Goal: Transaction & Acquisition: Purchase product/service

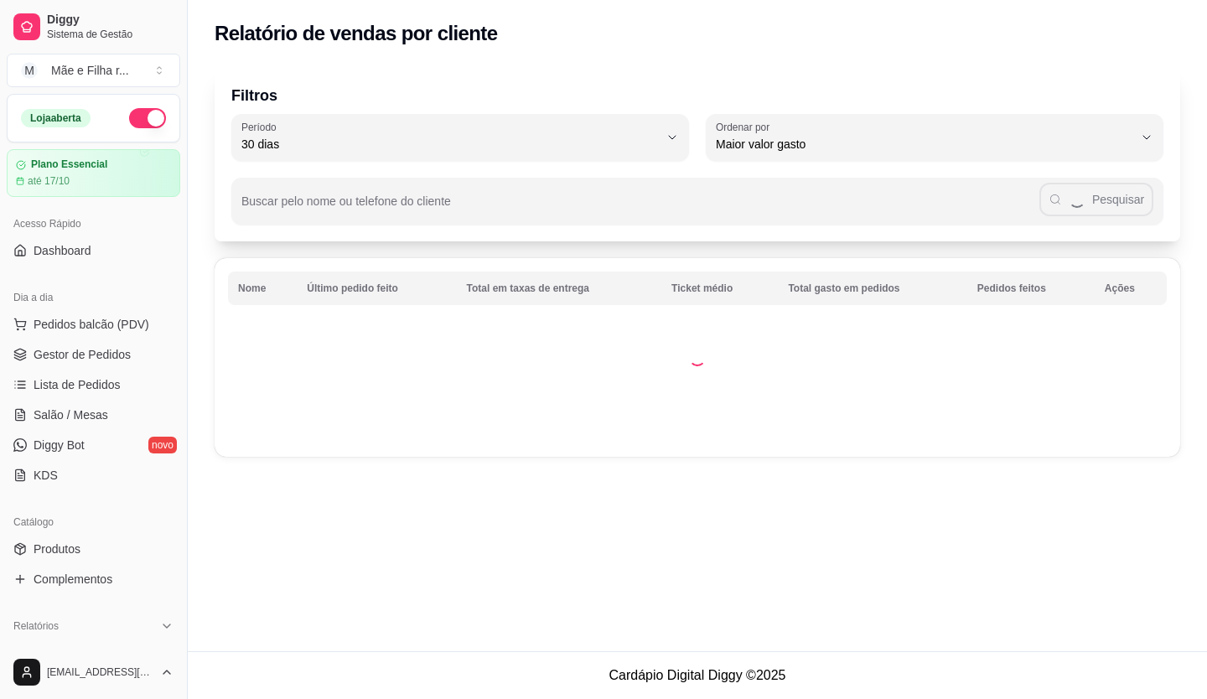
select select "30"
select select "HIGHEST_TOTAL_SPENT_WITH_ORDERS"
click at [128, 349] on link "Gestor de Pedidos" at bounding box center [94, 354] width 174 height 27
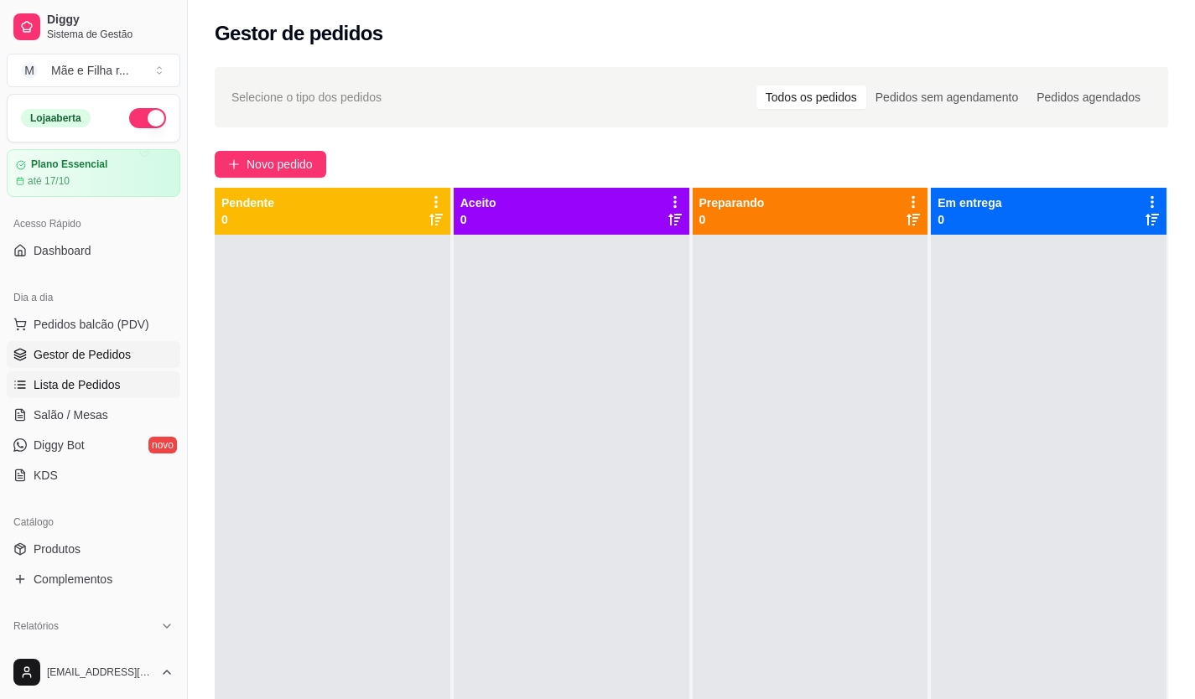
click at [28, 377] on link "Lista de Pedidos" at bounding box center [94, 384] width 174 height 27
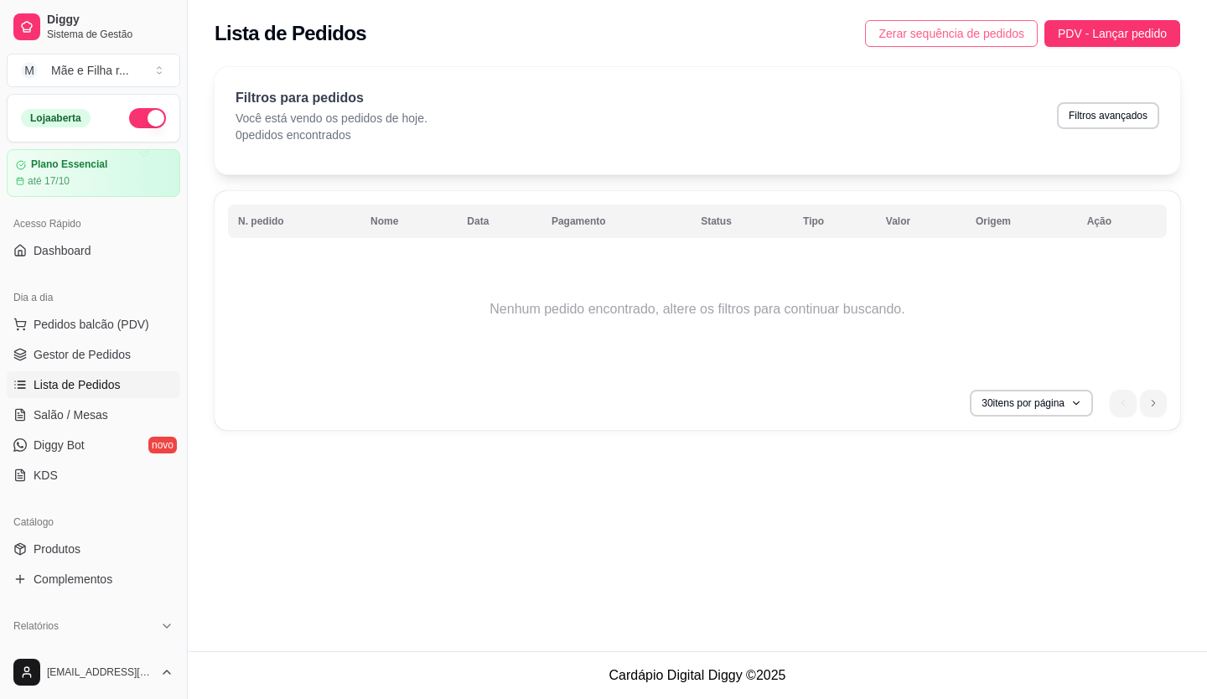
click at [956, 33] on span "Zerar sequência de pedidos" at bounding box center [952, 33] width 146 height 18
click at [136, 342] on link "Gestor de Pedidos" at bounding box center [94, 354] width 174 height 27
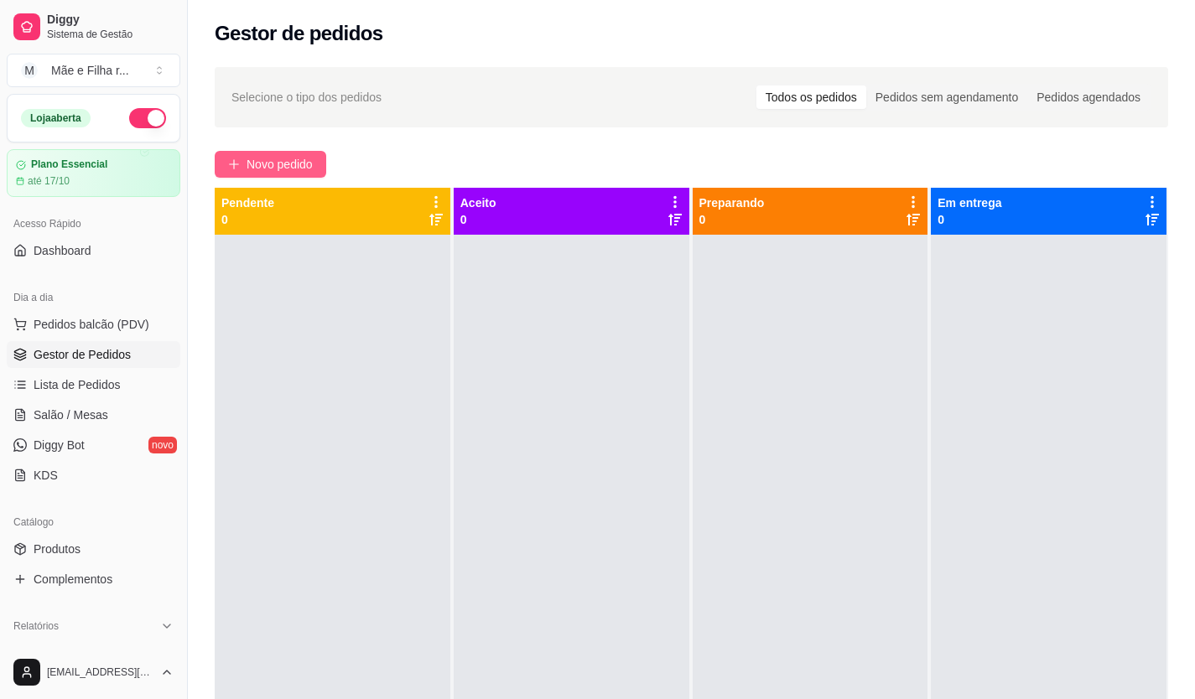
click at [272, 168] on span "Novo pedido" at bounding box center [279, 164] width 66 height 18
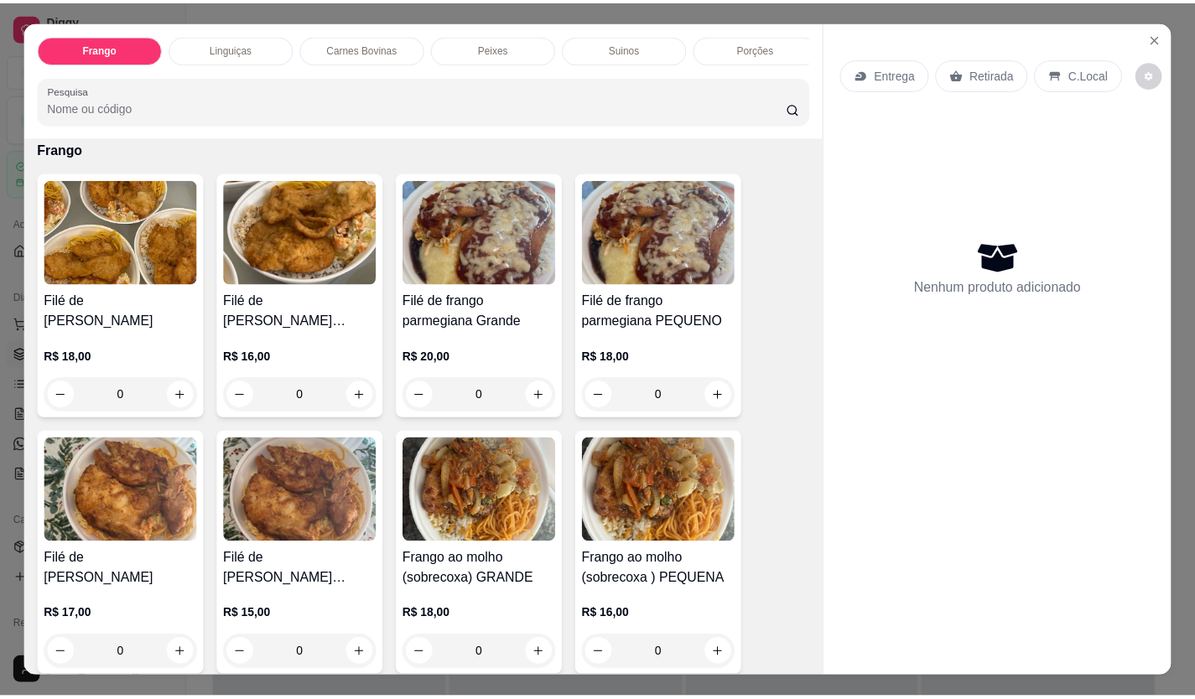
scroll to position [168, 0]
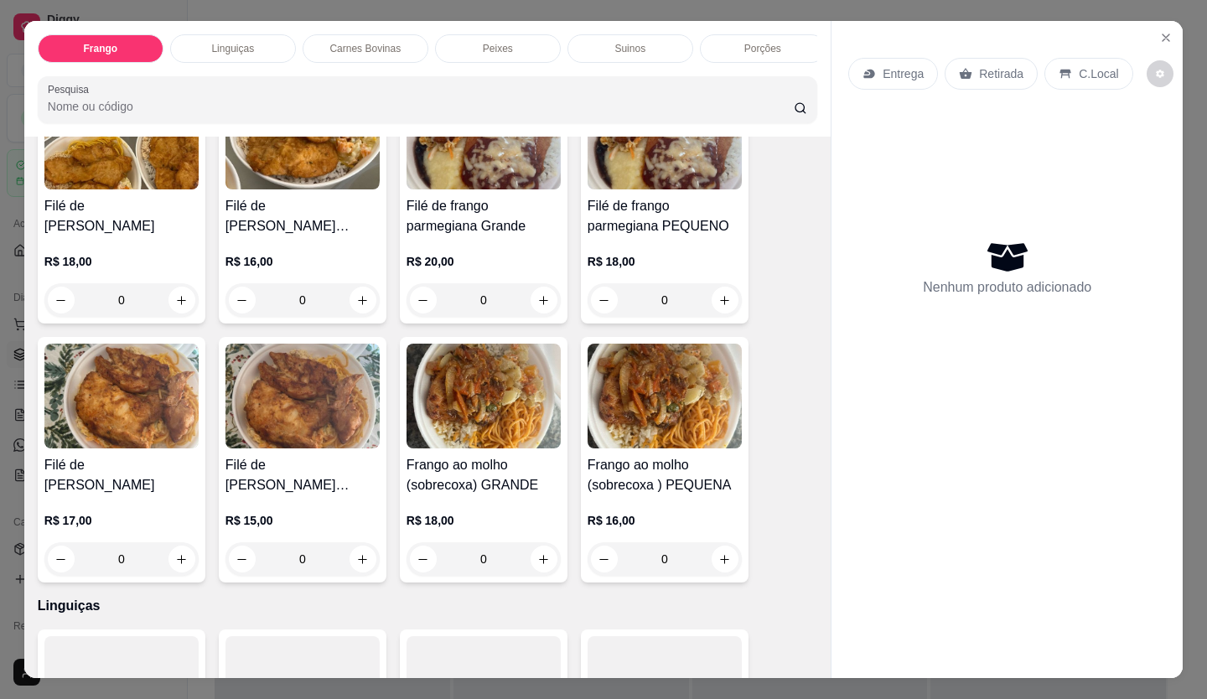
click at [344, 449] on img at bounding box center [303, 396] width 154 height 105
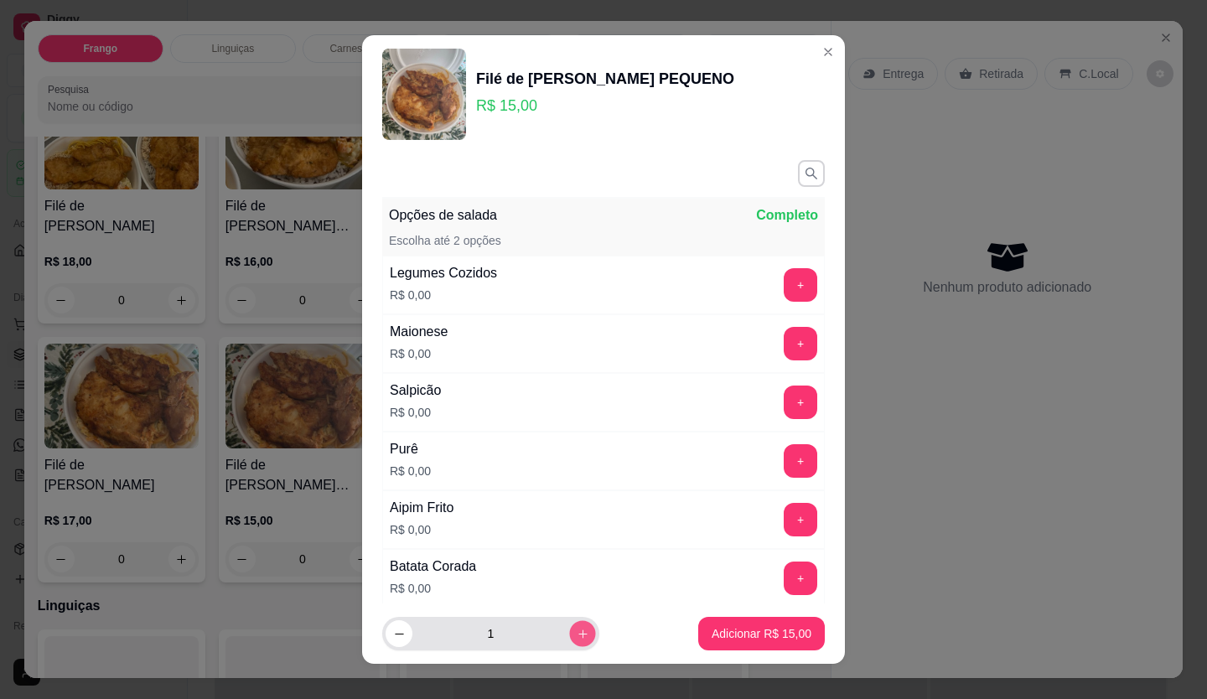
click at [578, 631] on icon "increase-product-quantity" at bounding box center [582, 634] width 8 height 8
type input "2"
click at [784, 449] on button "+" at bounding box center [801, 461] width 34 height 34
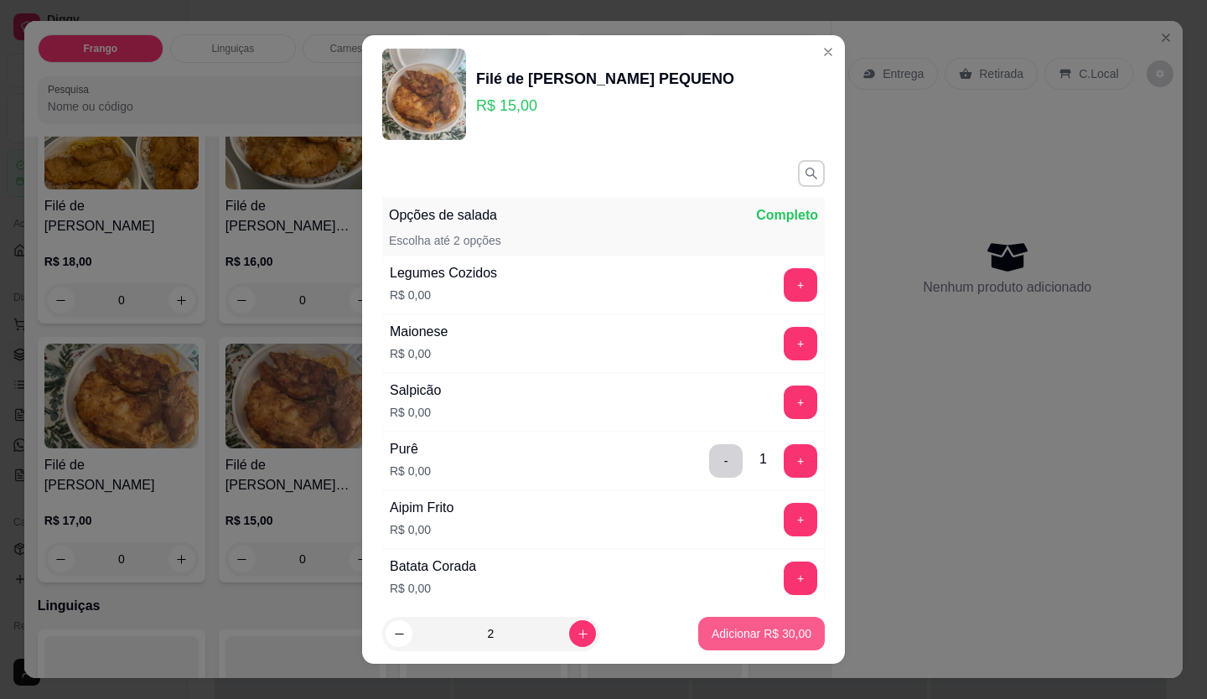
click at [749, 641] on p "Adicionar R$ 30,00" at bounding box center [762, 633] width 100 height 17
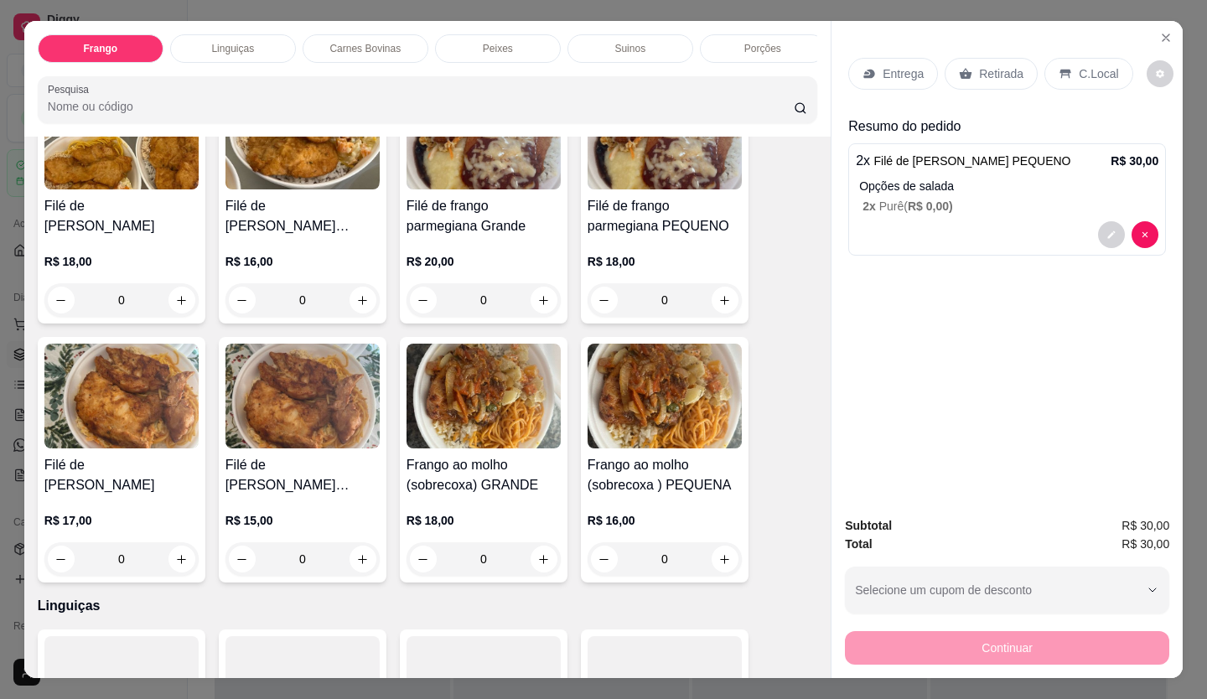
click at [856, 83] on div "Entrega" at bounding box center [893, 74] width 90 height 32
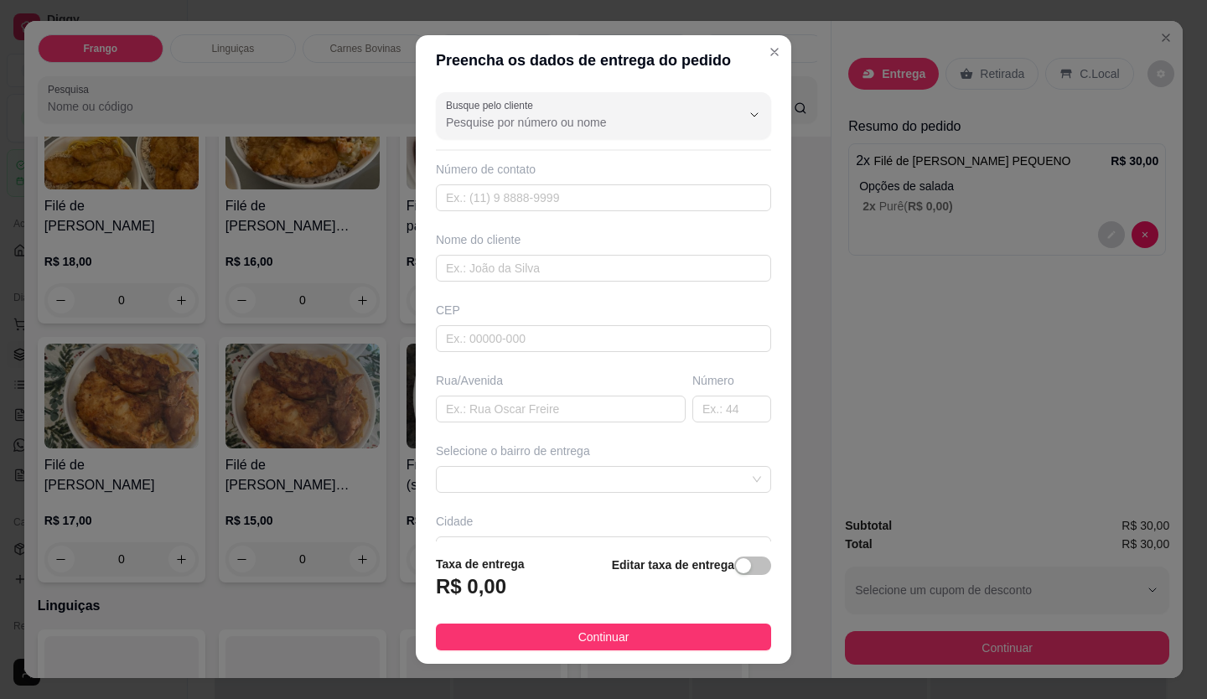
click at [436, 167] on div "Número de contato" at bounding box center [603, 169] width 335 height 17
click at [456, 127] on input "Busque pelo cliente" at bounding box center [580, 122] width 268 height 17
type input "f"
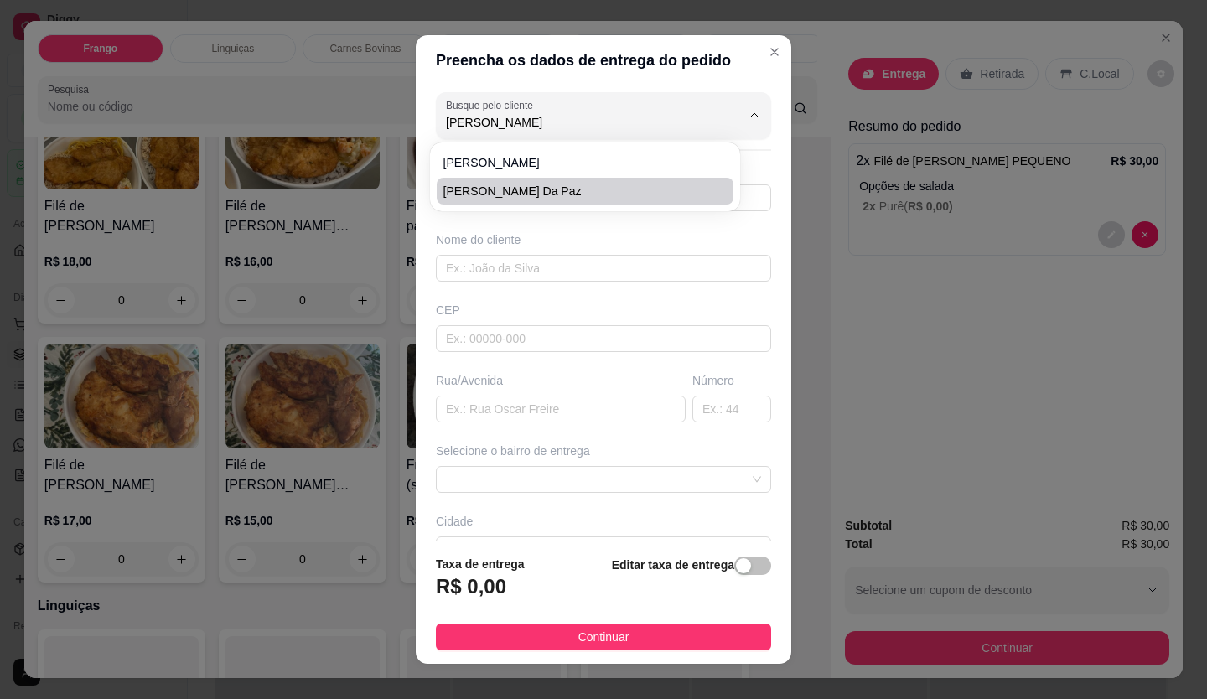
click at [486, 200] on li "[PERSON_NAME] da paz" at bounding box center [585, 191] width 297 height 27
type input "[PERSON_NAME] da paz"
type input "21996650535"
type input "[PERSON_NAME] da paz"
type input "rua da paz"
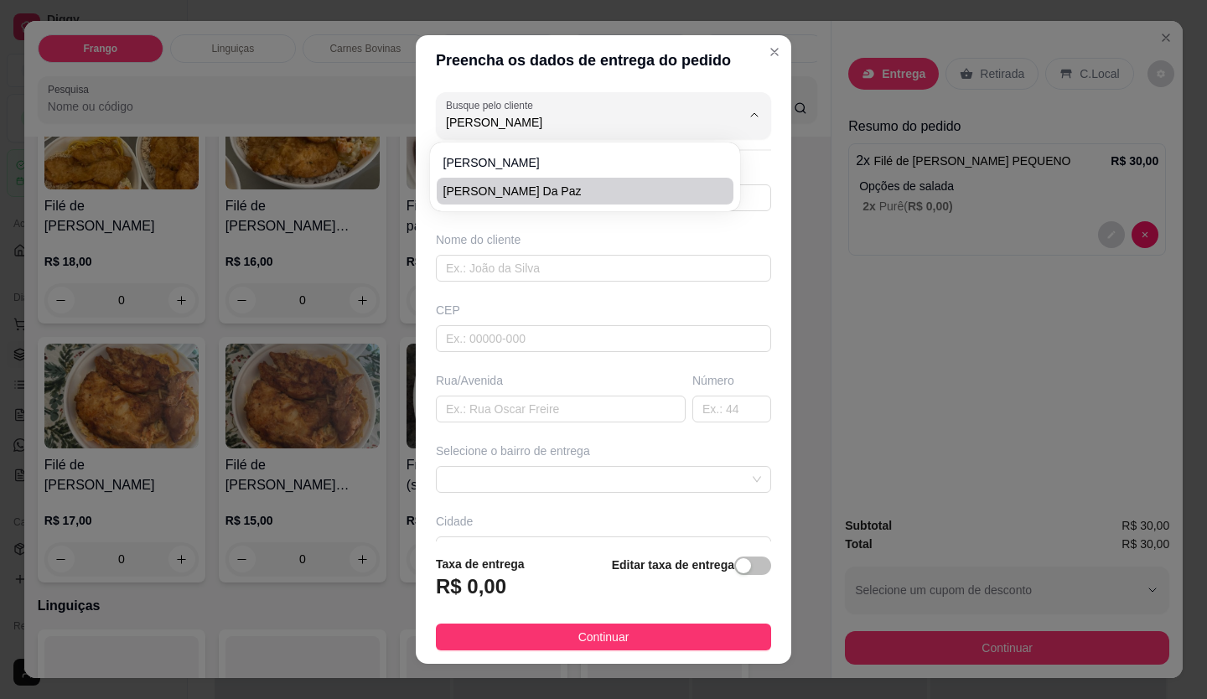
type input "Duque de Caxias"
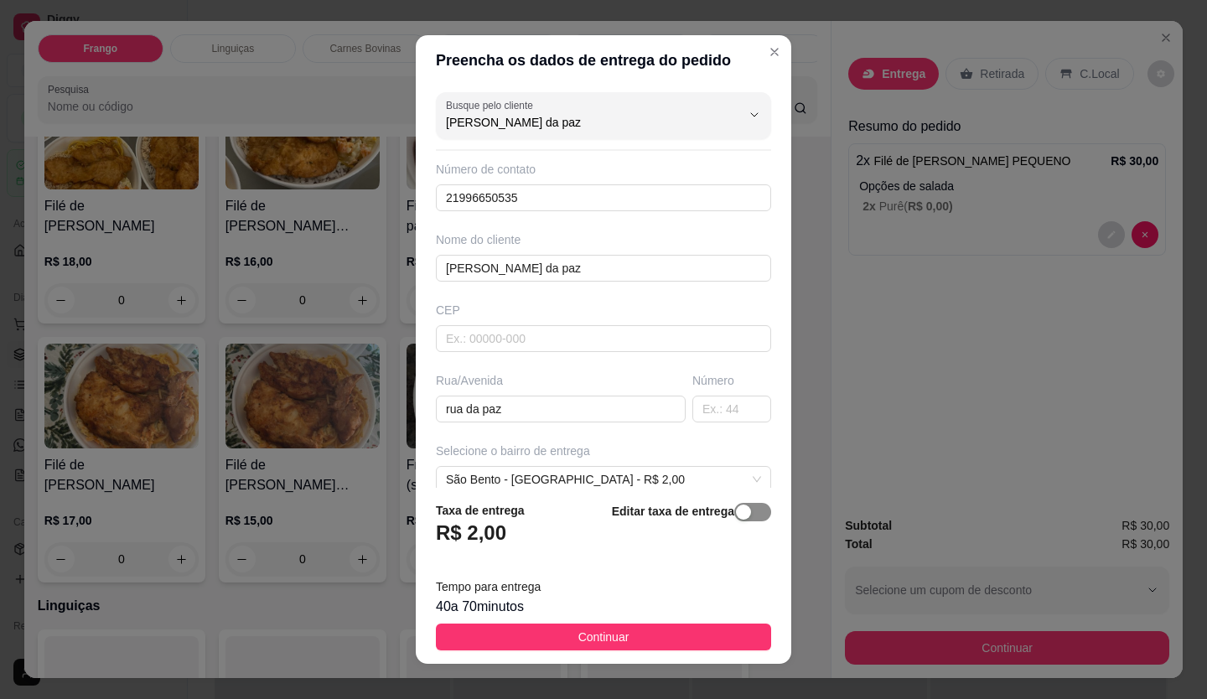
type input "[PERSON_NAME] da paz"
click at [744, 511] on span "button" at bounding box center [752, 512] width 37 height 18
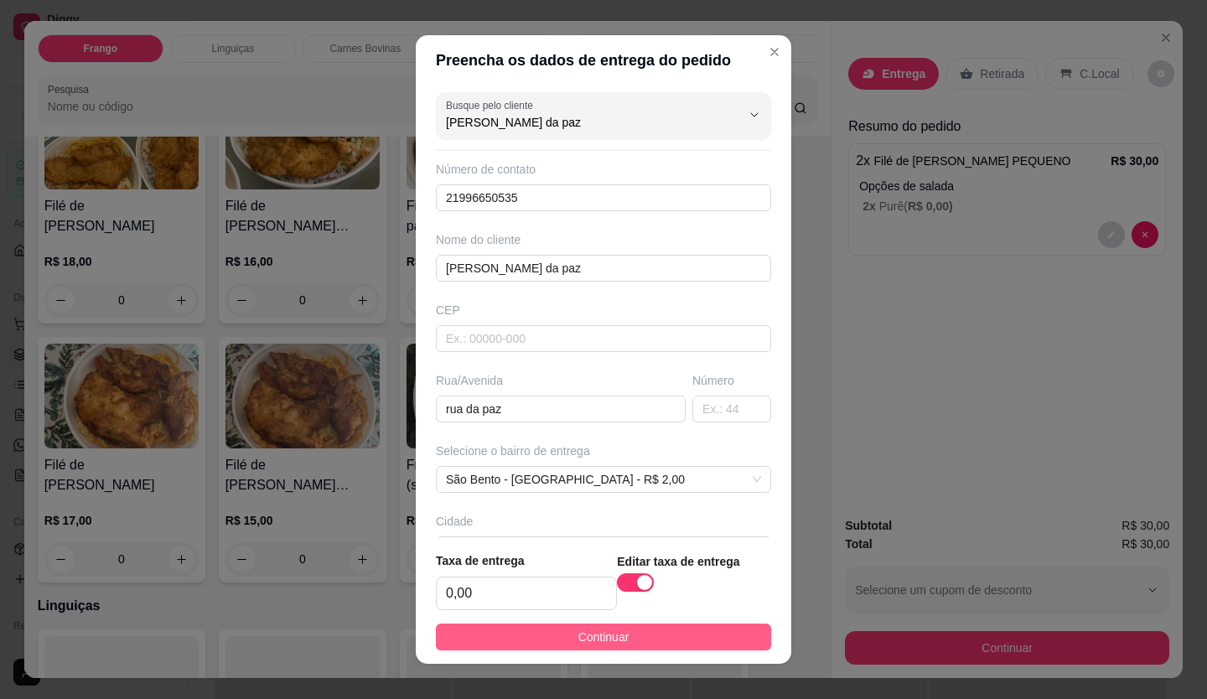
click at [687, 630] on button "Continuar" at bounding box center [603, 637] width 335 height 27
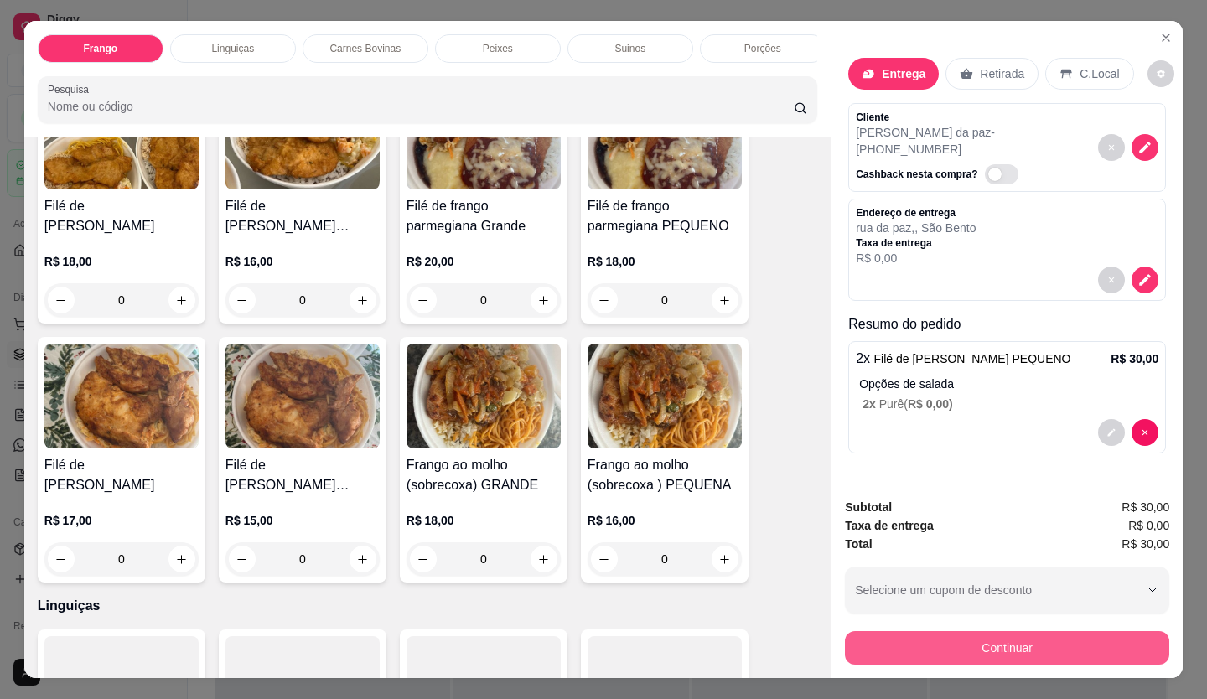
click at [896, 645] on button "Continuar" at bounding box center [1007, 648] width 324 height 34
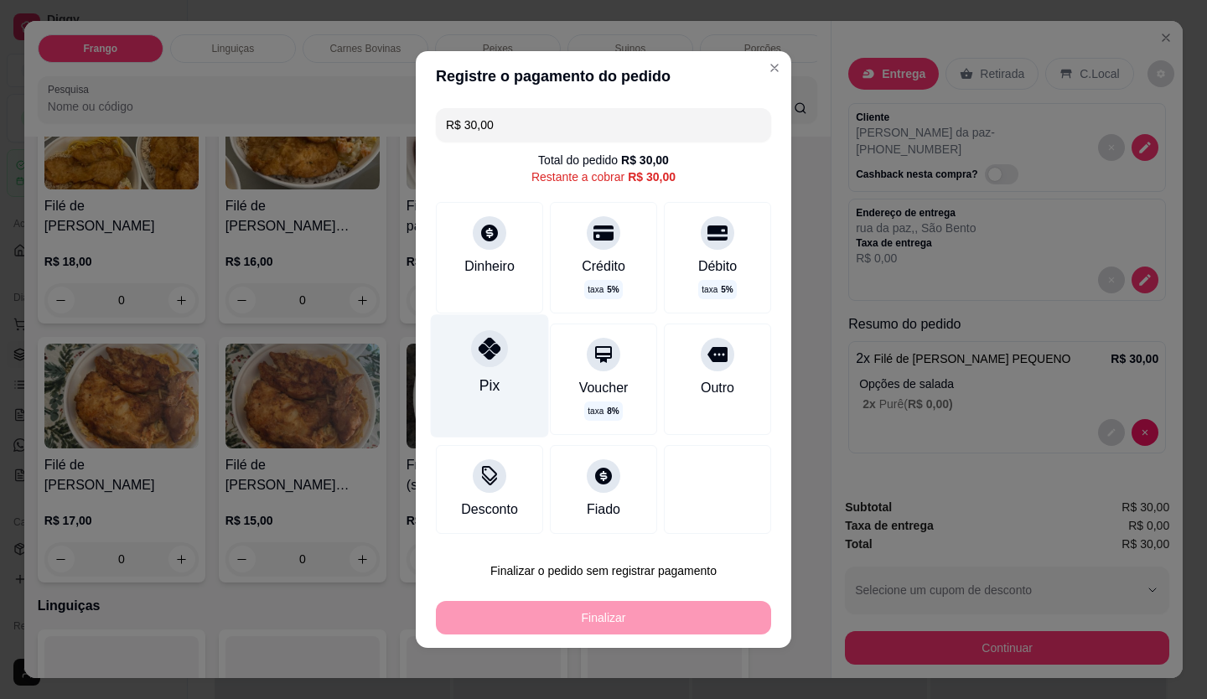
click at [499, 407] on div "Pix" at bounding box center [490, 375] width 118 height 122
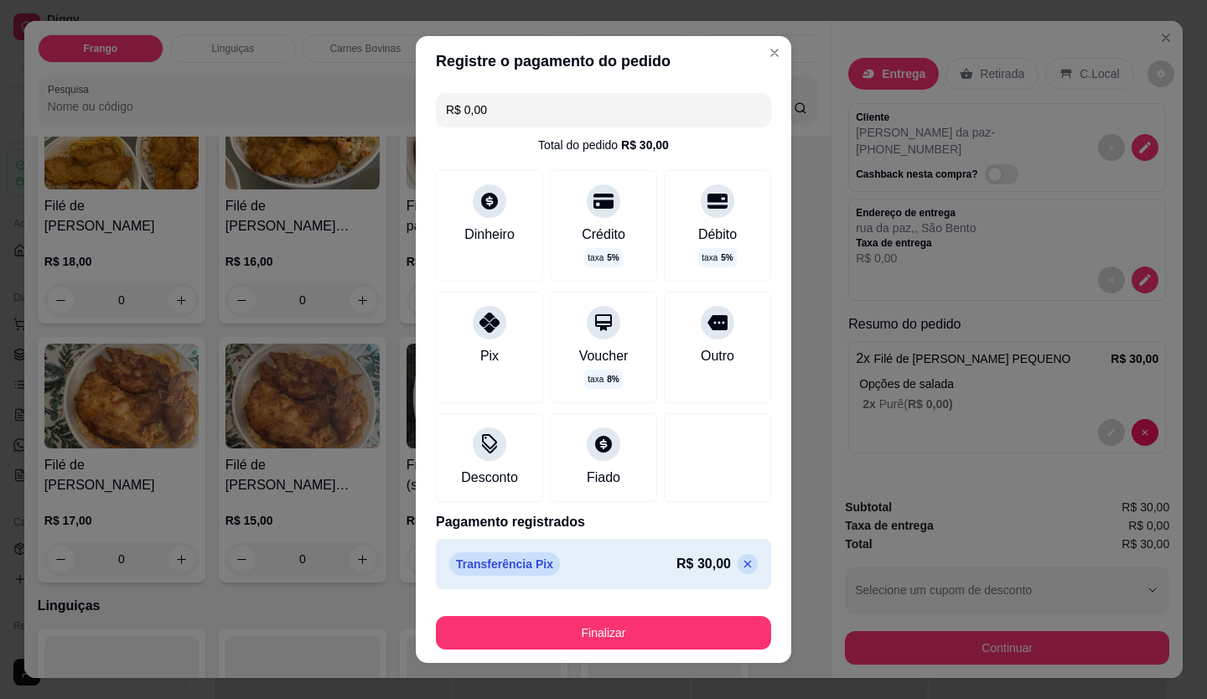
click at [625, 651] on footer "Finalizar" at bounding box center [604, 629] width 376 height 67
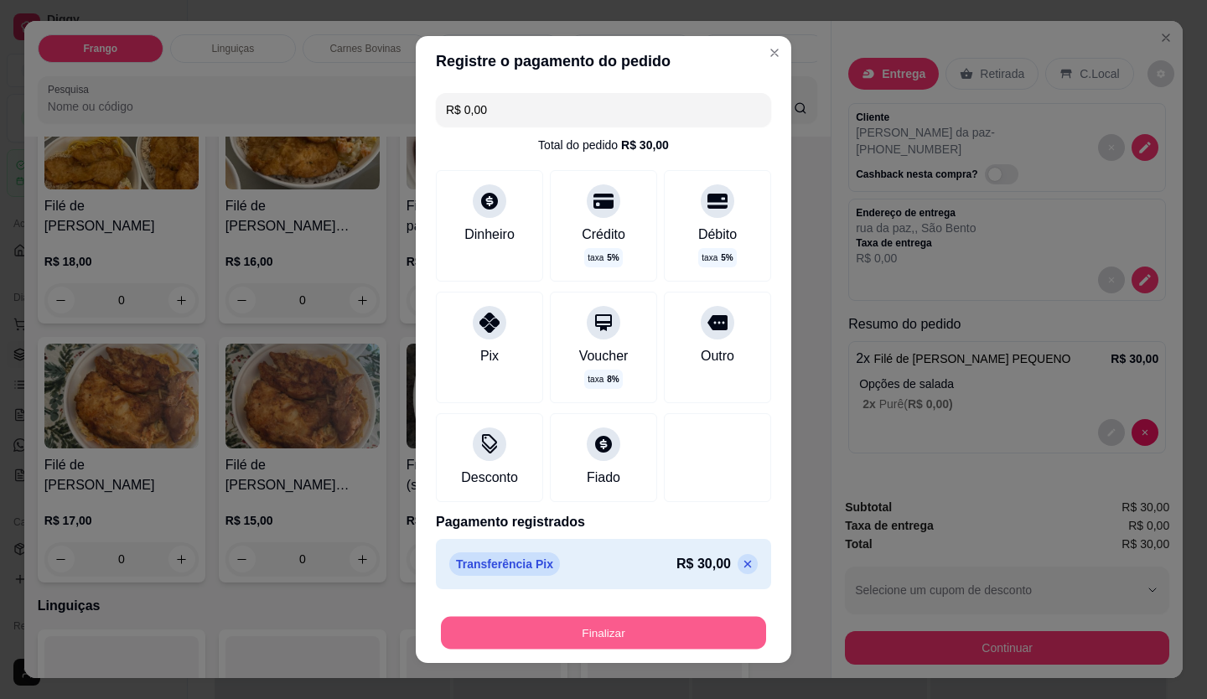
click at [617, 629] on button "Finalizar" at bounding box center [603, 633] width 325 height 33
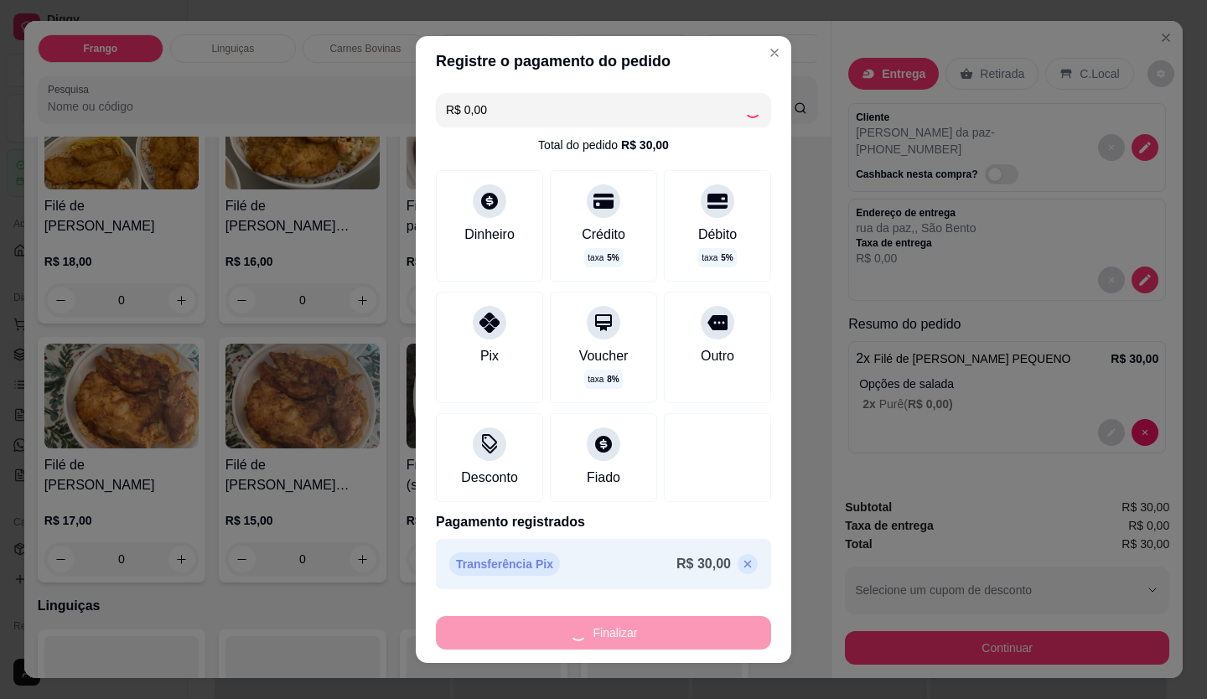
type input "-R$ 30,00"
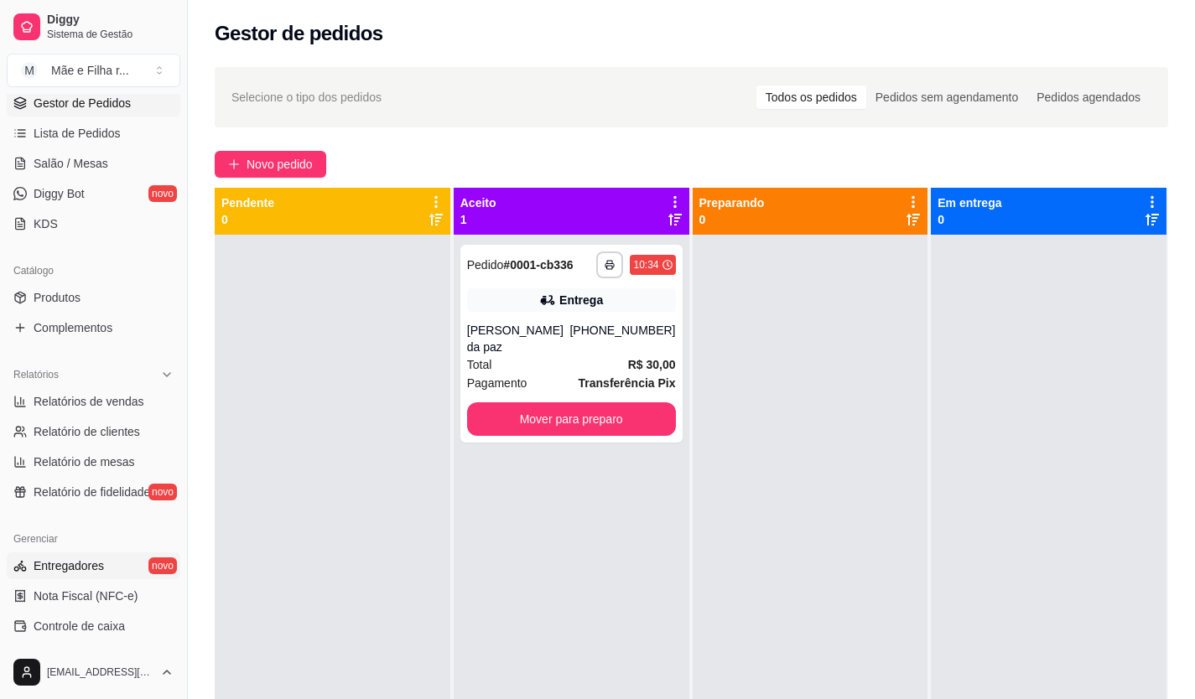
scroll to position [335, 0]
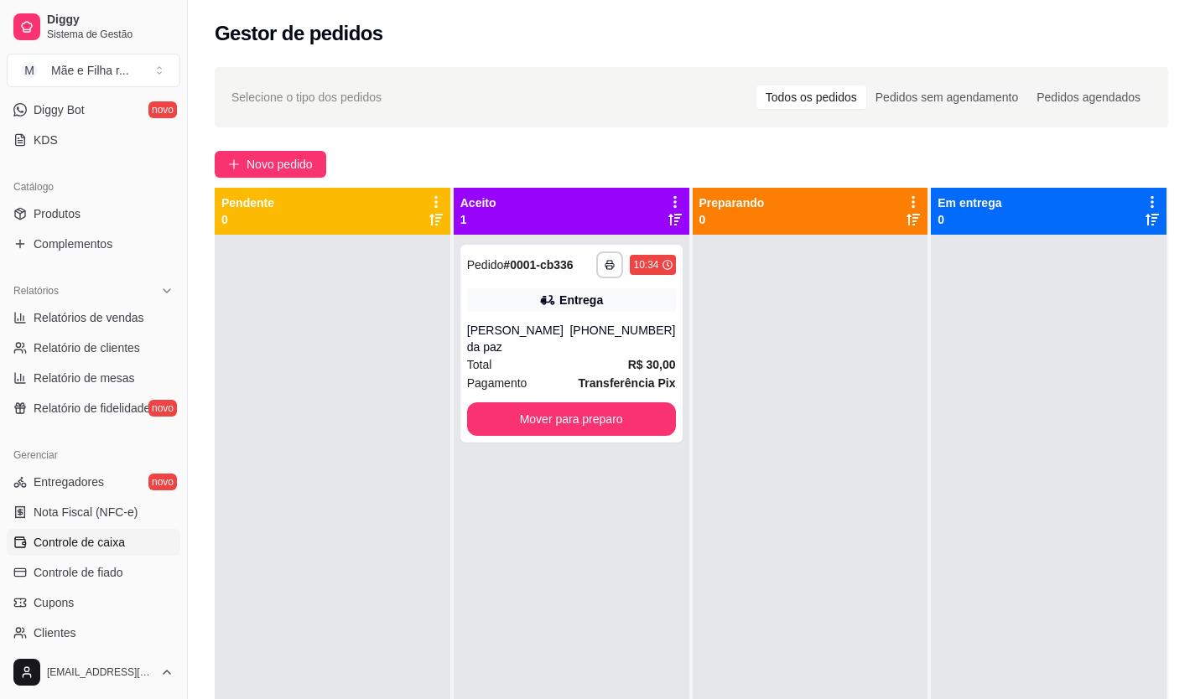
click at [101, 546] on span "Controle de caixa" at bounding box center [79, 542] width 91 height 17
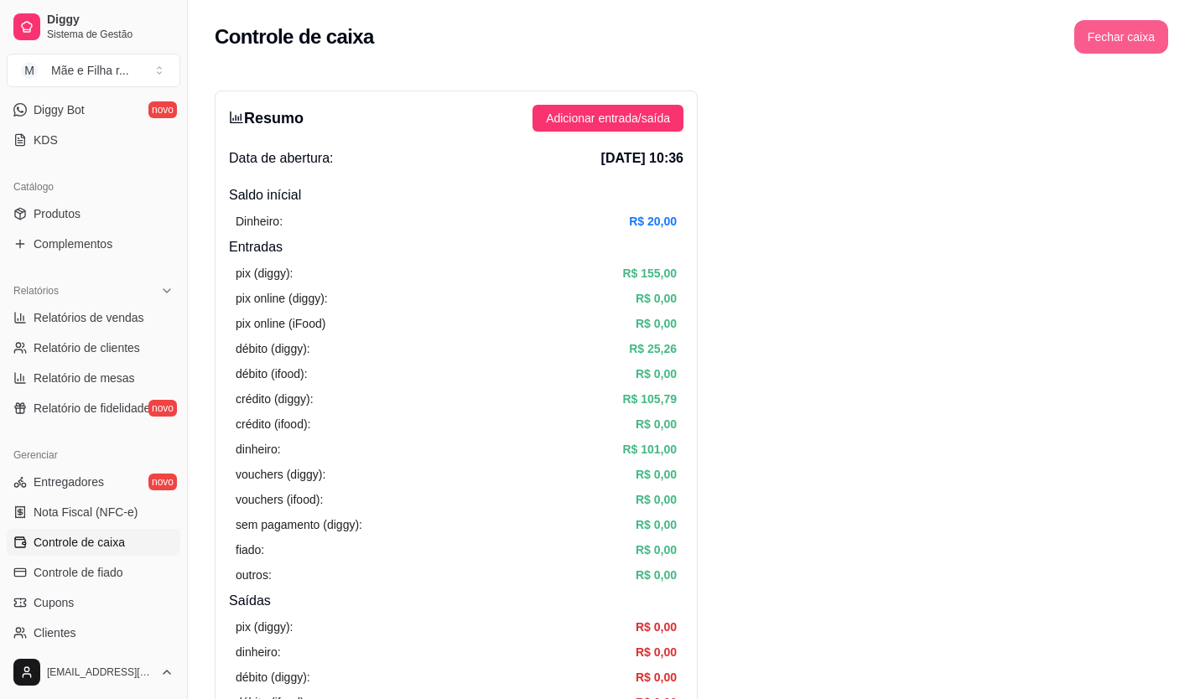
click at [1148, 30] on button "Fechar caixa" at bounding box center [1121, 37] width 94 height 34
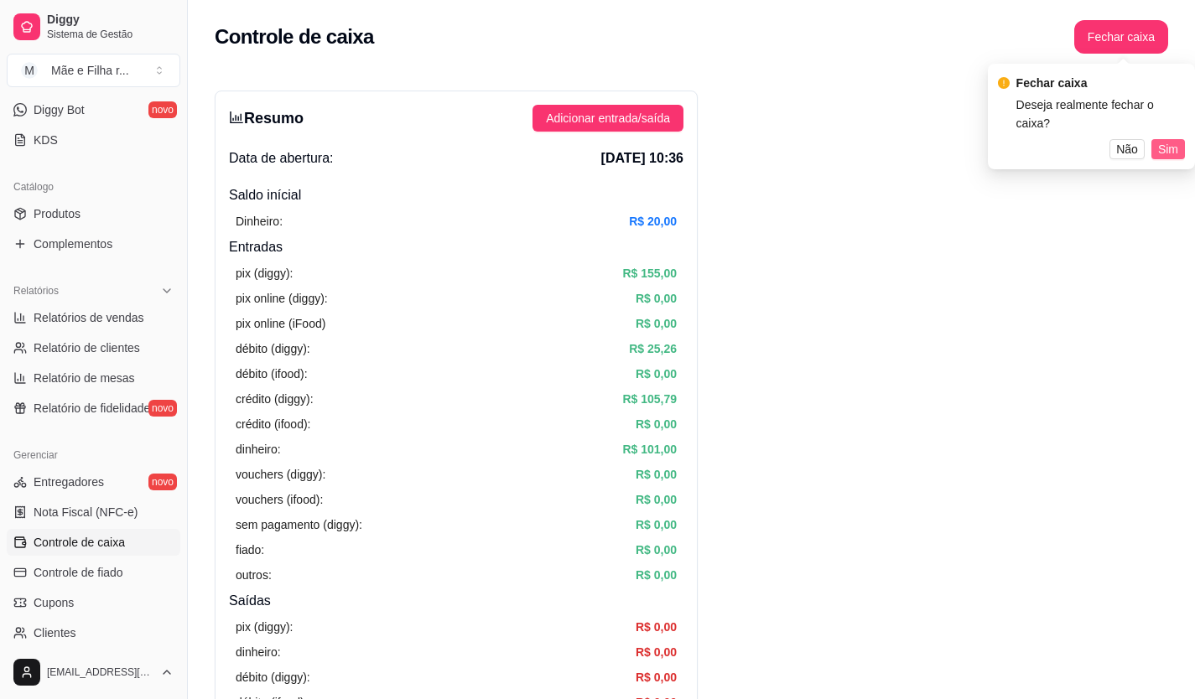
click at [1183, 139] on button "Sim" at bounding box center [1168, 149] width 34 height 20
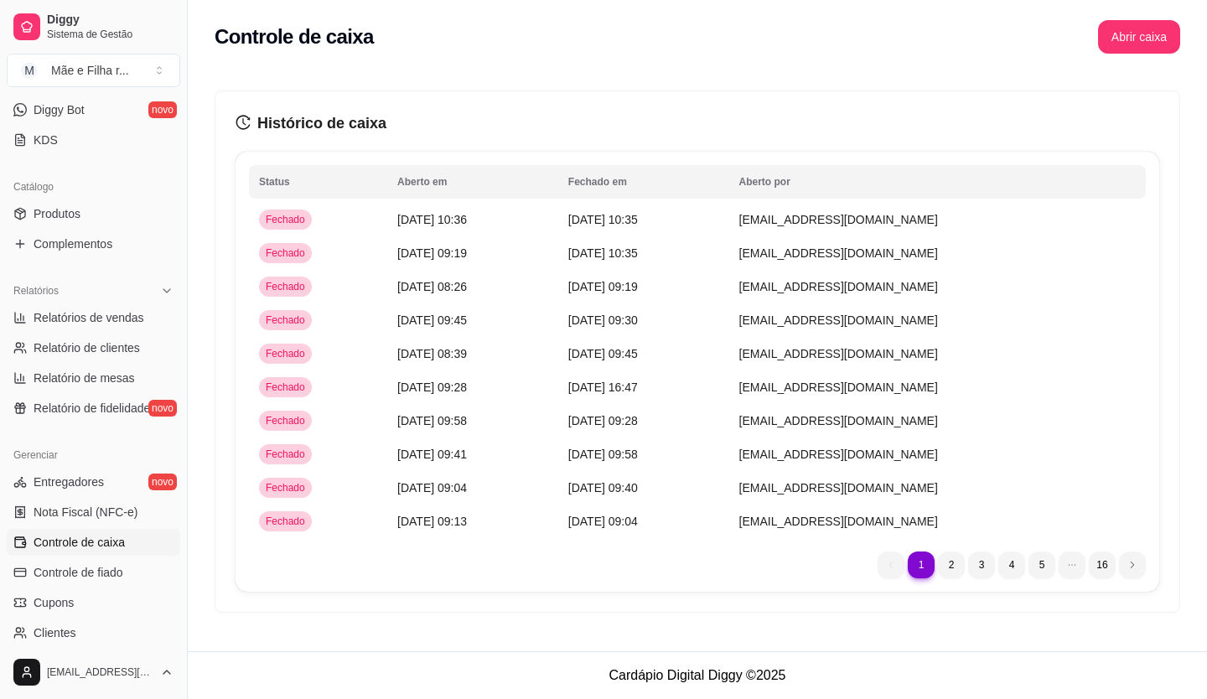
click at [1139, 65] on div "Histórico de caixa Status Aberto em [GEOGRAPHIC_DATA] em [GEOGRAPHIC_DATA] por …" at bounding box center [697, 348] width 1019 height 569
click at [1135, 44] on button "Abrir caixa" at bounding box center [1139, 37] width 82 height 34
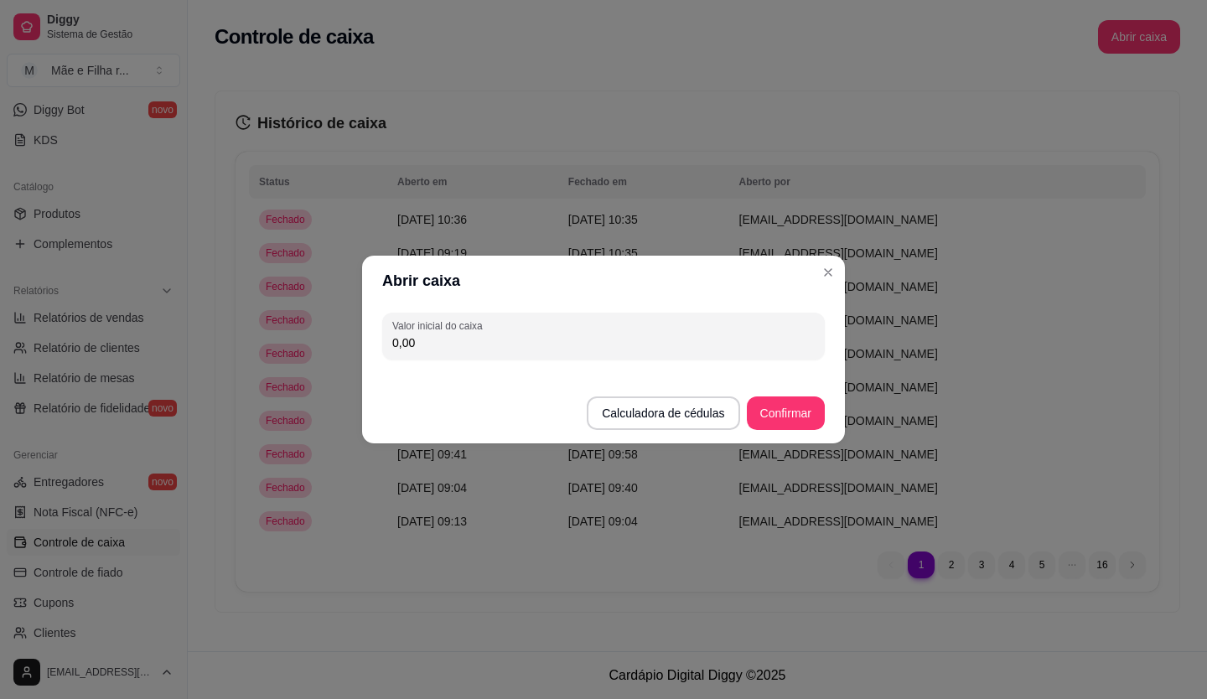
click at [653, 309] on div "Valor inicial do caixa 0,00" at bounding box center [603, 336] width 483 height 60
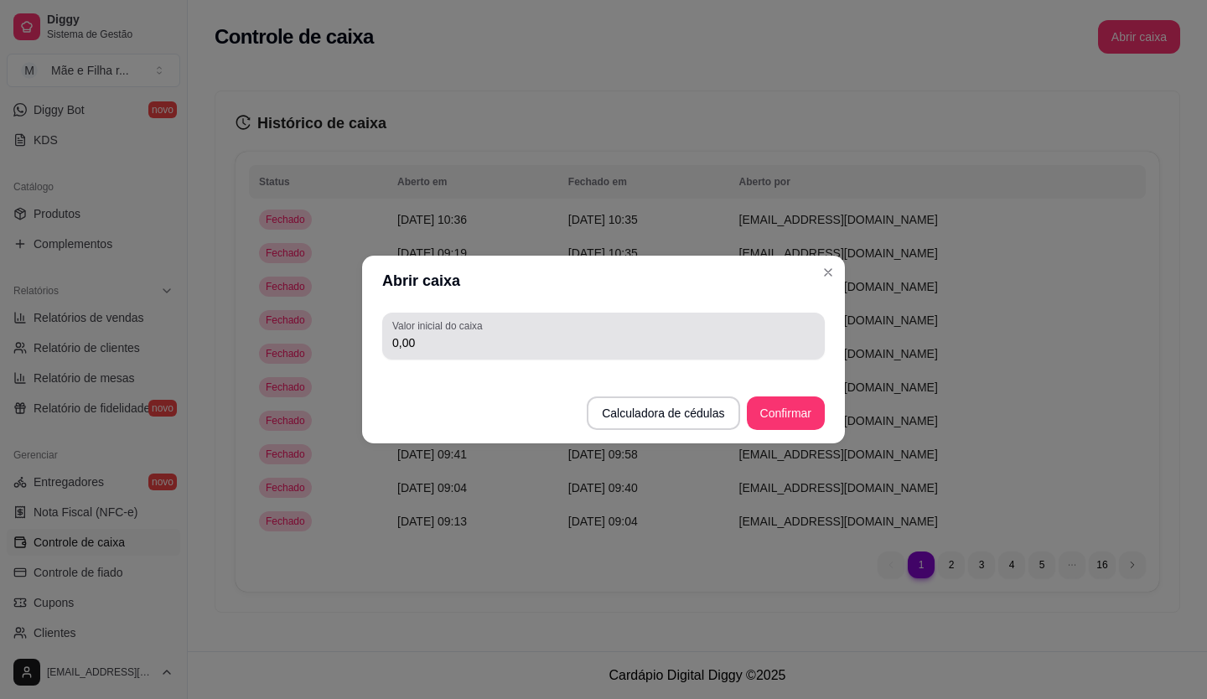
click at [664, 319] on div "0,00" at bounding box center [603, 336] width 423 height 34
click at [537, 358] on div "Valor inicial do caixa 0,00" at bounding box center [603, 336] width 443 height 47
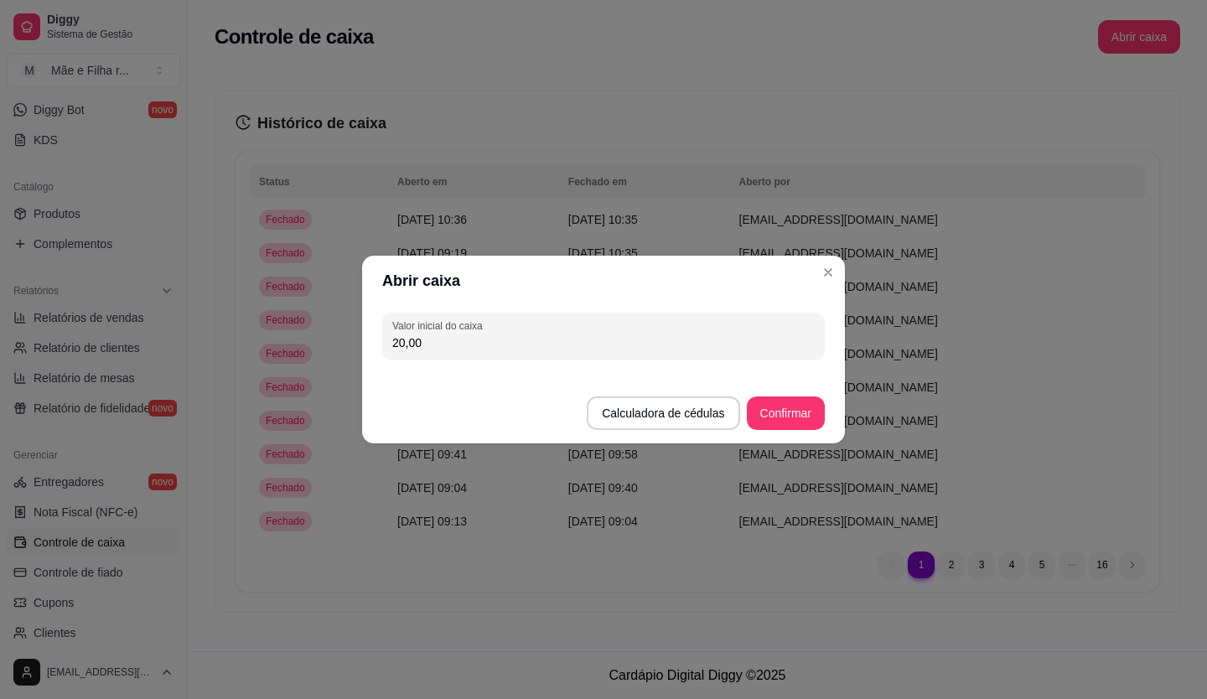
type input "20,00"
click at [807, 423] on button "Confirmar" at bounding box center [786, 413] width 76 height 33
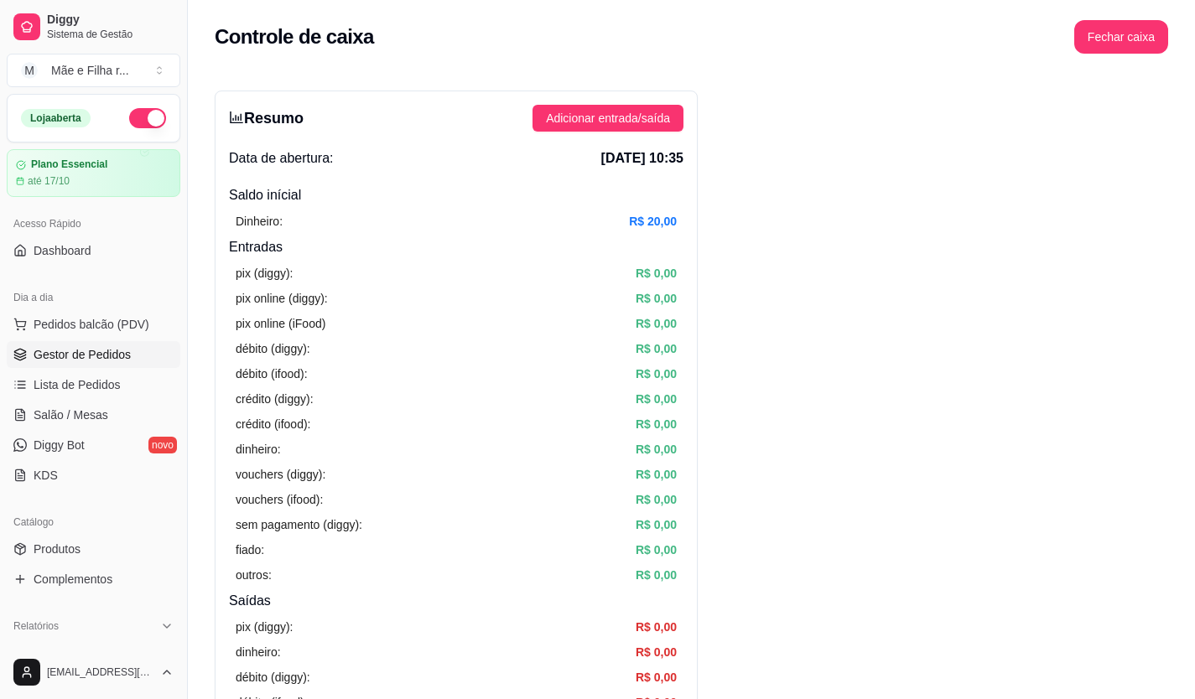
click at [112, 354] on span "Gestor de Pedidos" at bounding box center [82, 354] width 97 height 17
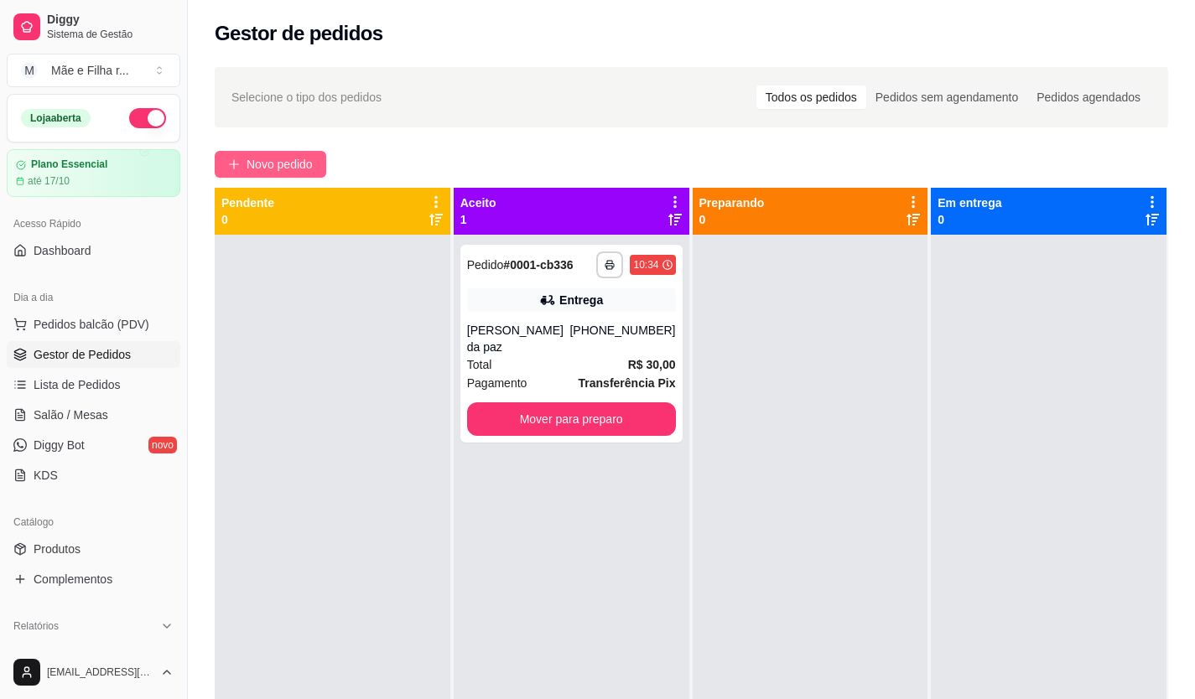
click at [294, 168] on span "Novo pedido" at bounding box center [279, 164] width 66 height 18
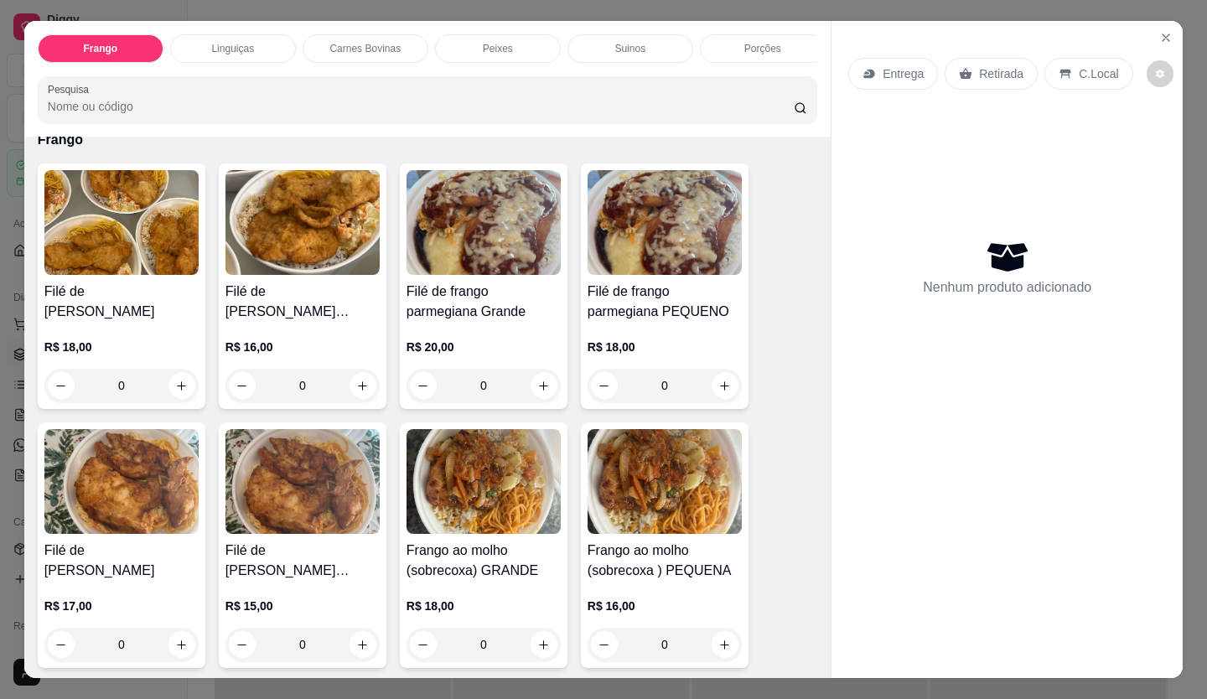
scroll to position [168, 0]
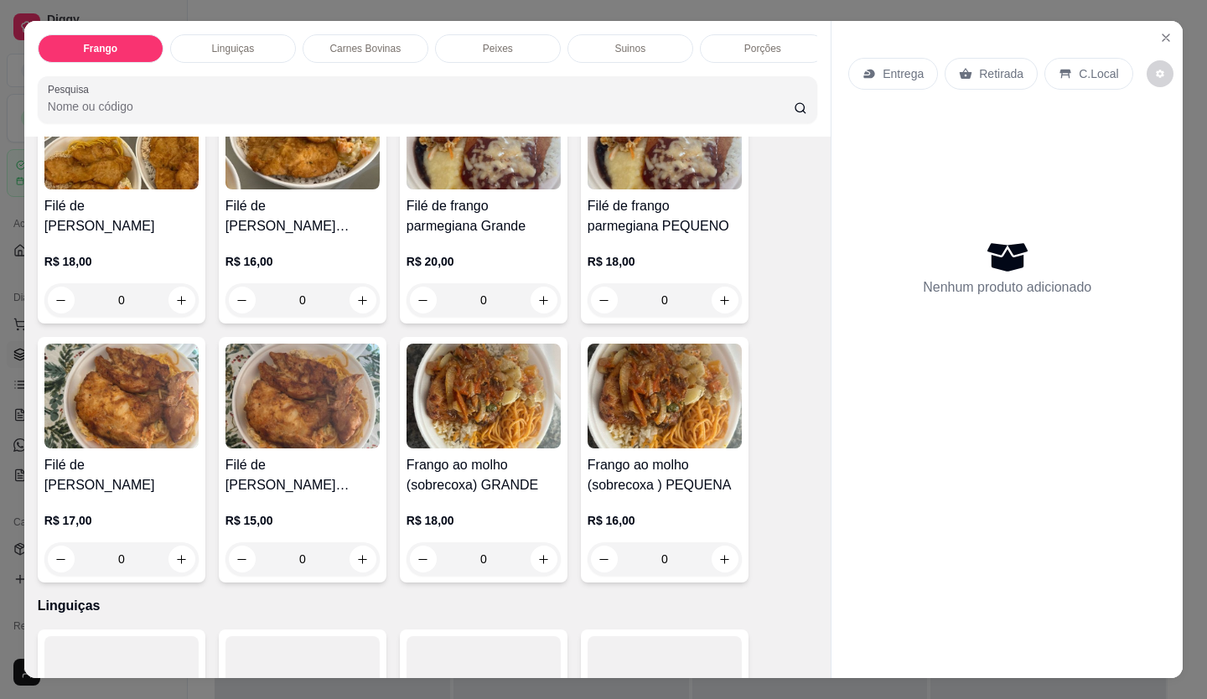
click at [483, 495] on h4 "Frango ao molho (sobrecoxa) GRANDE" at bounding box center [484, 475] width 154 height 40
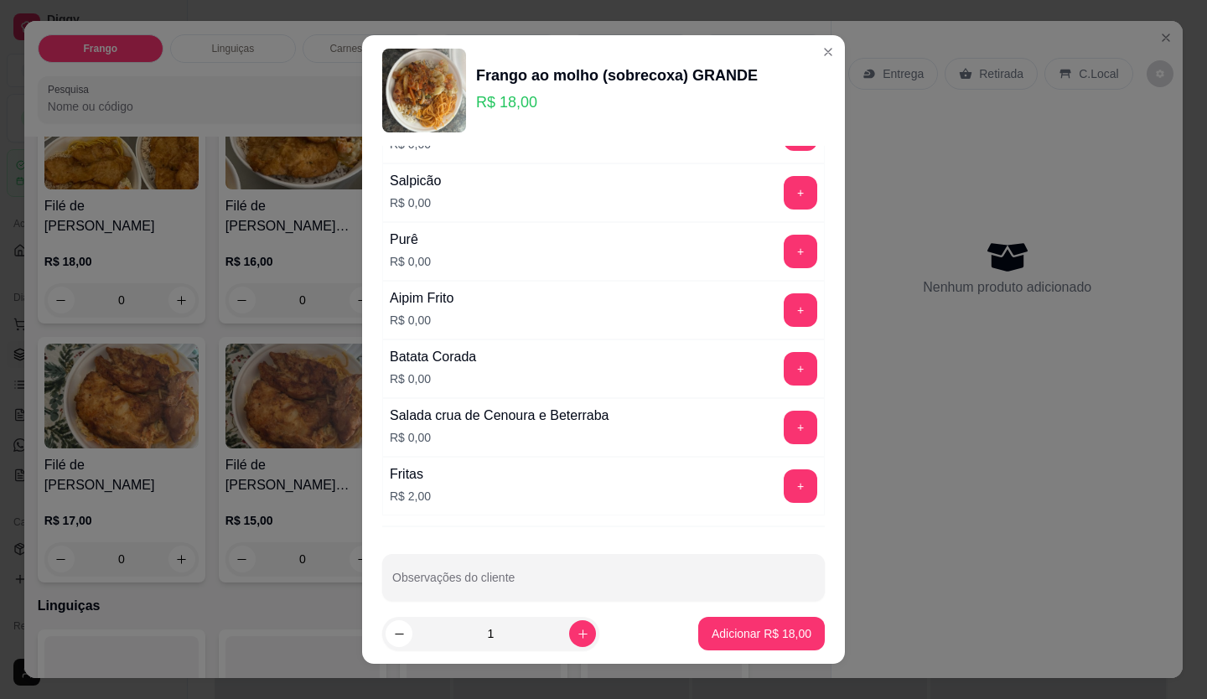
scroll to position [222, 0]
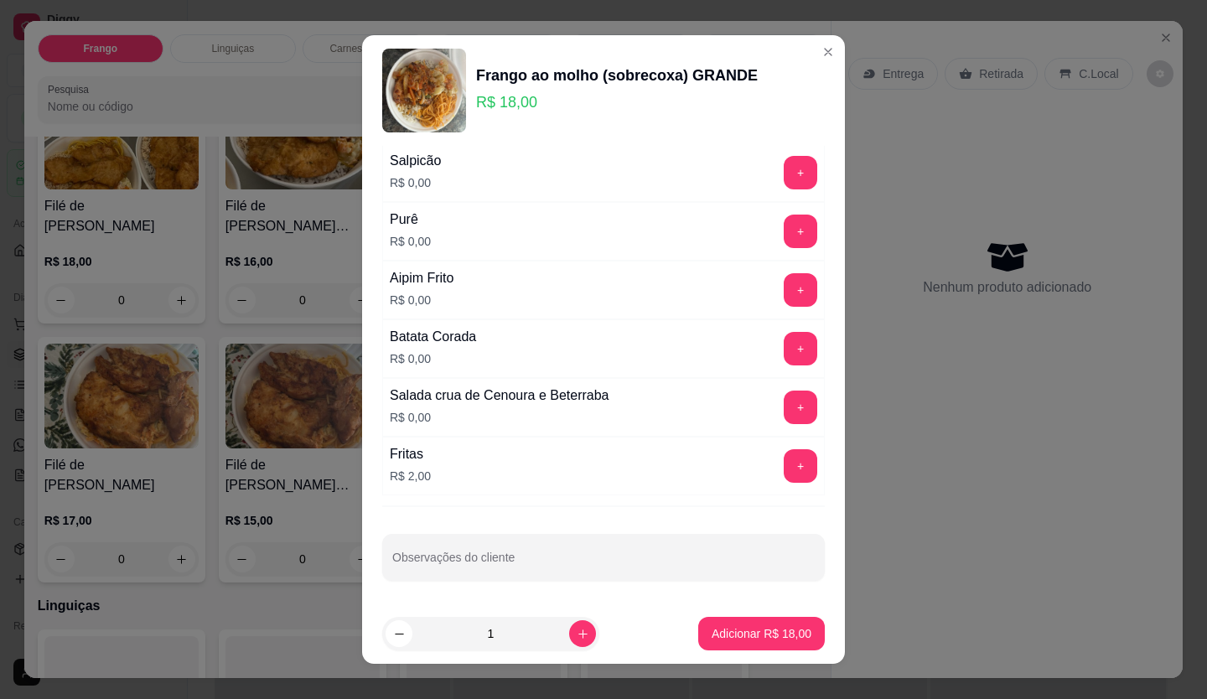
click at [762, 651] on footer "1 Adicionar R$ 18,00" at bounding box center [603, 634] width 483 height 60
click at [762, 645] on button "Adicionar R$ 18,00" at bounding box center [761, 634] width 127 height 34
type input "1"
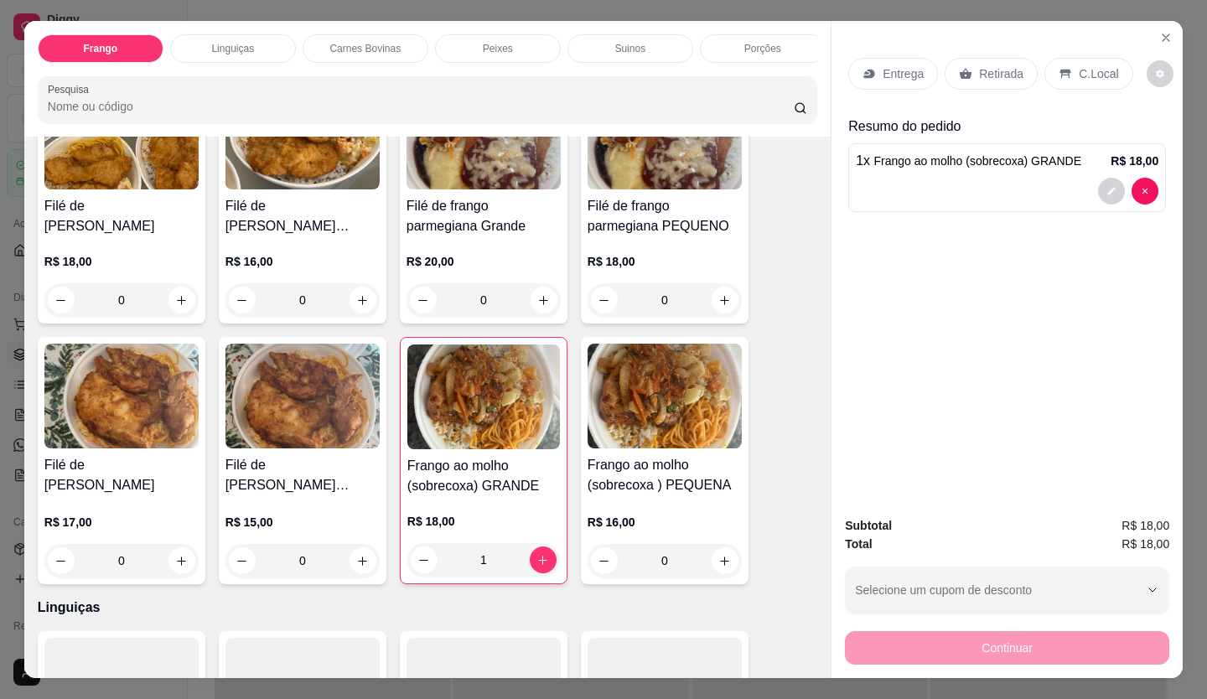
click at [901, 65] on p "Entrega" at bounding box center [903, 73] width 41 height 17
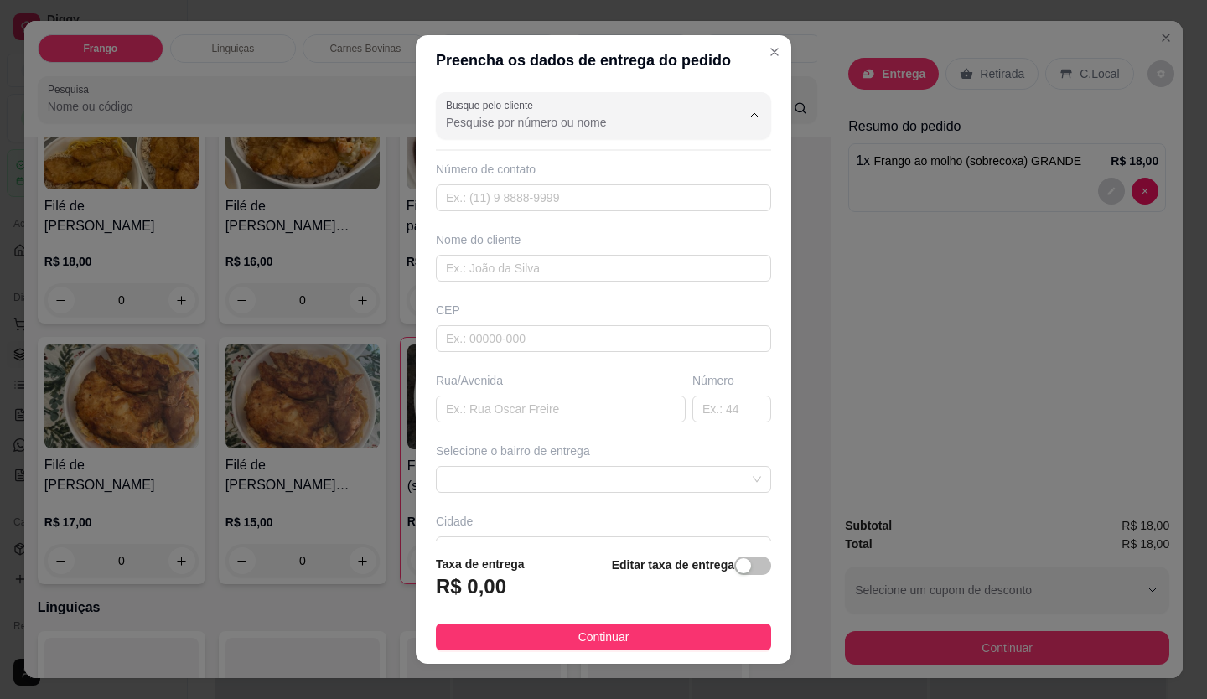
click at [525, 129] on input "Busque pelo cliente" at bounding box center [580, 122] width 268 height 17
type input "francisco"
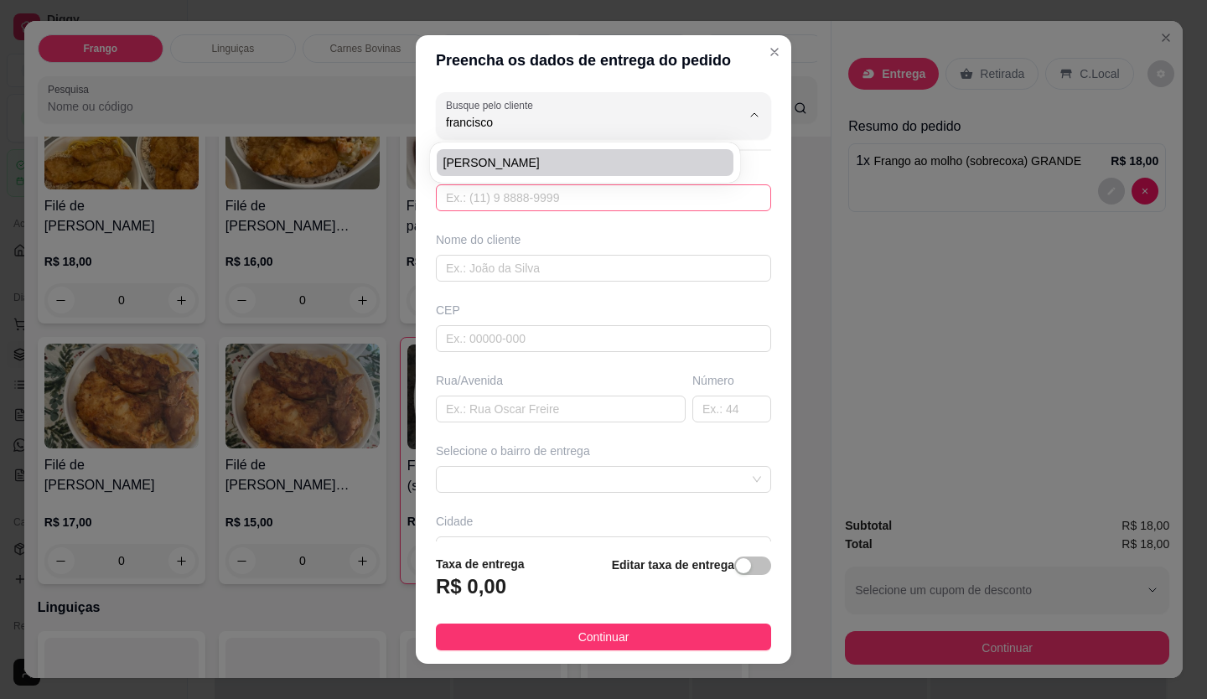
click at [508, 184] on input "text" at bounding box center [603, 197] width 335 height 27
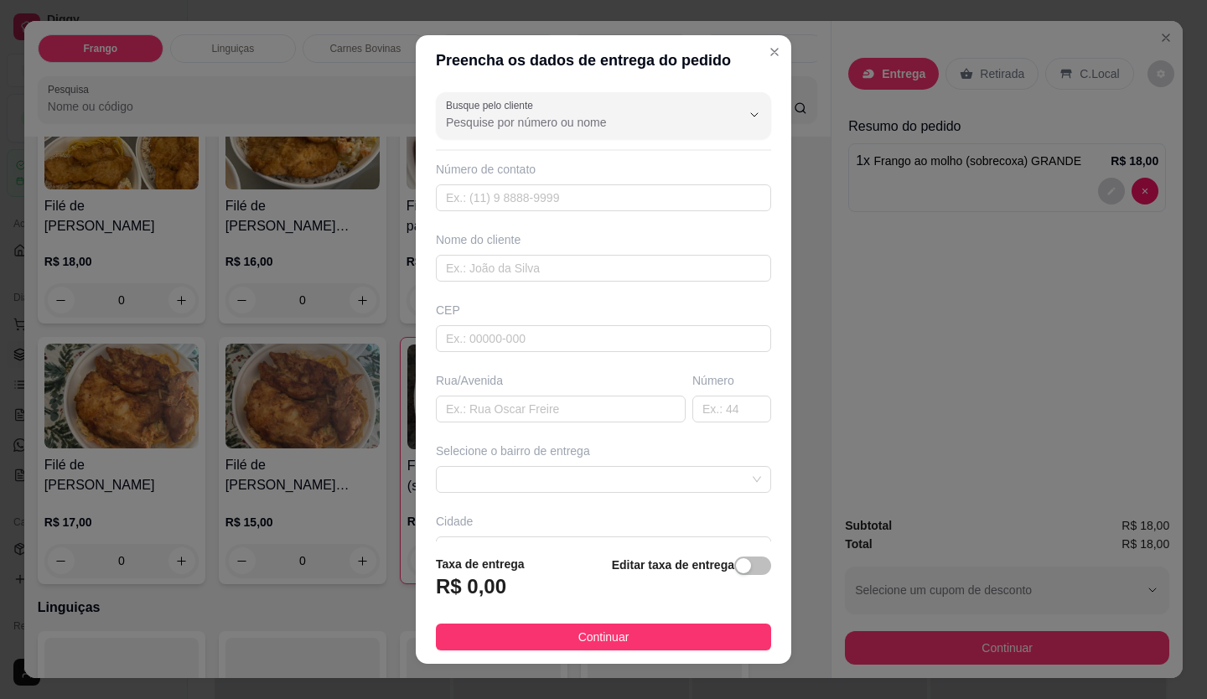
click at [528, 119] on input "Busque pelo cliente" at bounding box center [580, 122] width 268 height 17
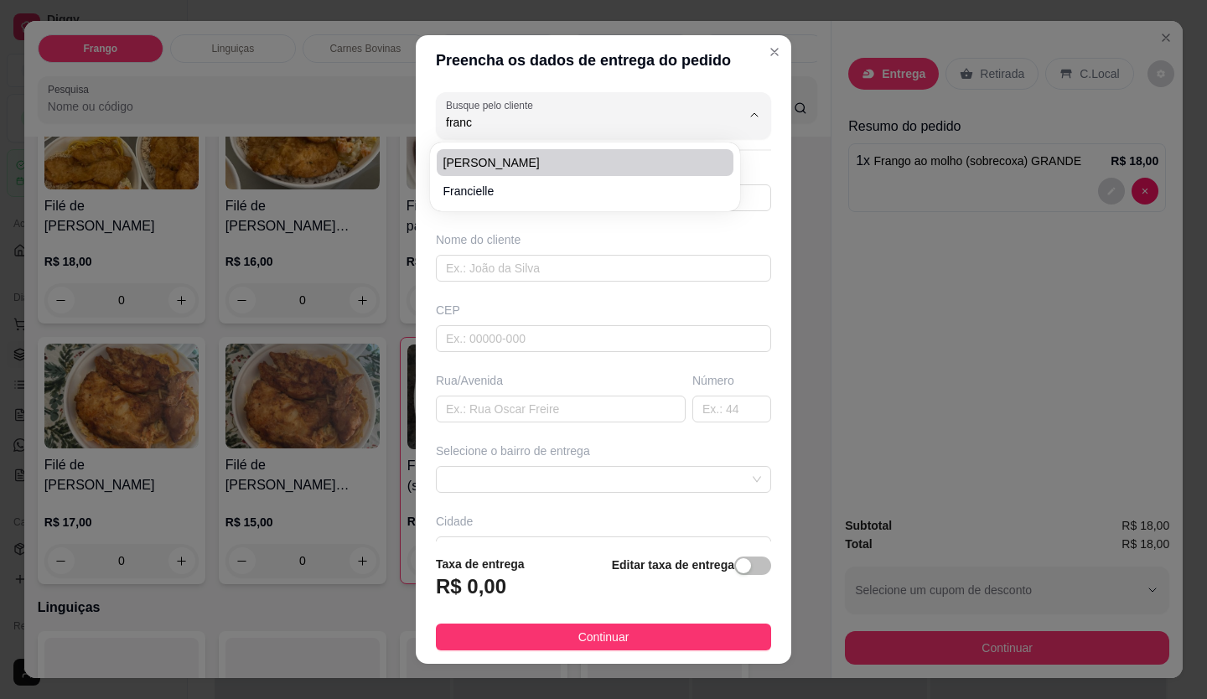
click at [547, 165] on span "[PERSON_NAME]" at bounding box center [577, 162] width 267 height 17
type input "[PERSON_NAME]"
type input "21976843834"
type input "[PERSON_NAME]"
type input "Duque de Caxias"
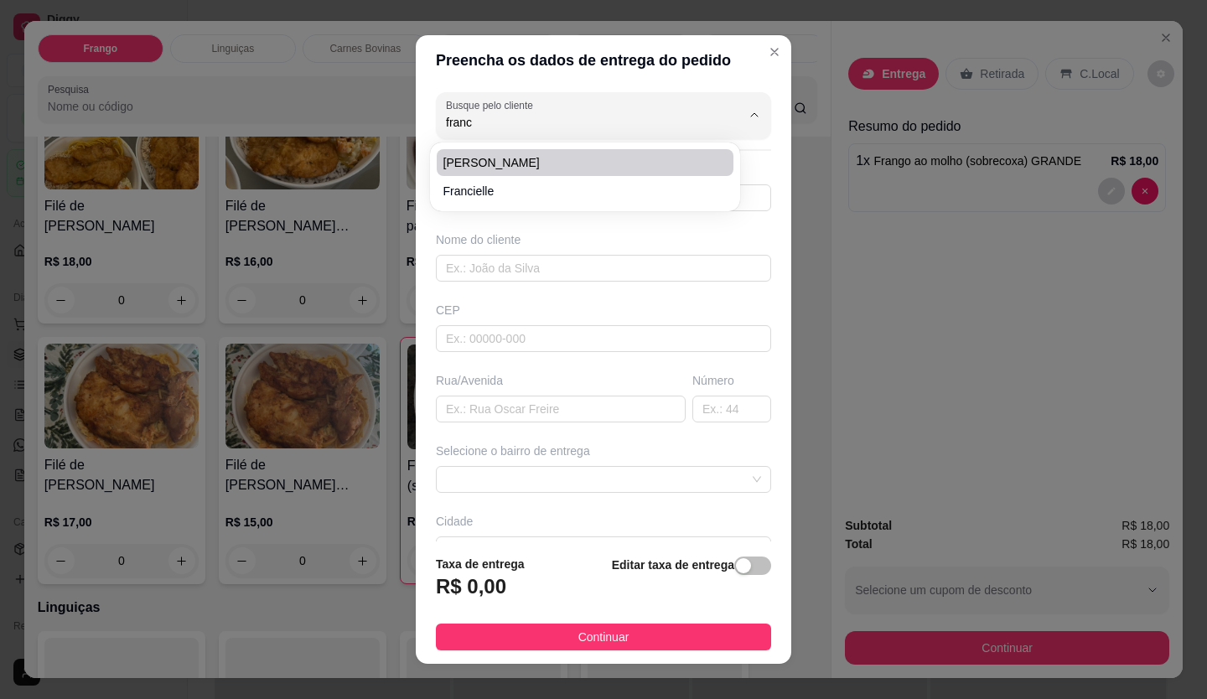
type input "Beira rio, depois da associação"
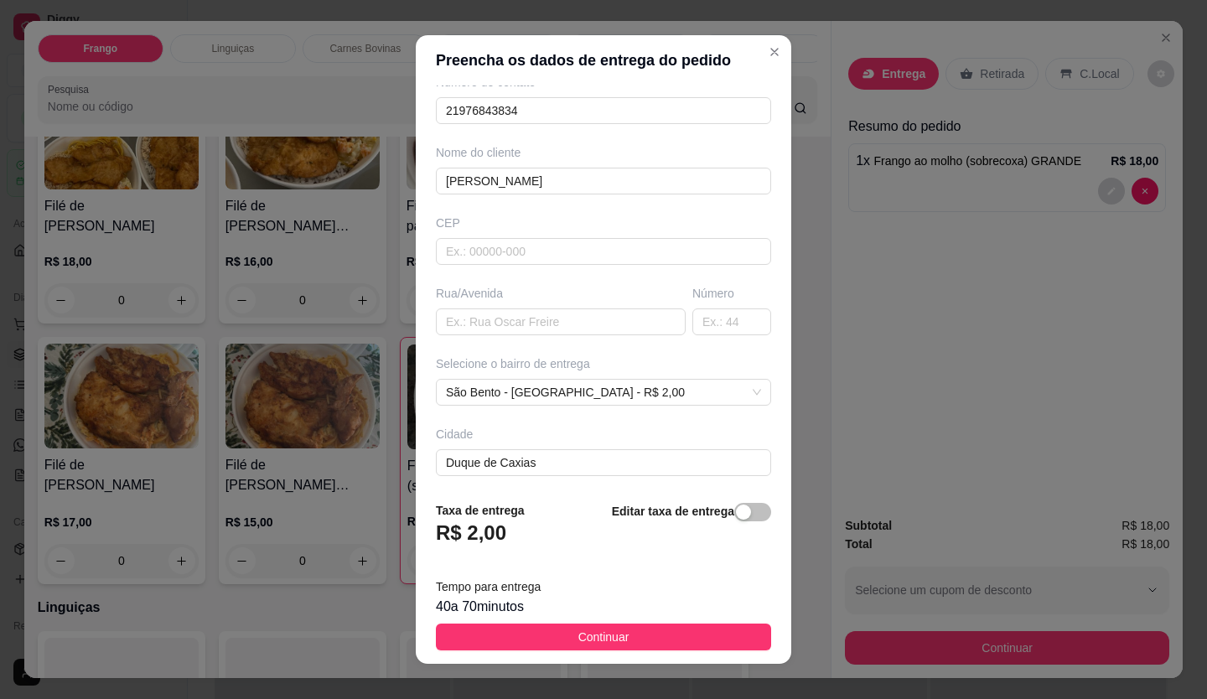
scroll to position [162, 0]
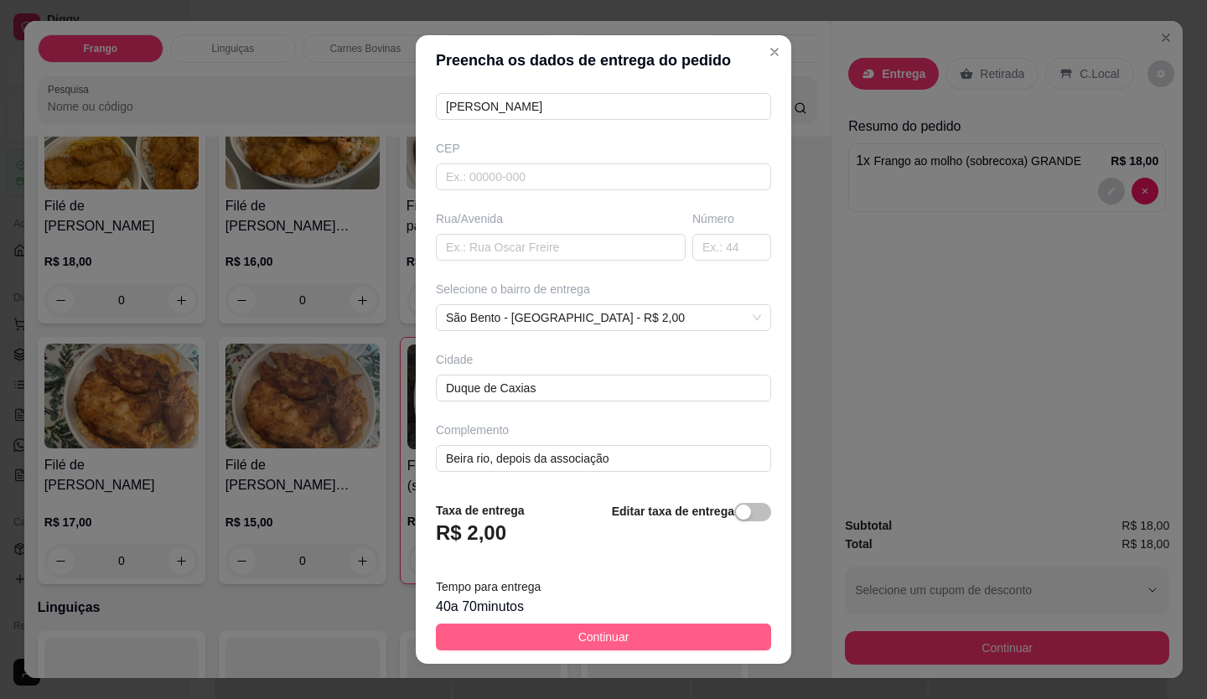
type input "[PERSON_NAME]"
click at [615, 641] on span "Continuar" at bounding box center [603, 637] width 51 height 18
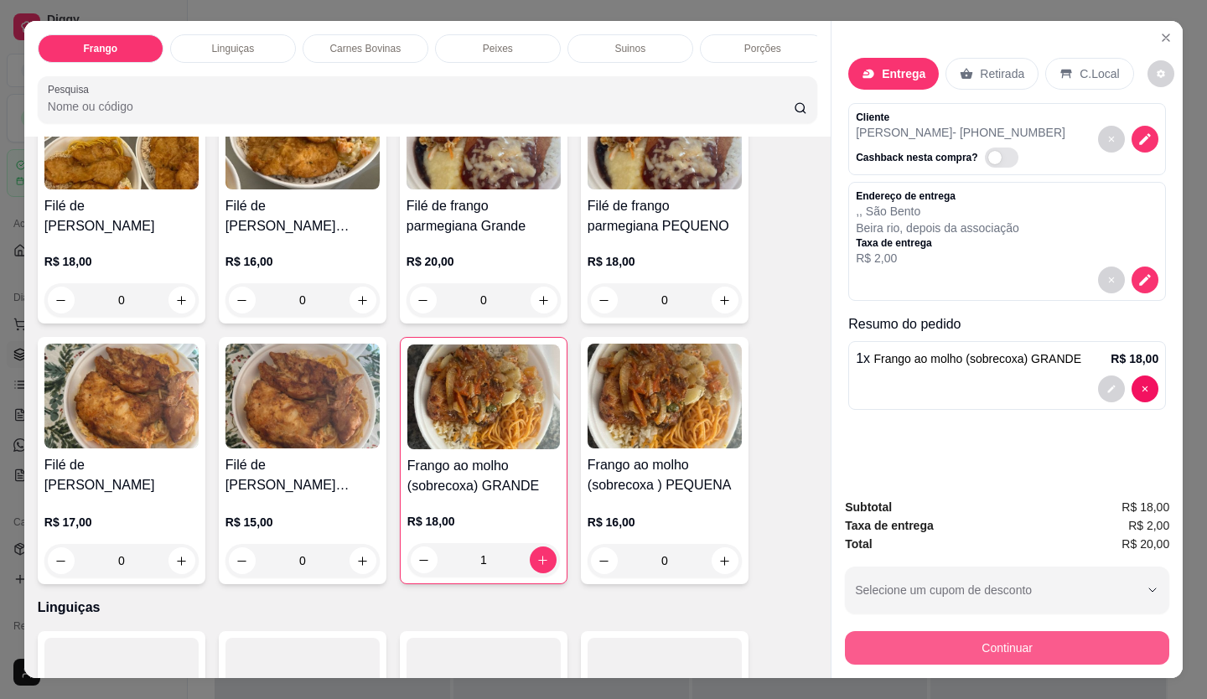
click at [966, 631] on button "Continuar" at bounding box center [1007, 648] width 324 height 34
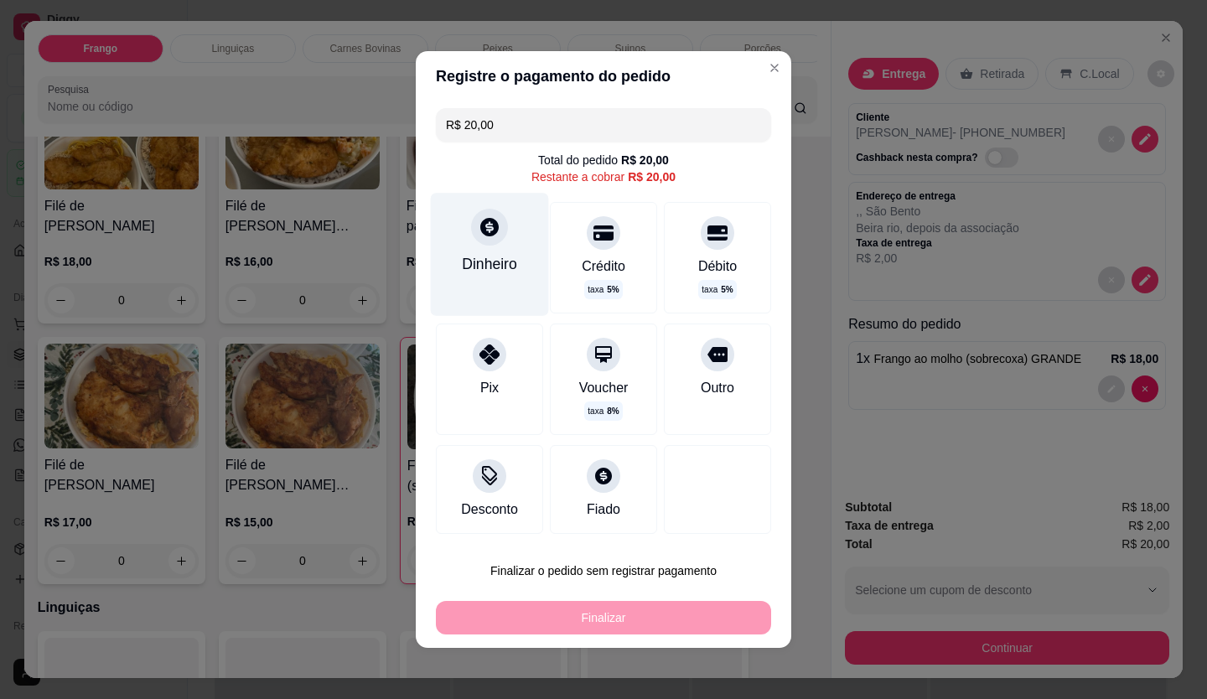
click at [459, 236] on div "Dinheiro" at bounding box center [490, 254] width 118 height 122
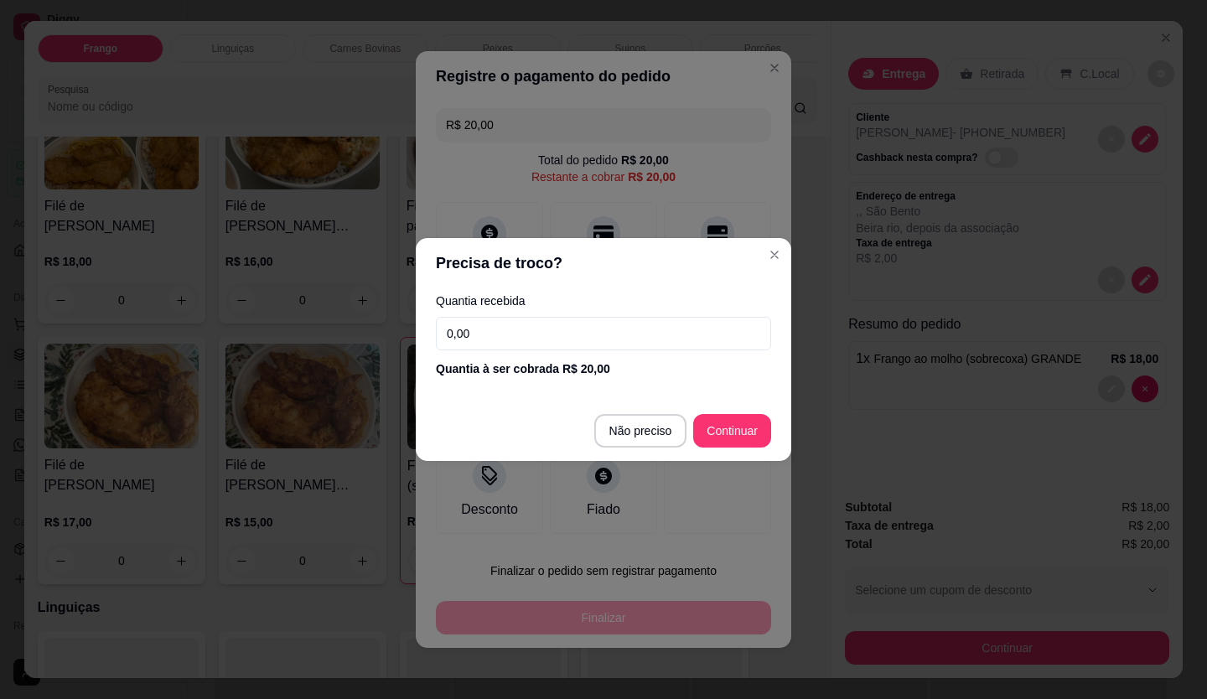
click at [478, 356] on div "Quantia recebida 0,00 Quantia à ser cobrada R$ 20,00" at bounding box center [604, 336] width 376 height 96
click at [485, 345] on input "0,00" at bounding box center [603, 334] width 335 height 34
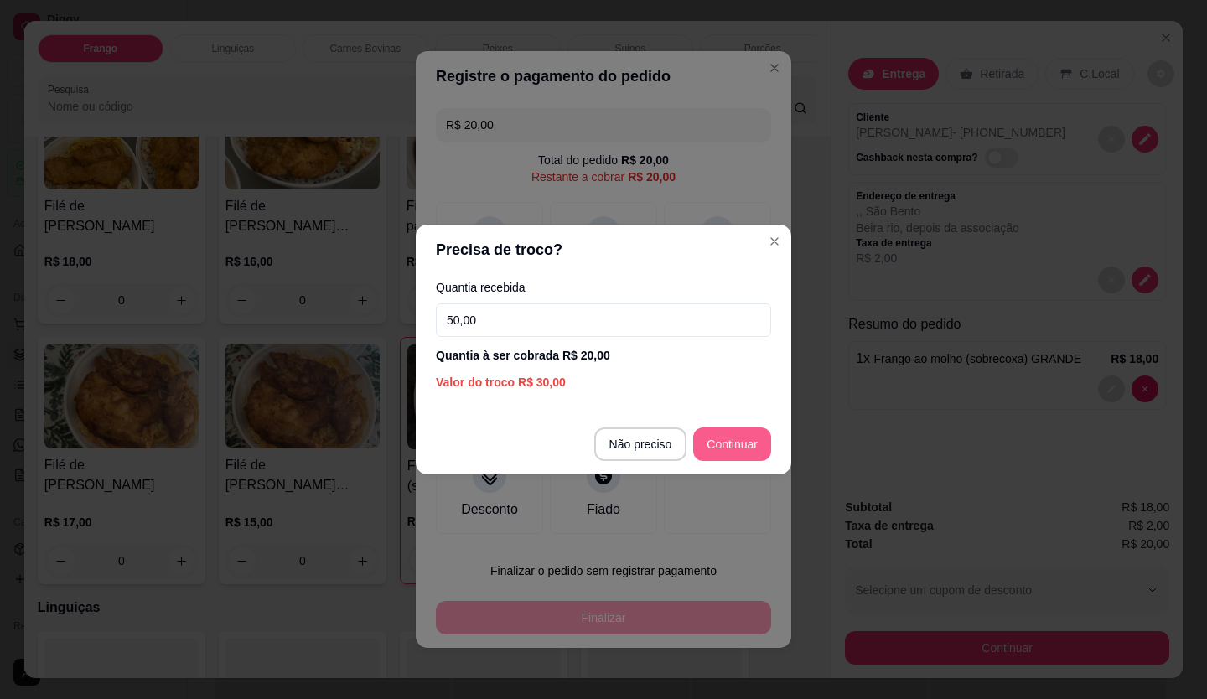
type input "50,00"
type input "R$ 0,00"
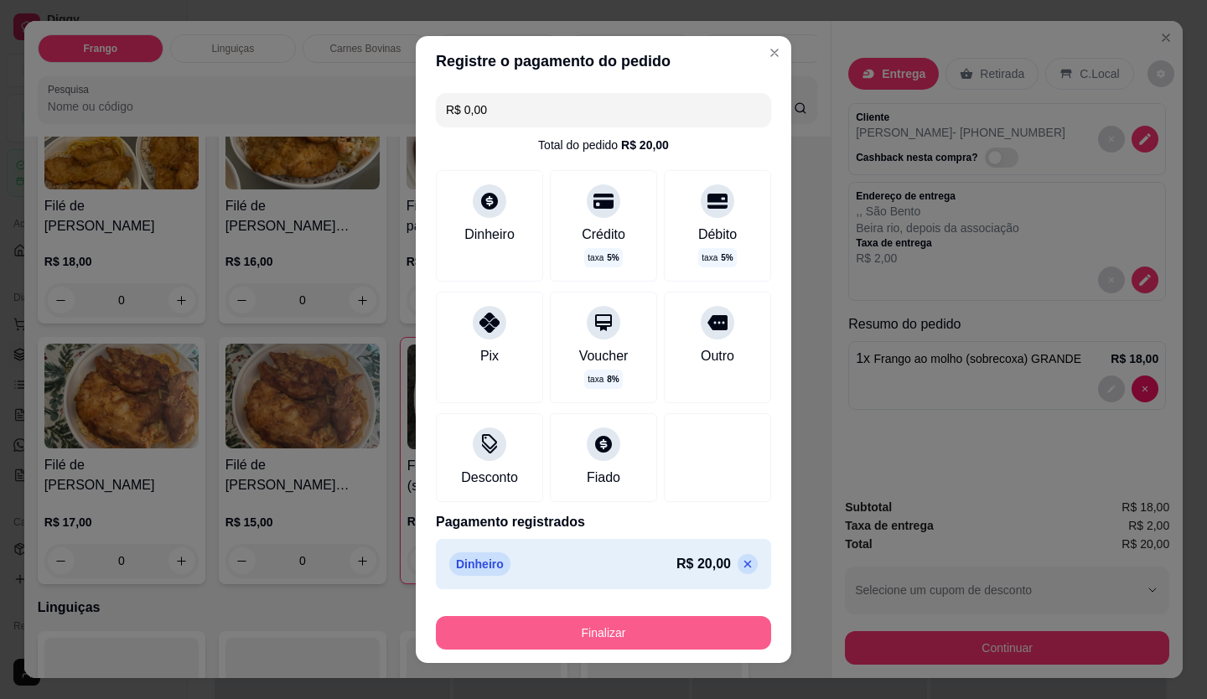
click at [737, 636] on button "Finalizar" at bounding box center [603, 633] width 335 height 34
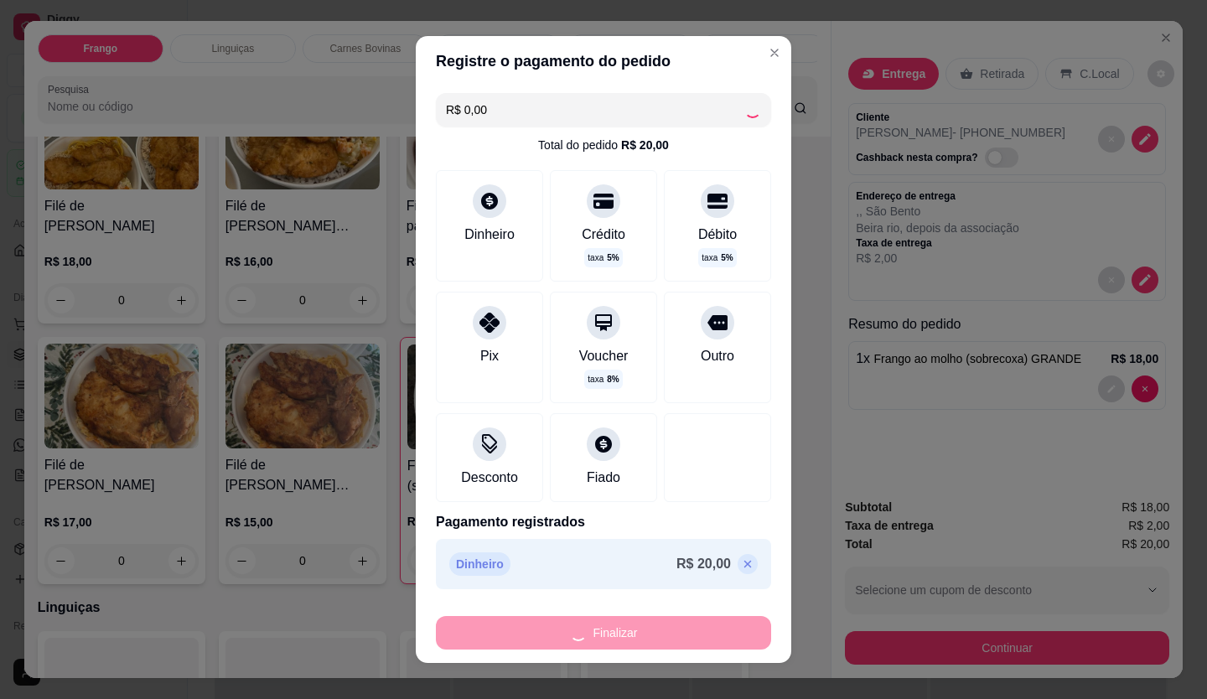
type input "0"
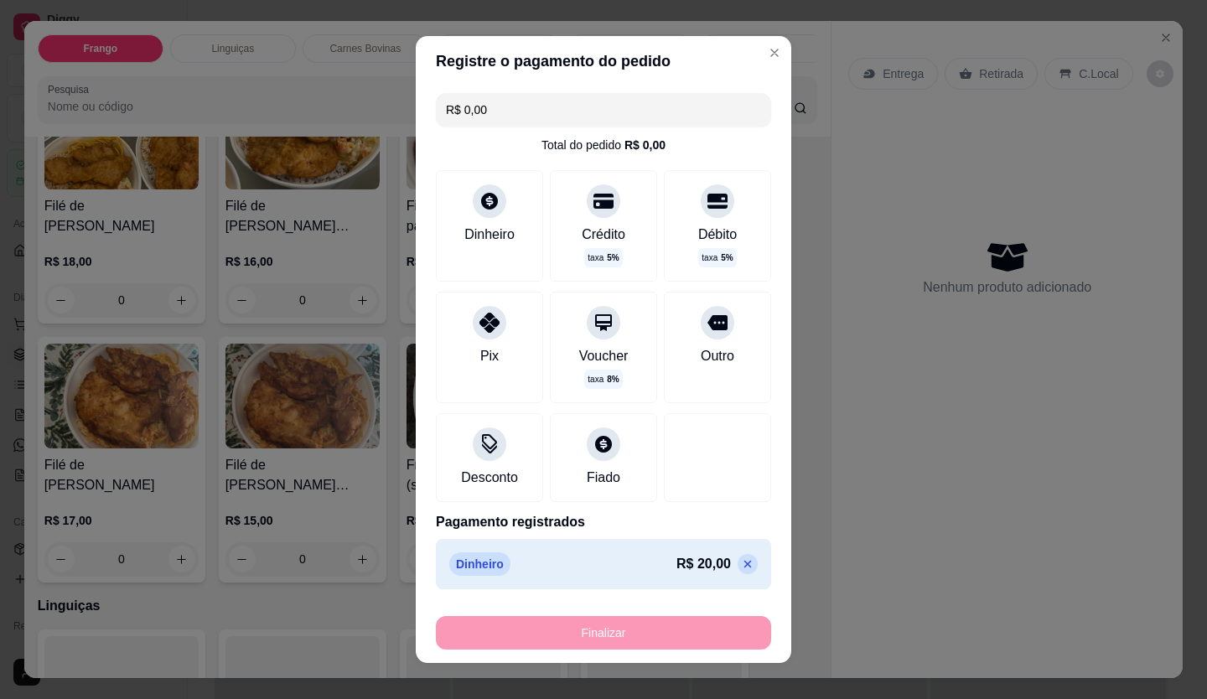
type input "-R$ 20,00"
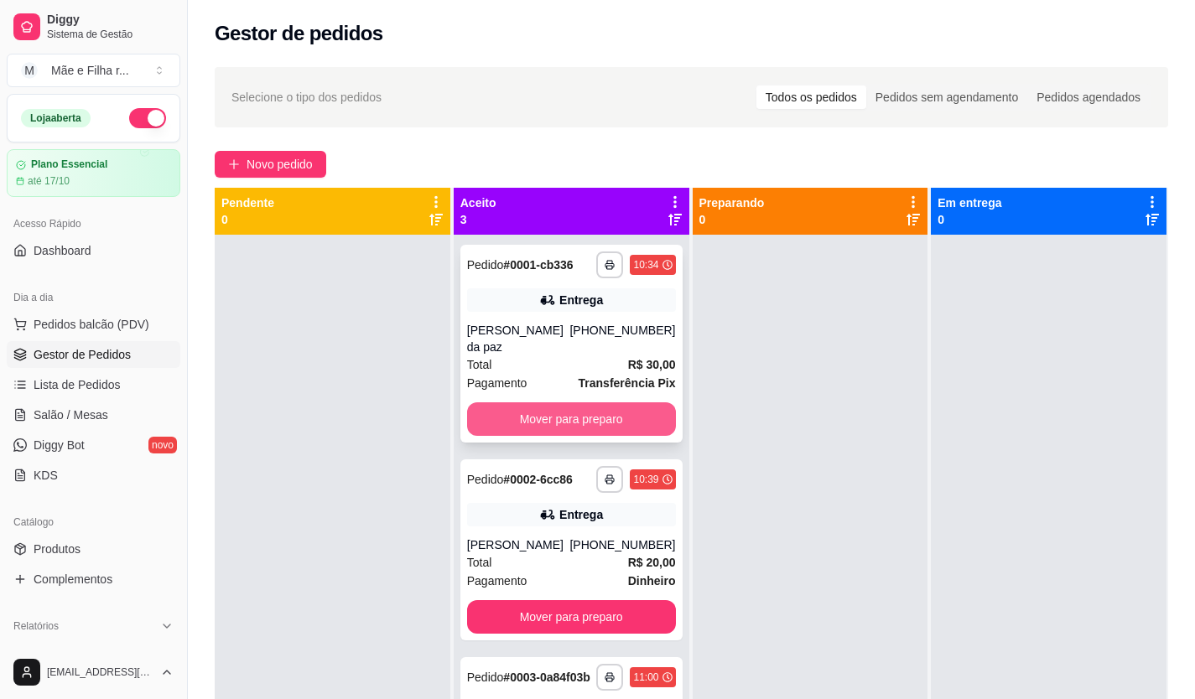
click at [608, 402] on button "Mover para preparo" at bounding box center [571, 419] width 209 height 34
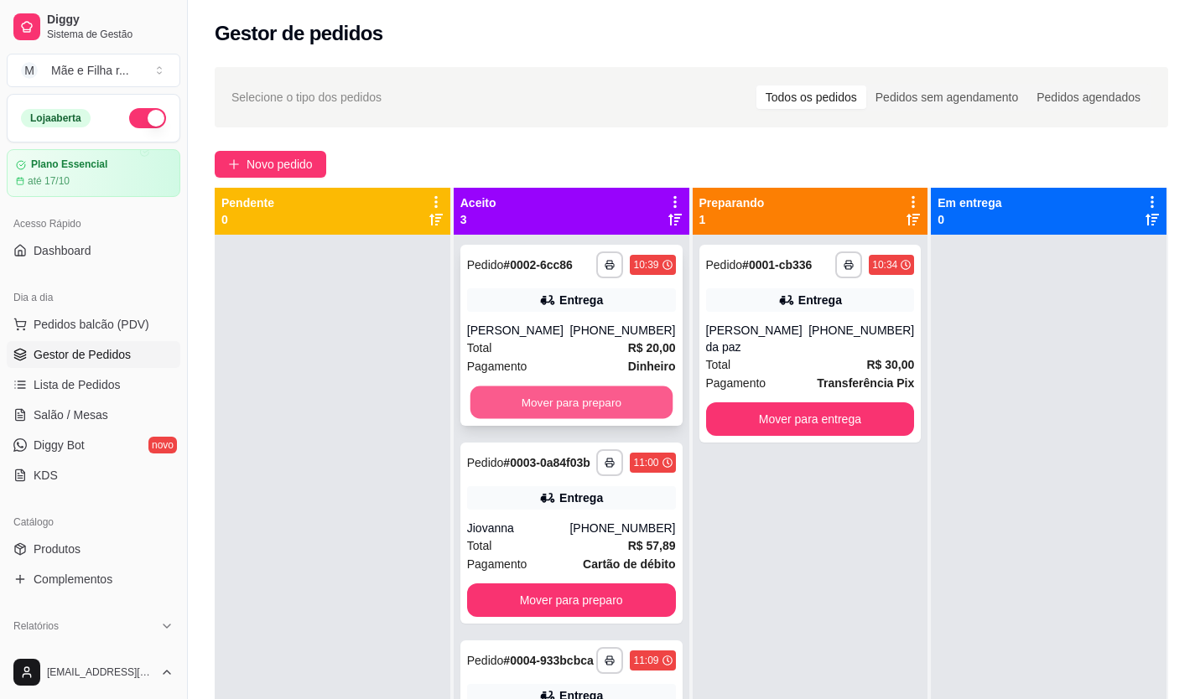
click at [565, 412] on button "Mover para preparo" at bounding box center [571, 403] width 202 height 33
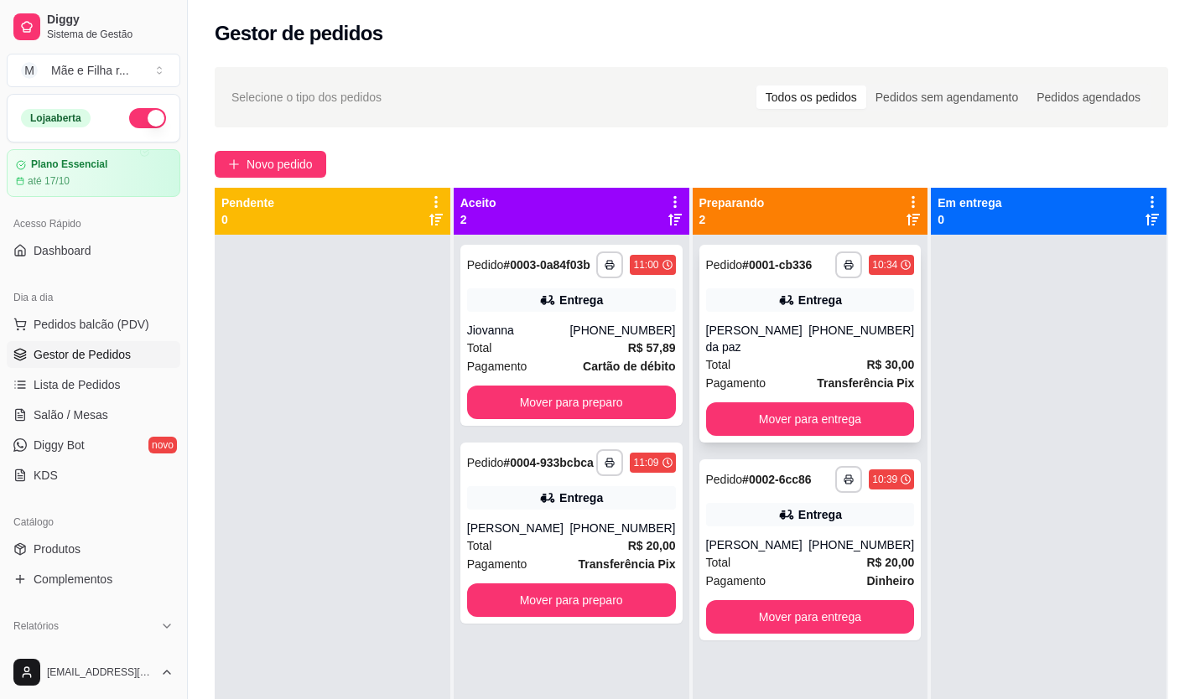
click at [835, 421] on div "**********" at bounding box center [810, 344] width 222 height 198
click at [755, 417] on button "Mover para entrega" at bounding box center [810, 419] width 209 height 34
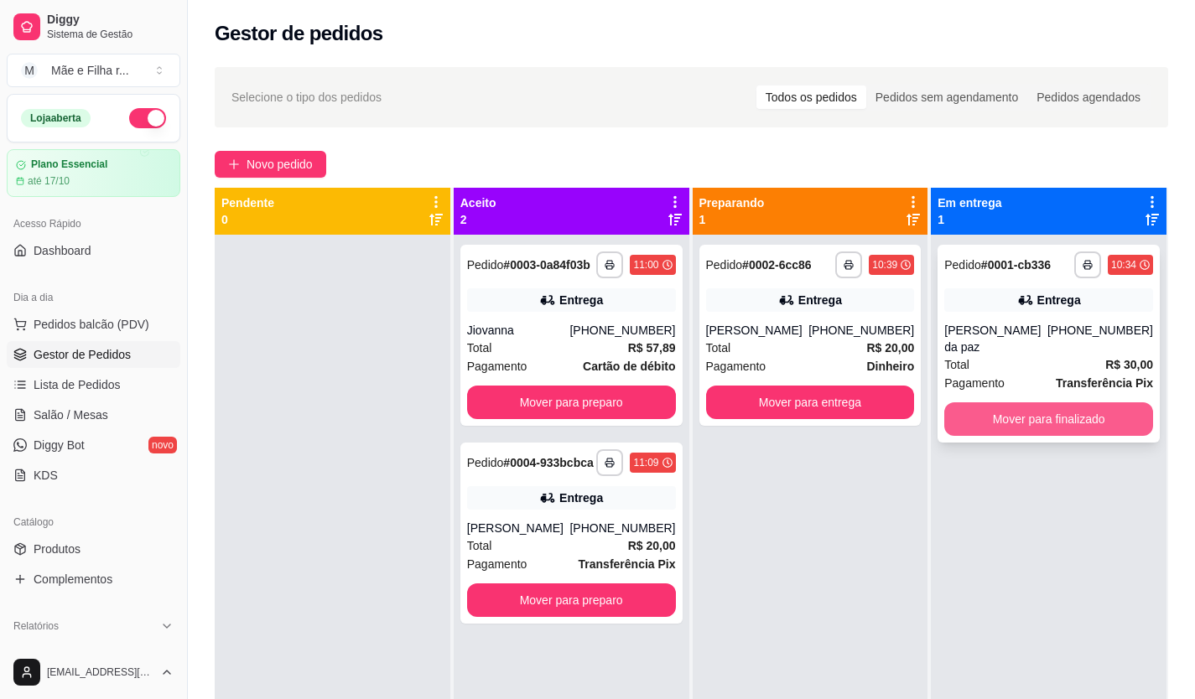
click at [961, 402] on button "Mover para finalizado" at bounding box center [1048, 419] width 209 height 34
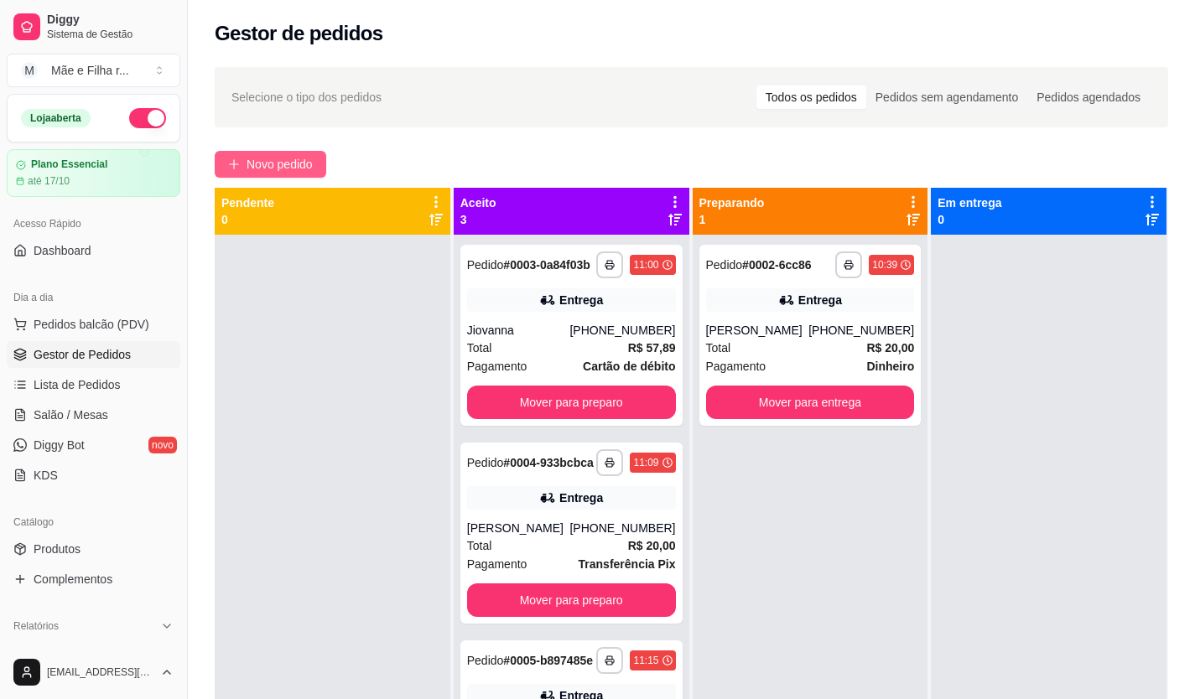
click at [250, 160] on span "Novo pedido" at bounding box center [279, 164] width 66 height 18
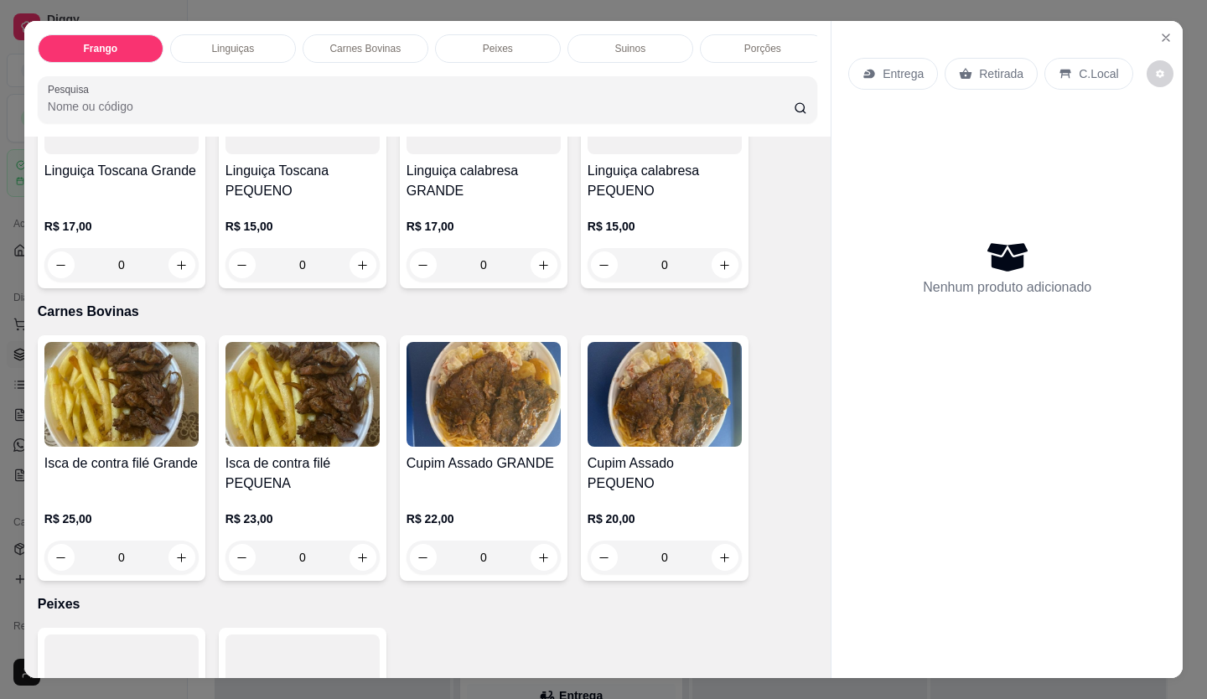
scroll to position [838, 0]
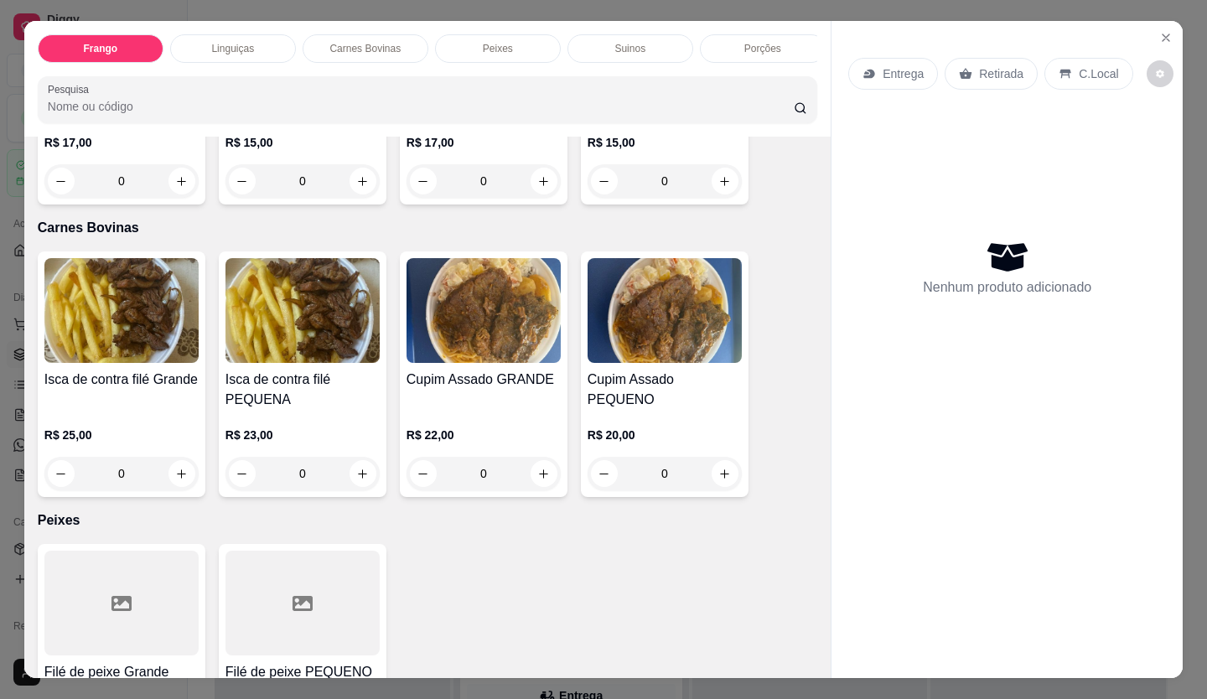
click at [540, 479] on div "0" at bounding box center [484, 474] width 154 height 34
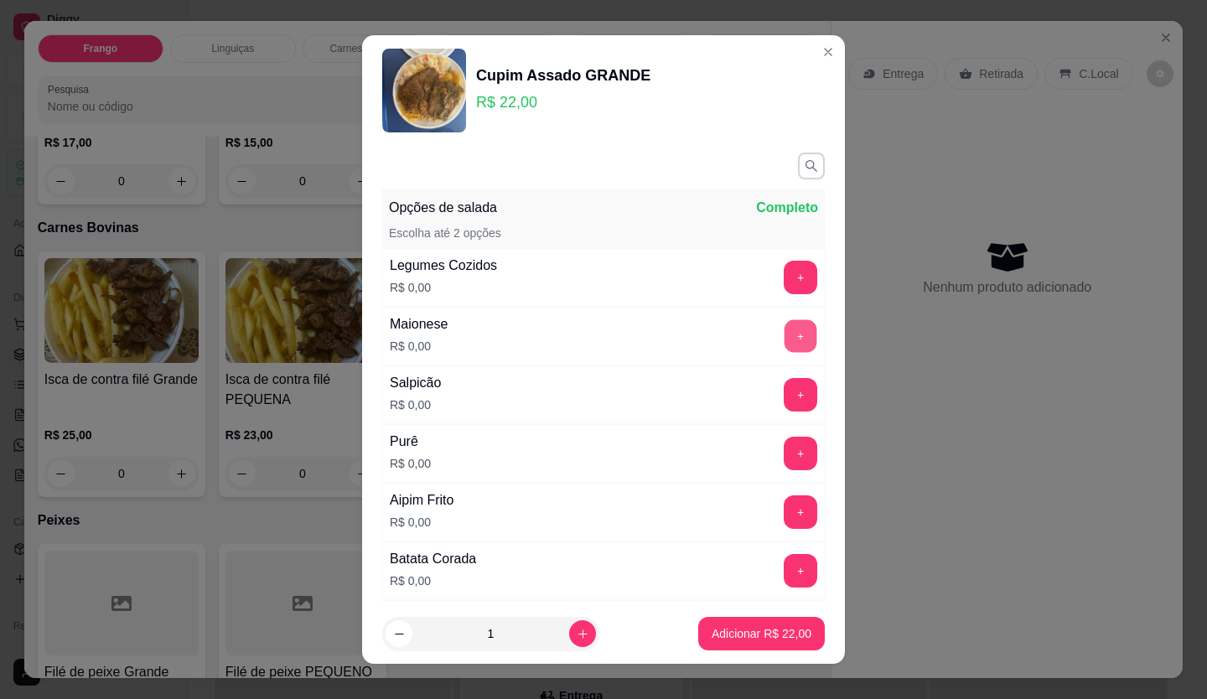
click at [785, 335] on button "+" at bounding box center [801, 335] width 33 height 33
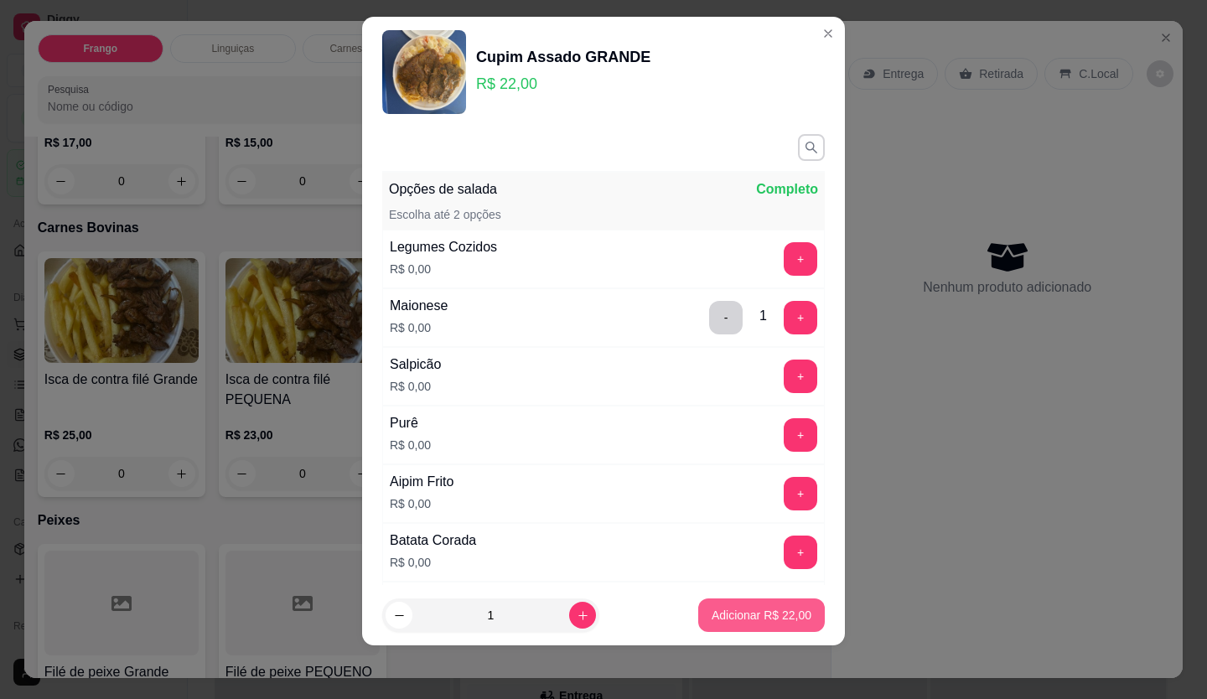
click at [738, 627] on button "Adicionar R$ 22,00" at bounding box center [761, 616] width 127 height 34
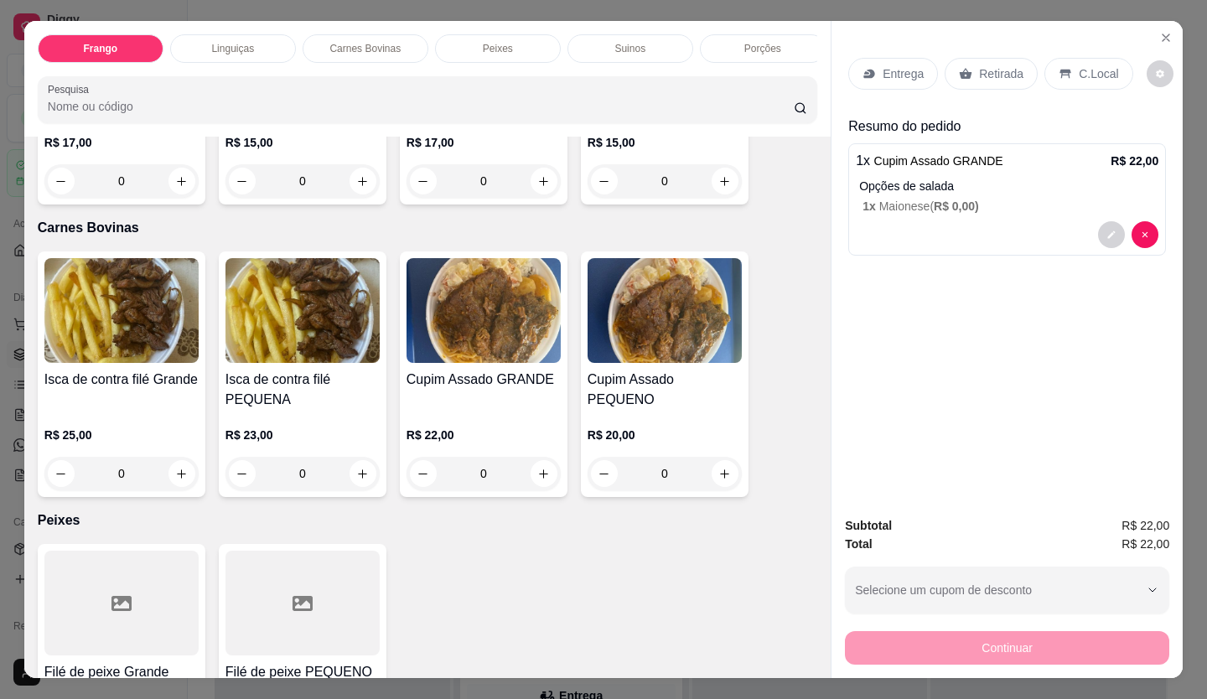
click at [895, 58] on div "Entrega" at bounding box center [893, 74] width 90 height 32
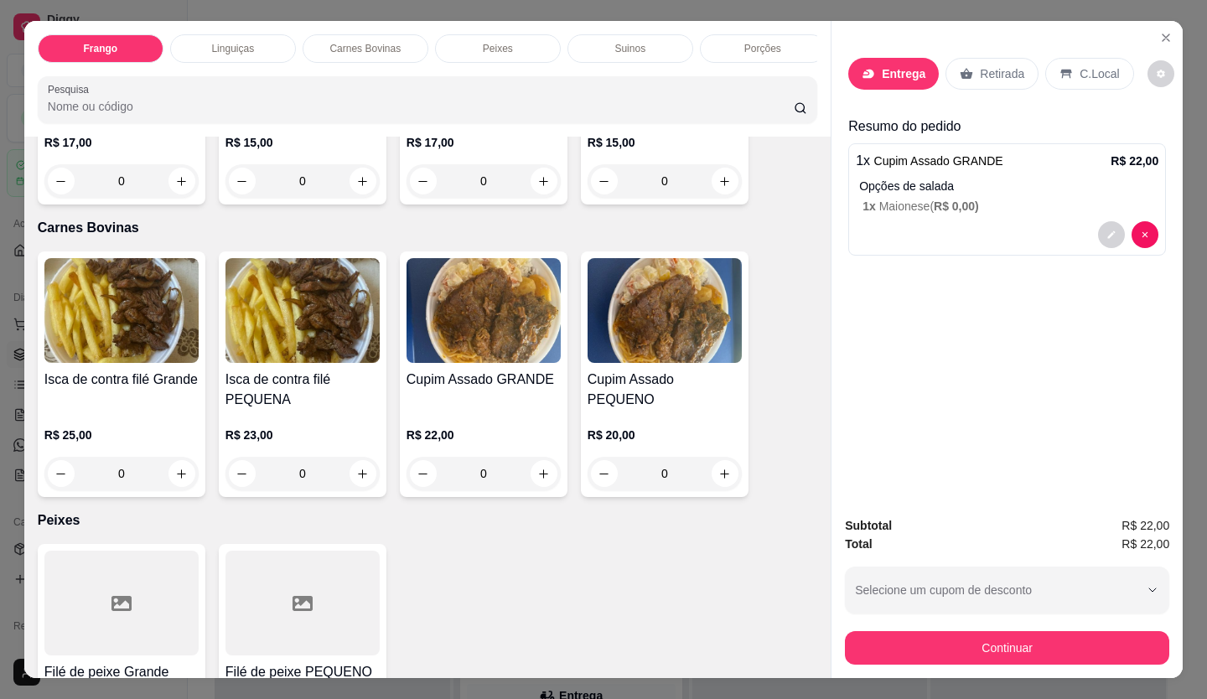
click at [642, 133] on div "Busque pelo cliente" at bounding box center [603, 115] width 335 height 47
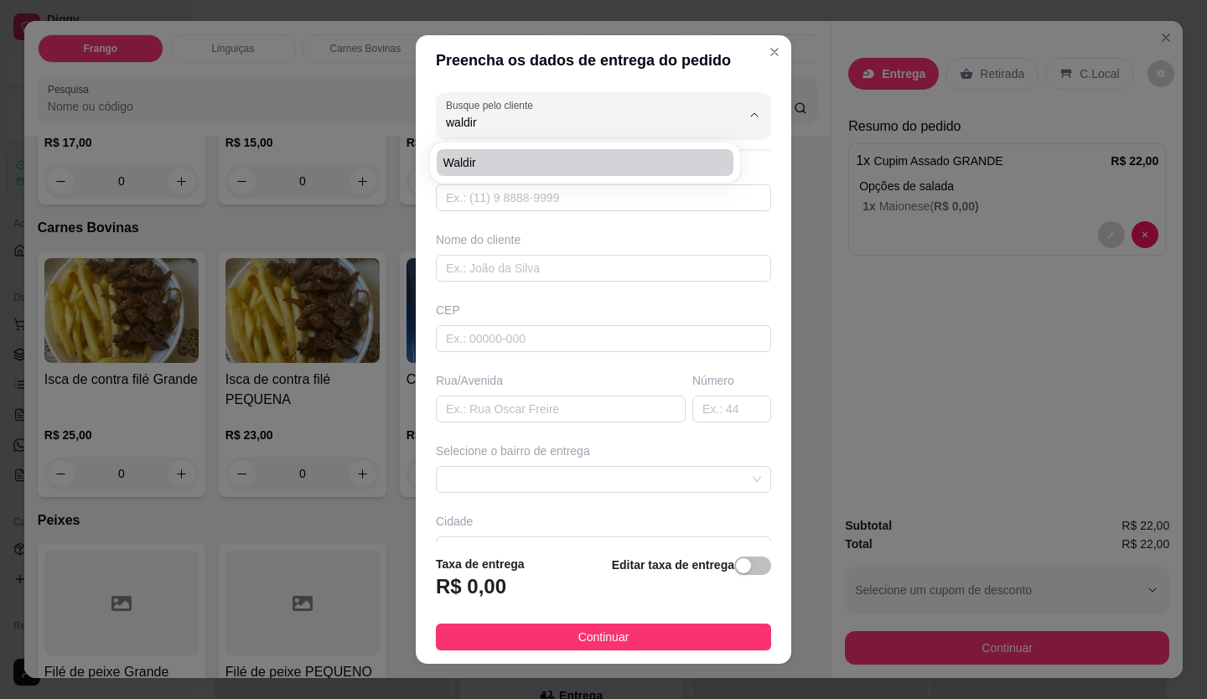
click at [563, 148] on div "Waldir" at bounding box center [584, 163] width 303 height 34
click at [564, 167] on span "Waldir" at bounding box center [577, 162] width 267 height 17
type input "Waldir"
type input "21976245272"
type input "Waldir"
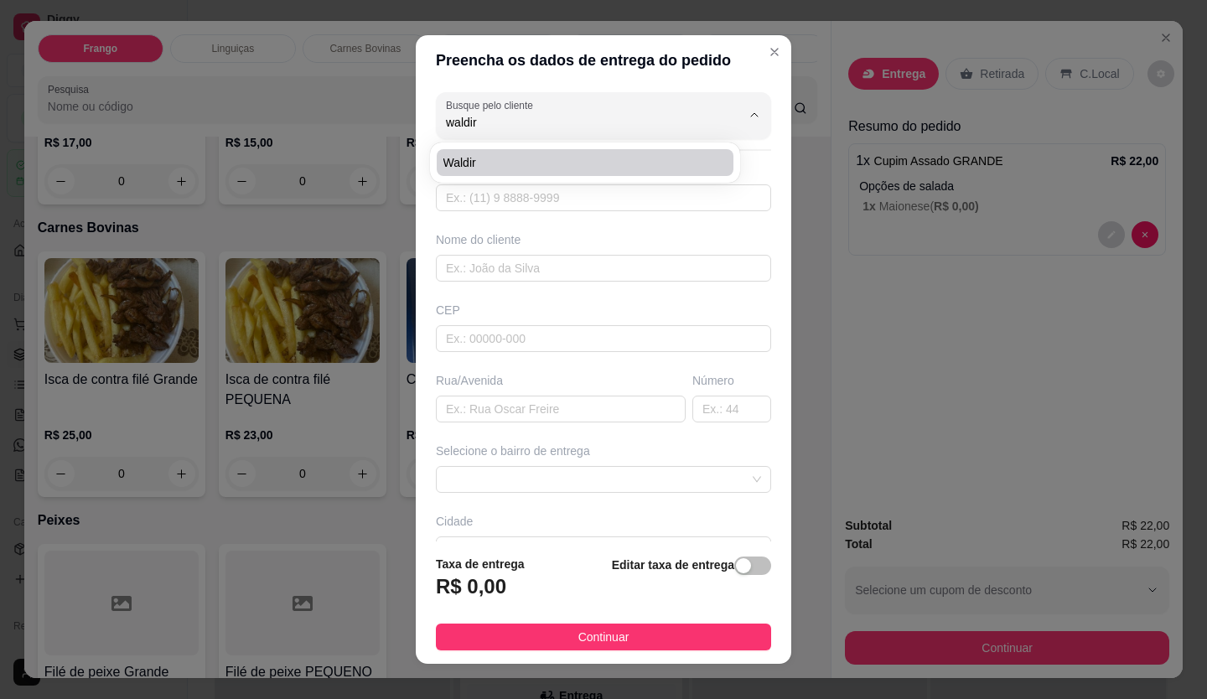
type input "[GEOGRAPHIC_DATA] da silva Aveiro"
type input "11"
type input "Duque de Caxias"
type input "Salão"
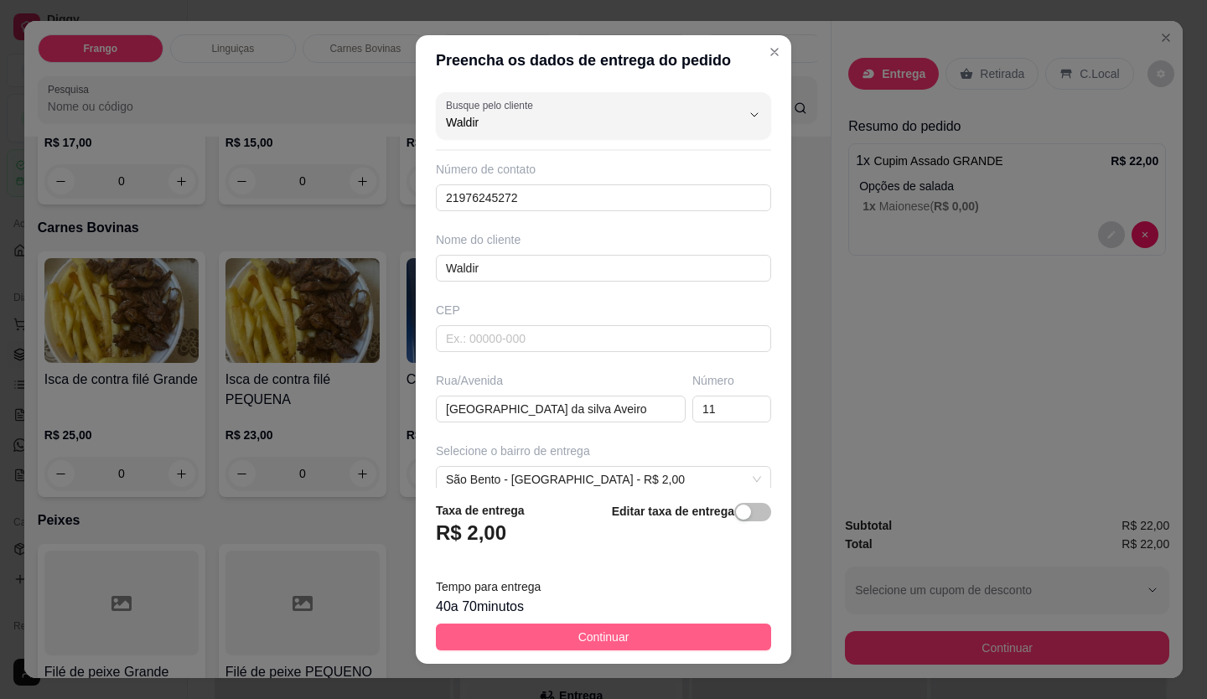
click at [621, 637] on button "Continuar" at bounding box center [603, 637] width 335 height 27
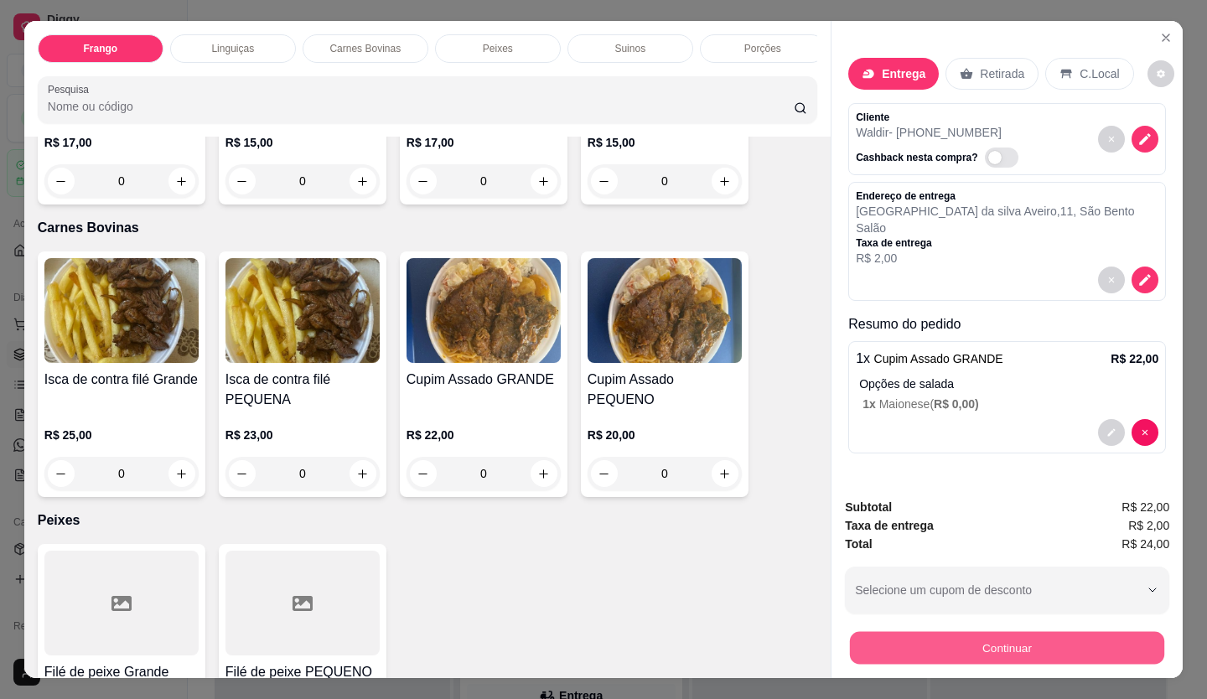
click at [936, 647] on button "Continuar" at bounding box center [1007, 648] width 314 height 33
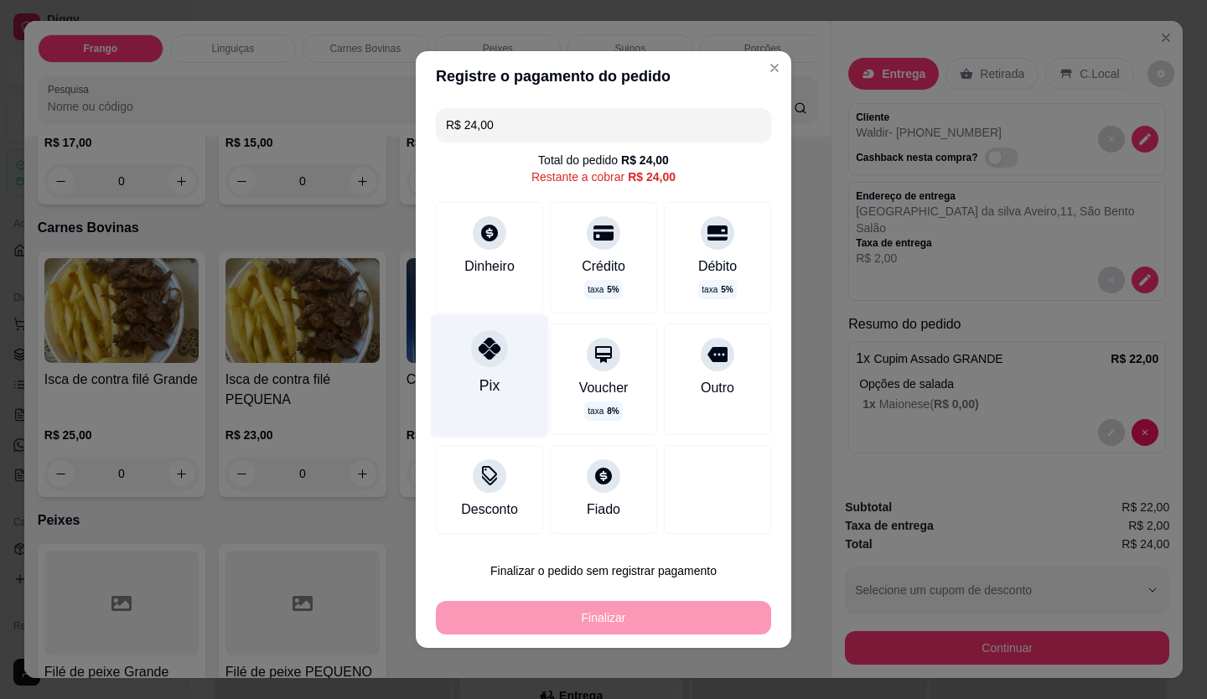
click at [472, 406] on div "Pix" at bounding box center [490, 375] width 118 height 122
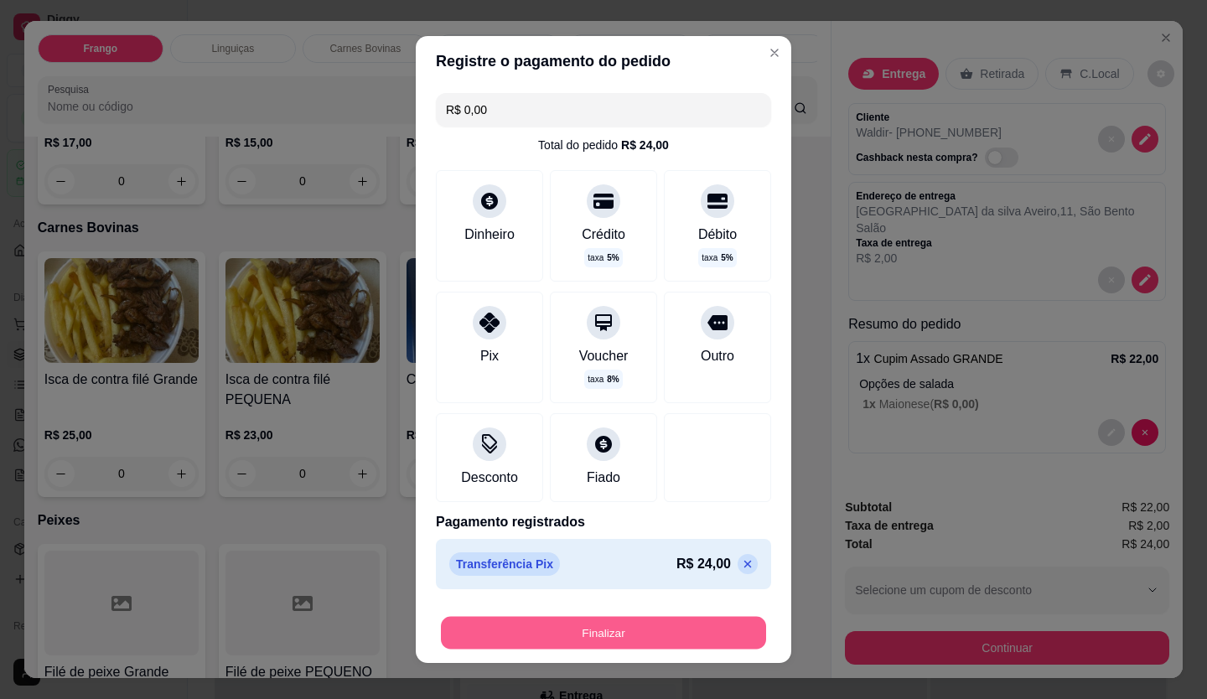
click at [575, 636] on button "Finalizar" at bounding box center [603, 633] width 325 height 33
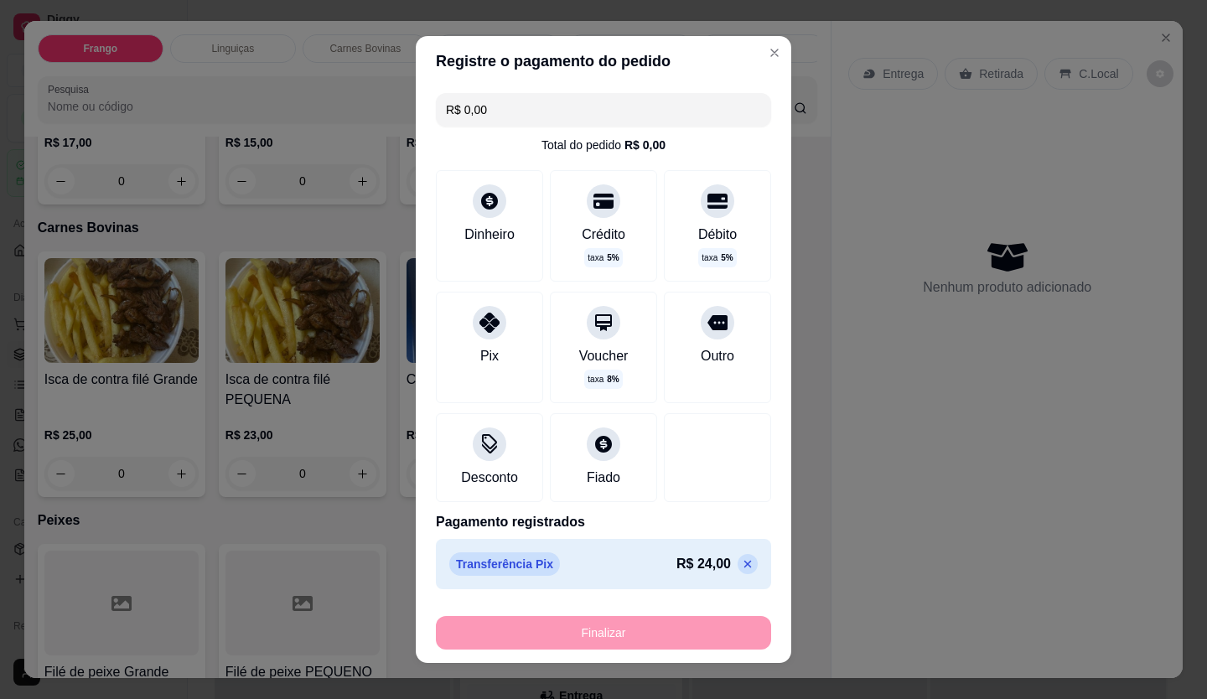
type input "-R$ 24,00"
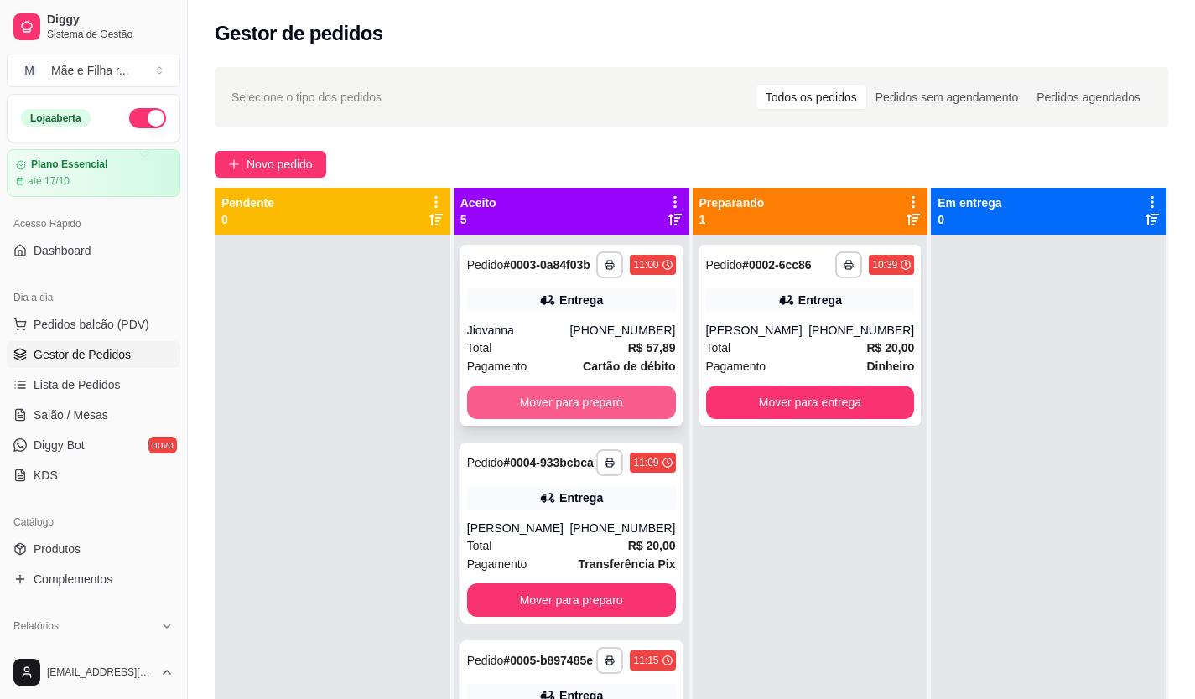
click at [545, 419] on button "Mover para preparo" at bounding box center [571, 403] width 209 height 34
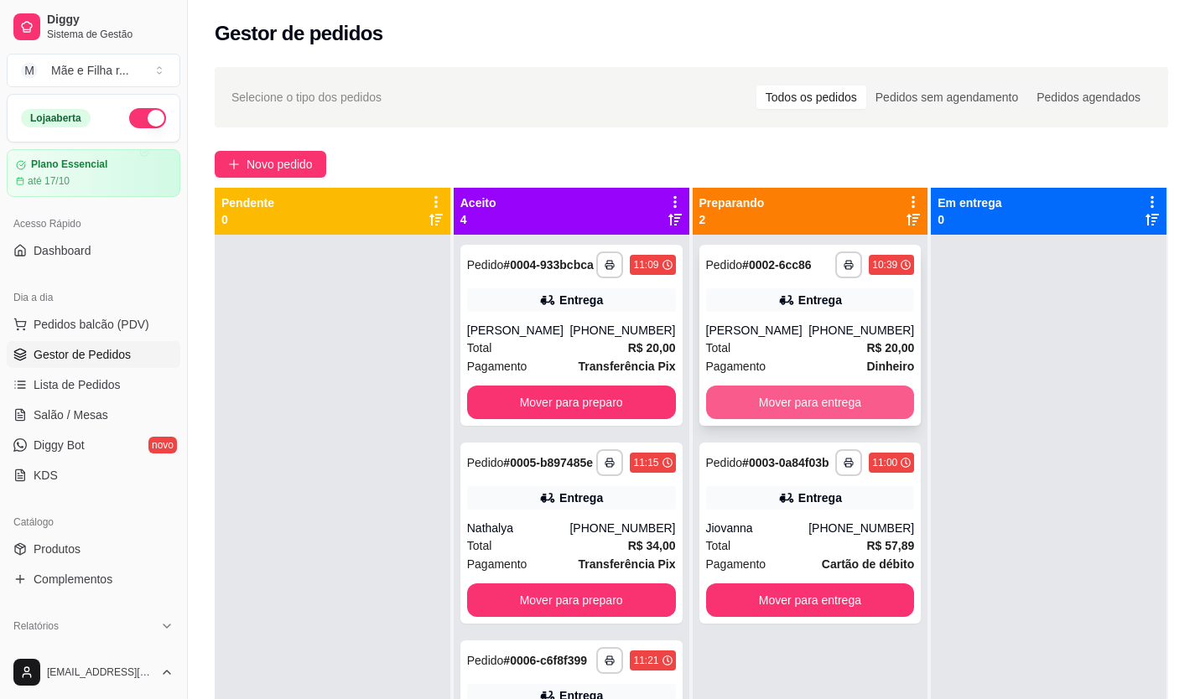
click at [827, 408] on button "Mover para entrega" at bounding box center [810, 403] width 209 height 34
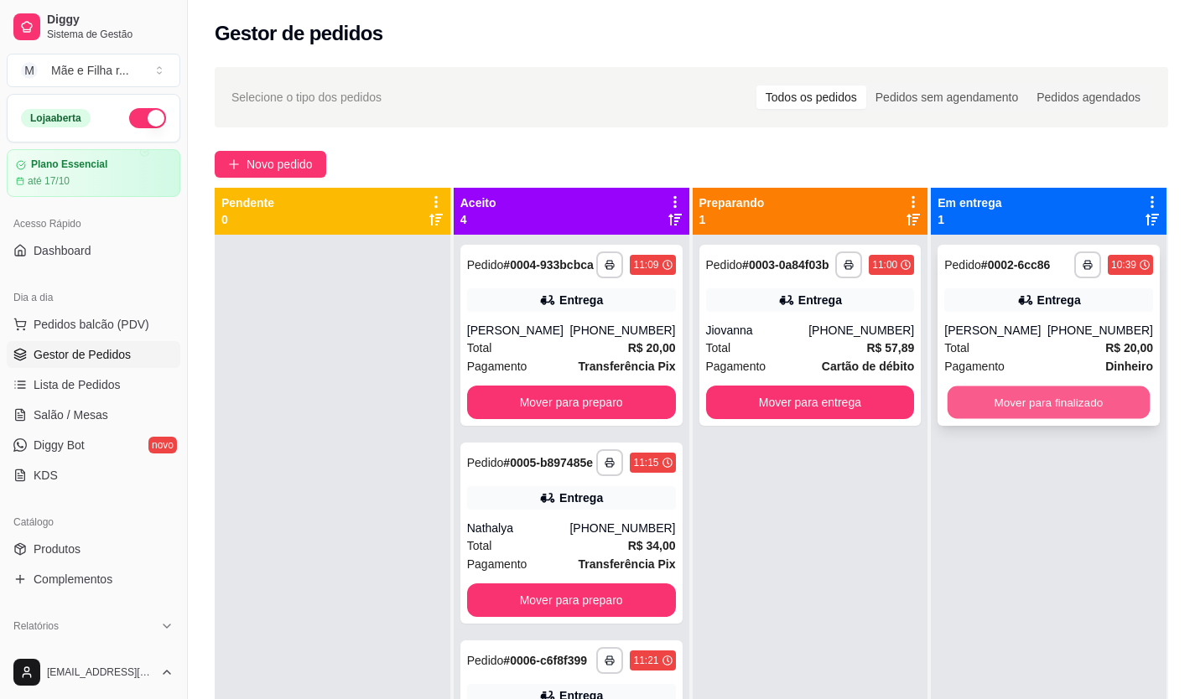
click at [1002, 407] on button "Mover para finalizado" at bounding box center [1048, 403] width 202 height 33
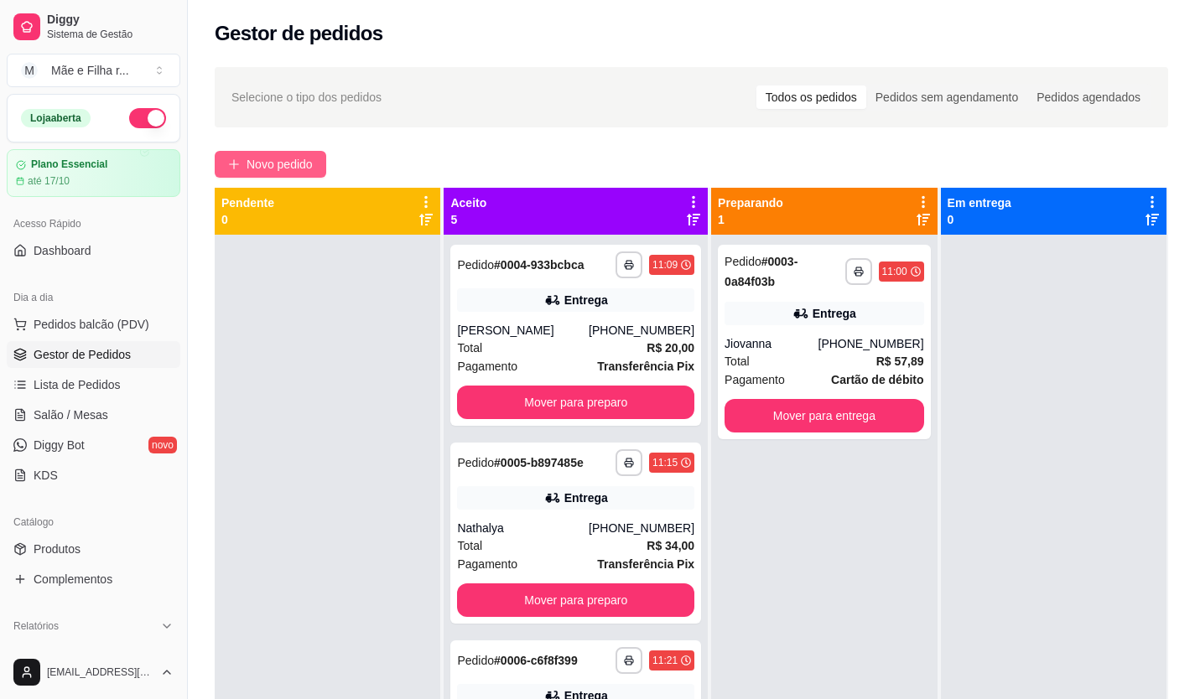
click at [280, 155] on span "Novo pedido" at bounding box center [279, 164] width 66 height 18
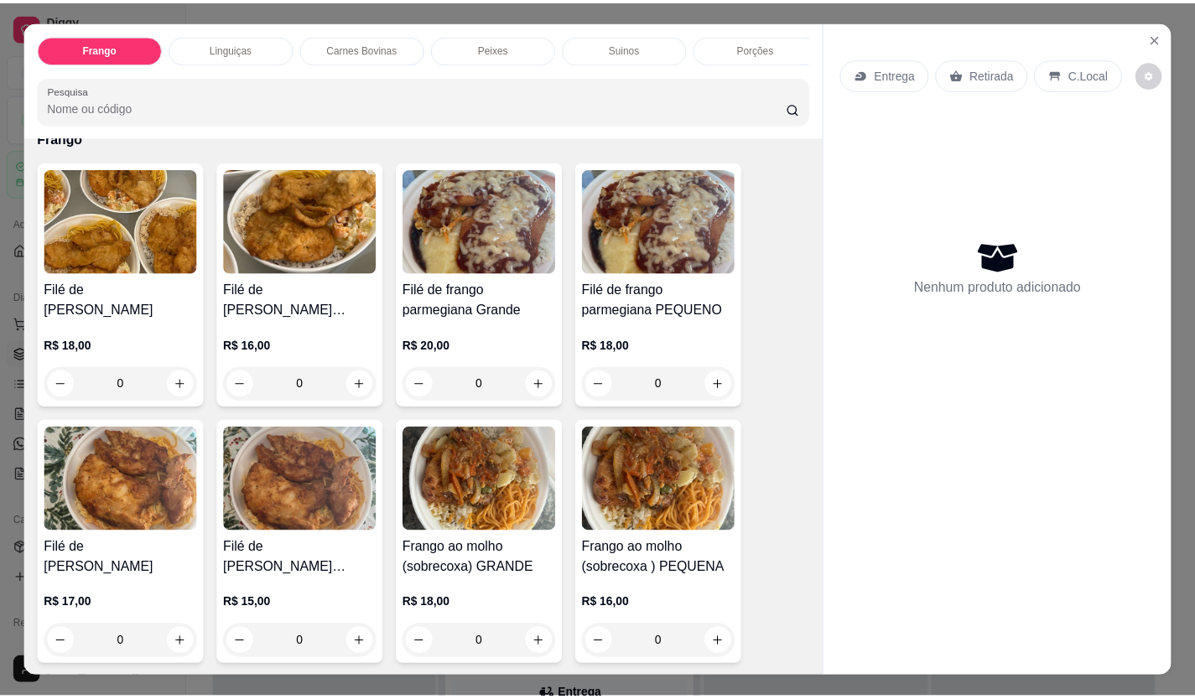
scroll to position [168, 0]
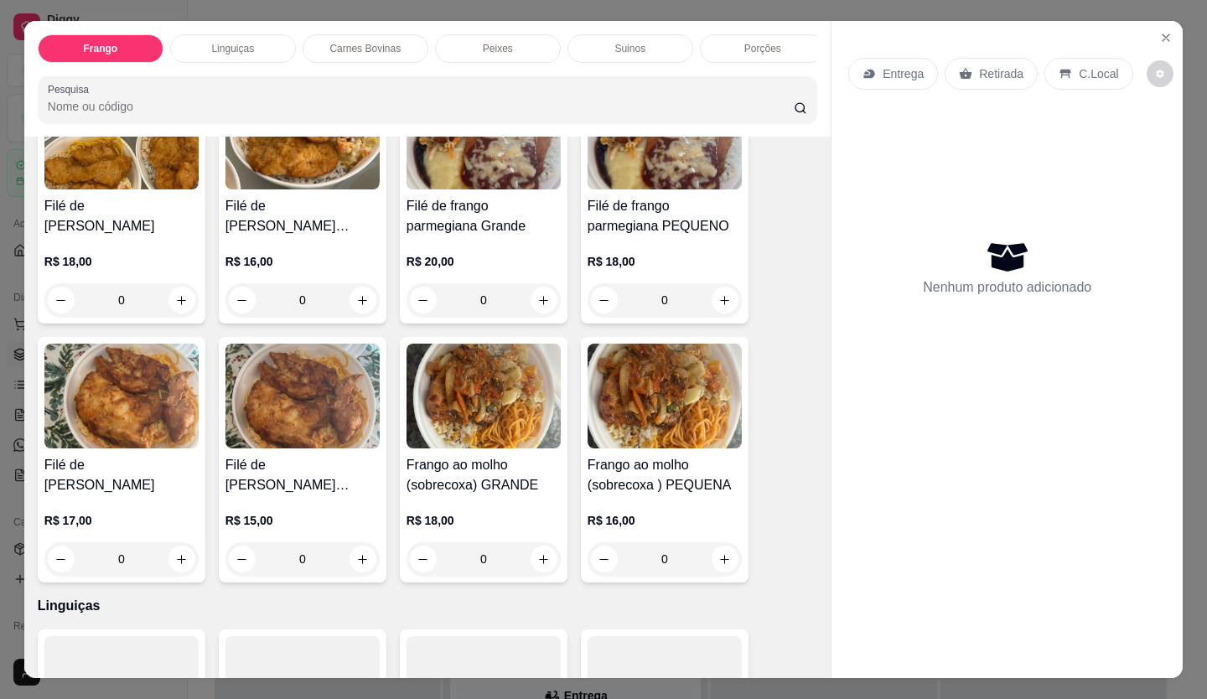
click at [513, 458] on div "Frango ao molho (sobrecoxa) GRANDE R$ 18,00 0" at bounding box center [484, 460] width 168 height 246
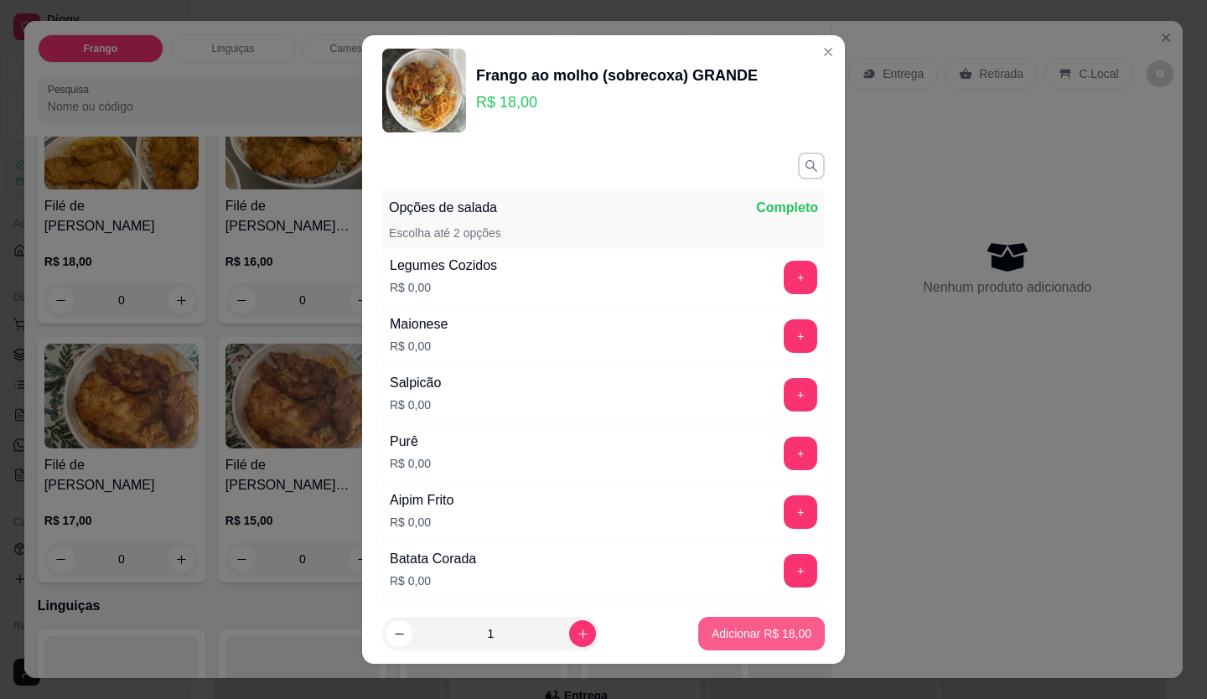
click at [753, 632] on p "Adicionar R$ 18,00" at bounding box center [762, 633] width 100 height 17
type input "1"
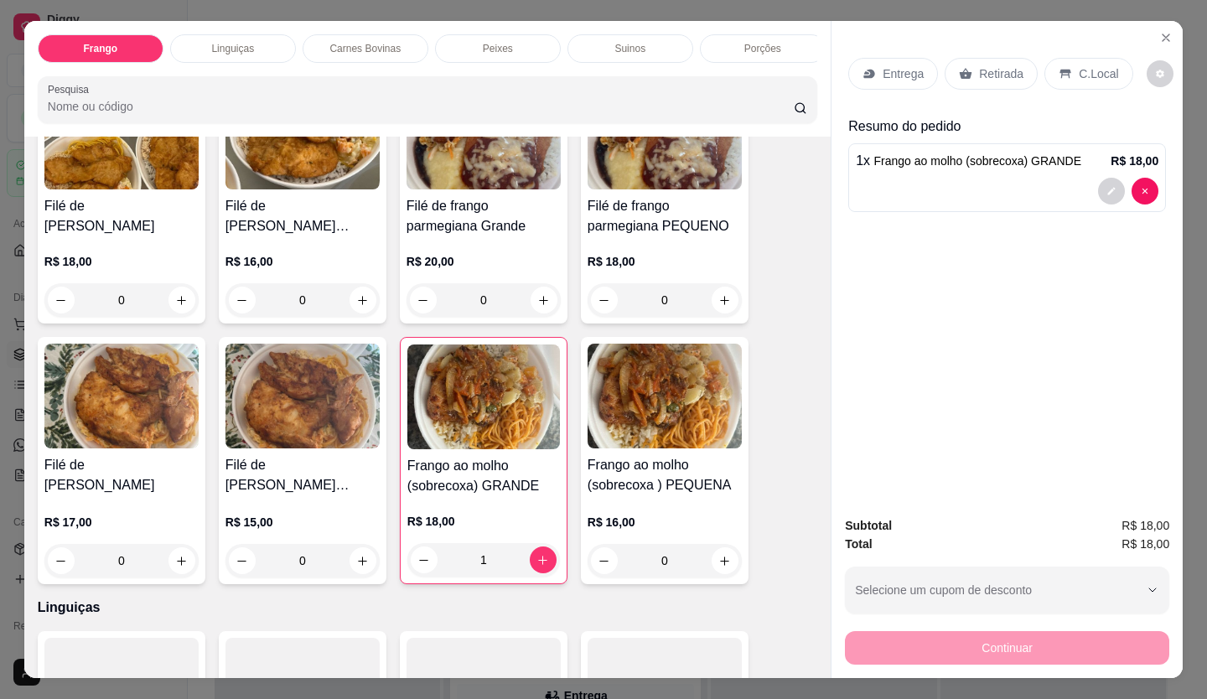
click at [890, 65] on p "Entrega" at bounding box center [903, 73] width 41 height 17
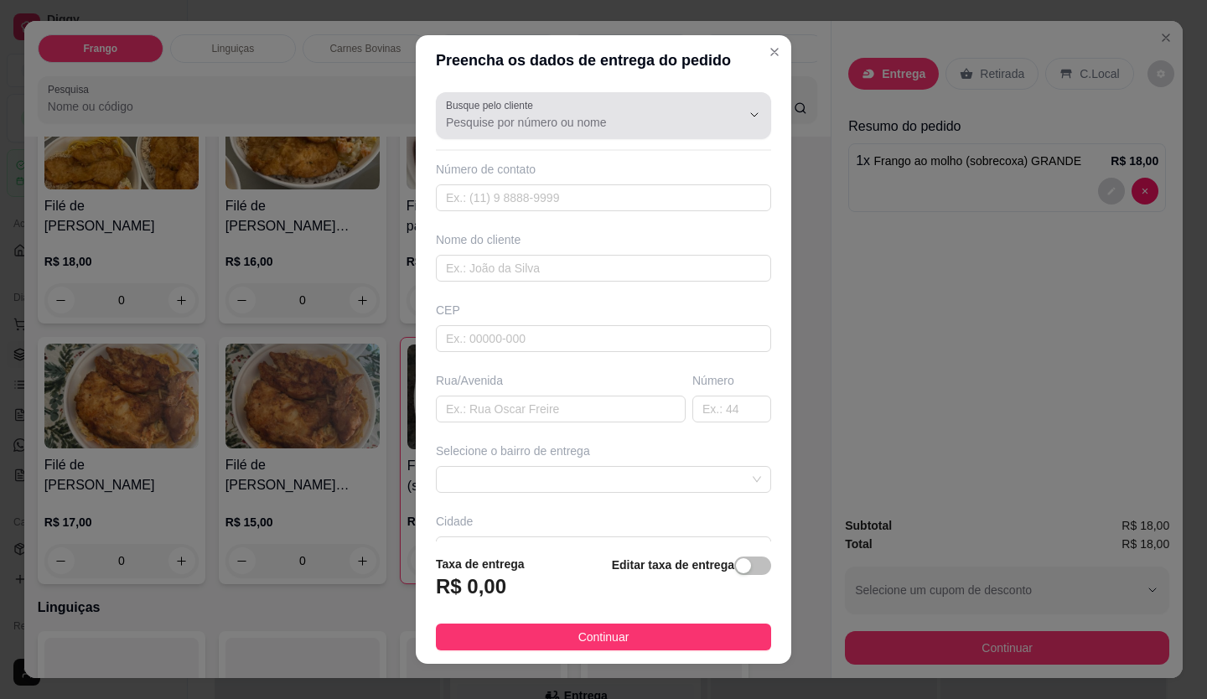
click at [666, 119] on input "Busque pelo cliente" at bounding box center [580, 122] width 268 height 17
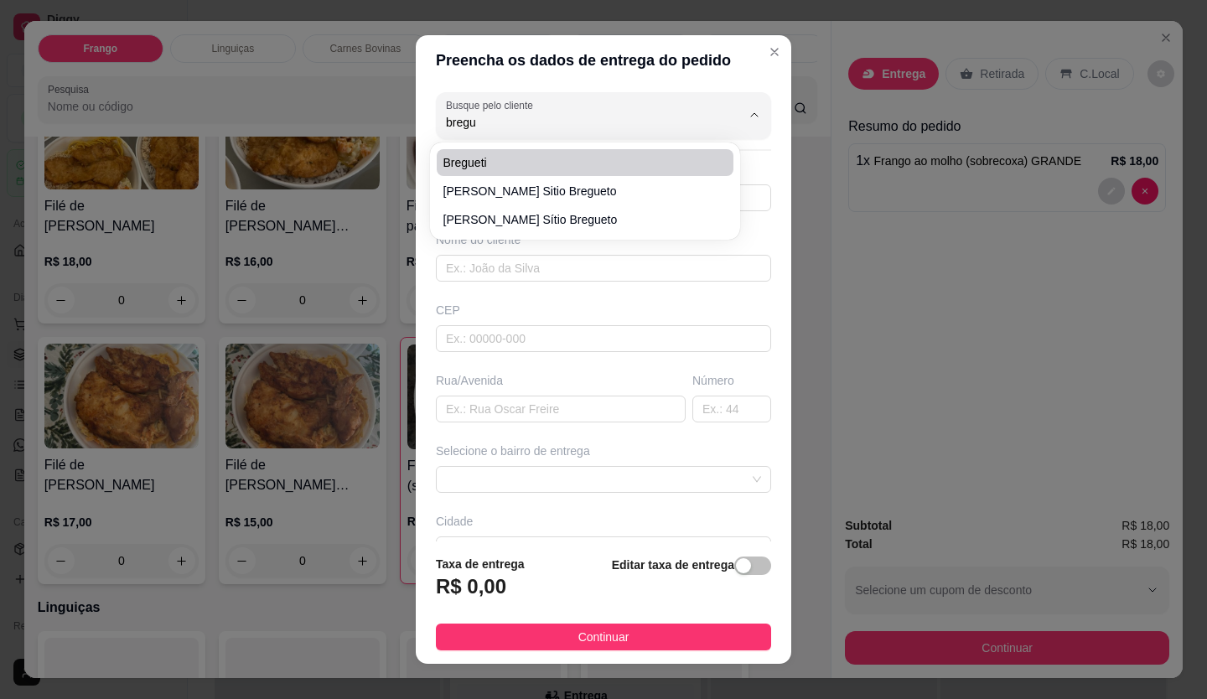
click at [527, 157] on span "Bregueti" at bounding box center [577, 162] width 267 height 17
type input "Bregueti"
type input "21983254145"
type input "Bregueti"
type input "Rua [PERSON_NAME]"
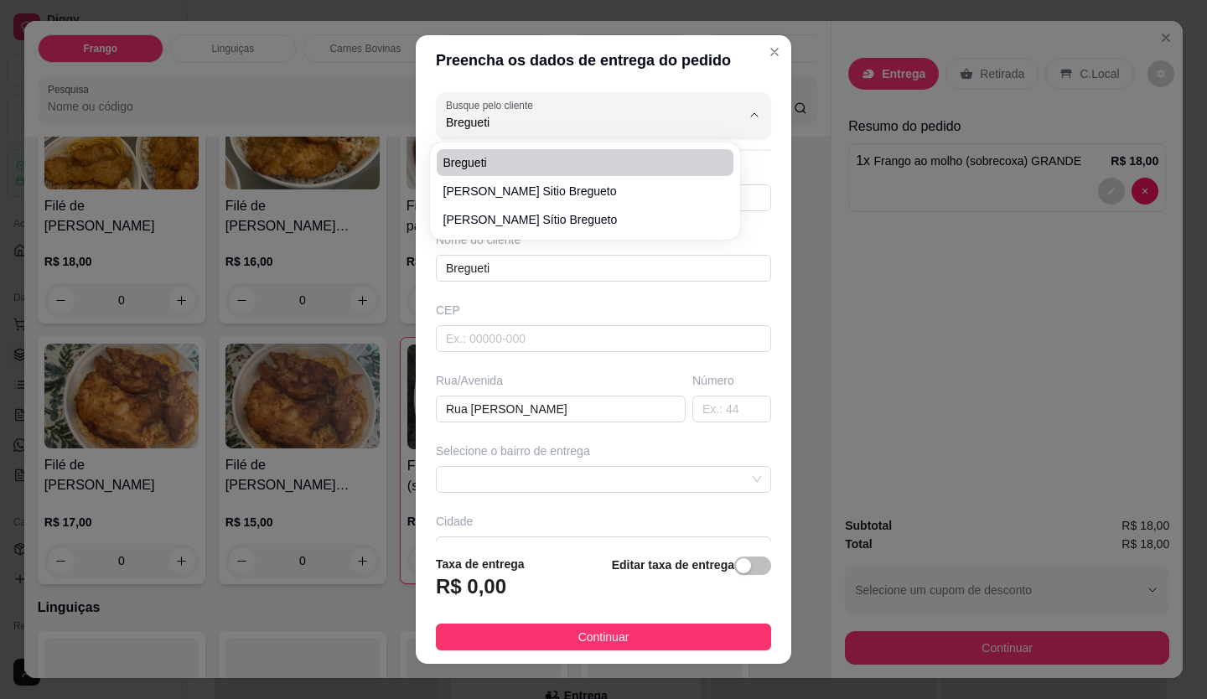
type input "155"
type input "Duque de Caxias"
type input "Ao lado do bar do baiano"
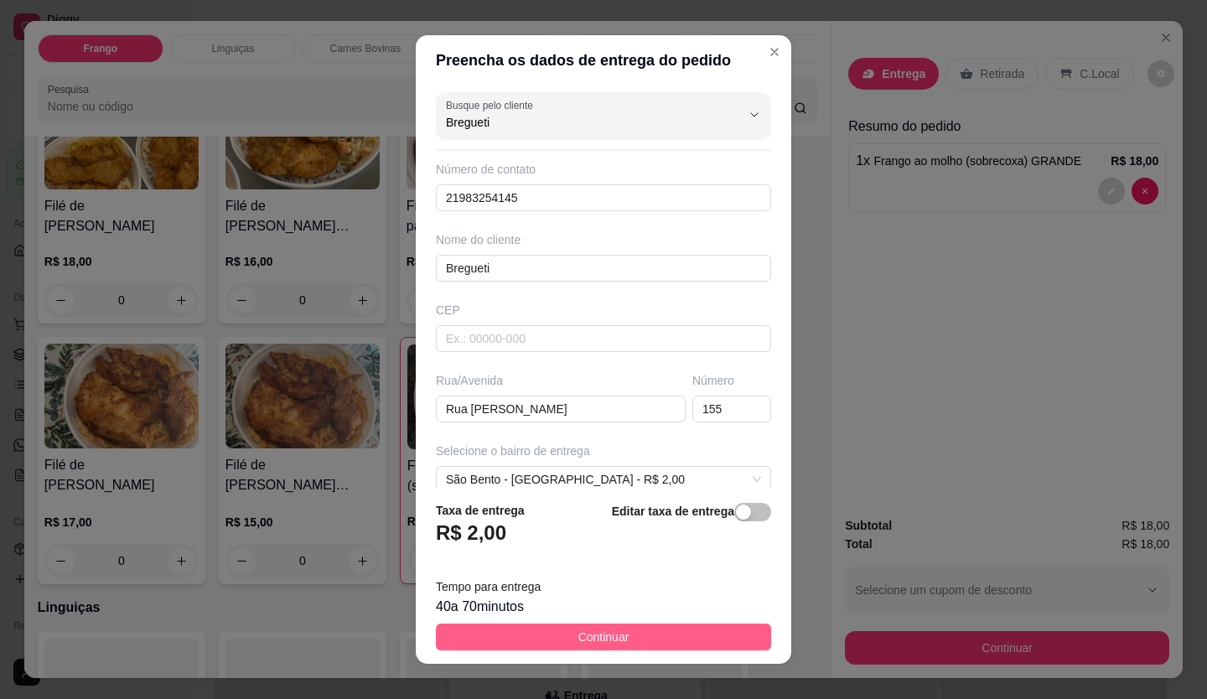
type input "Bregueti"
click at [651, 630] on button "Continuar" at bounding box center [603, 637] width 335 height 27
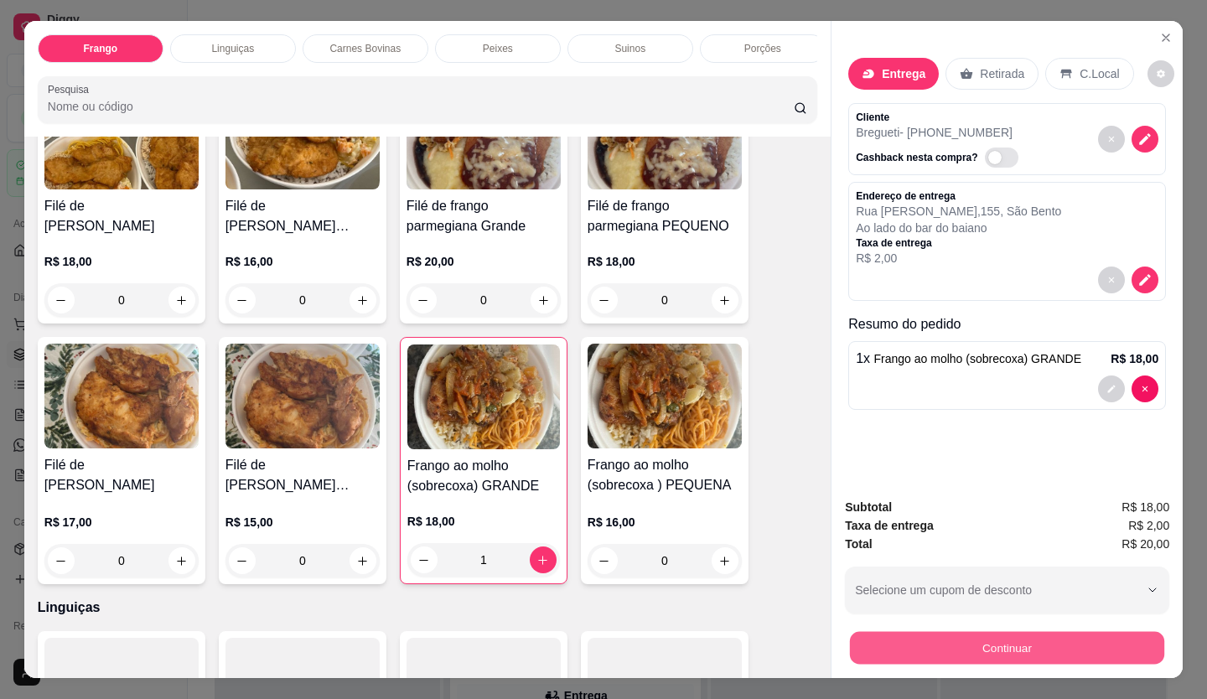
click at [887, 636] on button "Continuar" at bounding box center [1007, 648] width 314 height 33
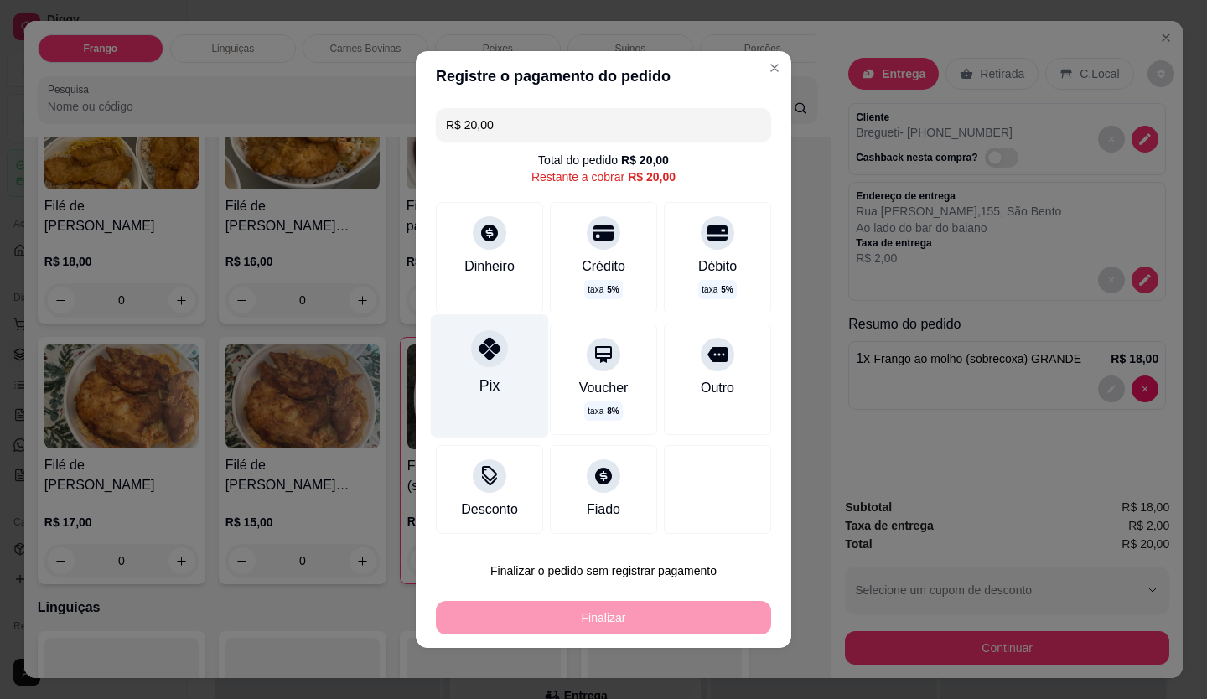
click at [489, 337] on div at bounding box center [489, 348] width 37 height 37
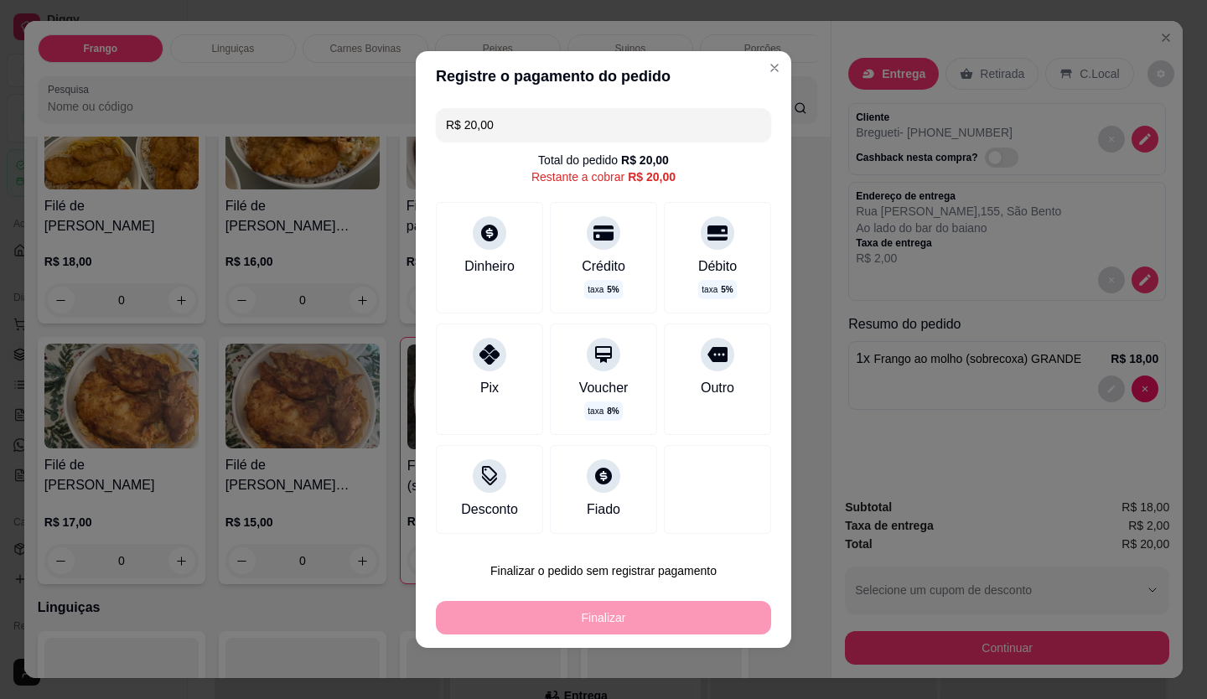
type input "R$ 0,00"
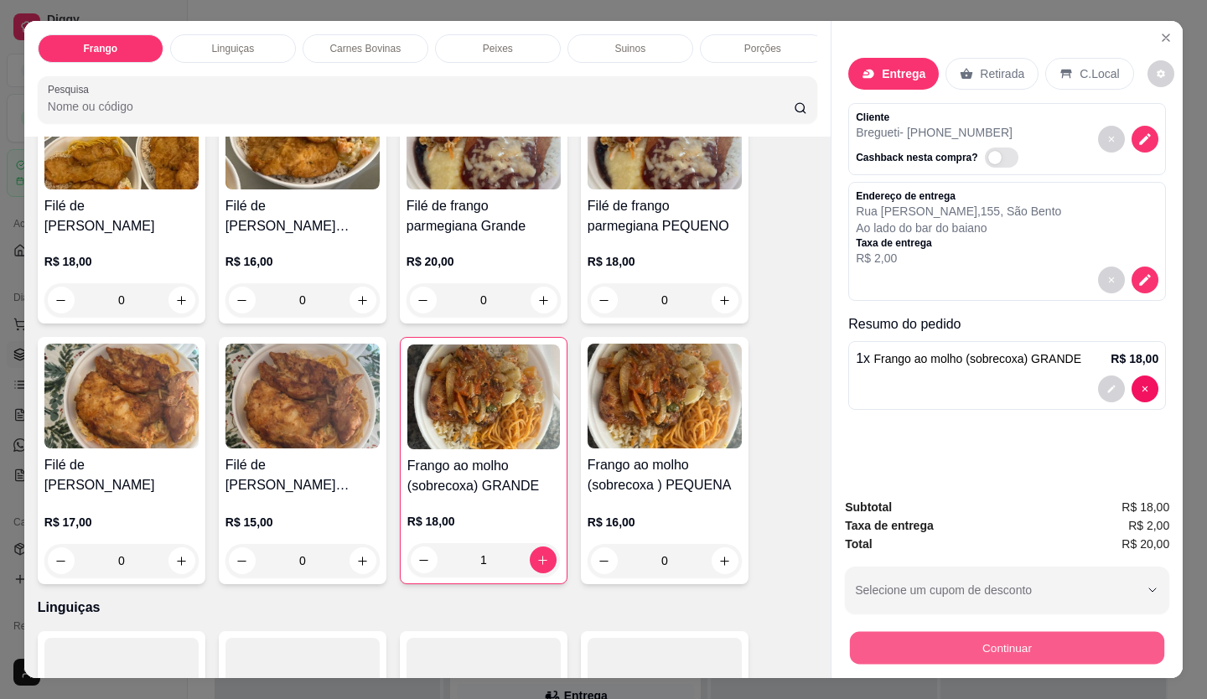
click at [905, 640] on button "Continuar" at bounding box center [1007, 648] width 314 height 33
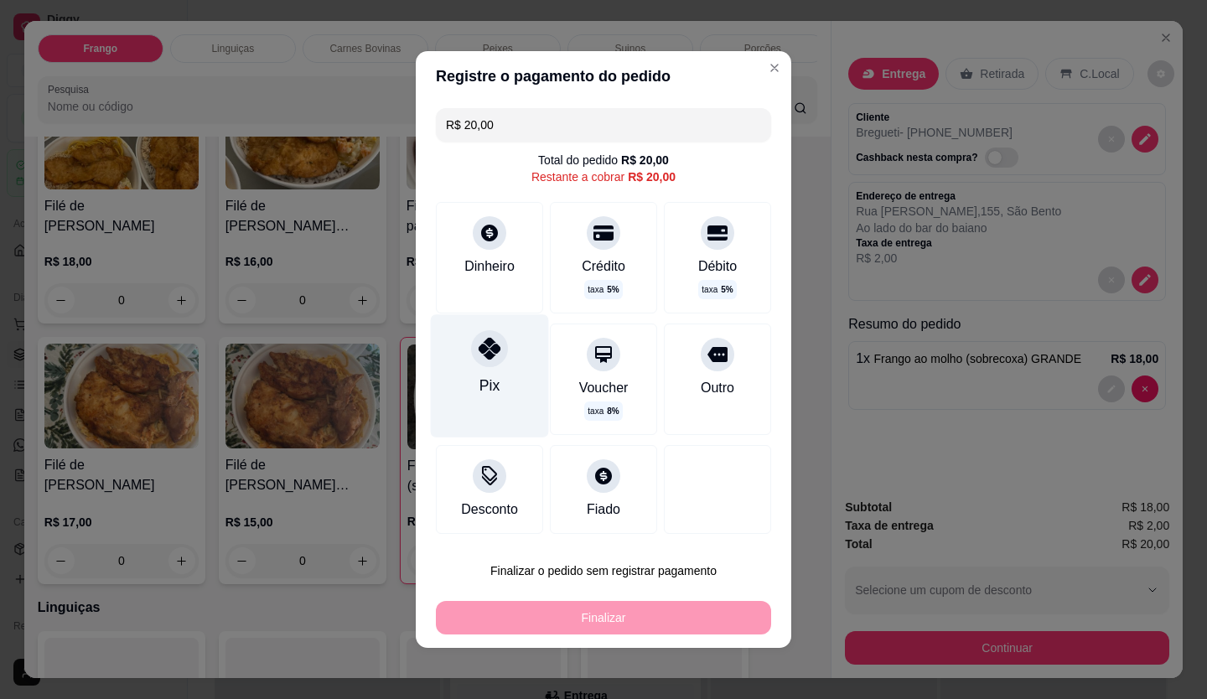
click at [501, 398] on div "Pix" at bounding box center [490, 375] width 118 height 122
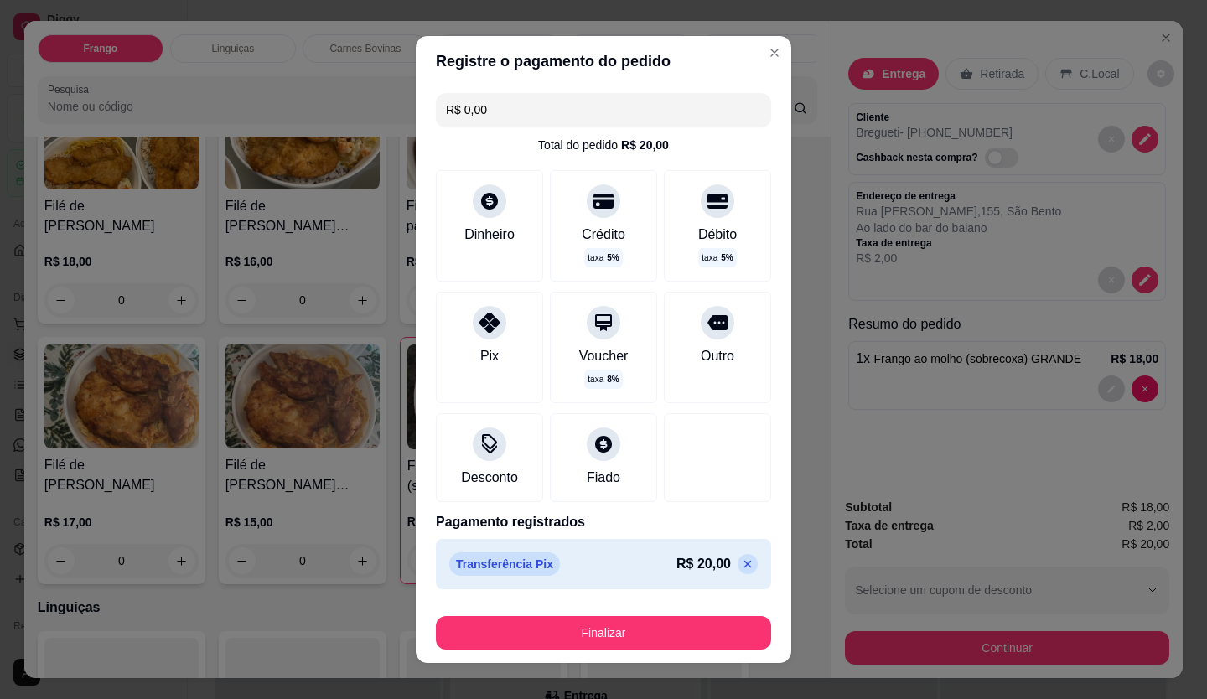
type input "R$ 0,00"
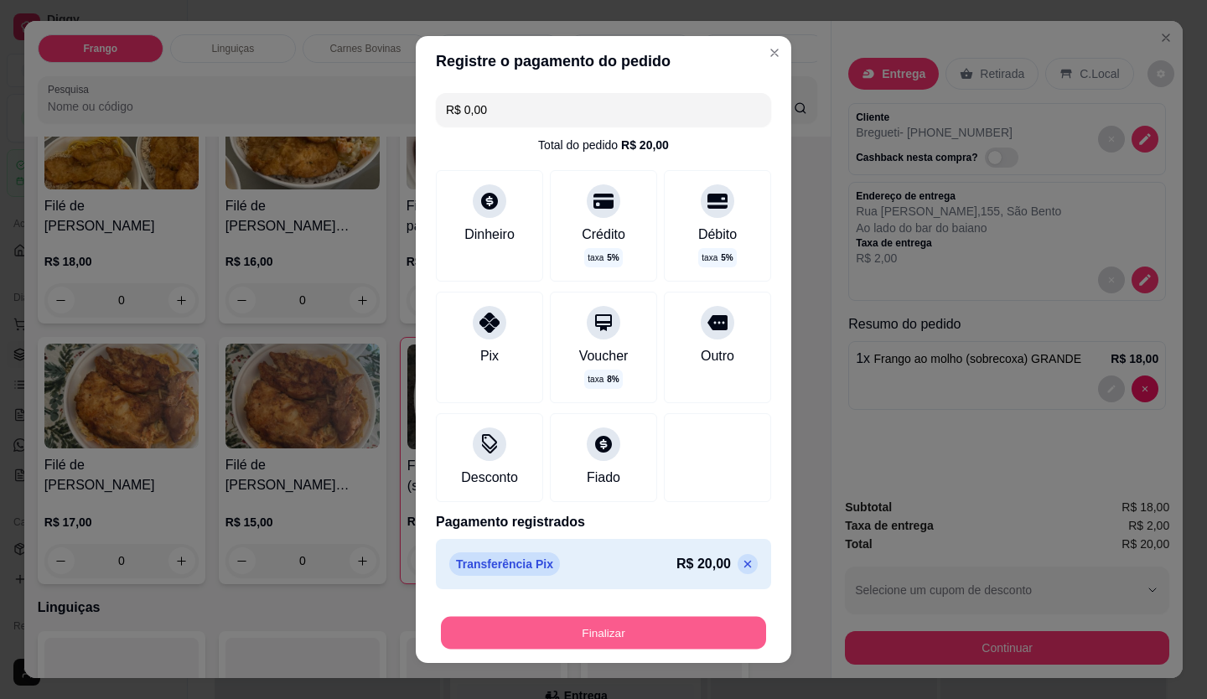
click at [661, 626] on button "Finalizar" at bounding box center [603, 633] width 325 height 33
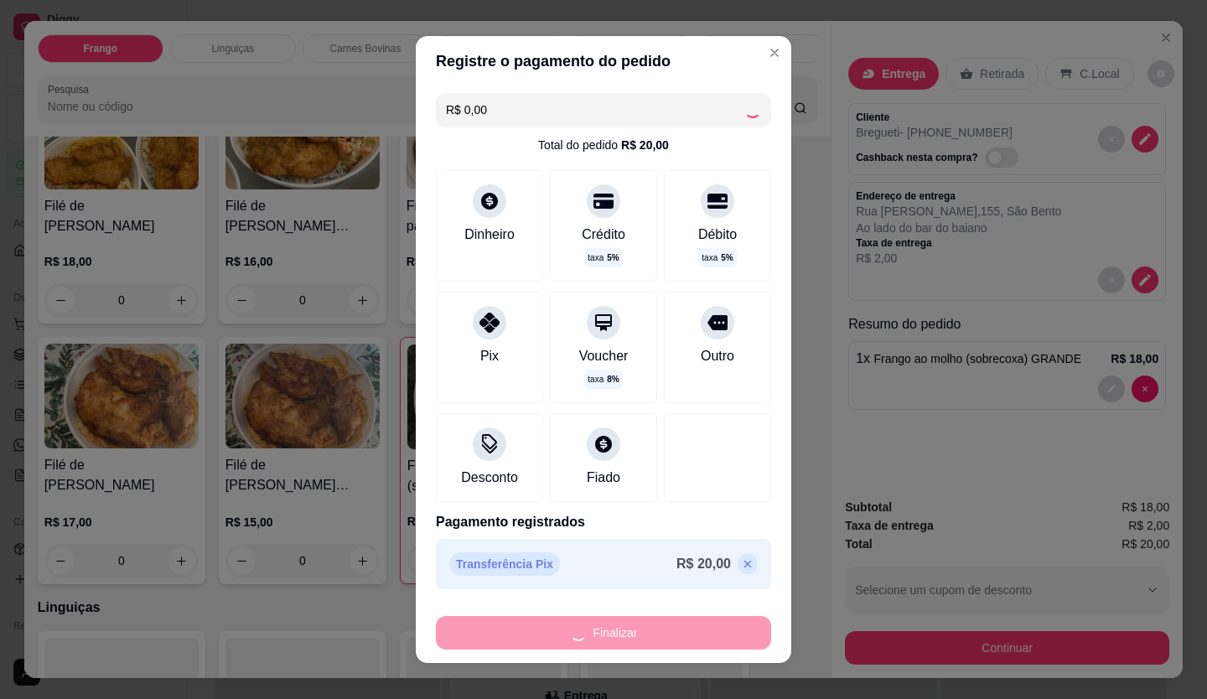
type input "0"
type input "-R$ 20,00"
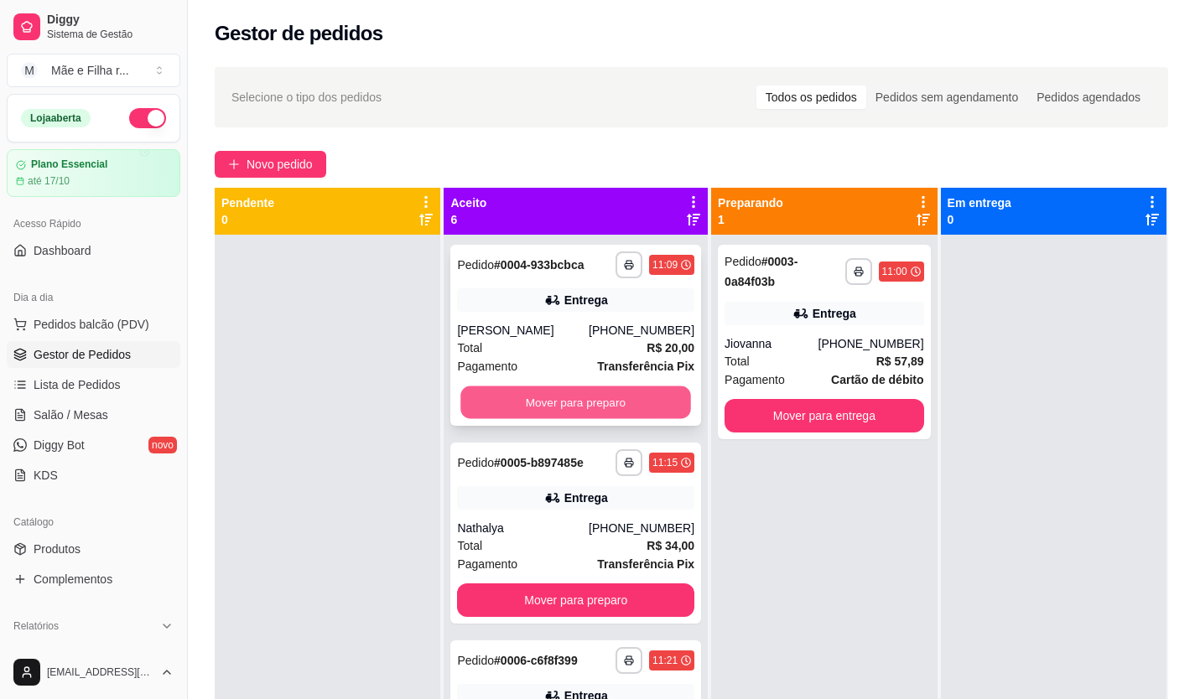
click at [524, 405] on button "Mover para preparo" at bounding box center [576, 403] width 230 height 33
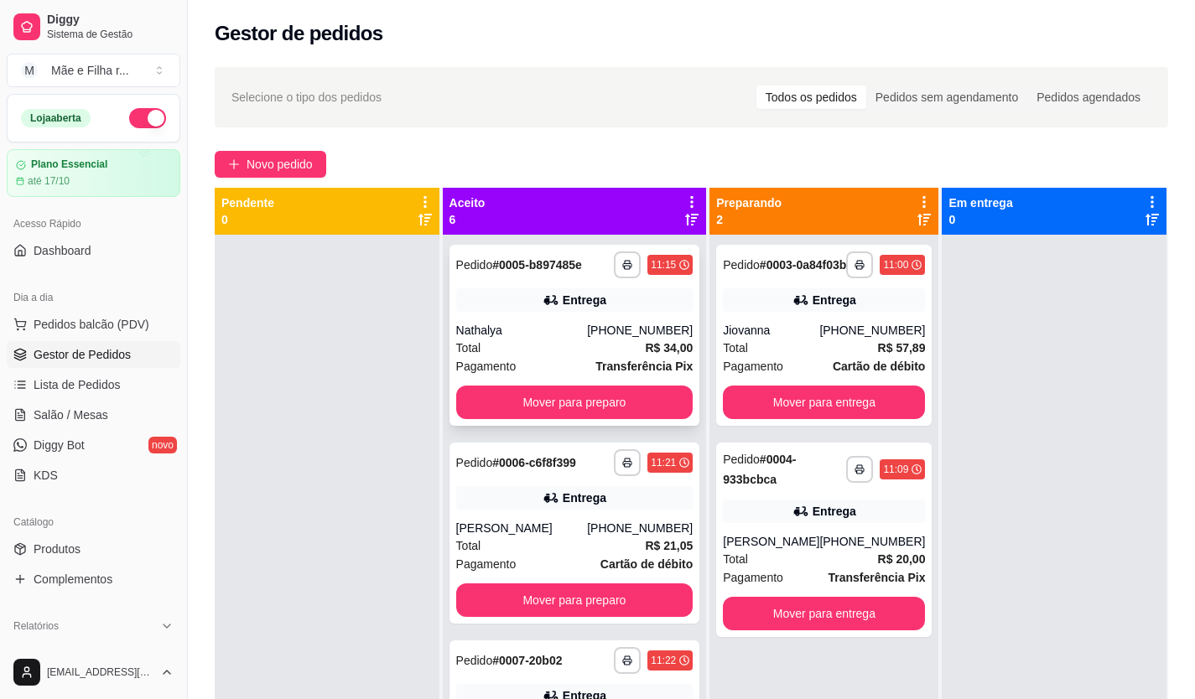
click at [516, 395] on div "**********" at bounding box center [574, 335] width 251 height 181
click at [645, 411] on button "Mover para preparo" at bounding box center [574, 403] width 237 height 34
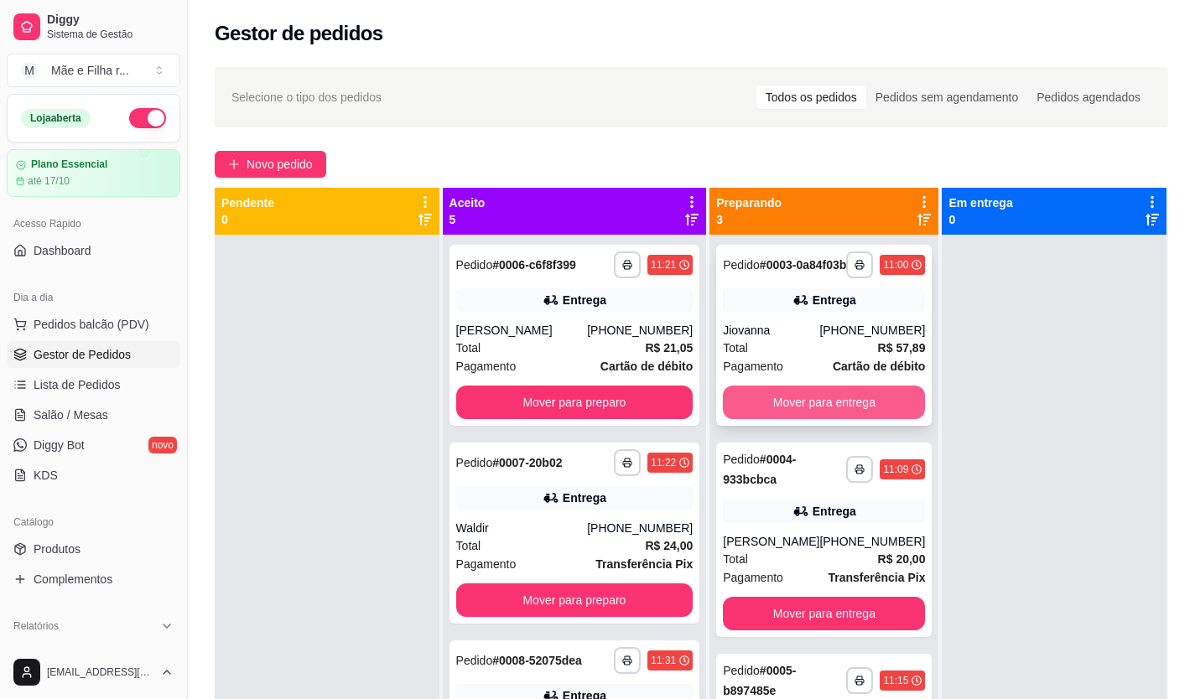
click at [844, 397] on button "Mover para entrega" at bounding box center [824, 403] width 202 height 34
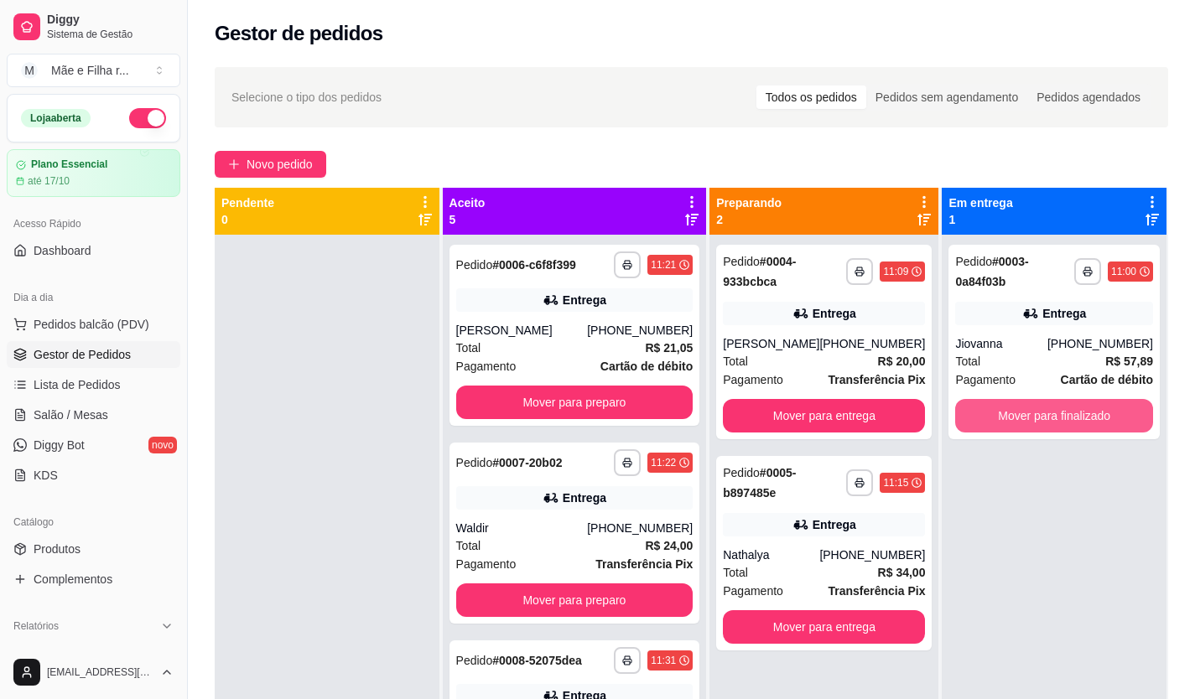
click at [1078, 412] on button "Mover para finalizado" at bounding box center [1054, 416] width 198 height 34
click at [1076, 406] on button "Mover para finalizado" at bounding box center [1054, 416] width 198 height 34
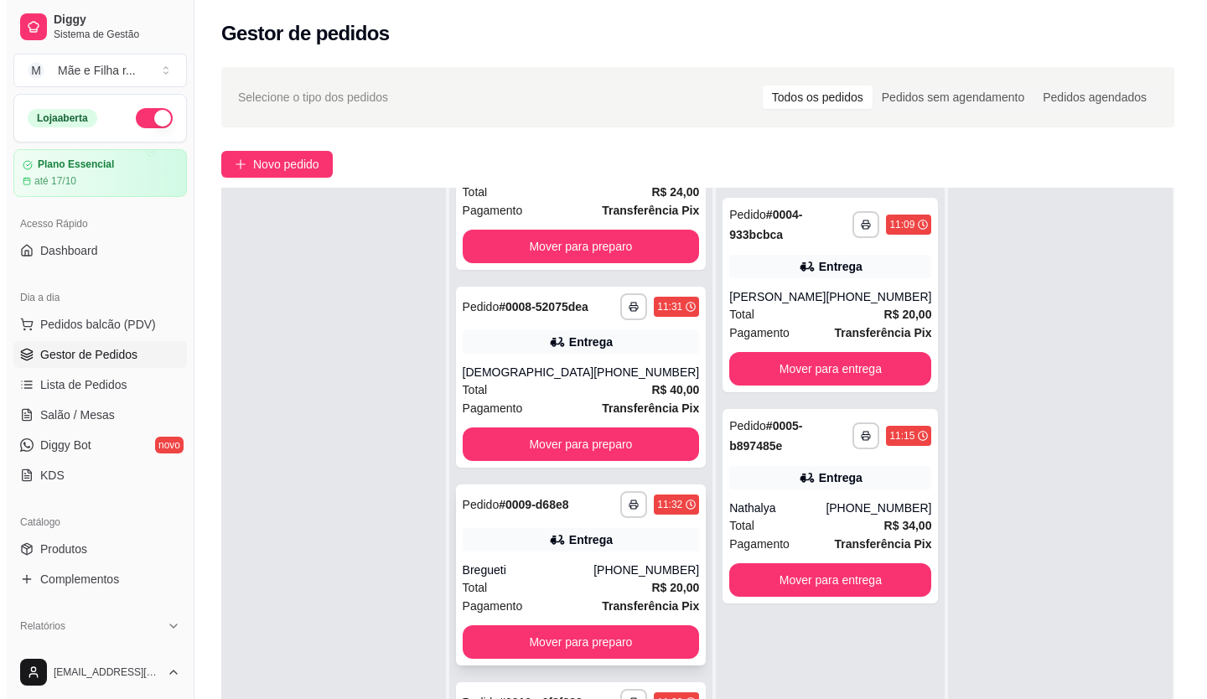
scroll to position [347, 0]
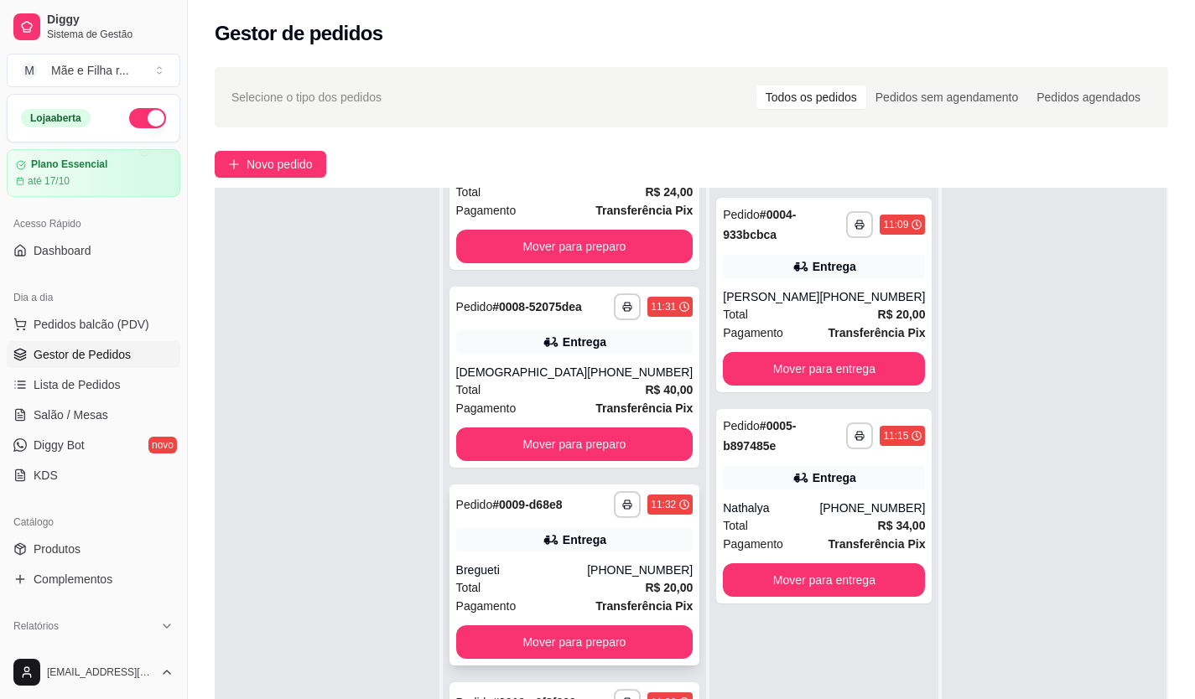
click at [584, 528] on div "Entrega" at bounding box center [574, 539] width 237 height 23
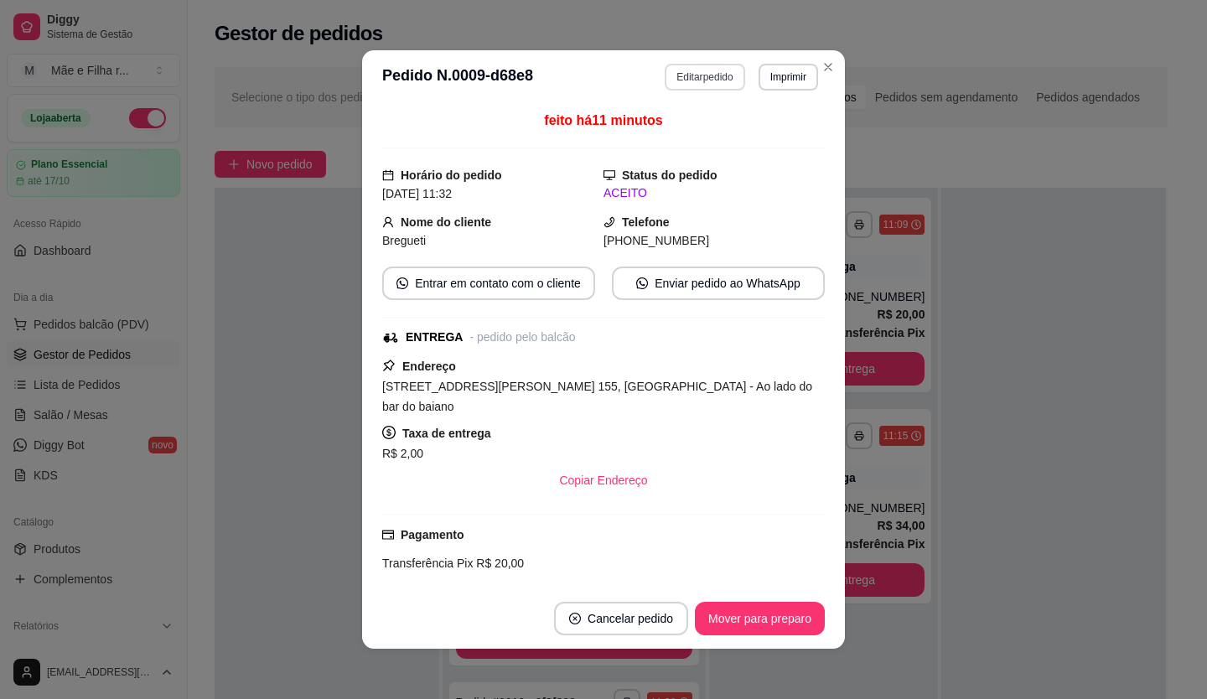
click at [699, 78] on button "Editar pedido" at bounding box center [705, 77] width 80 height 27
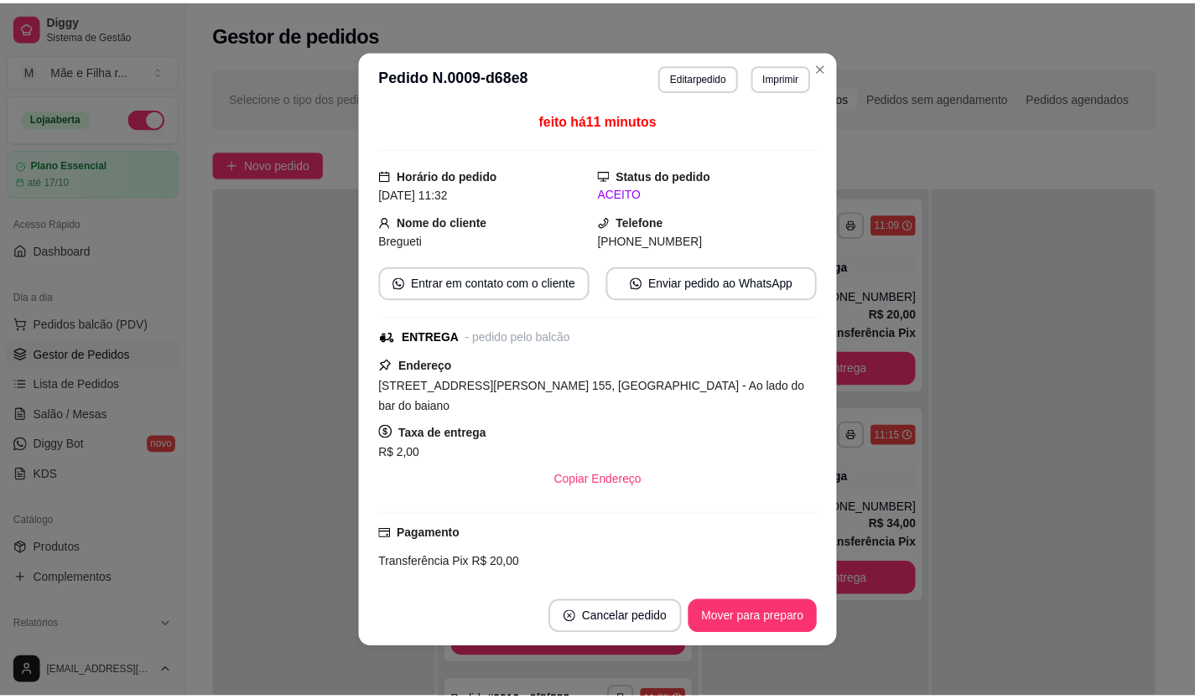
scroll to position [252, 0]
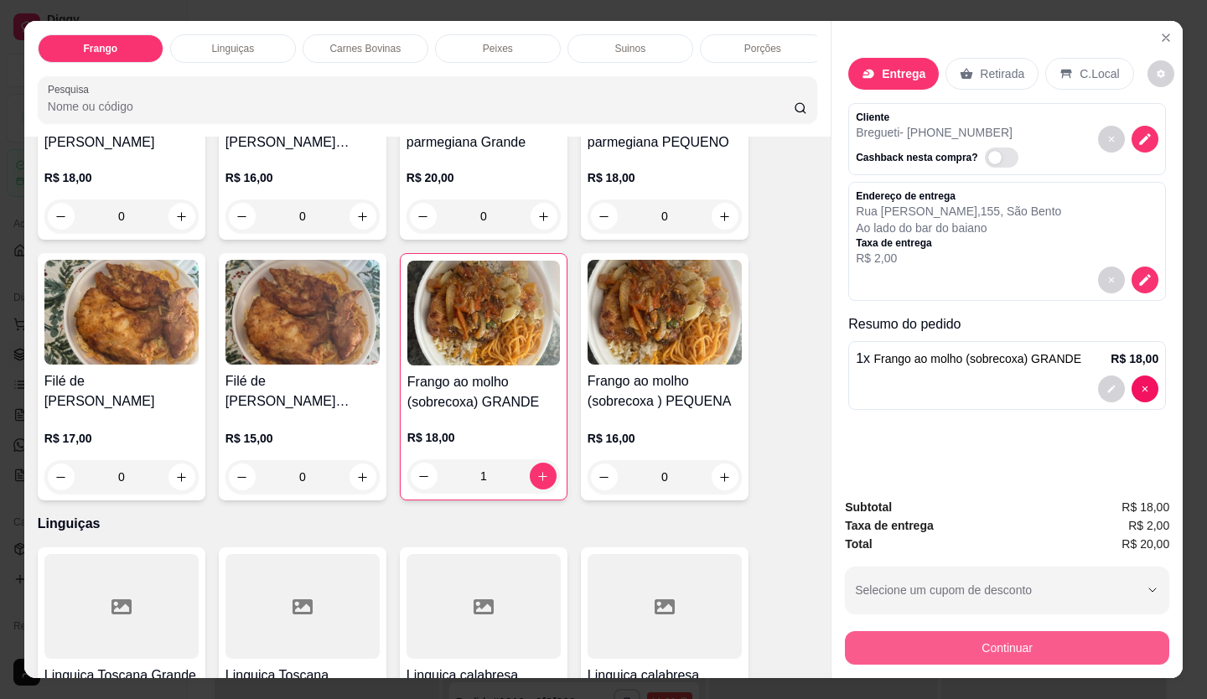
click at [899, 658] on div "Continuar" at bounding box center [1007, 646] width 324 height 38
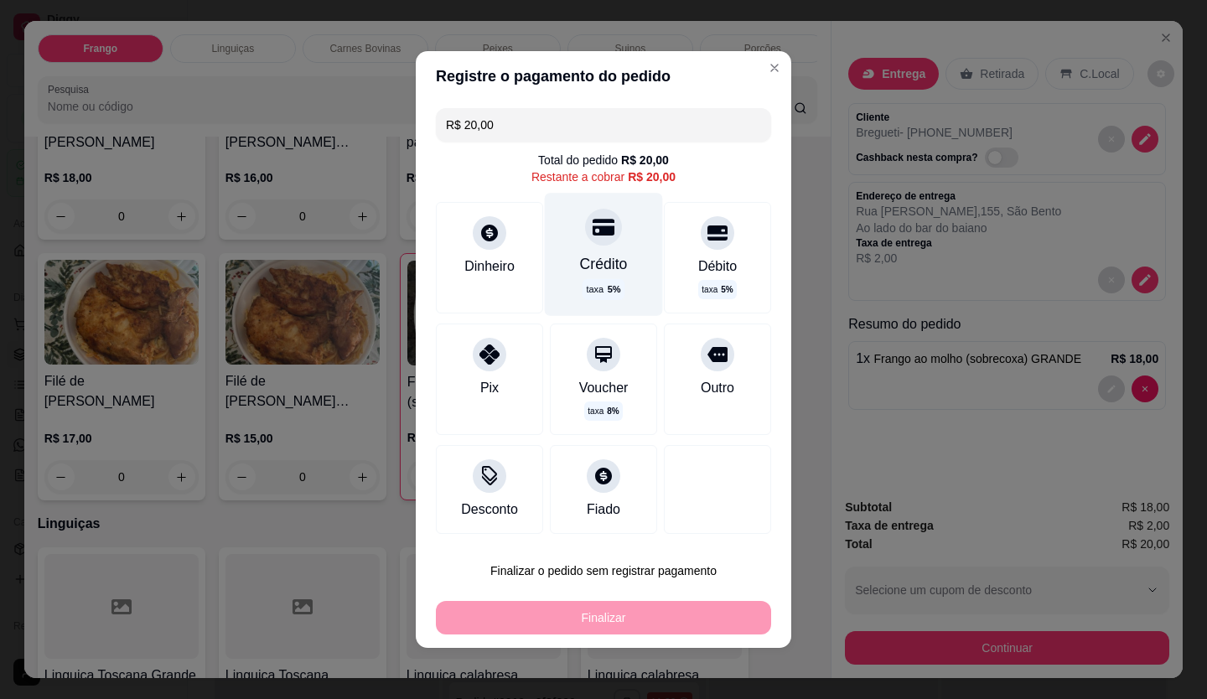
click at [580, 272] on div "Crédito" at bounding box center [604, 264] width 48 height 22
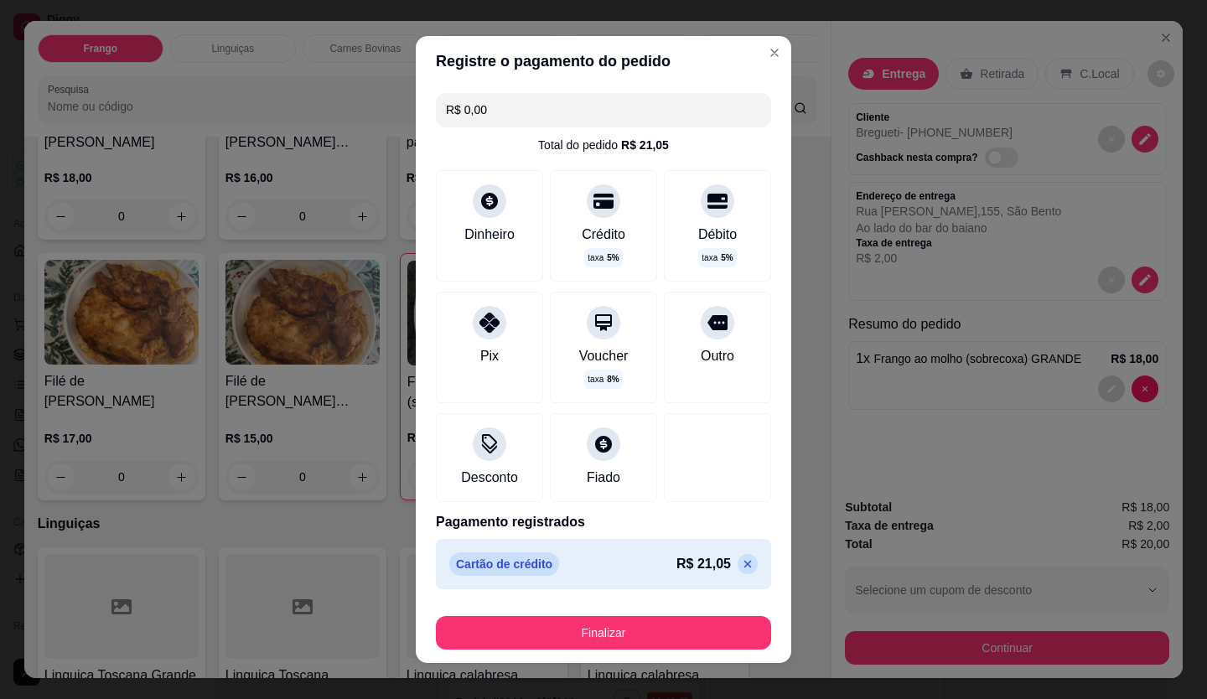
click at [738, 573] on p at bounding box center [748, 564] width 20 height 20
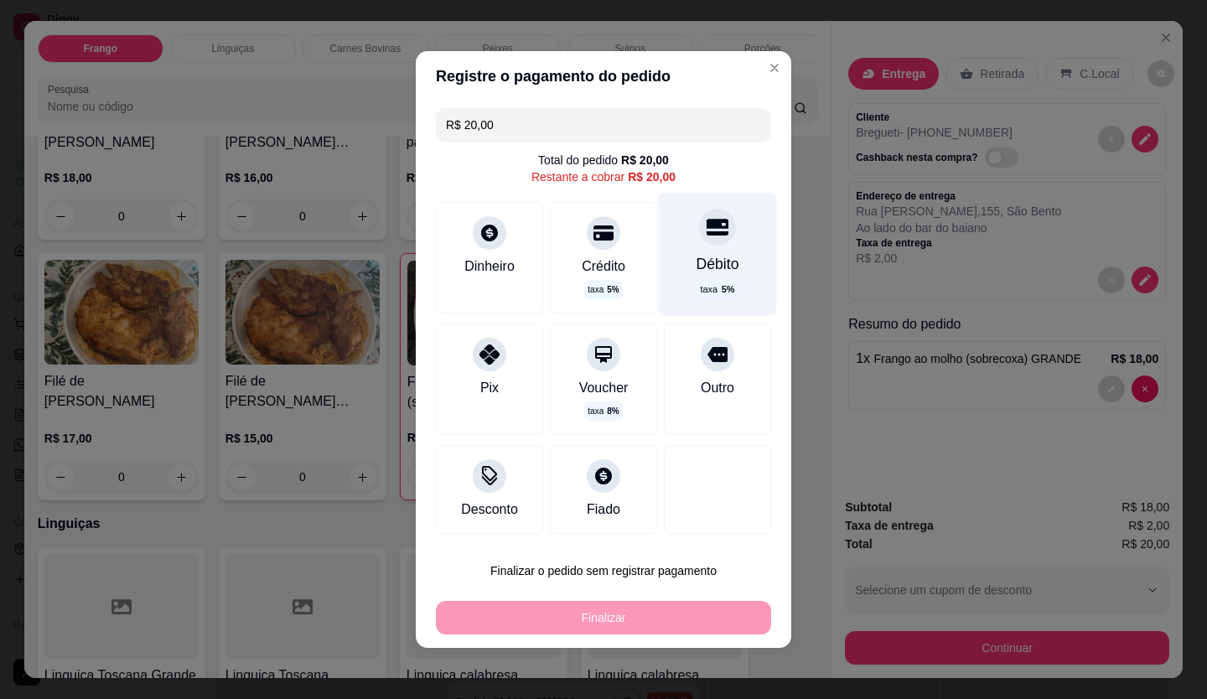
click at [697, 263] on div "Débito" at bounding box center [718, 264] width 43 height 22
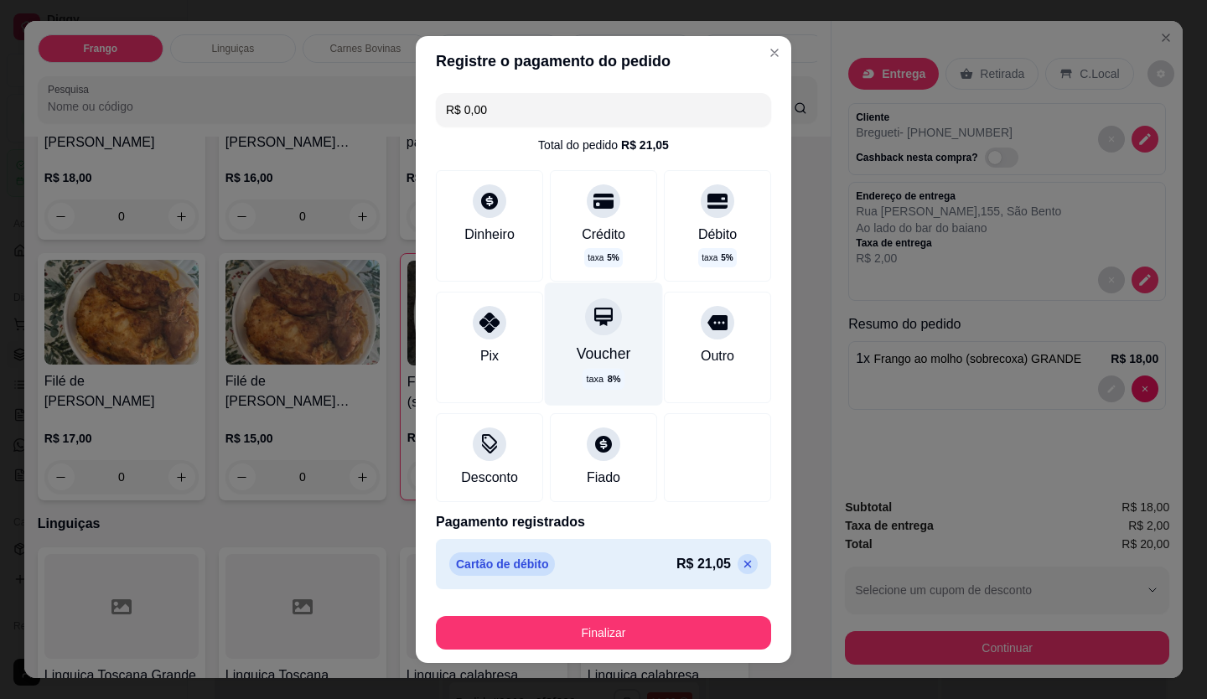
drag, startPoint x: 620, startPoint y: 226, endPoint x: 633, endPoint y: 318, distance: 92.2
click at [620, 226] on div "Crédito taxa 5 %" at bounding box center [603, 226] width 107 height 112
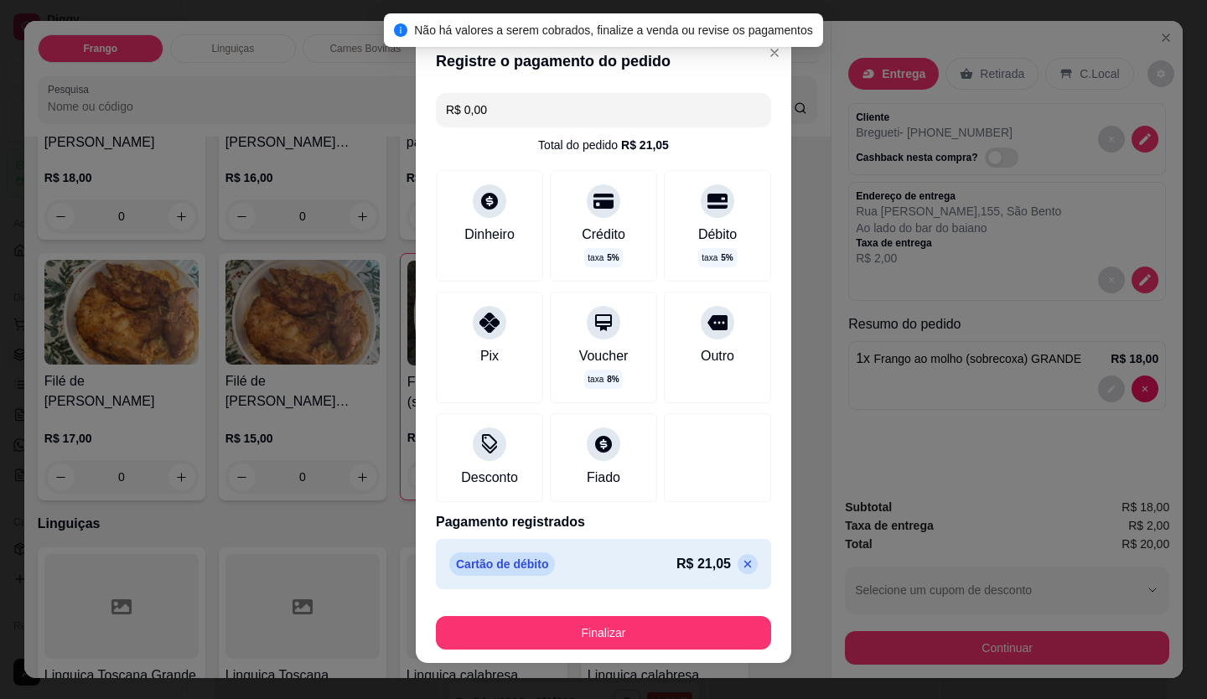
click at [741, 567] on icon at bounding box center [747, 564] width 13 height 13
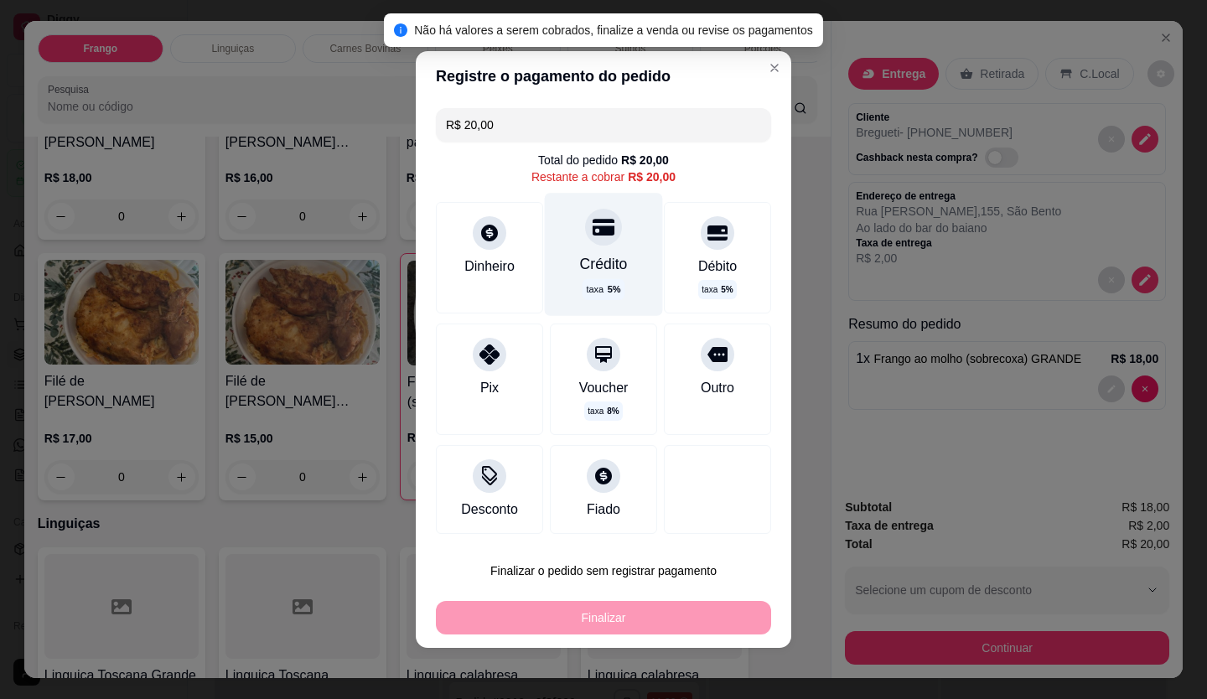
click at [585, 216] on div at bounding box center [603, 227] width 37 height 37
type input "R$ 0,00"
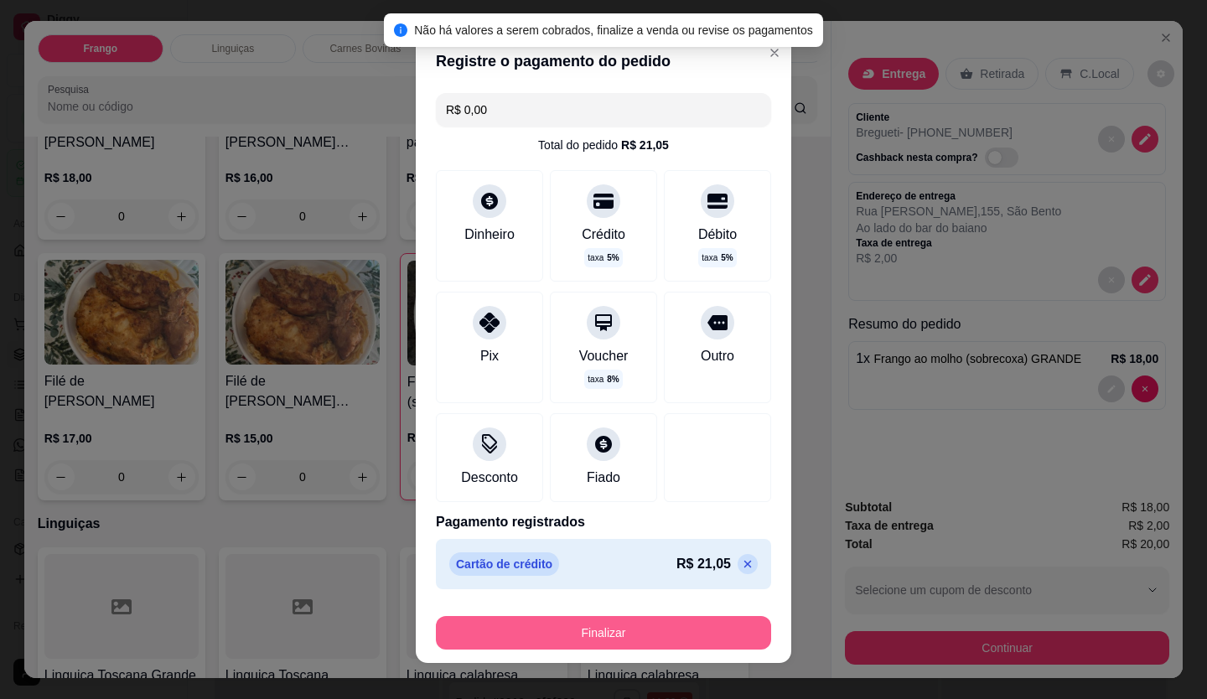
click at [677, 631] on button "Finalizar" at bounding box center [603, 633] width 335 height 34
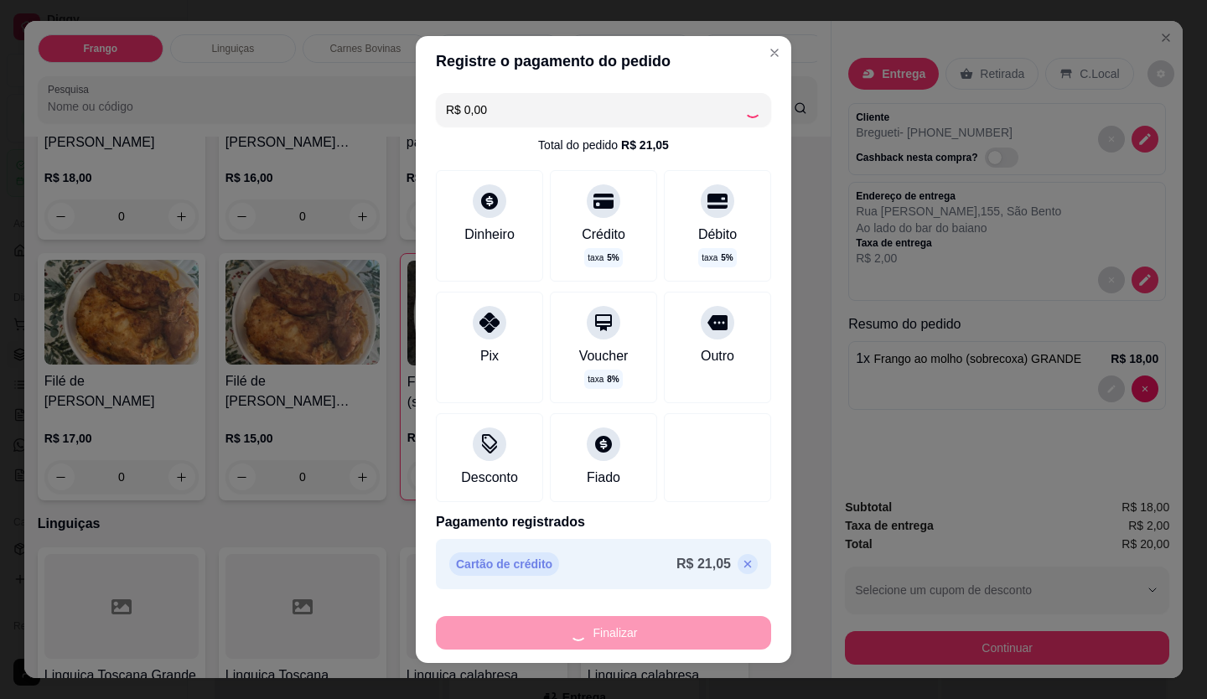
type input "0"
type input "-R$ 20,00"
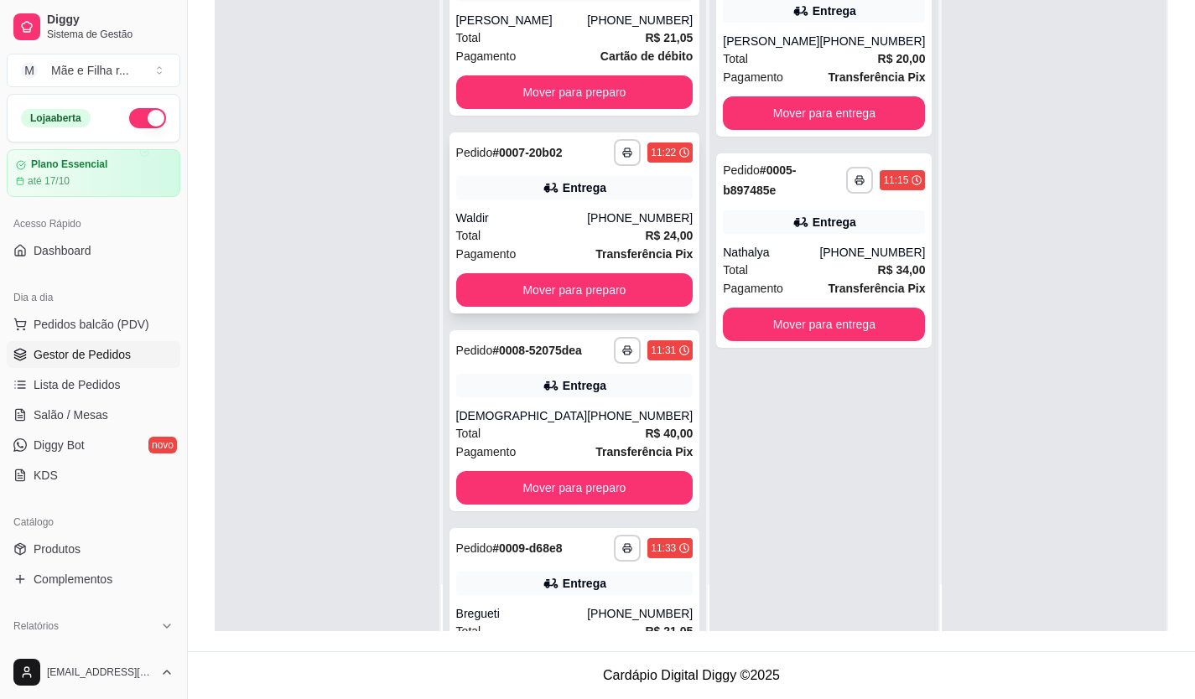
scroll to position [0, 0]
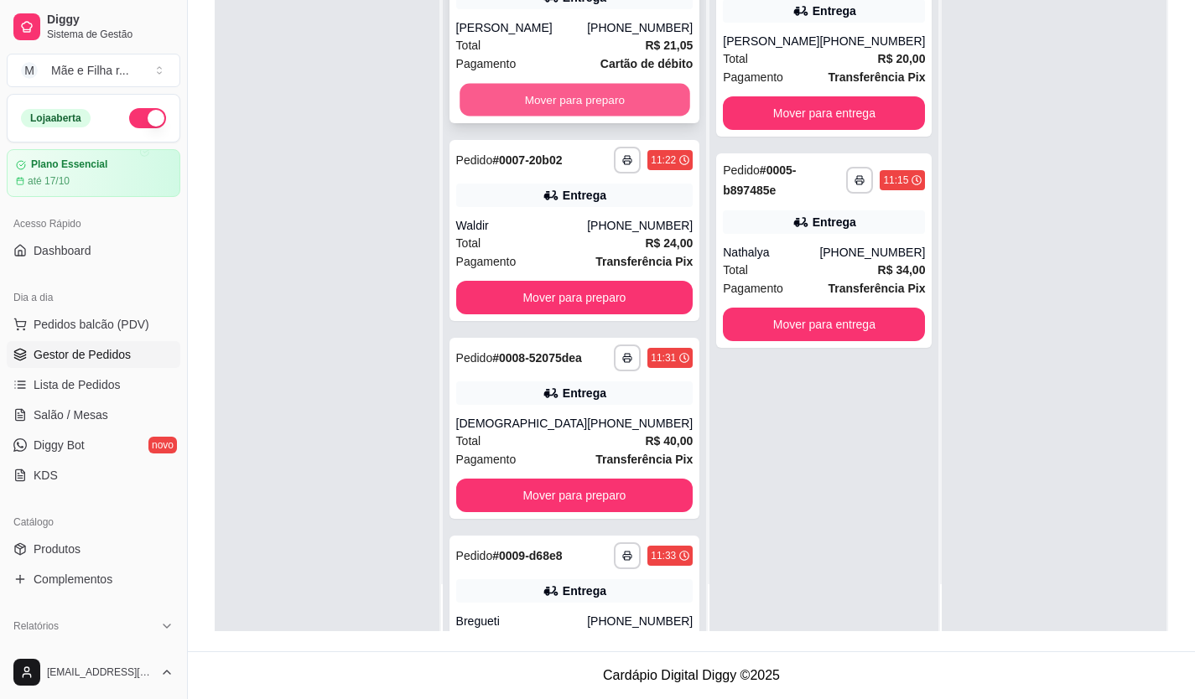
click at [578, 109] on button "Mover para preparo" at bounding box center [574, 100] width 230 height 33
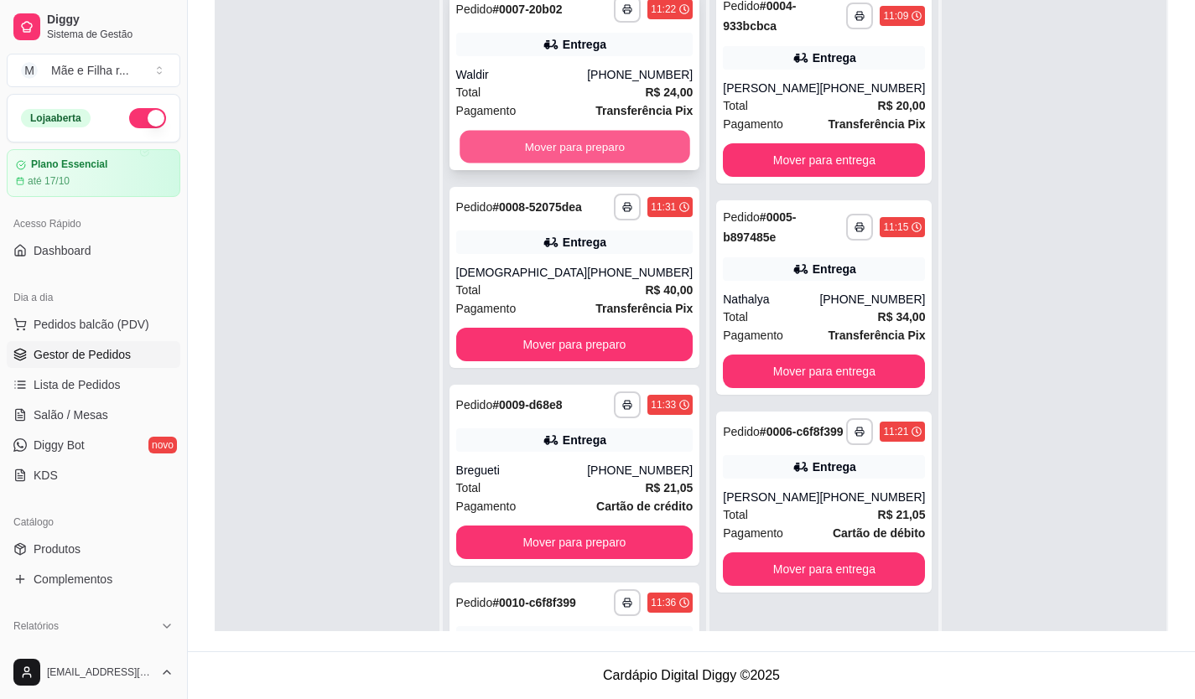
click at [630, 149] on button "Mover para preparo" at bounding box center [574, 147] width 230 height 33
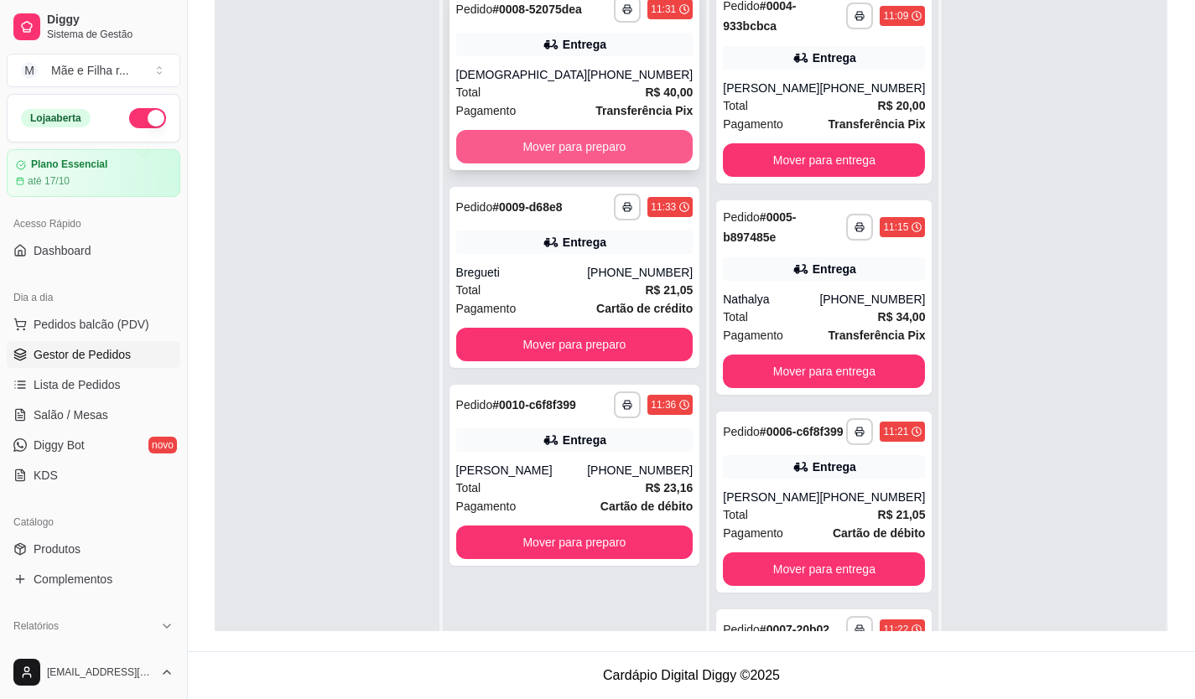
click at [650, 160] on button "Mover para preparo" at bounding box center [574, 147] width 237 height 34
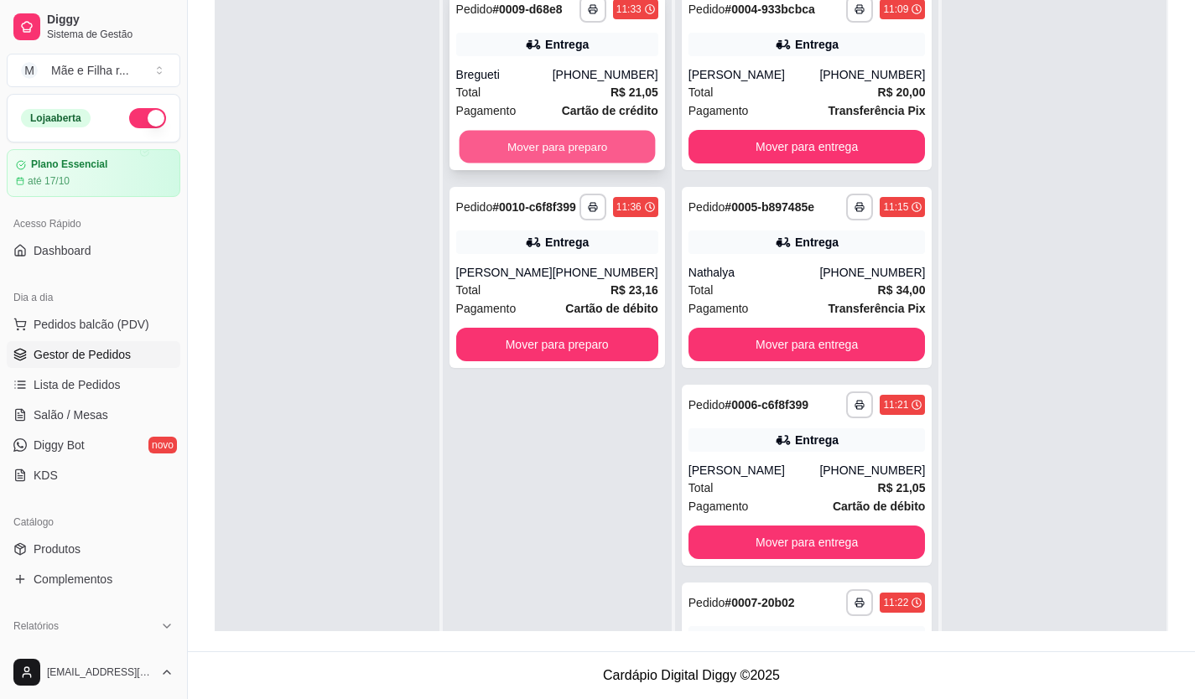
click at [645, 154] on button "Mover para preparo" at bounding box center [557, 147] width 196 height 33
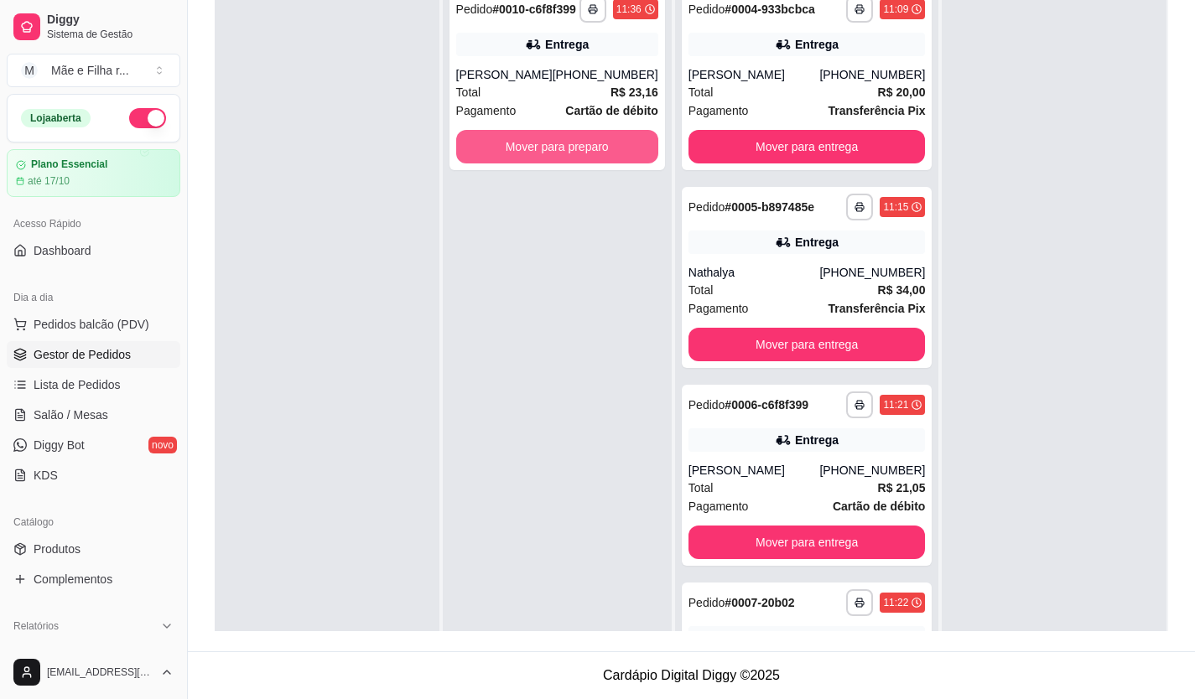
click at [645, 154] on button "Mover para preparo" at bounding box center [557, 147] width 202 height 34
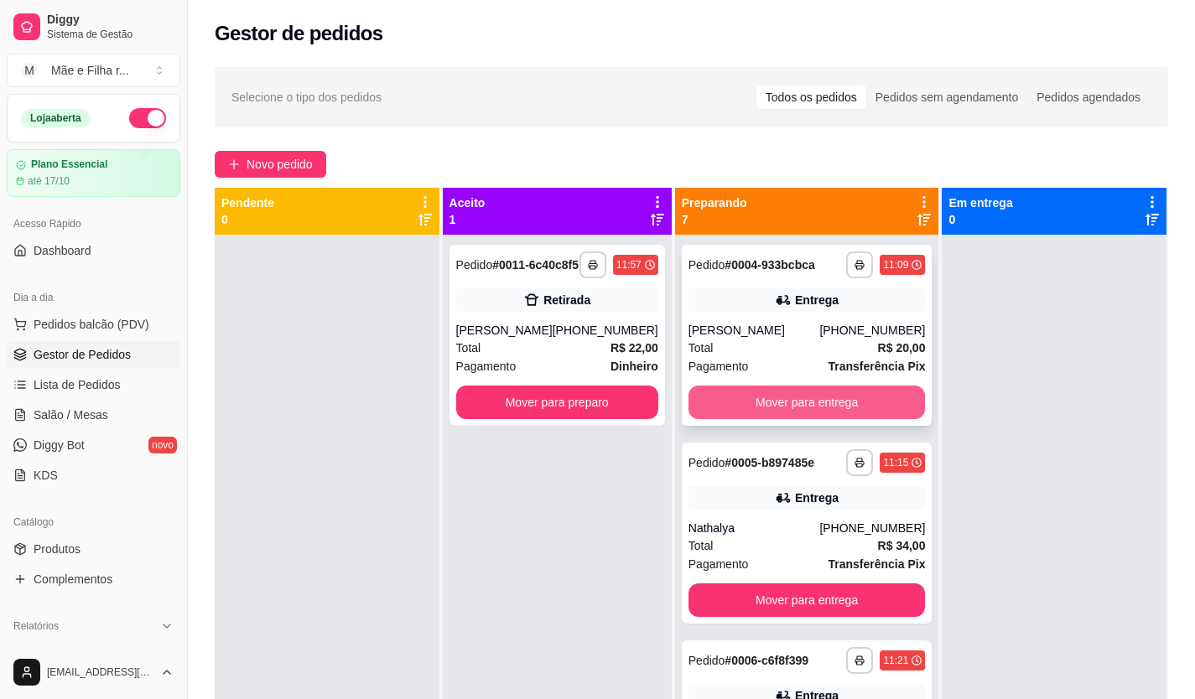
click at [811, 419] on button "Mover para entrega" at bounding box center [806, 403] width 237 height 34
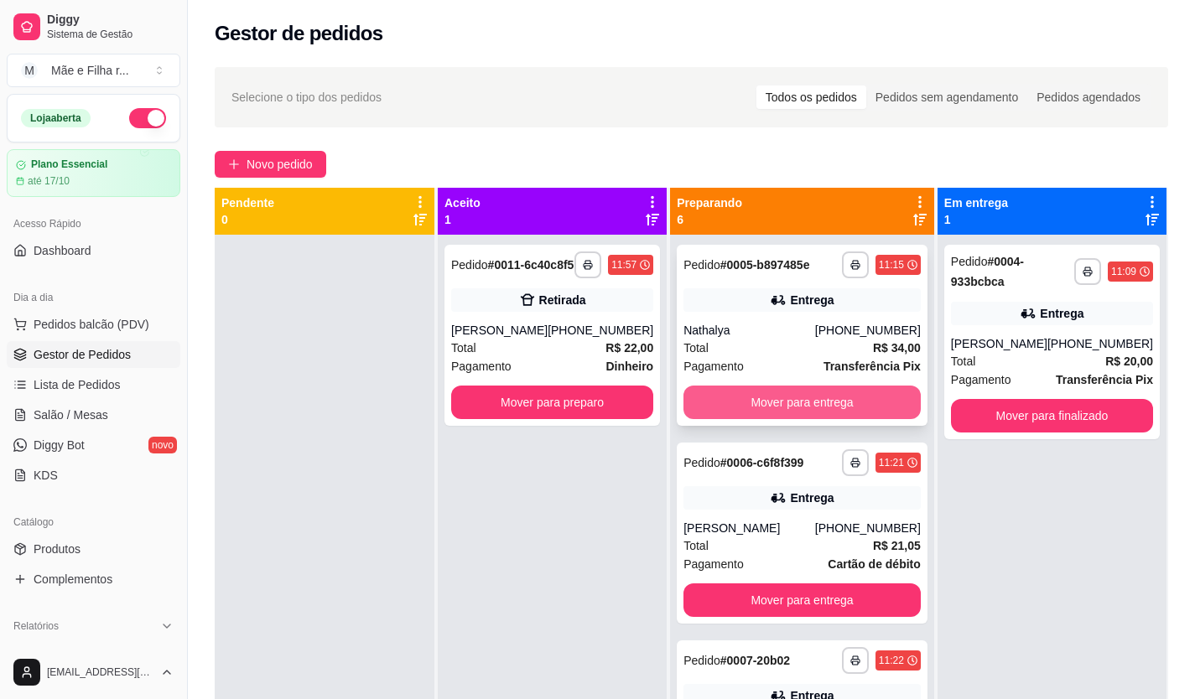
click at [853, 419] on button "Mover para entrega" at bounding box center [801, 403] width 237 height 34
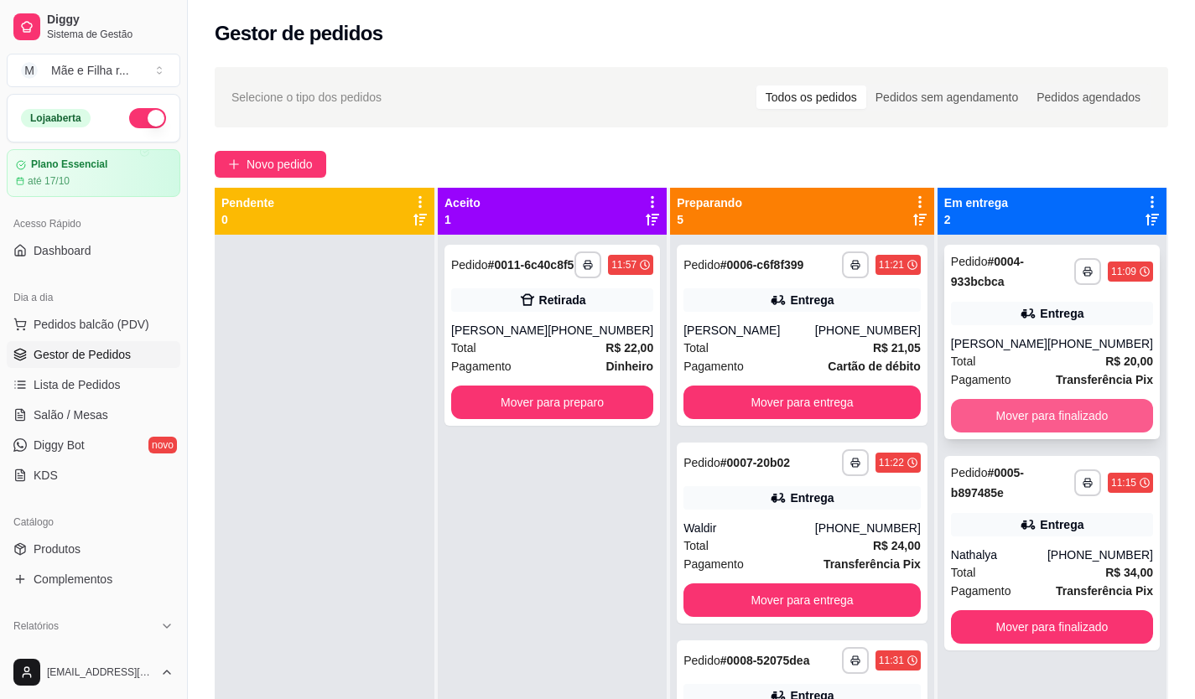
click at [999, 422] on button "Mover para finalizado" at bounding box center [1052, 416] width 202 height 34
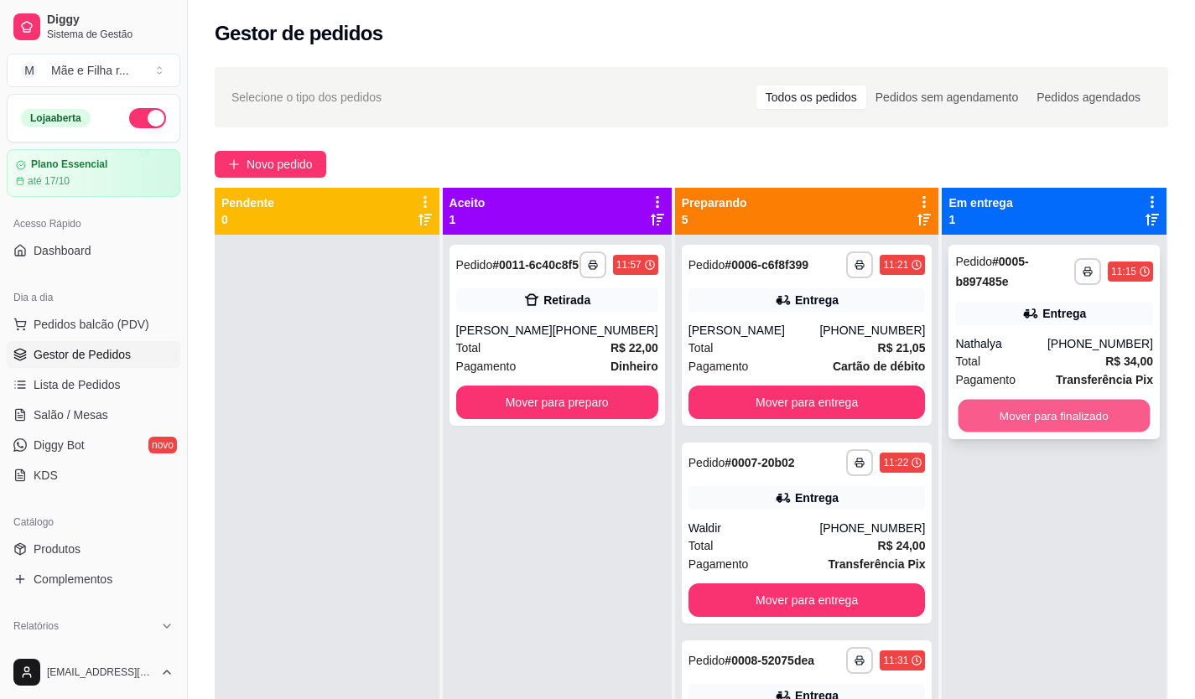
click at [1000, 422] on button "Mover para finalizado" at bounding box center [1054, 416] width 192 height 33
click at [1000, 422] on button "Mover para finalizado" at bounding box center [1054, 416] width 198 height 34
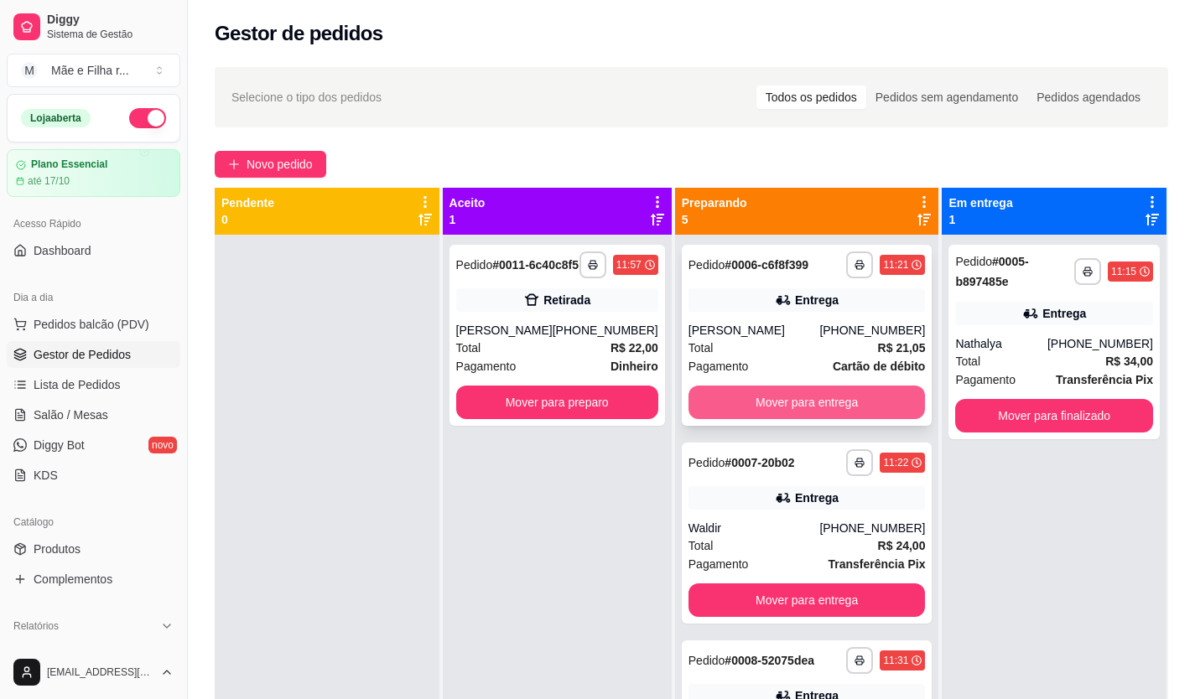
click at [844, 412] on button "Mover para entrega" at bounding box center [806, 403] width 237 height 34
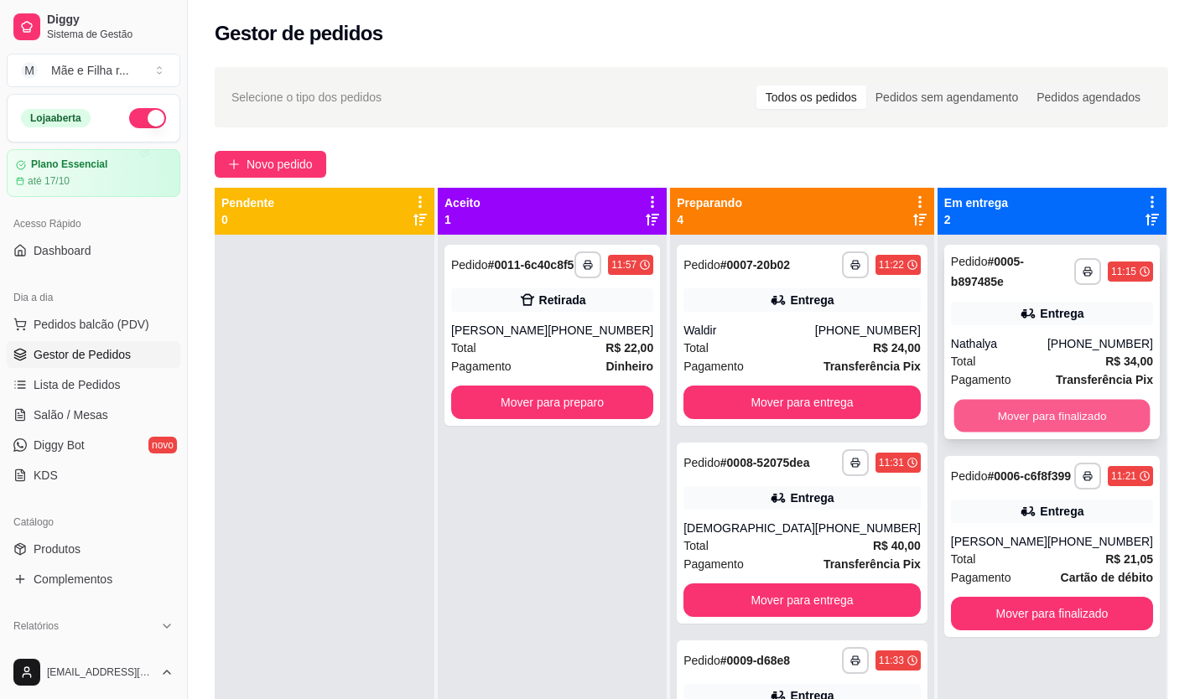
click at [971, 413] on button "Mover para finalizado" at bounding box center [1051, 416] width 196 height 33
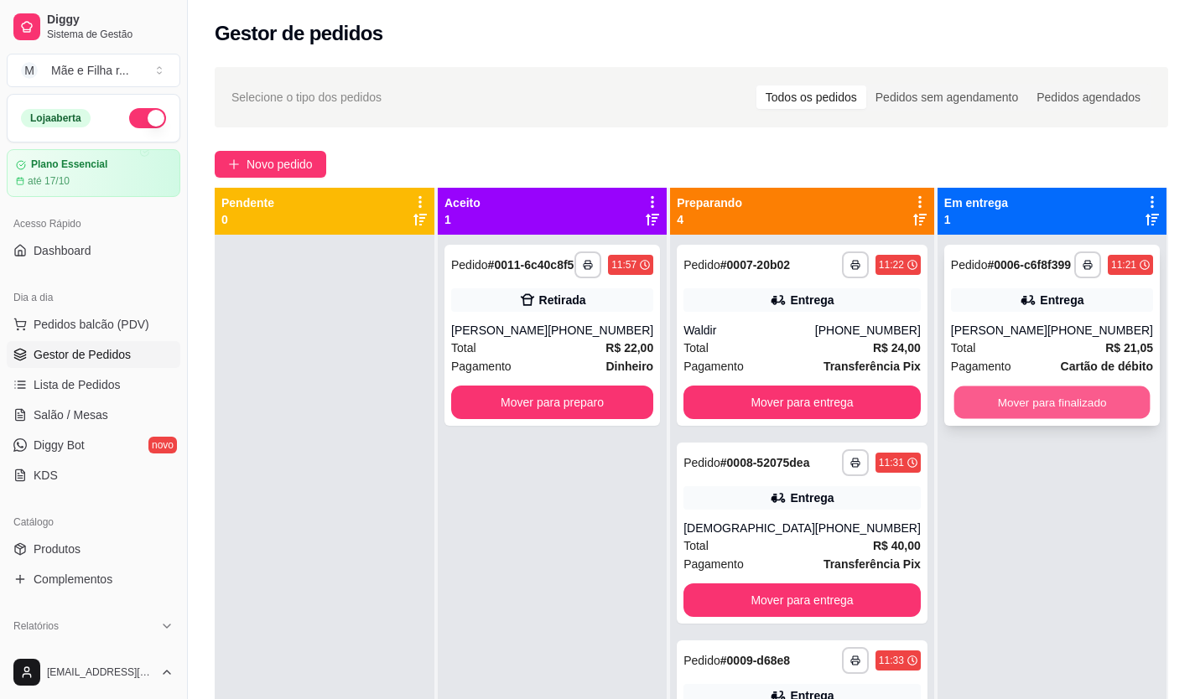
click at [989, 415] on button "Mover para finalizado" at bounding box center [1051, 403] width 196 height 33
click at [983, 399] on button "Mover para finalizado" at bounding box center [1051, 403] width 196 height 33
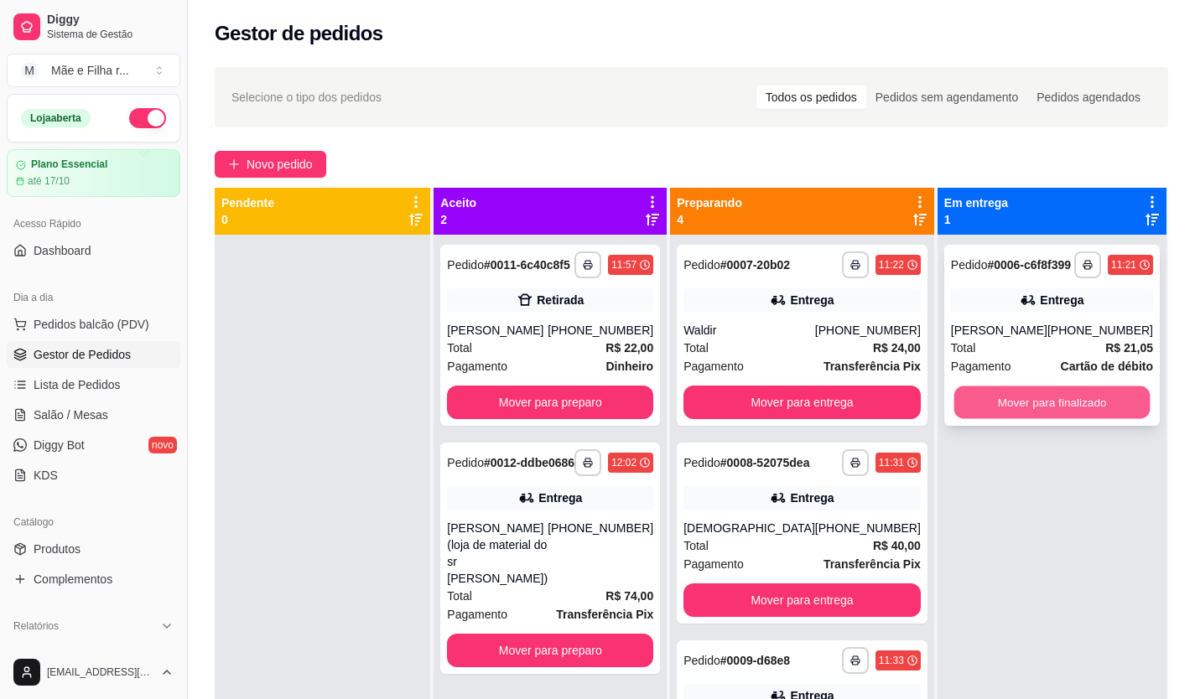
click at [1022, 401] on button "Mover para finalizado" at bounding box center [1051, 403] width 196 height 33
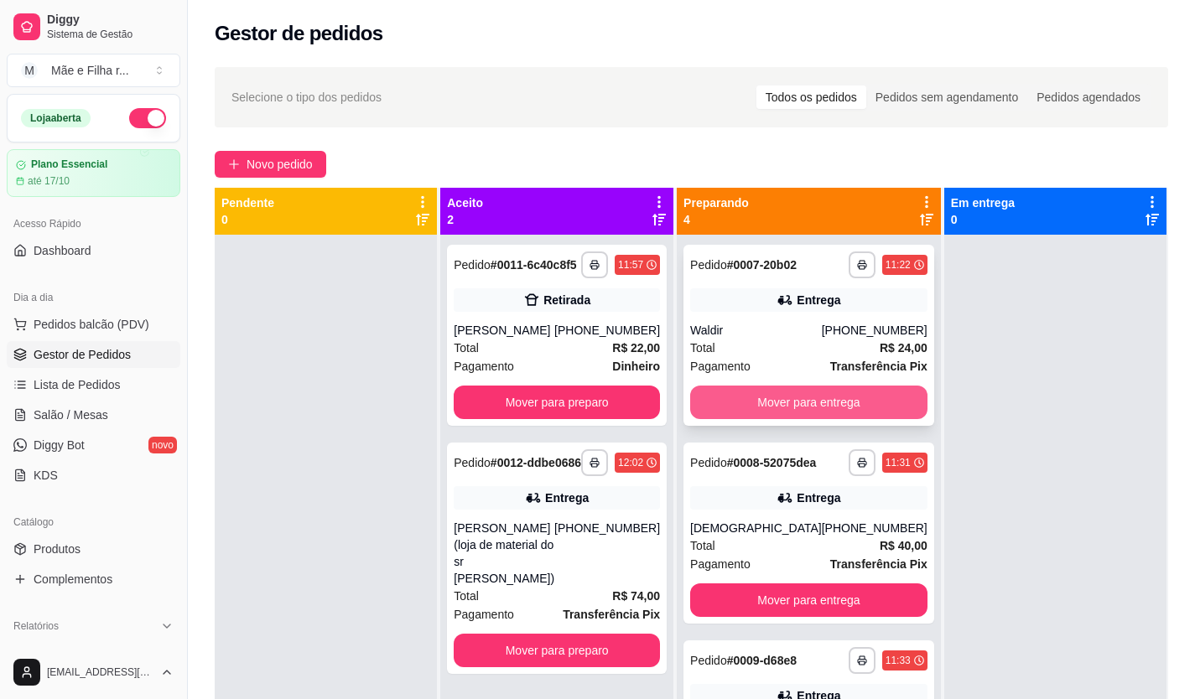
click at [848, 401] on button "Mover para entrega" at bounding box center [808, 403] width 237 height 34
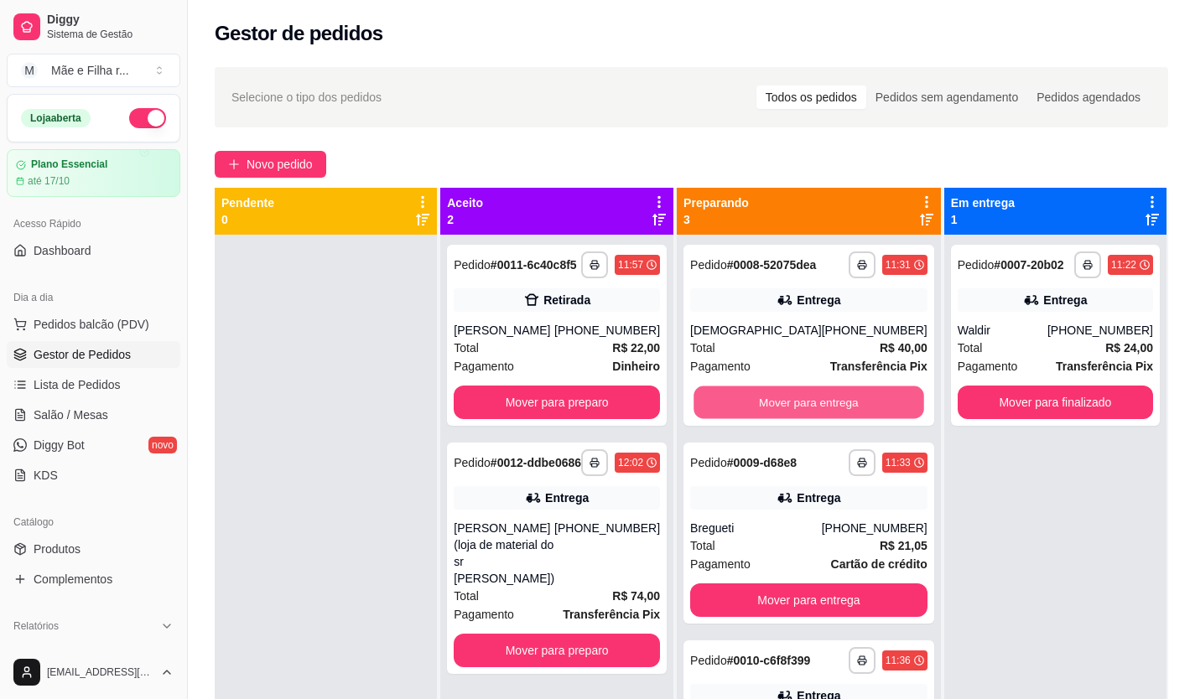
click at [848, 401] on button "Mover para entrega" at bounding box center [808, 403] width 230 height 33
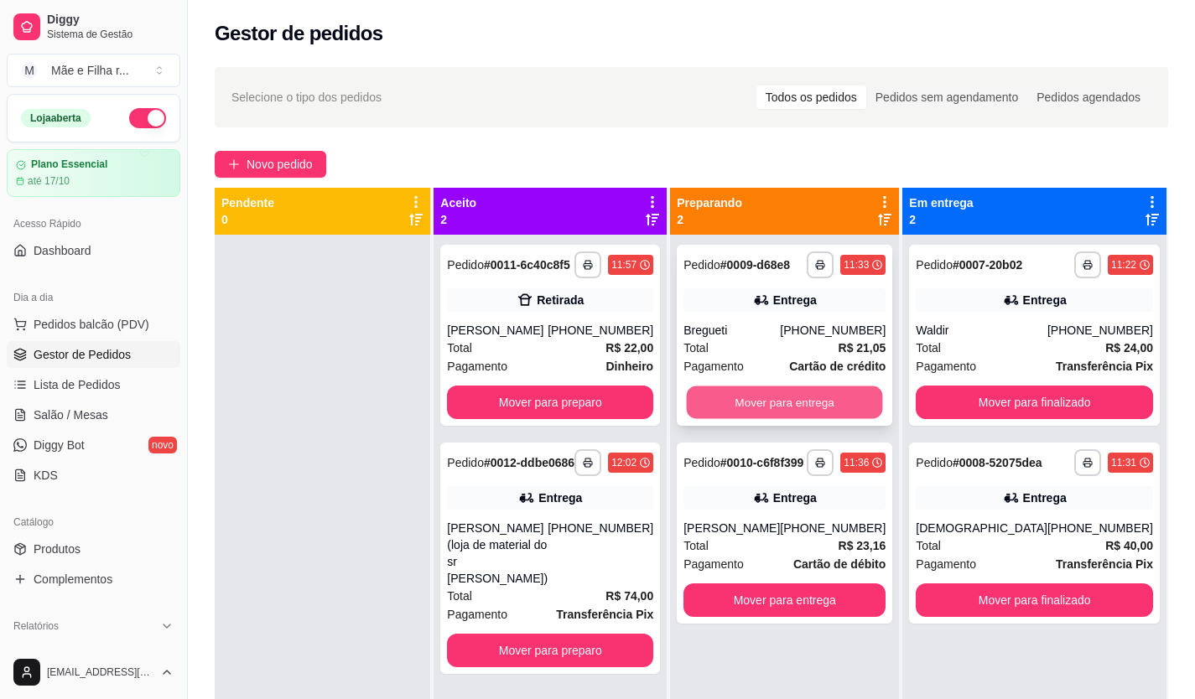
click at [864, 408] on button "Mover para entrega" at bounding box center [785, 403] width 196 height 33
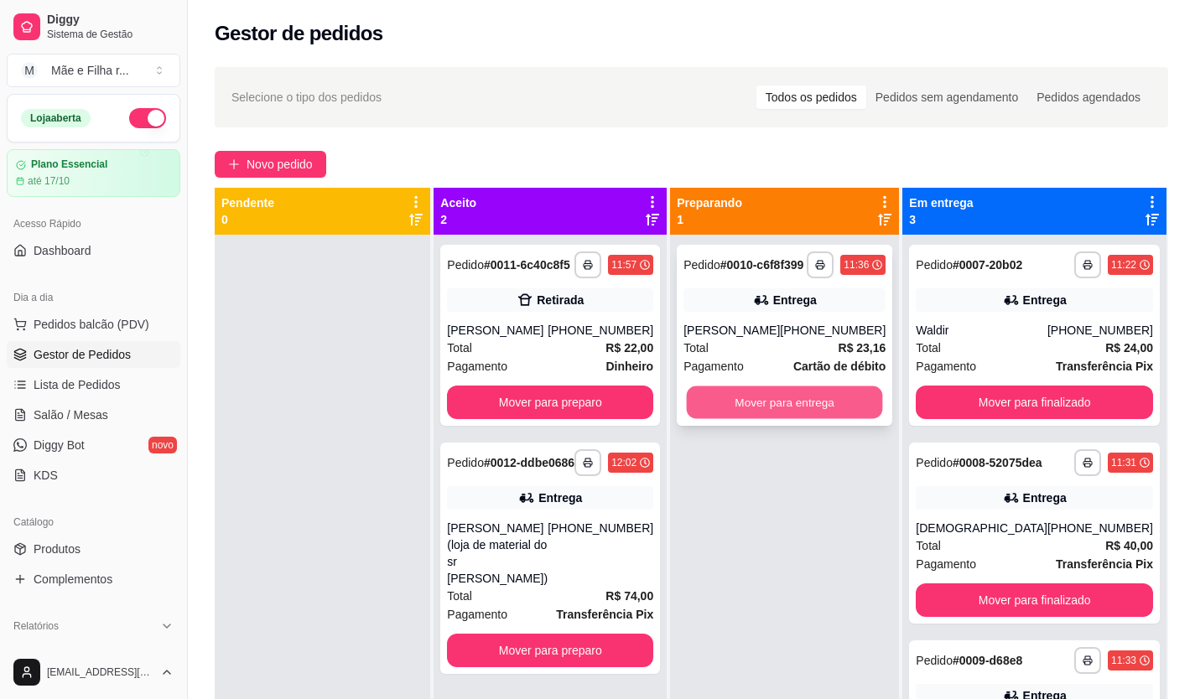
click at [859, 401] on button "Mover para entrega" at bounding box center [785, 403] width 196 height 33
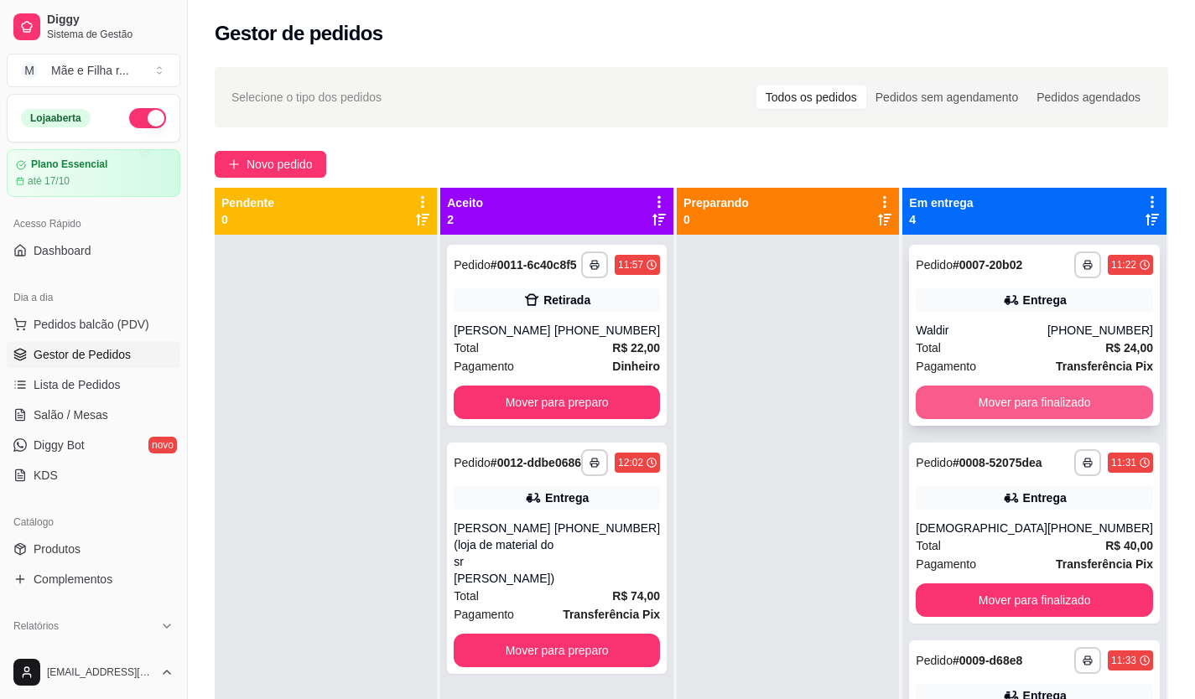
click at [1001, 402] on button "Mover para finalizado" at bounding box center [1034, 403] width 237 height 34
click at [1001, 402] on button "Mover para finalizado" at bounding box center [1035, 403] width 230 height 33
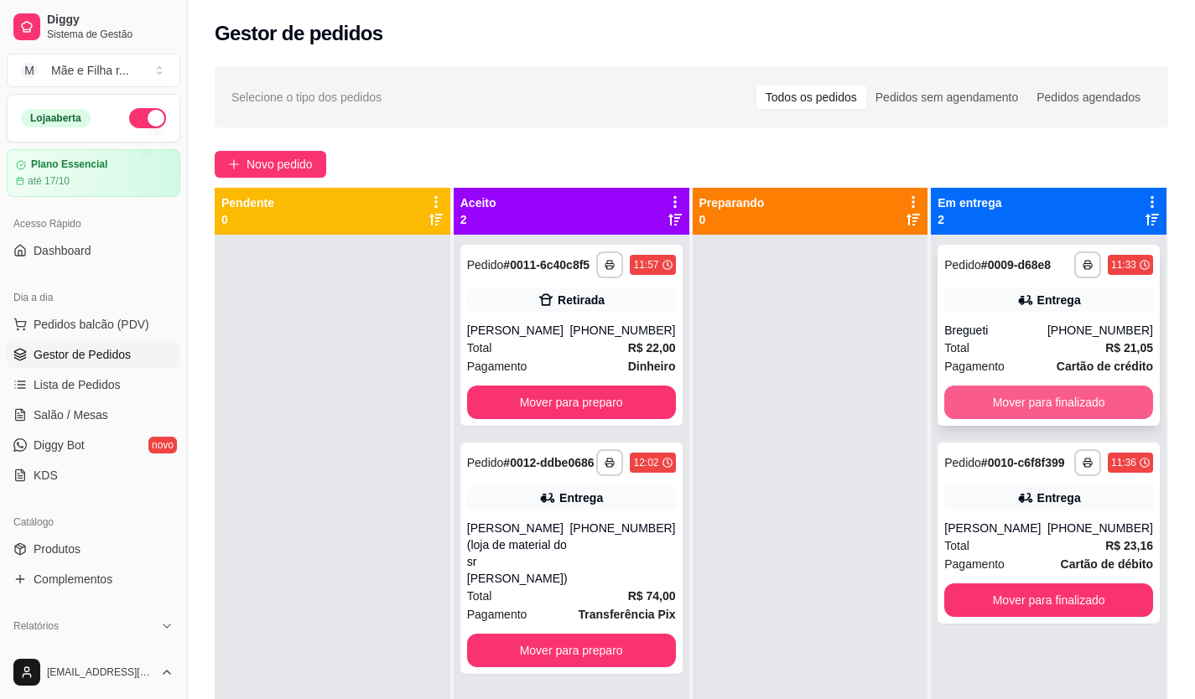
click at [1014, 412] on button "Mover para finalizado" at bounding box center [1048, 403] width 209 height 34
click at [1009, 402] on button "Mover para finalizado" at bounding box center [1048, 403] width 209 height 34
click at [1009, 402] on button "Mover para finalizado" at bounding box center [1048, 403] width 202 height 33
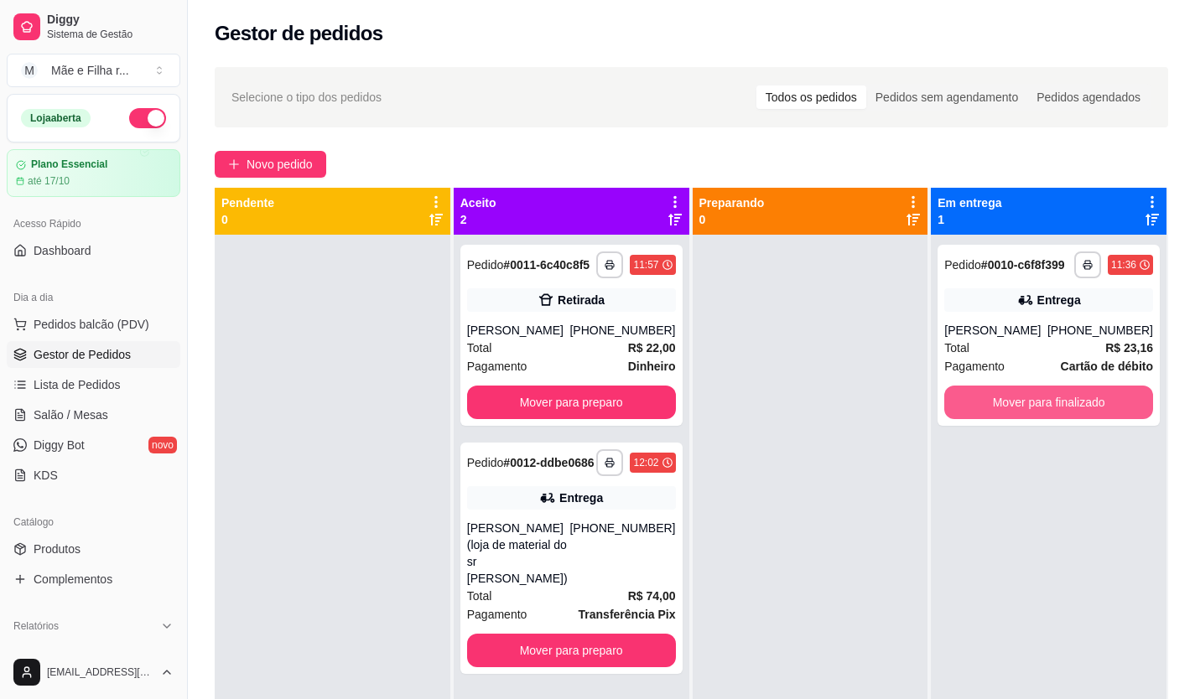
click at [1009, 402] on button "Mover para finalizado" at bounding box center [1048, 403] width 209 height 34
click at [1009, 402] on div "Mover para finalizado" at bounding box center [1048, 403] width 209 height 34
click at [1009, 402] on button "Mover para finalizado" at bounding box center [1048, 403] width 209 height 34
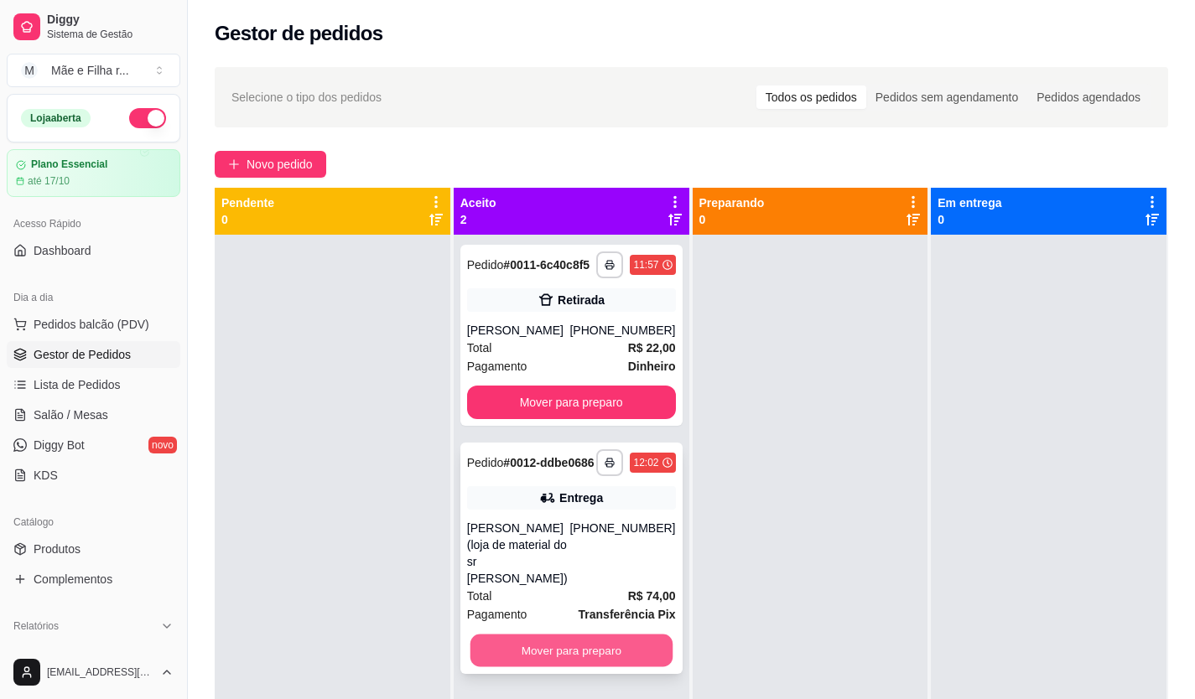
click at [559, 639] on button "Mover para preparo" at bounding box center [571, 651] width 202 height 33
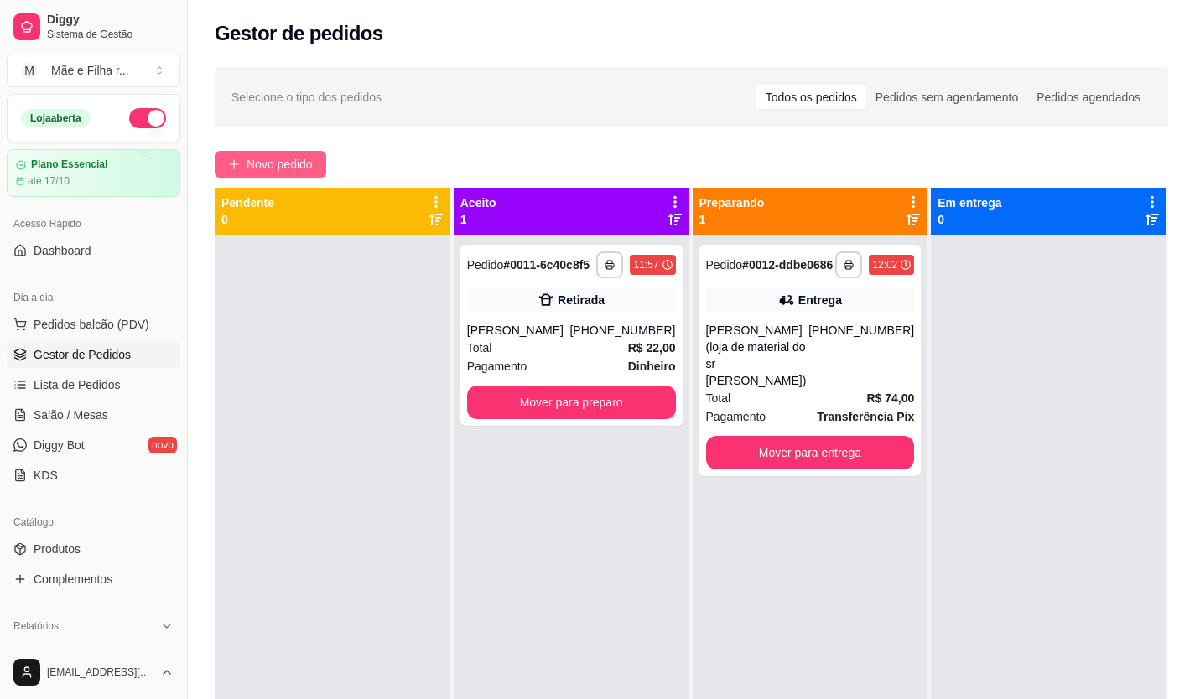
click at [252, 153] on button "Novo pedido" at bounding box center [271, 164] width 112 height 27
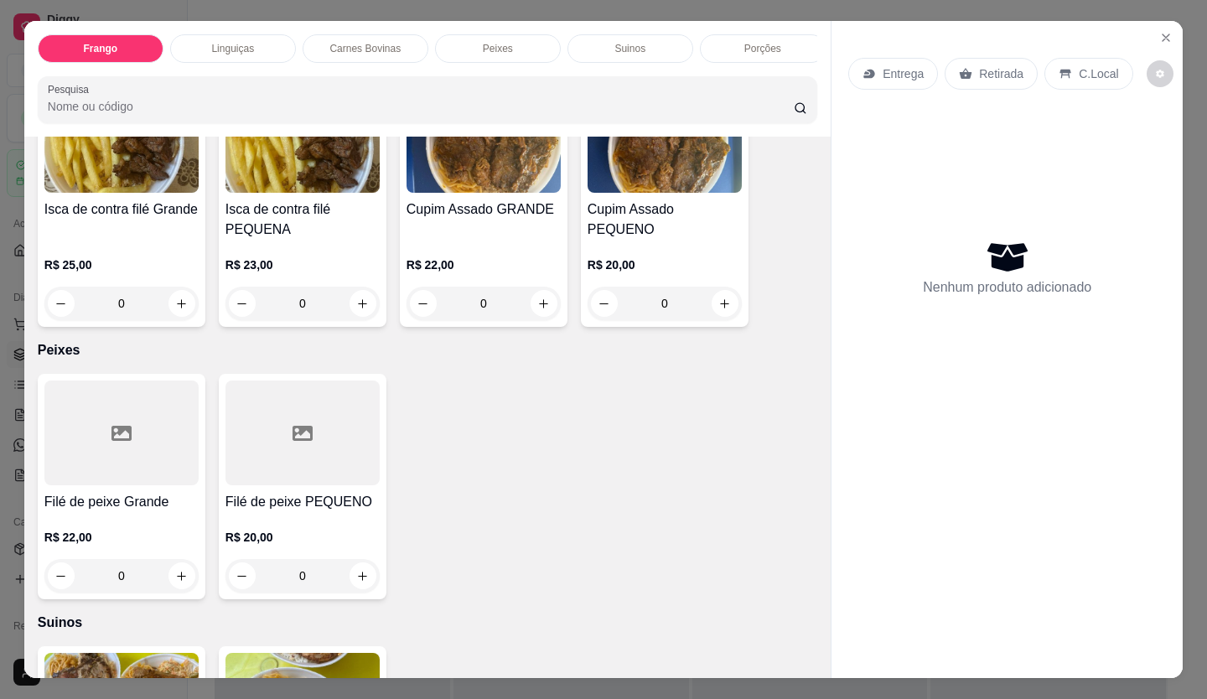
scroll to position [1090, 0]
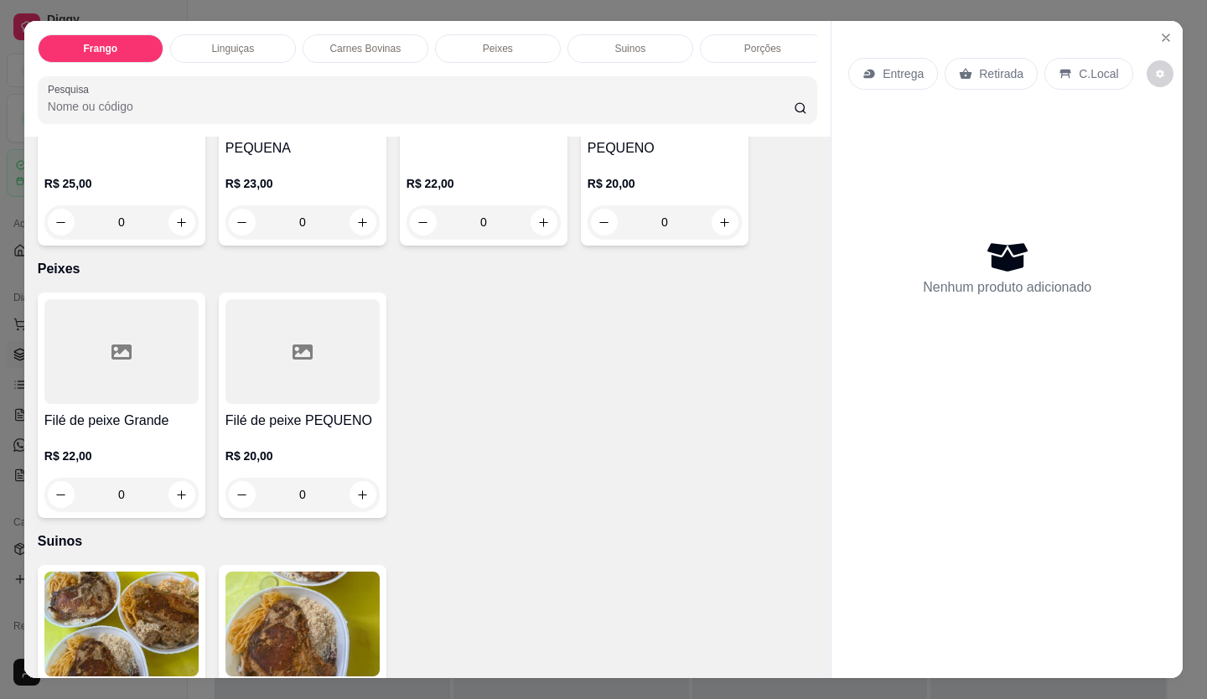
click at [82, 459] on p "R$ 22,00" at bounding box center [121, 456] width 154 height 17
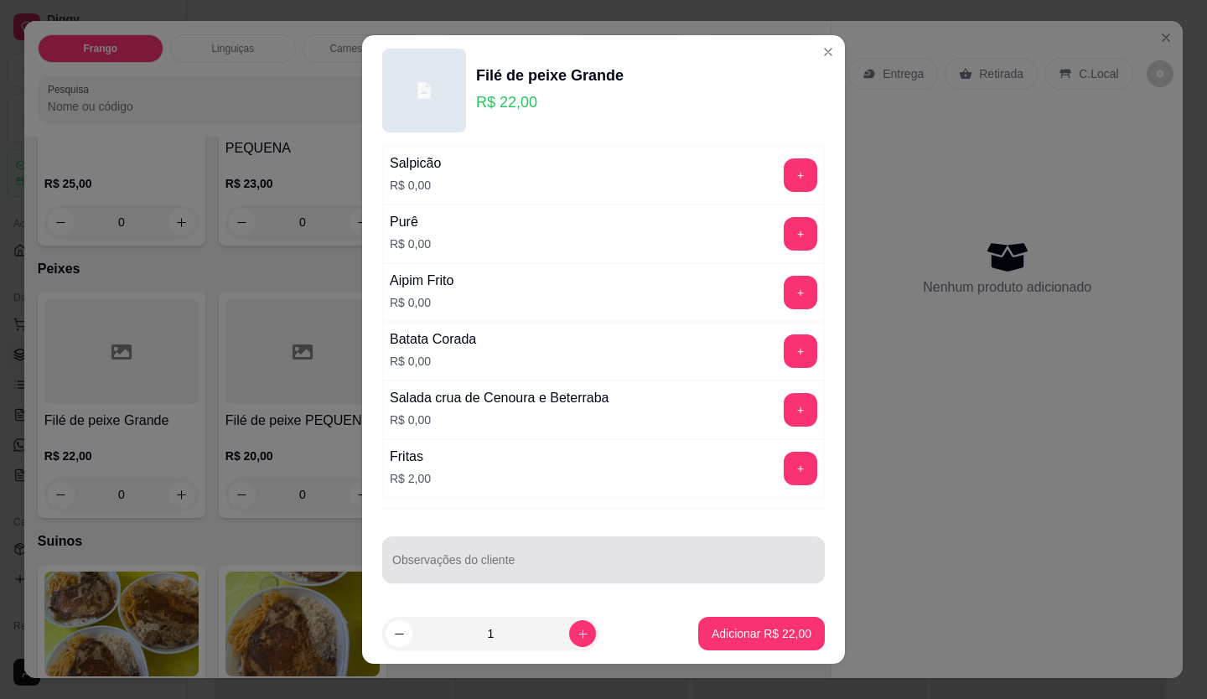
scroll to position [222, 0]
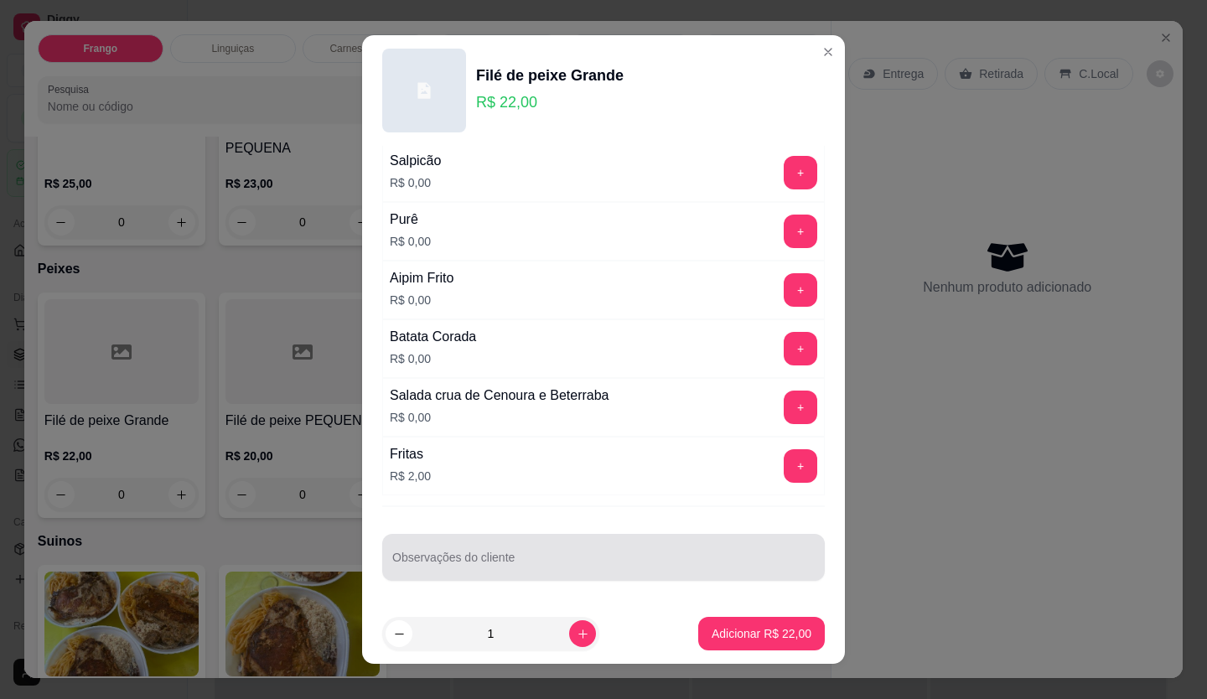
click at [534, 560] on input "Observações do cliente" at bounding box center [603, 564] width 423 height 17
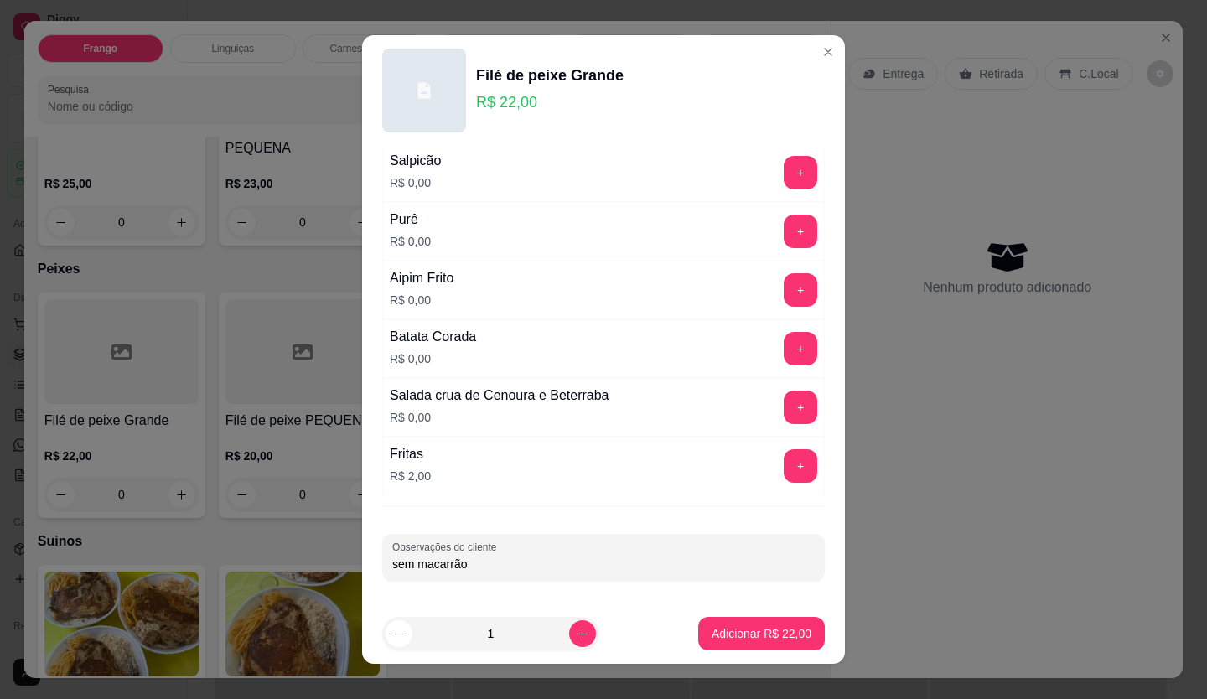
scroll to position [138, 0]
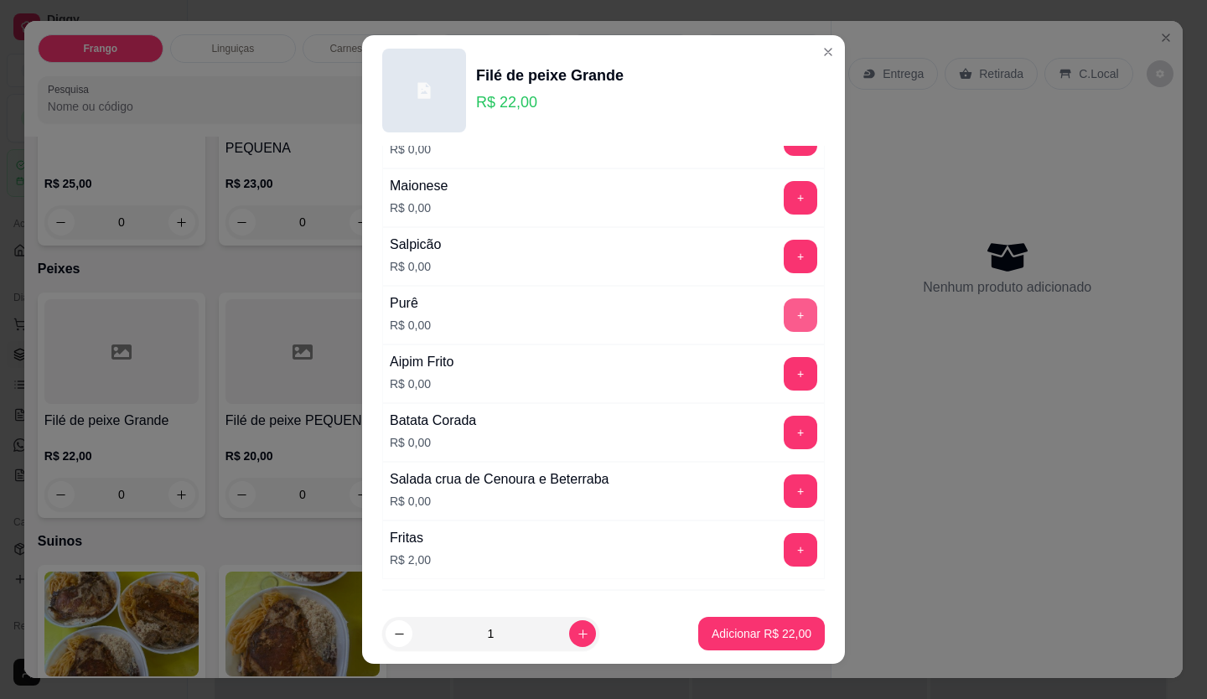
type input "sem macarrão"
click at [784, 319] on button "+" at bounding box center [801, 315] width 34 height 34
click at [741, 625] on p "Adicionar R$ 22,00" at bounding box center [762, 633] width 100 height 17
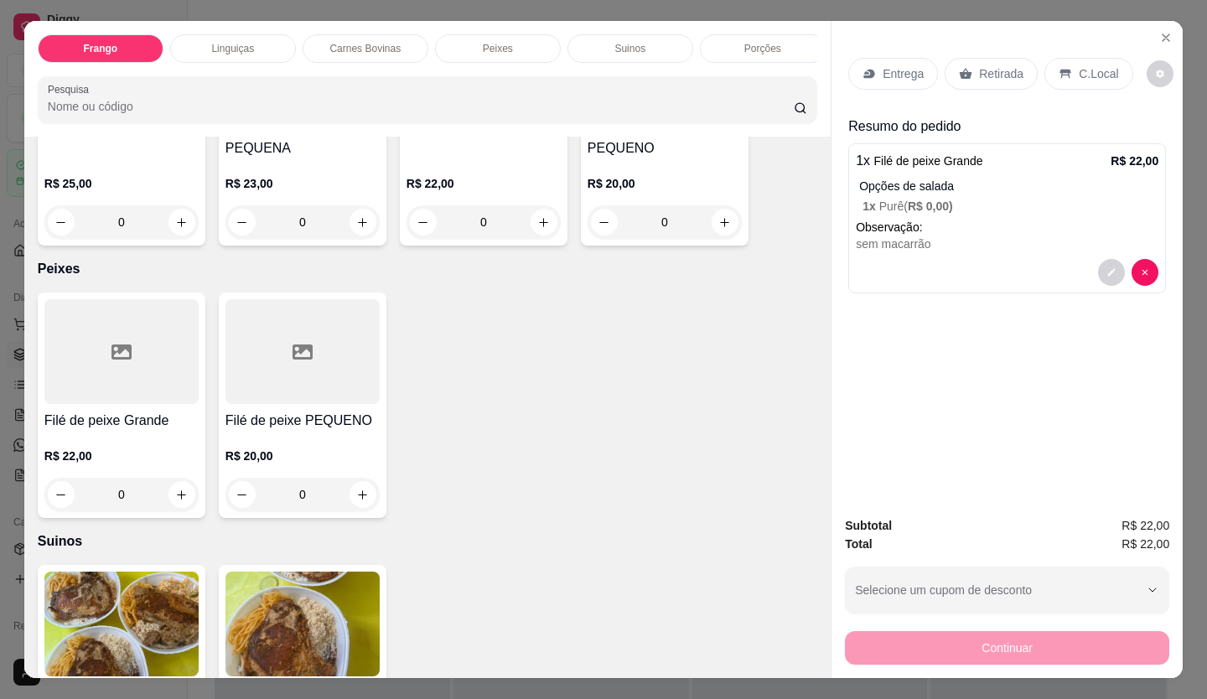
click at [288, 462] on p "R$ 20,00" at bounding box center [303, 456] width 154 height 17
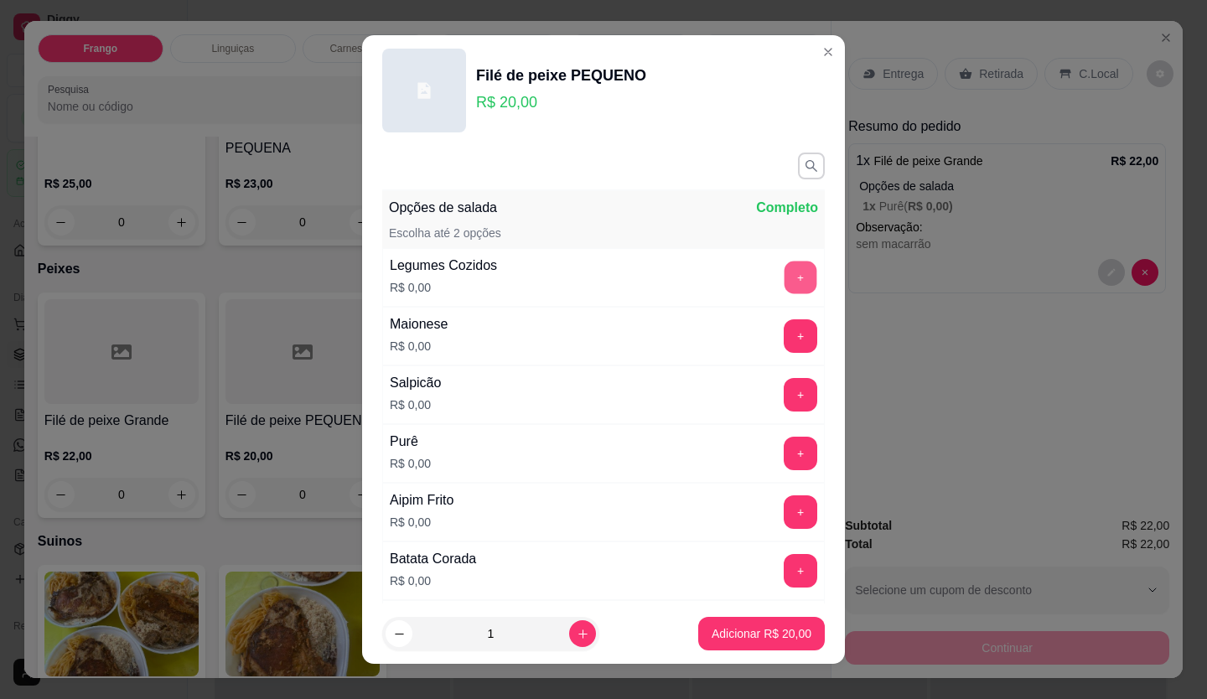
click at [777, 261] on div "+" at bounding box center [800, 278] width 47 height 34
click at [784, 291] on button "+" at bounding box center [801, 278] width 34 height 34
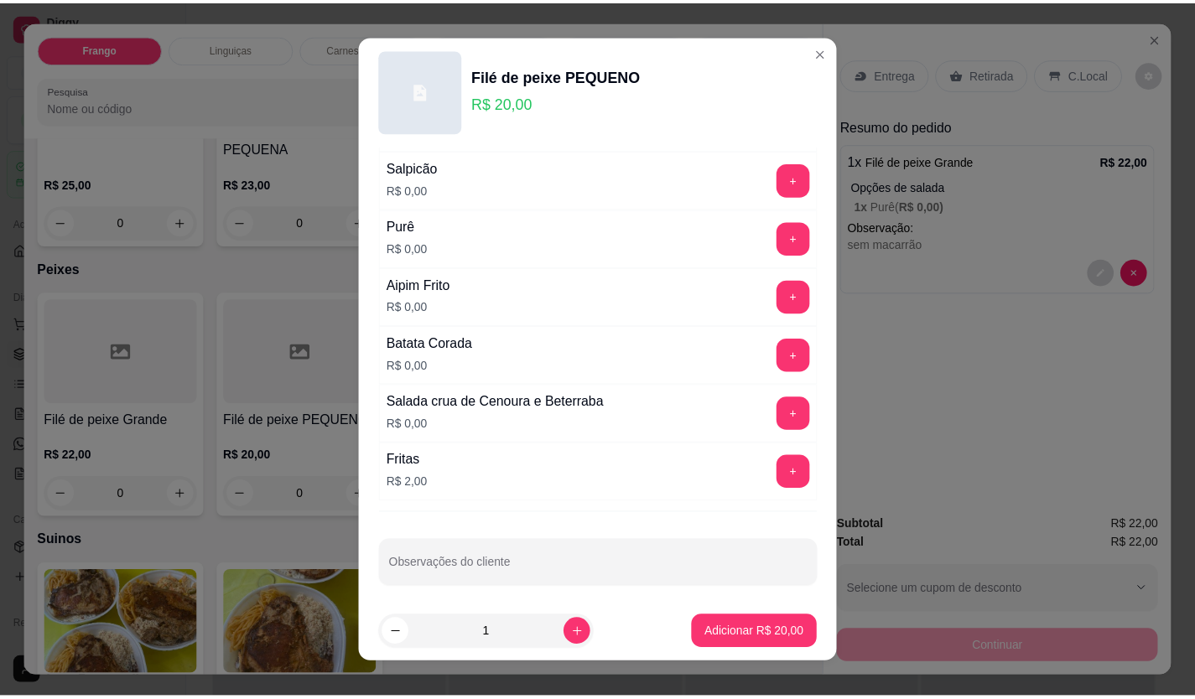
scroll to position [222, 0]
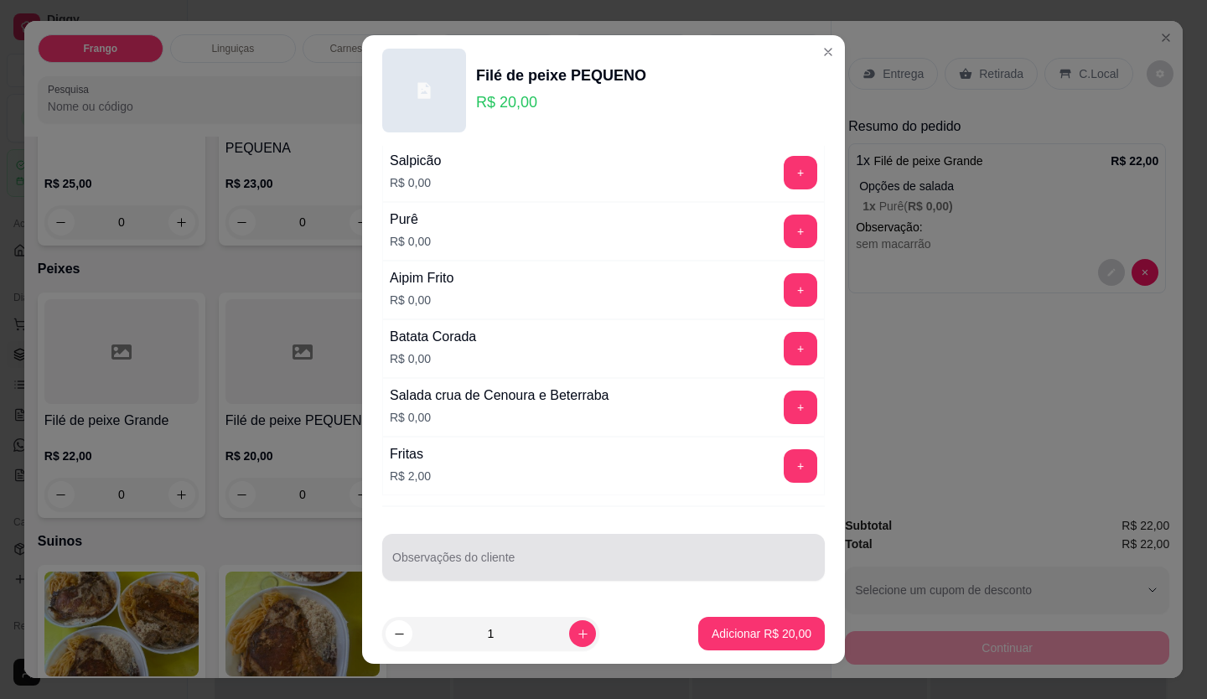
click at [563, 541] on div at bounding box center [603, 558] width 423 height 34
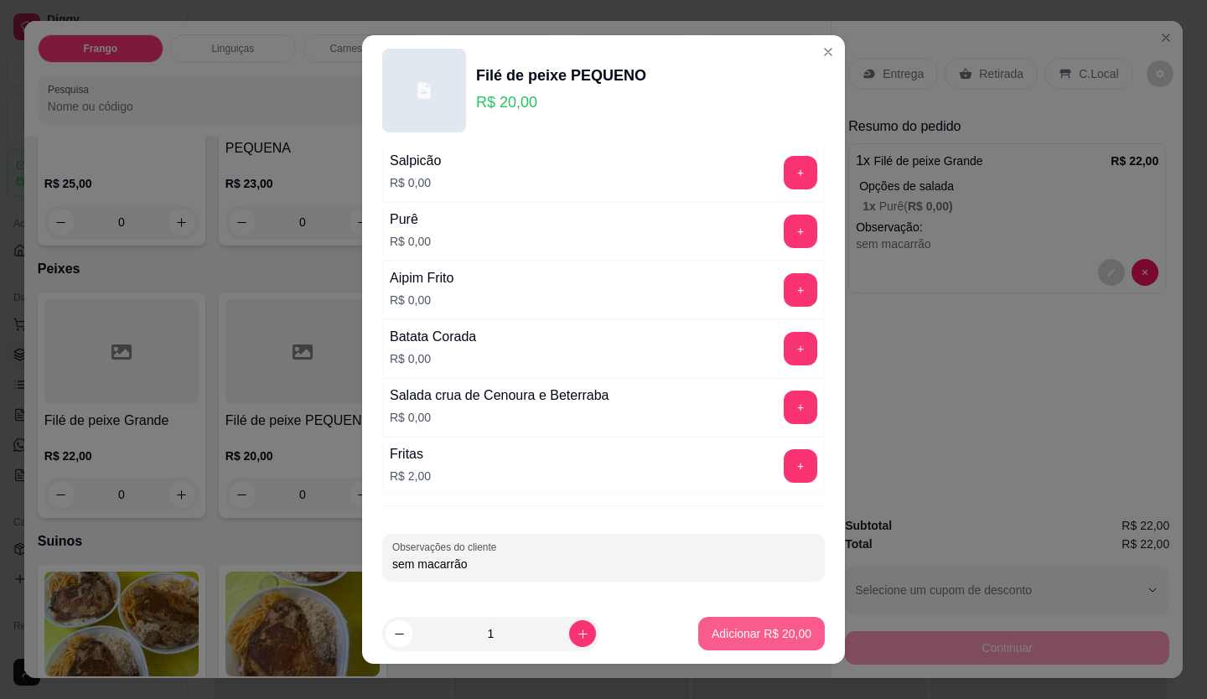
type input "sem macarrão"
click at [772, 638] on p "Adicionar R$ 20,00" at bounding box center [761, 634] width 97 height 16
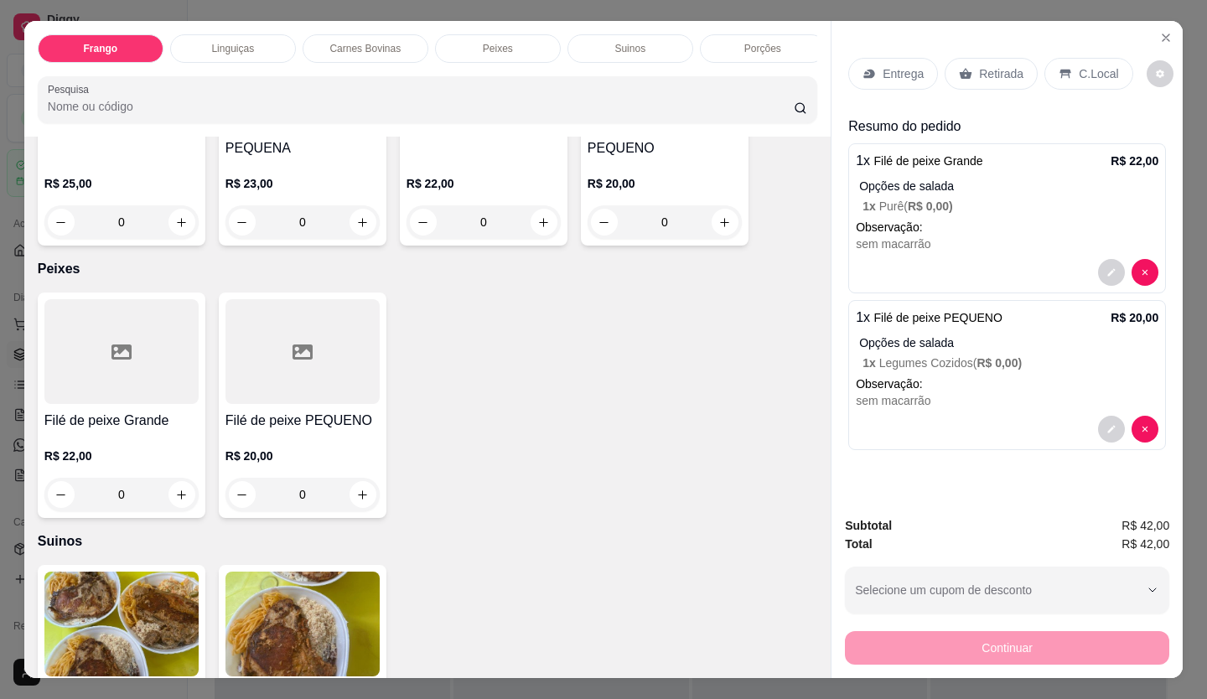
click at [984, 74] on p "Retirada" at bounding box center [1001, 73] width 44 height 17
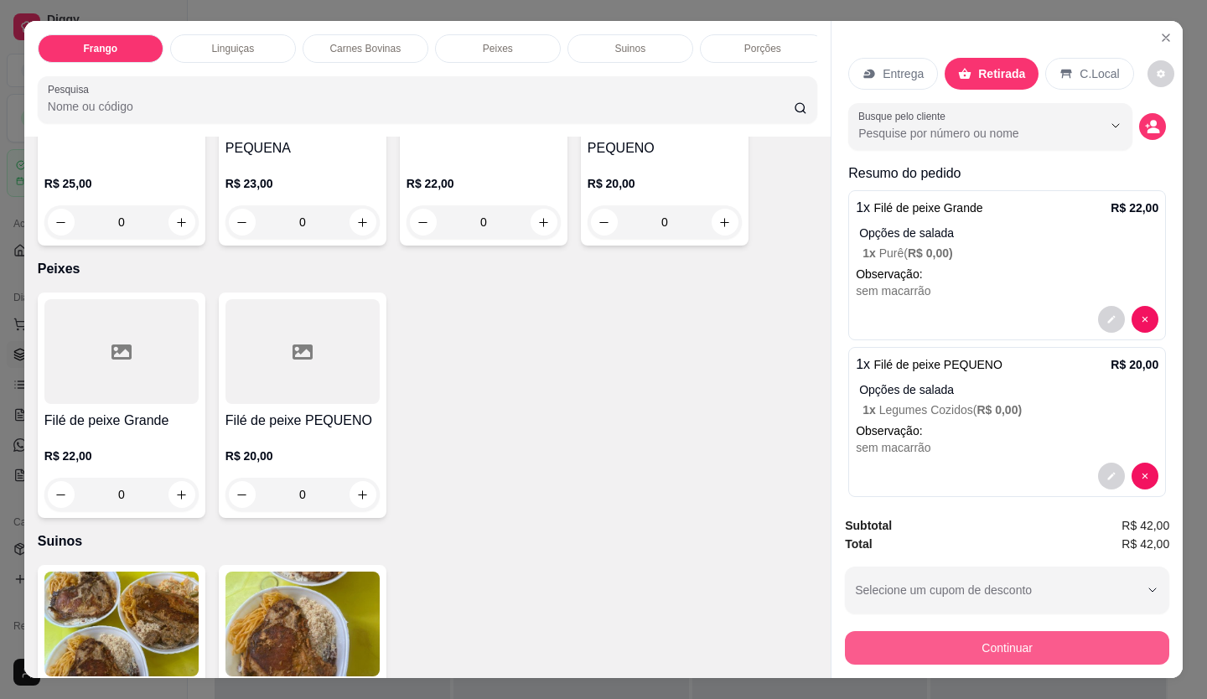
click at [1064, 636] on button "Continuar" at bounding box center [1007, 648] width 324 height 34
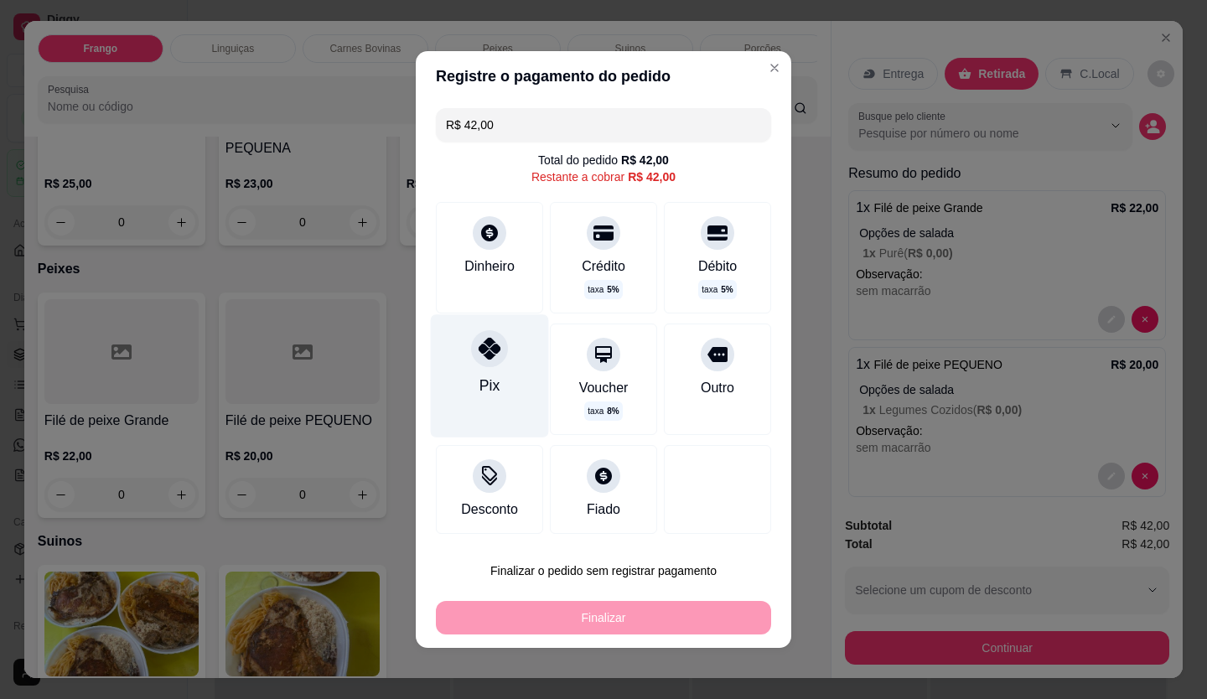
click at [478, 404] on div "Pix" at bounding box center [490, 375] width 118 height 122
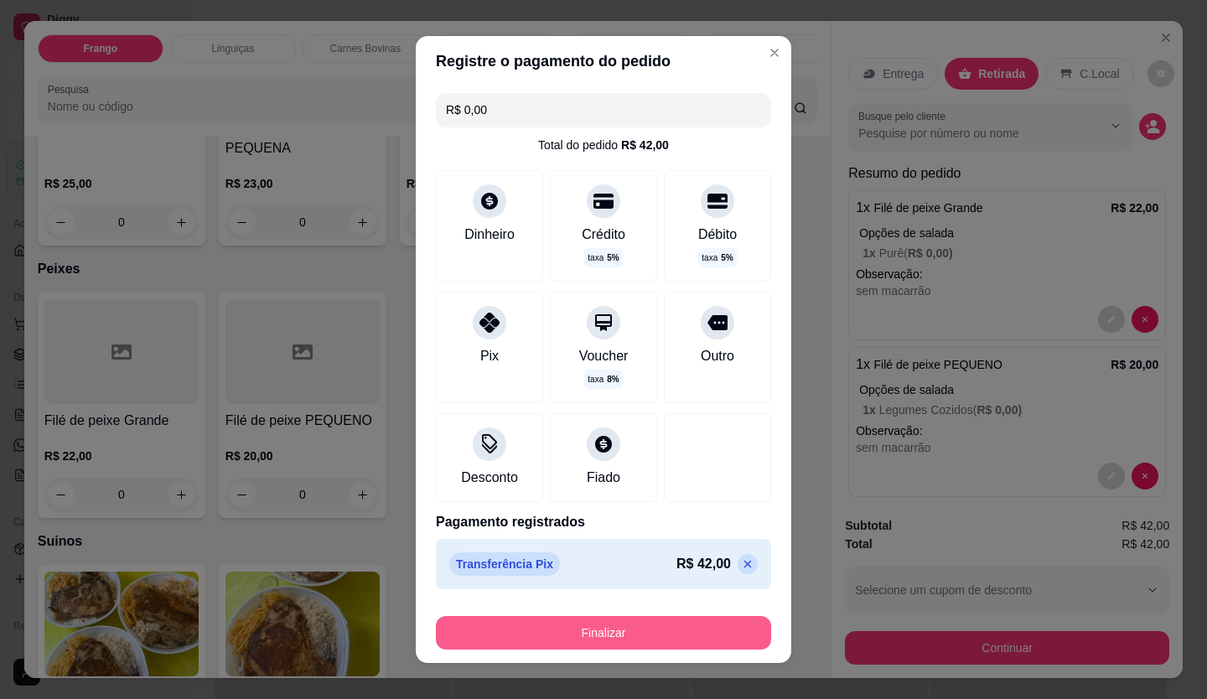
click at [622, 624] on button "Finalizar" at bounding box center [603, 633] width 335 height 34
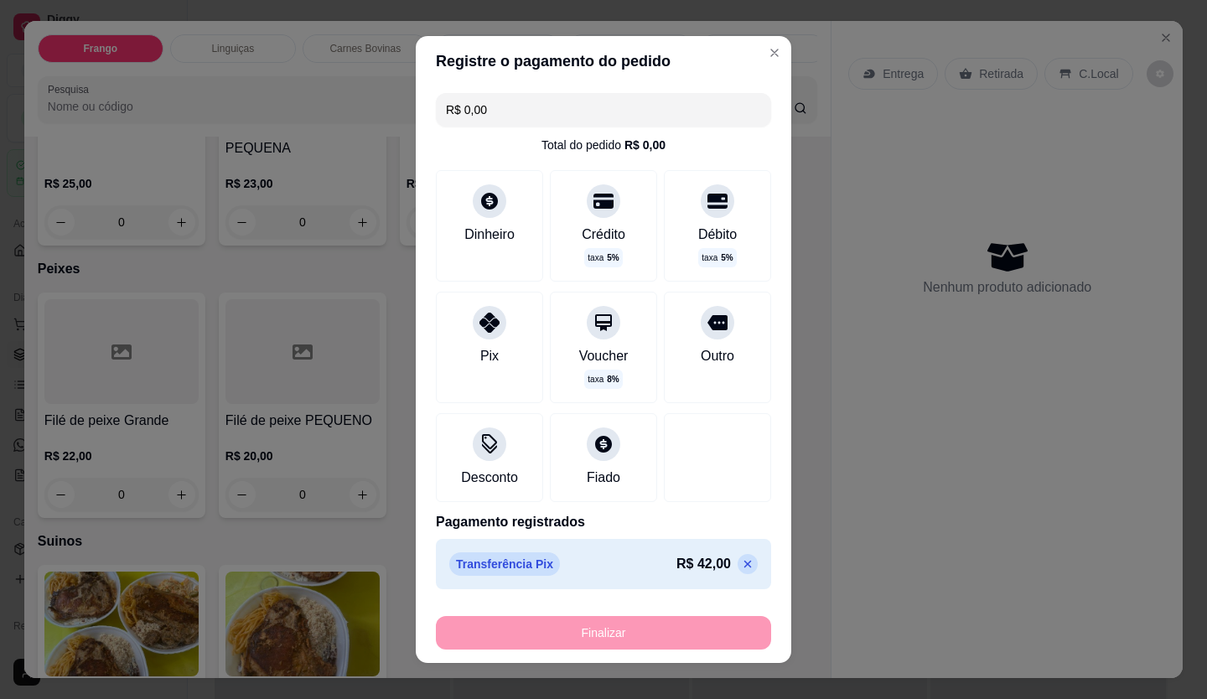
type input "-R$ 42,00"
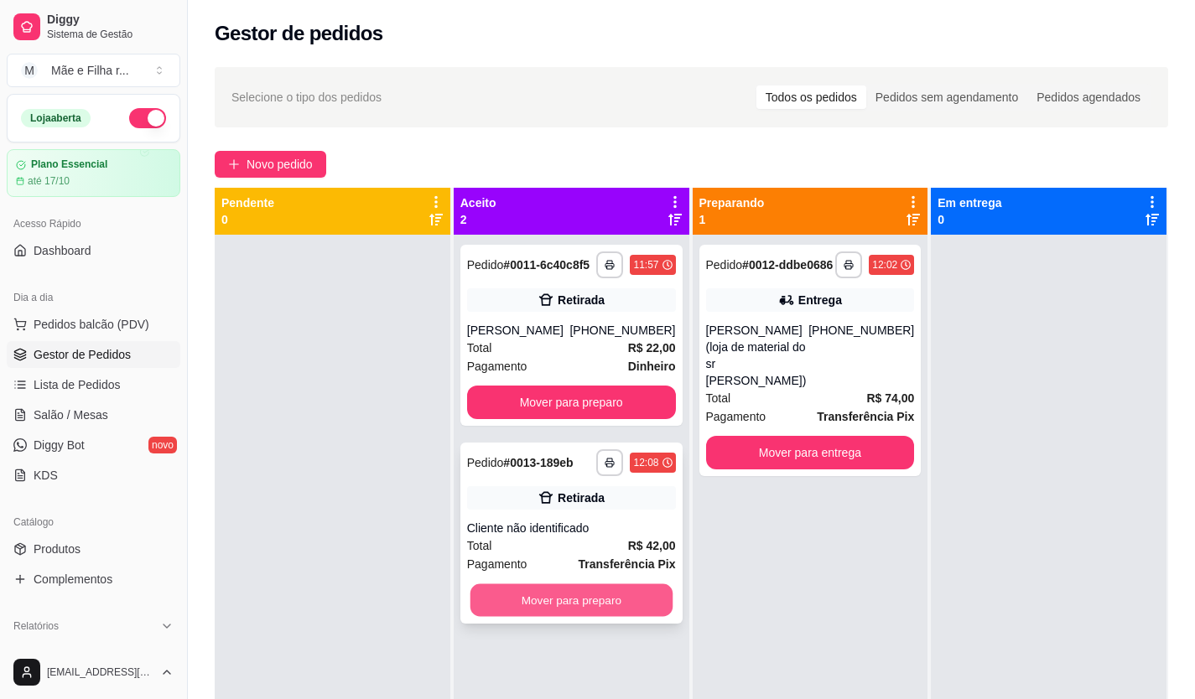
click at [620, 611] on button "Mover para preparo" at bounding box center [571, 600] width 202 height 33
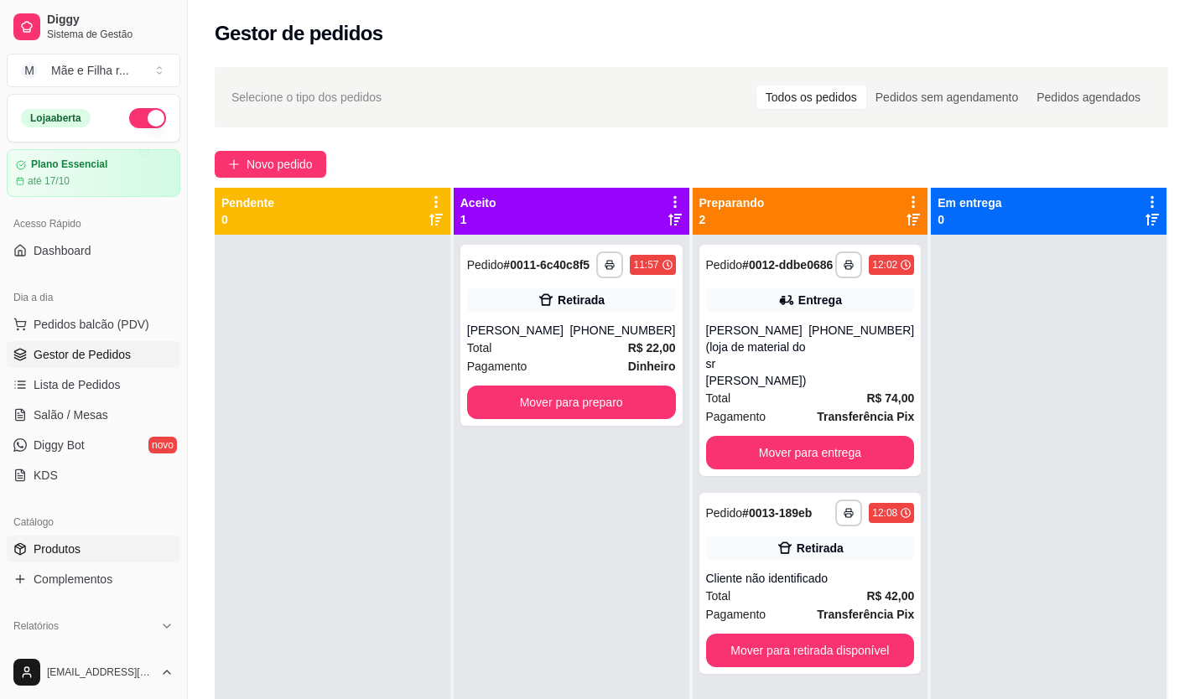
click at [79, 547] on span "Produtos" at bounding box center [57, 549] width 47 height 17
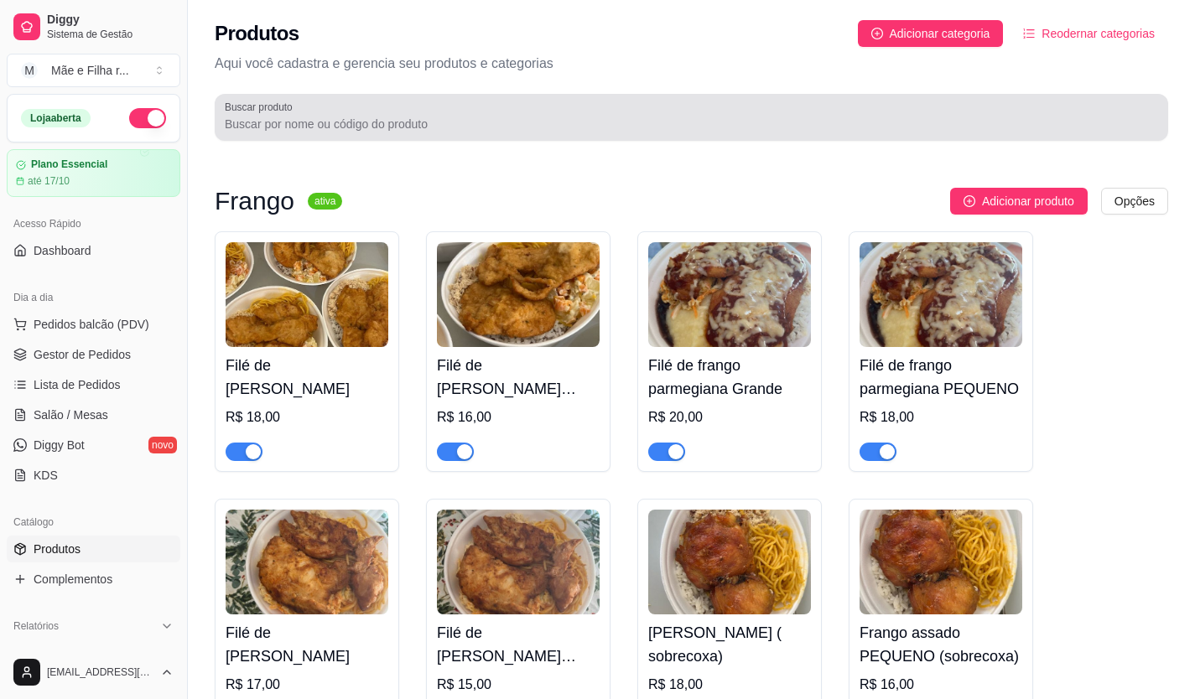
click at [389, 101] on div at bounding box center [691, 118] width 933 height 34
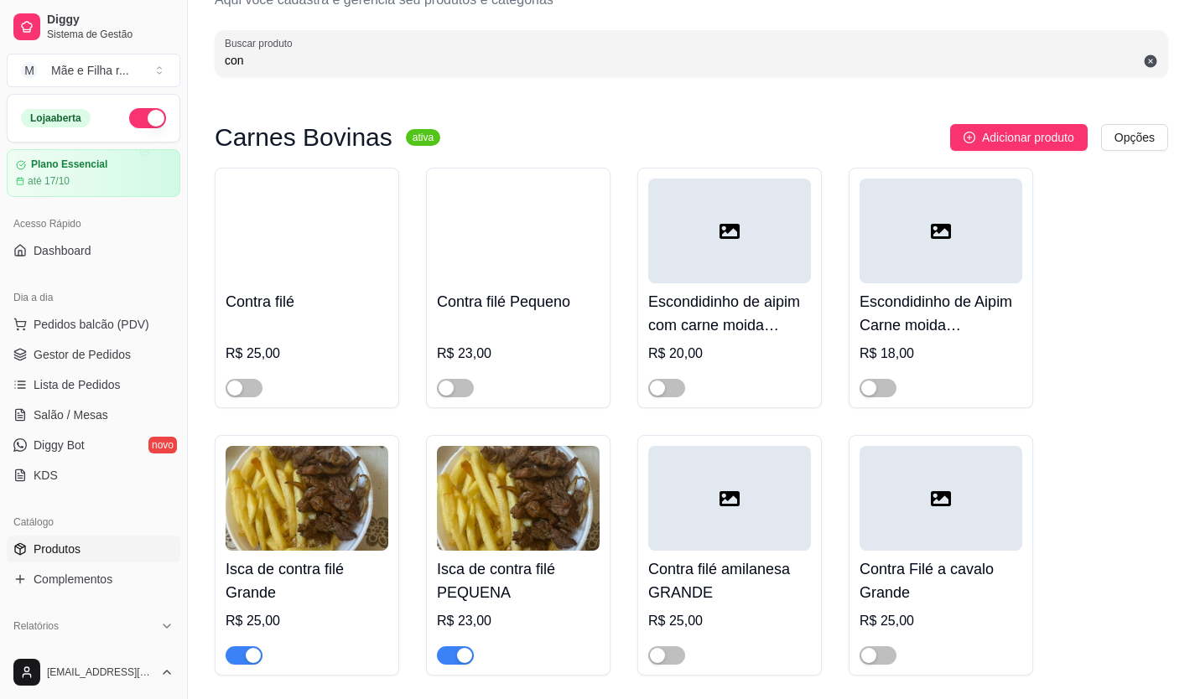
scroll to position [168, 0]
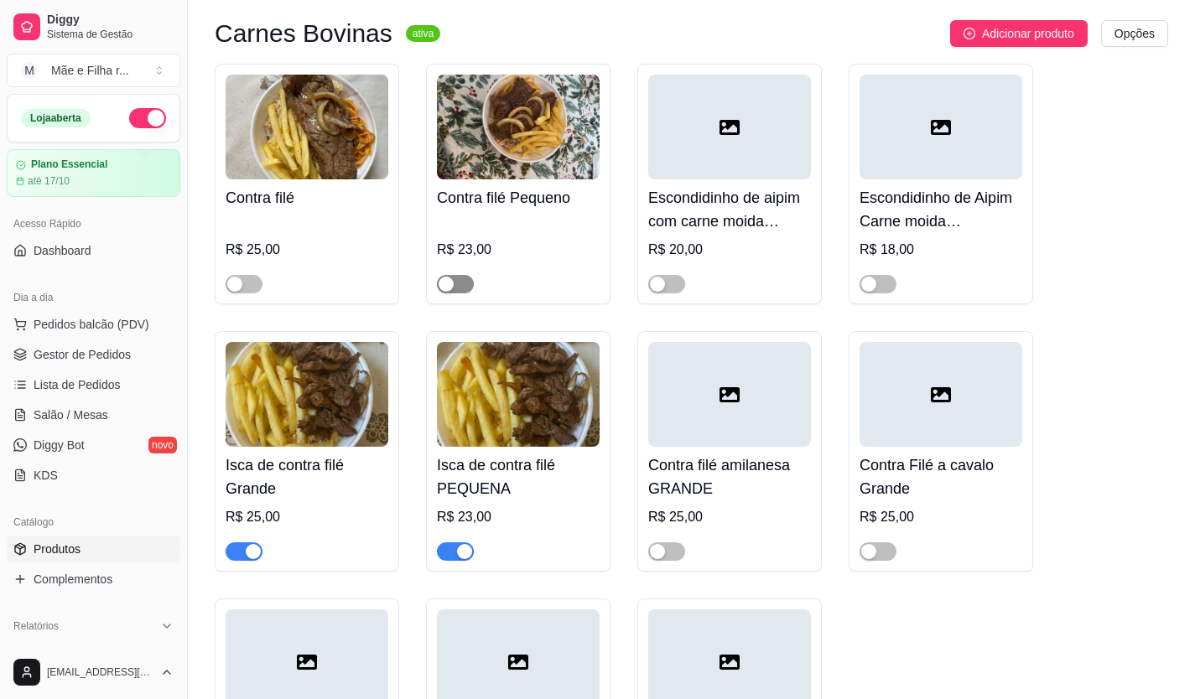
type input "con"
click at [454, 289] on button "button" at bounding box center [455, 284] width 37 height 18
click at [240, 287] on div "button" at bounding box center [234, 284] width 15 height 15
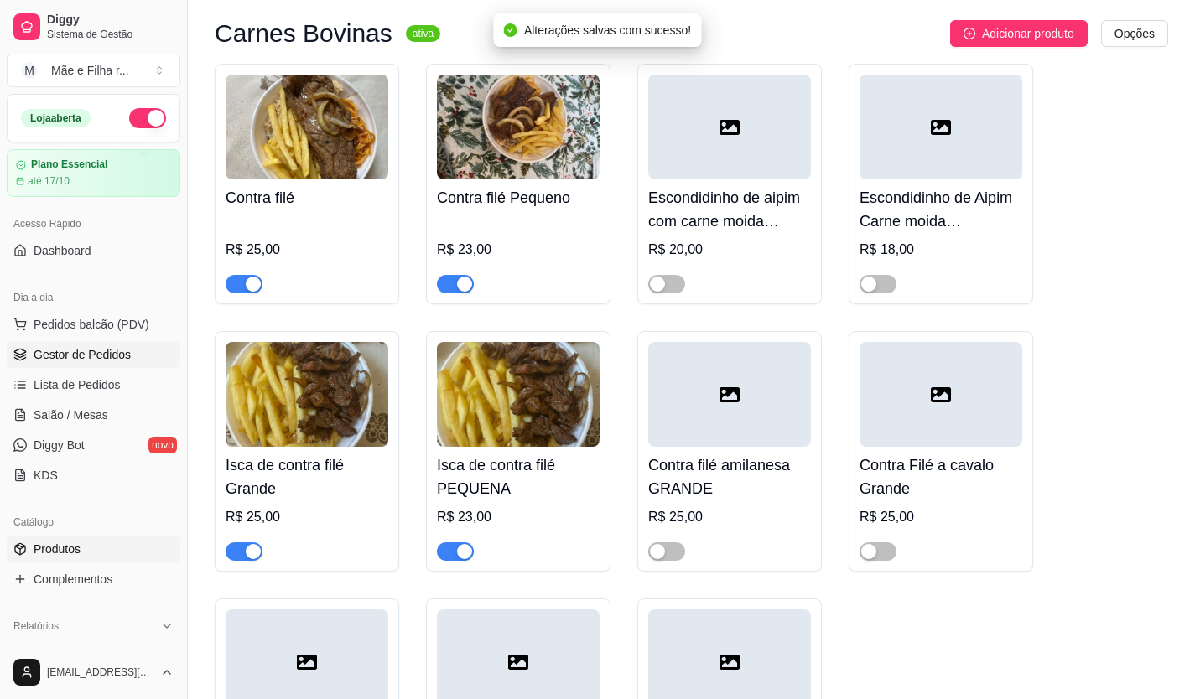
click at [117, 342] on link "Gestor de Pedidos" at bounding box center [94, 354] width 174 height 27
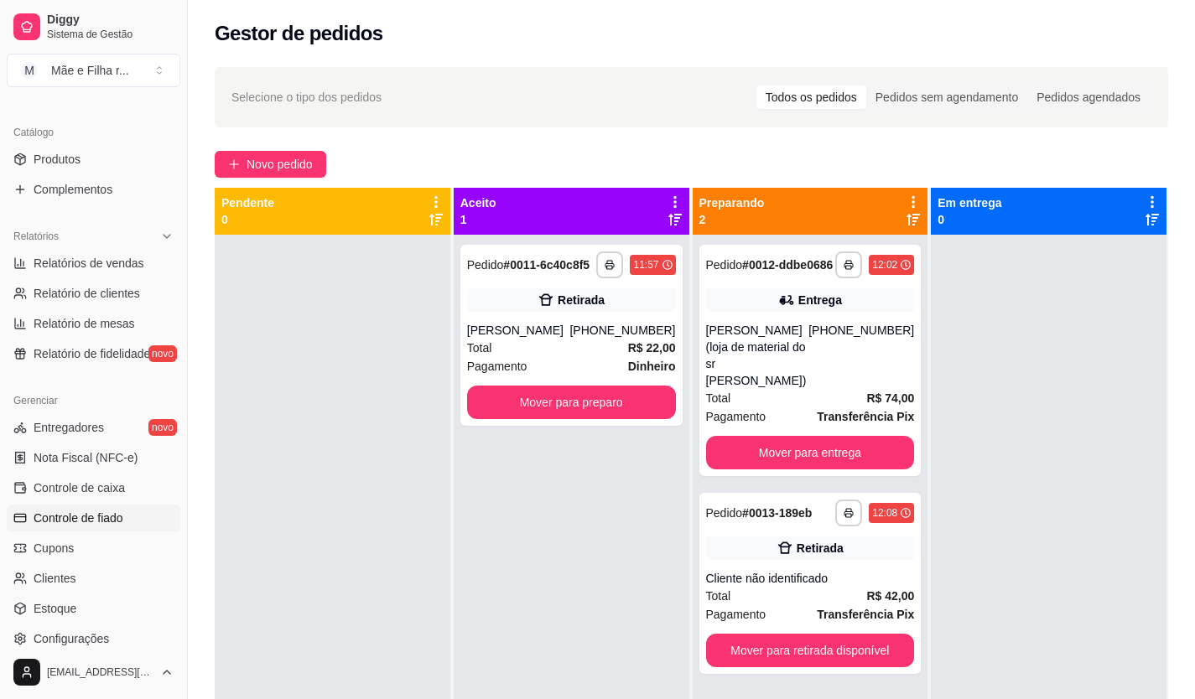
scroll to position [419, 0]
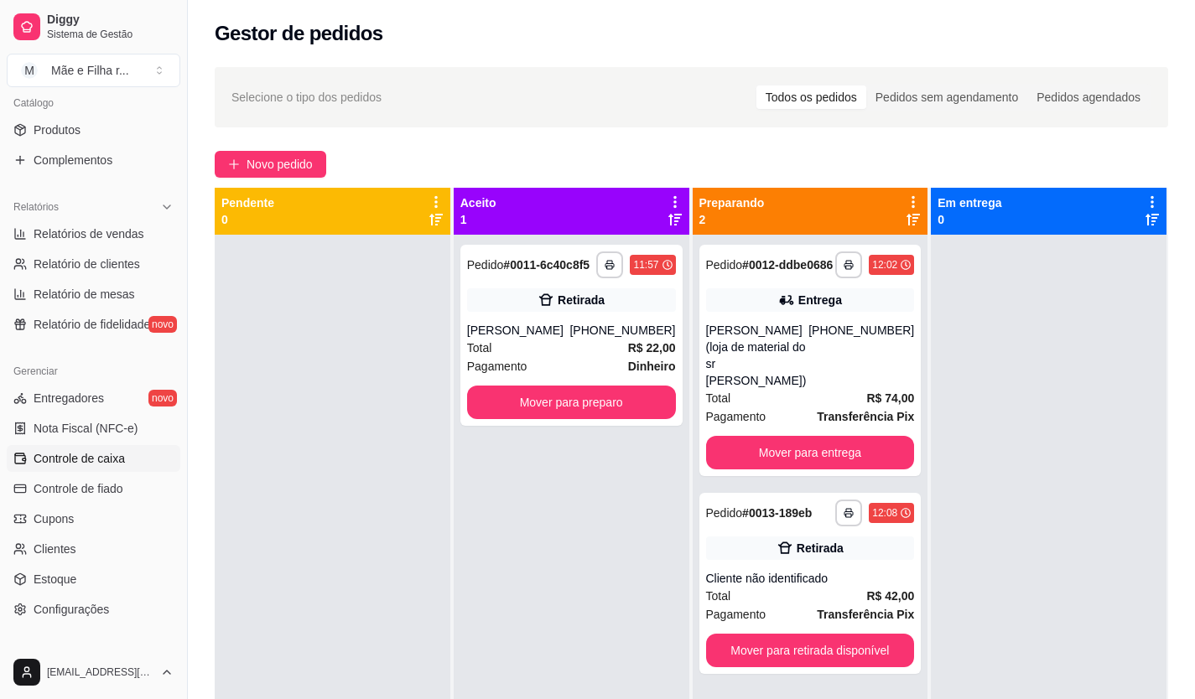
drag, startPoint x: 112, startPoint y: 437, endPoint x: 112, endPoint y: 448, distance: 10.9
click at [112, 439] on link "Nota Fiscal (NFC-e)" at bounding box center [94, 428] width 174 height 27
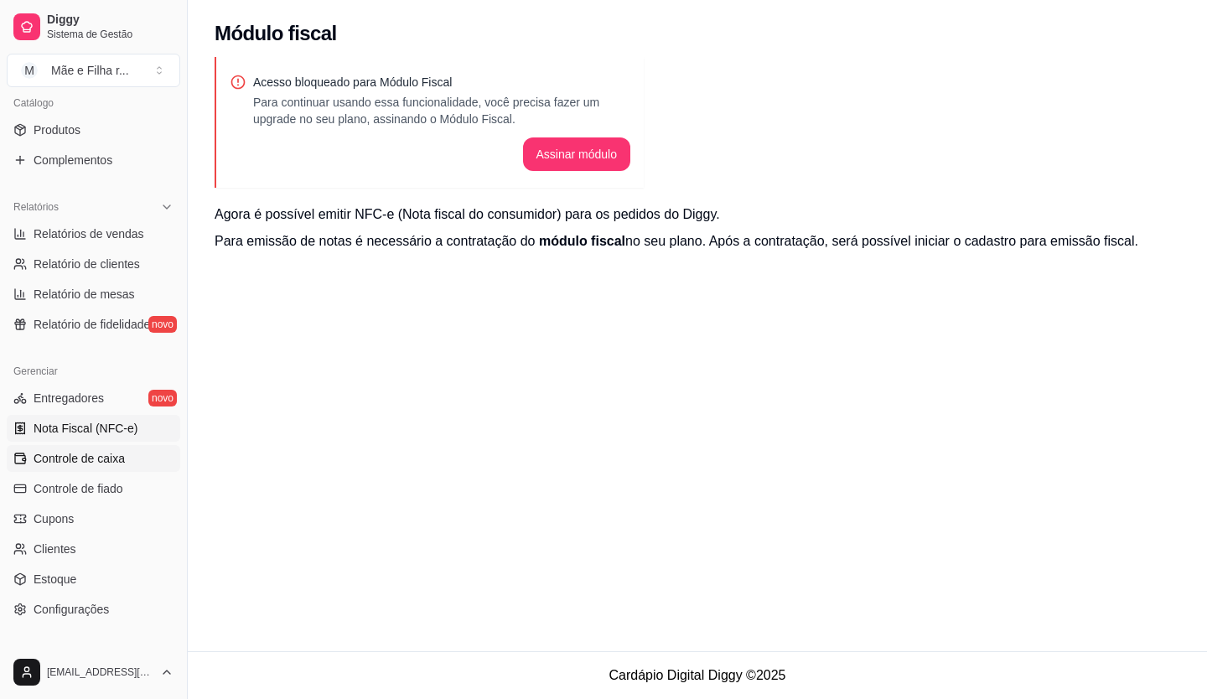
click at [112, 448] on link "Controle de caixa" at bounding box center [94, 458] width 174 height 27
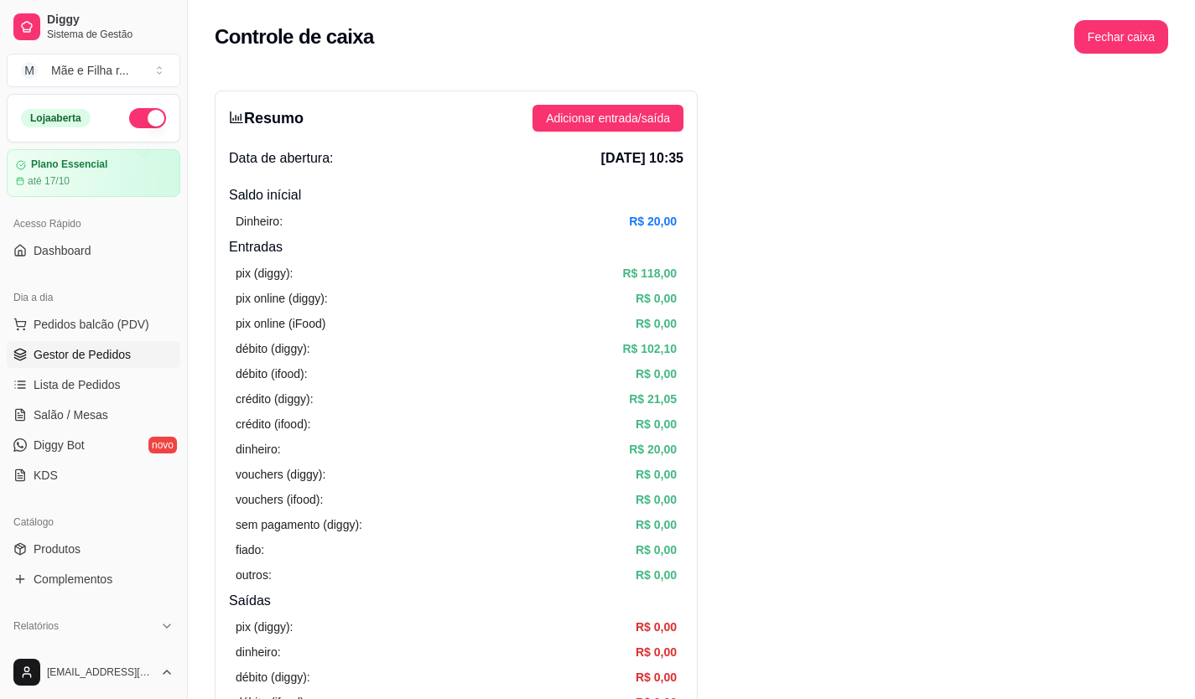
click at [120, 357] on span "Gestor de Pedidos" at bounding box center [82, 354] width 97 height 17
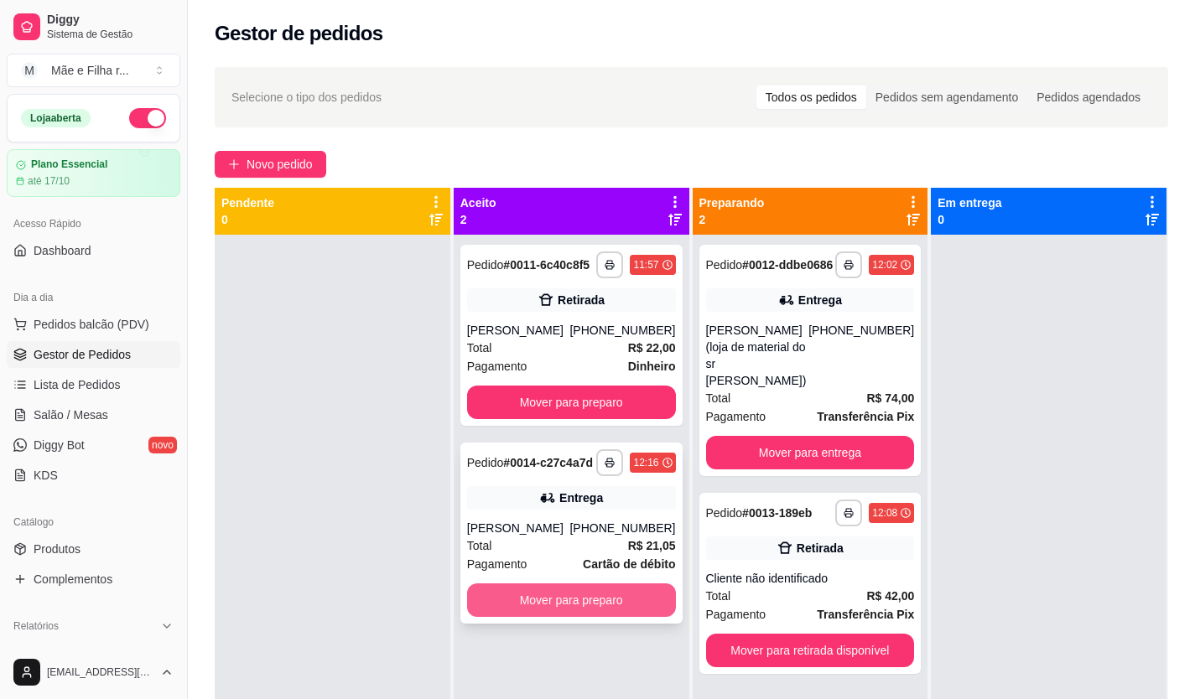
click at [545, 599] on button "Mover para preparo" at bounding box center [571, 601] width 209 height 34
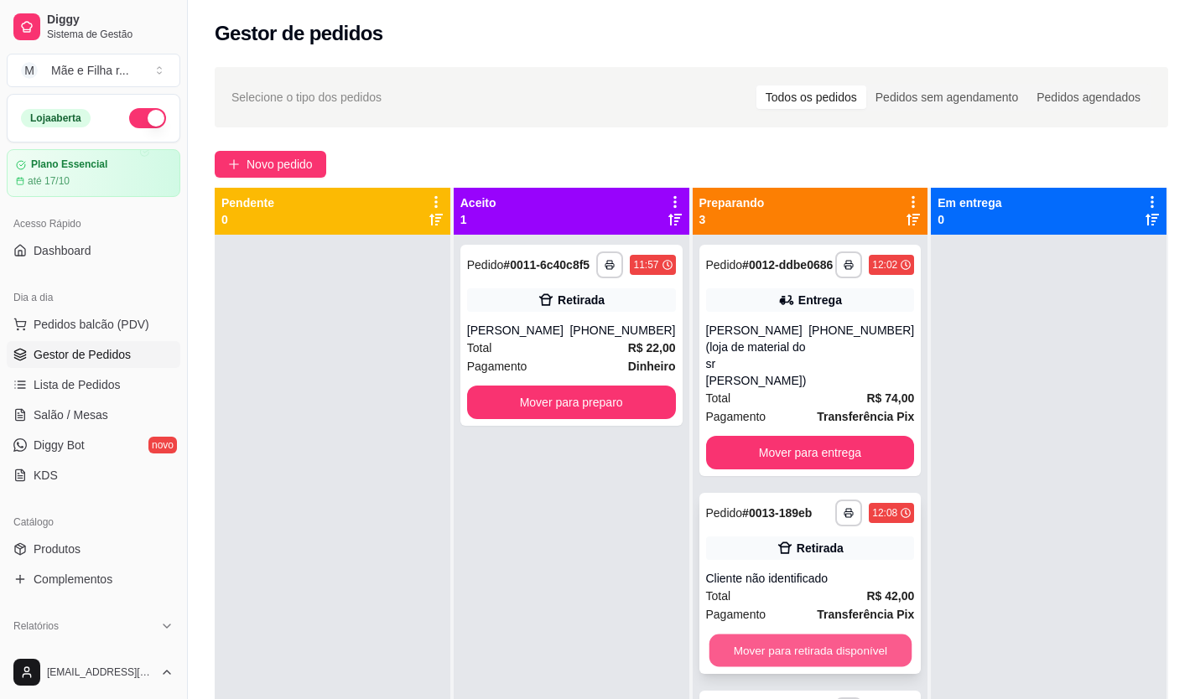
click at [835, 635] on button "Mover para retirada disponível" at bounding box center [809, 651] width 202 height 33
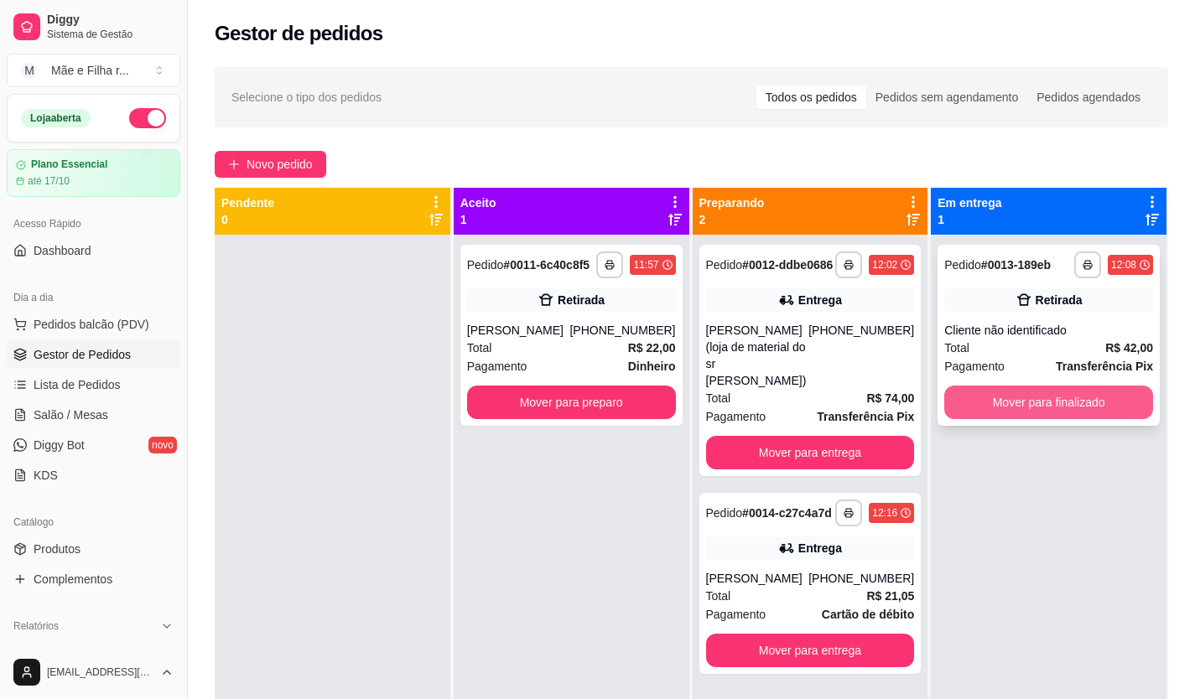
click at [984, 411] on button "Mover para finalizado" at bounding box center [1048, 403] width 209 height 34
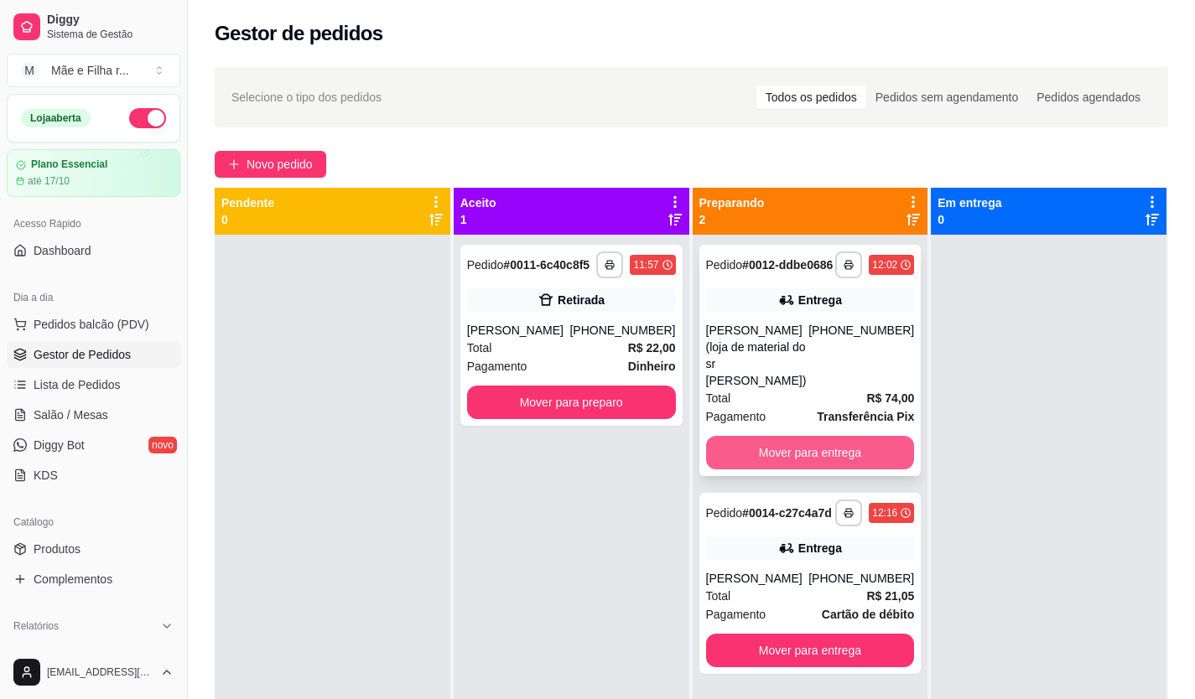
click at [820, 436] on button "Mover para entrega" at bounding box center [810, 453] width 209 height 34
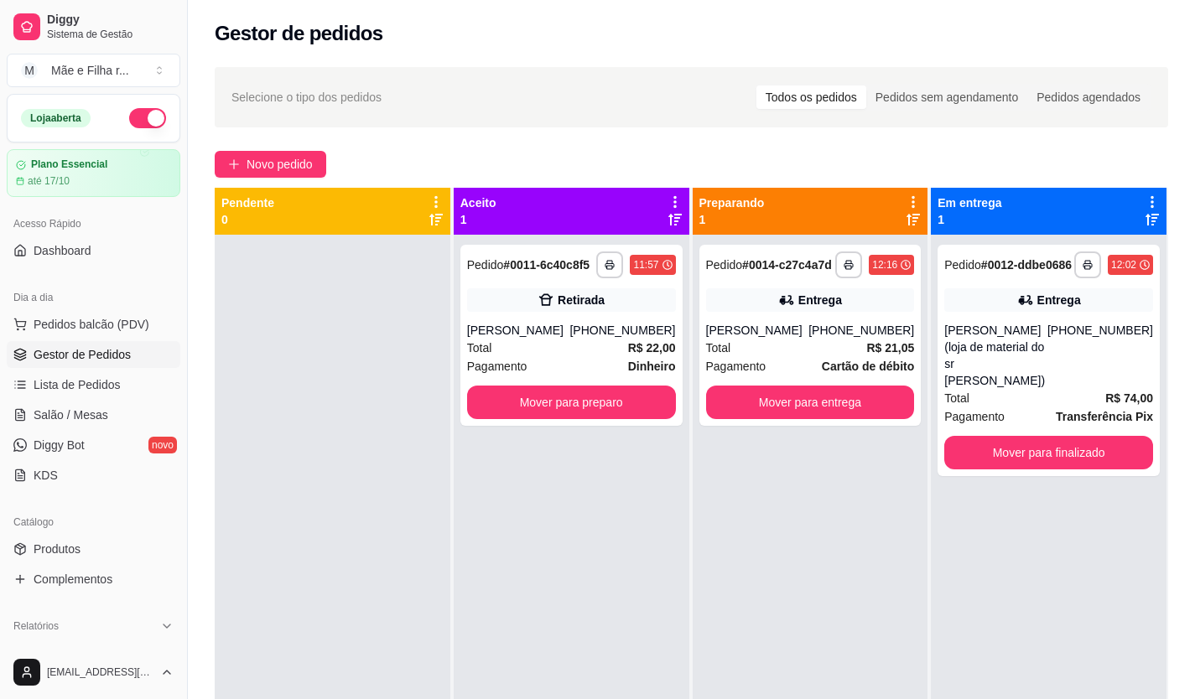
click at [823, 437] on div "**********" at bounding box center [811, 584] width 236 height 699
click at [845, 412] on button "Mover para entrega" at bounding box center [810, 403] width 209 height 34
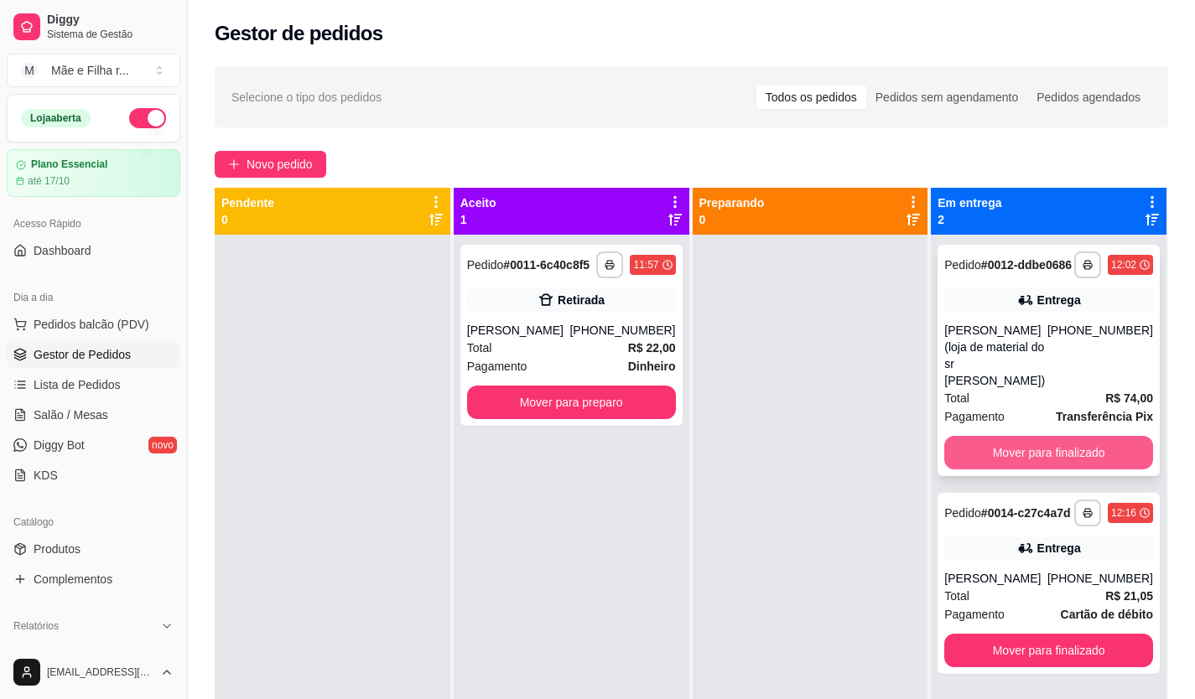
click at [981, 436] on button "Mover para finalizado" at bounding box center [1048, 453] width 209 height 34
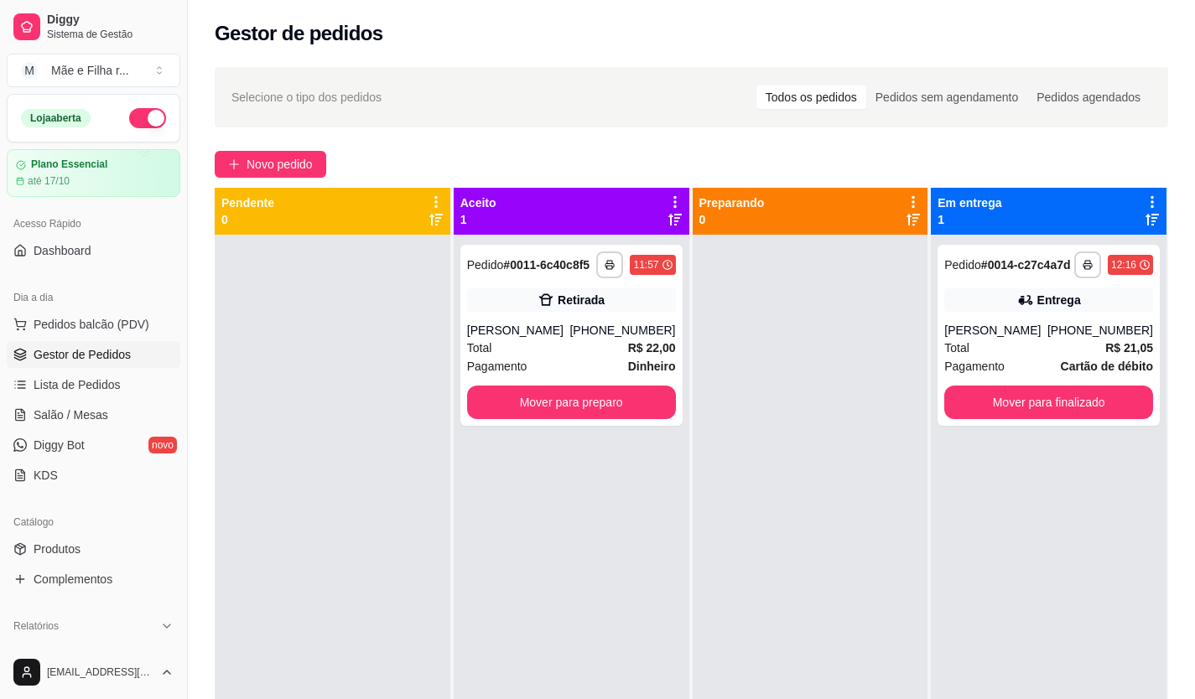
click at [1003, 433] on div "**********" at bounding box center [1049, 584] width 236 height 699
click at [1002, 422] on div "**********" at bounding box center [1048, 335] width 222 height 181
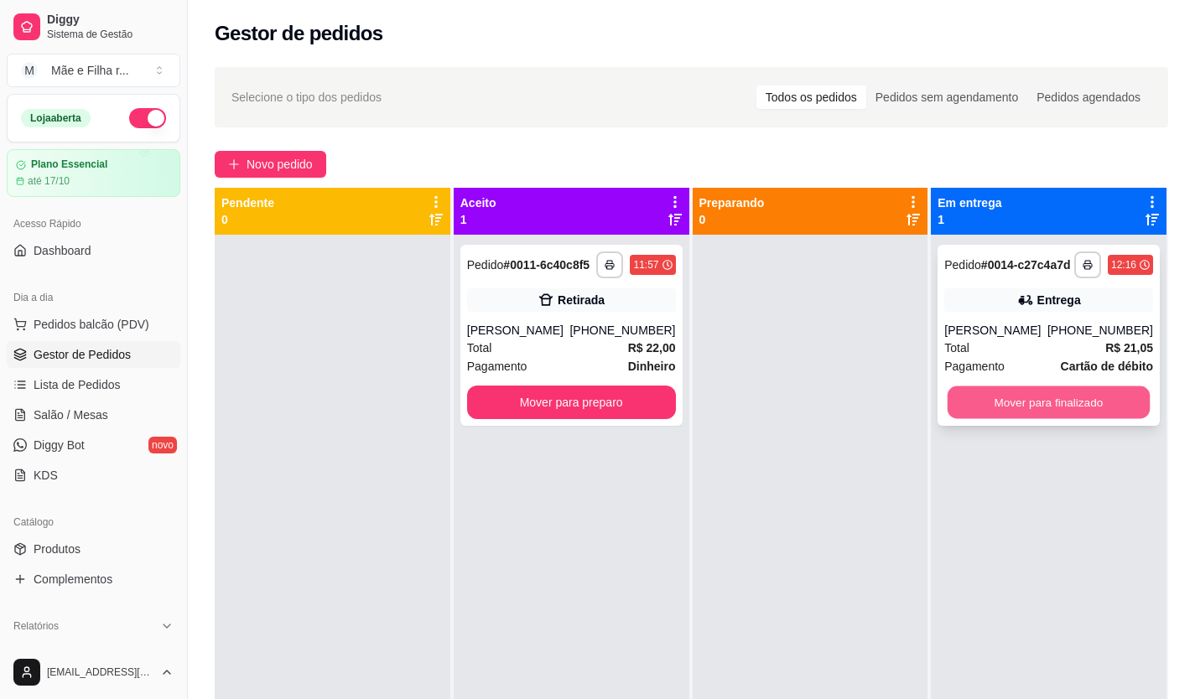
click at [997, 407] on button "Mover para finalizado" at bounding box center [1048, 403] width 202 height 33
click at [997, 407] on div "Mover para finalizado" at bounding box center [1048, 403] width 209 height 34
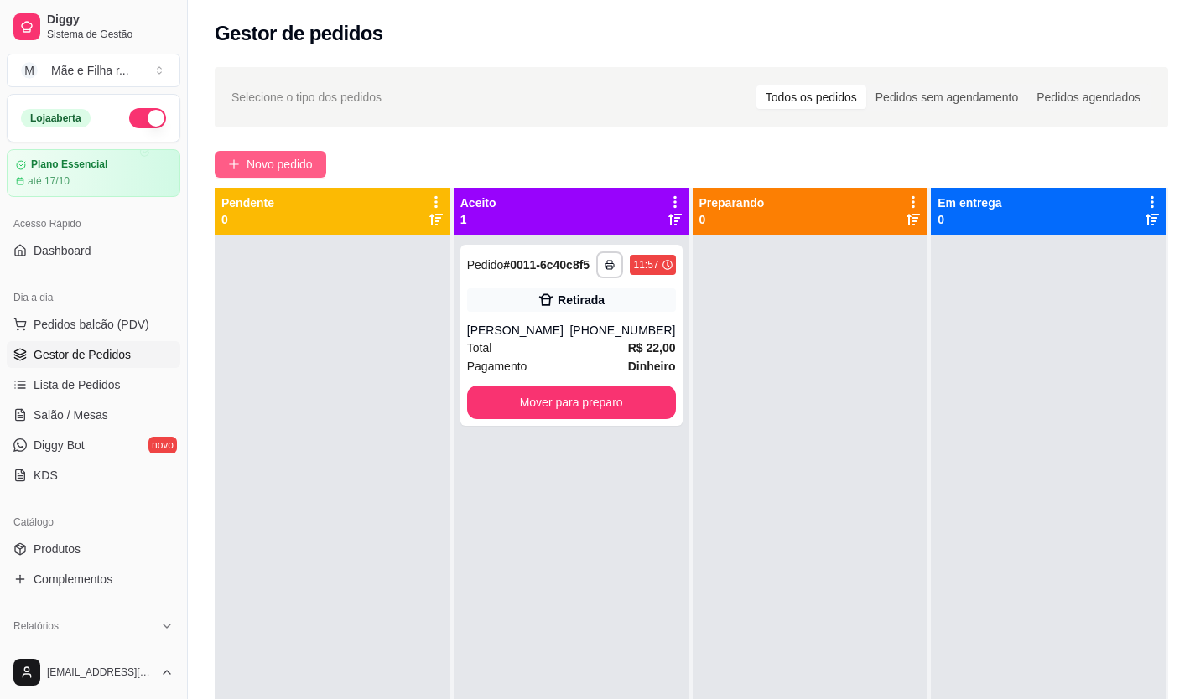
click at [300, 174] on button "Novo pedido" at bounding box center [271, 164] width 112 height 27
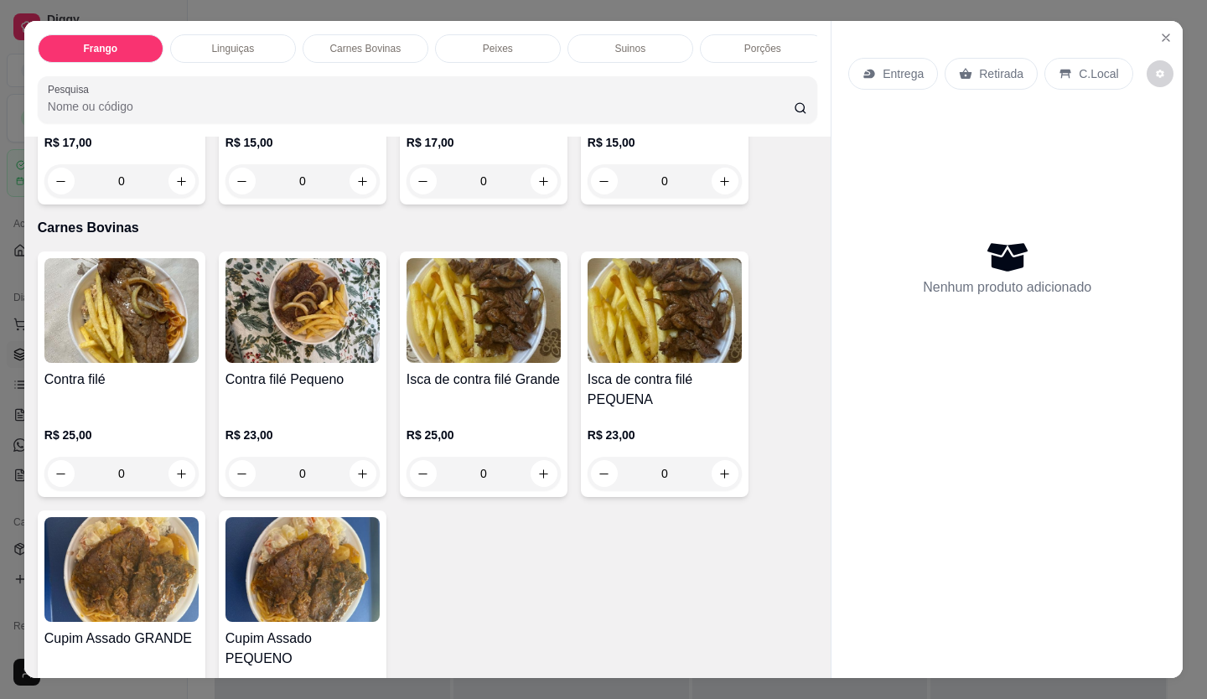
scroll to position [922, 0]
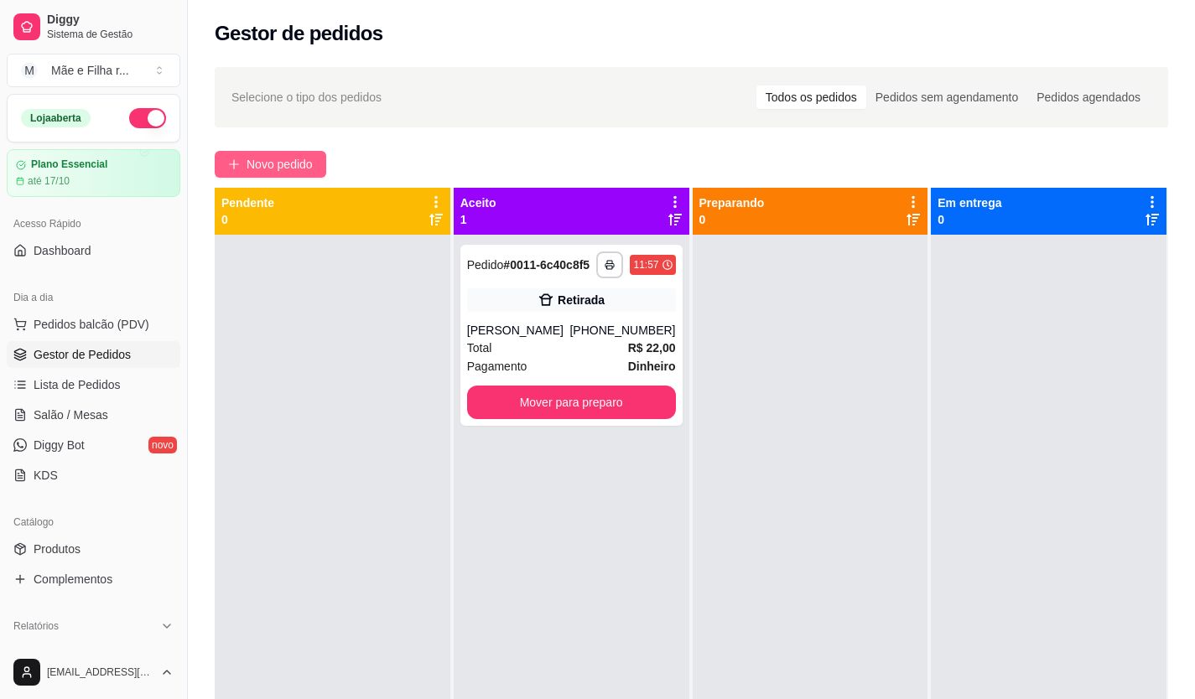
click at [251, 168] on span "Novo pedido" at bounding box center [279, 164] width 66 height 18
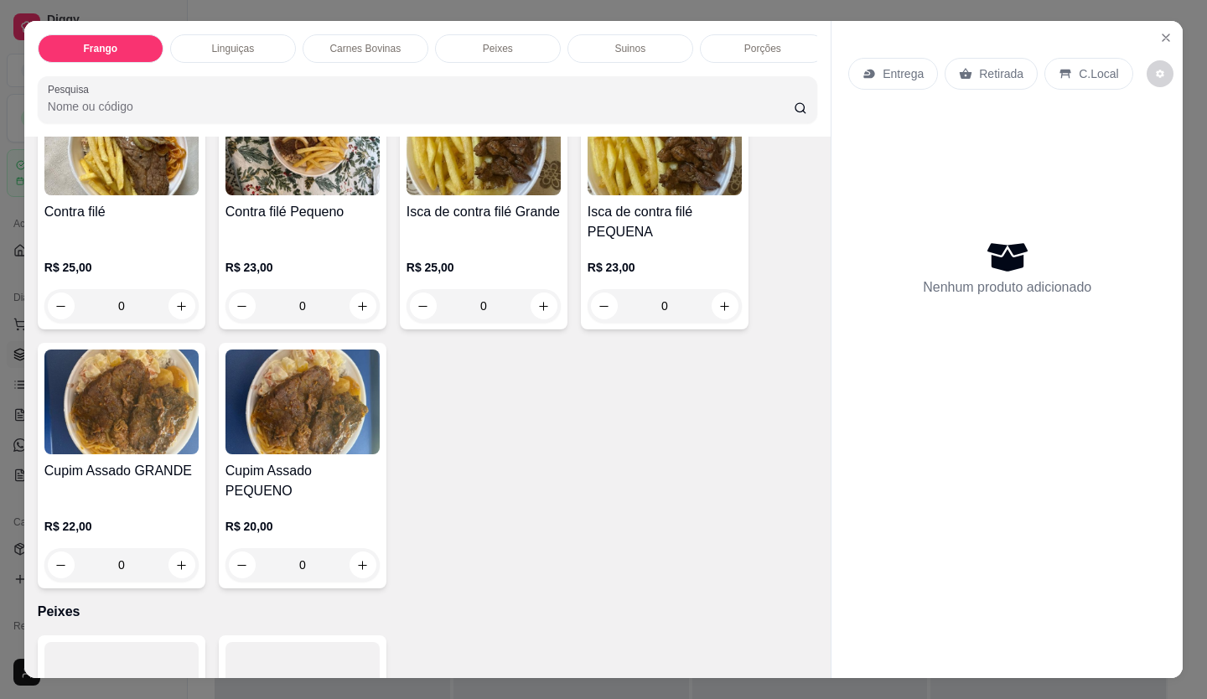
scroll to position [1174, 0]
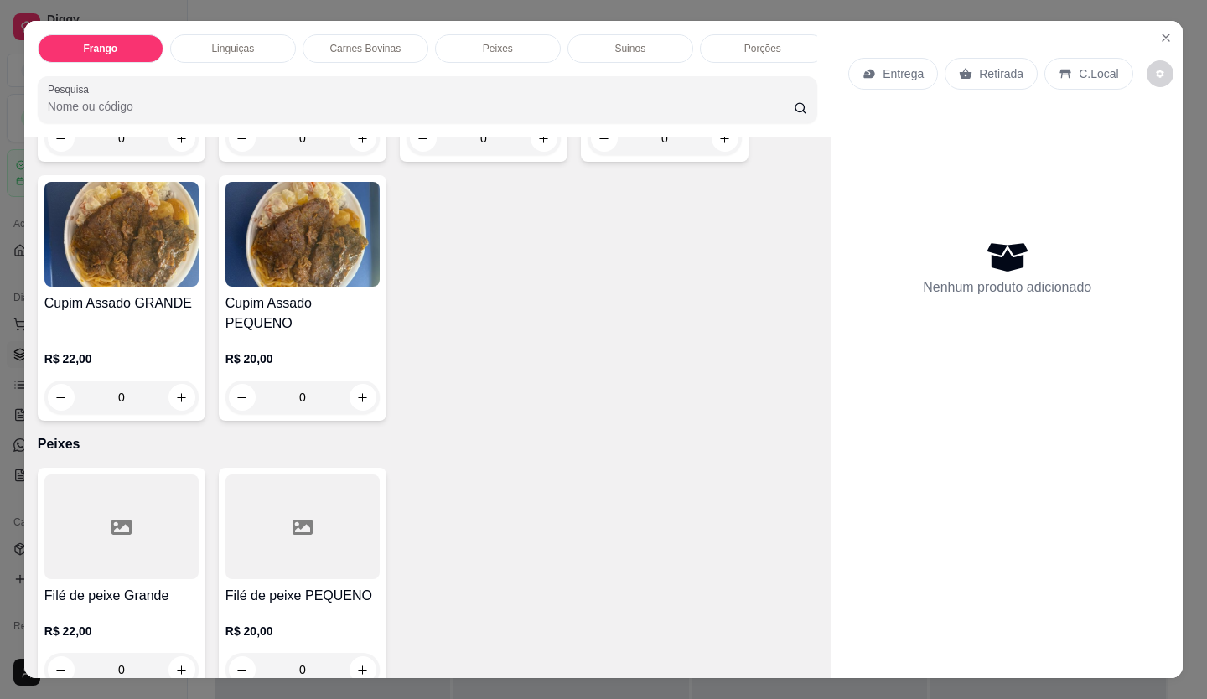
click at [173, 401] on div "Cupim Assado GRANDE R$ 22,00 0" at bounding box center [122, 298] width 168 height 246
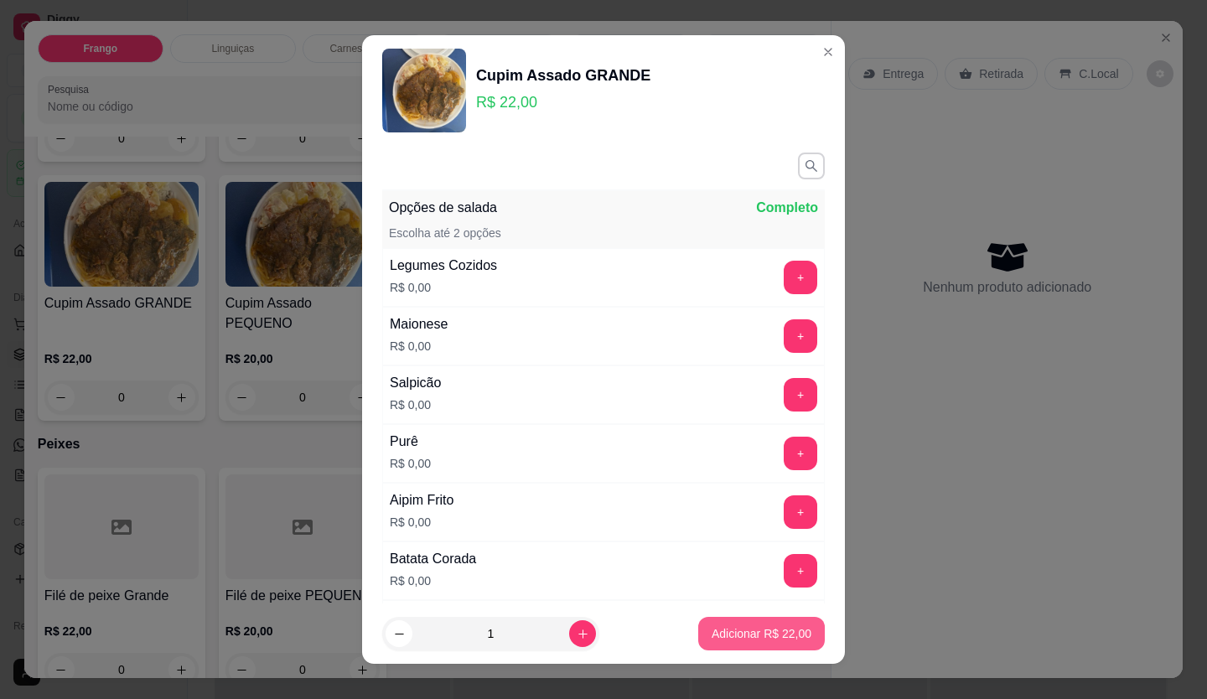
click at [762, 624] on button "Adicionar R$ 22,00" at bounding box center [761, 634] width 127 height 34
type input "1"
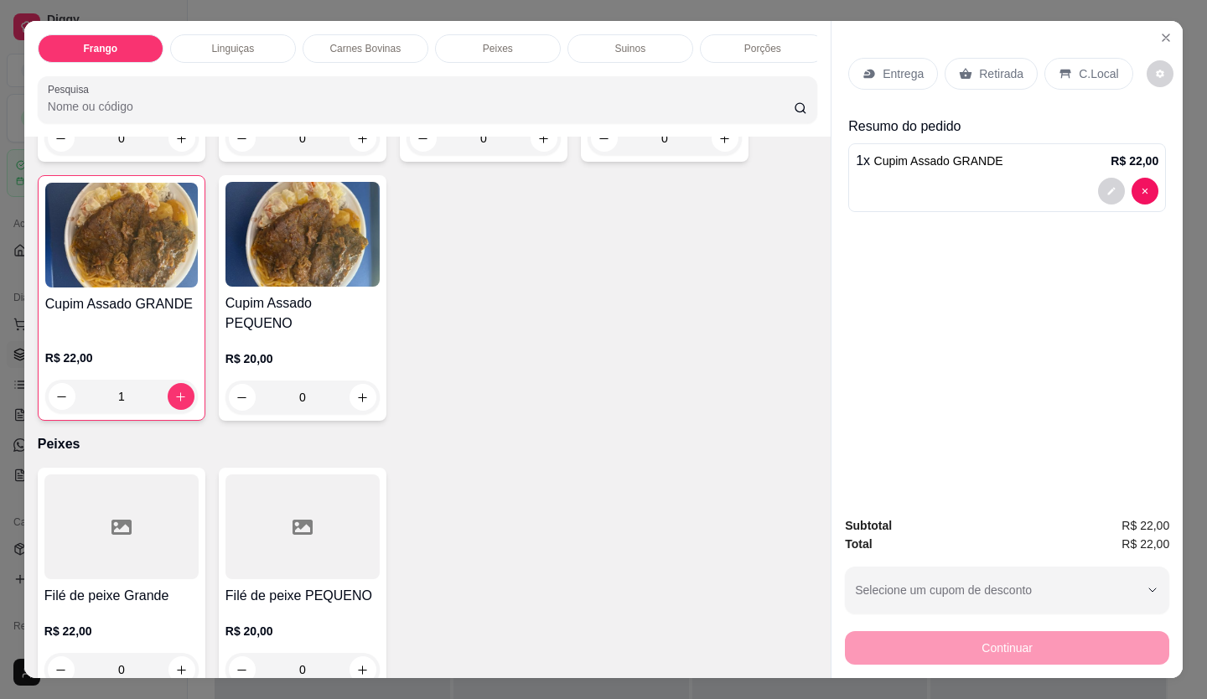
click at [960, 70] on icon at bounding box center [966, 73] width 13 height 11
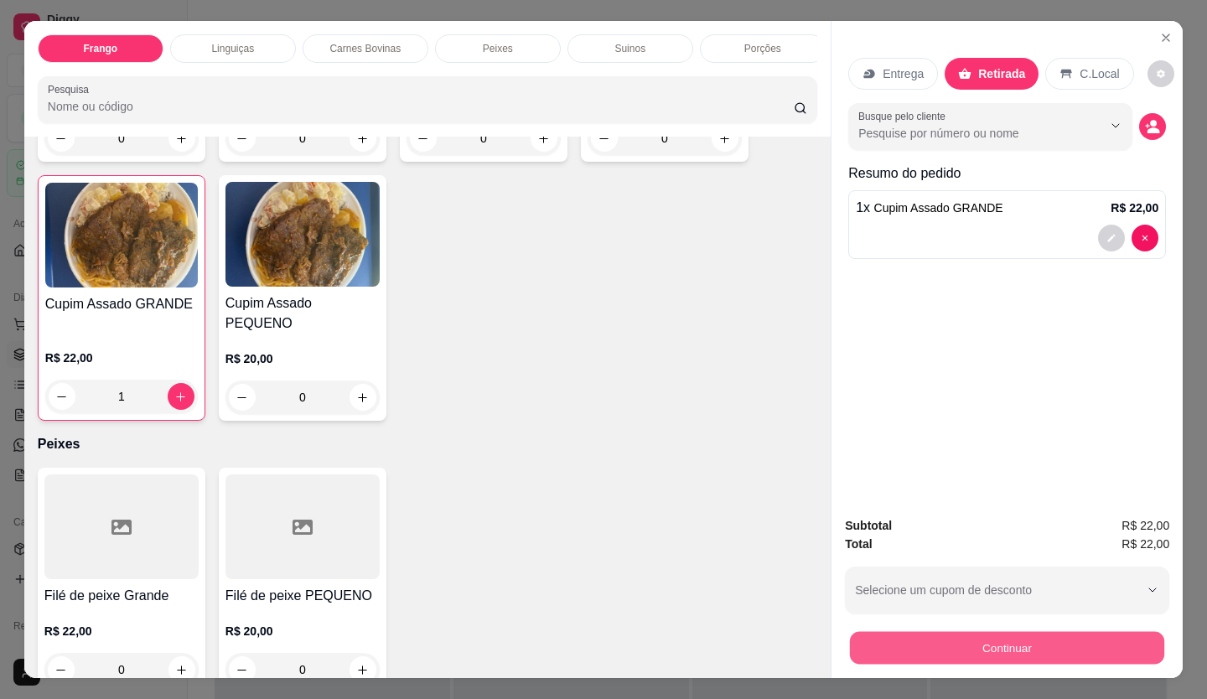
click at [910, 633] on button "Continuar" at bounding box center [1007, 648] width 314 height 33
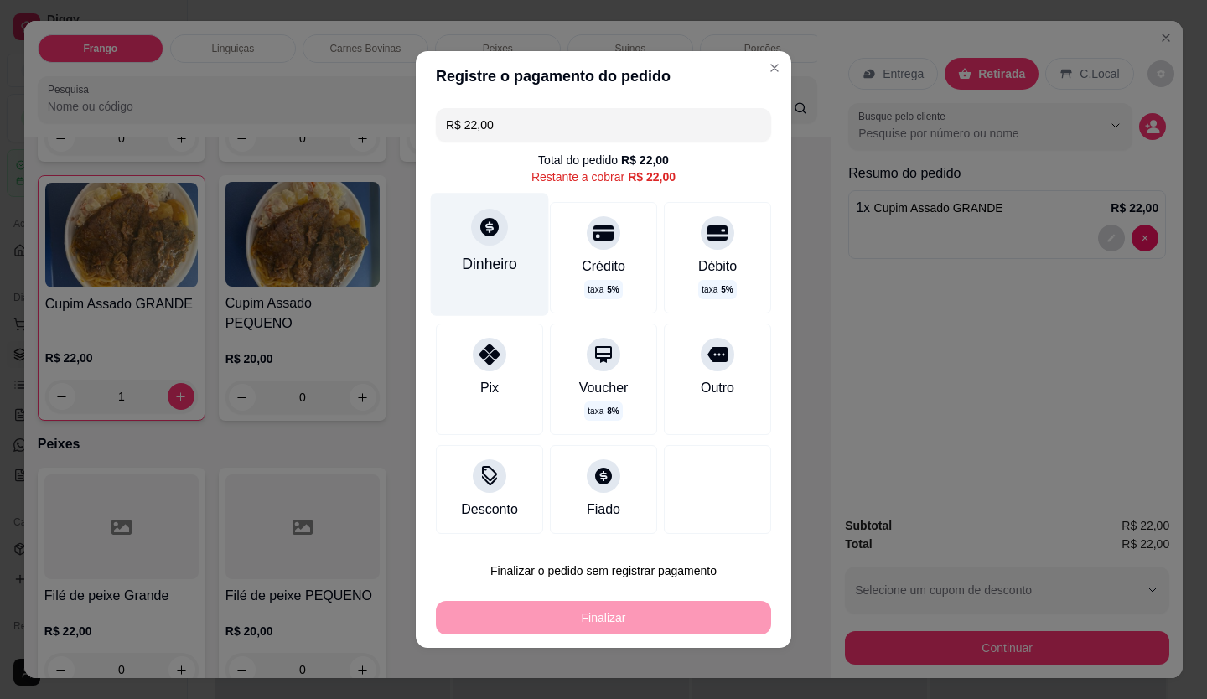
click at [482, 226] on icon at bounding box center [490, 227] width 22 height 22
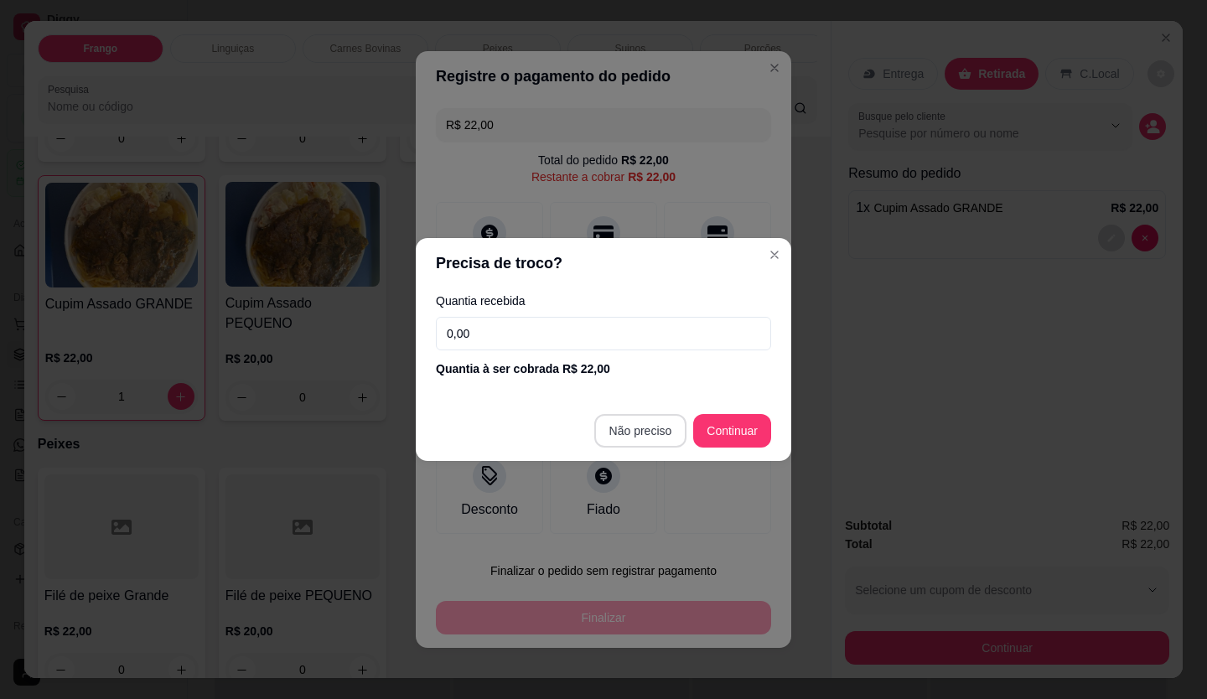
type input "R$ 0,00"
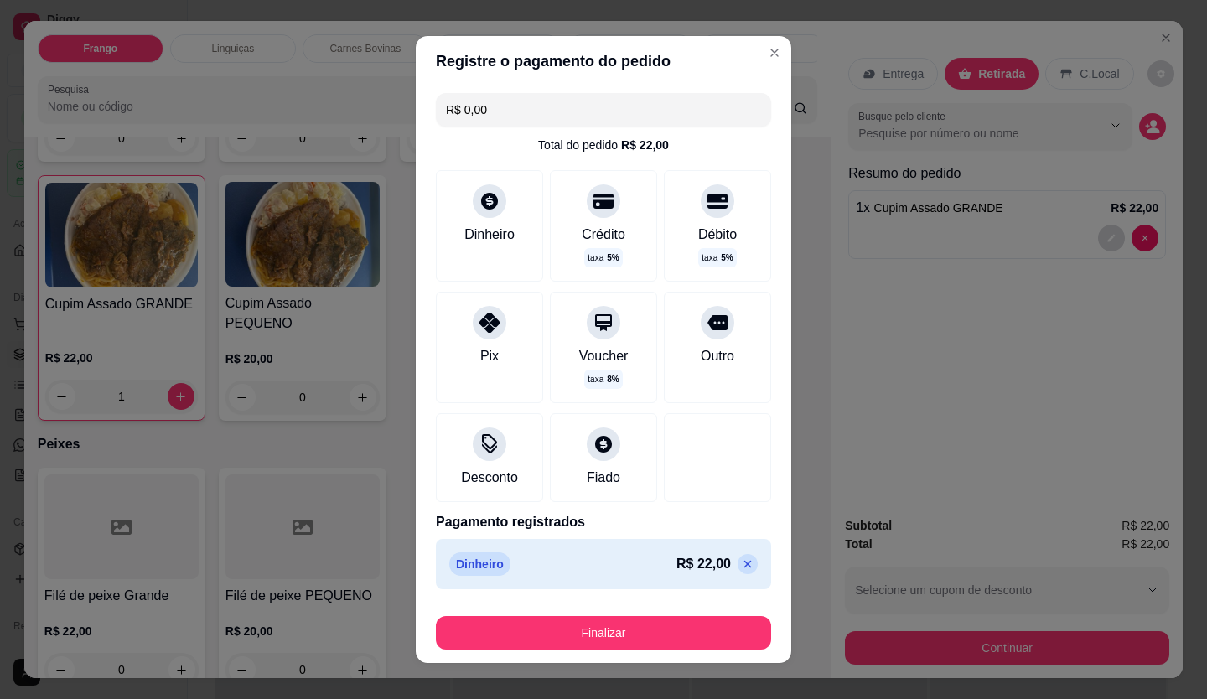
click at [665, 615] on div "Finalizar" at bounding box center [603, 630] width 335 height 40
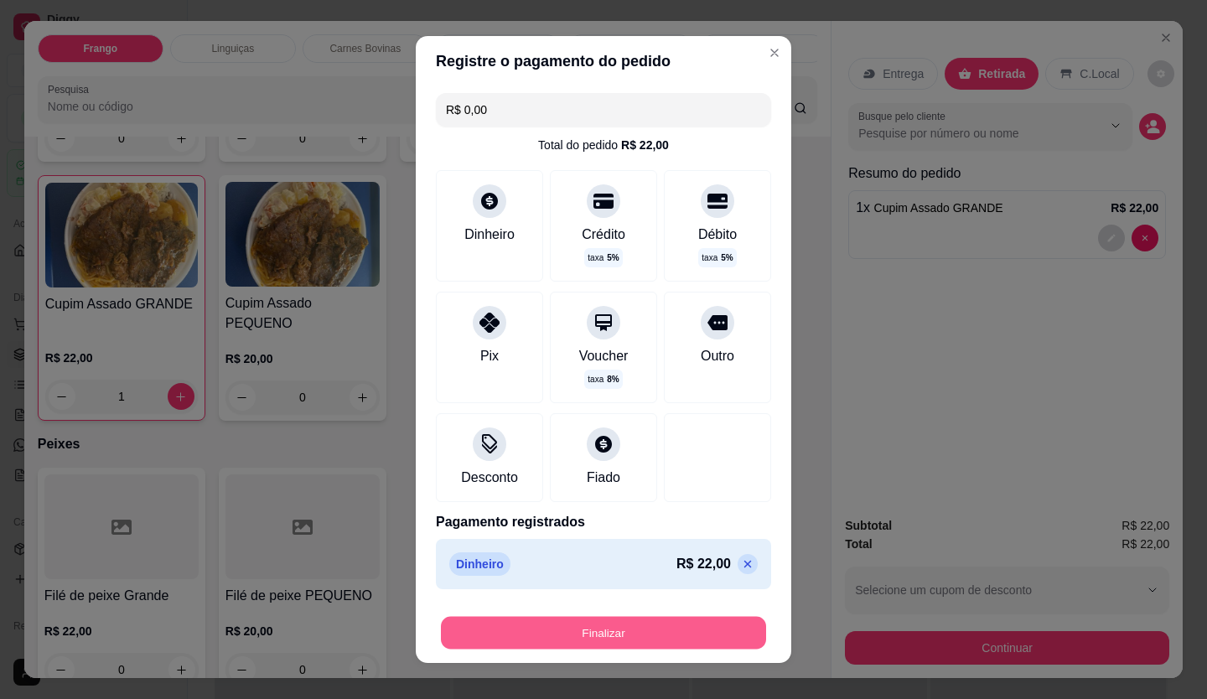
click at [667, 630] on button "Finalizar" at bounding box center [603, 633] width 325 height 33
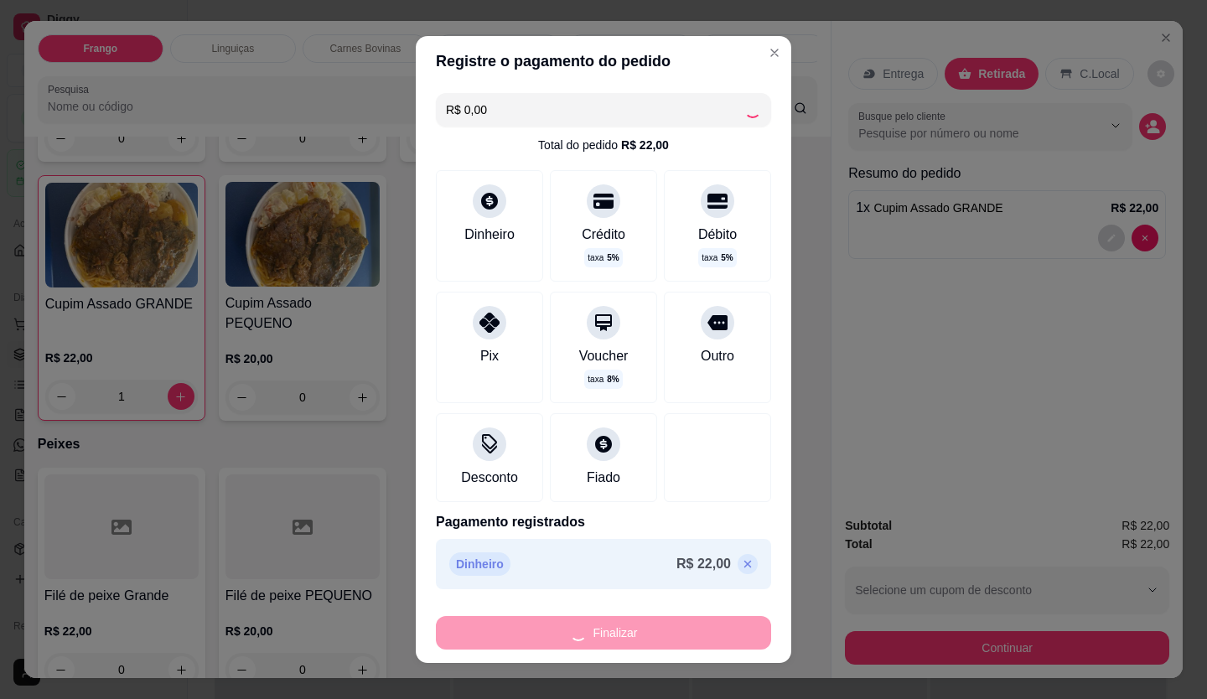
type input "0"
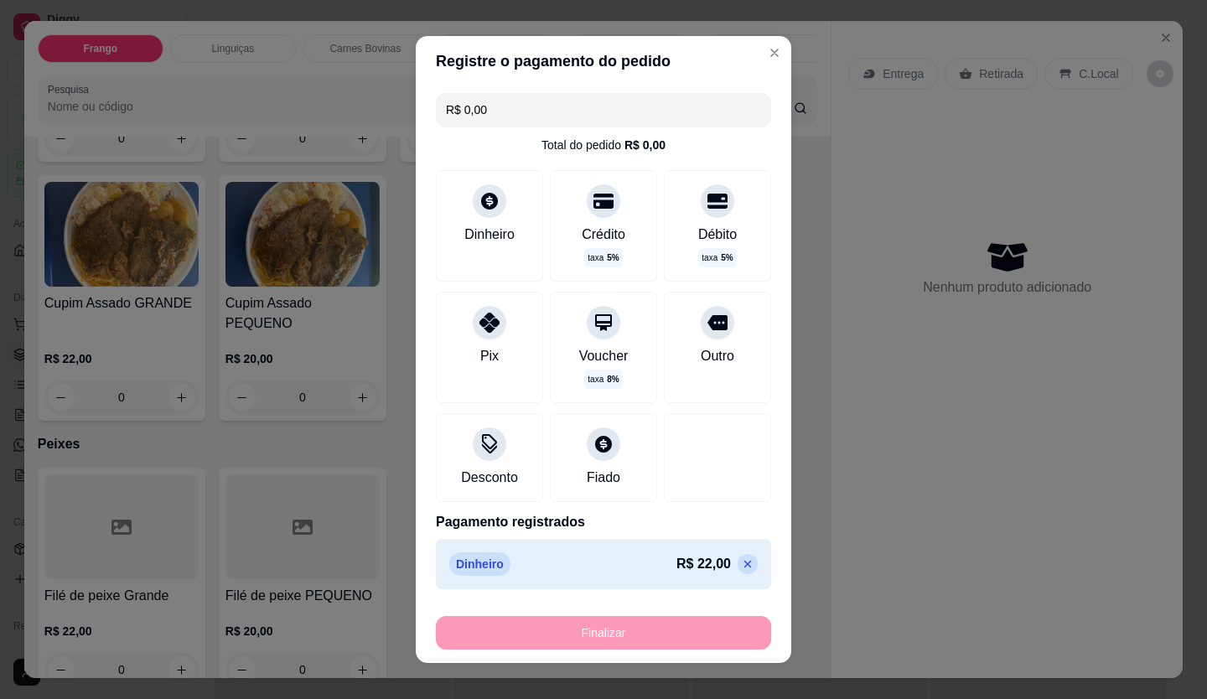
type input "-R$ 22,00"
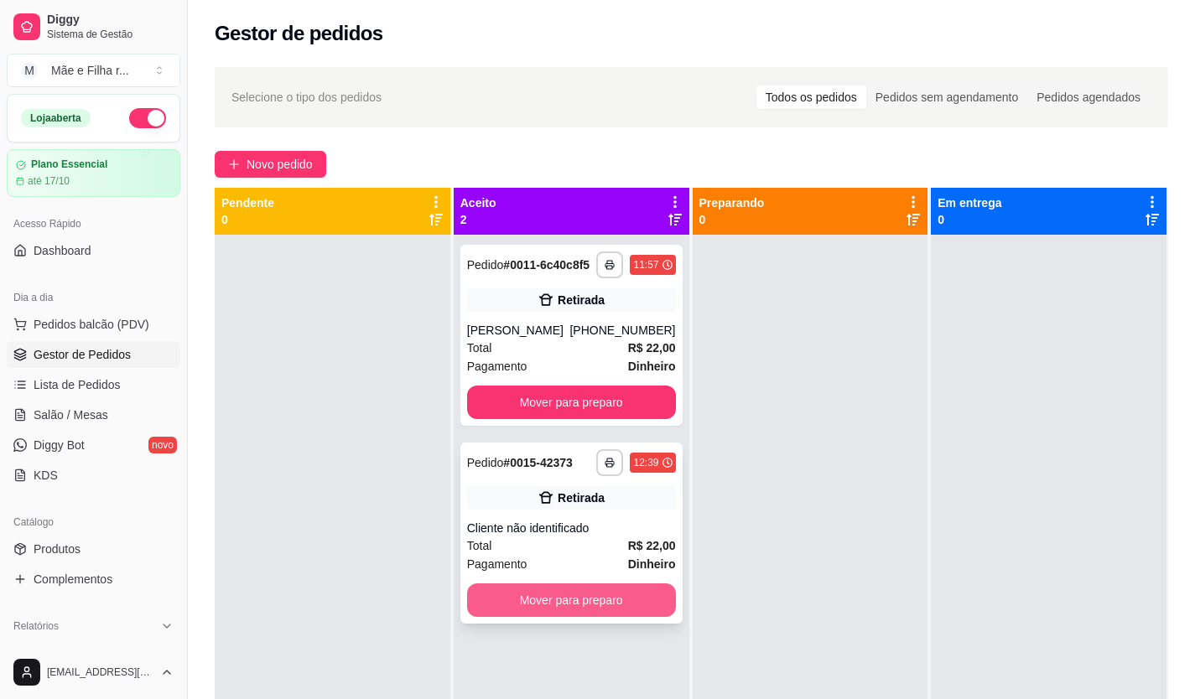
click at [583, 604] on button "Mover para preparo" at bounding box center [571, 601] width 209 height 34
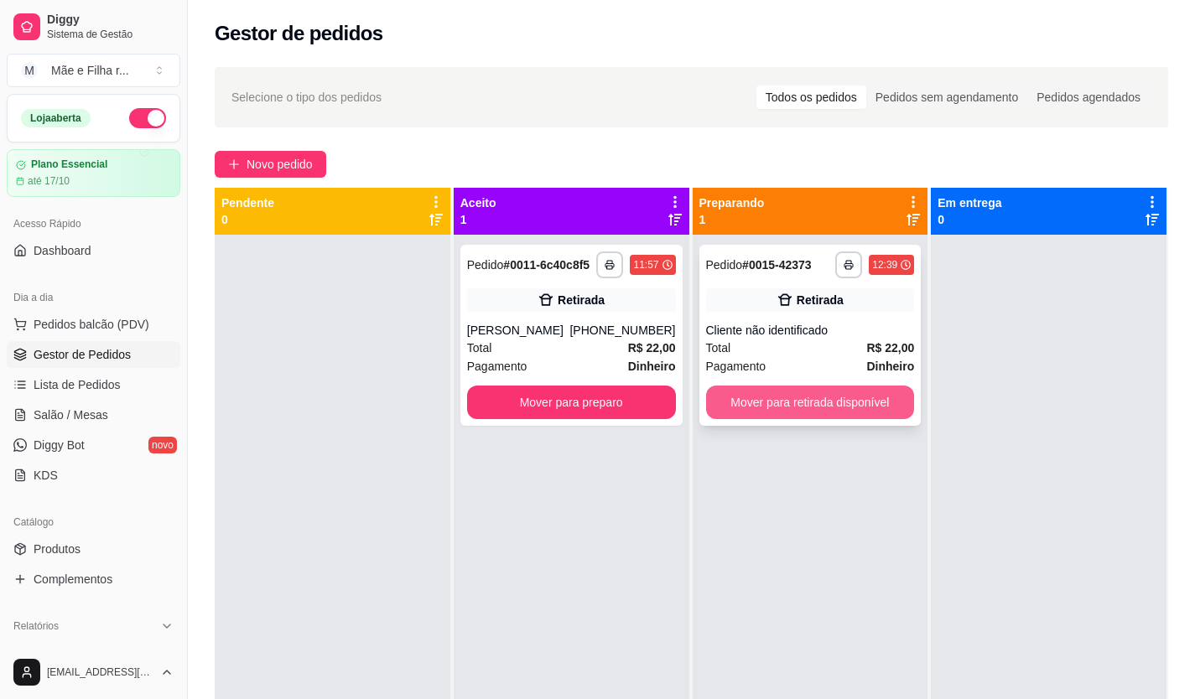
click at [843, 399] on button "Mover para retirada disponível" at bounding box center [810, 403] width 209 height 34
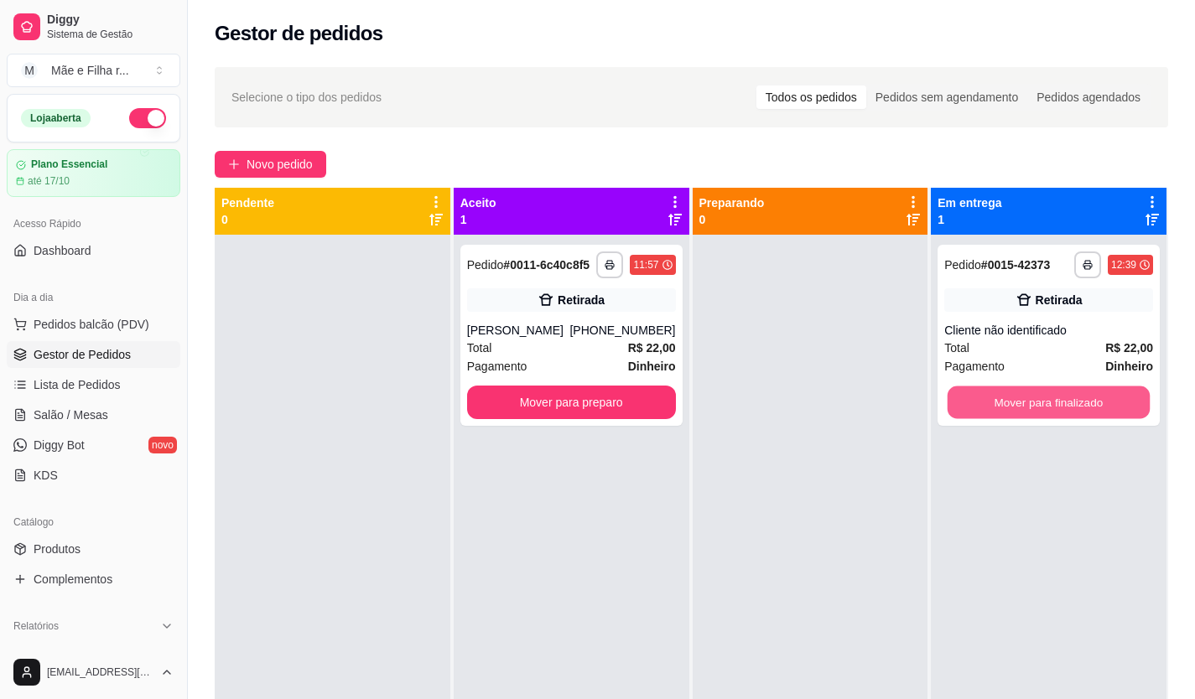
click at [1025, 402] on button "Mover para finalizado" at bounding box center [1048, 403] width 202 height 33
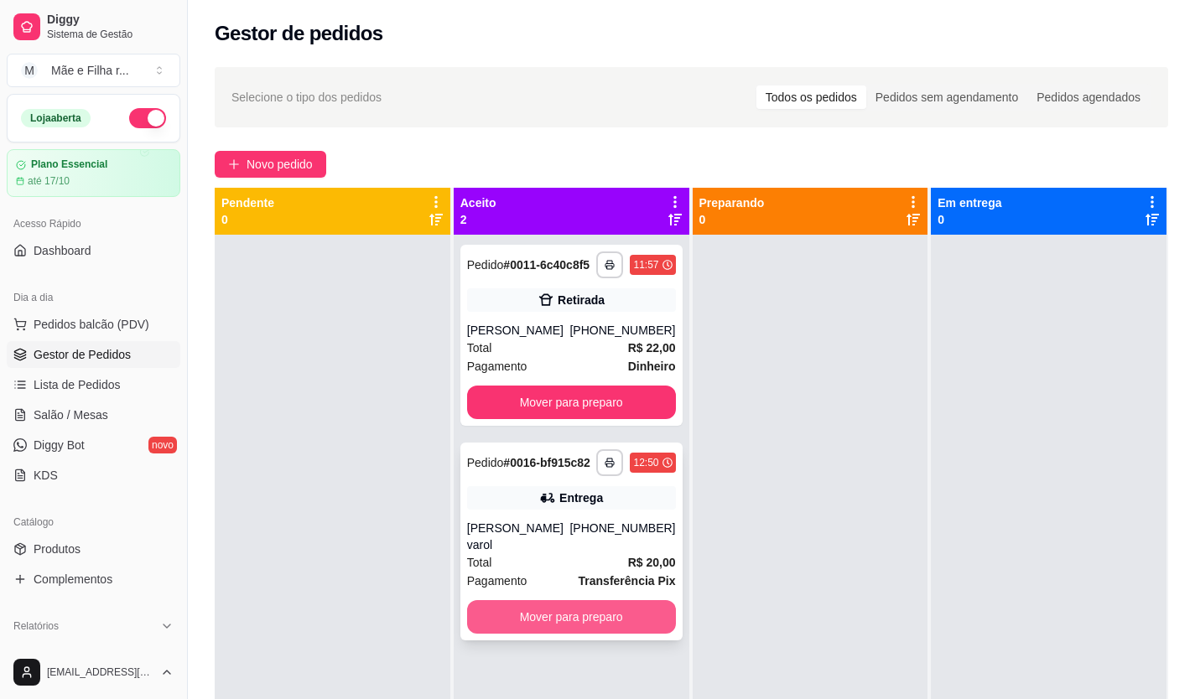
click at [615, 600] on button "Mover para preparo" at bounding box center [571, 617] width 209 height 34
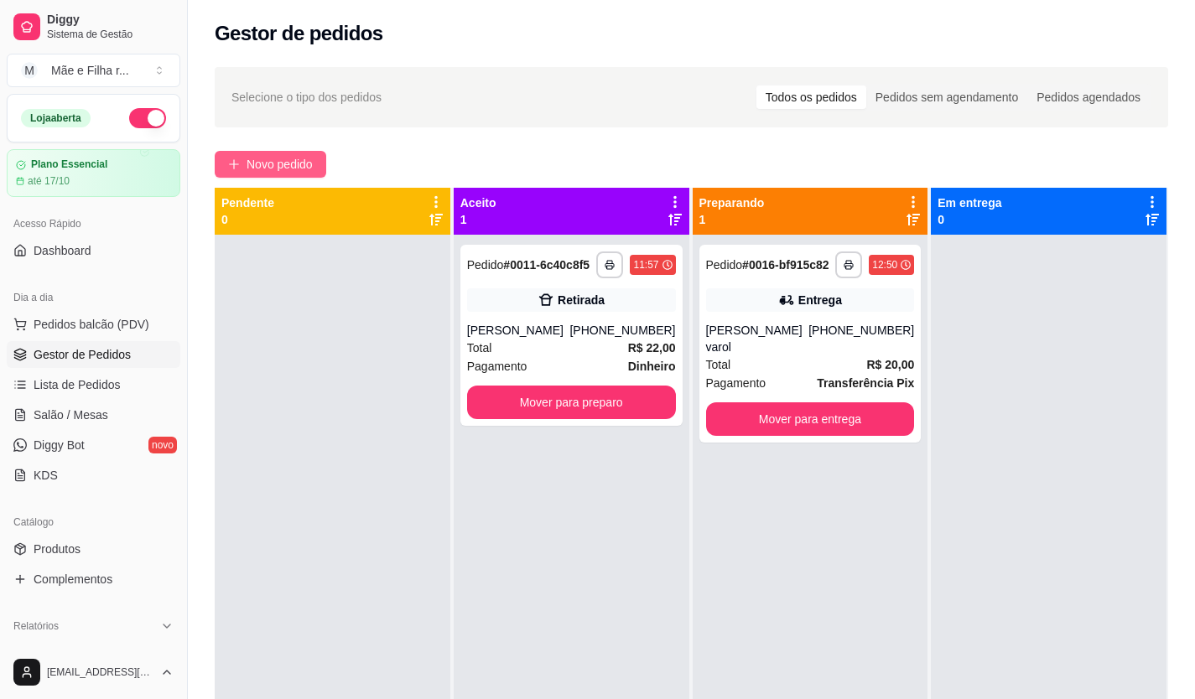
click at [306, 157] on span "Novo pedido" at bounding box center [279, 164] width 66 height 18
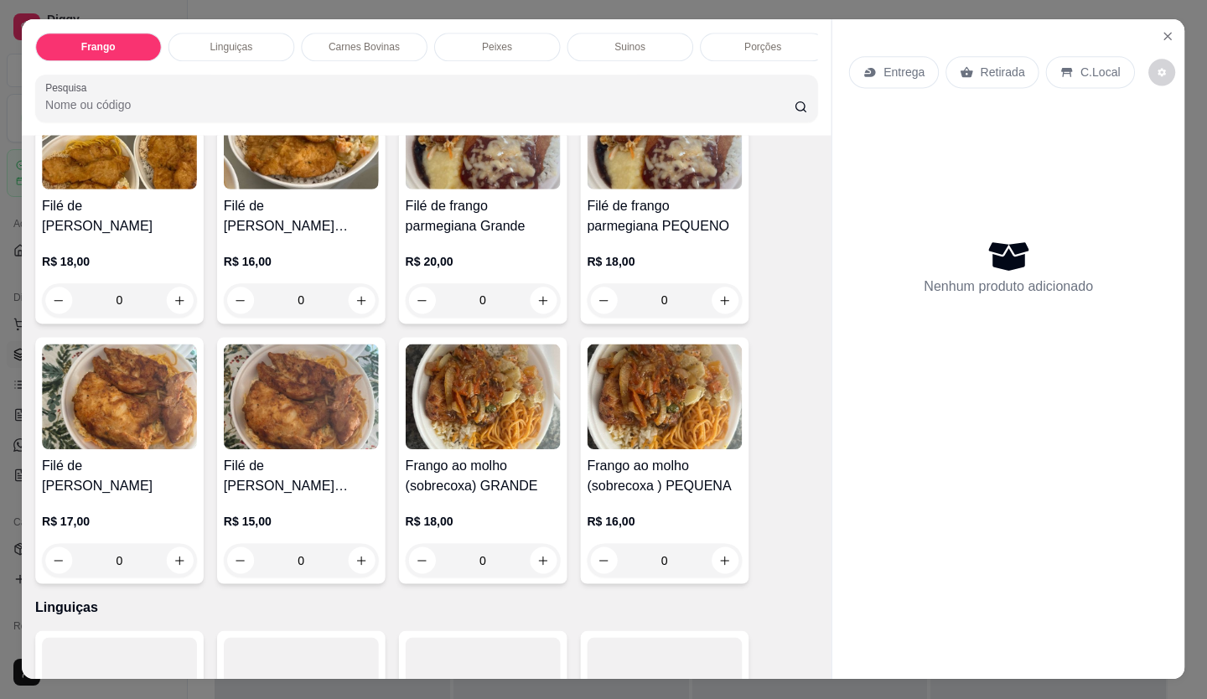
scroll to position [168, 0]
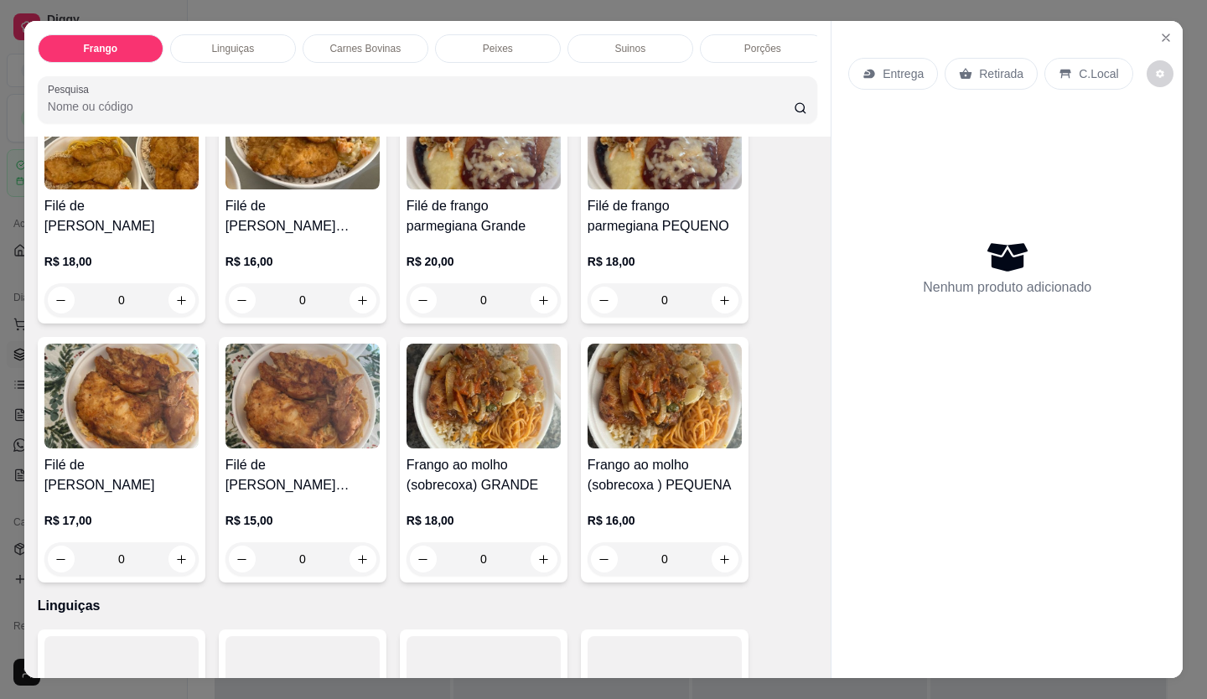
click at [260, 225] on h4 "Filé de [PERSON_NAME] Pequeno" at bounding box center [303, 216] width 154 height 40
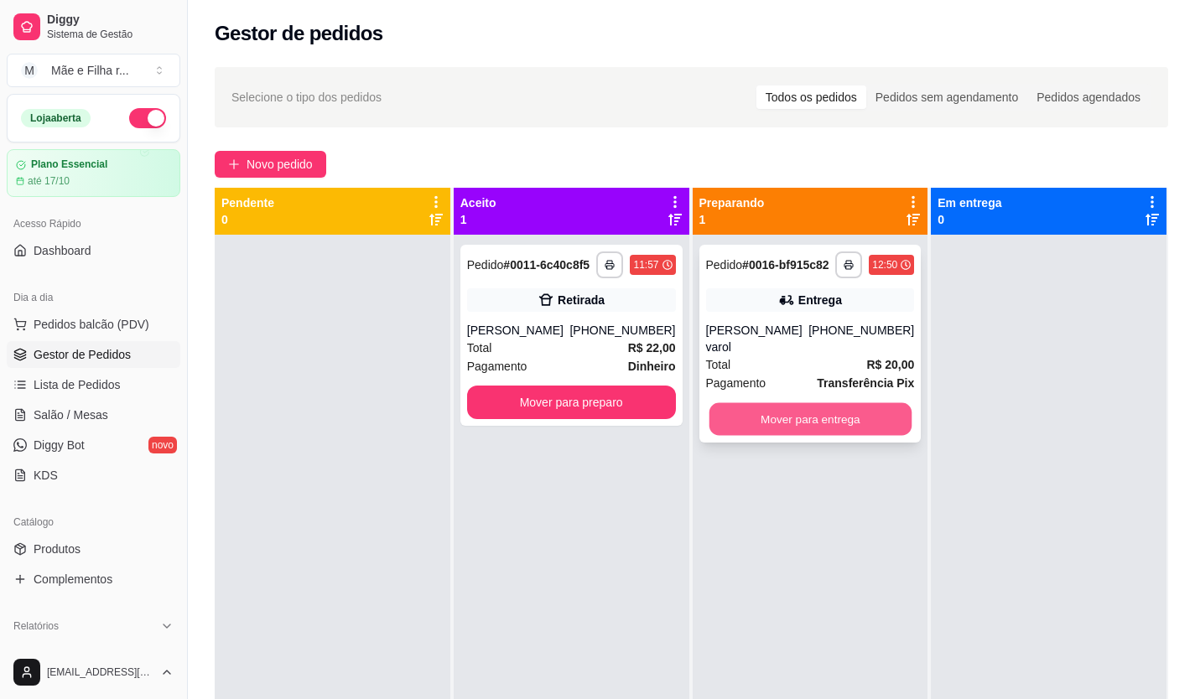
click at [881, 403] on button "Mover para entrega" at bounding box center [809, 419] width 202 height 33
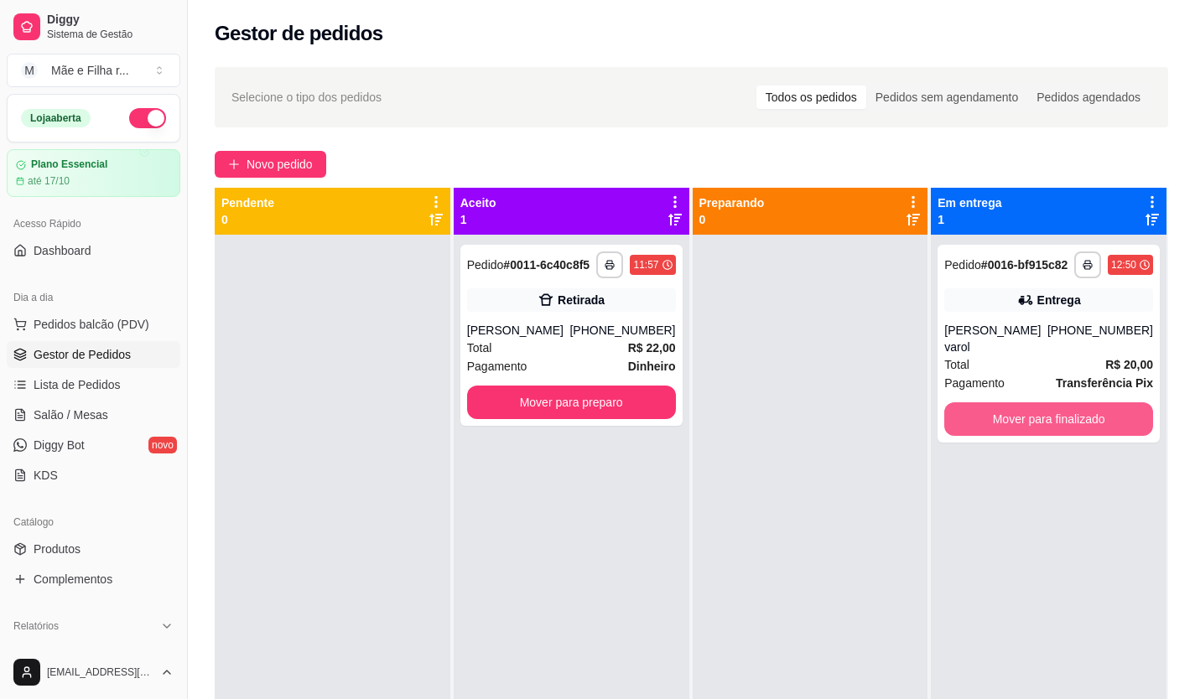
click at [1079, 413] on button "Mover para finalizado" at bounding box center [1048, 419] width 209 height 34
click at [1079, 413] on button "Mover para finalizado" at bounding box center [1048, 419] width 202 height 33
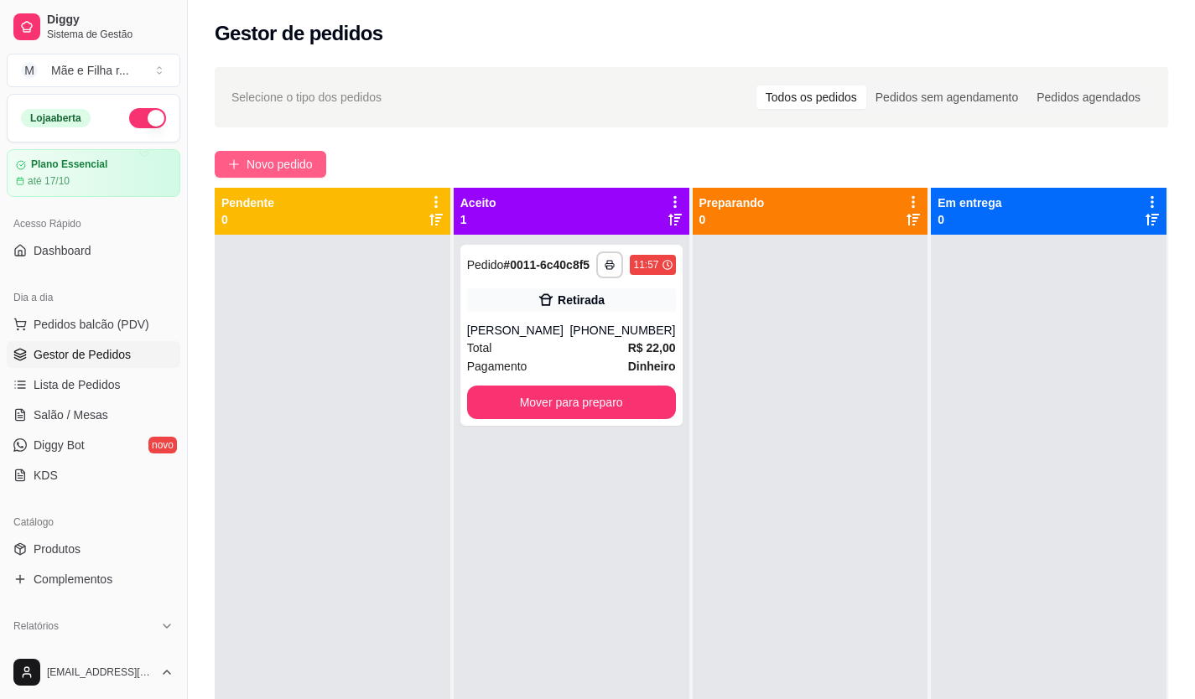
click at [309, 166] on span "Novo pedido" at bounding box center [279, 164] width 66 height 18
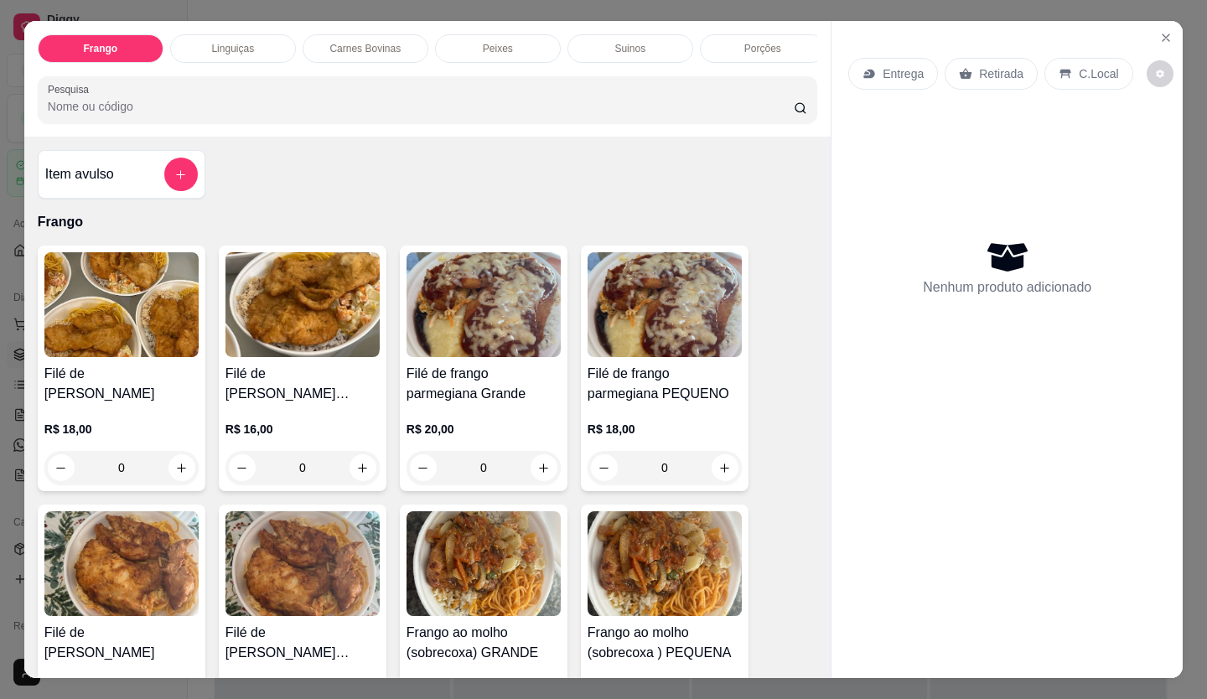
click at [609, 366] on div "Filé de frango parmegiana PEQUENO R$ 18,00 0" at bounding box center [665, 369] width 168 height 246
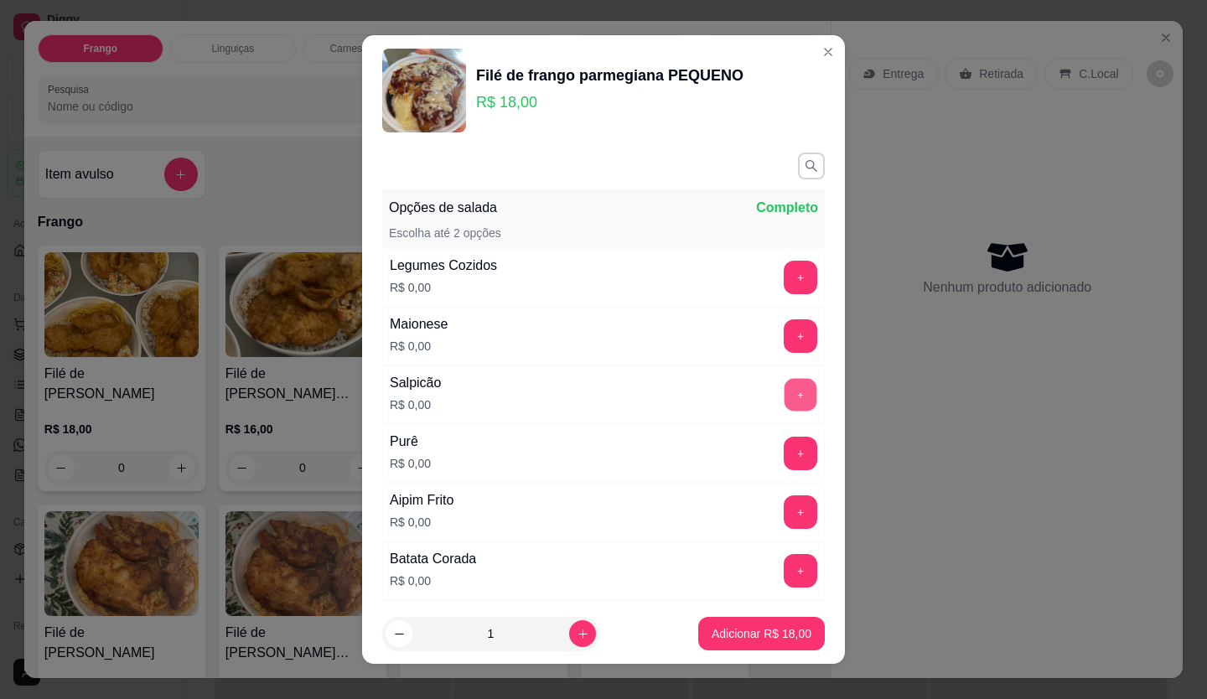
click at [785, 396] on button "+" at bounding box center [801, 394] width 33 height 33
click at [785, 504] on button "+" at bounding box center [801, 512] width 34 height 34
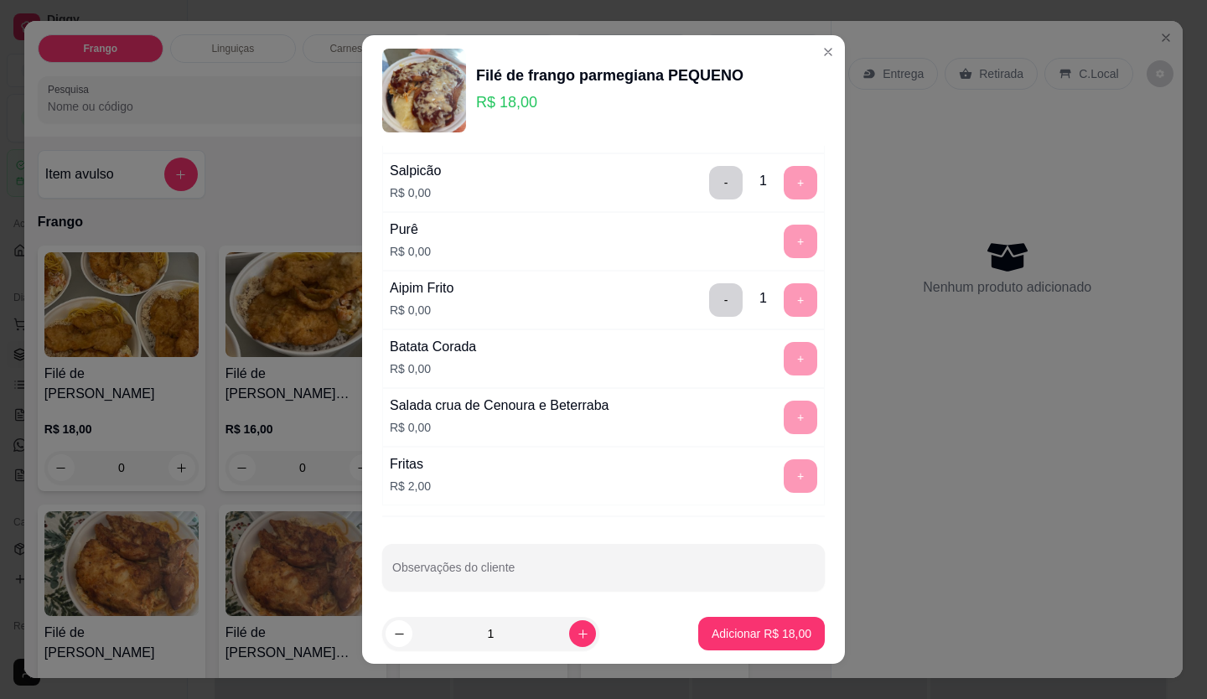
scroll to position [222, 0]
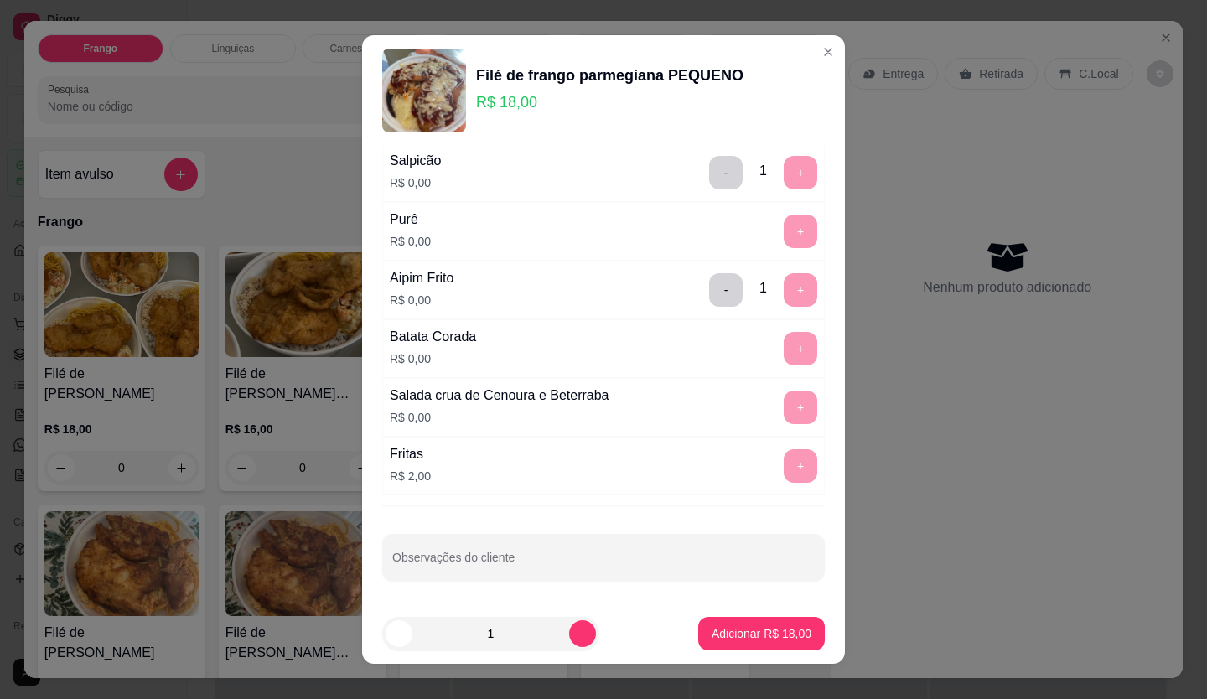
click at [644, 584] on div "Opções de salada Completo Escolha até 2 opções Legumes Cozidos R$ 0,00 + Maione…" at bounding box center [603, 375] width 483 height 459
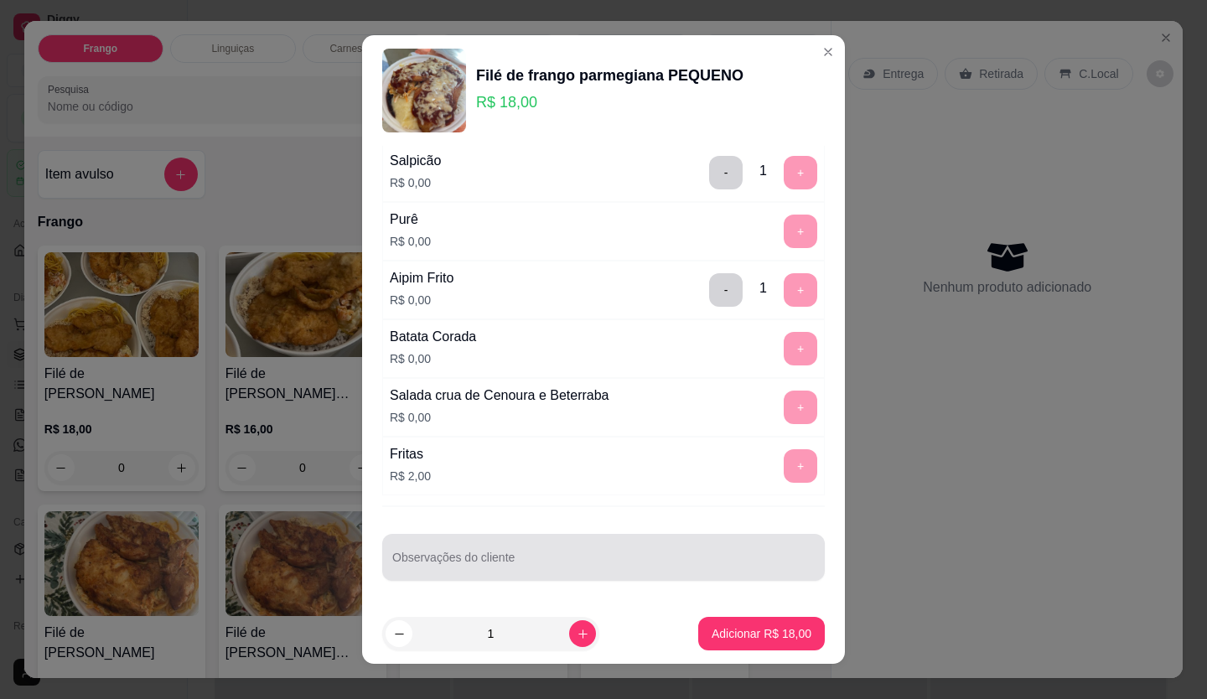
click at [662, 545] on div at bounding box center [603, 558] width 423 height 34
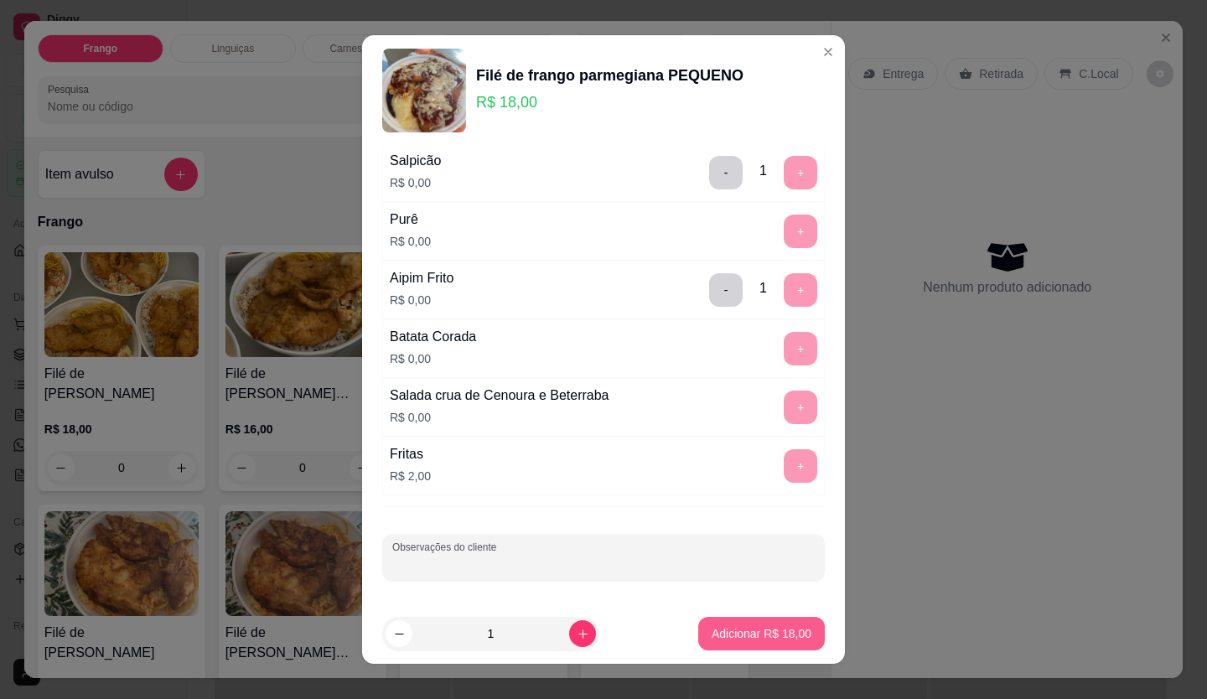
click at [734, 637] on p "Adicionar R$ 18,00" at bounding box center [762, 633] width 100 height 17
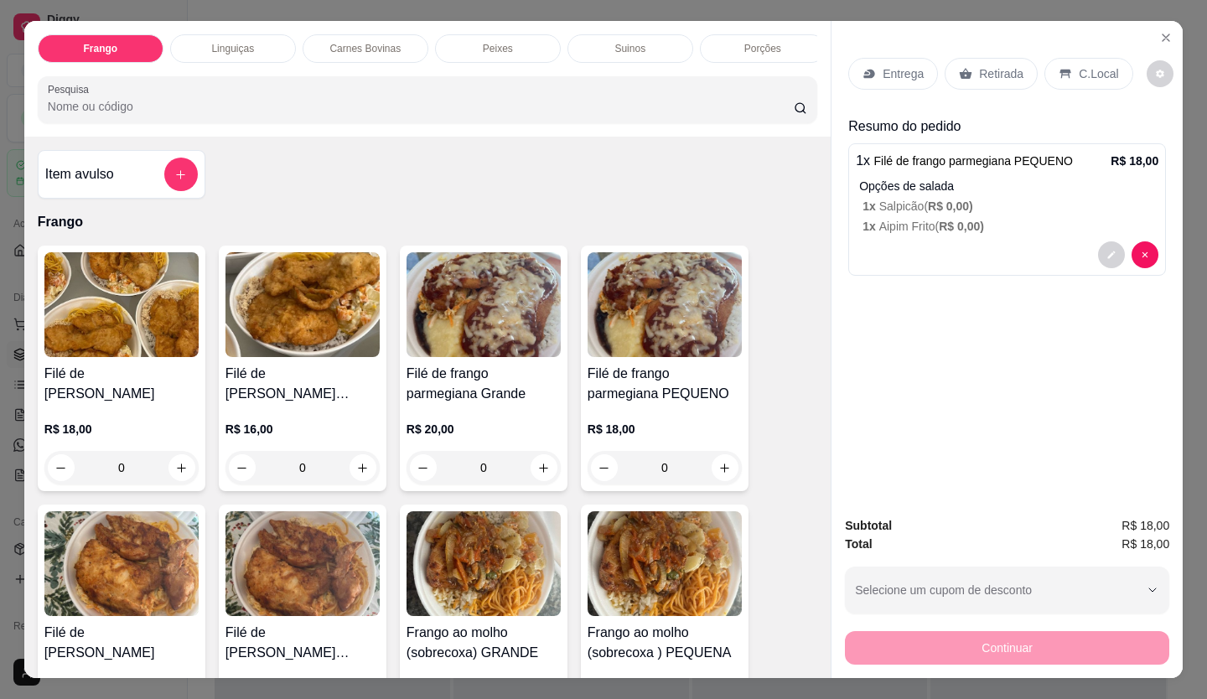
click at [909, 65] on p "Entrega" at bounding box center [903, 73] width 41 height 17
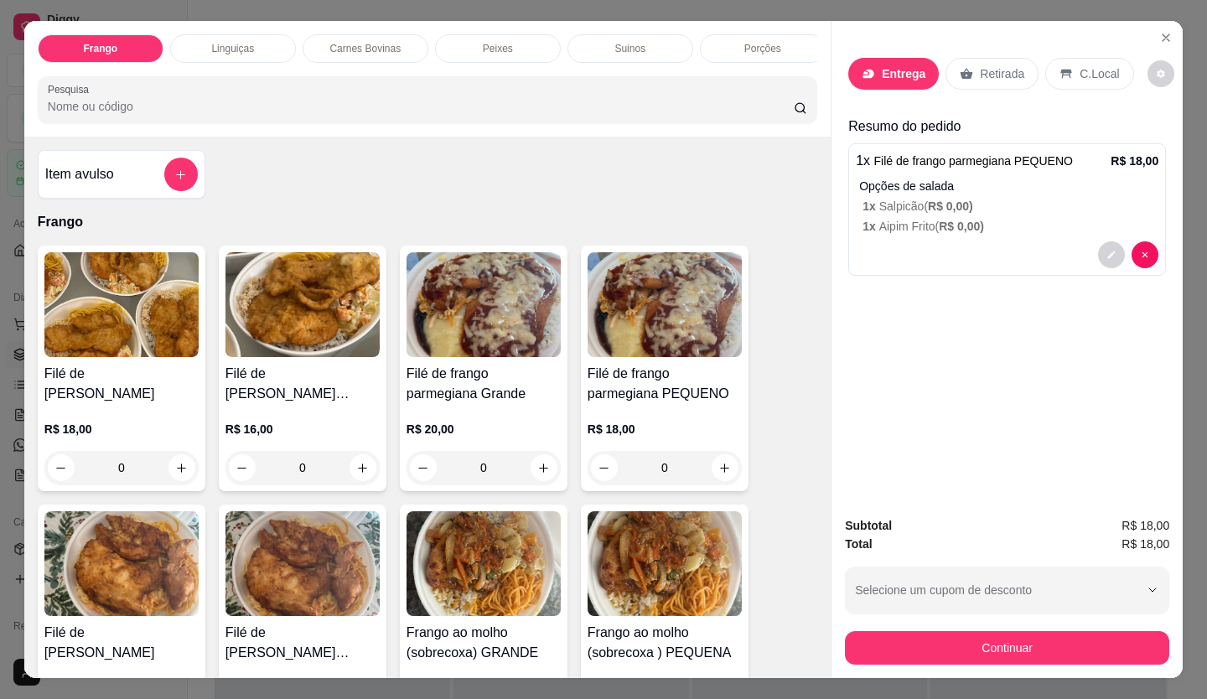
click at [596, 132] on div at bounding box center [603, 116] width 315 height 34
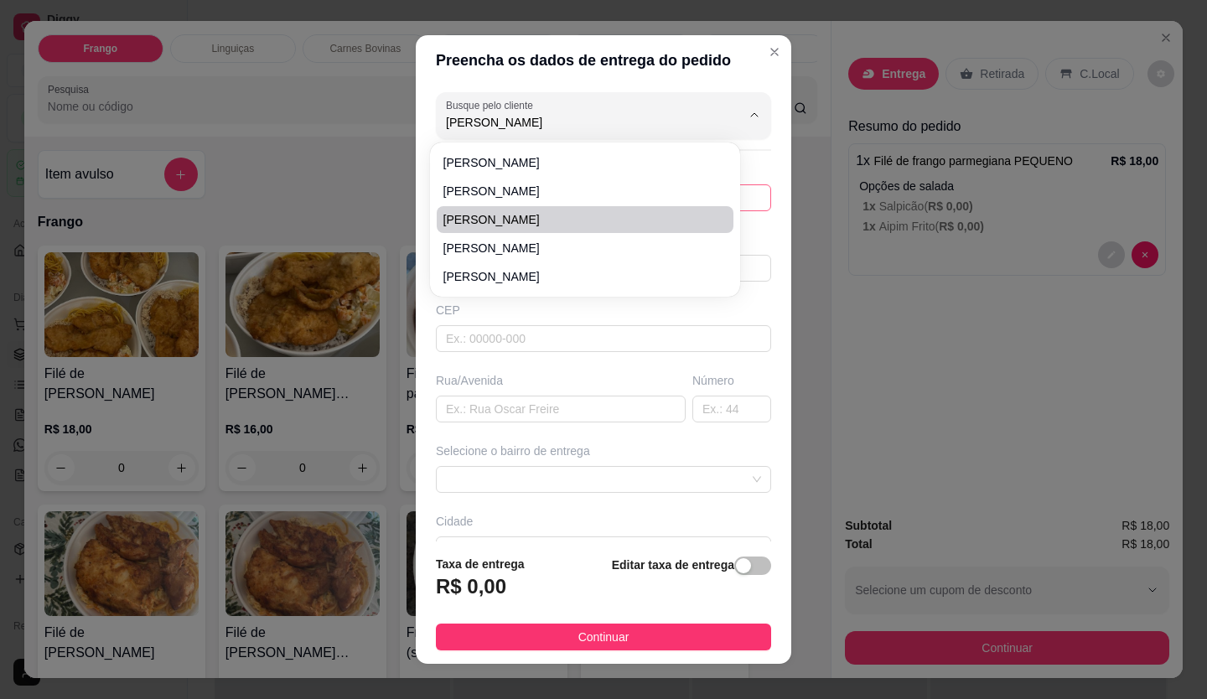
drag, startPoint x: 568, startPoint y: 176, endPoint x: 564, endPoint y: 207, distance: 31.3
click at [566, 215] on ul "[PERSON_NAME]" at bounding box center [585, 219] width 297 height 141
type input "[PERSON_NAME]"
type input "21981451498"
type input "[PERSON_NAME]"
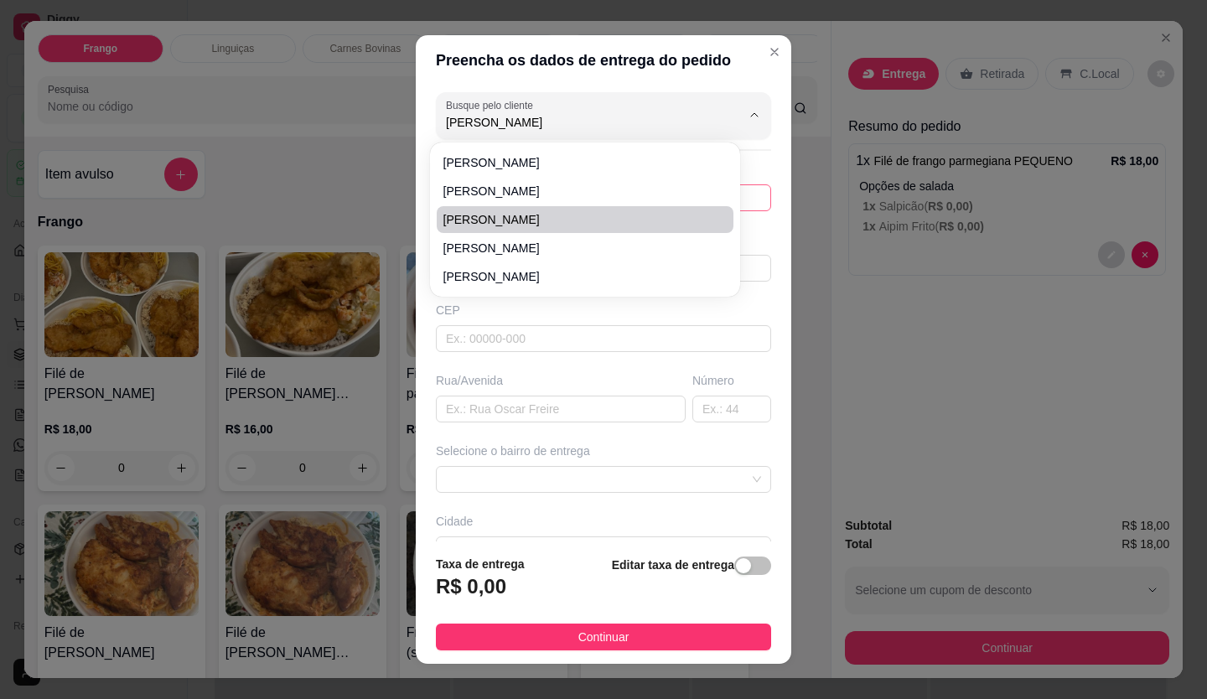
type input "25040004"
type input "[GEOGRAPHIC_DATA][PERSON_NAME]"
type input "54"
type input "Duque de Caxias"
type input "Lote 15 quadra 15"
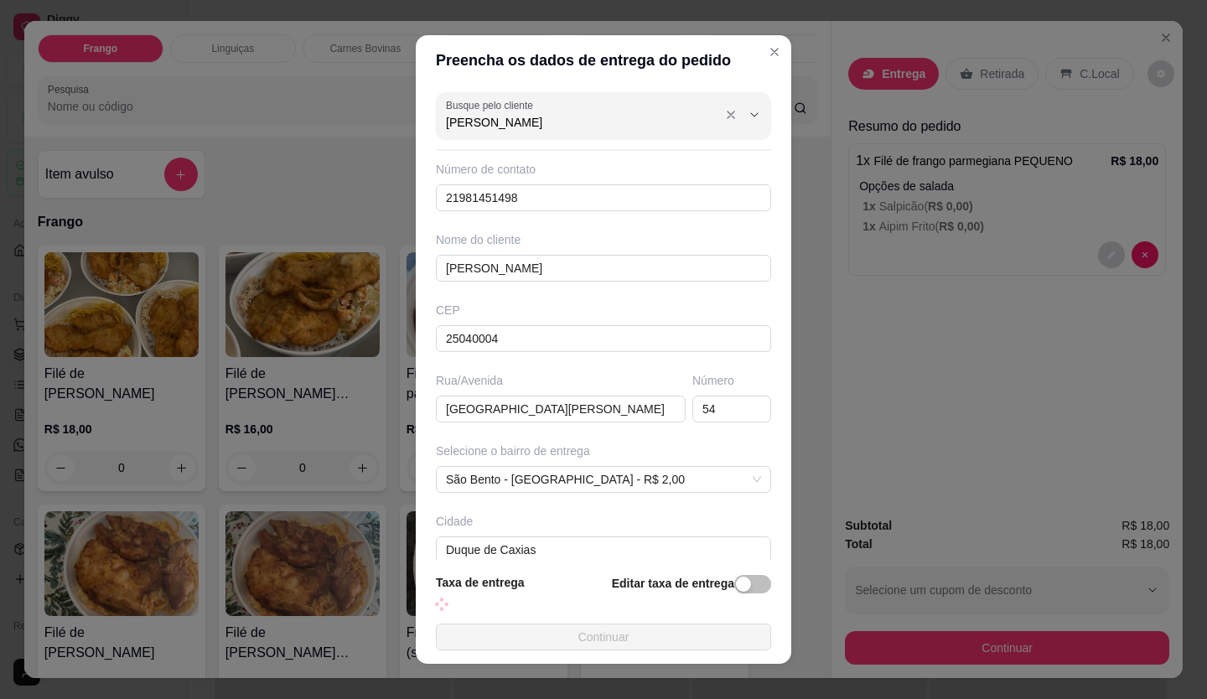
click at [556, 133] on div "Busque pelo cliente [PERSON_NAME]" at bounding box center [603, 115] width 335 height 47
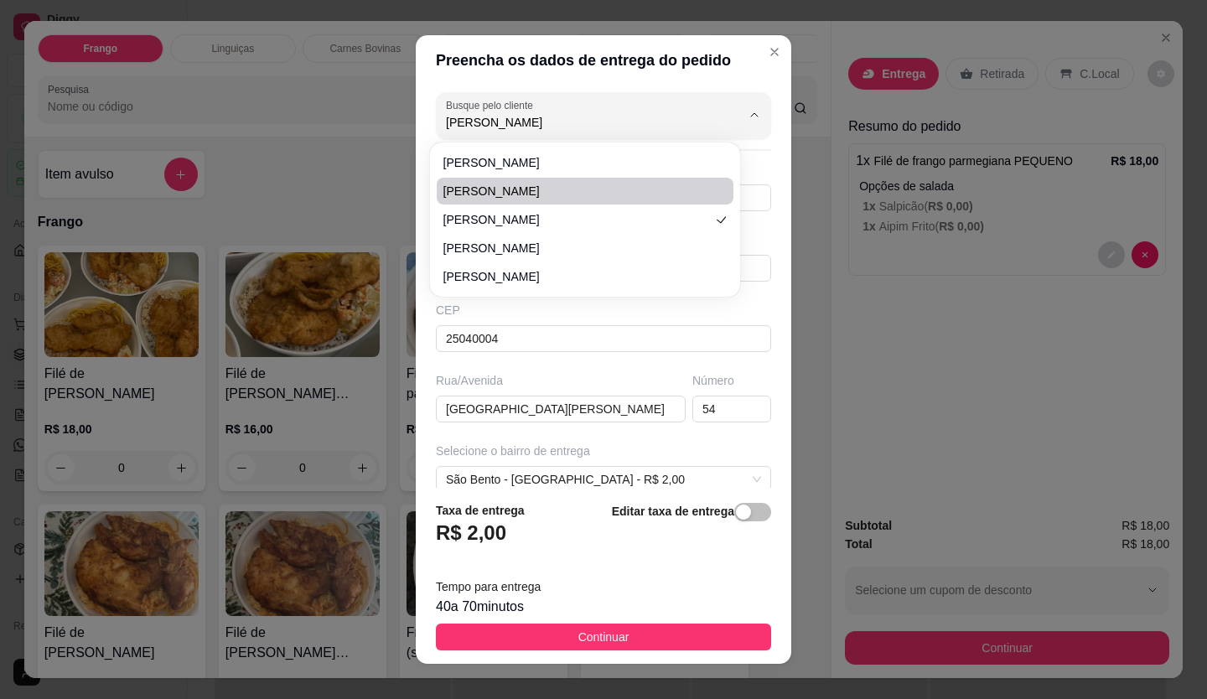
click at [553, 197] on span "[PERSON_NAME]" at bounding box center [577, 191] width 267 height 17
type input "[PERSON_NAME]"
type input "21997320466"
type input "[PERSON_NAME]"
type input "Assai, [GEOGRAPHIC_DATA]"
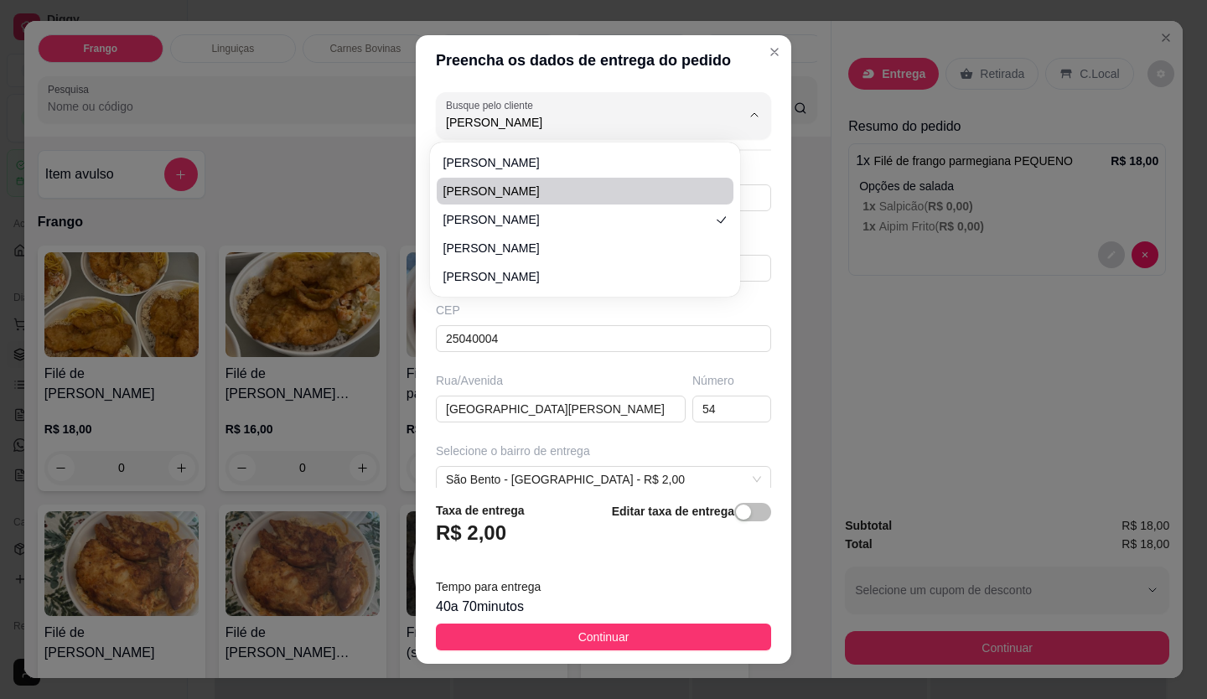
type input "Balcao de atendimento"
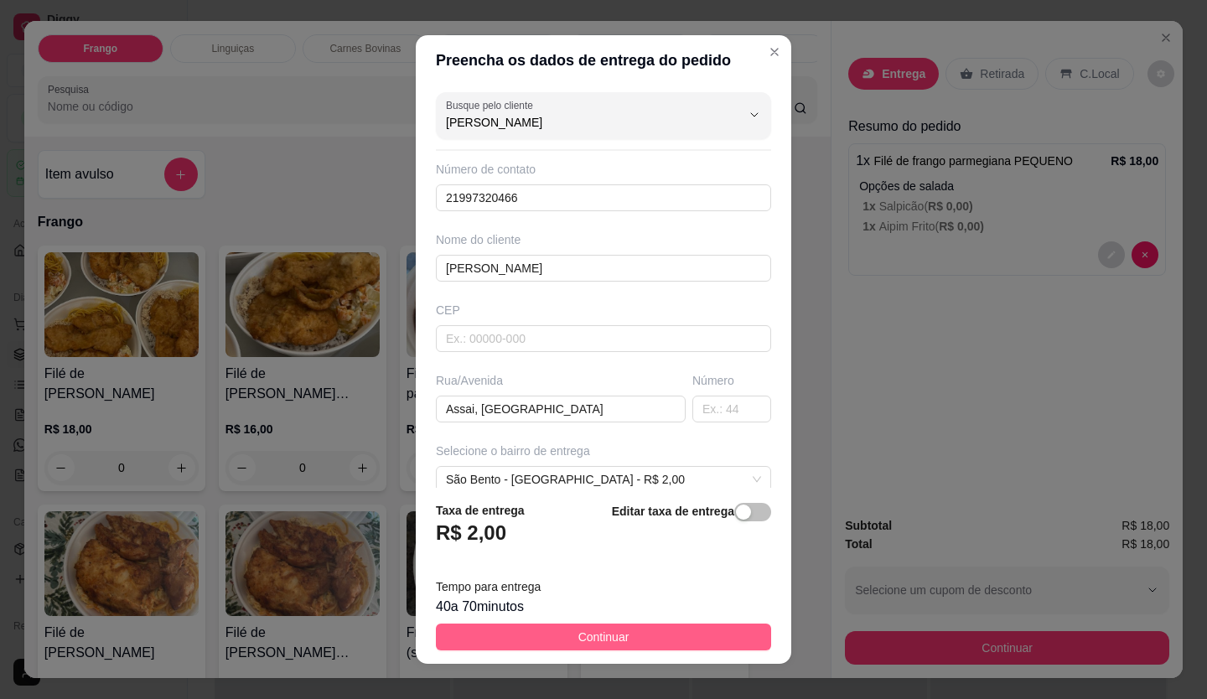
type input "[PERSON_NAME]"
click at [624, 646] on button "Continuar" at bounding box center [603, 637] width 335 height 27
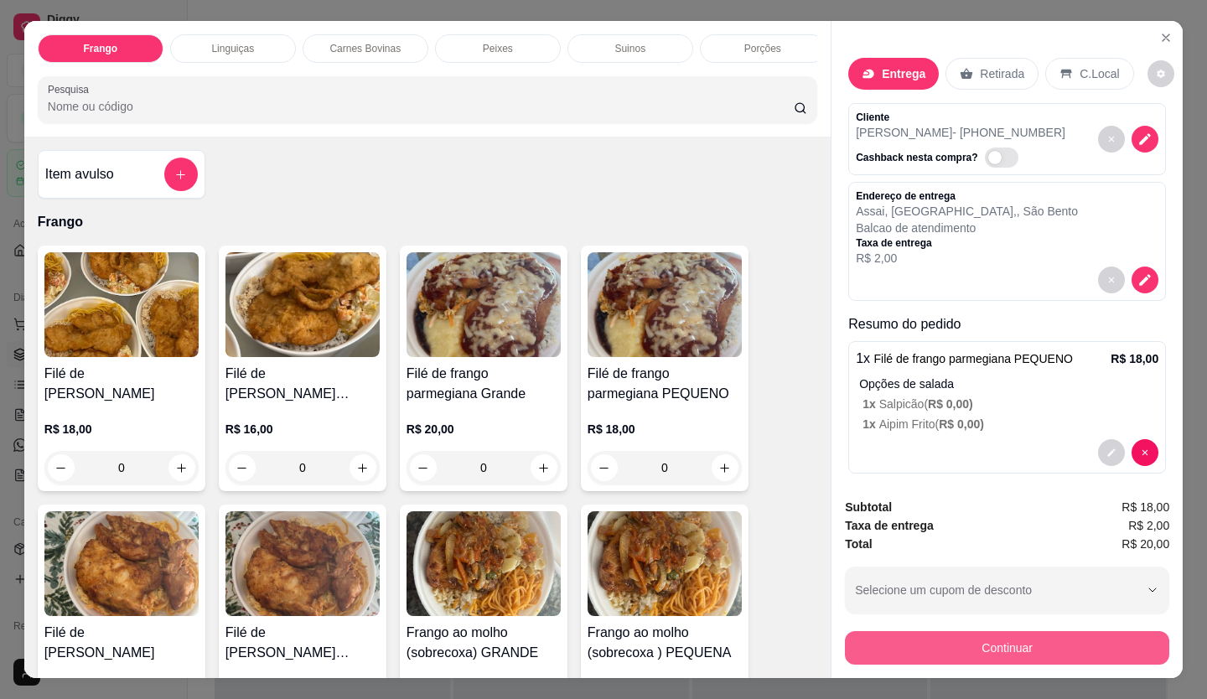
click at [962, 636] on button "Continuar" at bounding box center [1007, 648] width 324 height 34
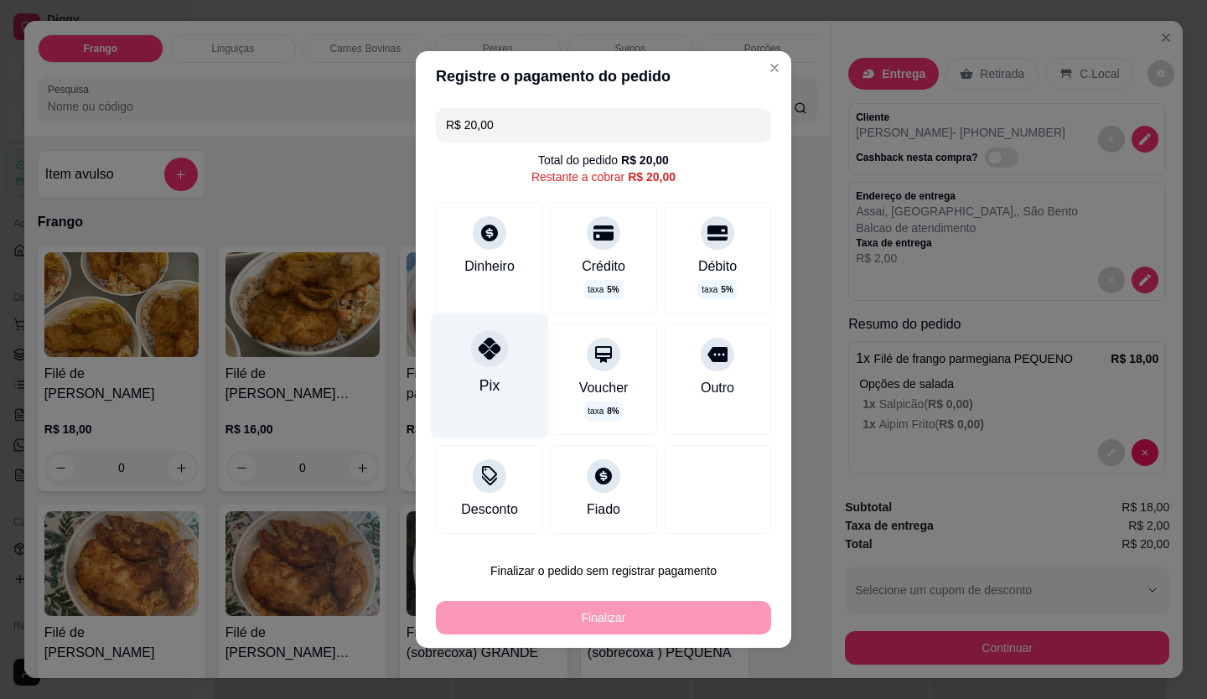
click at [444, 340] on div "Pix" at bounding box center [490, 375] width 118 height 122
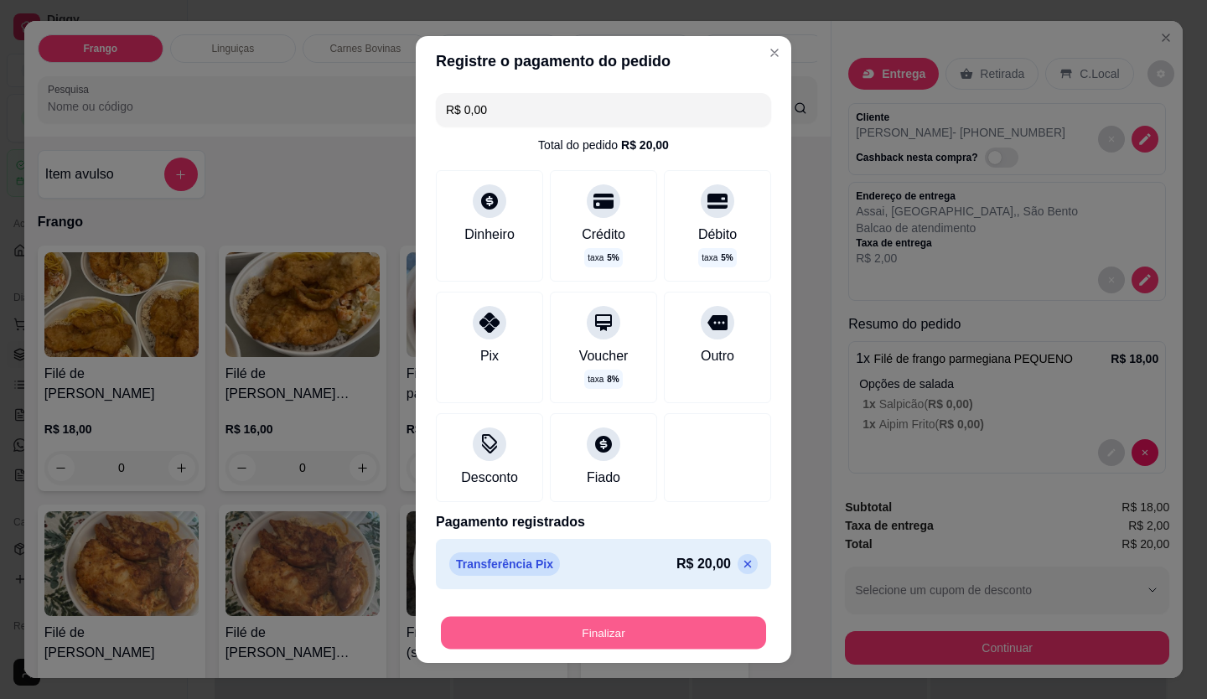
click at [566, 644] on button "Finalizar" at bounding box center [603, 633] width 325 height 33
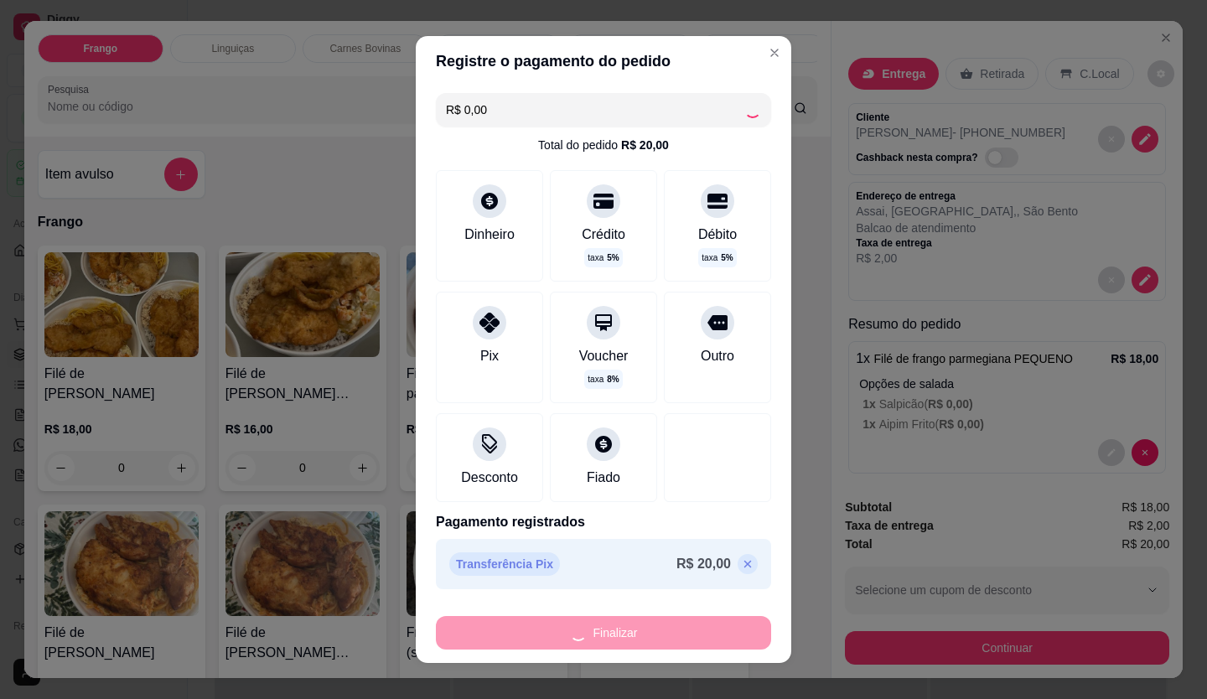
type input "-R$ 20,00"
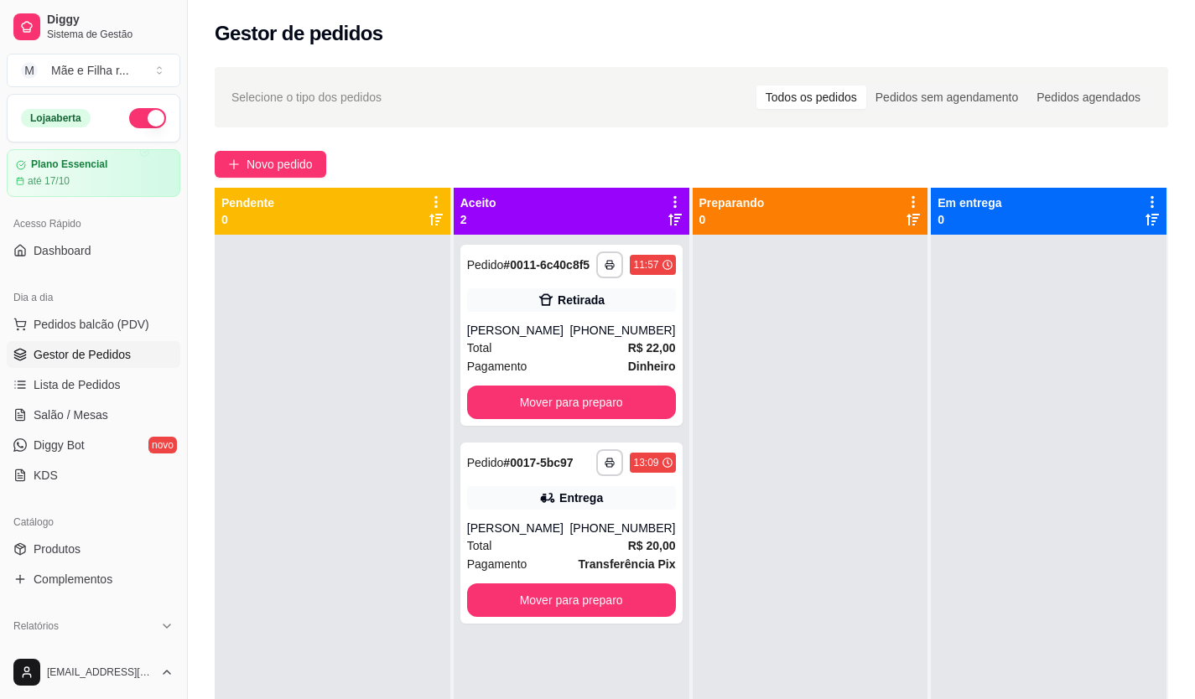
click at [309, 179] on div "**********" at bounding box center [691, 482] width 1007 height 850
click at [309, 169] on span "Novo pedido" at bounding box center [279, 164] width 66 height 18
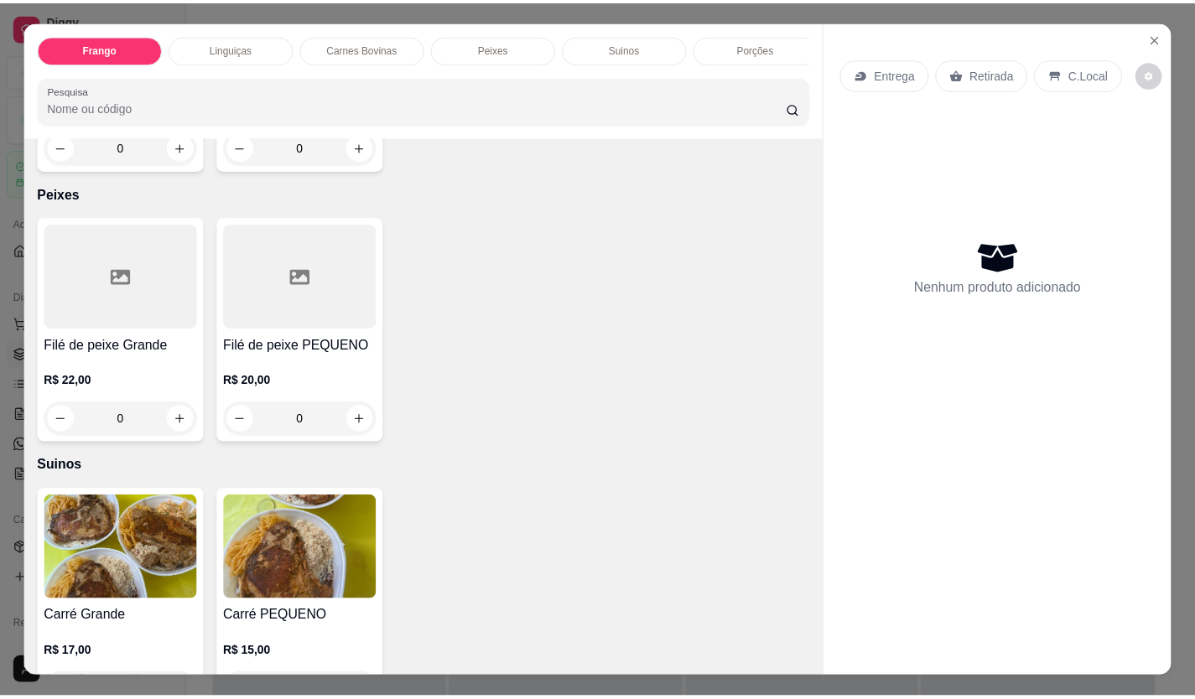
scroll to position [1425, 0]
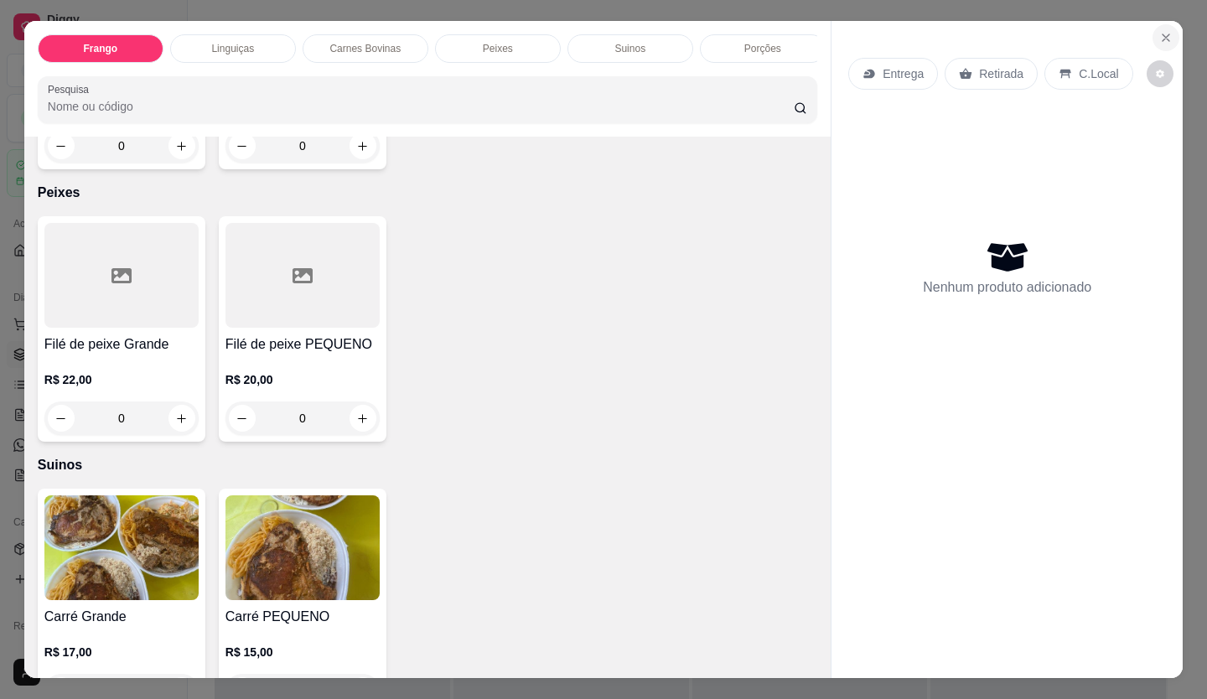
click at [1153, 29] on button "Close" at bounding box center [1166, 37] width 27 height 27
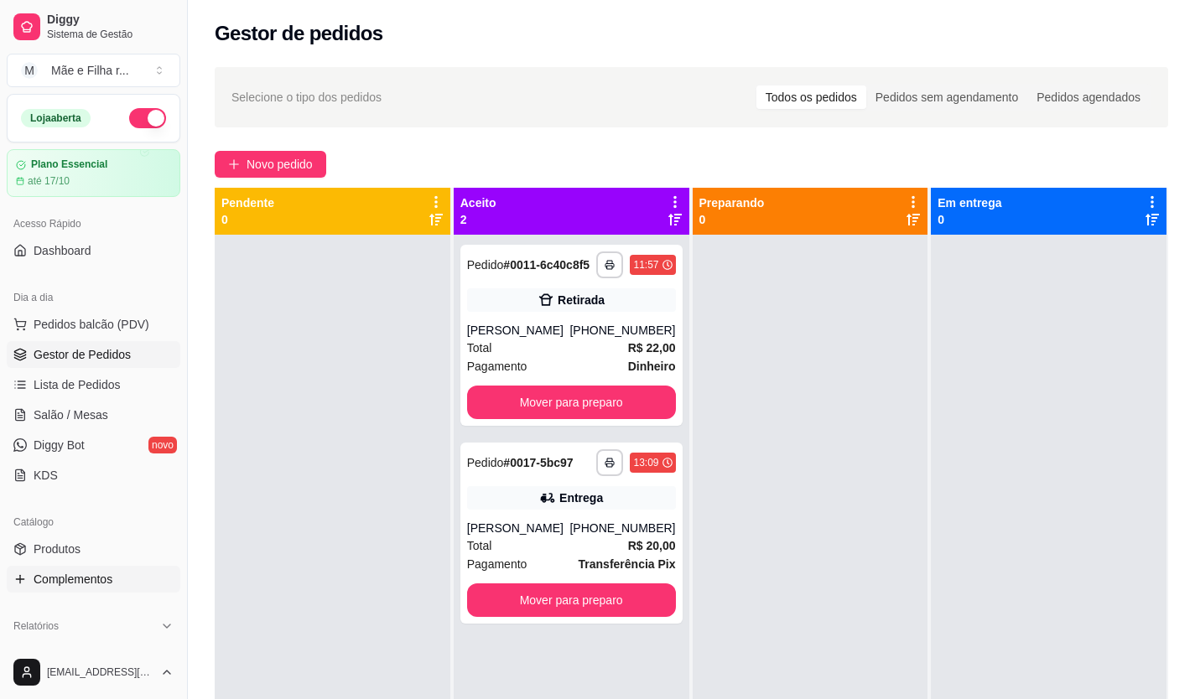
click at [123, 571] on link "Complementos" at bounding box center [94, 579] width 174 height 27
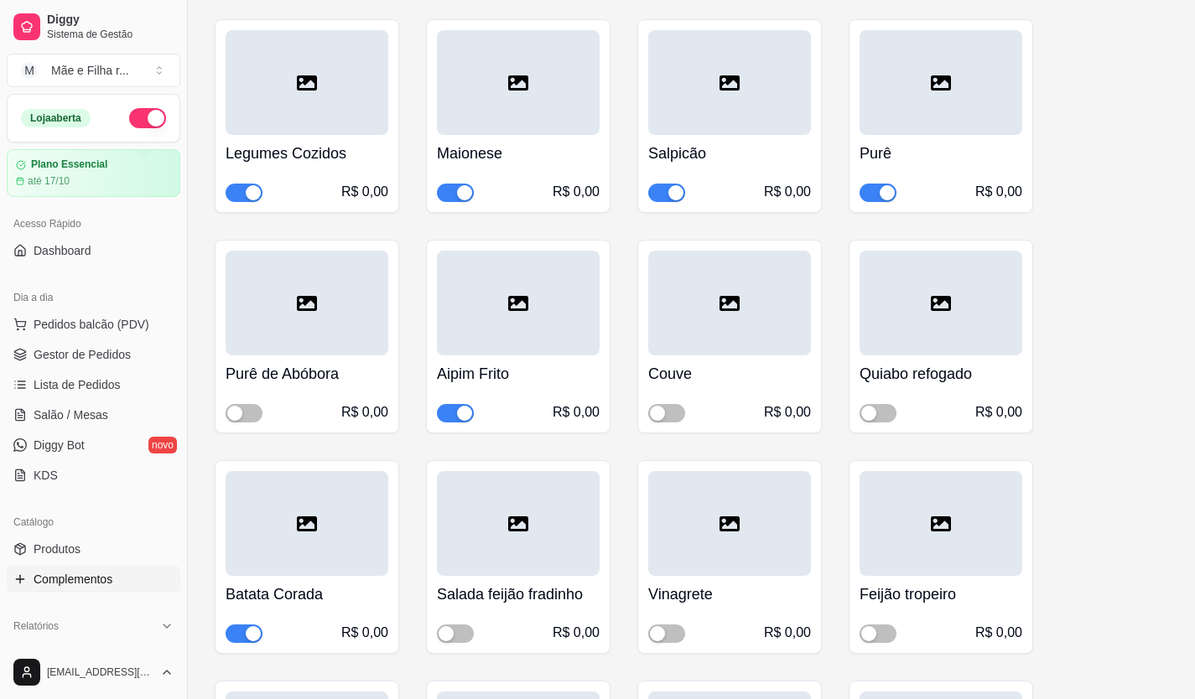
scroll to position [335, 0]
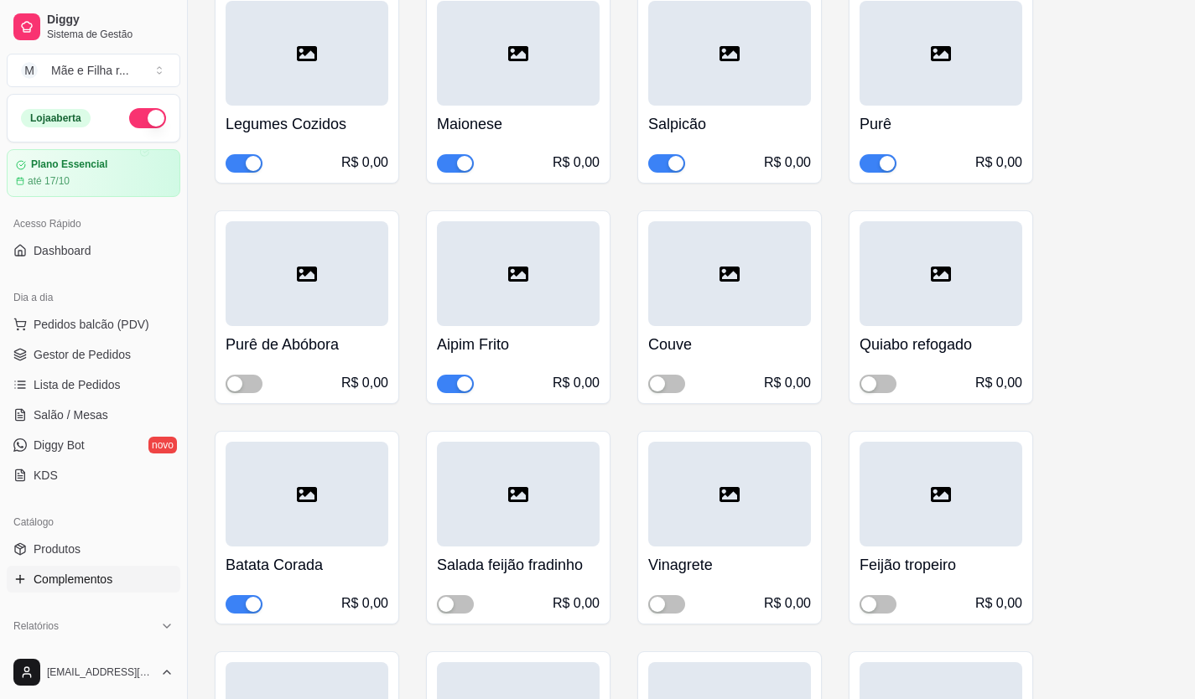
click at [452, 384] on span "button" at bounding box center [455, 384] width 37 height 18
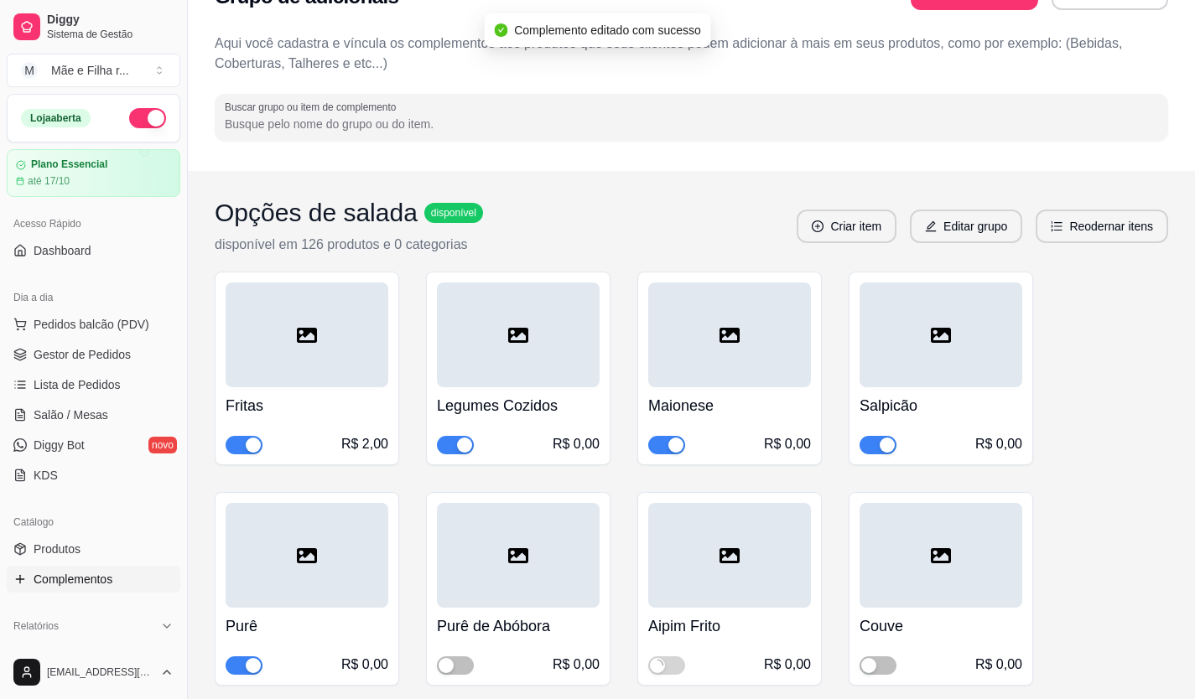
scroll to position [0, 0]
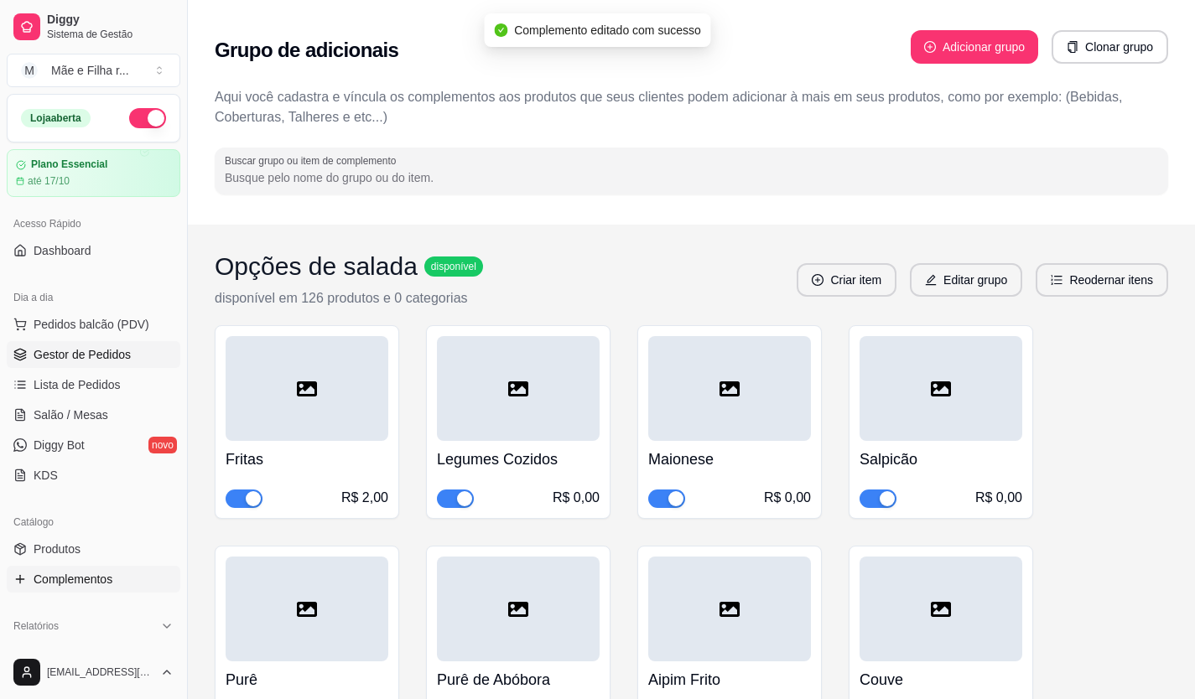
click at [131, 356] on link "Gestor de Pedidos" at bounding box center [94, 354] width 174 height 27
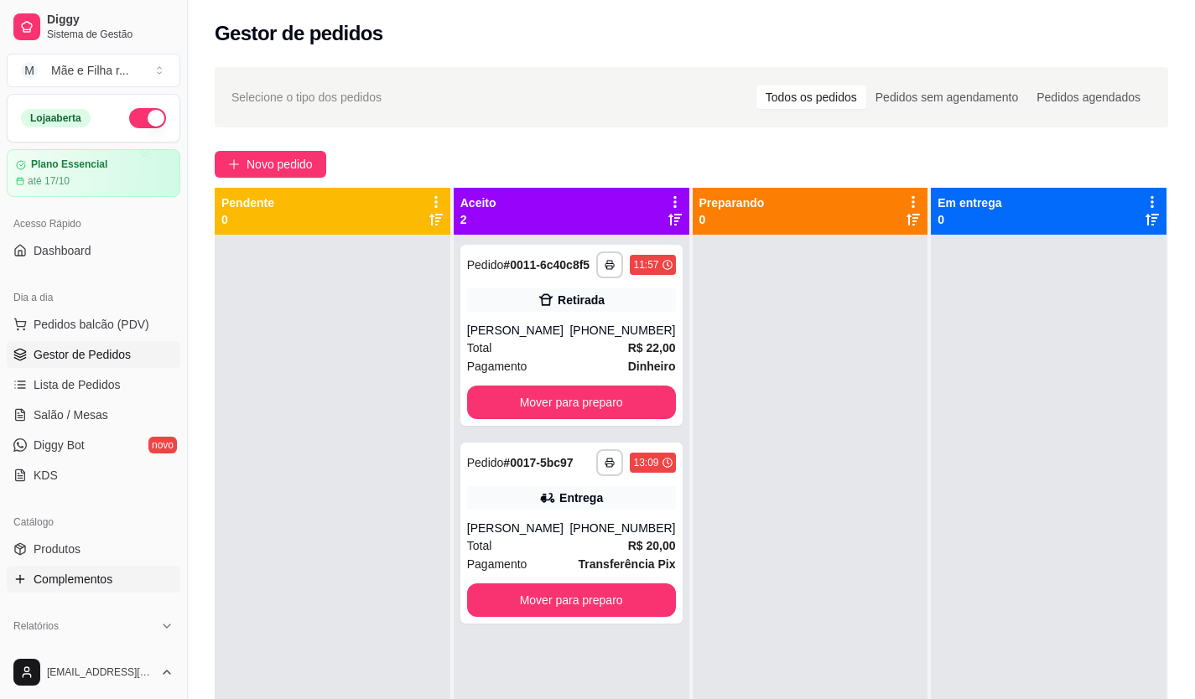
click at [95, 576] on span "Complementos" at bounding box center [73, 579] width 79 height 17
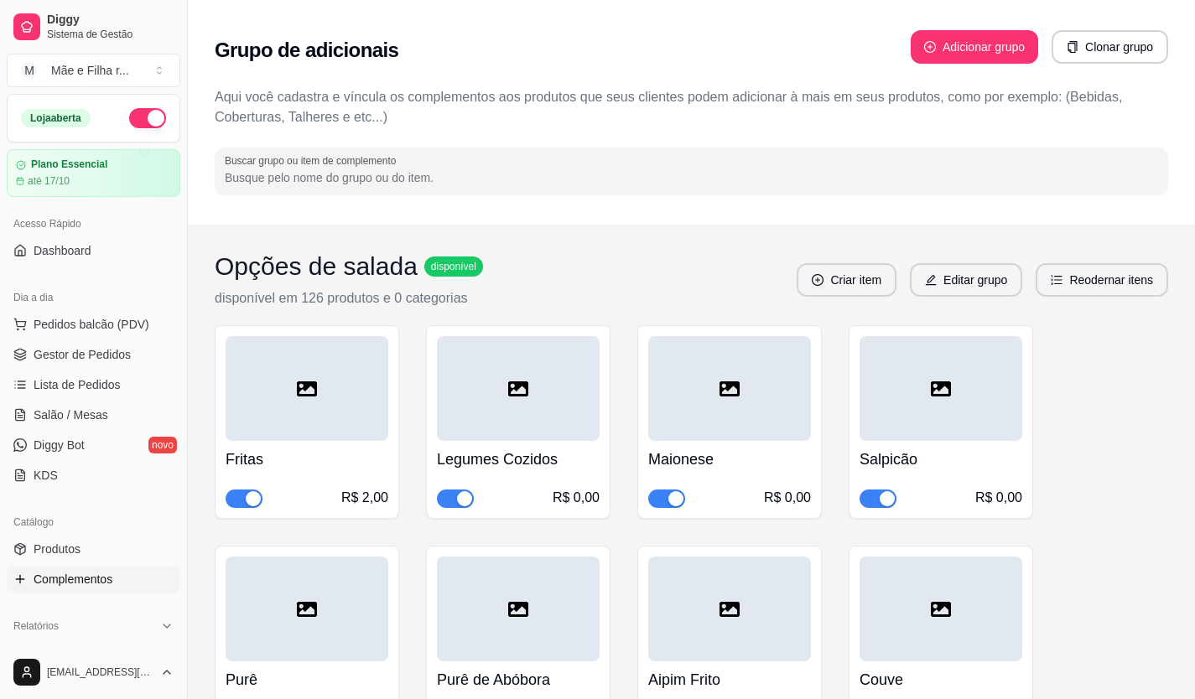
click at [876, 502] on span "button" at bounding box center [877, 499] width 37 height 18
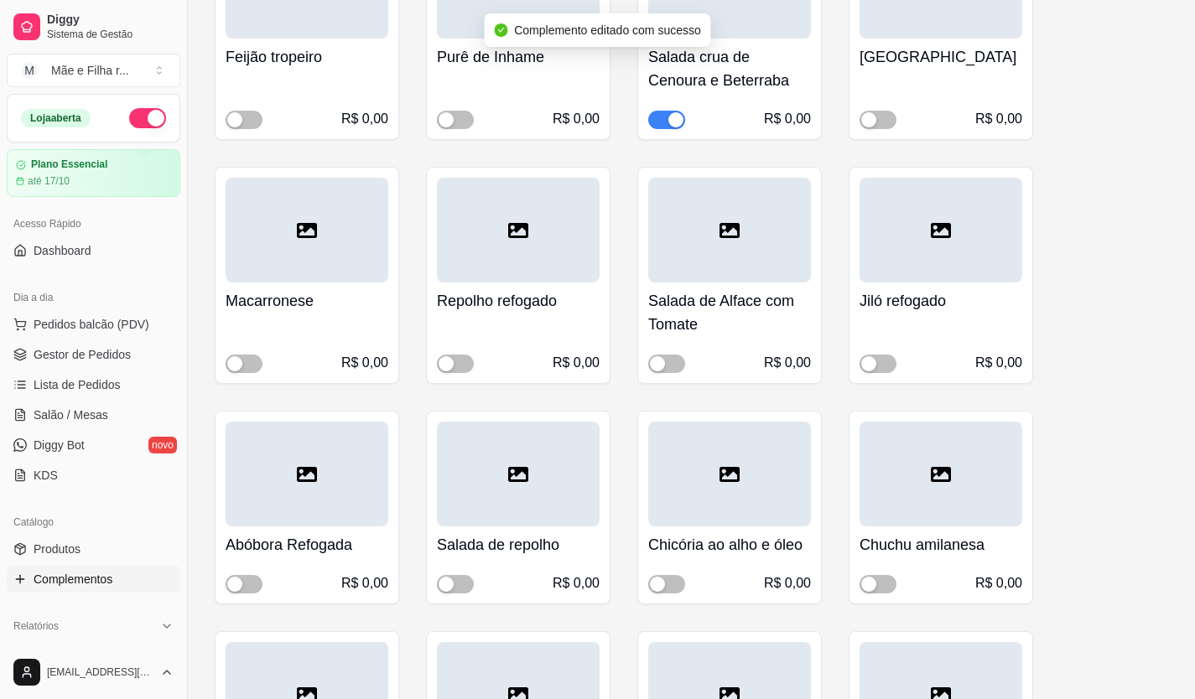
scroll to position [838, 0]
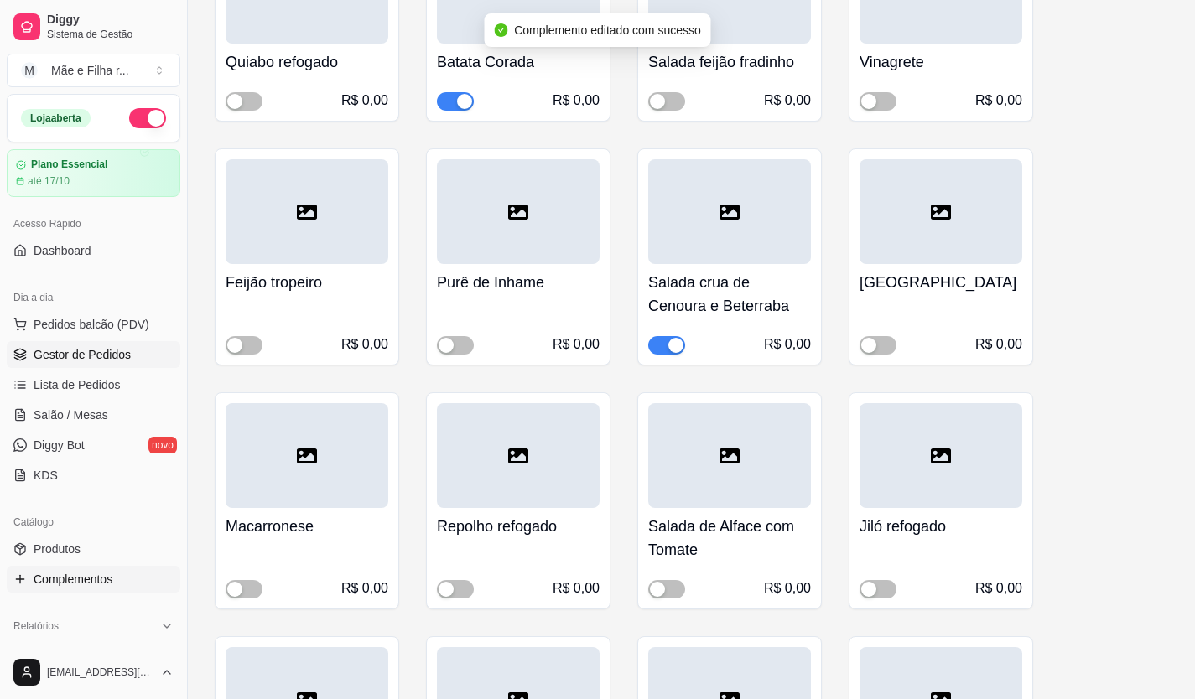
click at [104, 365] on link "Gestor de Pedidos" at bounding box center [94, 354] width 174 height 27
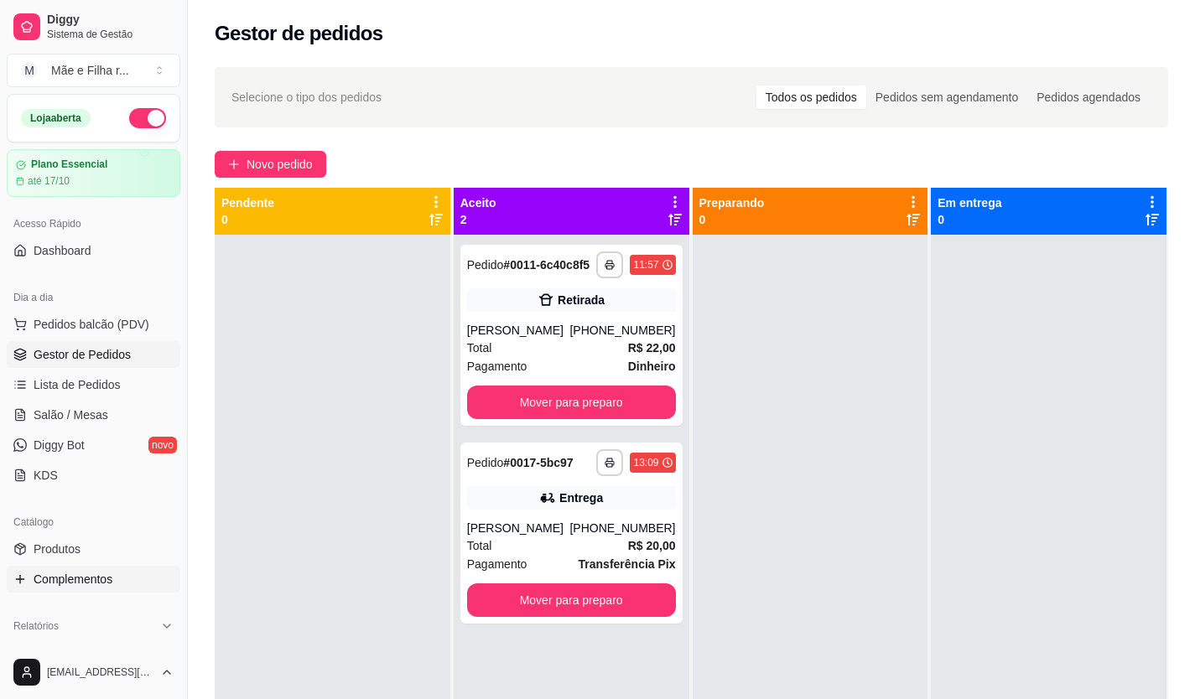
click at [105, 568] on link "Complementos" at bounding box center [94, 579] width 174 height 27
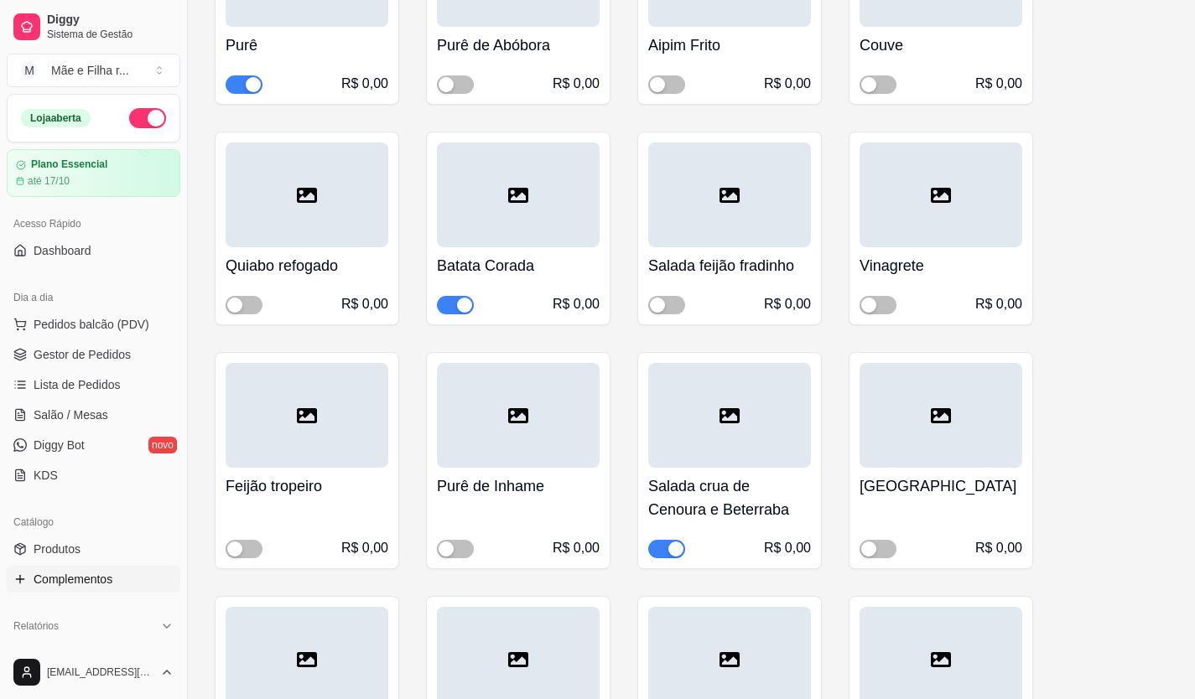
scroll to position [755, 0]
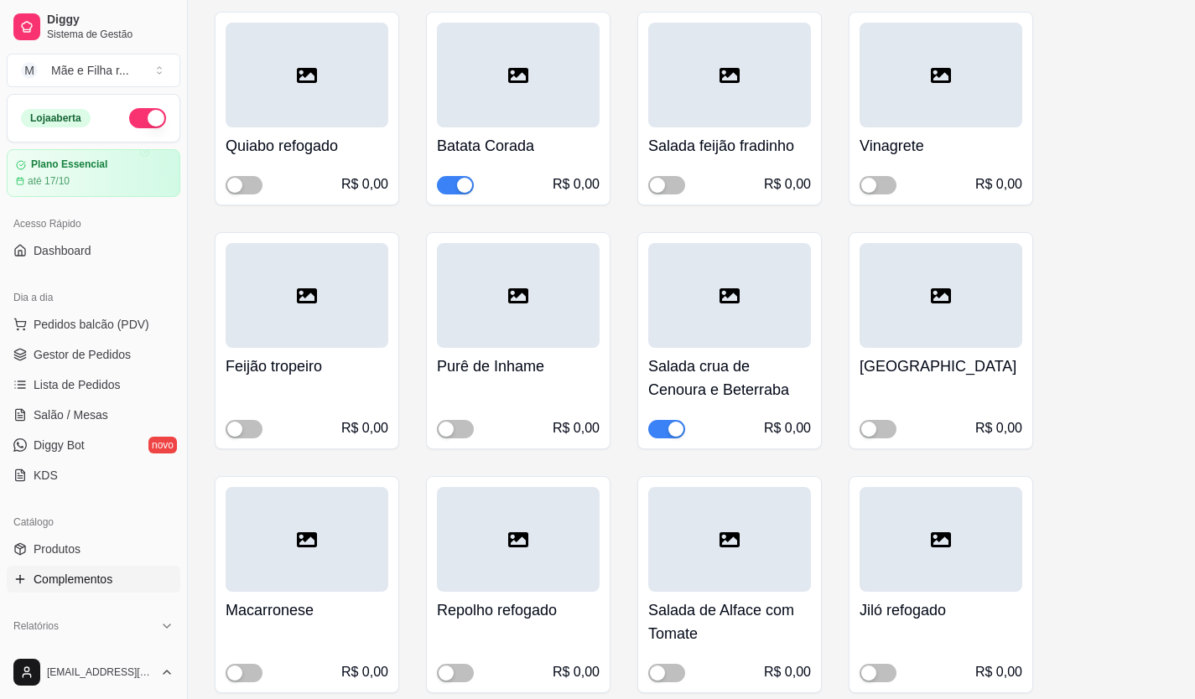
click at [661, 438] on span "button" at bounding box center [666, 429] width 37 height 18
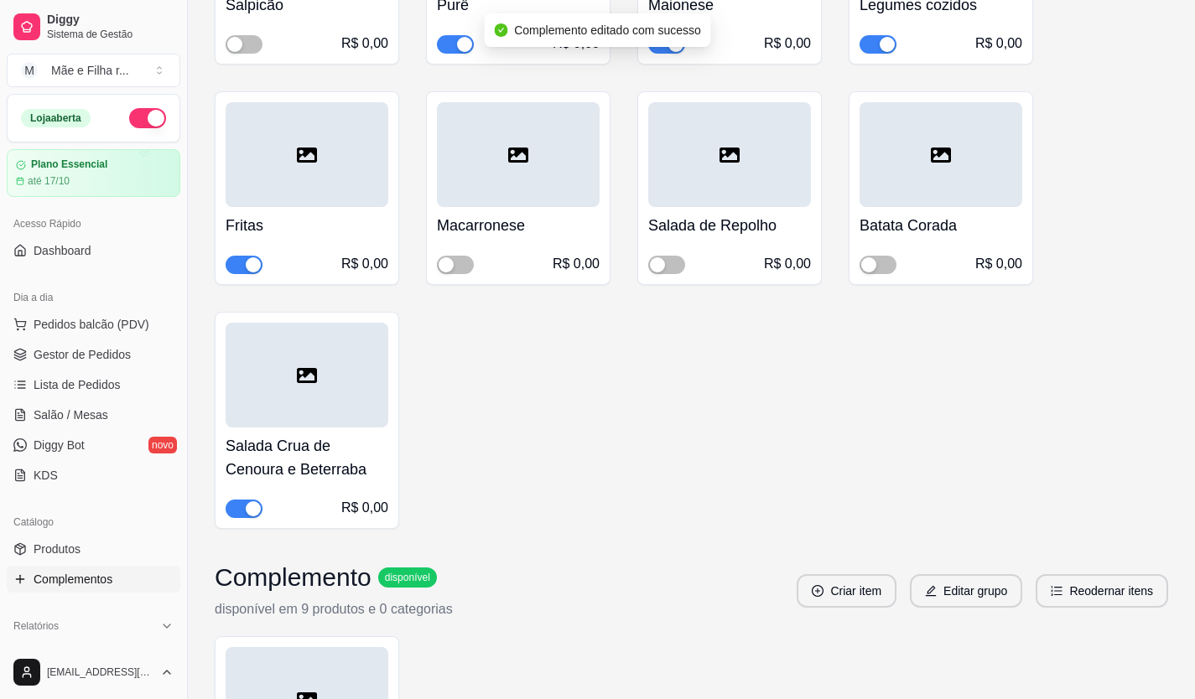
scroll to position [2180, 0]
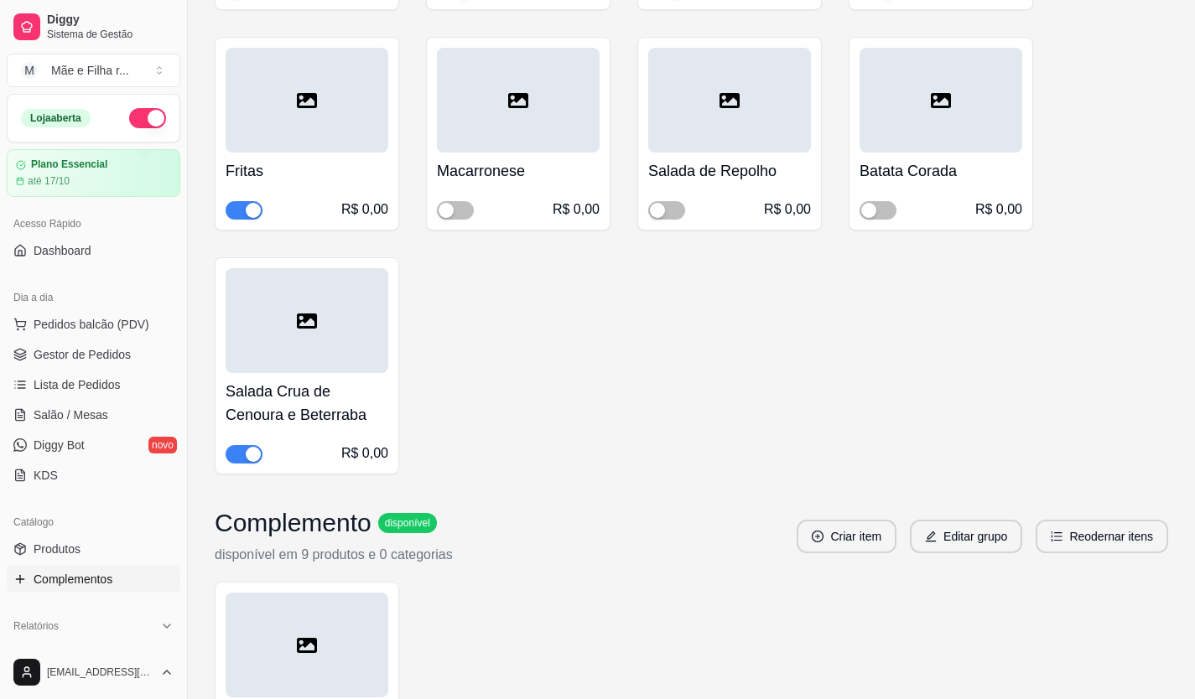
click at [236, 457] on span "button" at bounding box center [244, 454] width 37 height 18
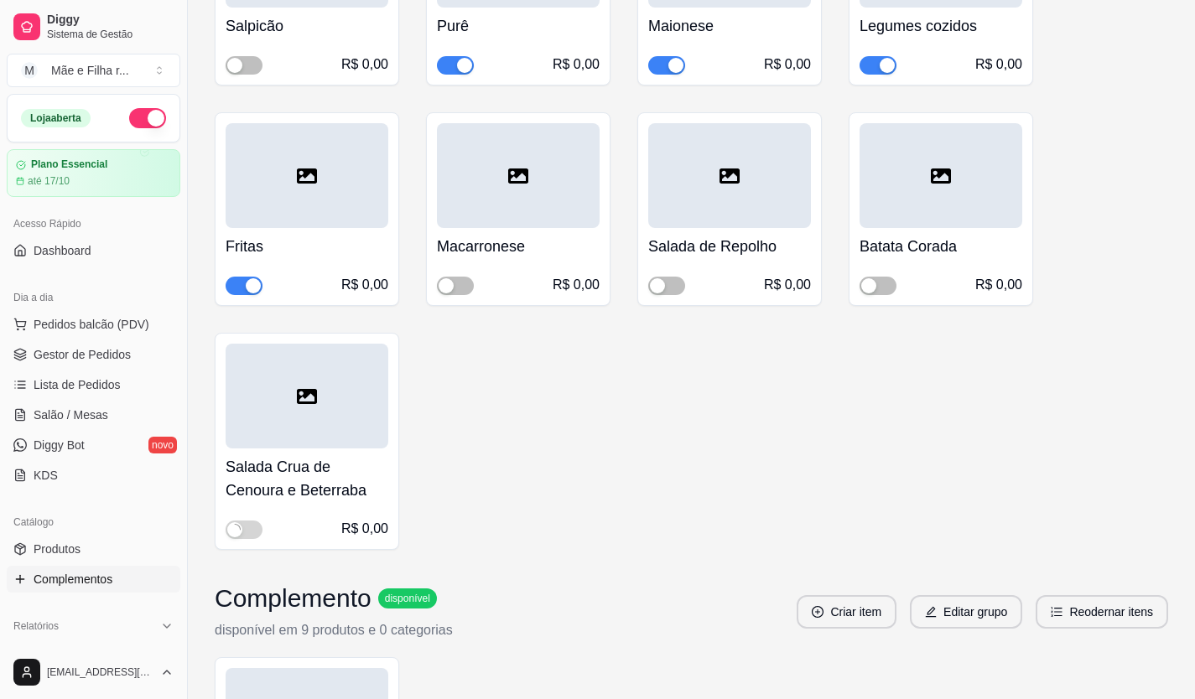
scroll to position [2012, 0]
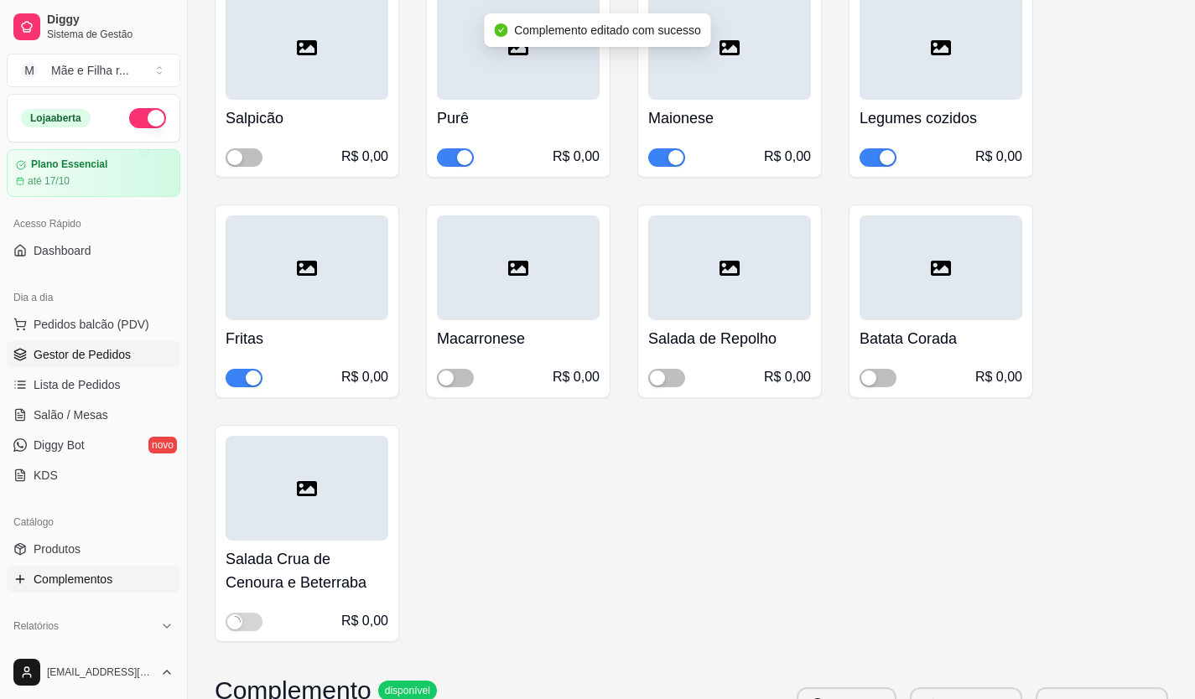
click at [114, 363] on link "Gestor de Pedidos" at bounding box center [94, 354] width 174 height 27
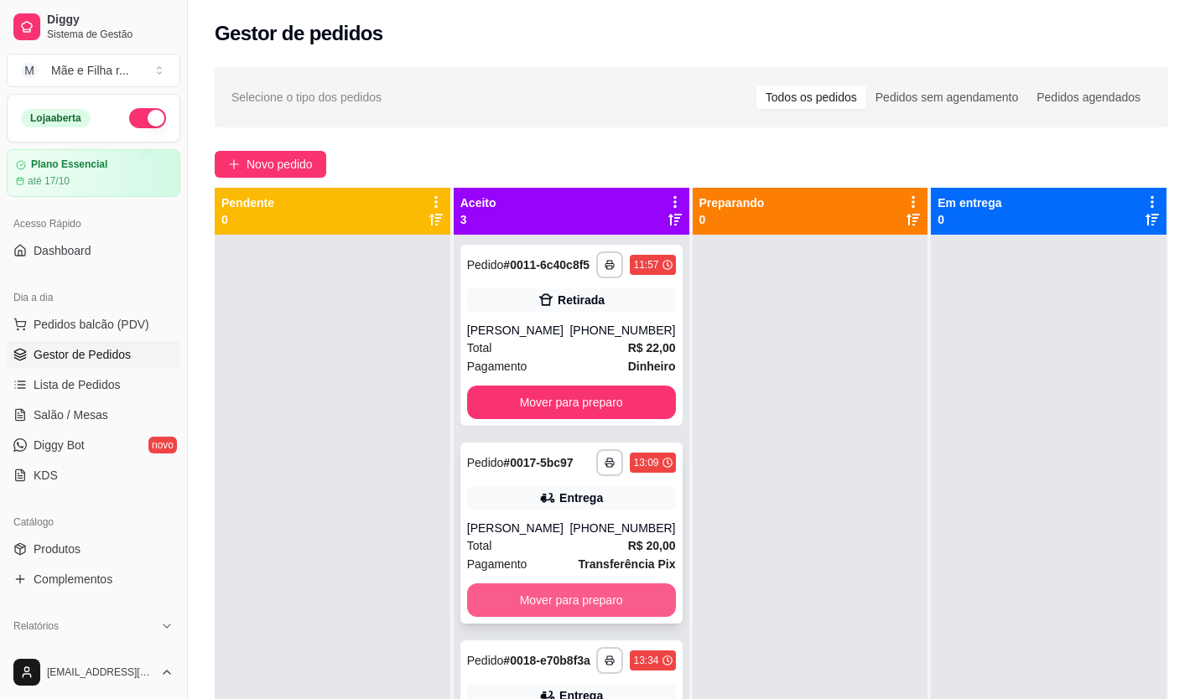
click at [530, 604] on button "Mover para preparo" at bounding box center [571, 601] width 209 height 34
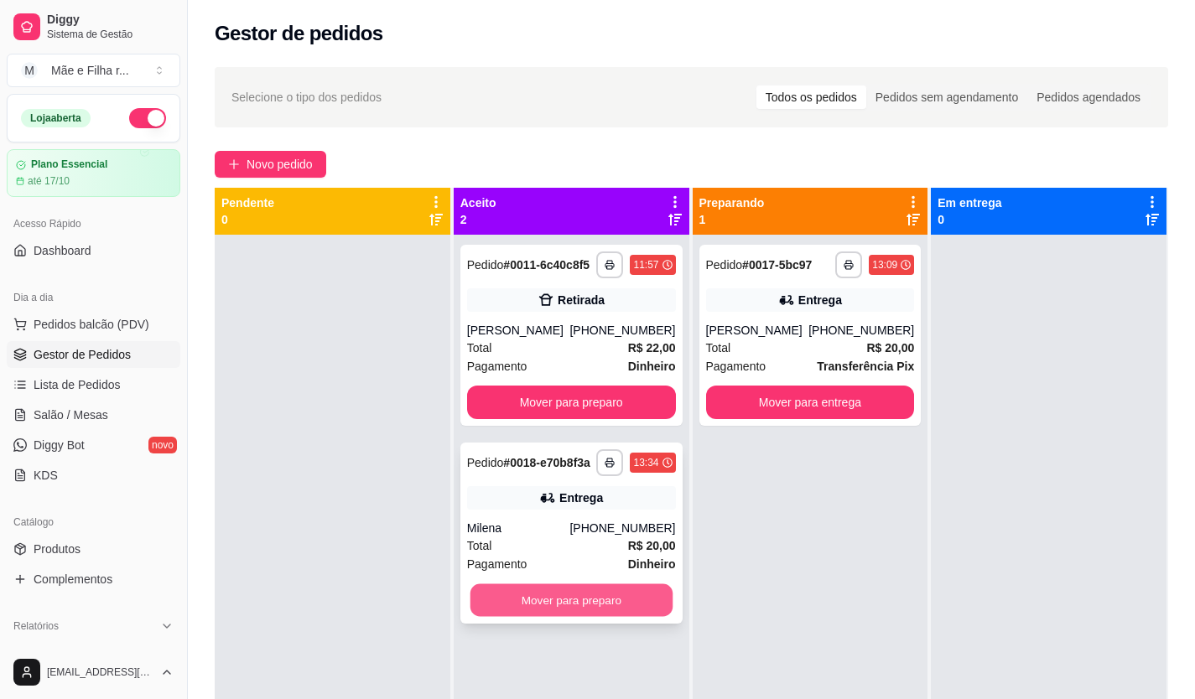
click at [592, 602] on button "Mover para preparo" at bounding box center [571, 600] width 202 height 33
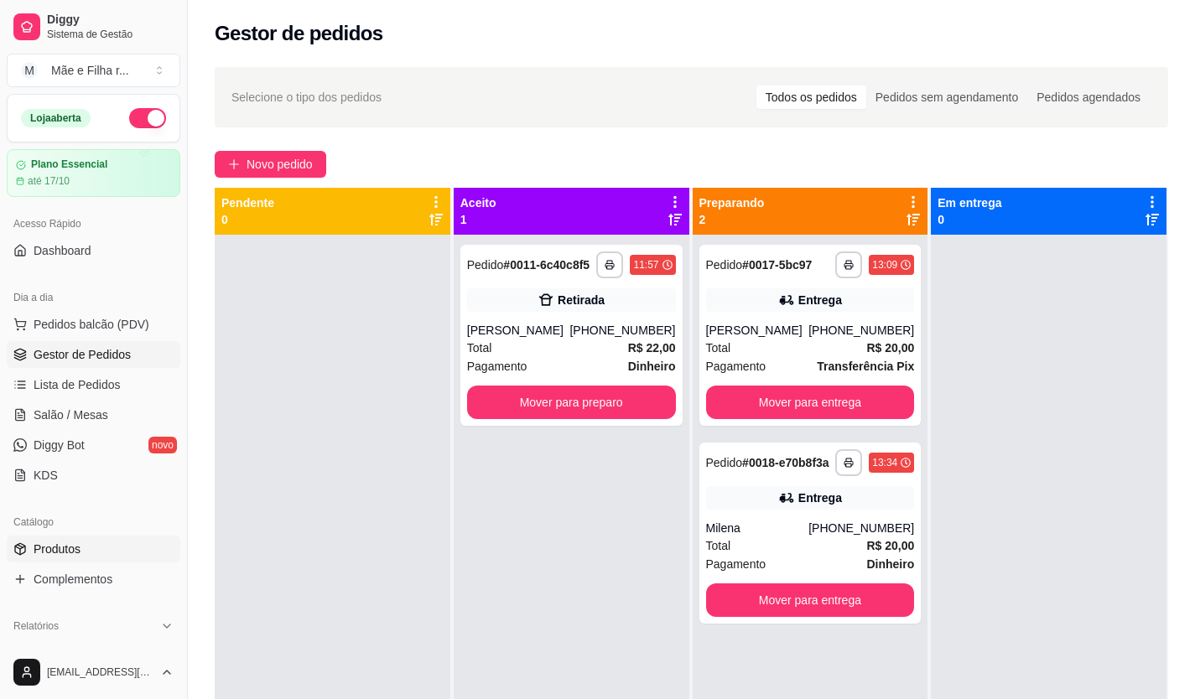
click at [54, 553] on span "Produtos" at bounding box center [57, 549] width 47 height 17
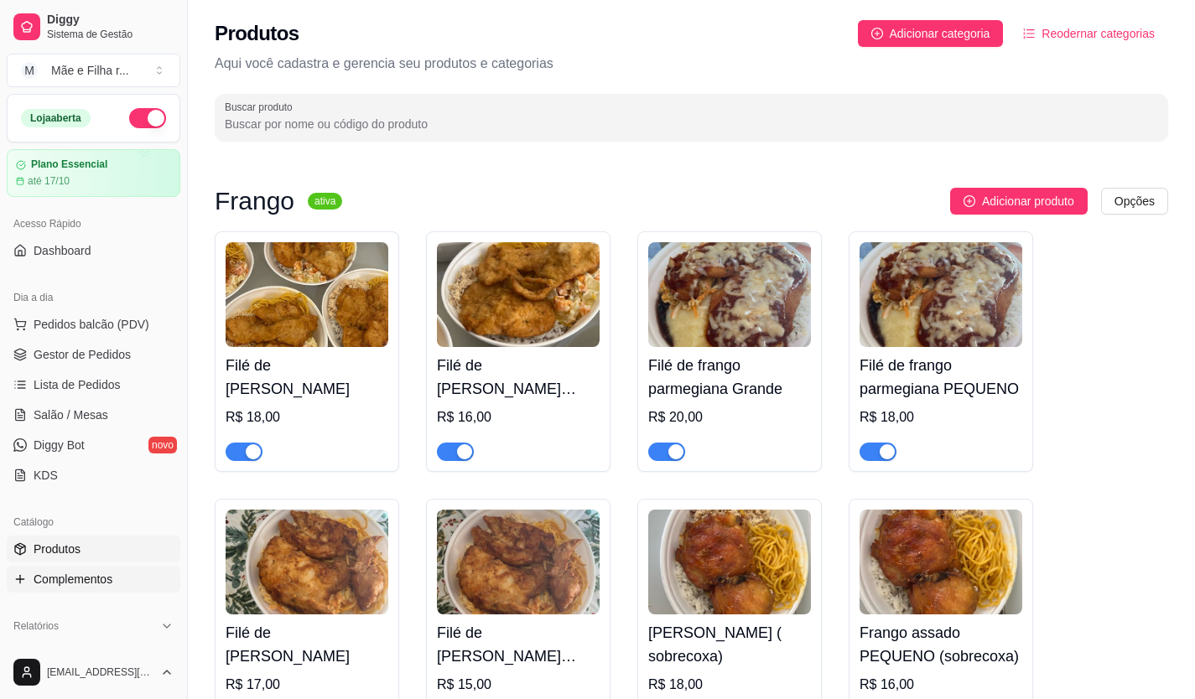
click at [116, 584] on link "Complementos" at bounding box center [94, 579] width 174 height 27
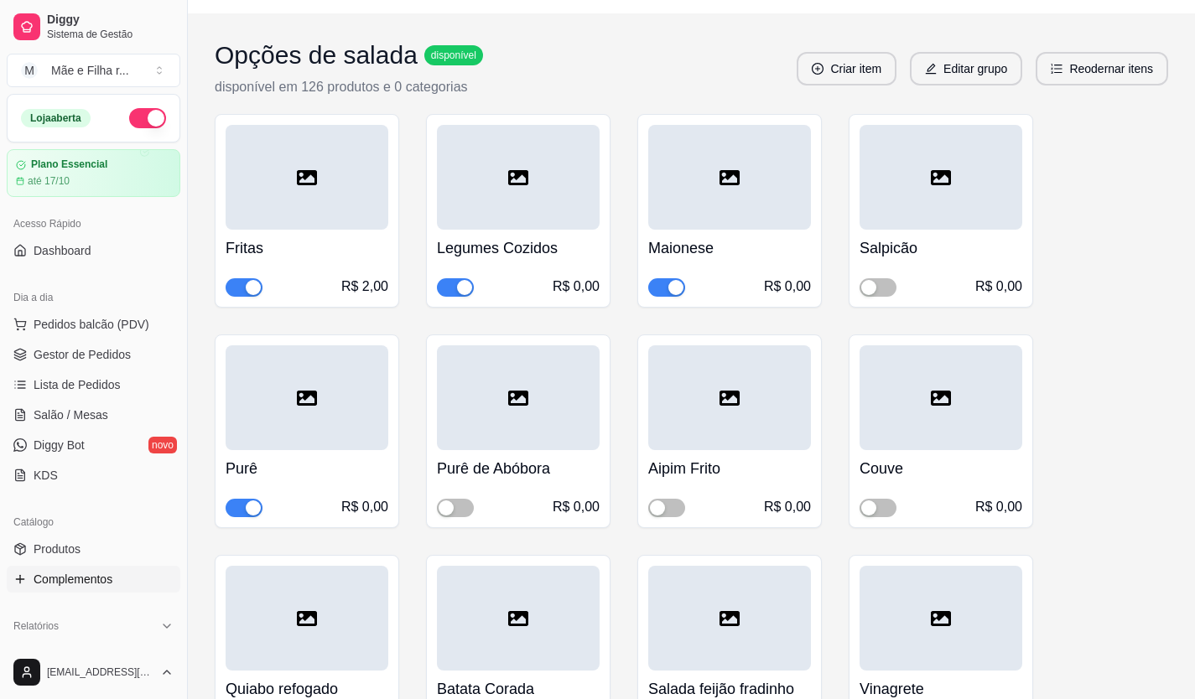
scroll to position [252, 0]
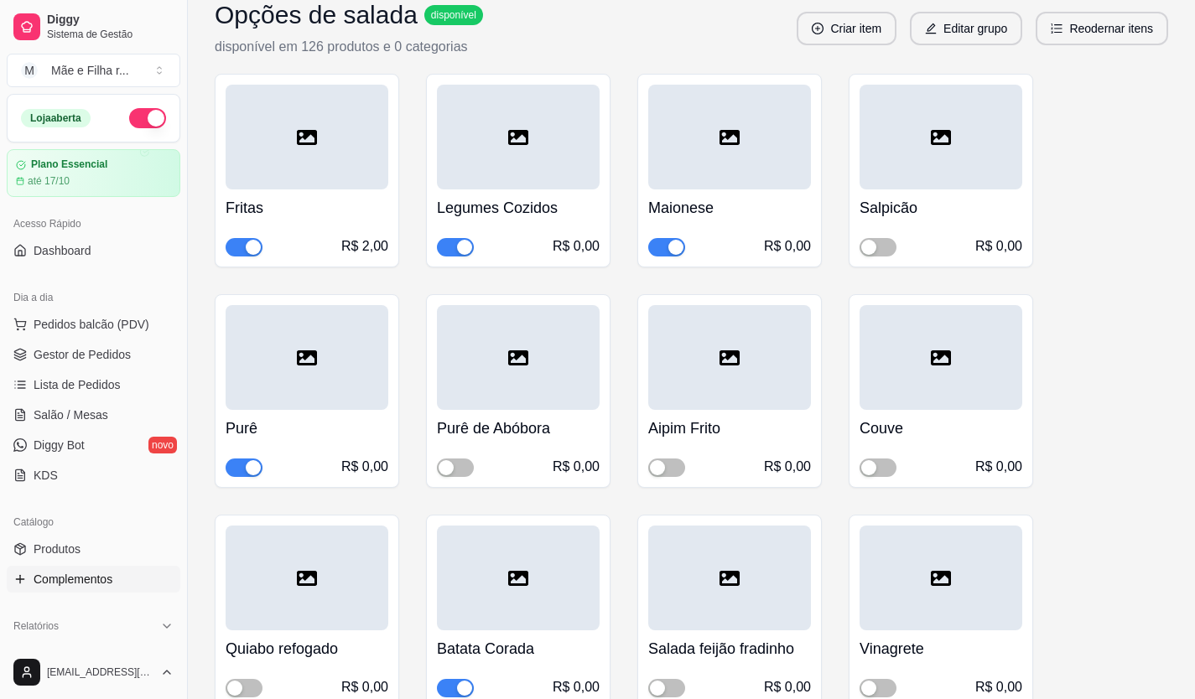
click at [230, 464] on span "button" at bounding box center [244, 468] width 37 height 18
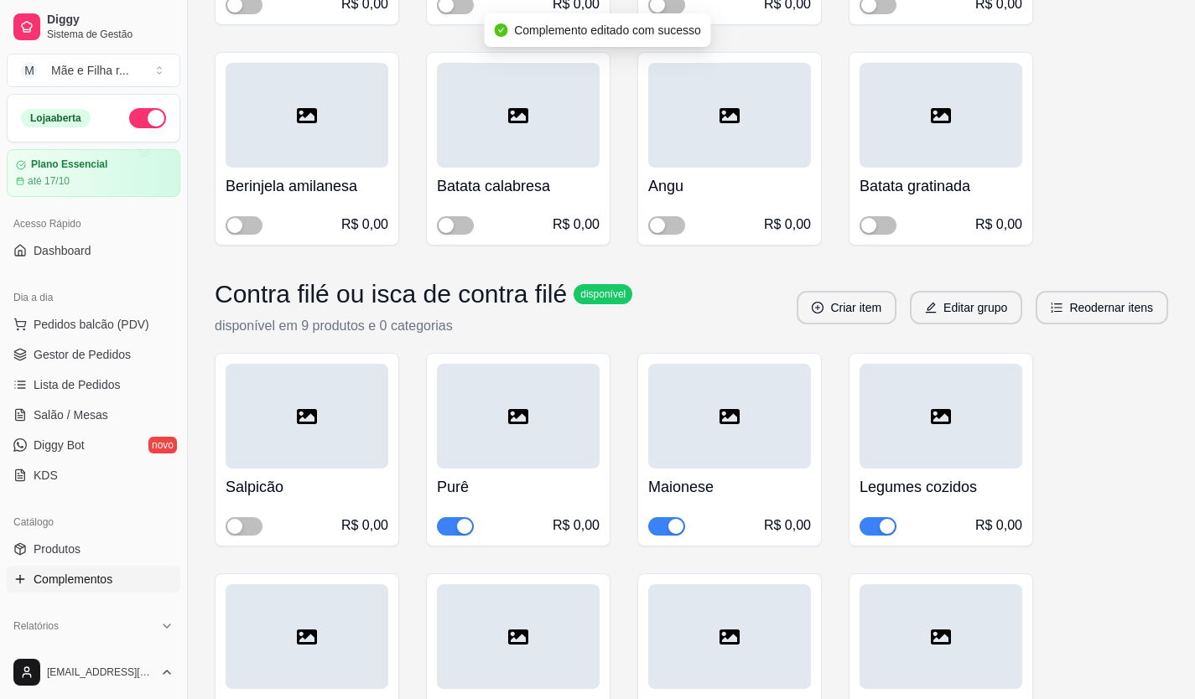
scroll to position [1844, 0]
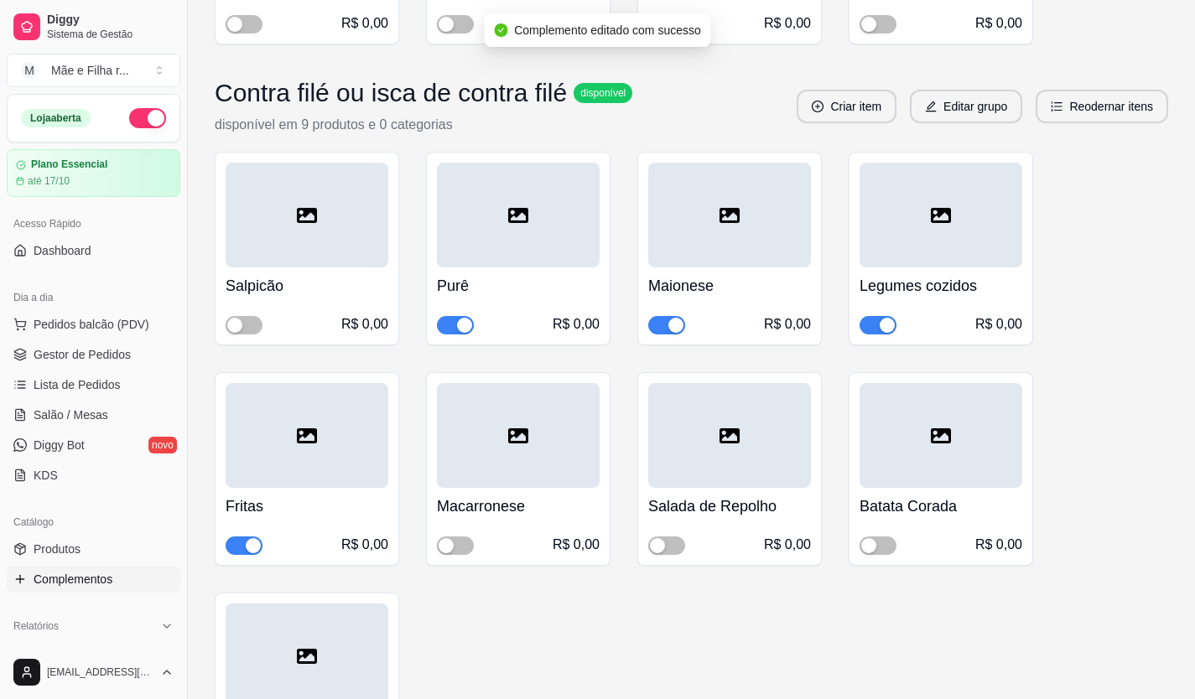
click at [444, 323] on span "button" at bounding box center [455, 325] width 37 height 18
click at [44, 352] on span "Gestor de Pedidos" at bounding box center [82, 354] width 97 height 17
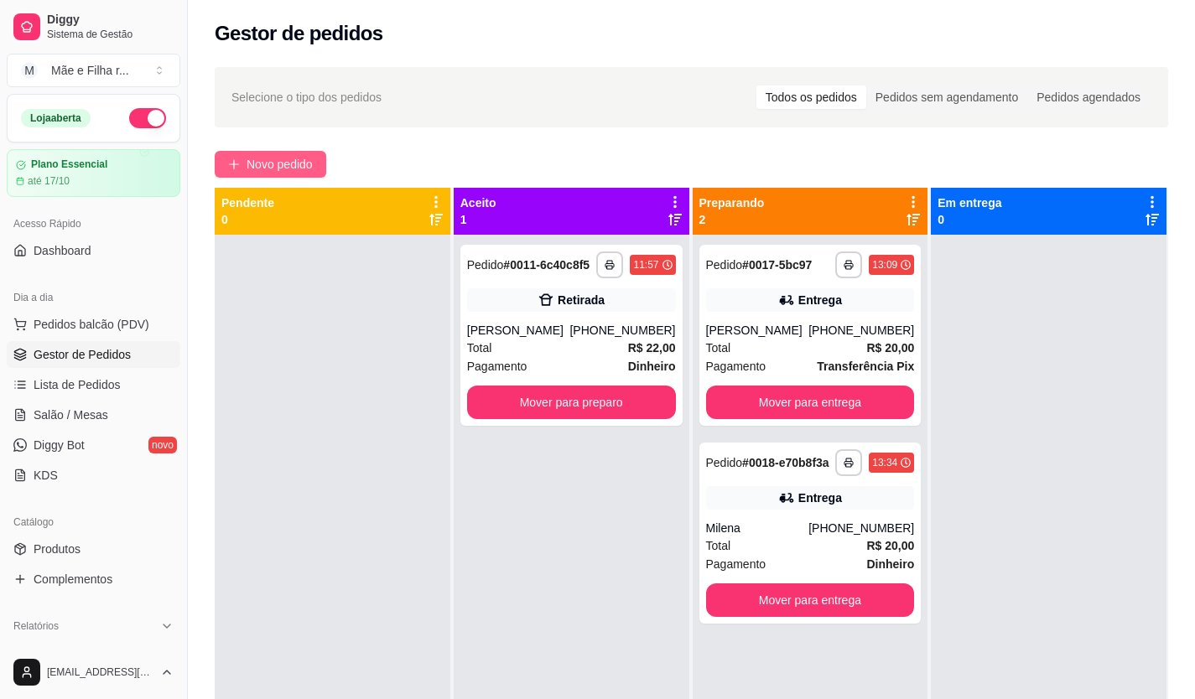
click at [311, 166] on span "Novo pedido" at bounding box center [279, 164] width 66 height 18
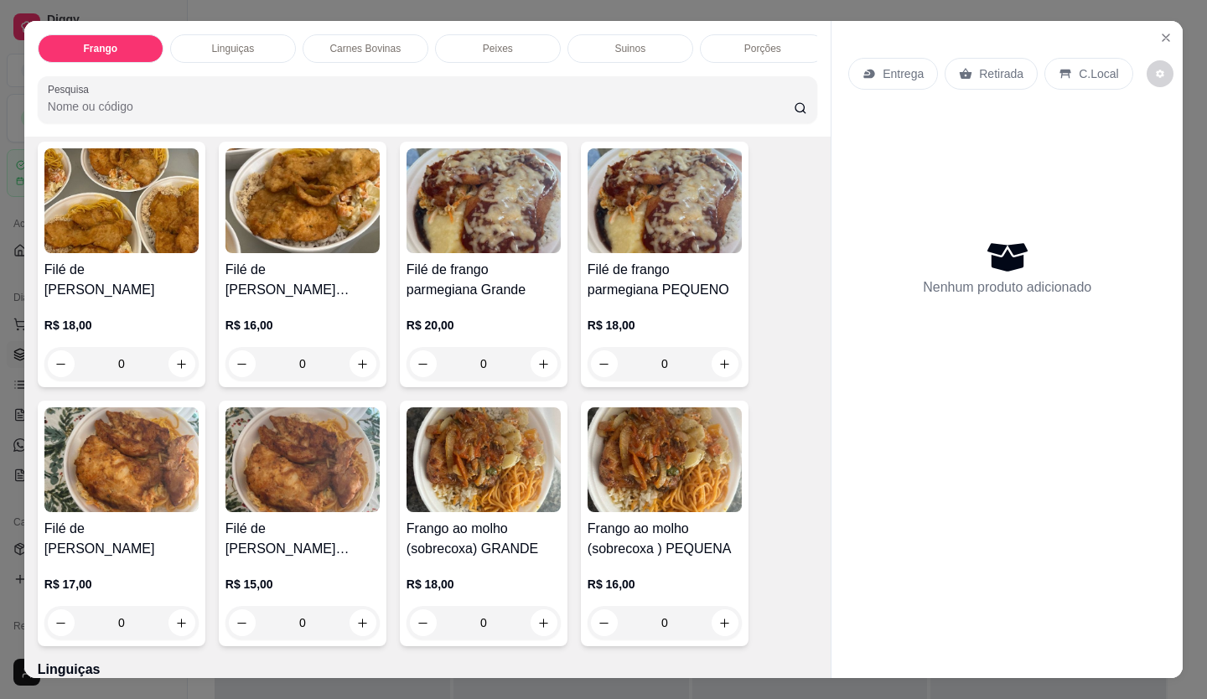
scroll to position [252, 0]
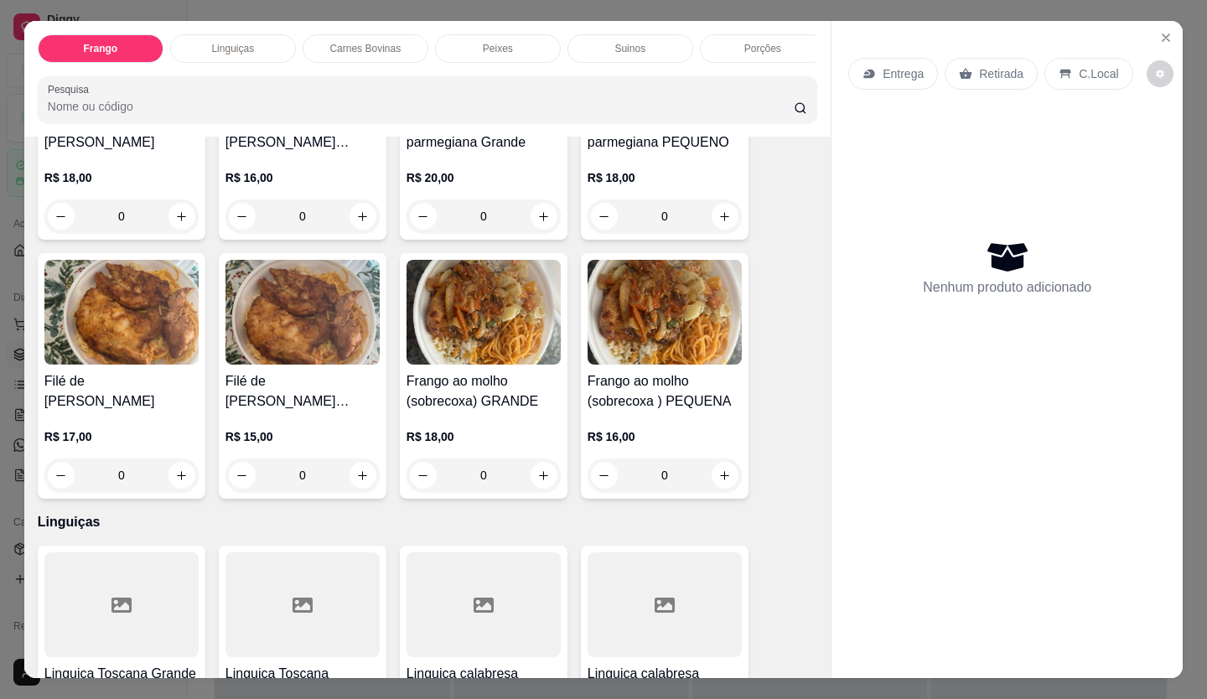
click at [698, 429] on div "R$ 16,00 0" at bounding box center [665, 452] width 154 height 80
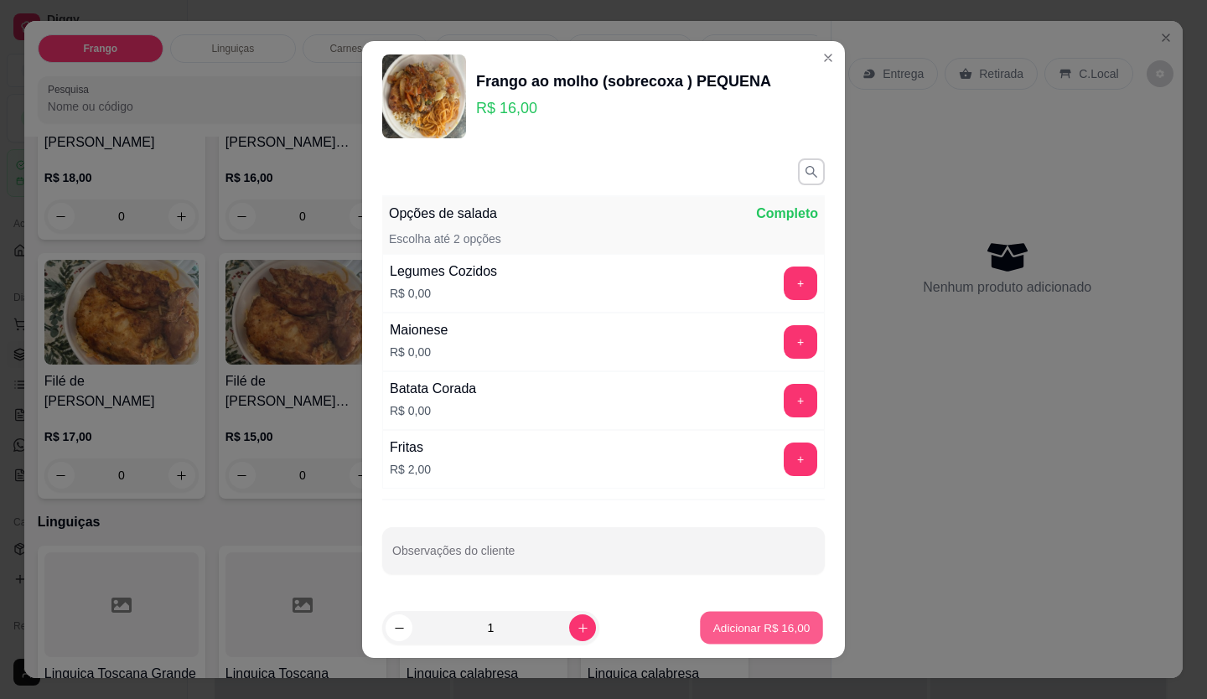
click at [761, 625] on p "Adicionar R$ 16,00" at bounding box center [761, 628] width 97 height 16
type input "1"
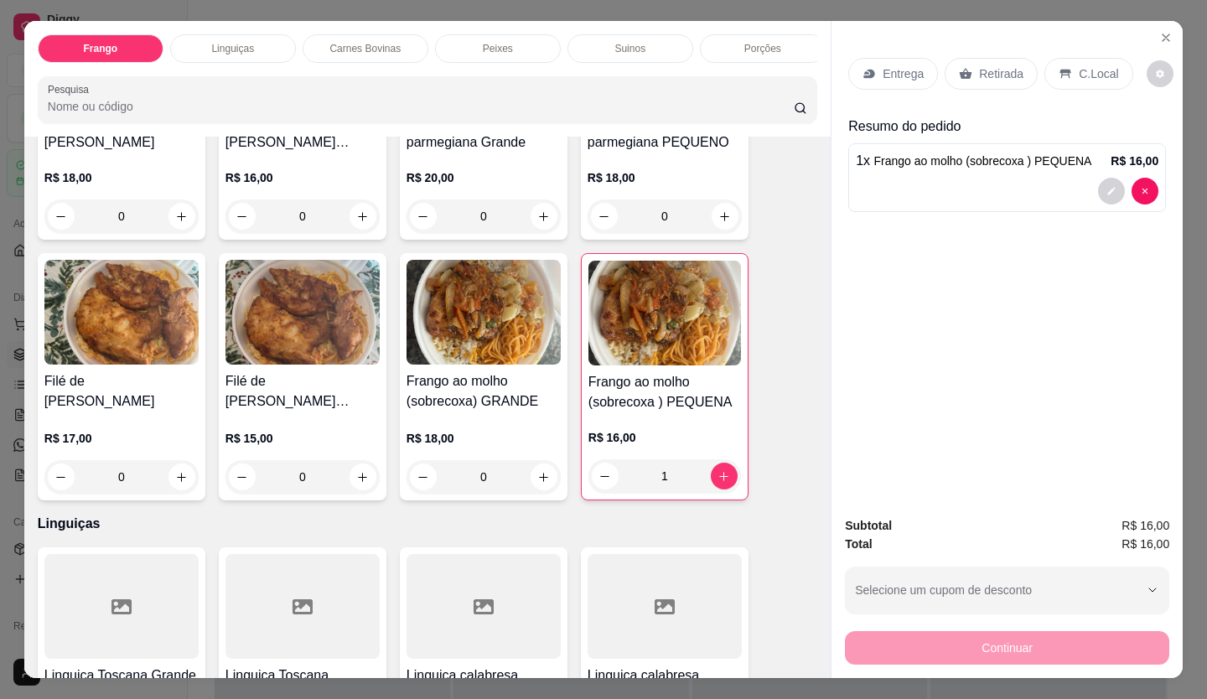
click at [874, 70] on div "Entrega" at bounding box center [893, 74] width 90 height 32
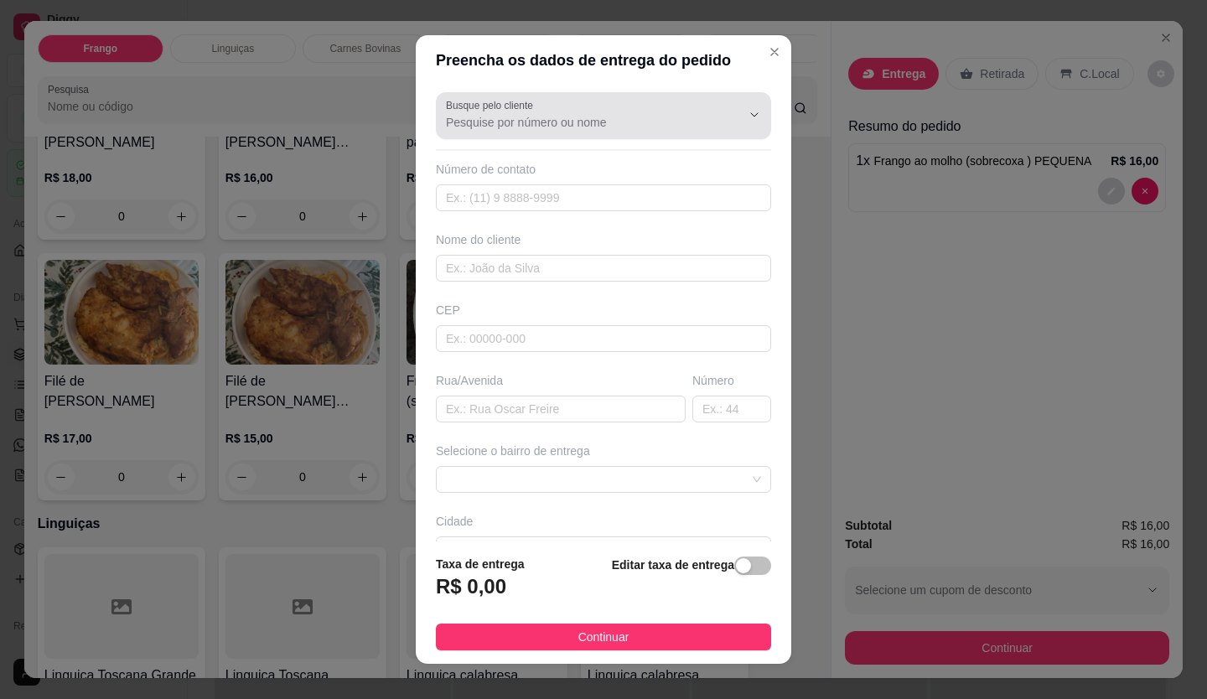
click at [624, 108] on div at bounding box center [603, 116] width 315 height 34
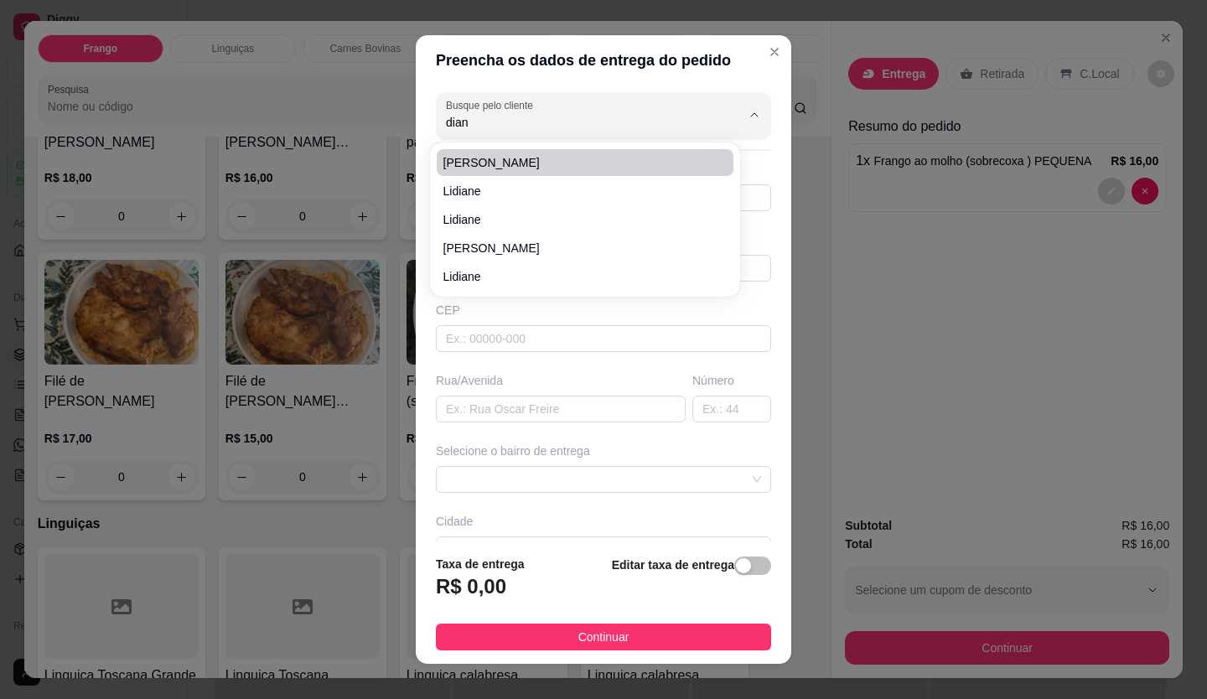
click at [602, 164] on span "[PERSON_NAME]" at bounding box center [577, 162] width 267 height 17
type input "[PERSON_NAME]"
type input "21975145284"
type input "[PERSON_NAME]"
type input "25045367"
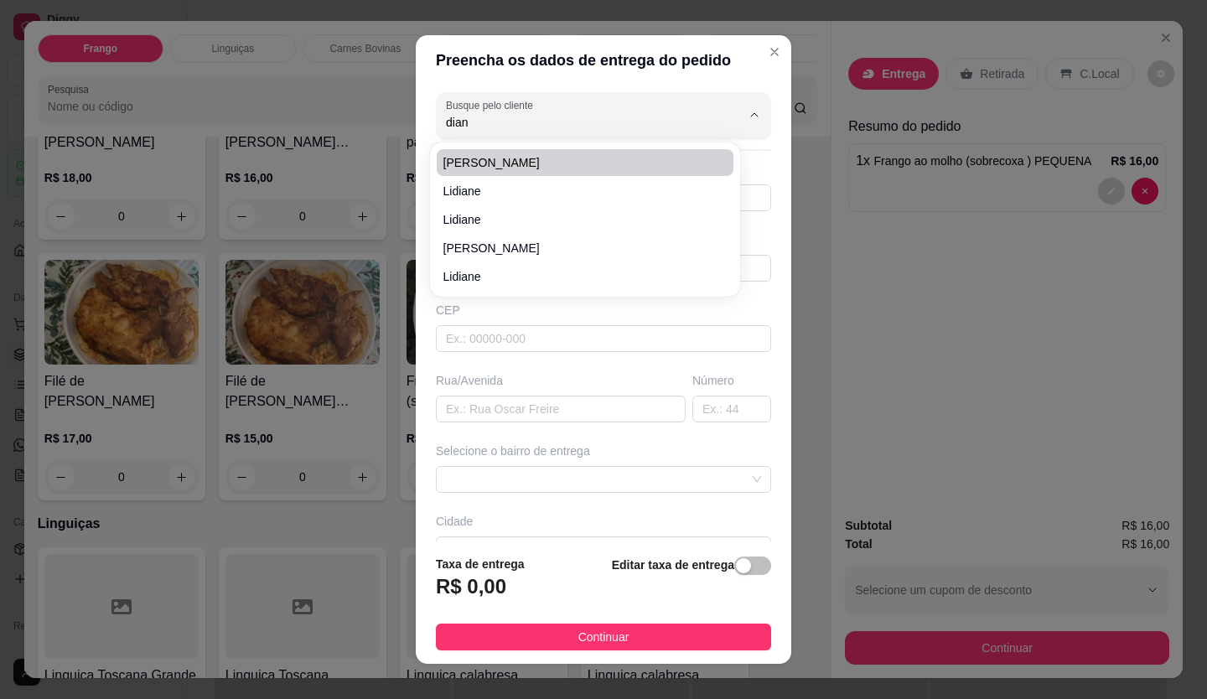
type input "Rua Cearenses"
type input "19"
type input "Duque de Caxias"
type input "[PERSON_NAME] fica em frente à loja pelegrino"
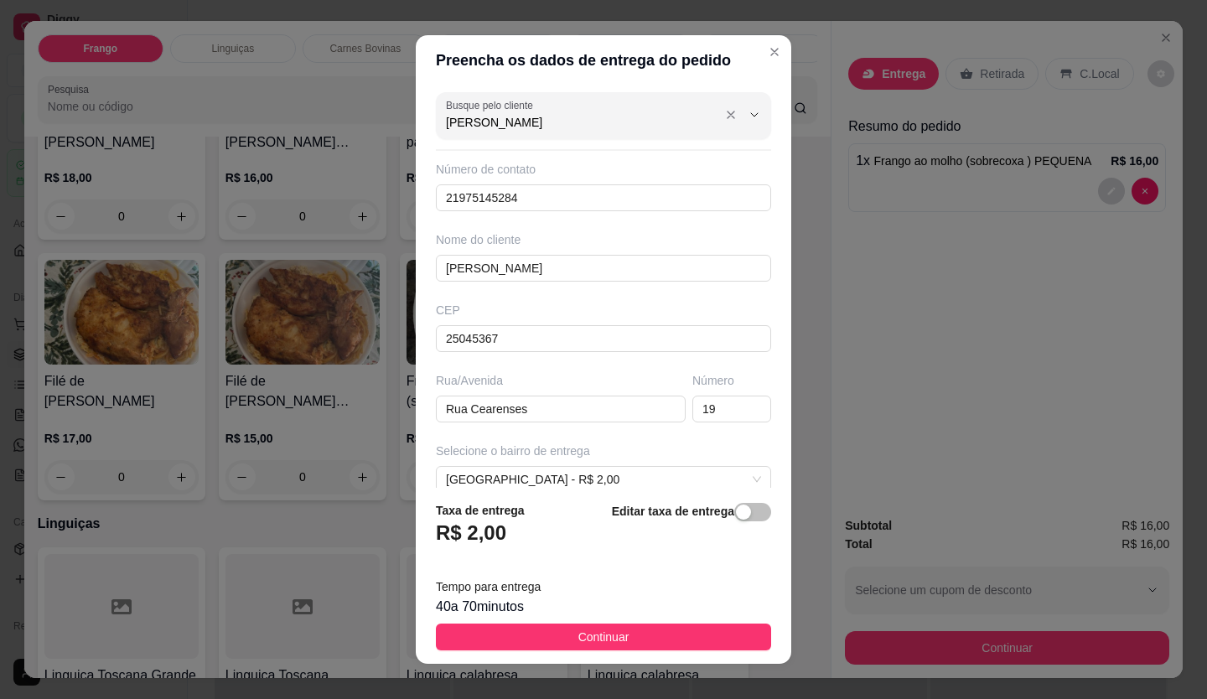
click at [542, 129] on input "[PERSON_NAME]" at bounding box center [580, 122] width 268 height 17
type input "[PERSON_NAME]"
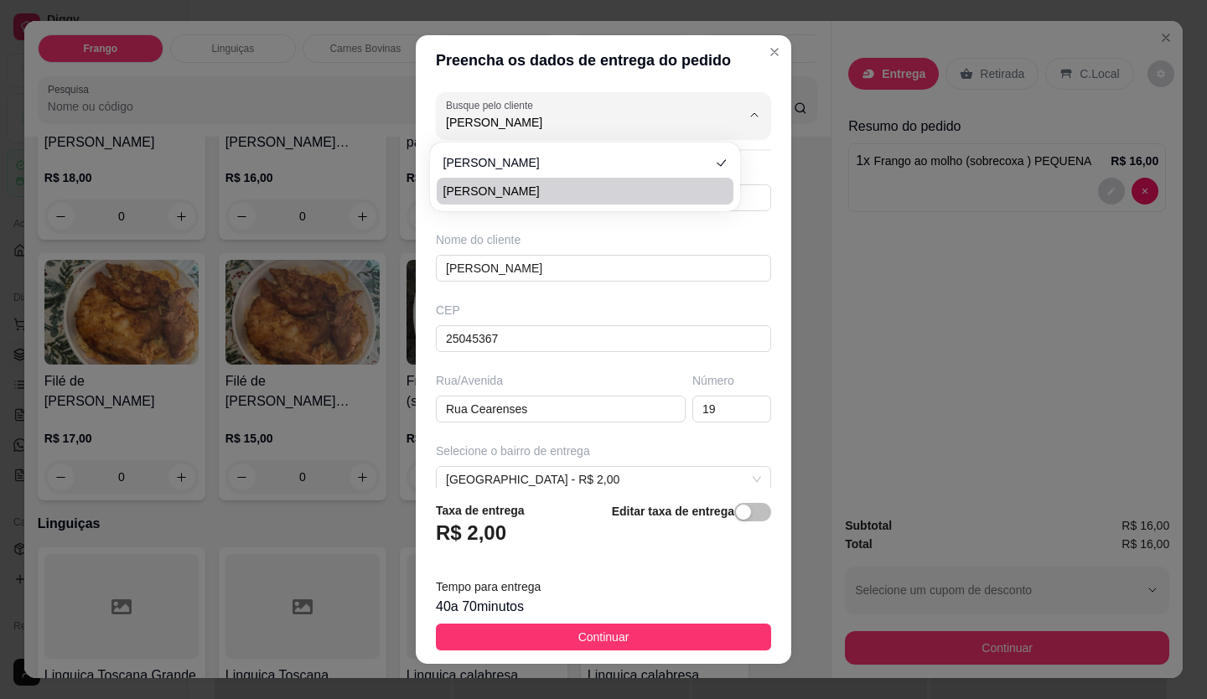
click at [549, 184] on span "[PERSON_NAME]" at bounding box center [577, 191] width 267 height 17
type input "21990100811"
type input "Rua [DATE]"
type input "vira a ultima esquerda, portao branco"
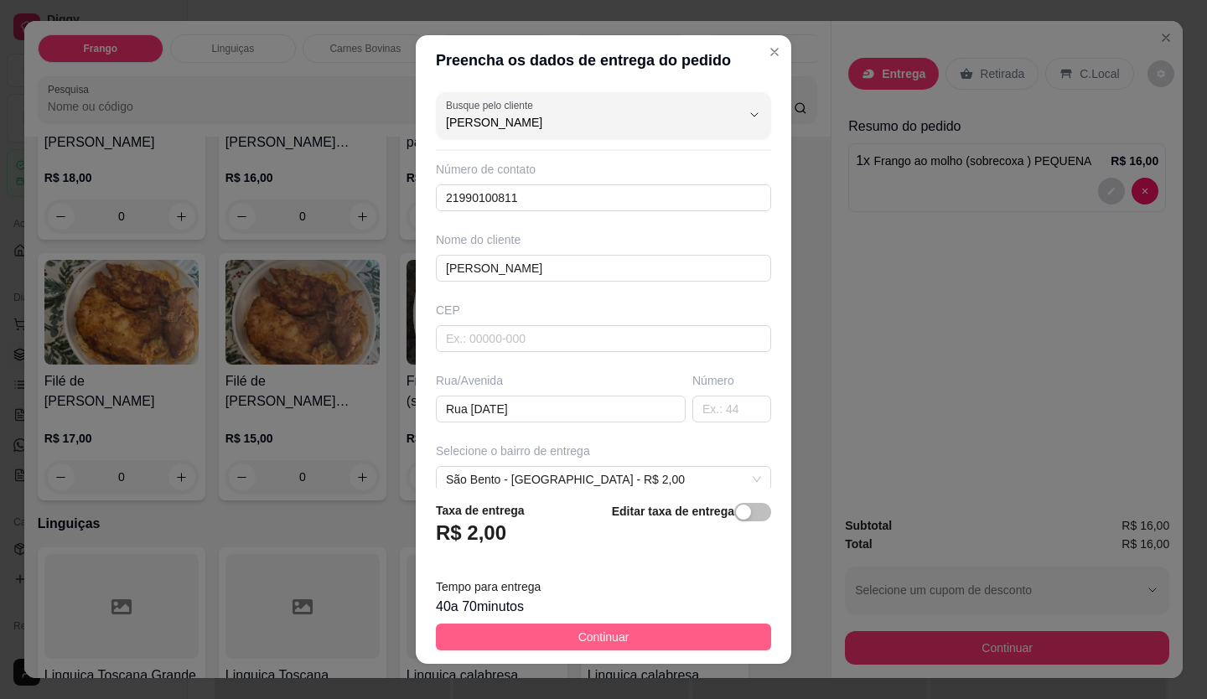
click at [638, 641] on button "Continuar" at bounding box center [603, 637] width 335 height 27
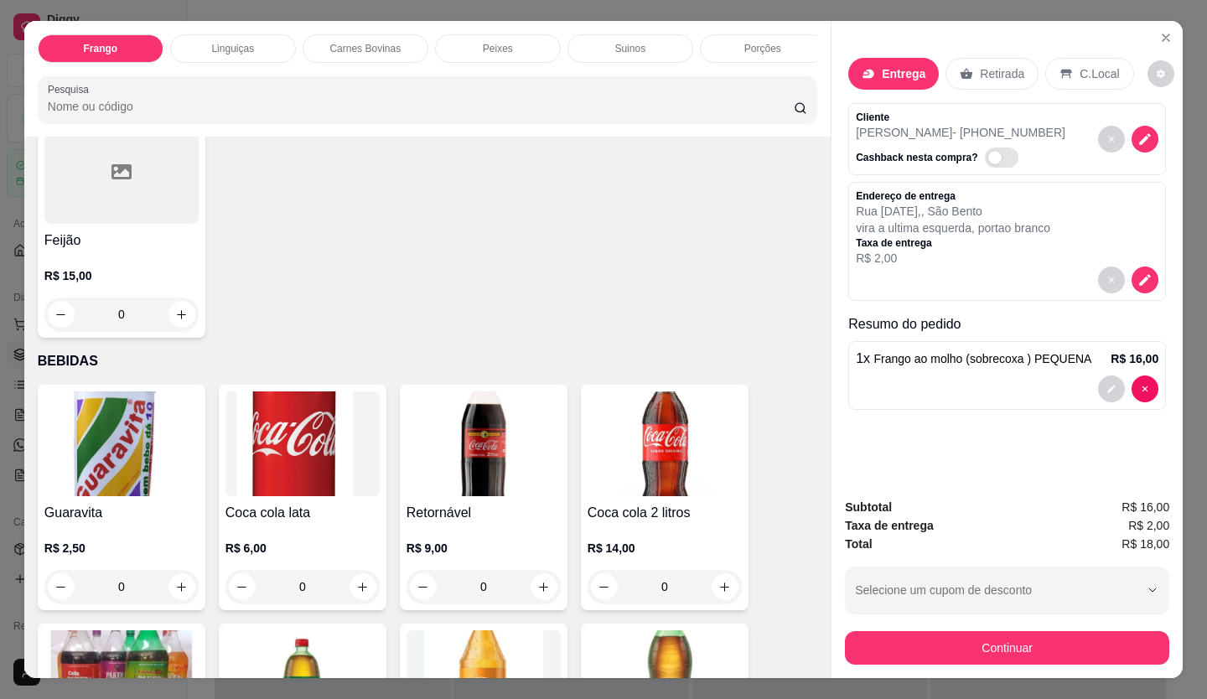
scroll to position [3229, 0]
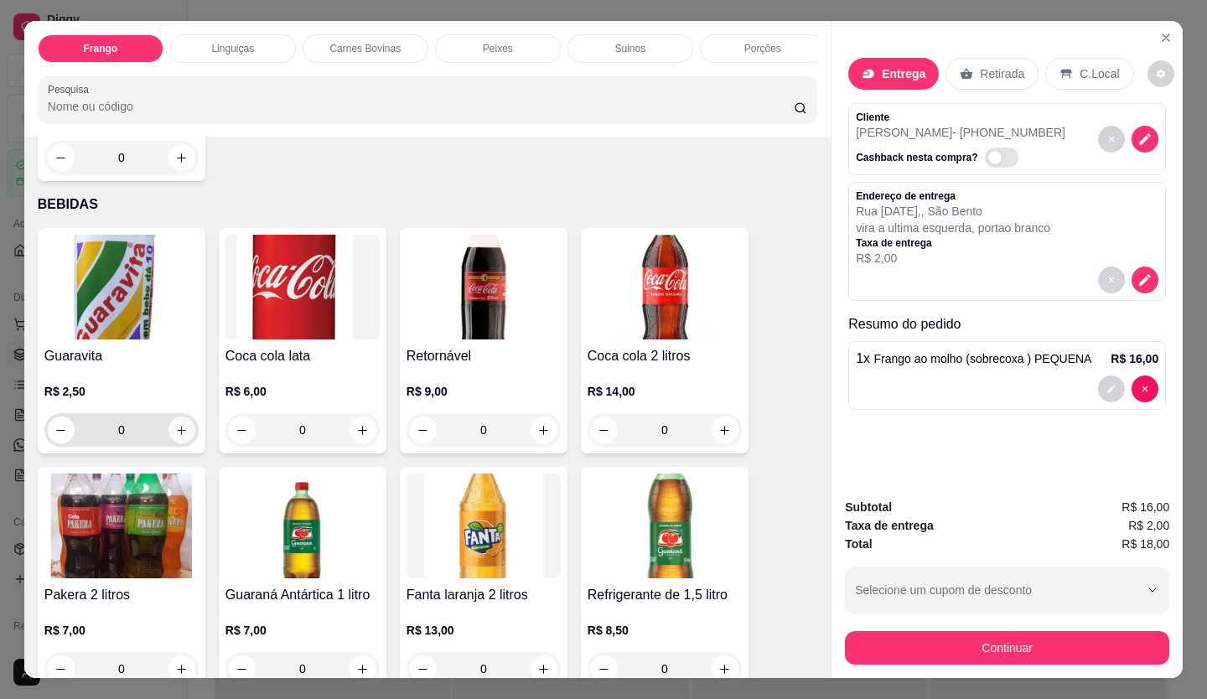
click at [175, 424] on icon "increase-product-quantity" at bounding box center [181, 430] width 13 height 13
type input "1"
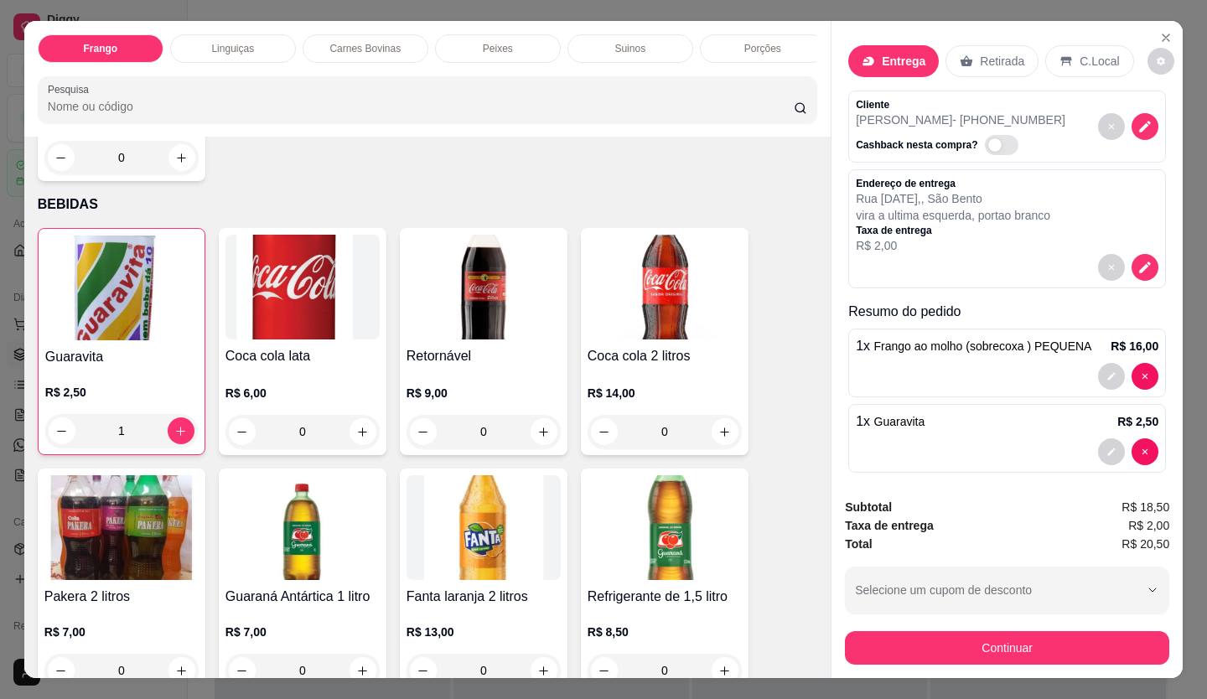
scroll to position [24, 0]
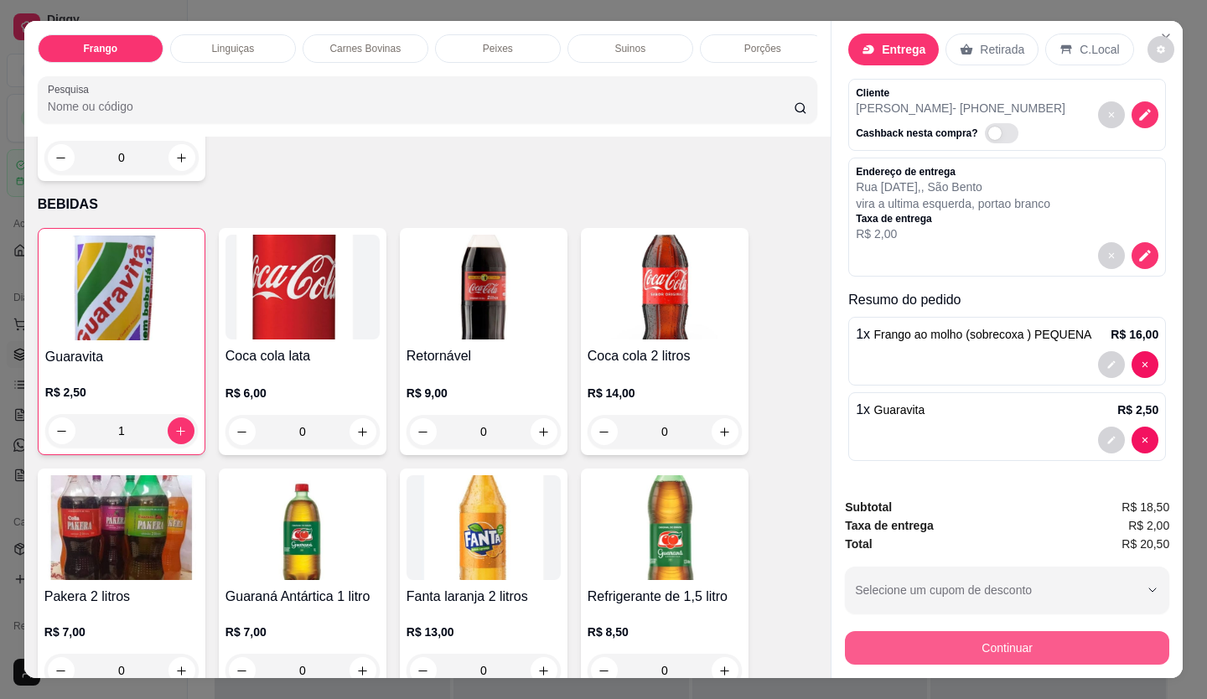
click at [959, 637] on button "Continuar" at bounding box center [1007, 648] width 324 height 34
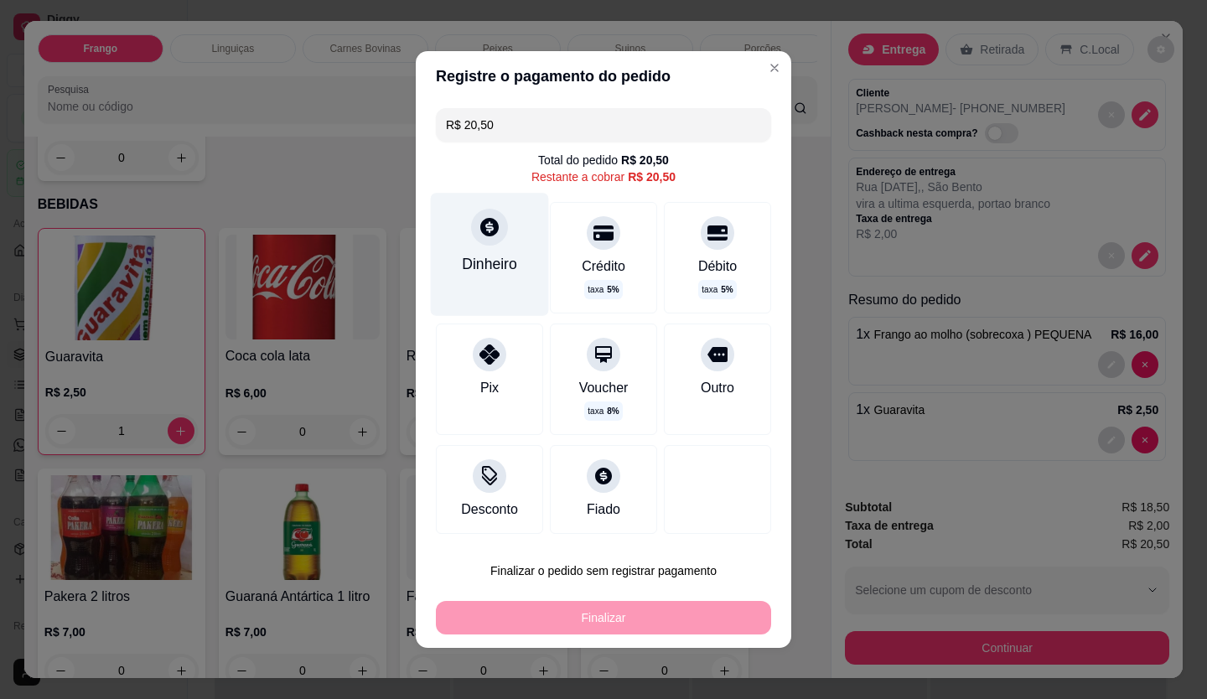
click at [483, 300] on div "Dinheiro" at bounding box center [490, 254] width 118 height 122
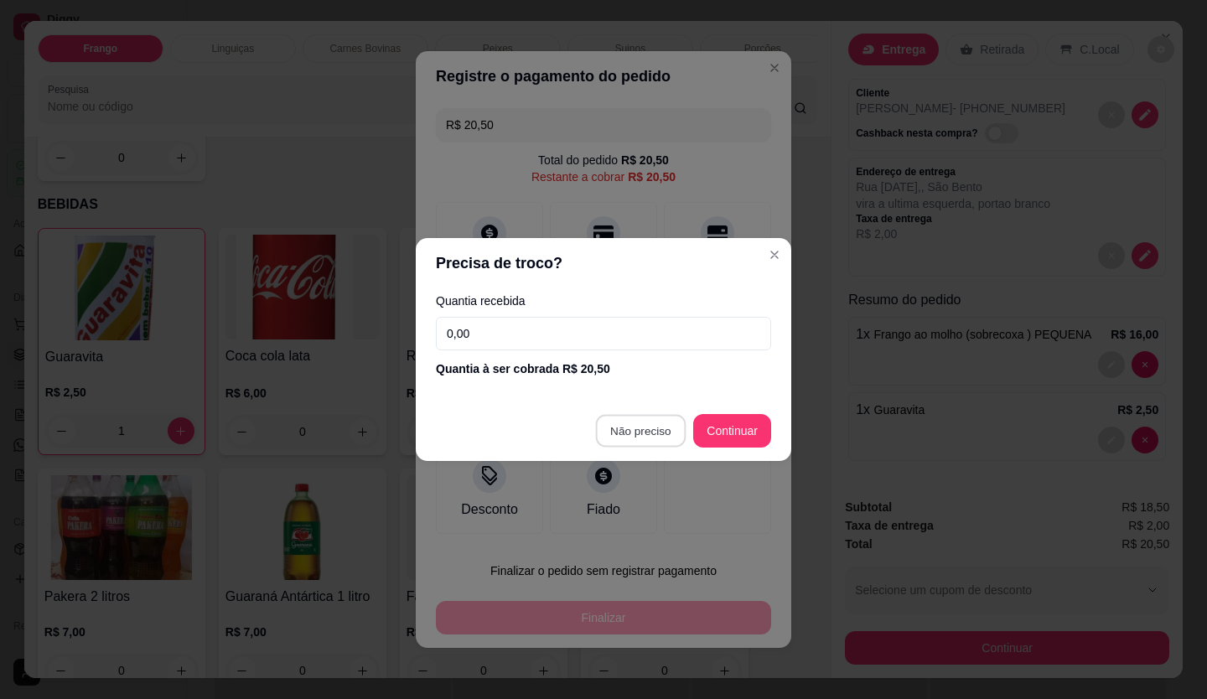
type input "R$ 0,00"
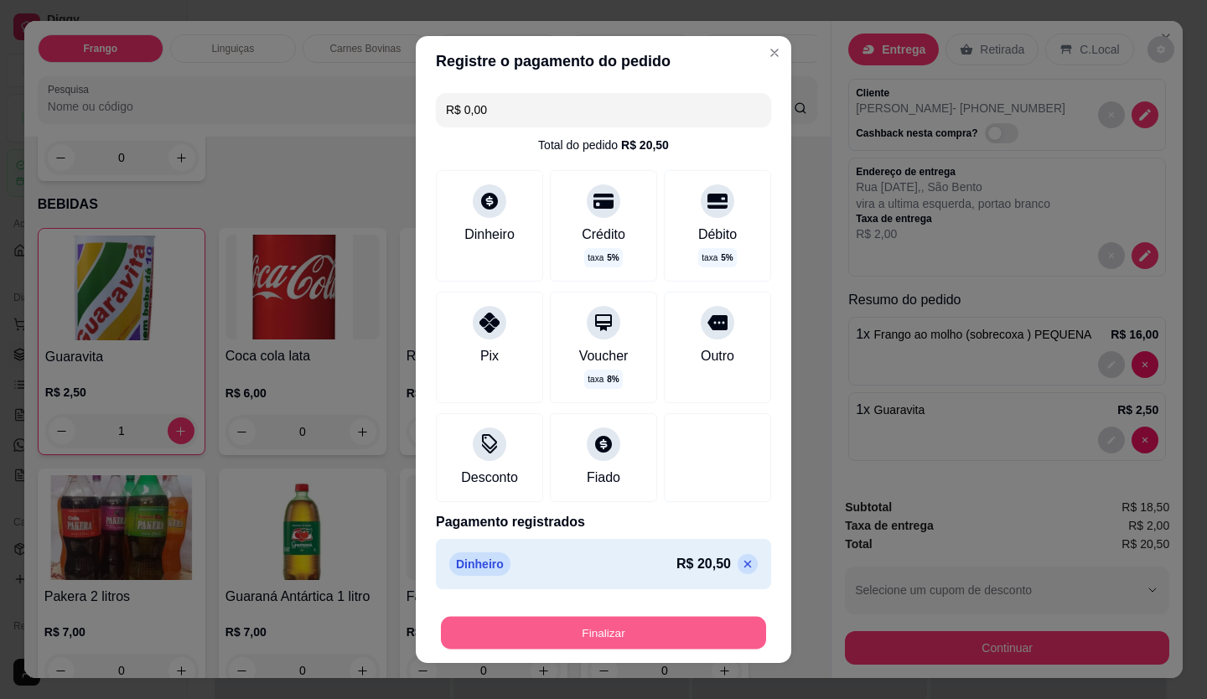
click at [680, 625] on button "Finalizar" at bounding box center [603, 633] width 325 height 33
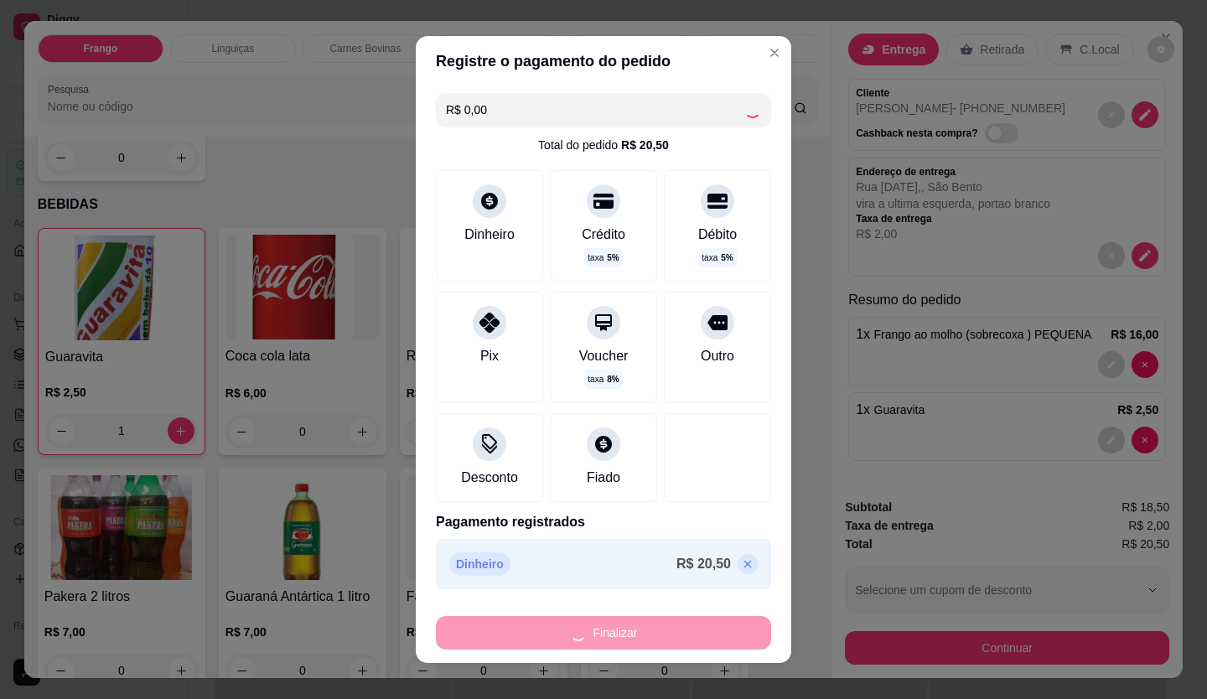
type input "0"
type input "-R$ 20,50"
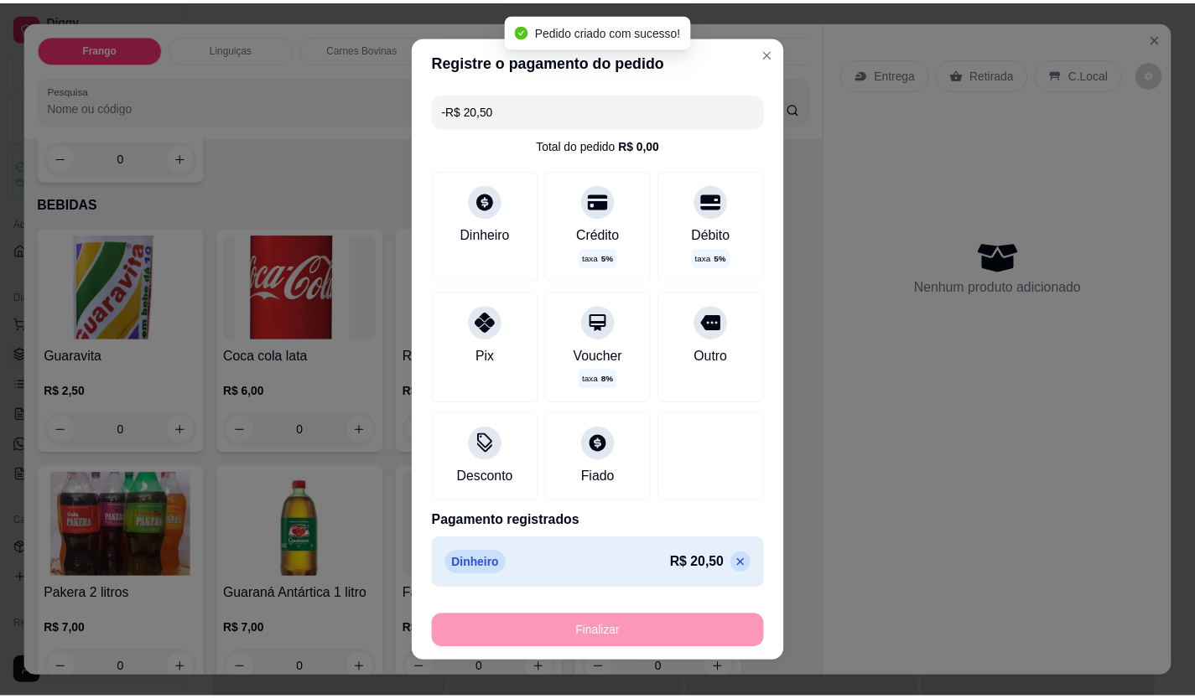
scroll to position [0, 0]
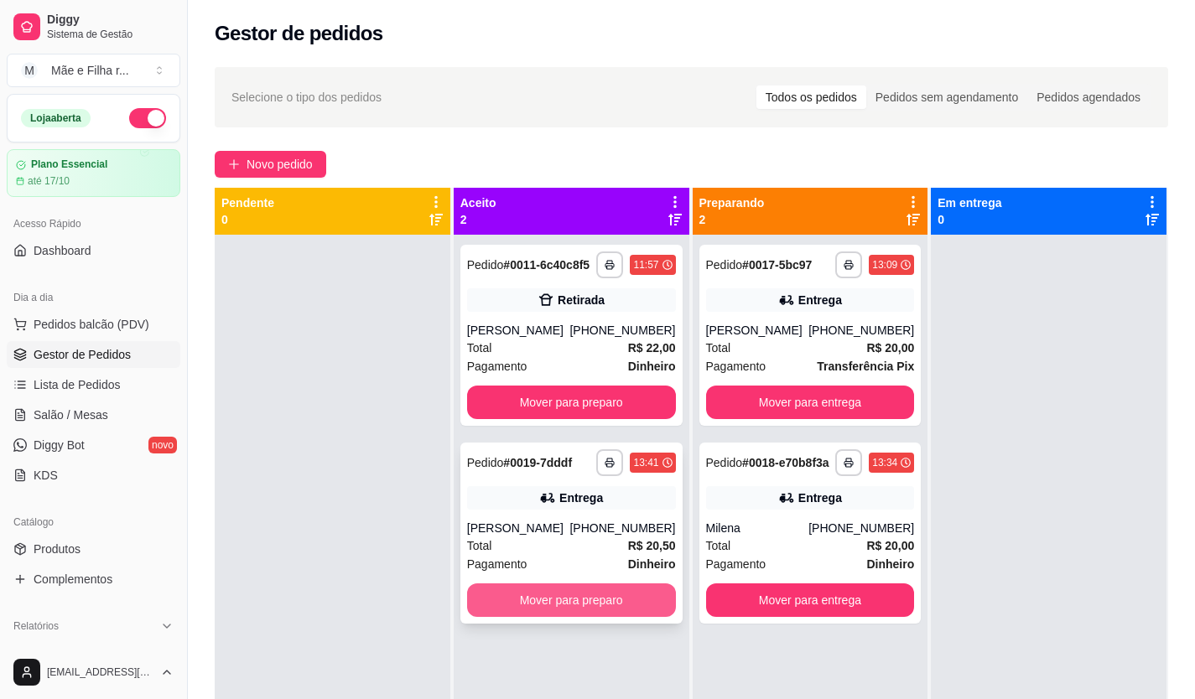
click at [621, 589] on button "Mover para preparo" at bounding box center [571, 601] width 209 height 34
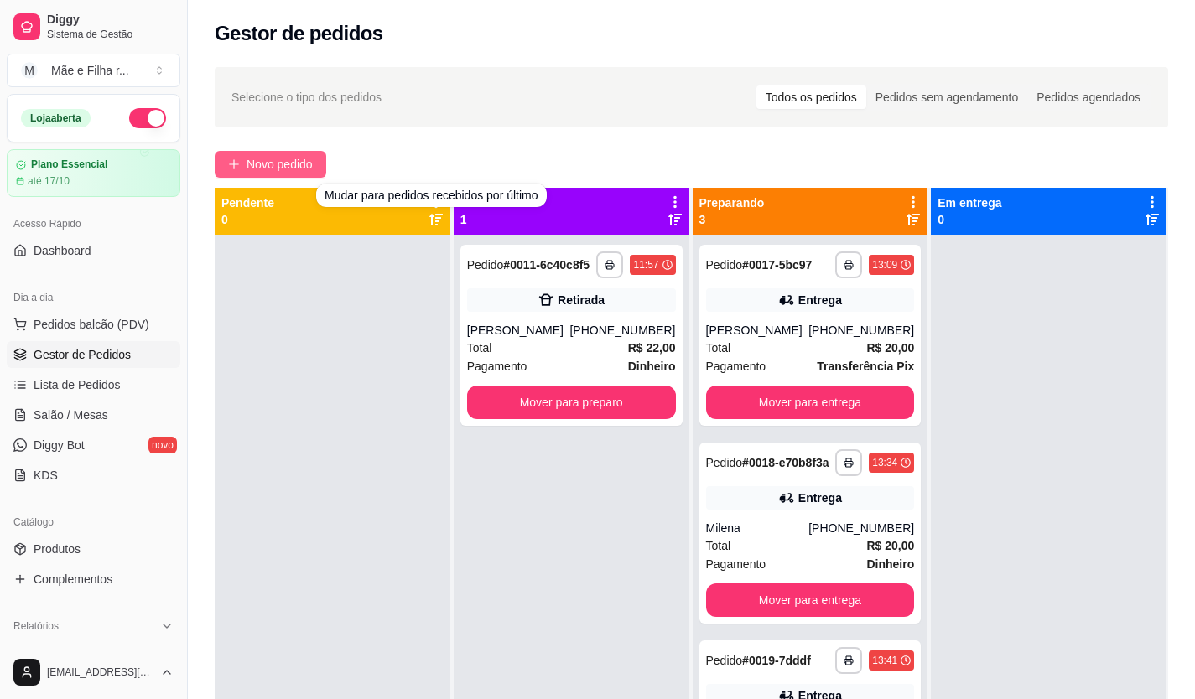
click at [314, 175] on button "Novo pedido" at bounding box center [271, 164] width 112 height 27
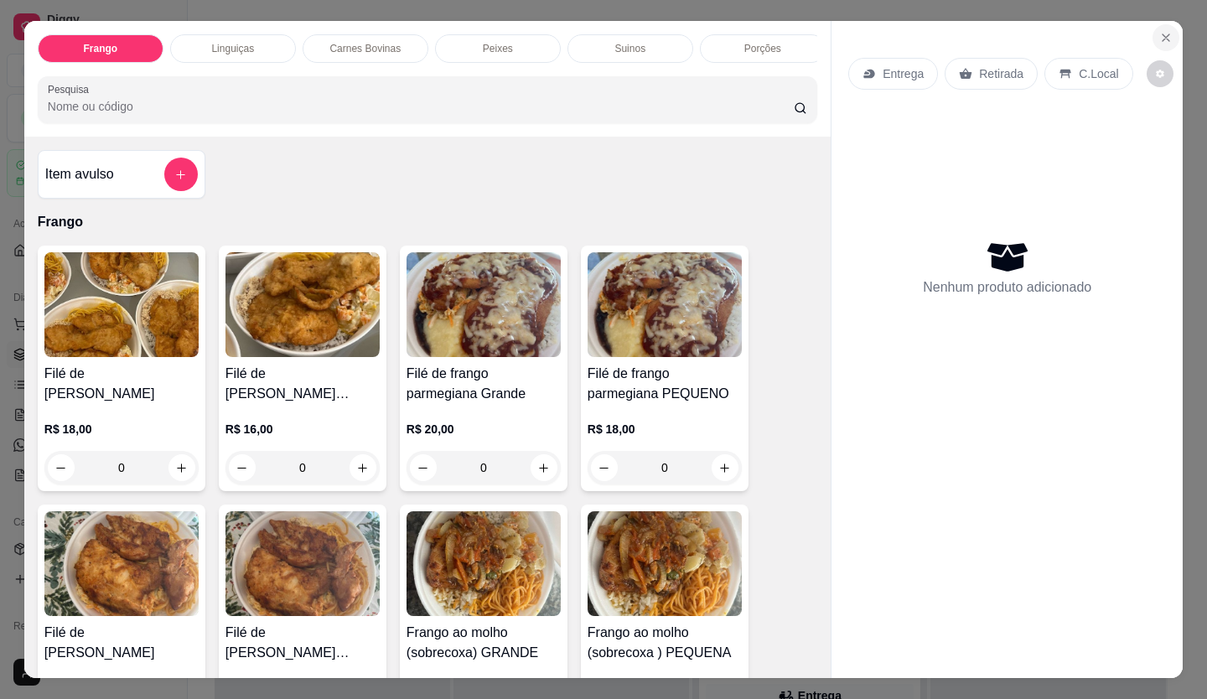
click at [1154, 24] on button "Close" at bounding box center [1166, 37] width 27 height 27
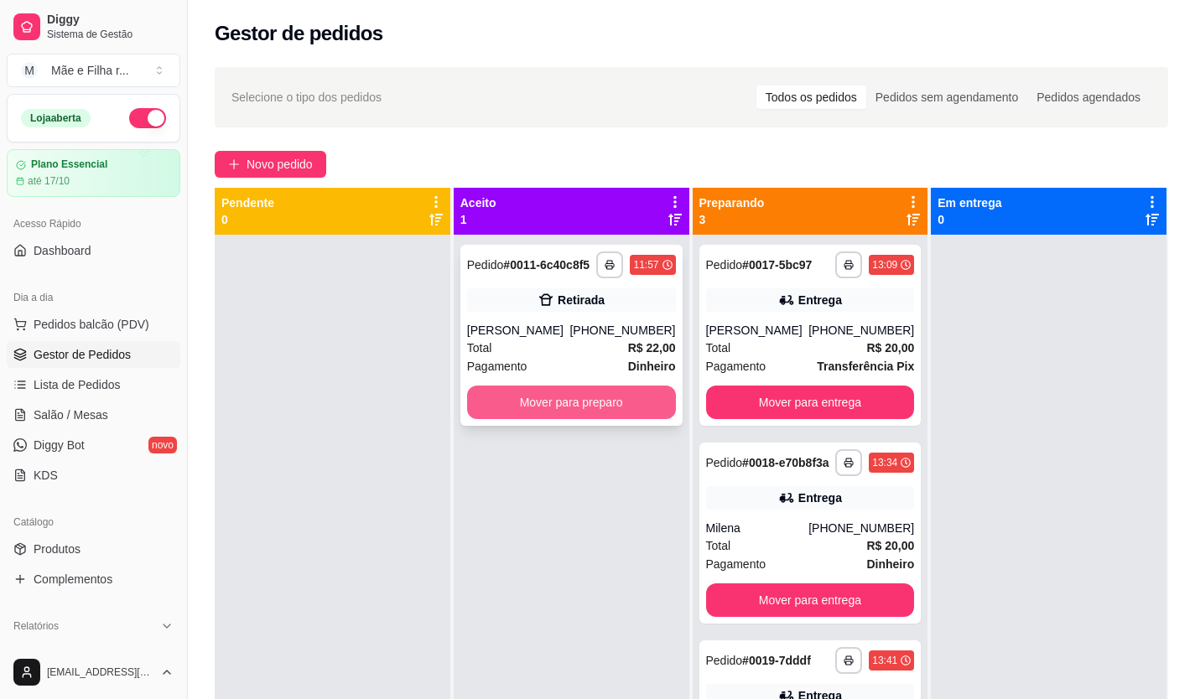
click at [584, 396] on button "Mover para preparo" at bounding box center [571, 403] width 209 height 34
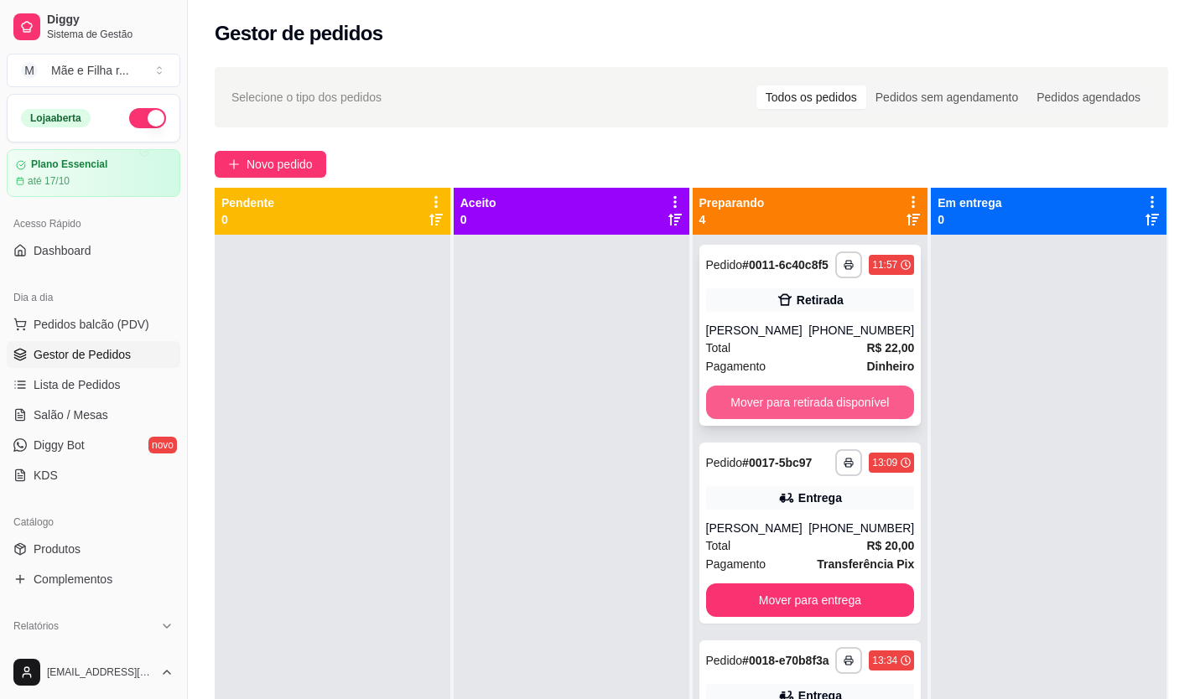
click at [800, 413] on button "Mover para retirada disponível" at bounding box center [810, 403] width 209 height 34
click at [808, 398] on div "**********" at bounding box center [810, 335] width 222 height 181
click at [861, 402] on button "Mover para retirada disponível" at bounding box center [809, 403] width 202 height 33
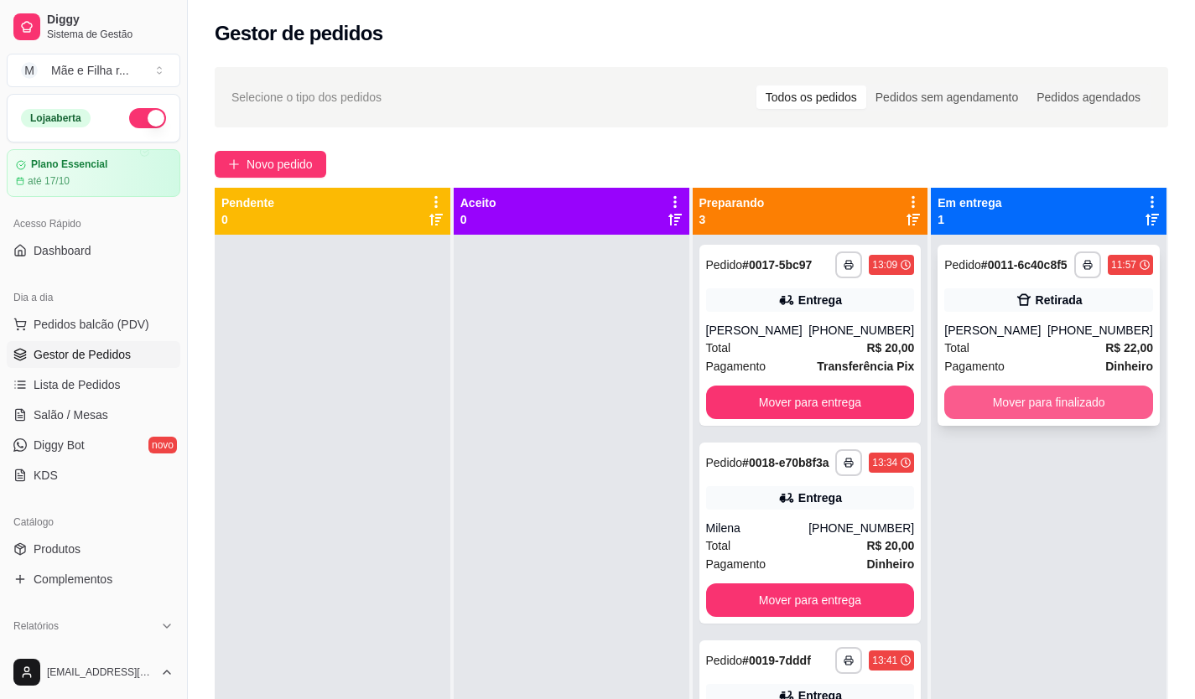
click at [1076, 404] on button "Mover para finalizado" at bounding box center [1048, 403] width 209 height 34
click at [1076, 404] on button "Mover para finalizado" at bounding box center [1048, 403] width 202 height 33
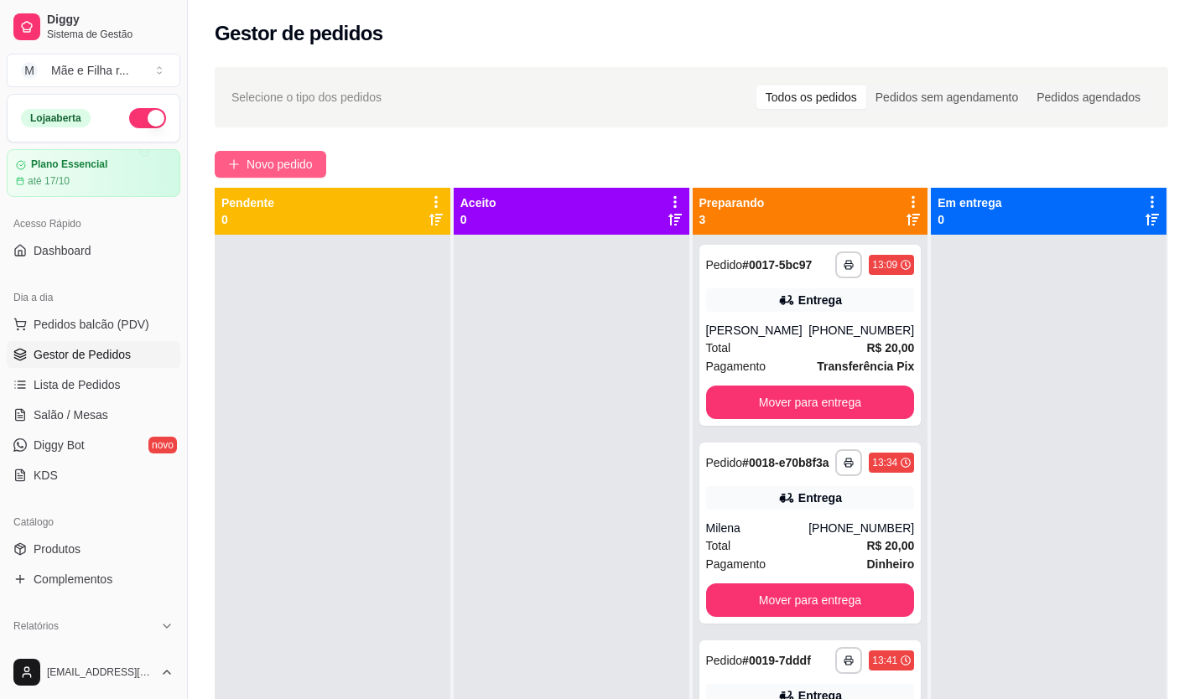
click at [276, 156] on span "Novo pedido" at bounding box center [279, 164] width 66 height 18
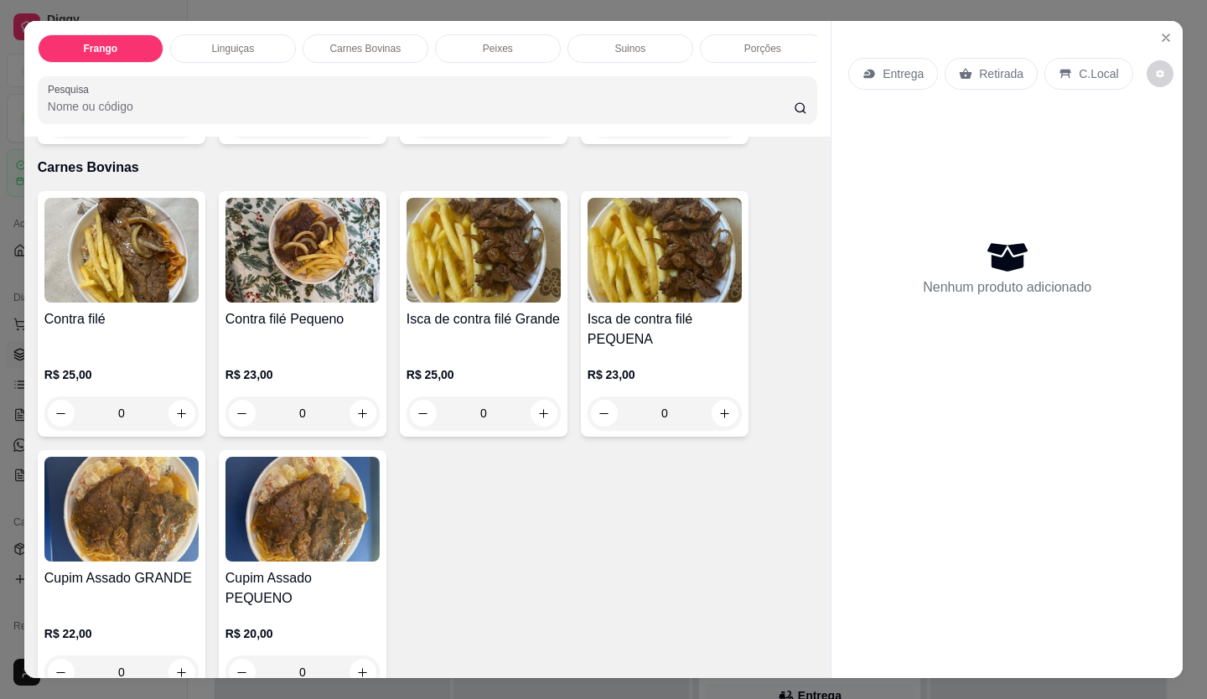
scroll to position [1006, 0]
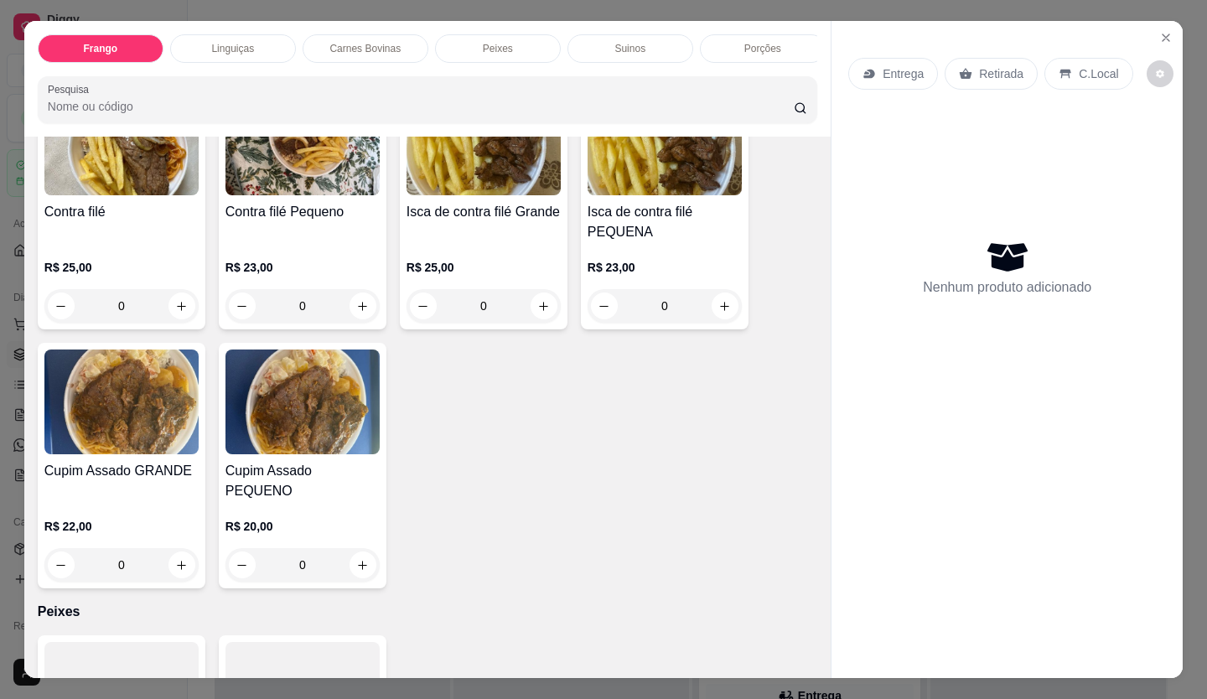
click at [181, 454] on img at bounding box center [121, 402] width 154 height 105
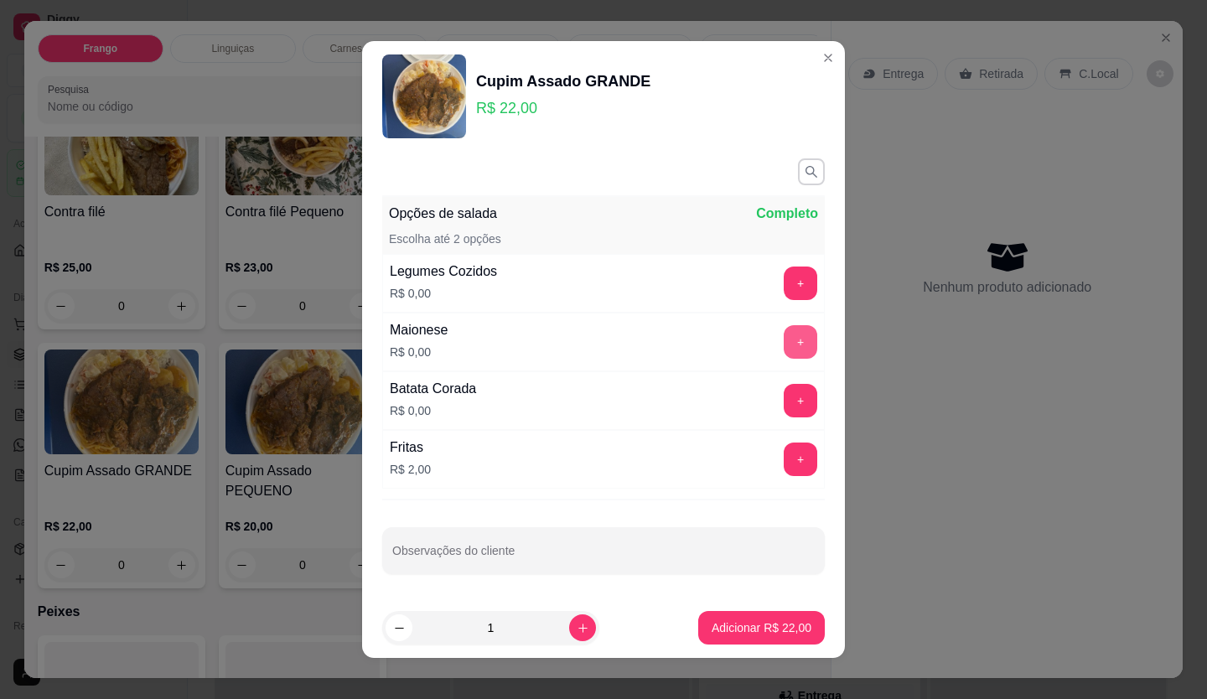
click at [785, 346] on button "+" at bounding box center [801, 342] width 34 height 34
click at [770, 637] on button "Adicionar R$ 22,00" at bounding box center [761, 628] width 123 height 33
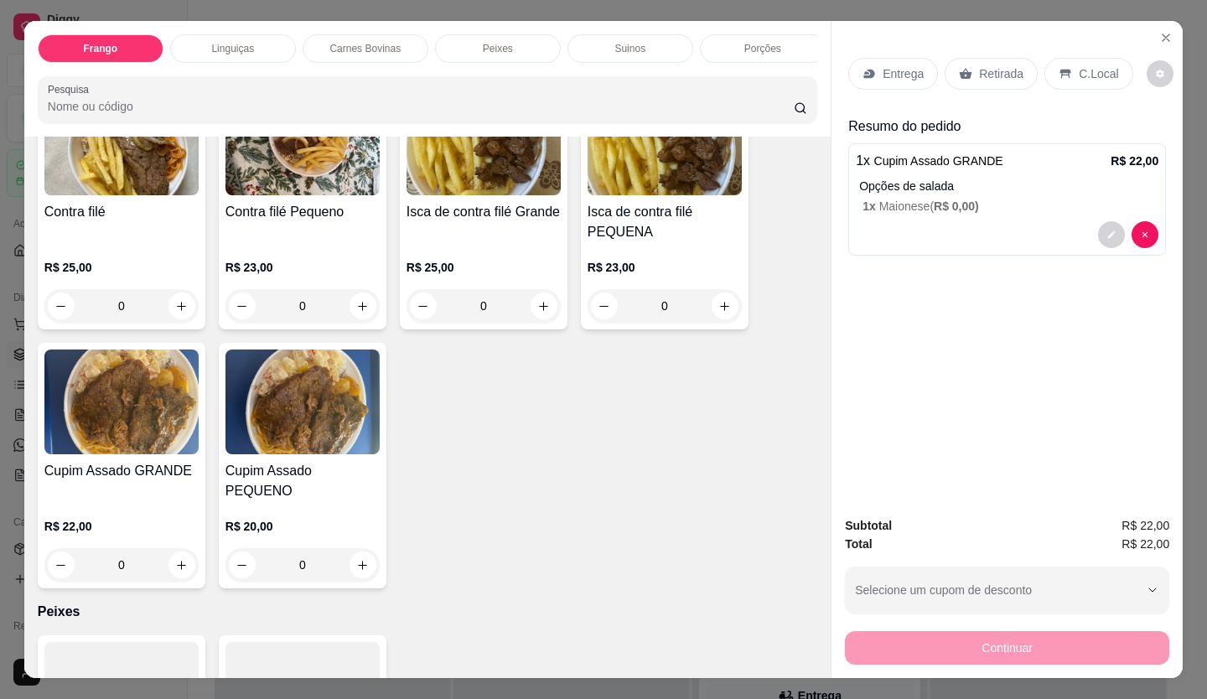
click at [886, 68] on p "Entrega" at bounding box center [903, 73] width 41 height 17
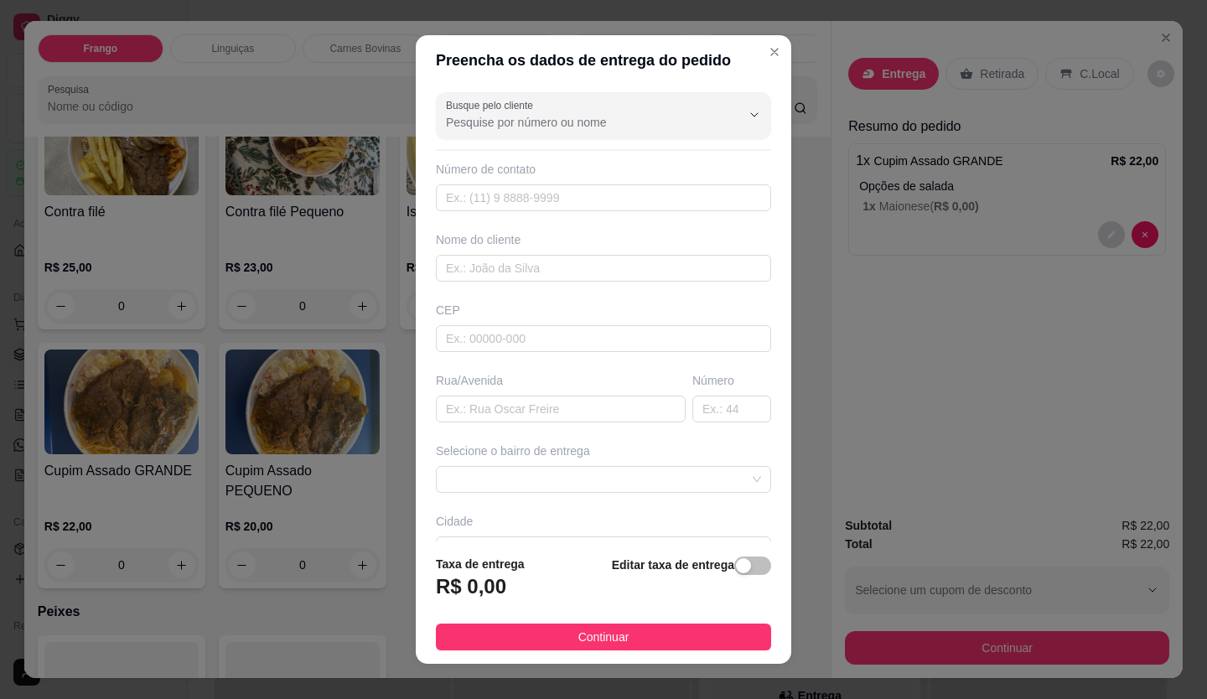
click at [585, 144] on div "Busque pelo cliente Número de contato Nome do cliente CEP Rua/[GEOGRAPHIC_DATA]…" at bounding box center [604, 314] width 376 height 457
click at [585, 140] on div "Busque pelo cliente Número de contato Nome do cliente CEP Rua/[GEOGRAPHIC_DATA]…" at bounding box center [604, 314] width 376 height 457
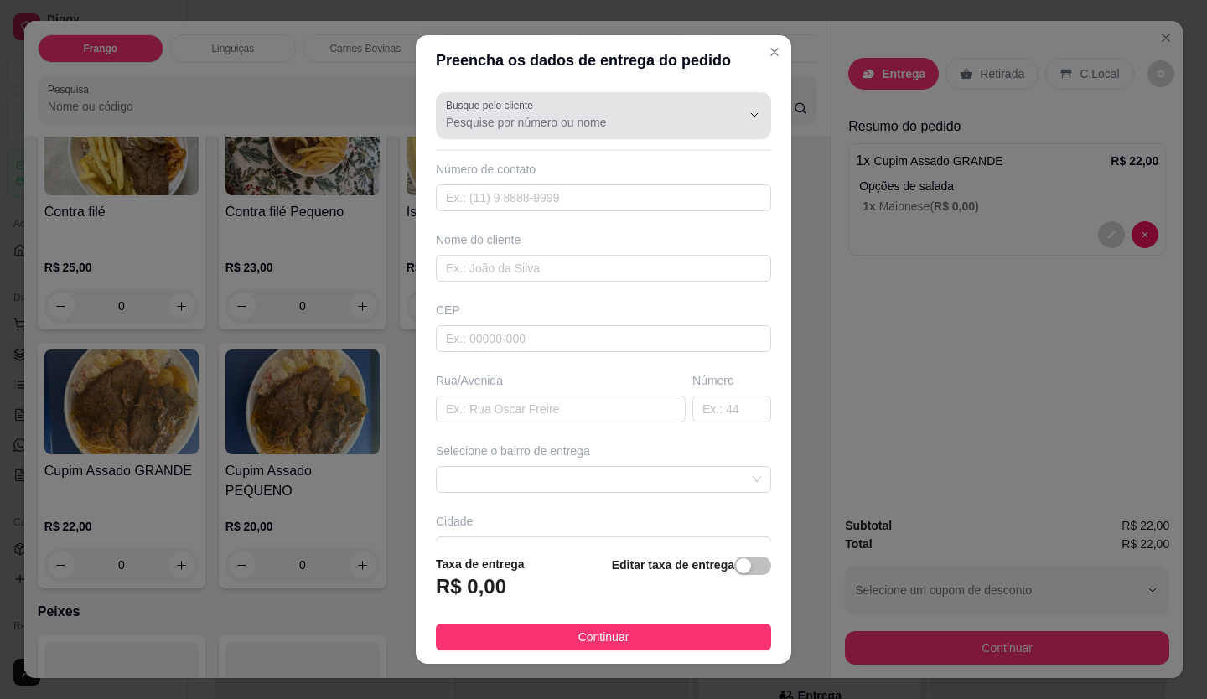
click at [584, 132] on div "Busque pelo cliente" at bounding box center [603, 115] width 335 height 47
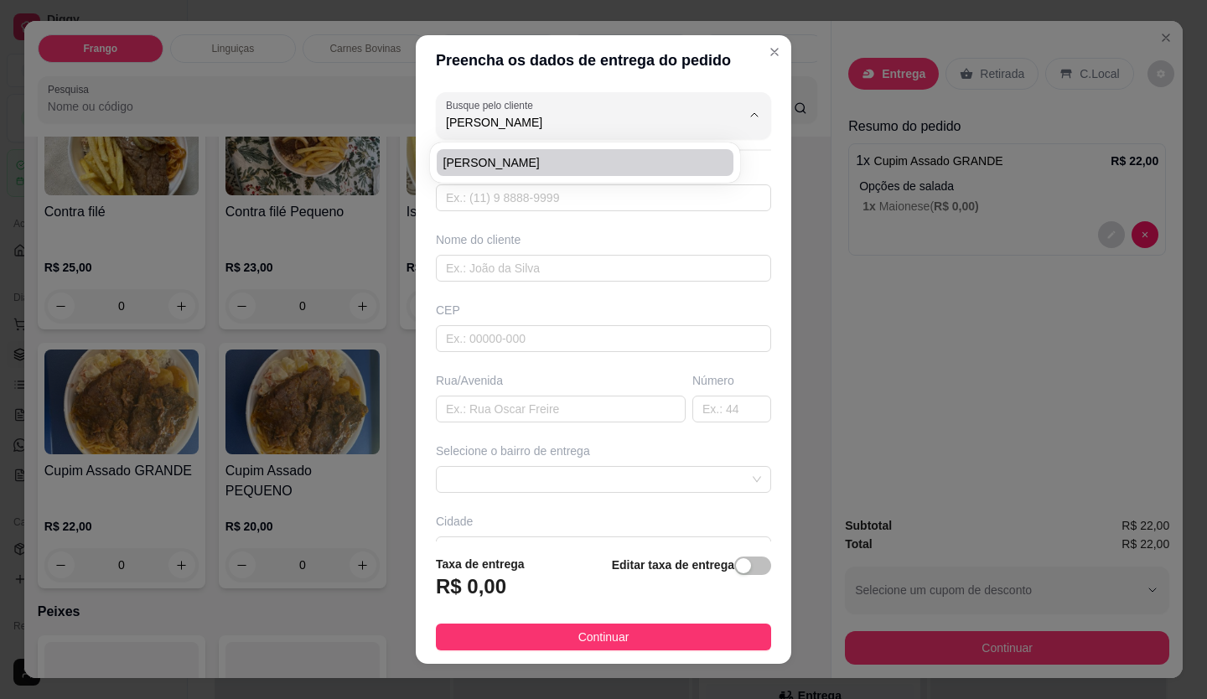
click at [517, 156] on span "[PERSON_NAME]" at bounding box center [577, 162] width 267 height 17
type input "[PERSON_NAME]"
type input "21965509675"
type input "[PERSON_NAME]"
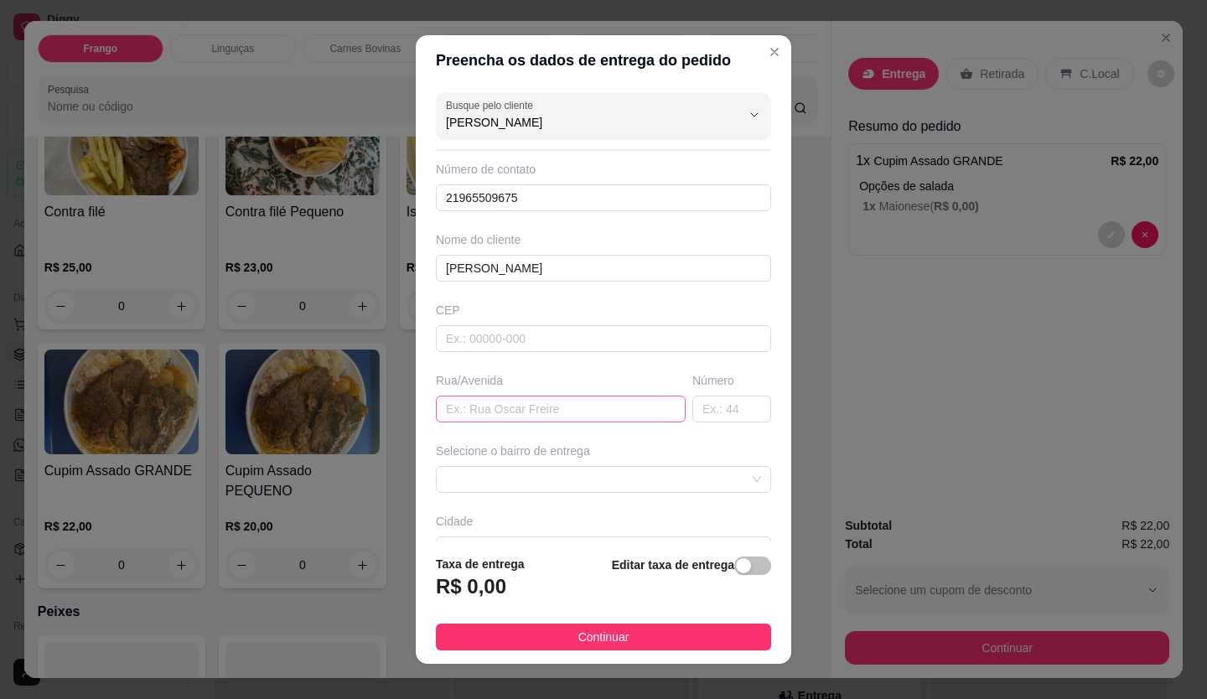
type input "[PERSON_NAME]"
click at [524, 416] on input "text" at bounding box center [561, 409] width 250 height 27
click at [730, 405] on input "text" at bounding box center [732, 409] width 79 height 27
click at [519, 412] on input "Rua Orquideas" at bounding box center [561, 409] width 250 height 27
click at [489, 476] on span at bounding box center [603, 479] width 315 height 25
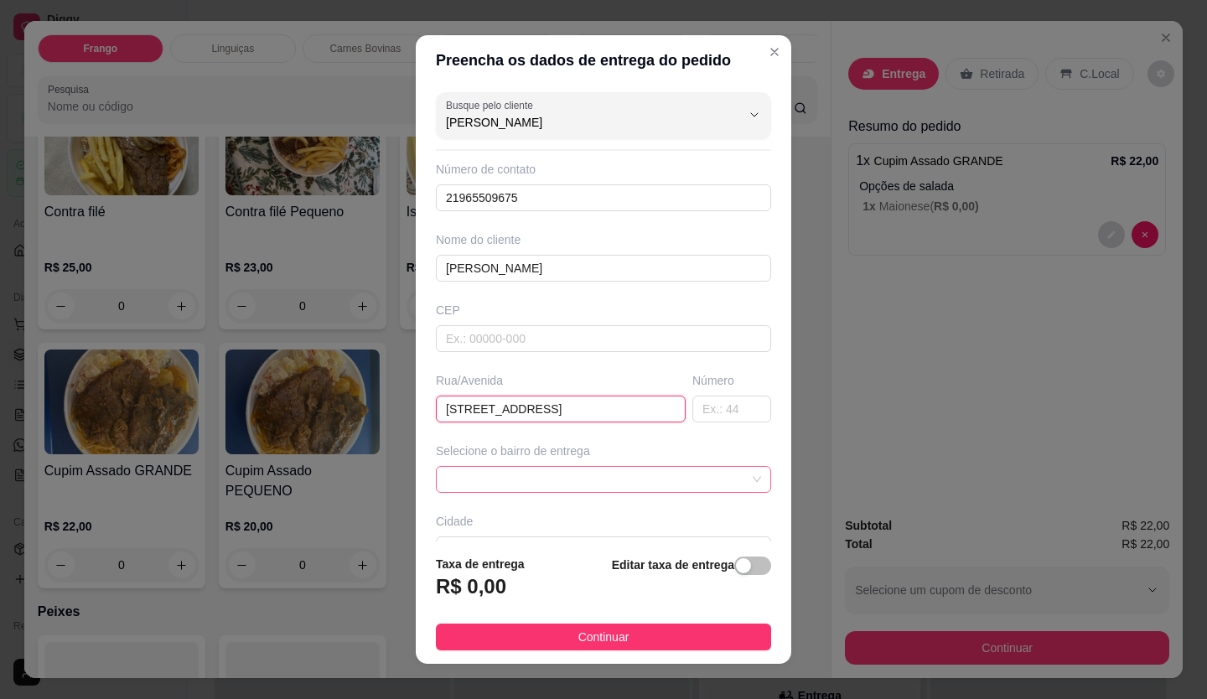
type input "[STREET_ADDRESS]"
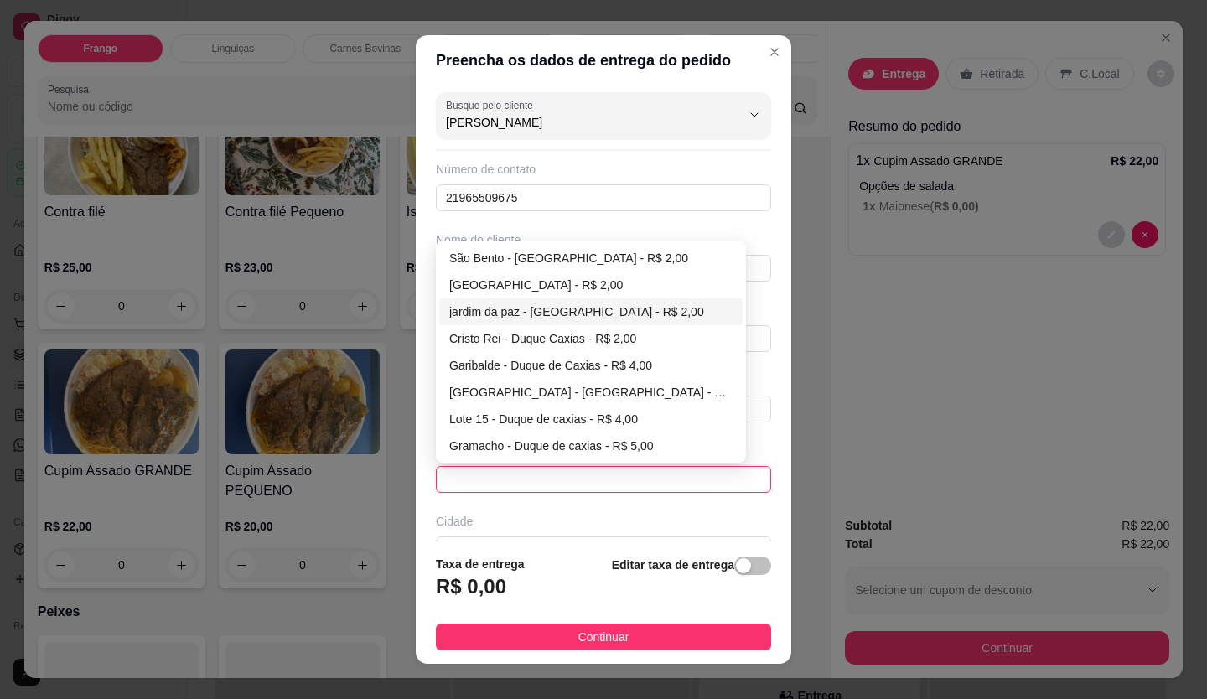
click at [493, 313] on div "jardim da paz - [GEOGRAPHIC_DATA] - R$ 2,00" at bounding box center [590, 312] width 283 height 18
type input "Duque de Caxias"
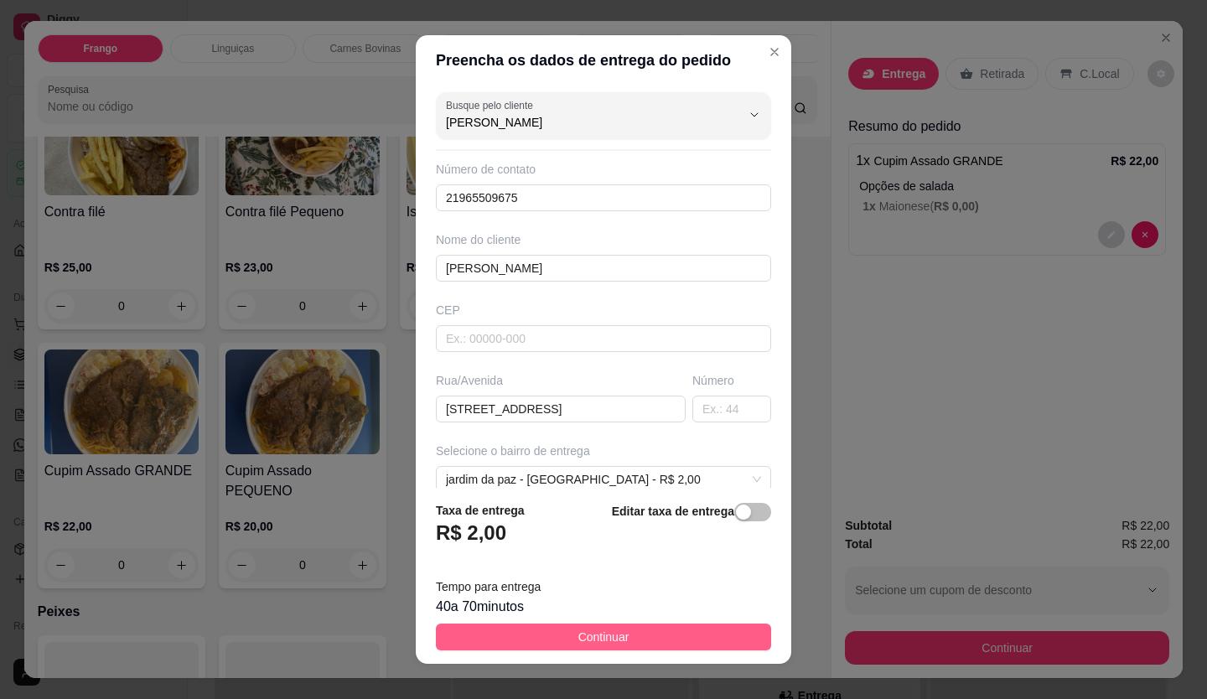
click at [578, 630] on span "Continuar" at bounding box center [603, 637] width 51 height 18
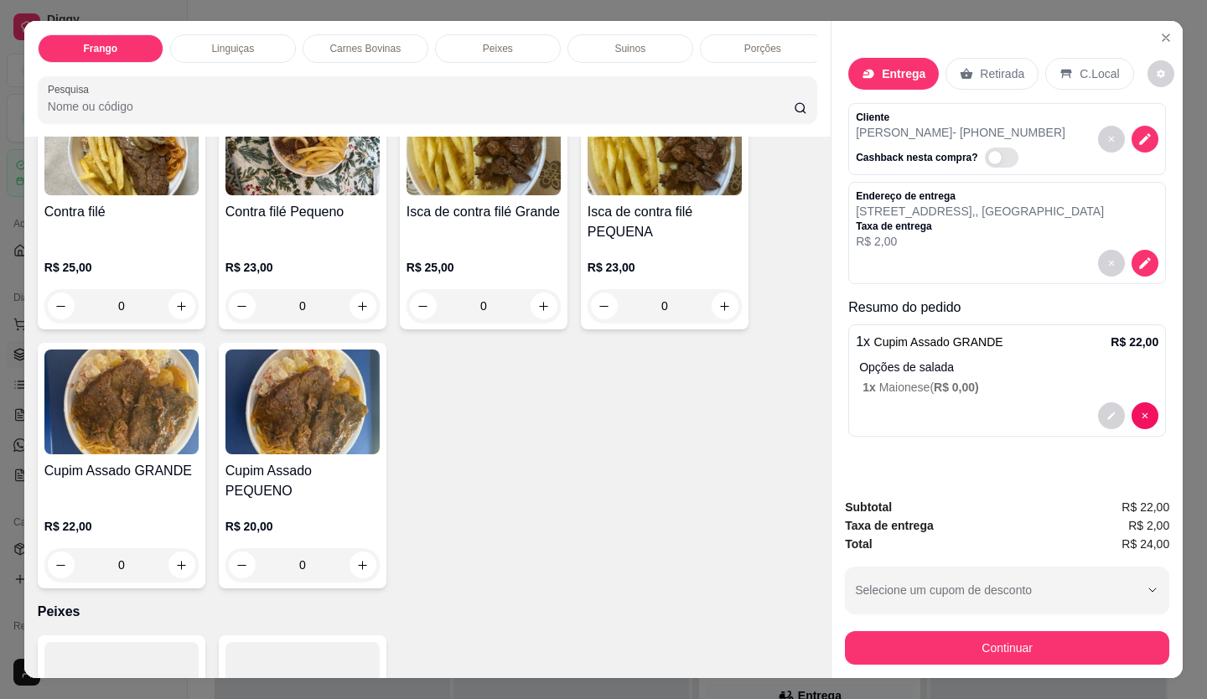
click at [1011, 627] on div "Continuar" at bounding box center [1007, 646] width 324 height 38
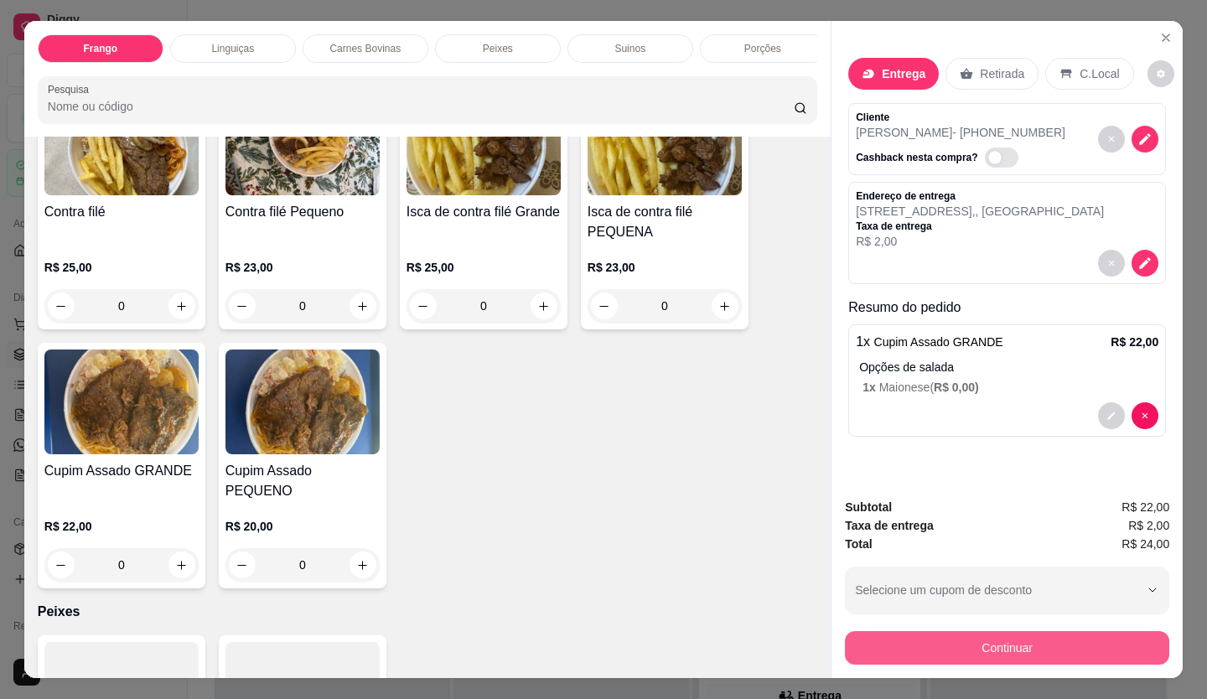
click at [1020, 634] on button "Continuar" at bounding box center [1007, 648] width 324 height 34
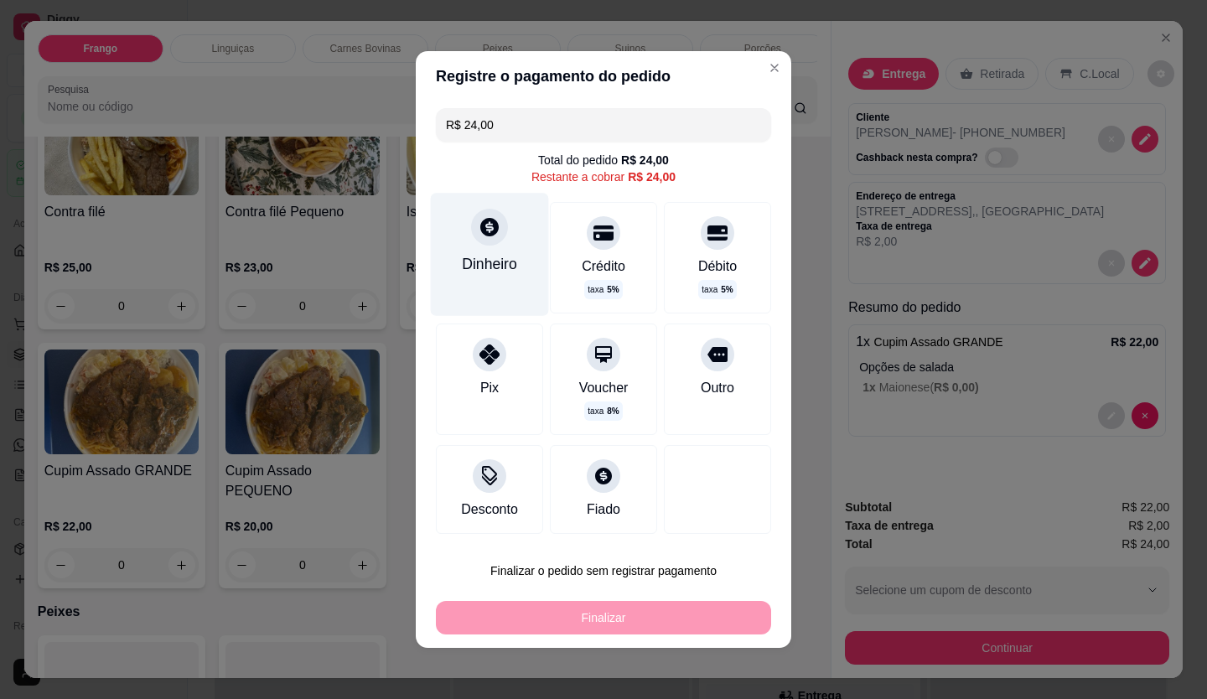
click at [458, 248] on div "Dinheiro" at bounding box center [490, 254] width 118 height 122
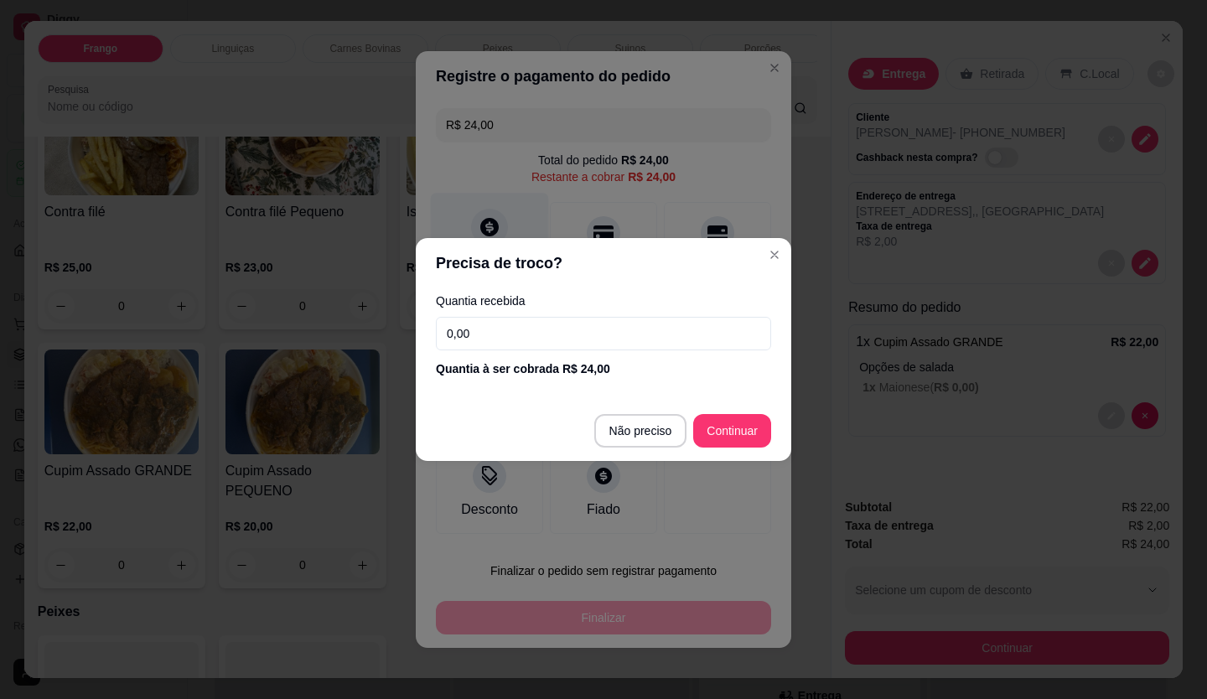
click at [539, 324] on input "0,00" at bounding box center [603, 334] width 335 height 34
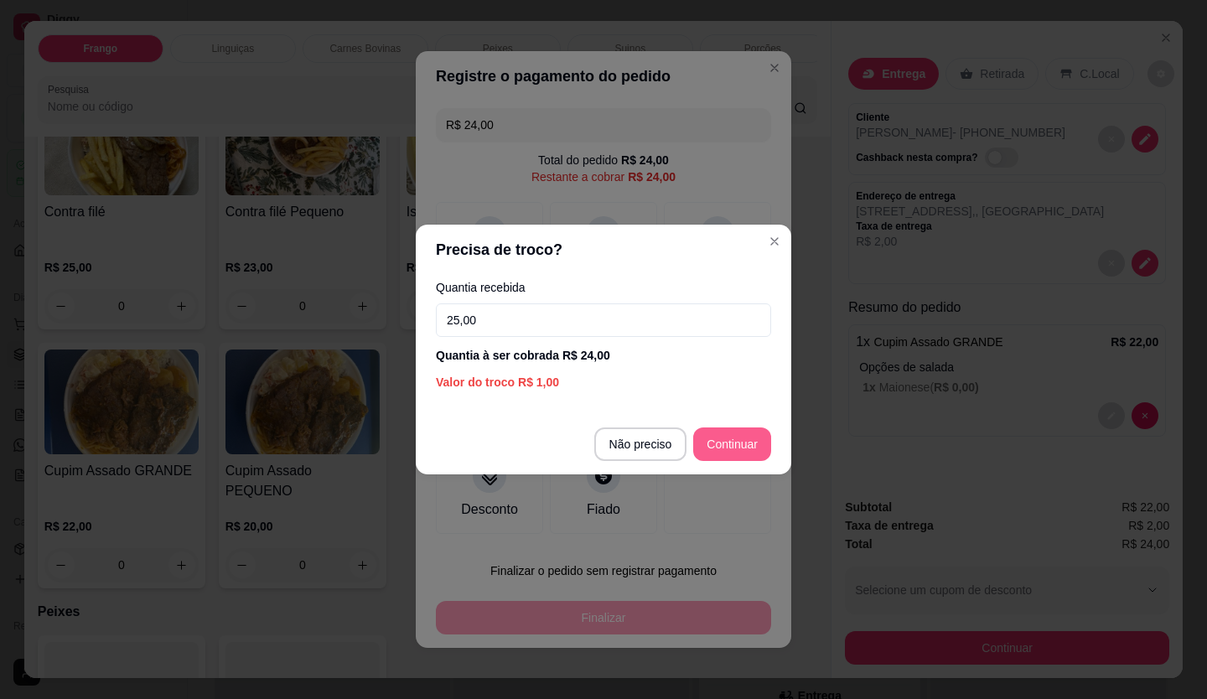
type input "25,00"
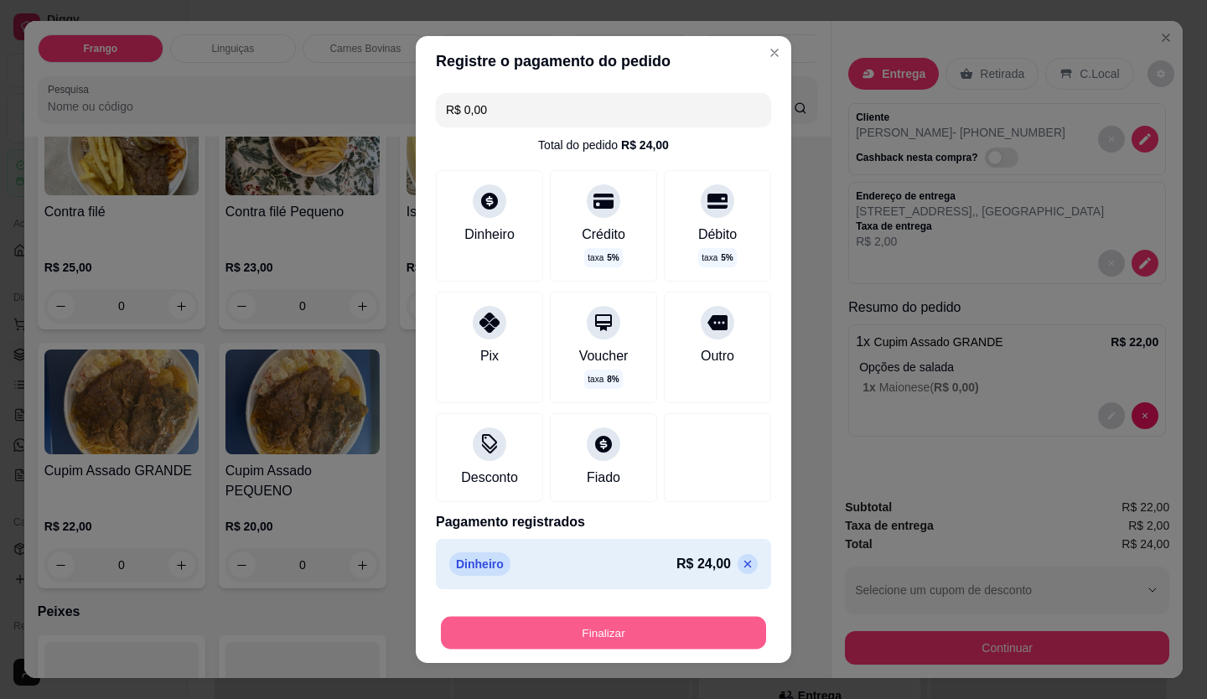
click at [695, 628] on button "Finalizar" at bounding box center [603, 633] width 325 height 33
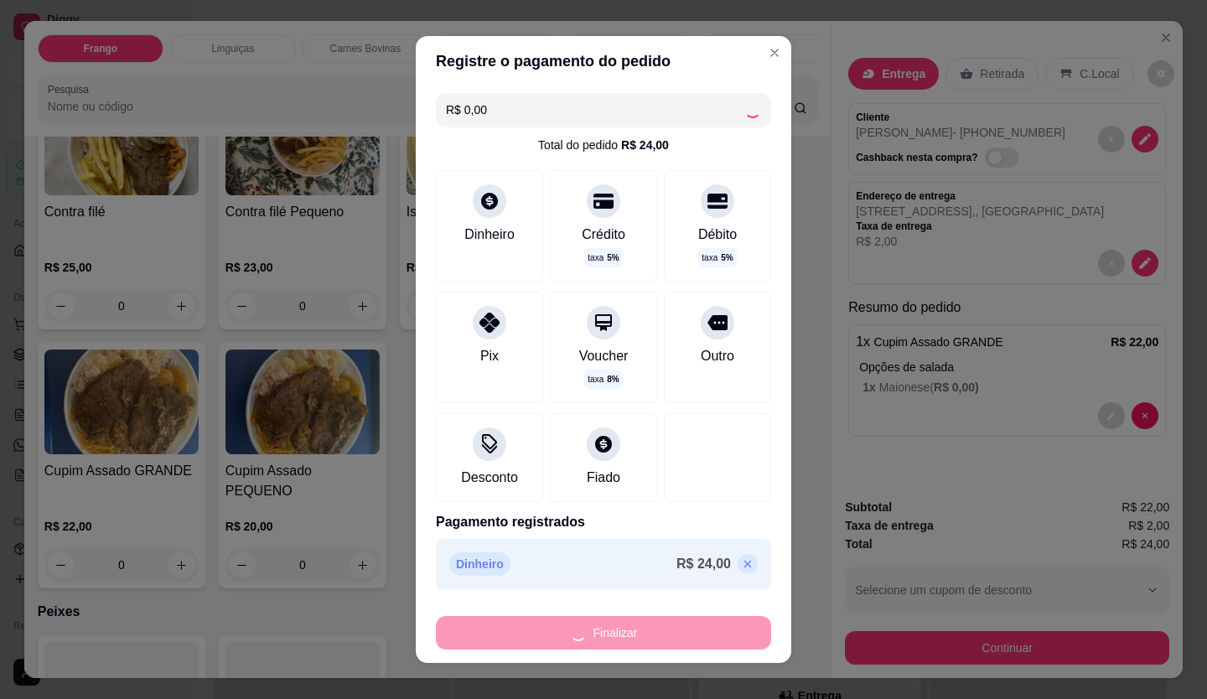
type input "-R$ 24,00"
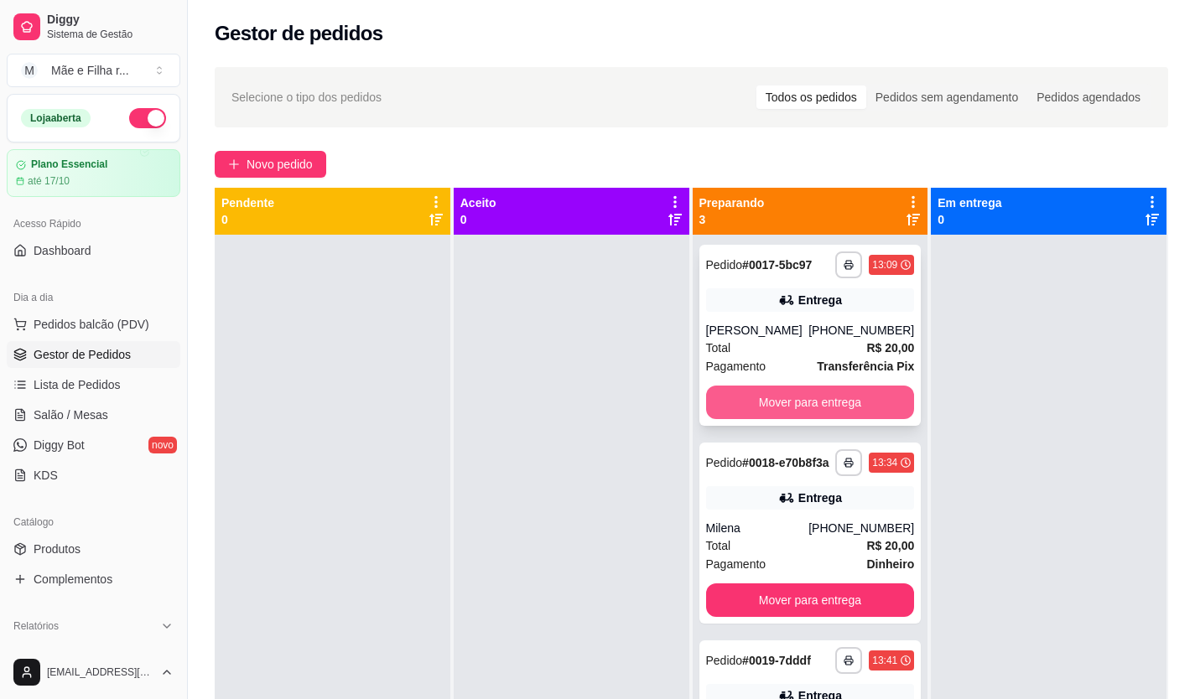
click at [822, 389] on button "Mover para entrega" at bounding box center [810, 403] width 209 height 34
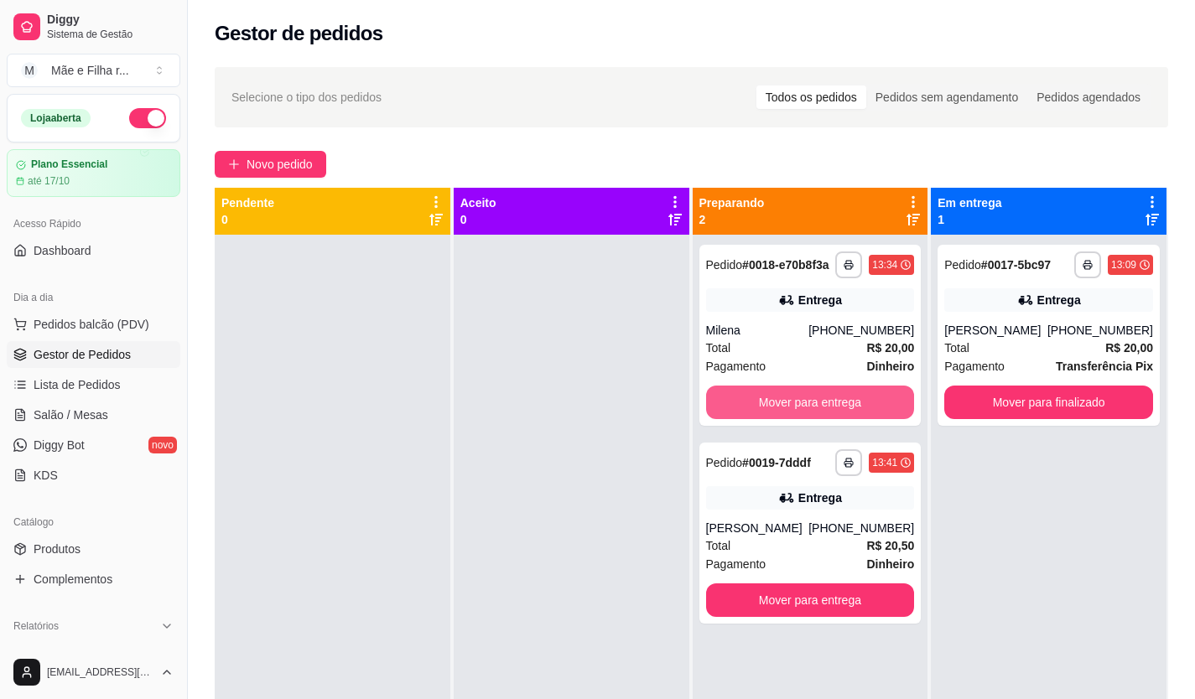
click at [825, 396] on button "Mover para entrega" at bounding box center [810, 403] width 209 height 34
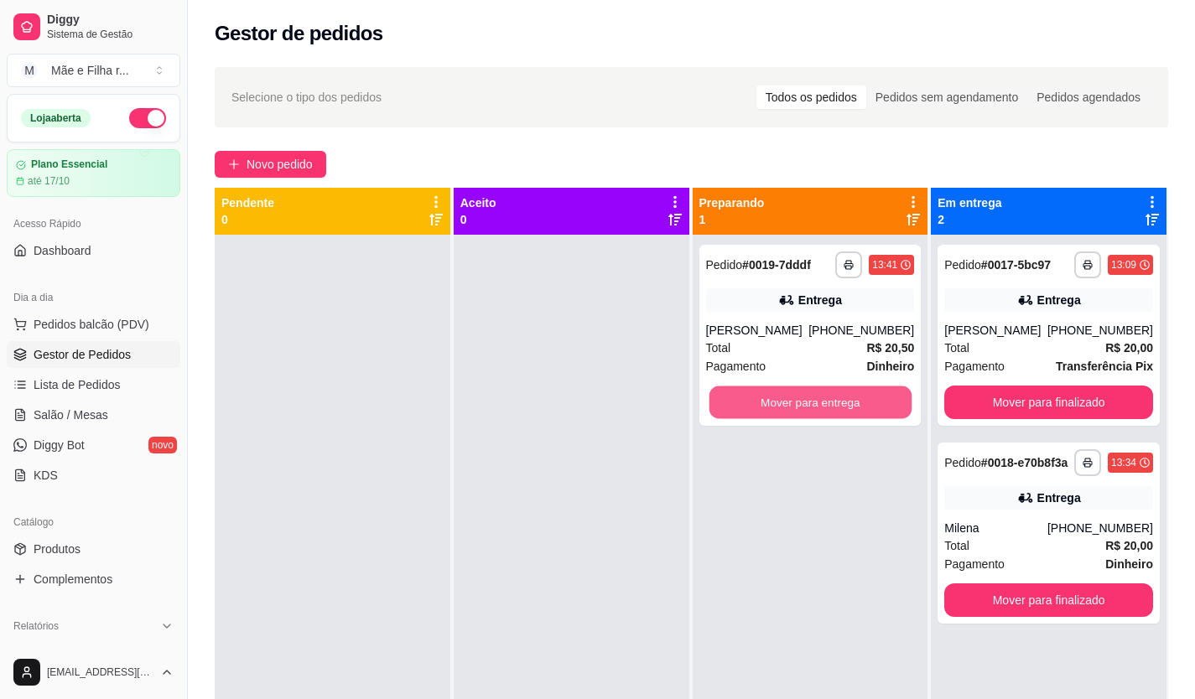
click at [825, 396] on button "Mover para entrega" at bounding box center [809, 403] width 202 height 33
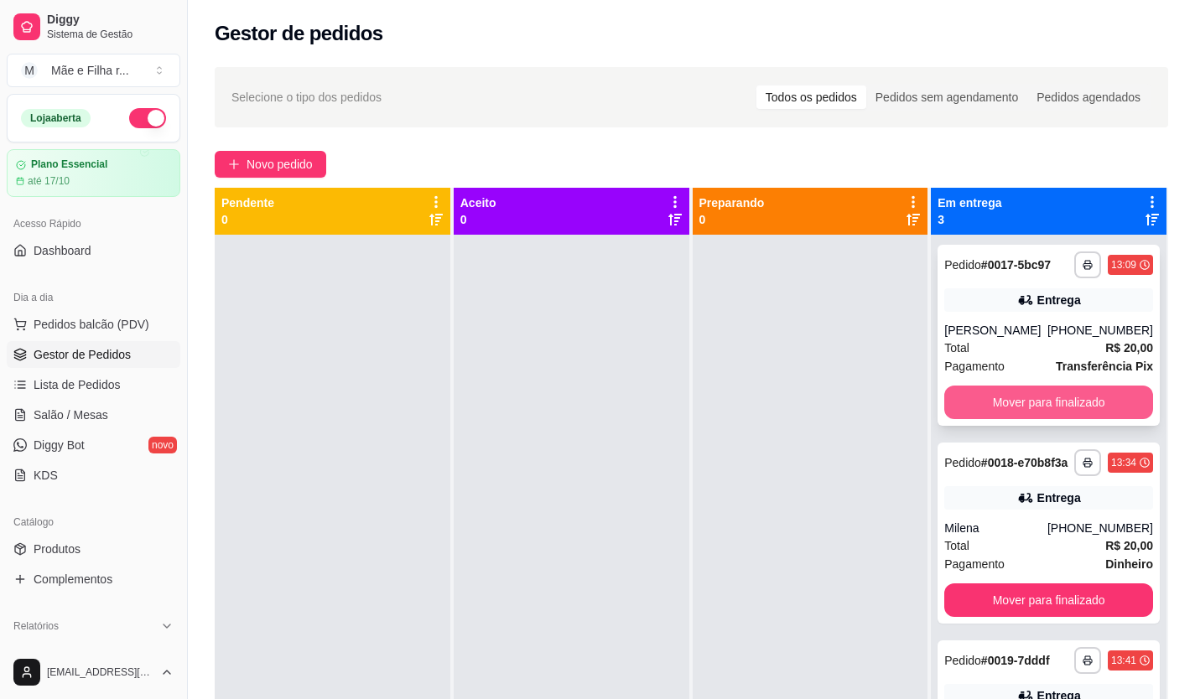
click at [968, 410] on button "Mover para finalizado" at bounding box center [1048, 403] width 209 height 34
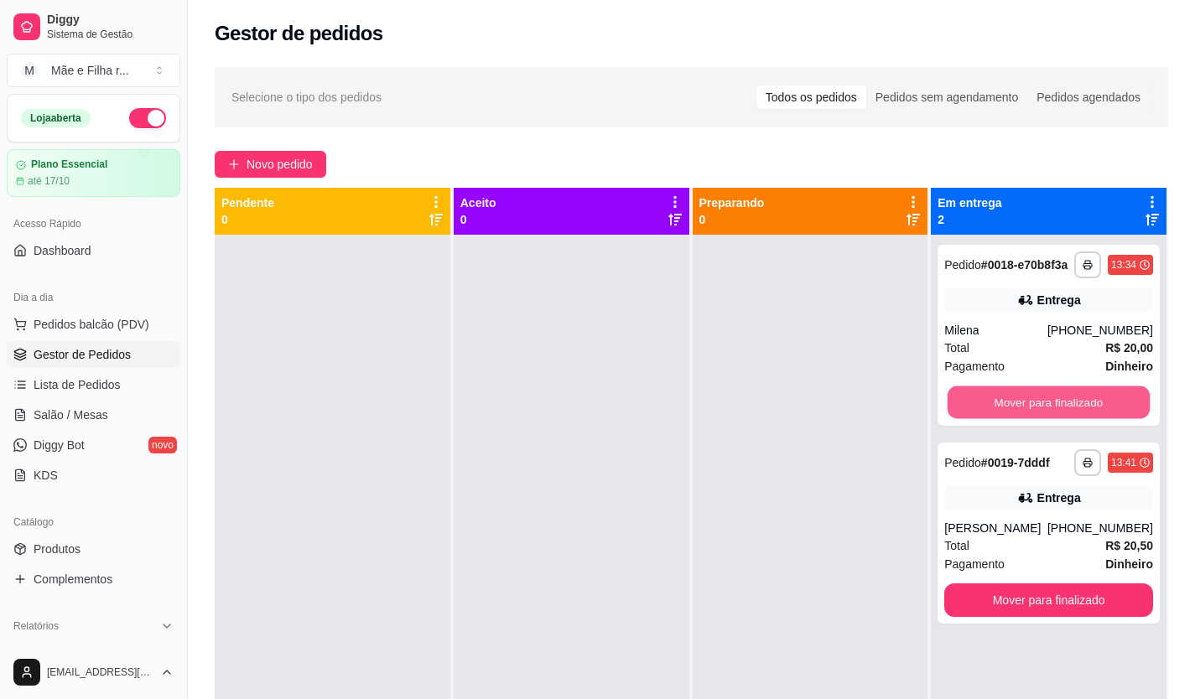
click at [968, 410] on button "Mover para finalizado" at bounding box center [1048, 403] width 202 height 33
click at [968, 410] on button "Mover para finalizado" at bounding box center [1048, 403] width 209 height 34
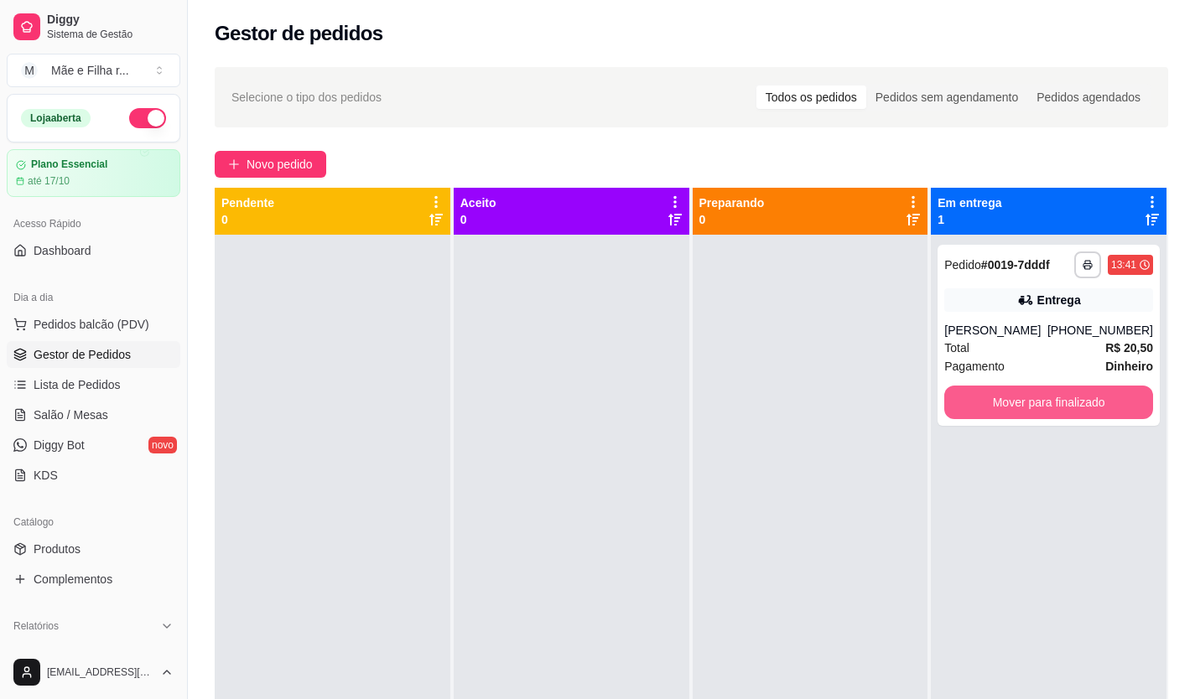
click at [968, 410] on button "Mover para finalizado" at bounding box center [1048, 403] width 209 height 34
click at [968, 410] on button "Mover para finalizado" at bounding box center [1048, 403] width 202 height 33
click at [968, 410] on button "Mover para finalizado" at bounding box center [1048, 403] width 209 height 34
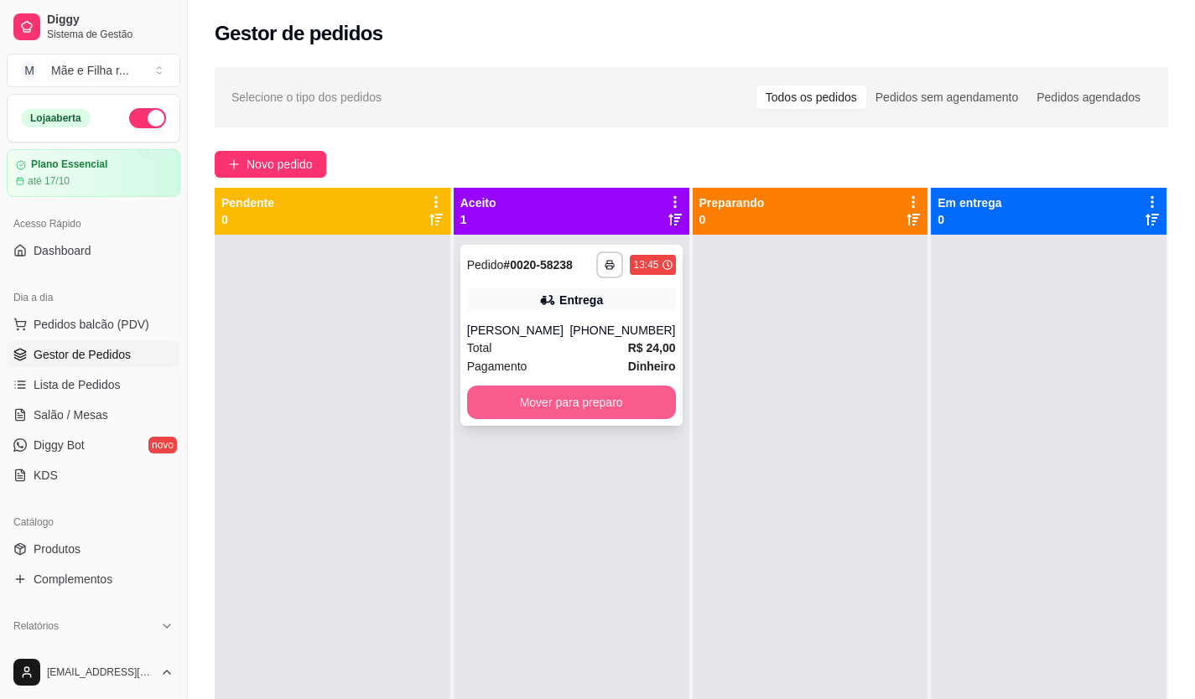
click at [596, 387] on button "Mover para preparo" at bounding box center [571, 403] width 209 height 34
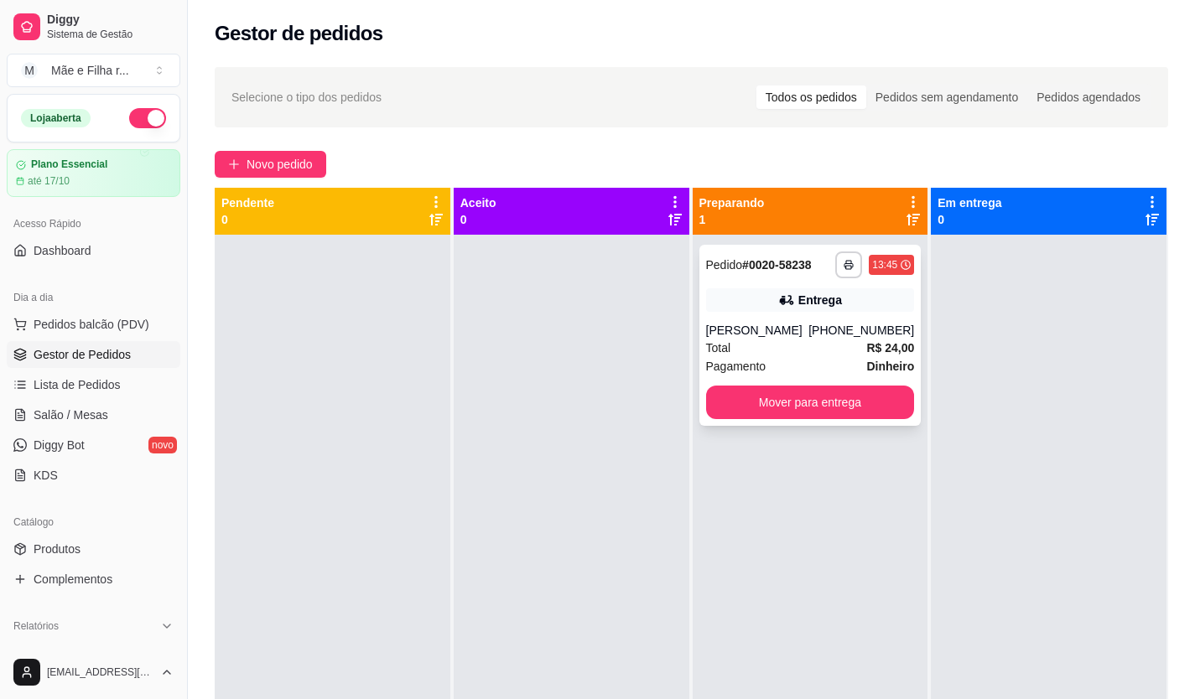
click at [814, 361] on div "Pagamento Dinheiro" at bounding box center [810, 366] width 209 height 18
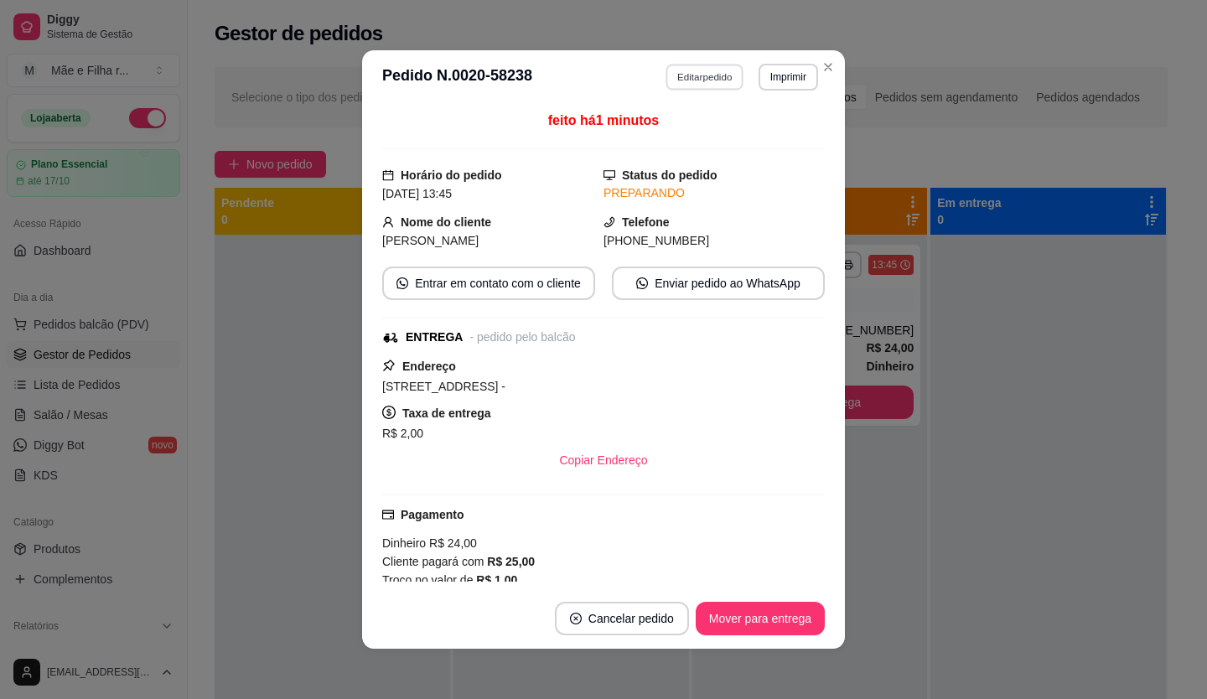
click at [687, 83] on button "Editar pedido" at bounding box center [706, 77] width 78 height 26
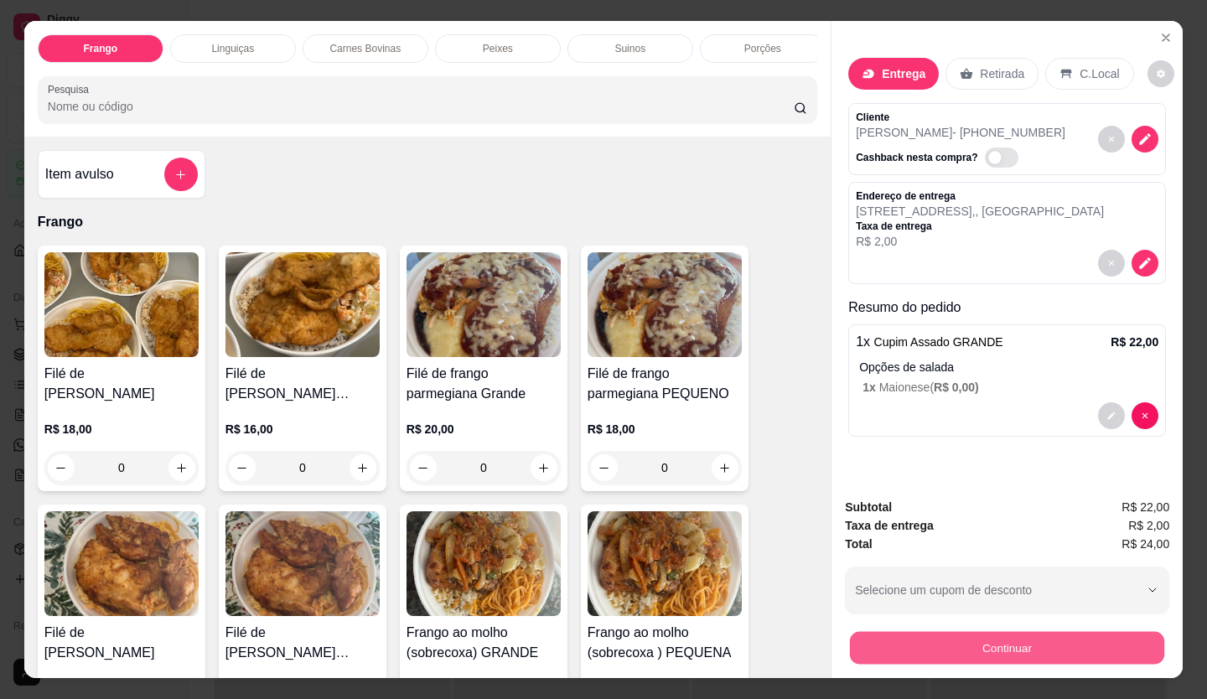
click at [1025, 653] on button "Continuar" at bounding box center [1007, 648] width 314 height 33
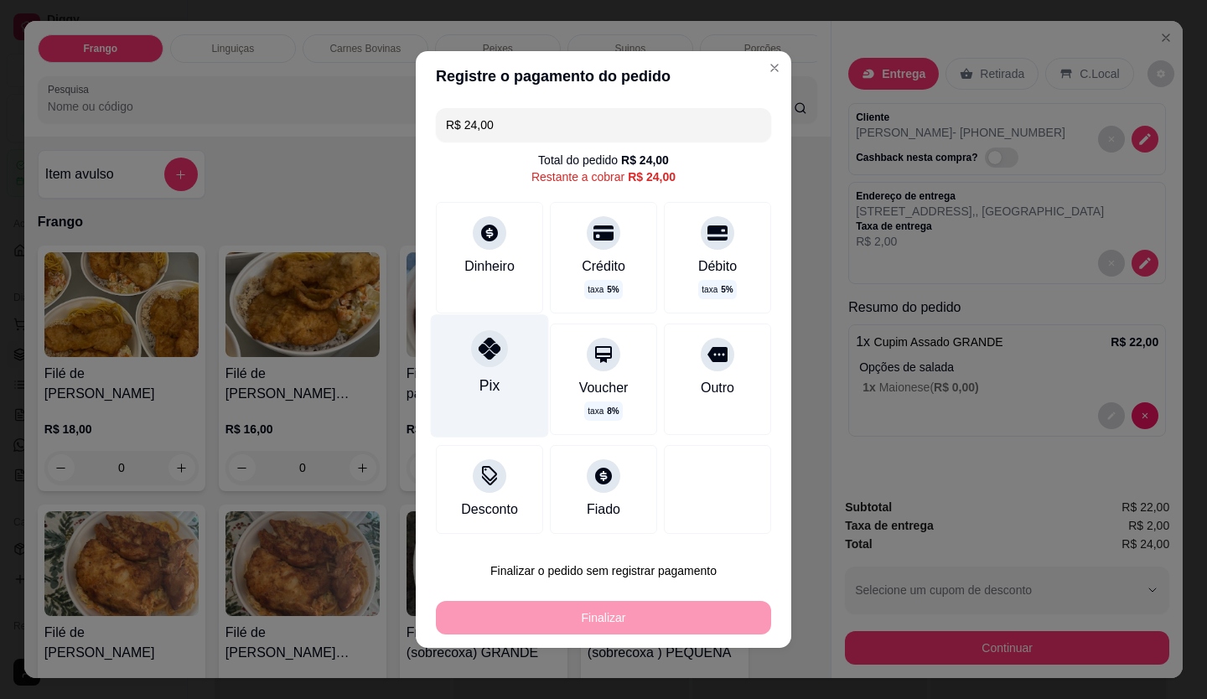
click at [462, 361] on div "Pix" at bounding box center [490, 375] width 118 height 122
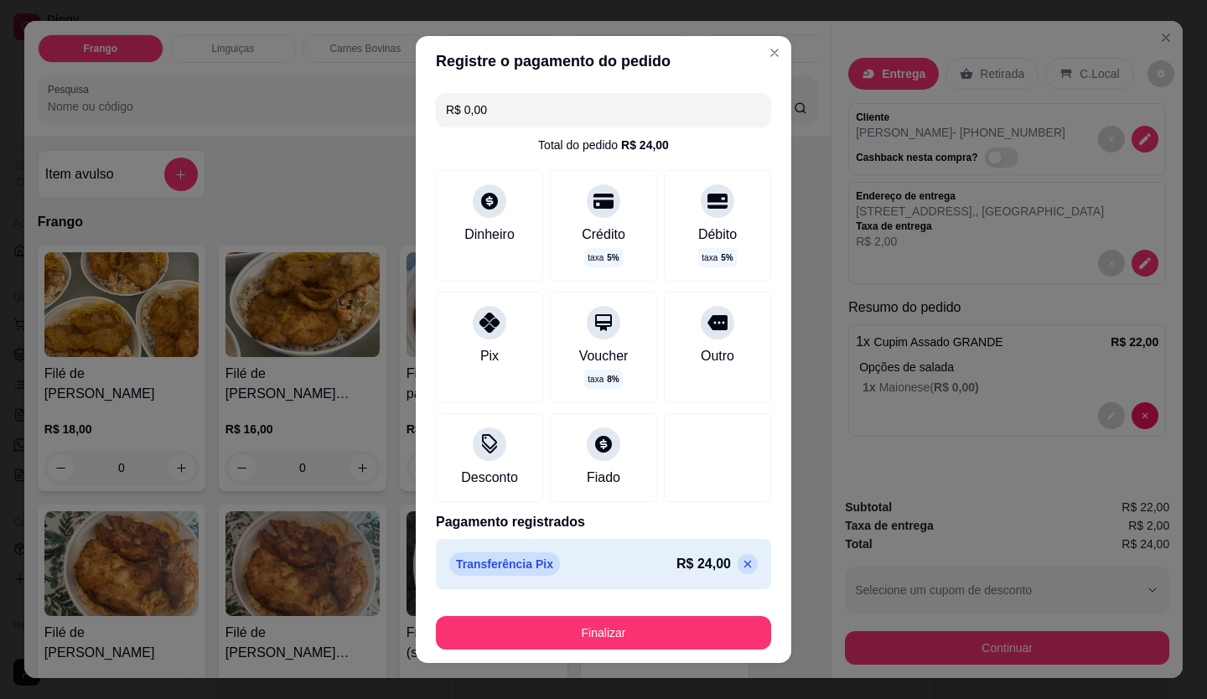
click at [741, 567] on icon at bounding box center [747, 564] width 13 height 13
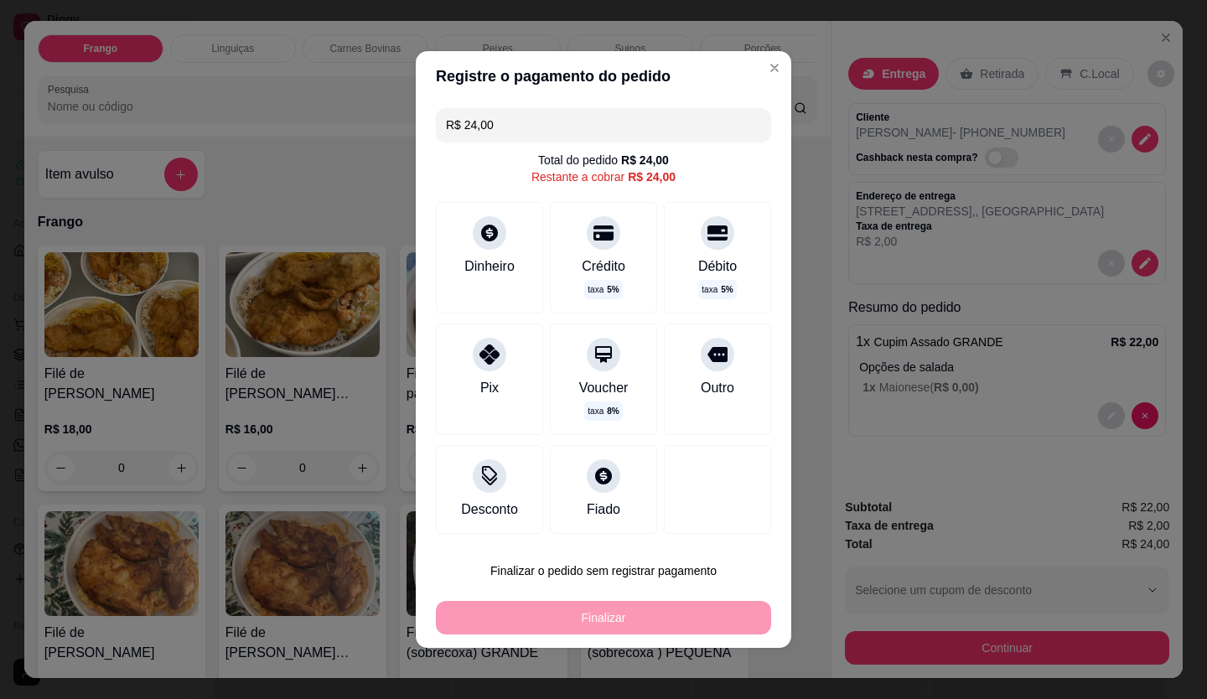
click at [419, 263] on div "R$ 24,00 Total do pedido R$ 24,00 Restante a cobrar R$ 24,00 Dinheiro Crédito t…" at bounding box center [604, 320] width 376 height 439
click at [462, 272] on div "Dinheiro" at bounding box center [489, 264] width 55 height 22
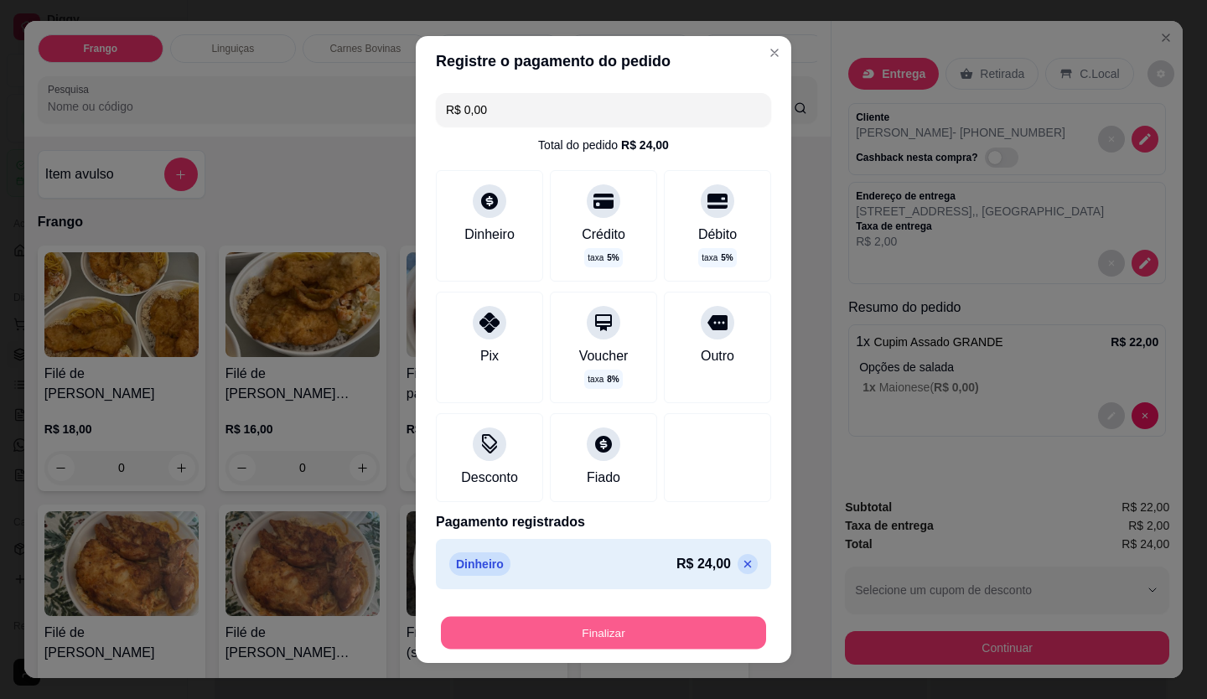
click at [677, 623] on button "Finalizar" at bounding box center [603, 633] width 325 height 33
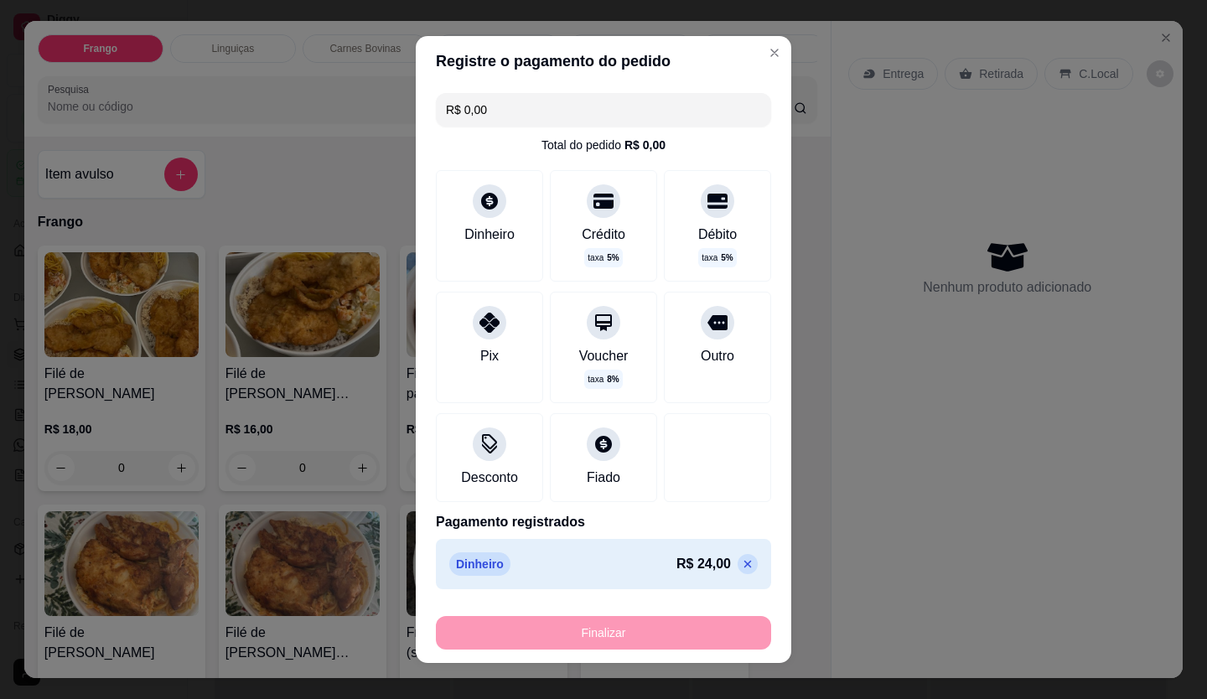
type input "-R$ 24,00"
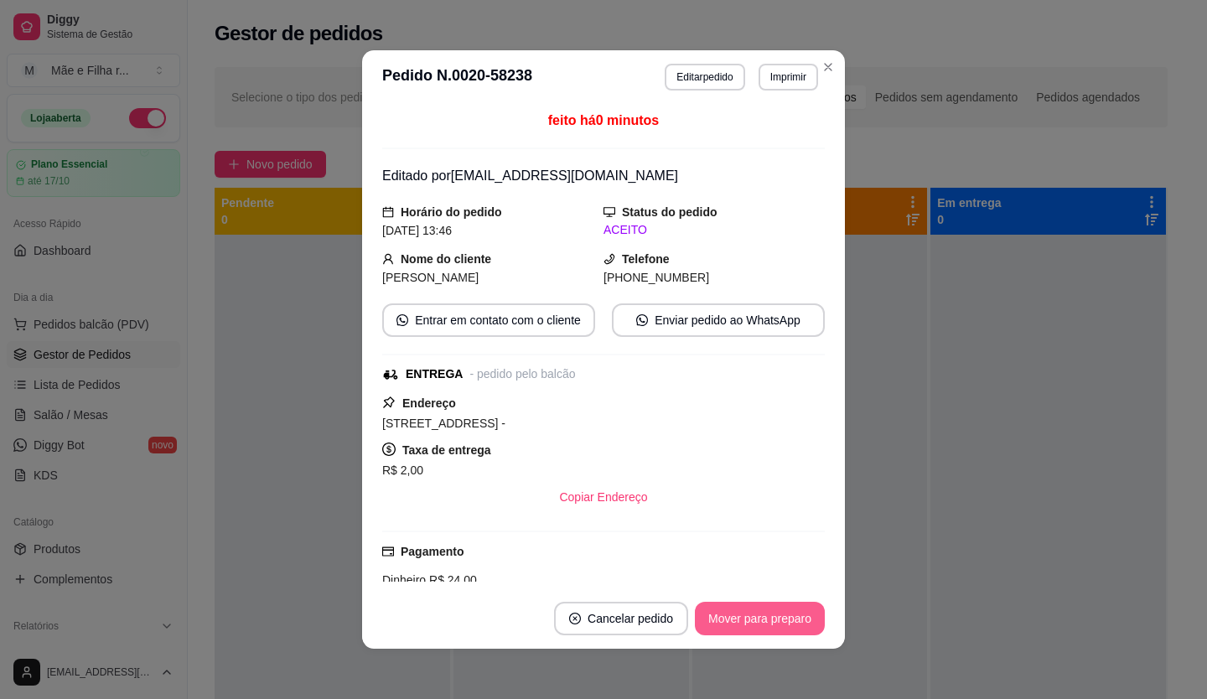
click at [729, 632] on button "Mover para preparo" at bounding box center [760, 619] width 130 height 34
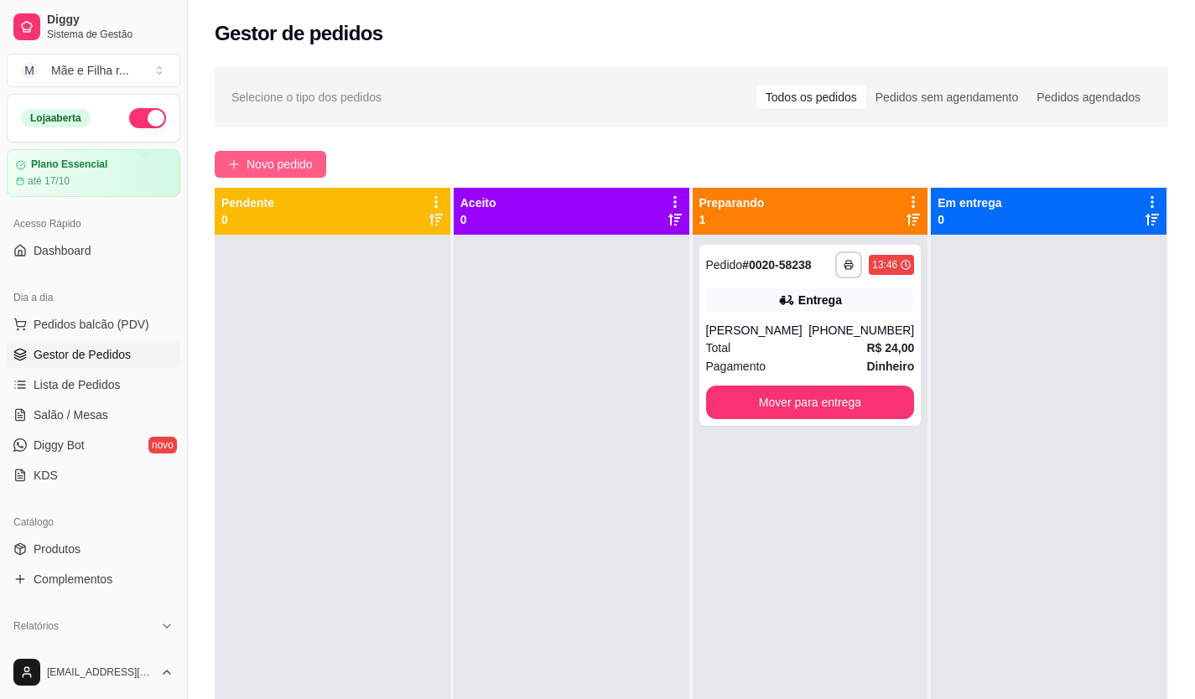
click at [283, 153] on button "Novo pedido" at bounding box center [271, 164] width 112 height 27
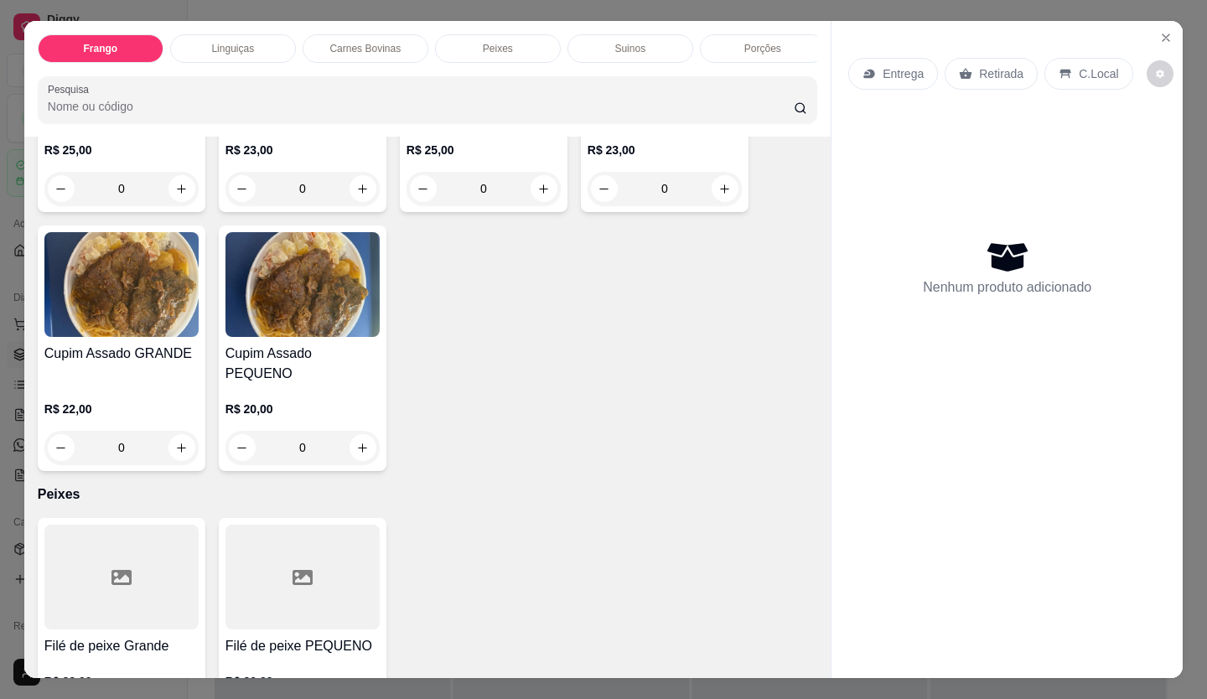
scroll to position [1425, 0]
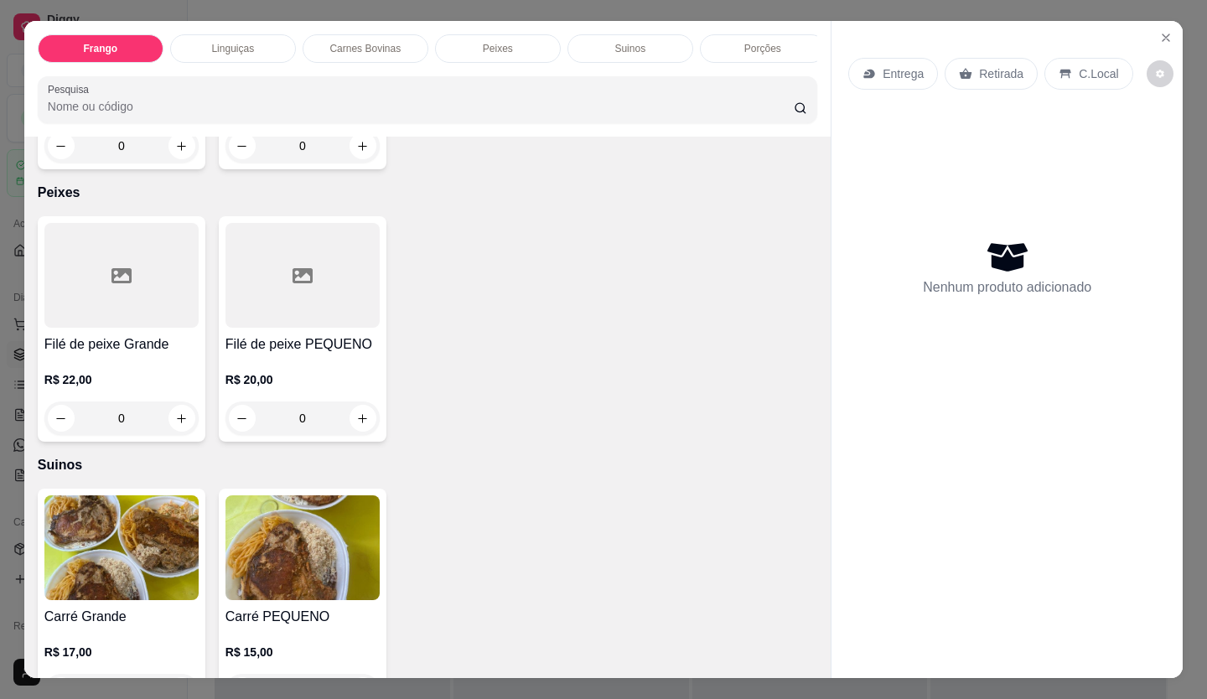
click at [169, 402] on div "0" at bounding box center [121, 419] width 154 height 34
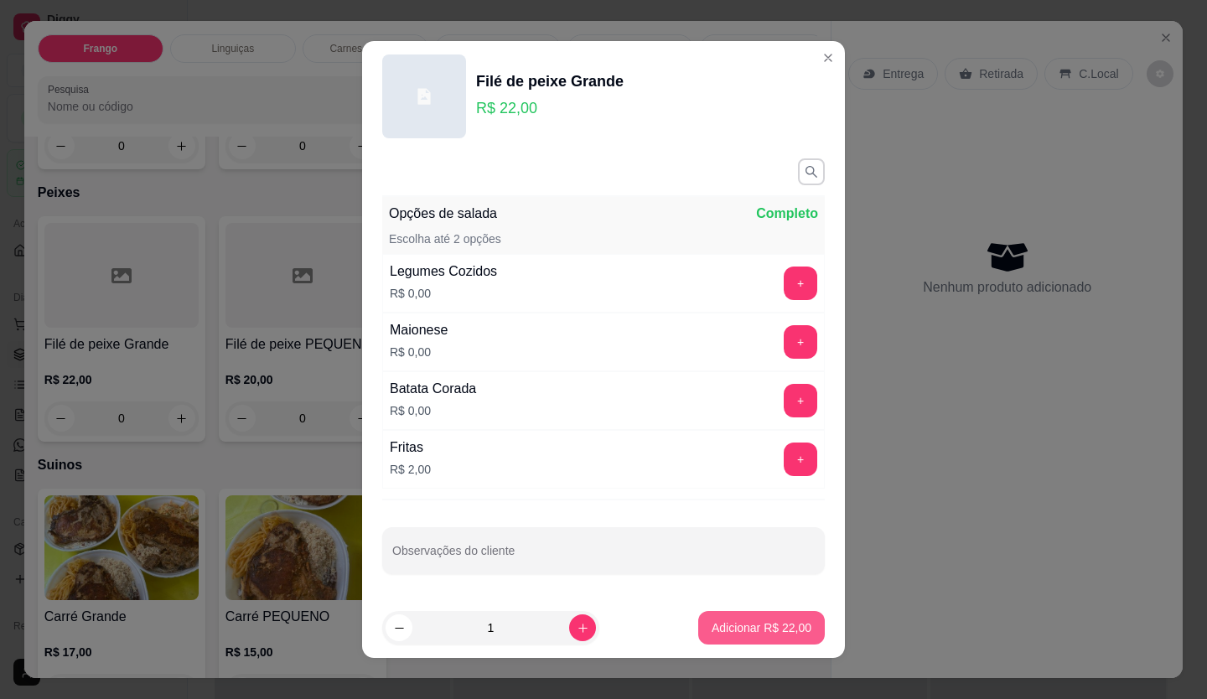
click at [769, 622] on p "Adicionar R$ 22,00" at bounding box center [762, 628] width 100 height 17
type input "1"
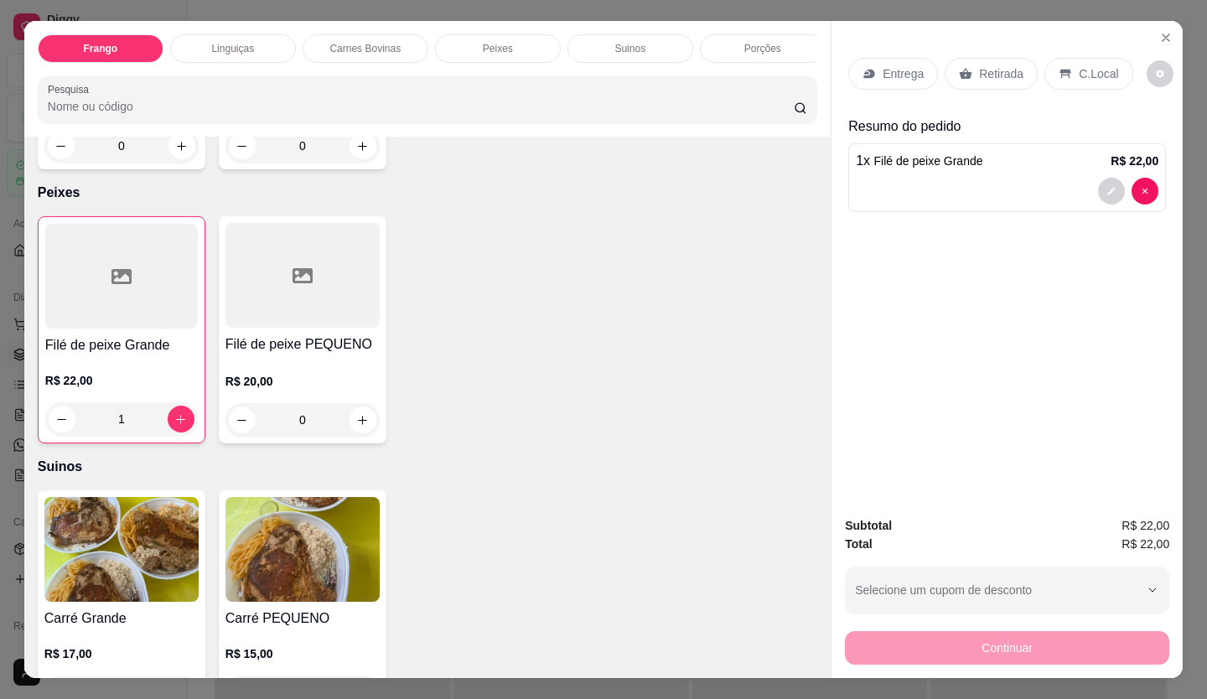
click at [1081, 68] on p "C.Local" at bounding box center [1098, 73] width 39 height 17
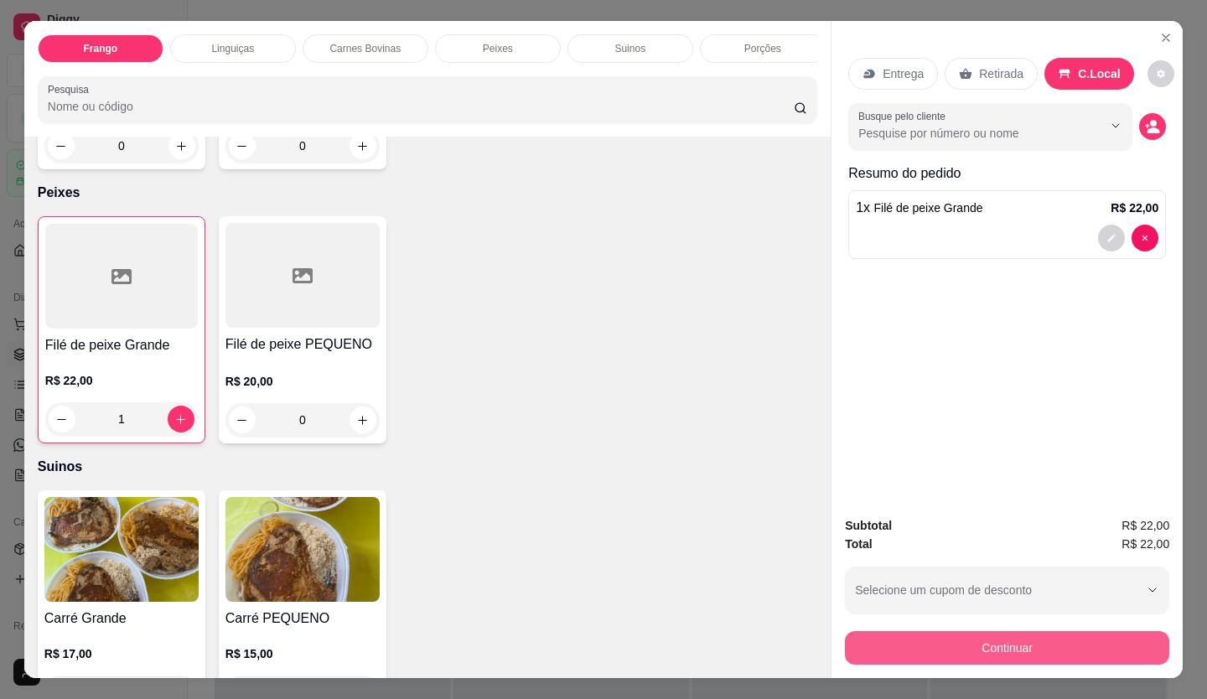
click at [991, 656] on button "Continuar" at bounding box center [1007, 648] width 324 height 34
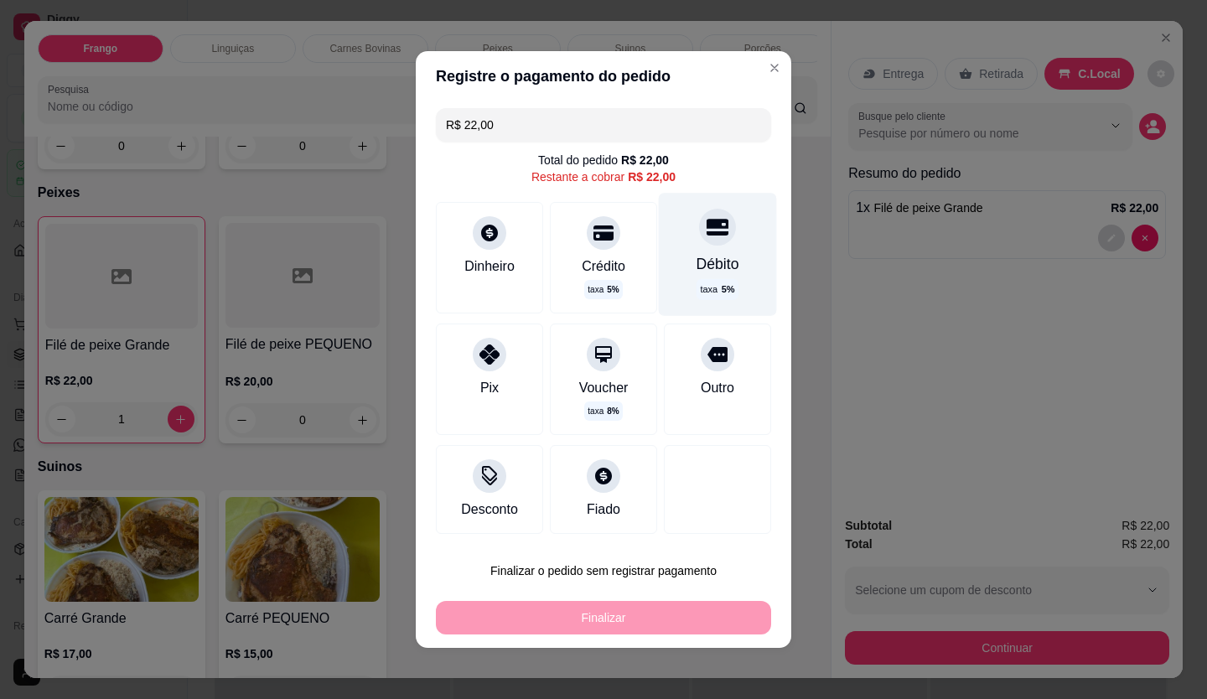
click at [666, 282] on div "Débito taxa 5 %" at bounding box center [718, 254] width 118 height 122
type input "R$ 0,00"
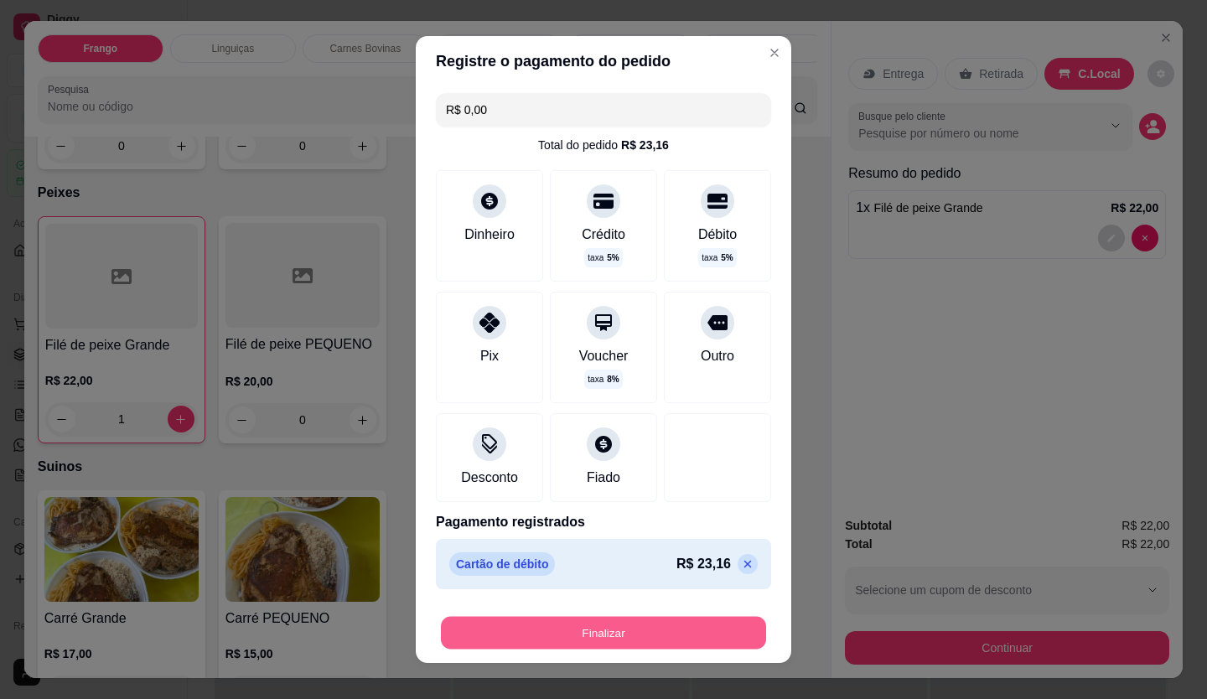
click at [615, 646] on button "Finalizar" at bounding box center [603, 633] width 325 height 33
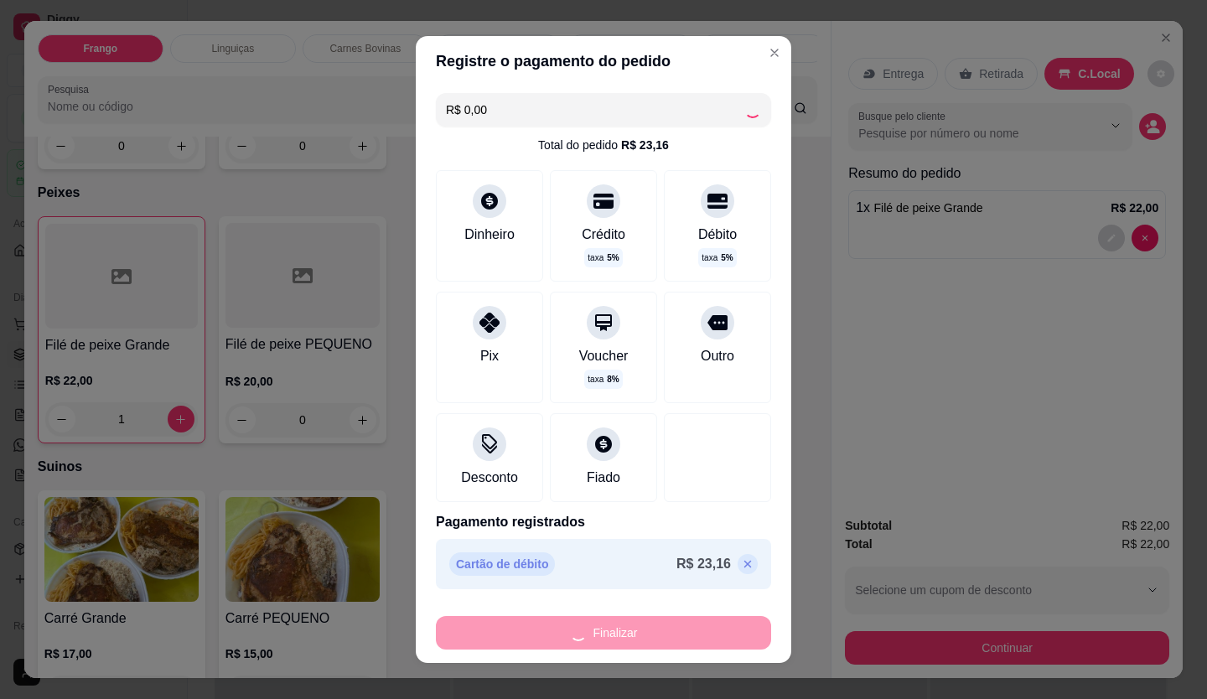
type input "0"
type input "-R$ 22,00"
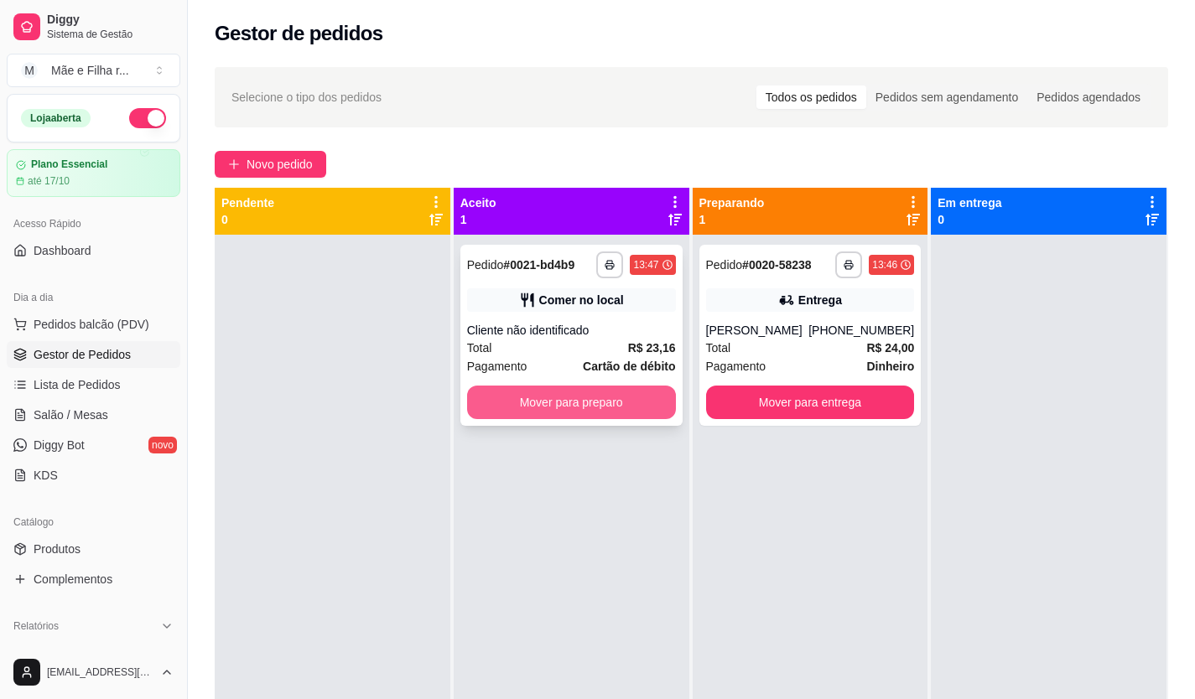
click at [512, 418] on button "Mover para preparo" at bounding box center [571, 403] width 209 height 34
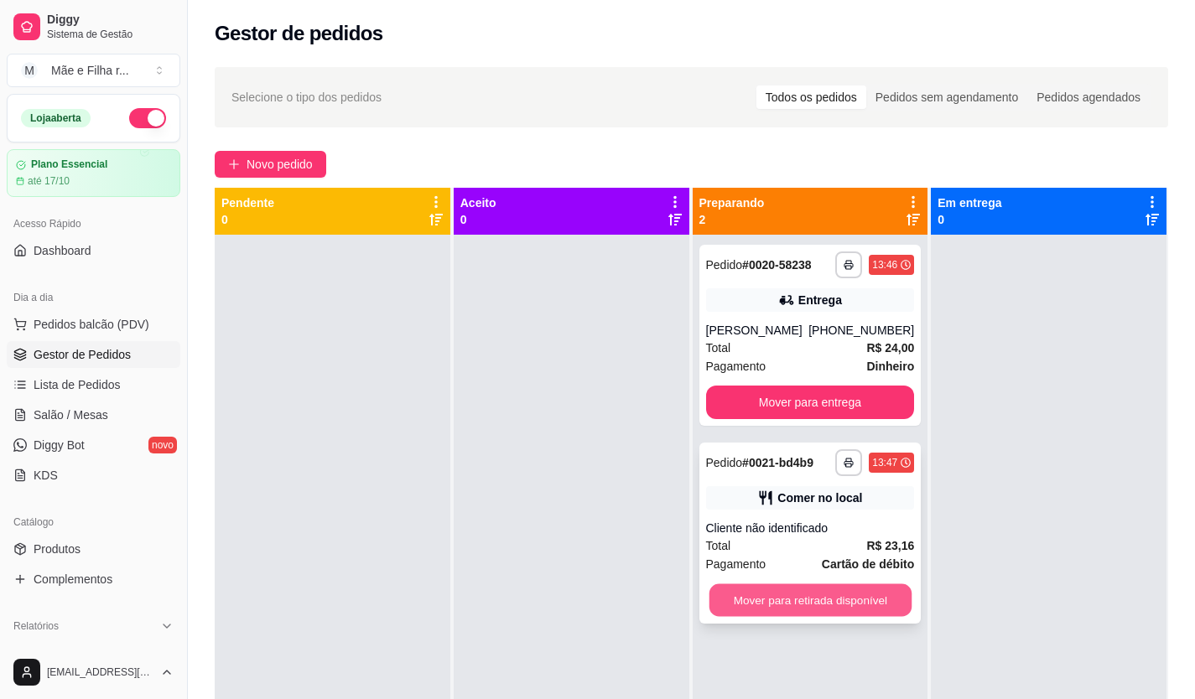
click at [773, 607] on button "Mover para retirada disponível" at bounding box center [809, 600] width 202 height 33
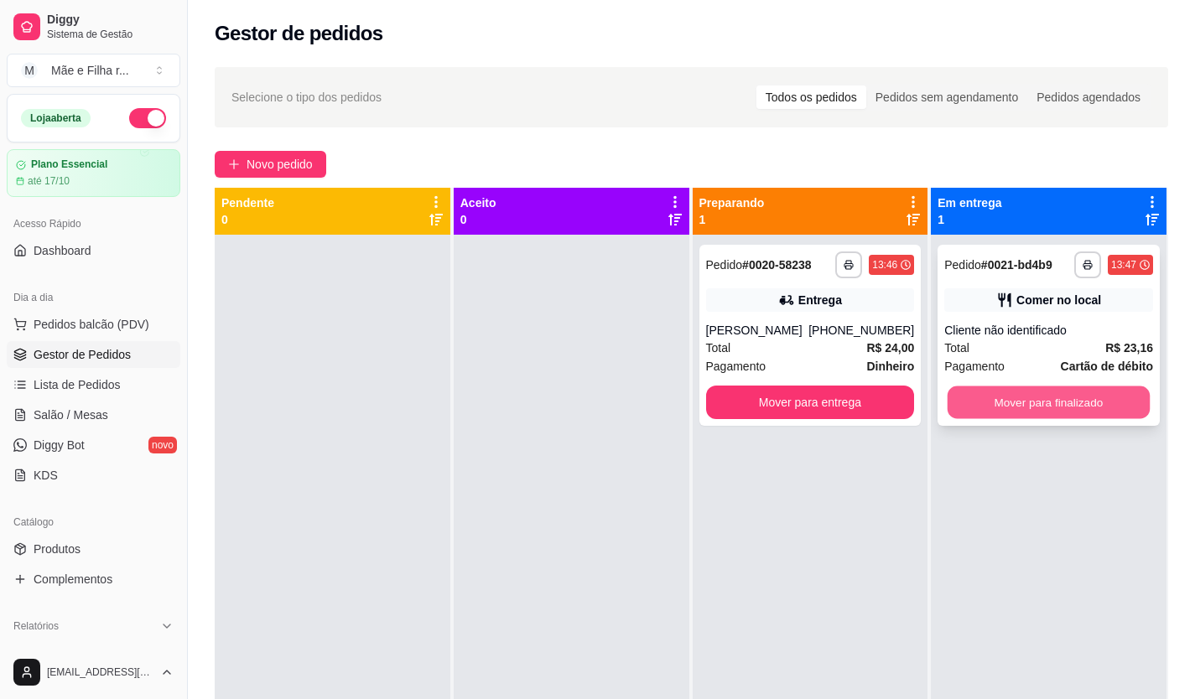
click at [990, 397] on button "Mover para finalizado" at bounding box center [1048, 403] width 202 height 33
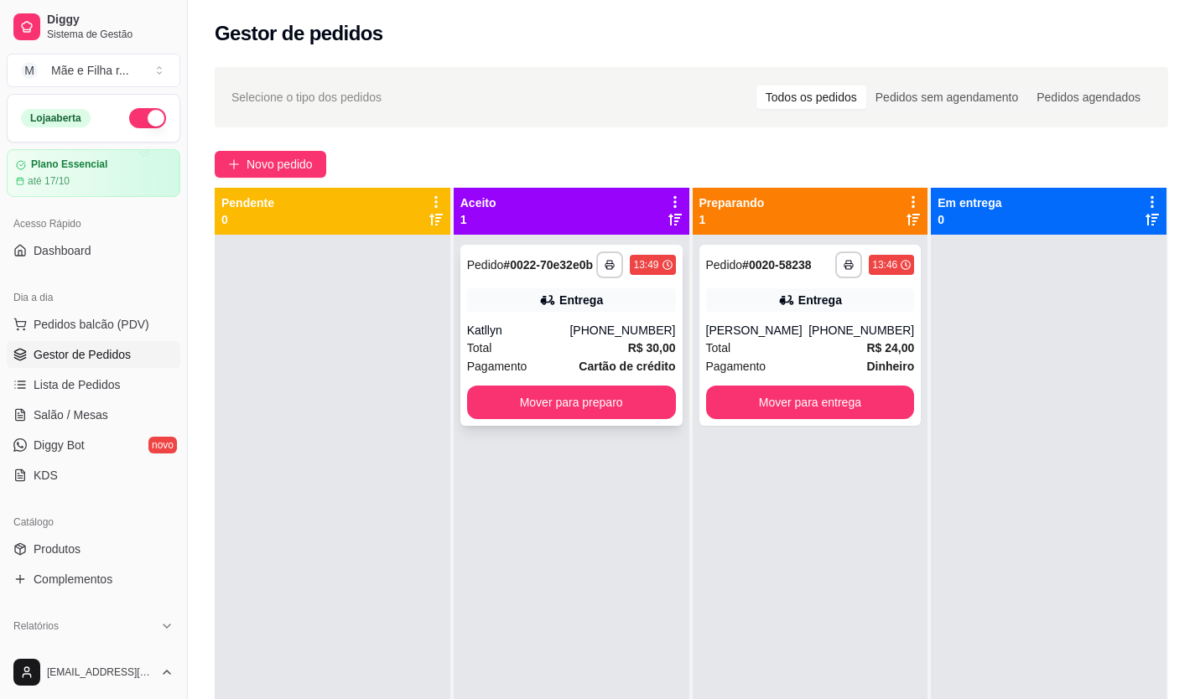
click at [641, 397] on div "**********" at bounding box center [571, 335] width 222 height 181
click at [604, 419] on button "Mover para preparo" at bounding box center [571, 403] width 209 height 34
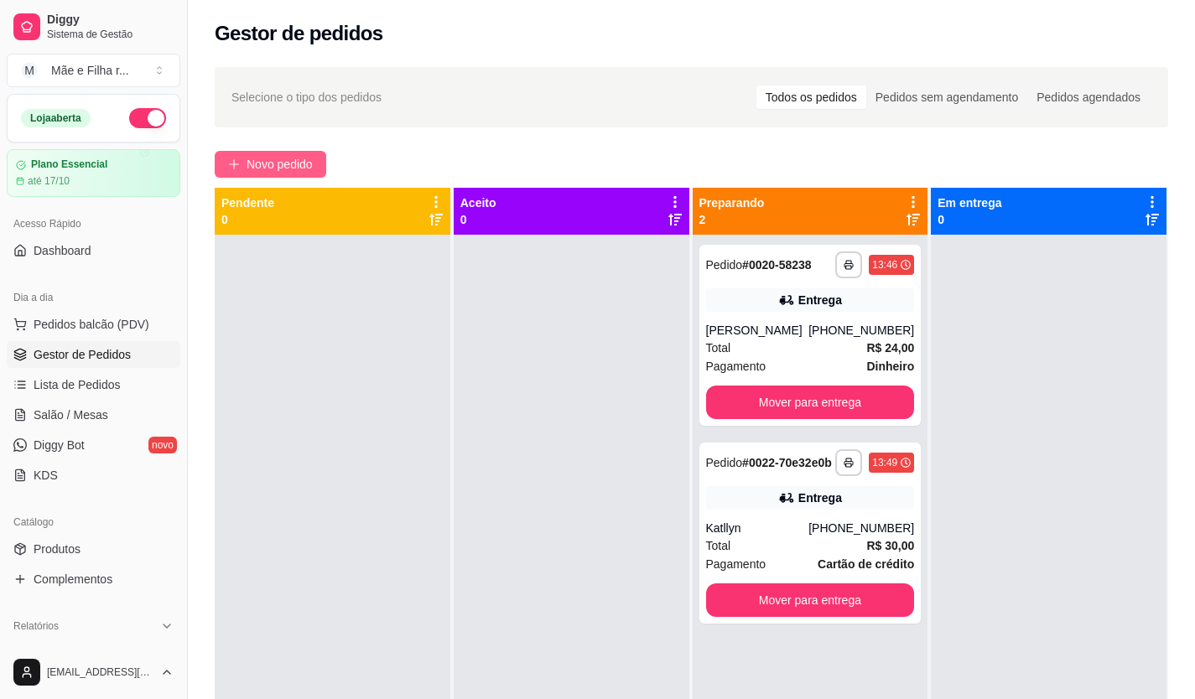
click at [298, 152] on button "Novo pedido" at bounding box center [271, 164] width 112 height 27
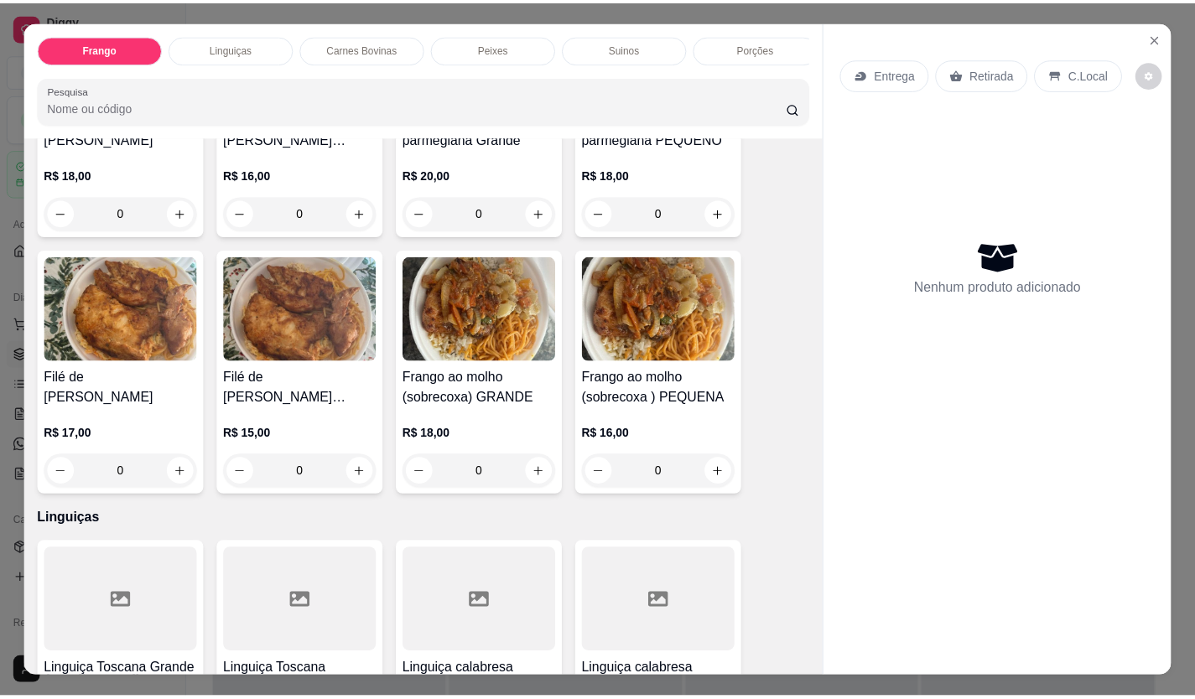
scroll to position [252, 0]
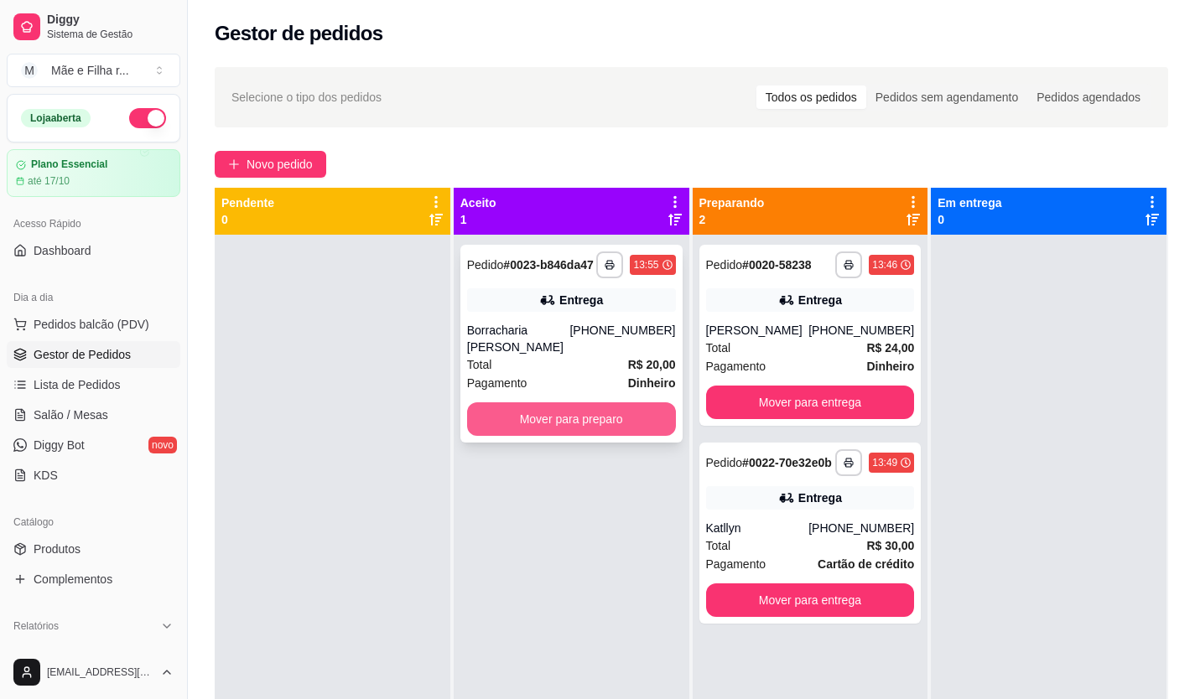
click at [639, 436] on button "Mover para preparo" at bounding box center [571, 419] width 209 height 34
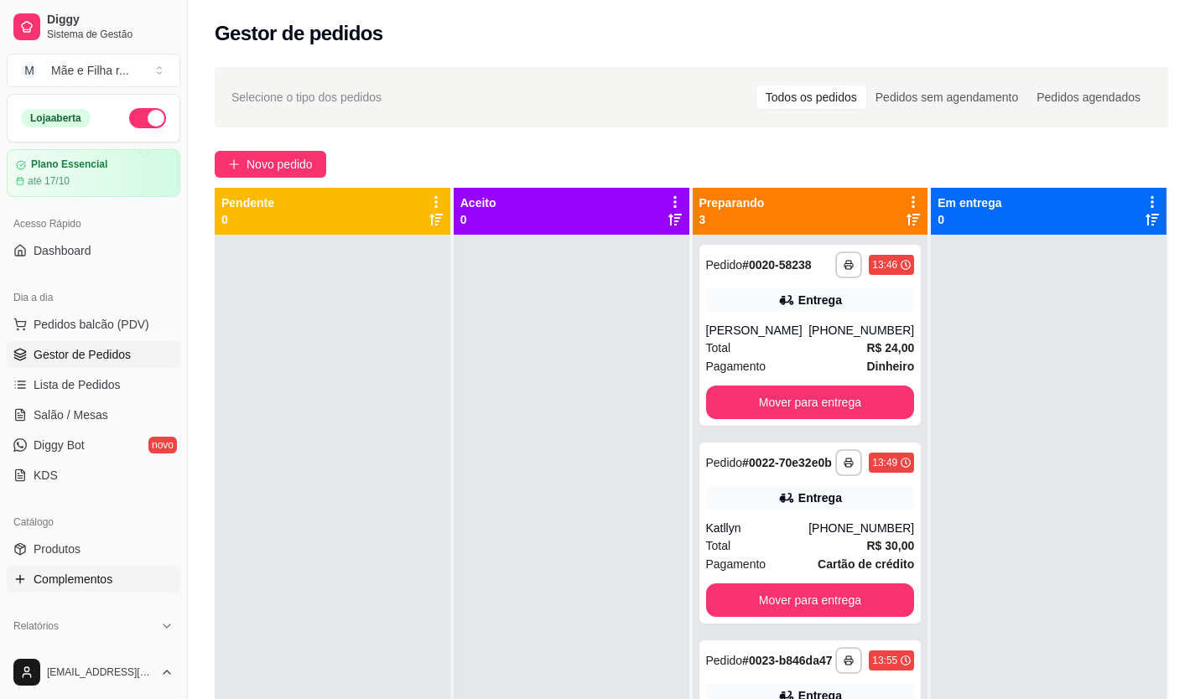
click at [102, 584] on span "Complementos" at bounding box center [73, 579] width 79 height 17
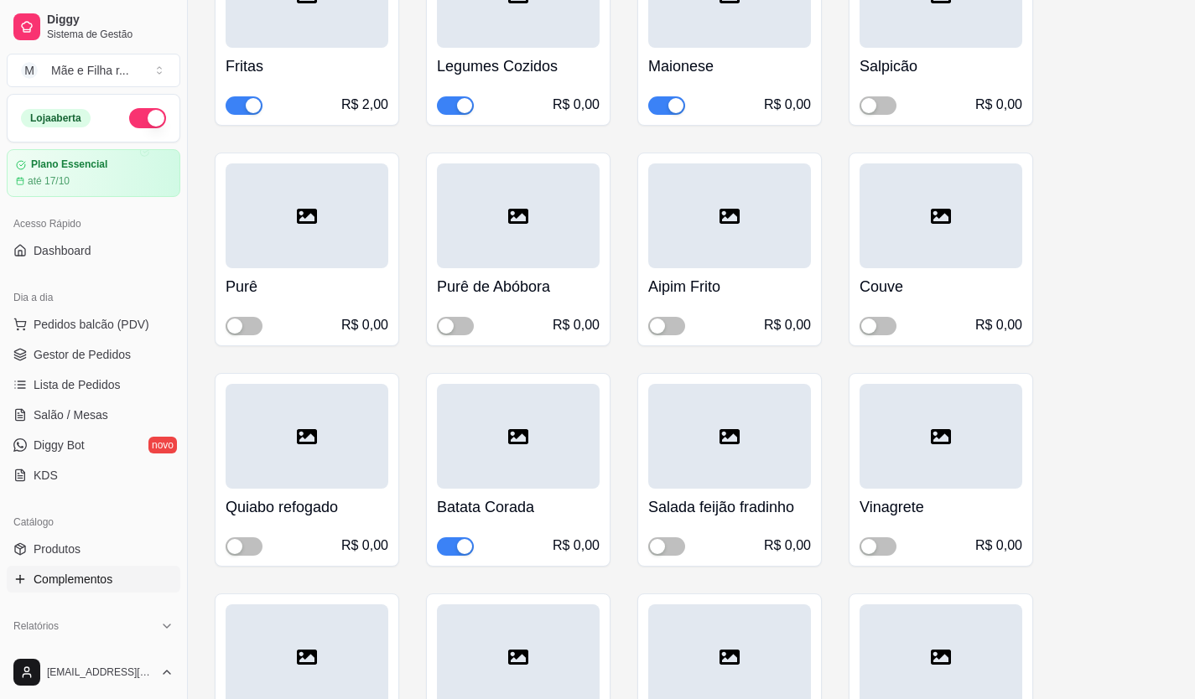
scroll to position [419, 0]
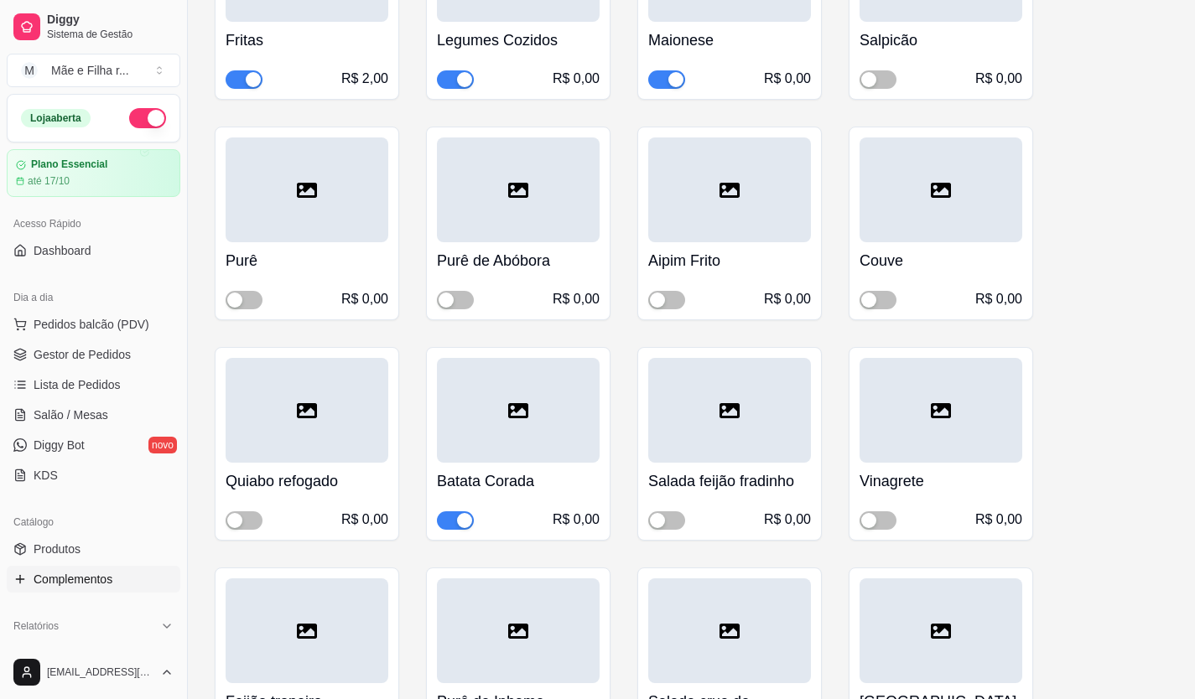
click at [458, 517] on div "button" at bounding box center [464, 520] width 15 height 15
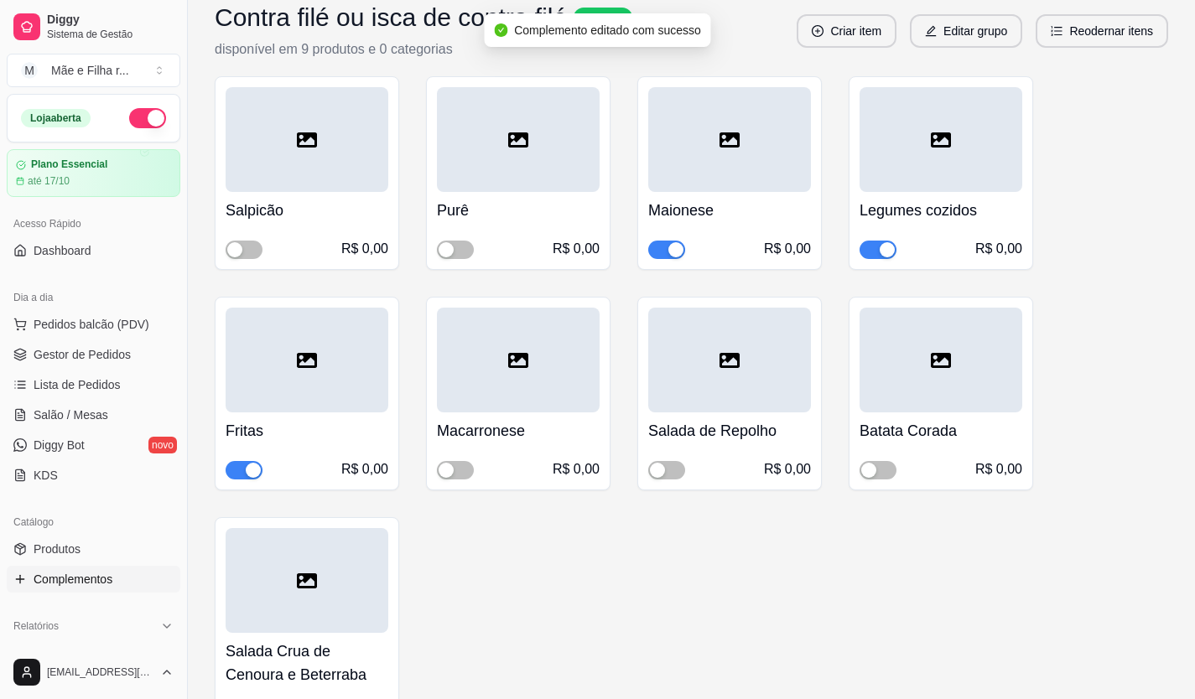
scroll to position [1928, 0]
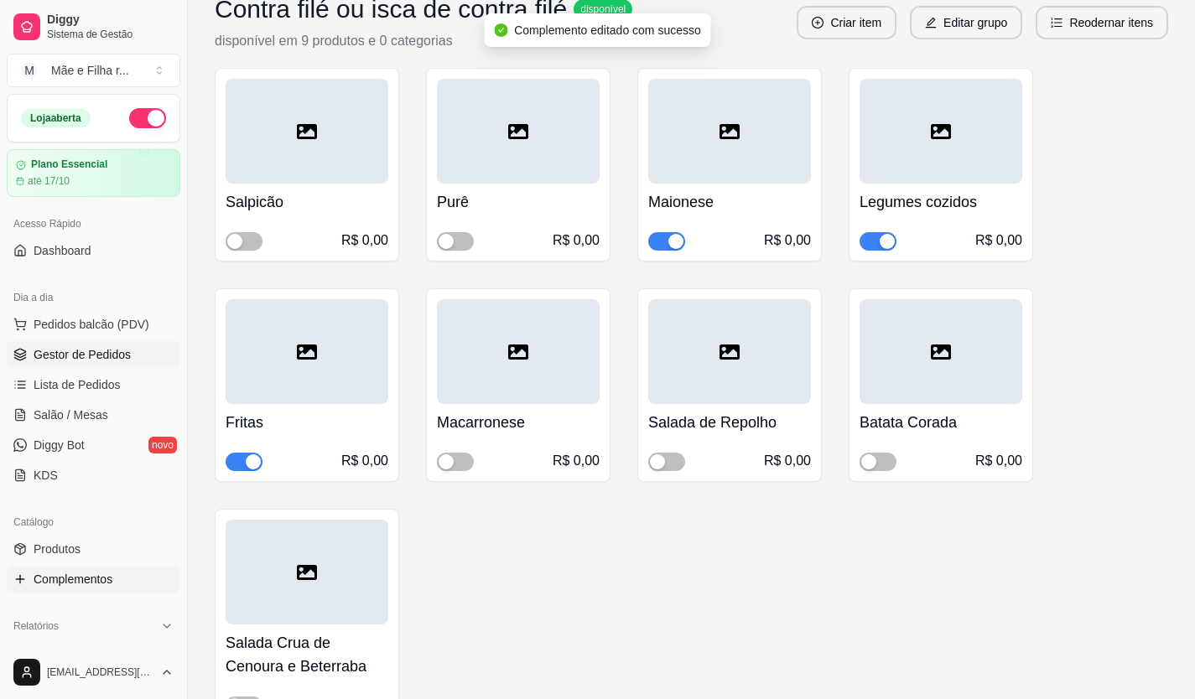
click at [55, 345] on link "Gestor de Pedidos" at bounding box center [94, 354] width 174 height 27
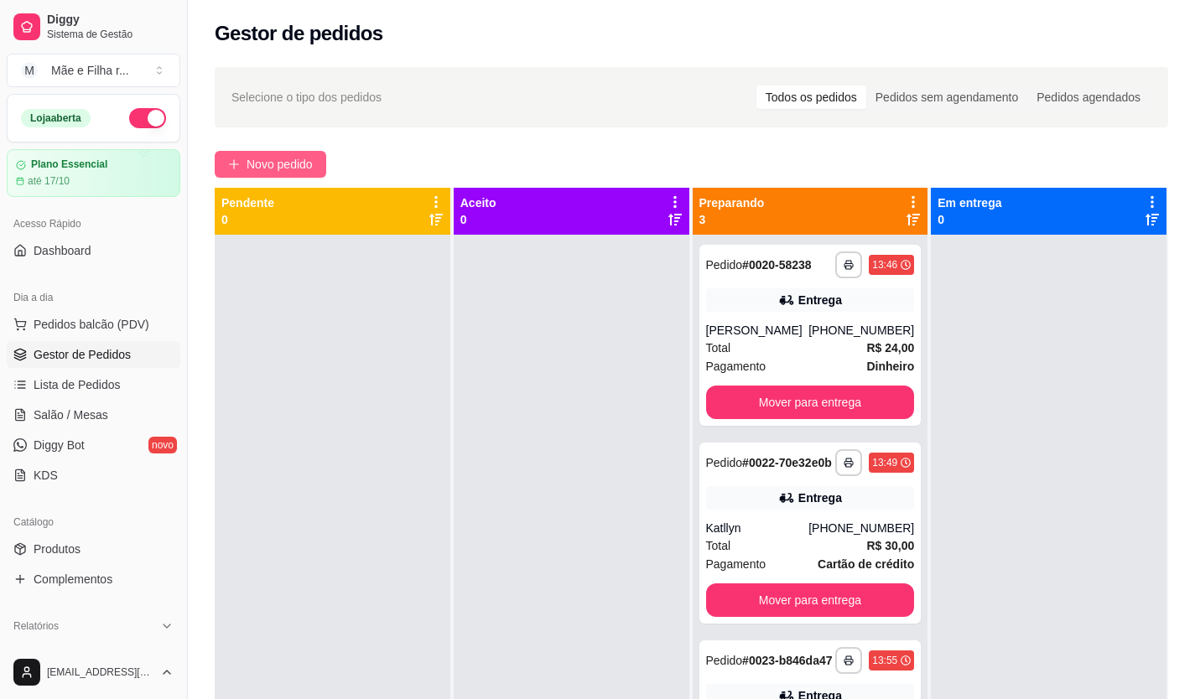
click at [271, 164] on span "Novo pedido" at bounding box center [279, 164] width 66 height 18
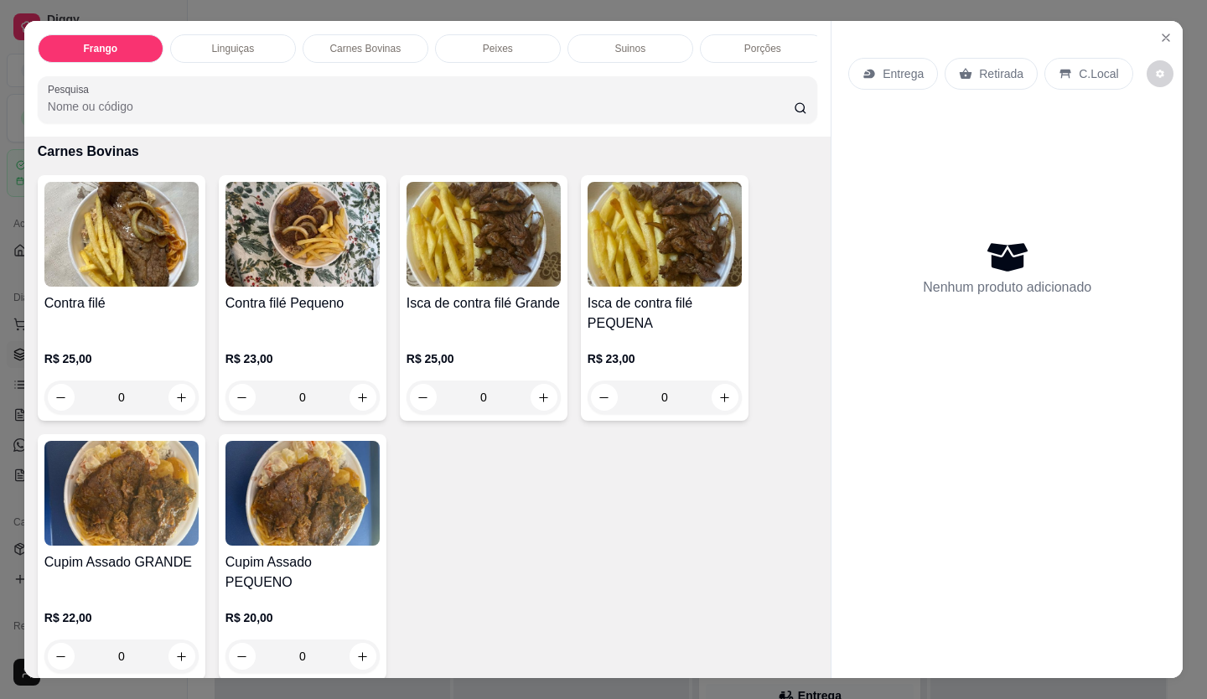
scroll to position [922, 0]
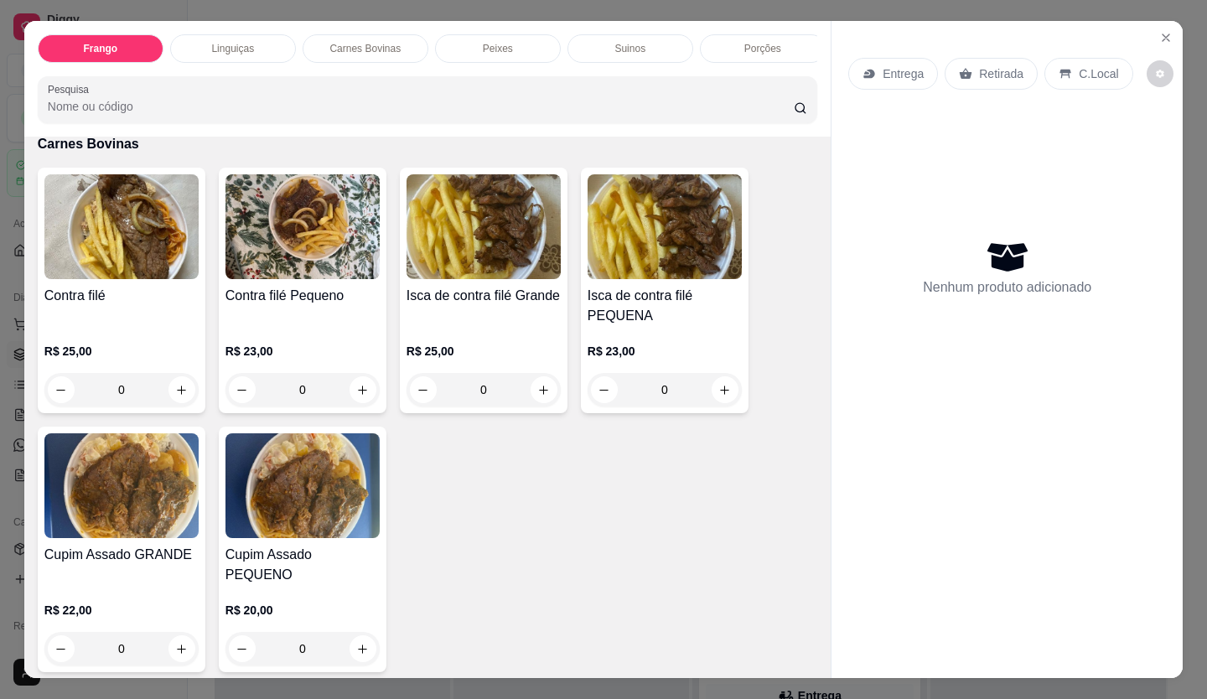
click at [366, 511] on img at bounding box center [303, 485] width 154 height 105
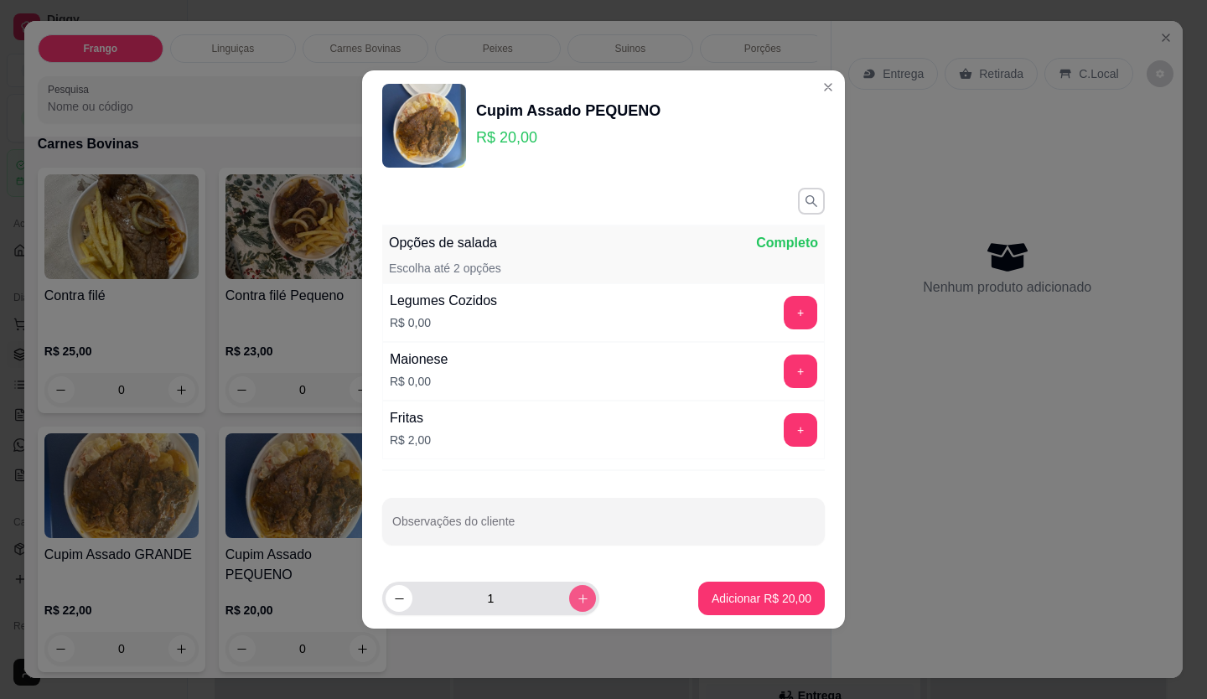
click at [577, 595] on icon "increase-product-quantity" at bounding box center [583, 599] width 13 height 13
type input "2"
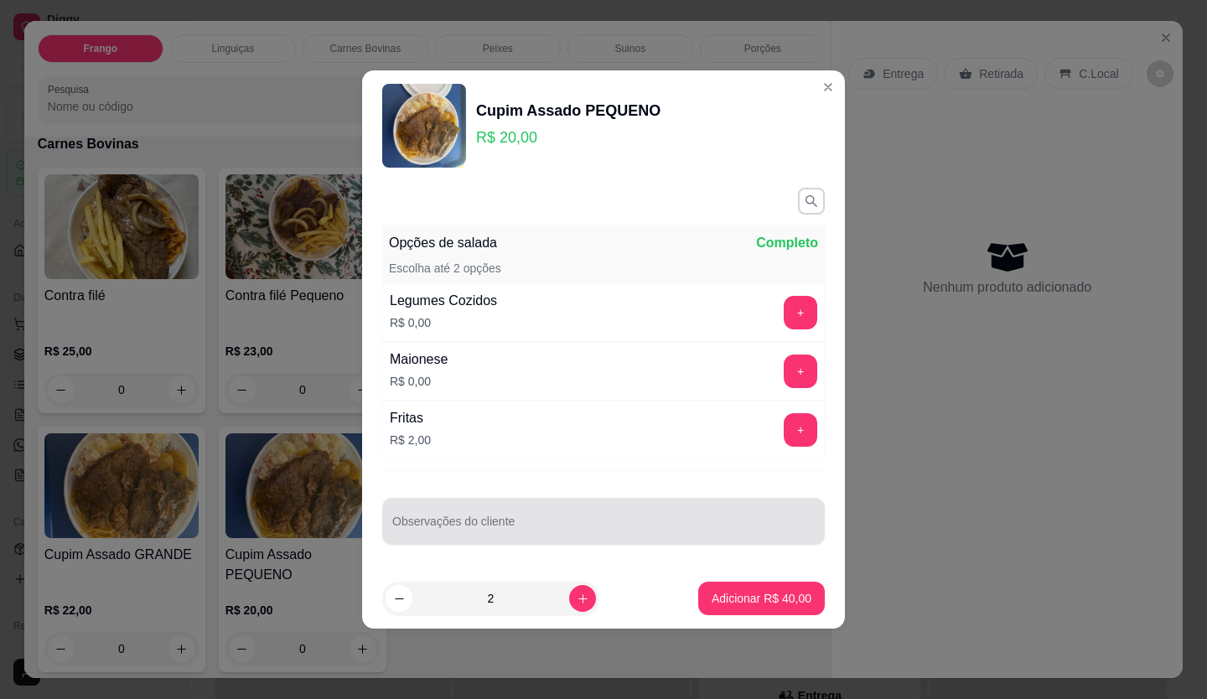
click at [550, 535] on input "Observações do cliente" at bounding box center [603, 528] width 423 height 17
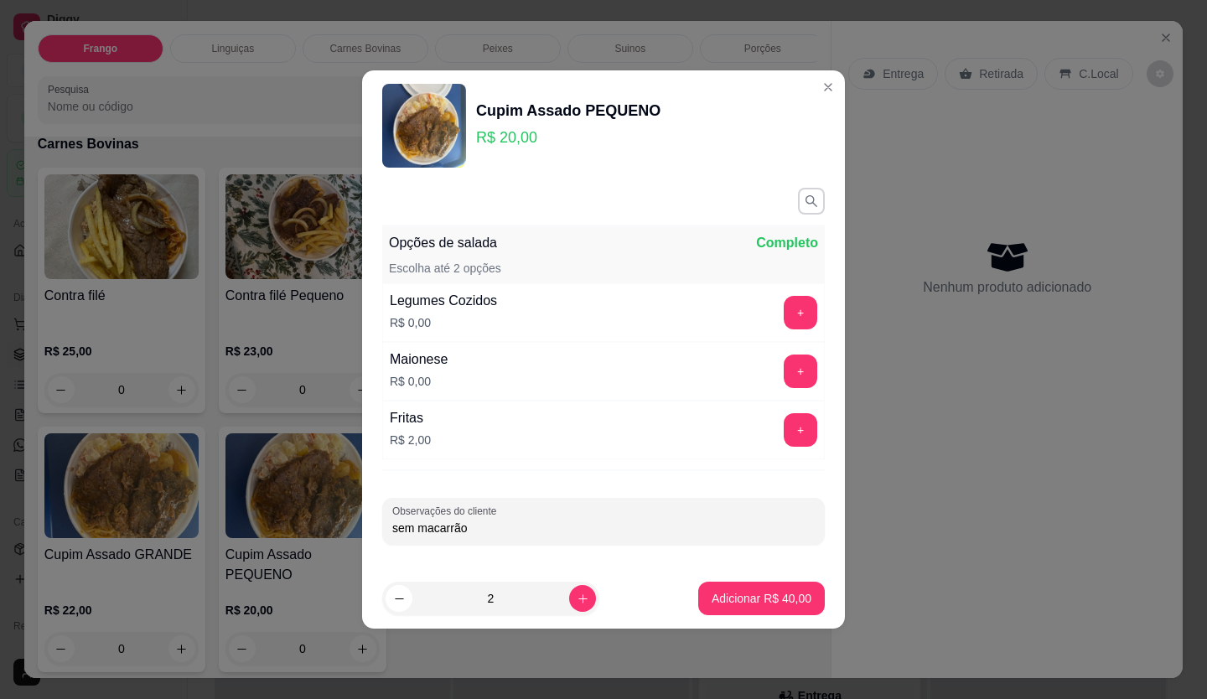
type input "sem macarrão"
click at [791, 428] on button "+" at bounding box center [801, 430] width 33 height 33
click at [747, 600] on p "Adicionar R$ 44,00" at bounding box center [762, 598] width 100 height 17
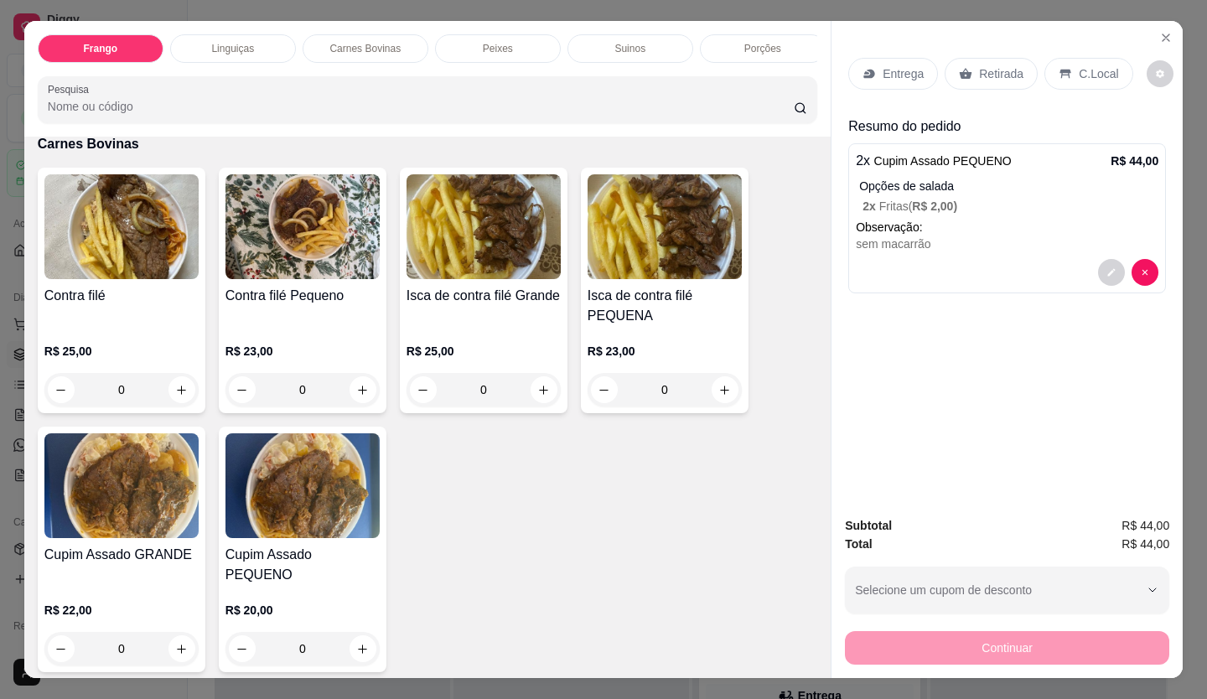
click at [883, 70] on p "Entrega" at bounding box center [903, 73] width 41 height 17
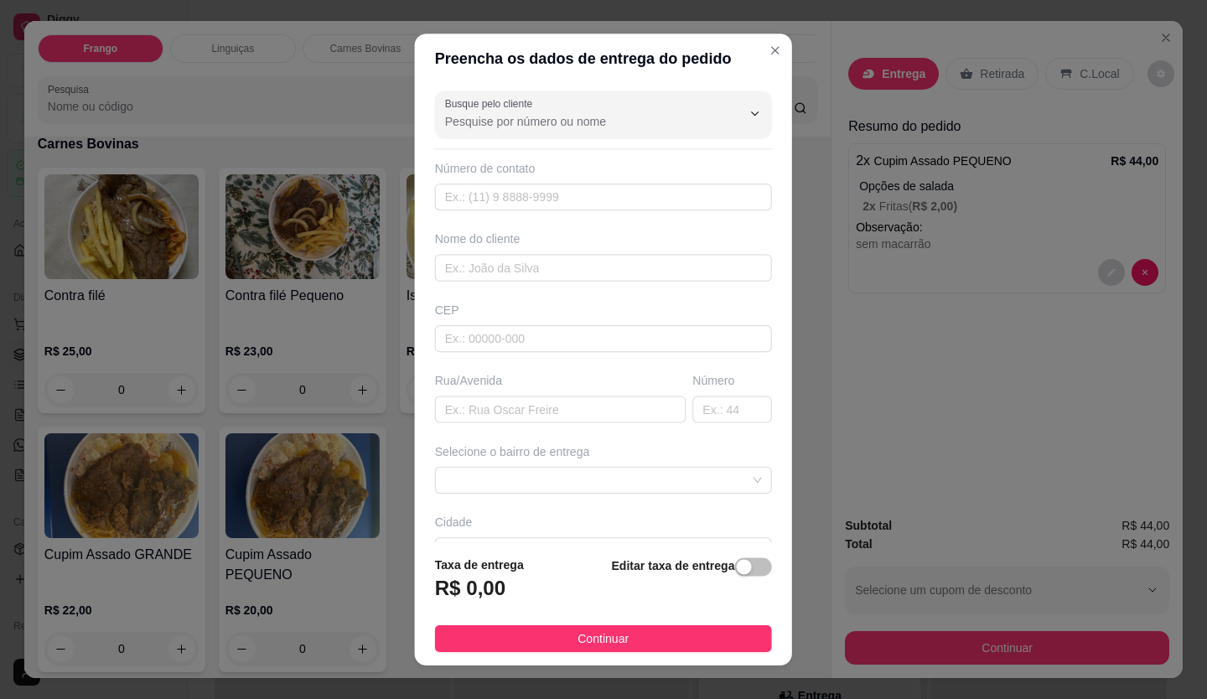
click at [741, 150] on div "Busque pelo cliente Número de contato Nome do cliente CEP Rua/[GEOGRAPHIC_DATA]…" at bounding box center [603, 313] width 377 height 459
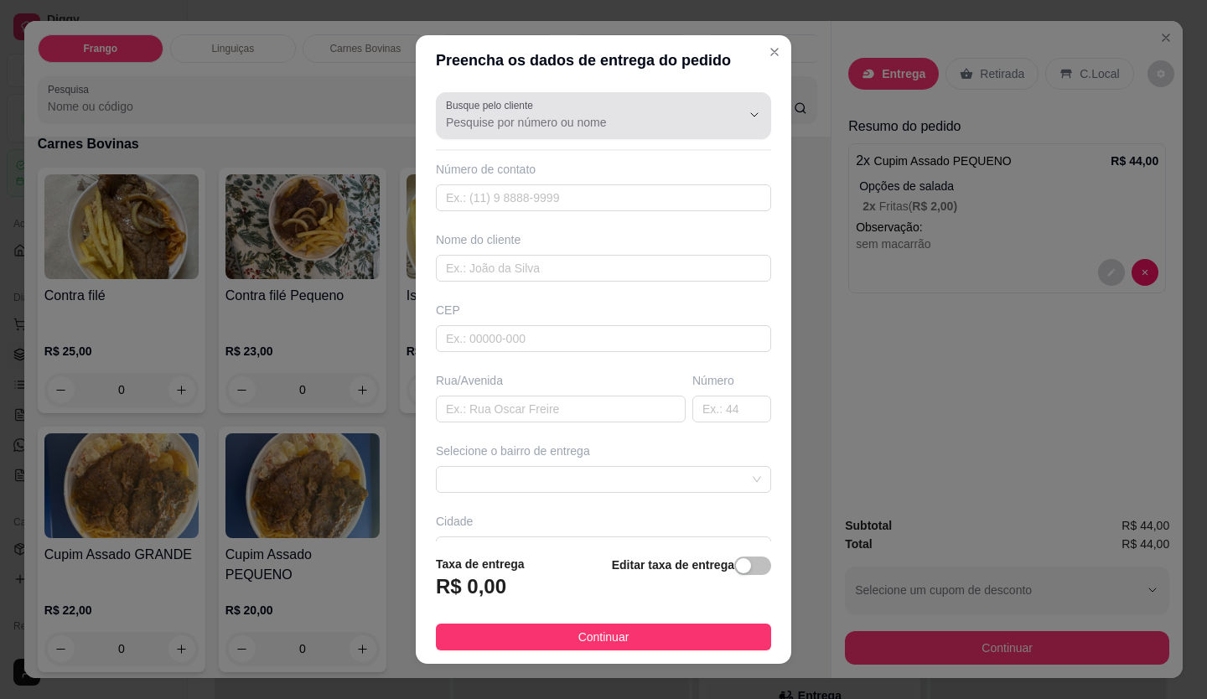
click at [714, 127] on div at bounding box center [741, 115] width 54 height 32
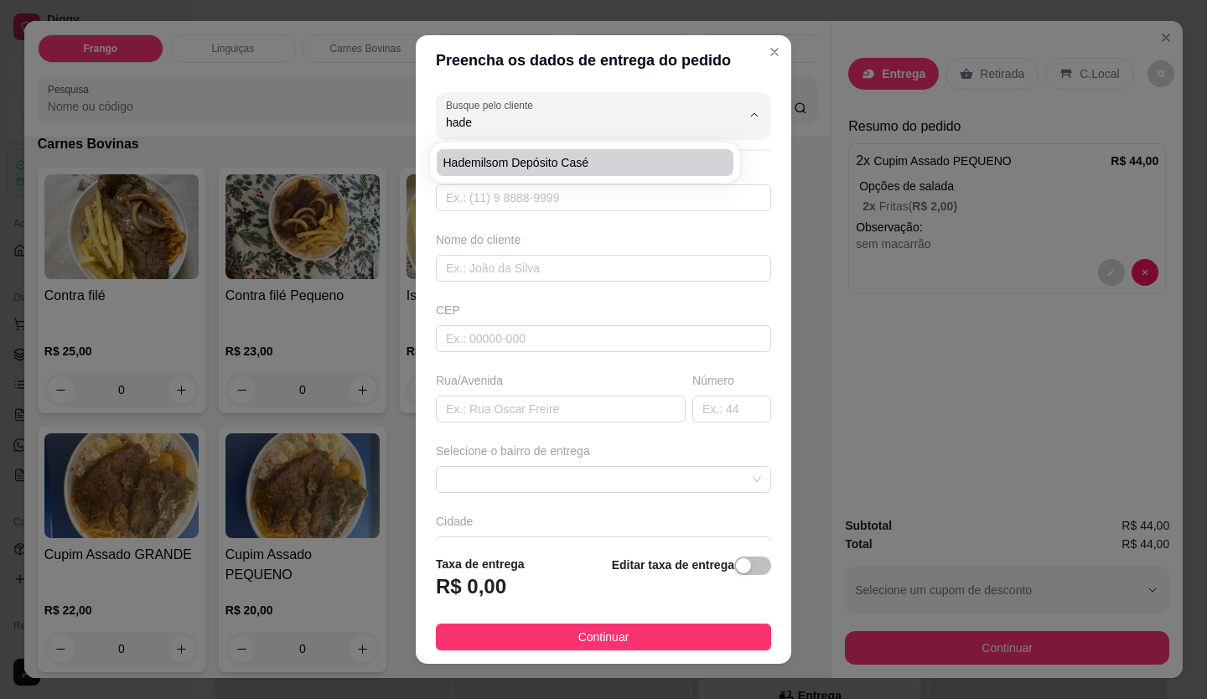
click at [531, 169] on span "Hademilsom depósito Casé" at bounding box center [577, 162] width 267 height 17
type input "Hademilsom depósito Casé"
type input "21966496303"
type input "Hademilsom depósito Casé"
type input "Rua [PERSON_NAME]"
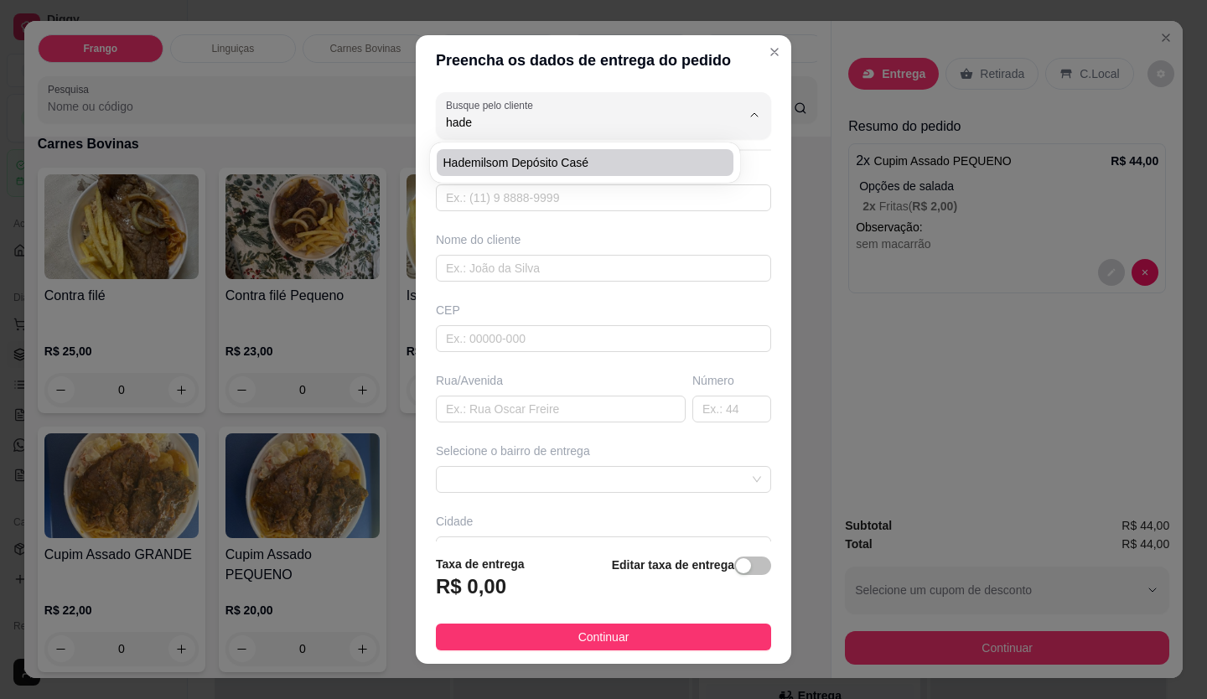
type input "Duque de Caxias"
type input "Depósito do Casé"
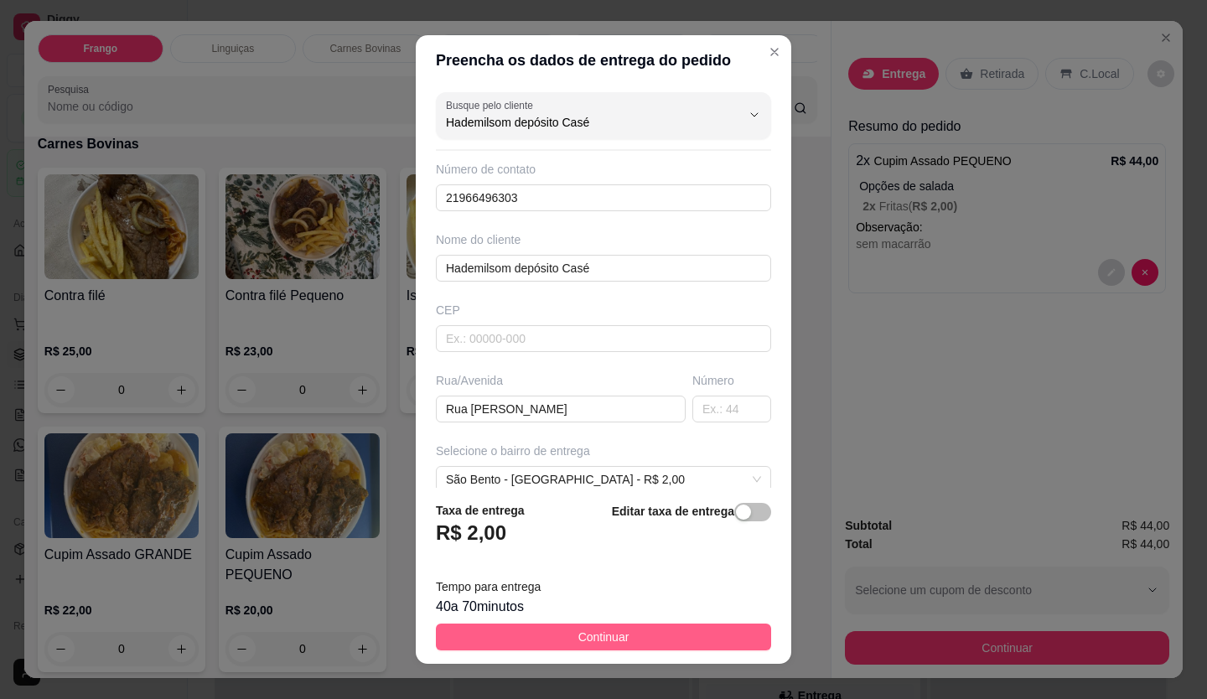
type input "Hademilsom depósito Casé"
click at [623, 634] on button "Continuar" at bounding box center [603, 637] width 335 height 27
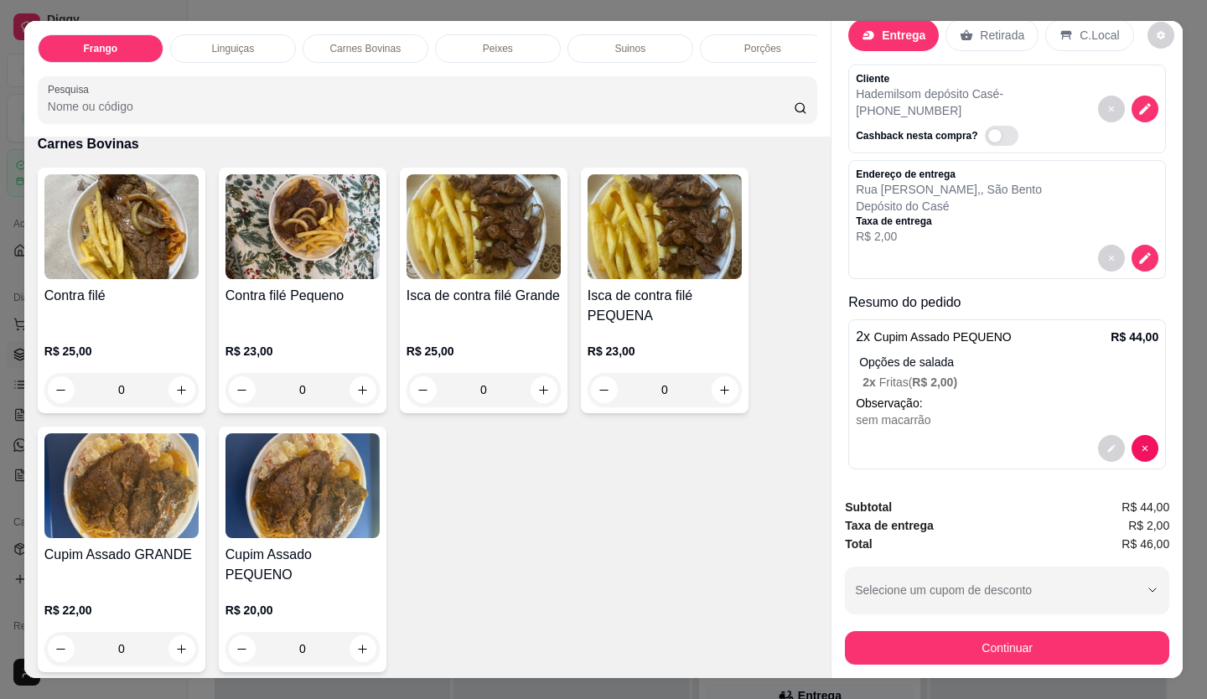
scroll to position [47, 0]
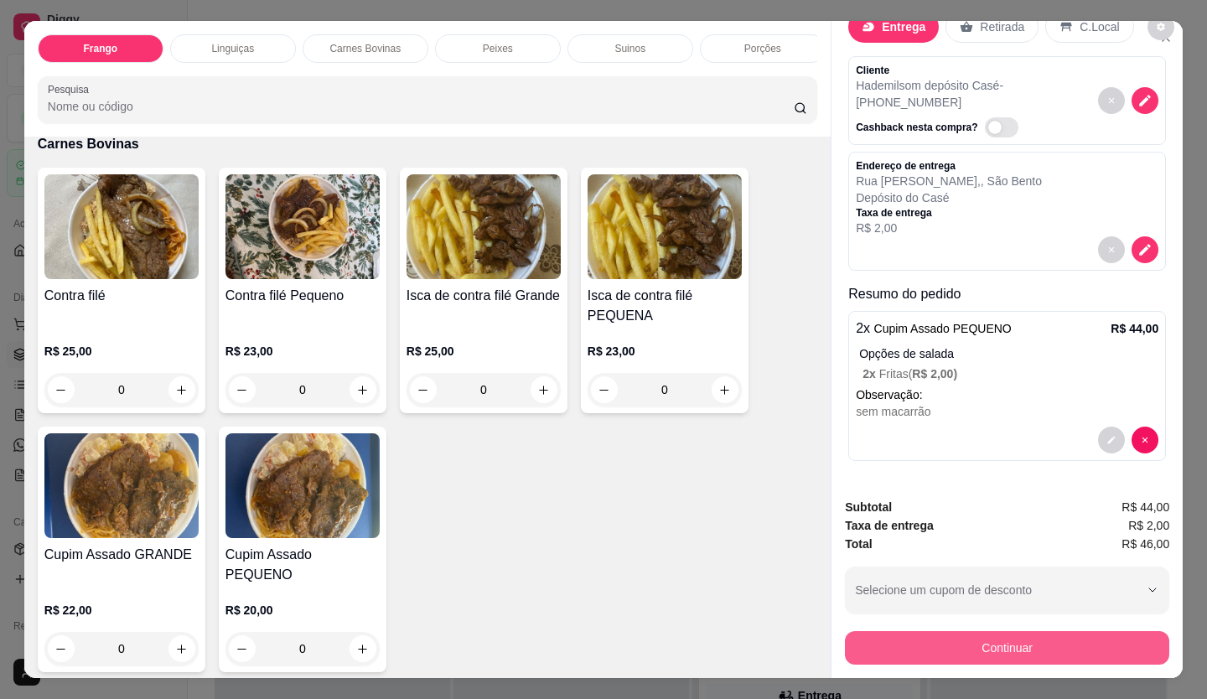
click at [976, 631] on button "Continuar" at bounding box center [1007, 648] width 324 height 34
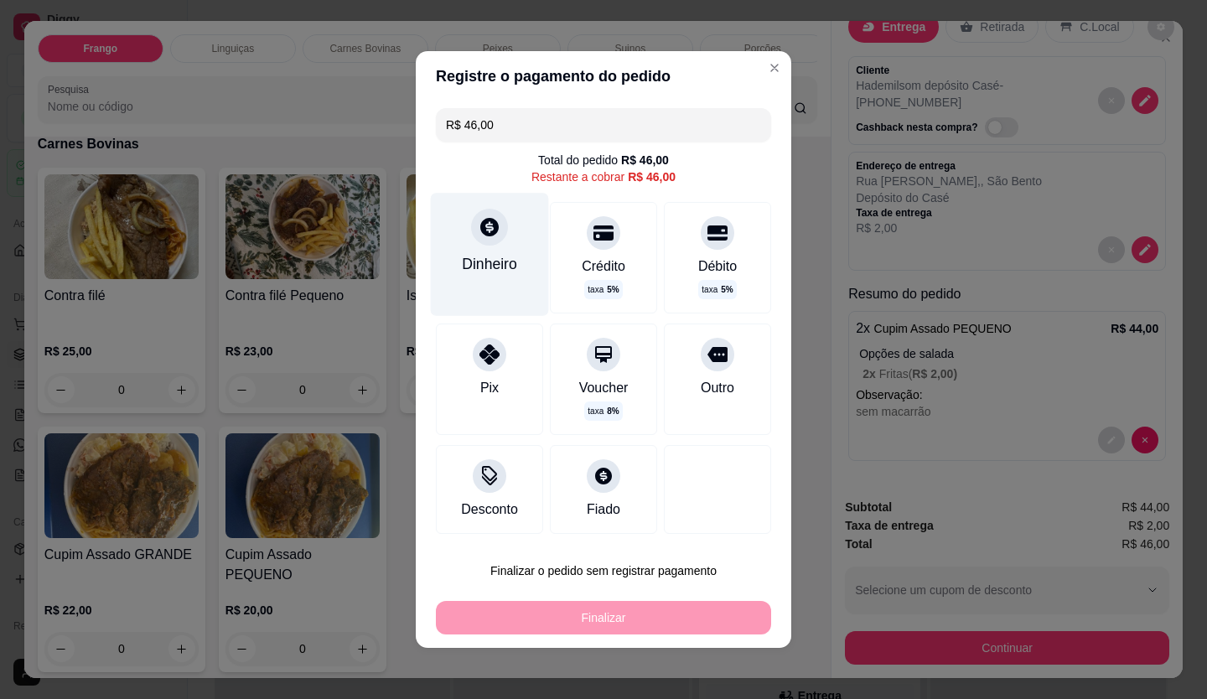
click at [507, 304] on div "Dinheiro" at bounding box center [490, 254] width 118 height 122
click at [548, 341] on input "0,00" at bounding box center [603, 334] width 335 height 34
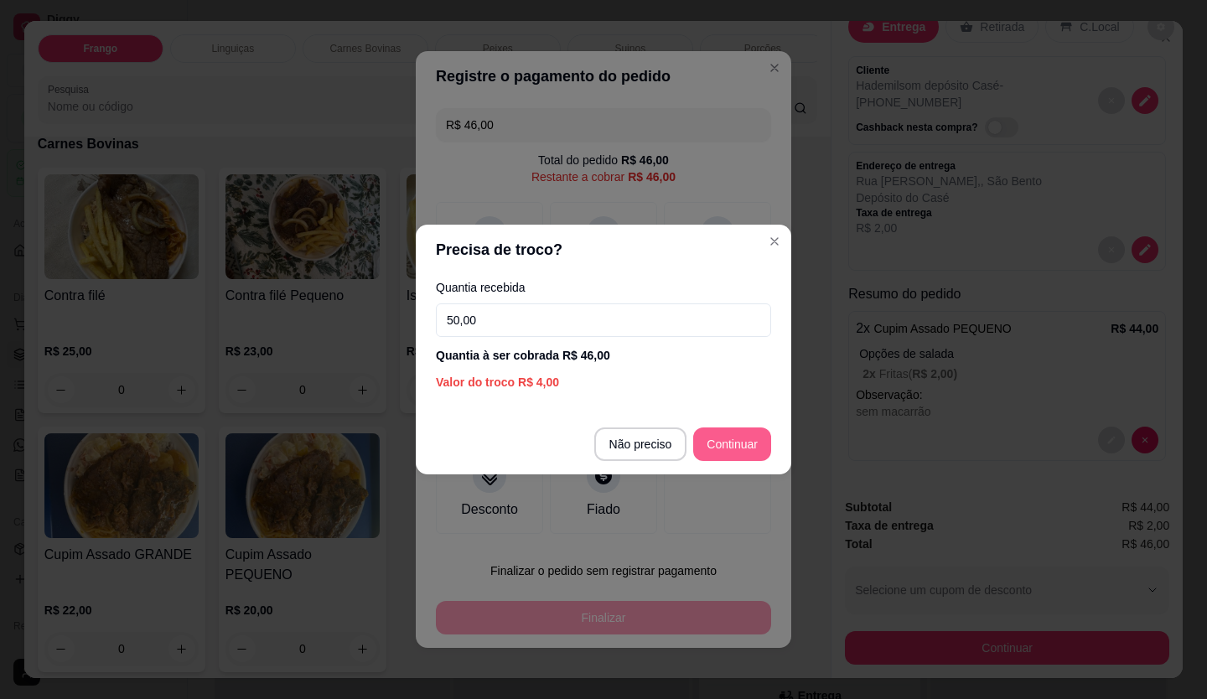
type input "50,00"
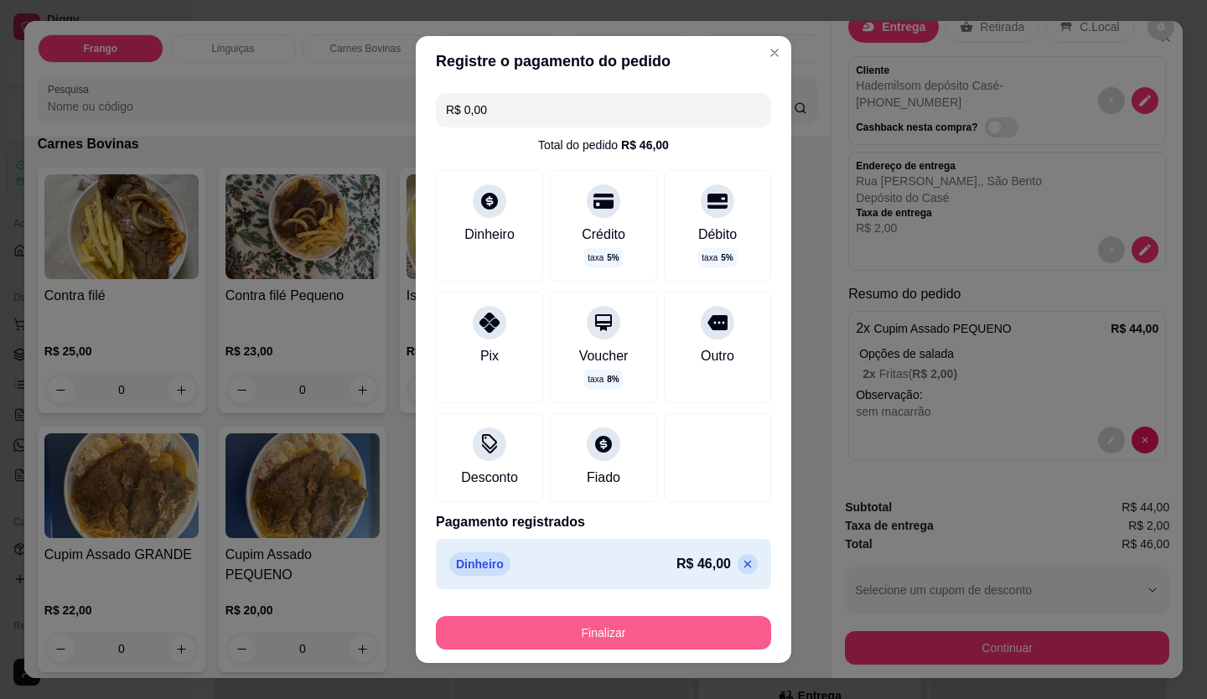
click at [652, 643] on button "Finalizar" at bounding box center [603, 633] width 335 height 34
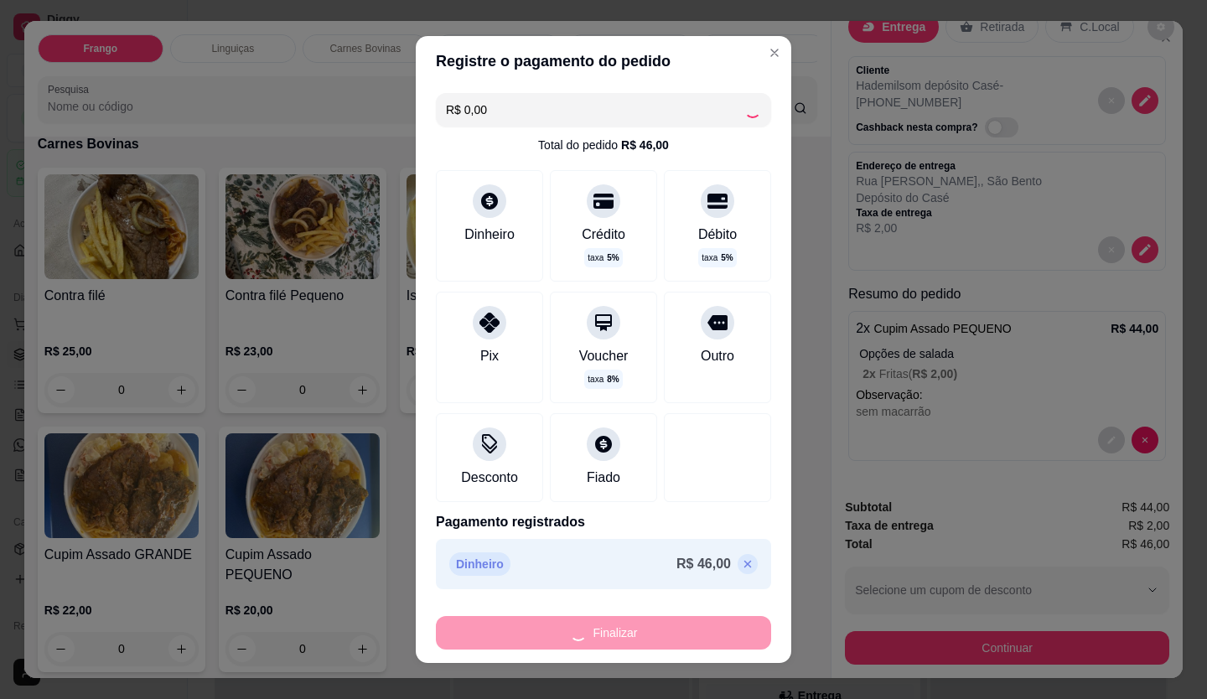
type input "-R$ 46,00"
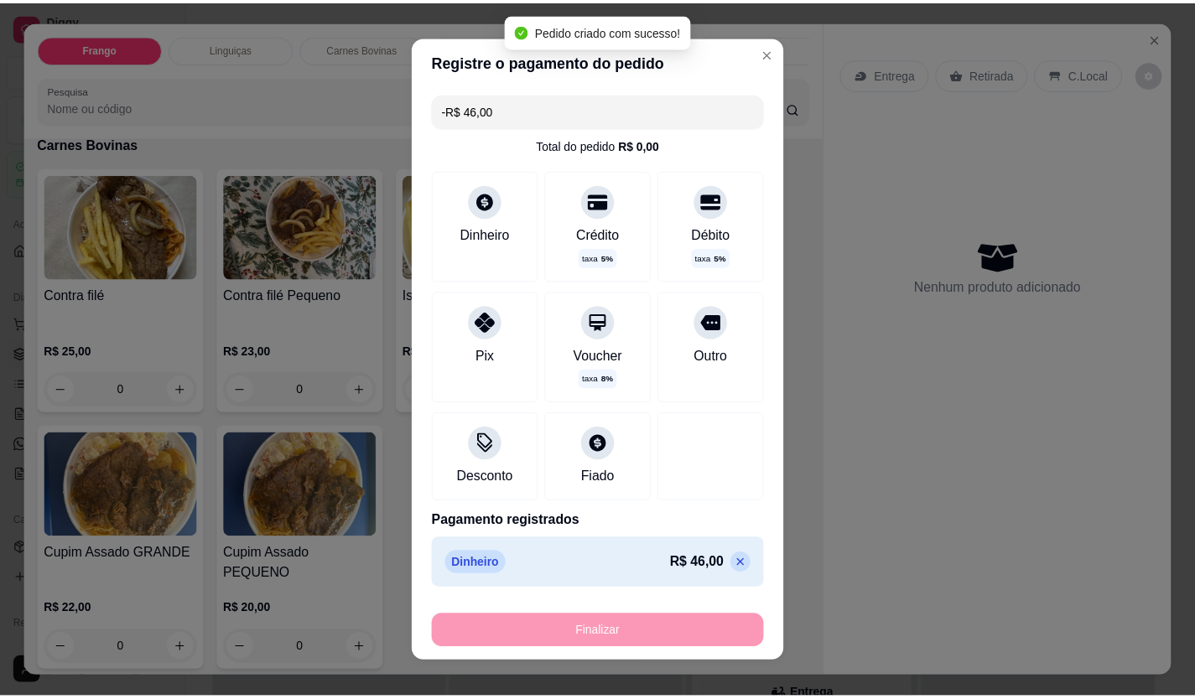
scroll to position [0, 0]
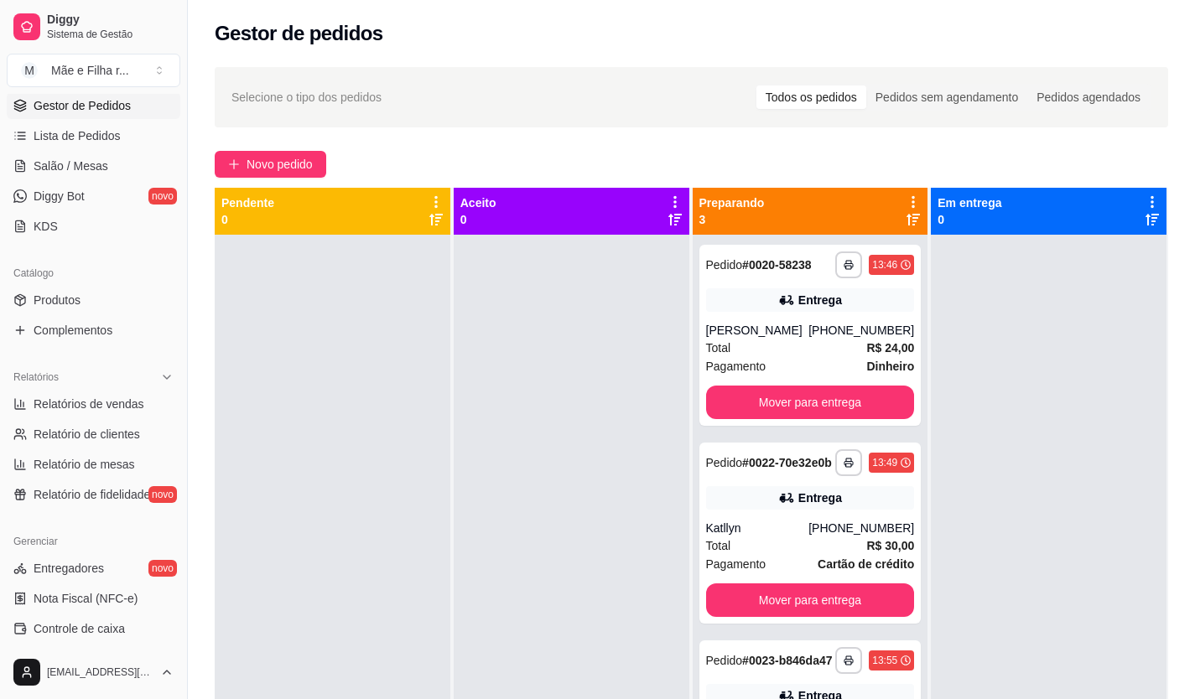
scroll to position [252, 0]
click at [115, 131] on span "Lista de Pedidos" at bounding box center [77, 133] width 87 height 17
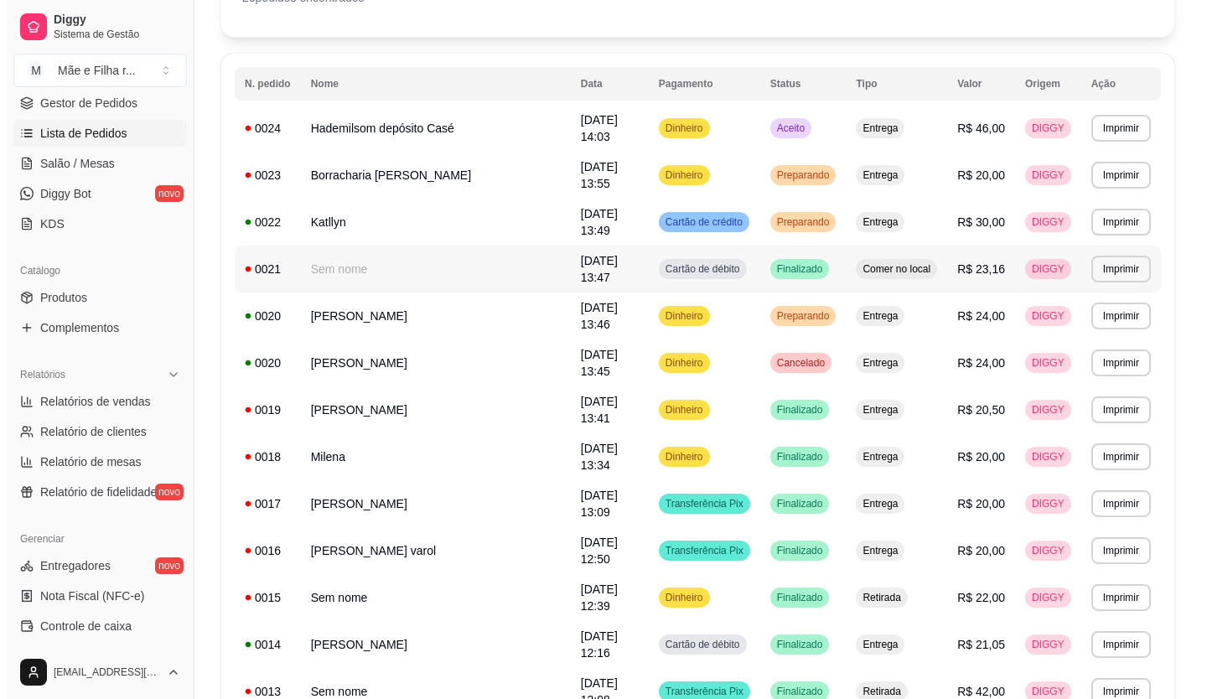
scroll to position [168, 0]
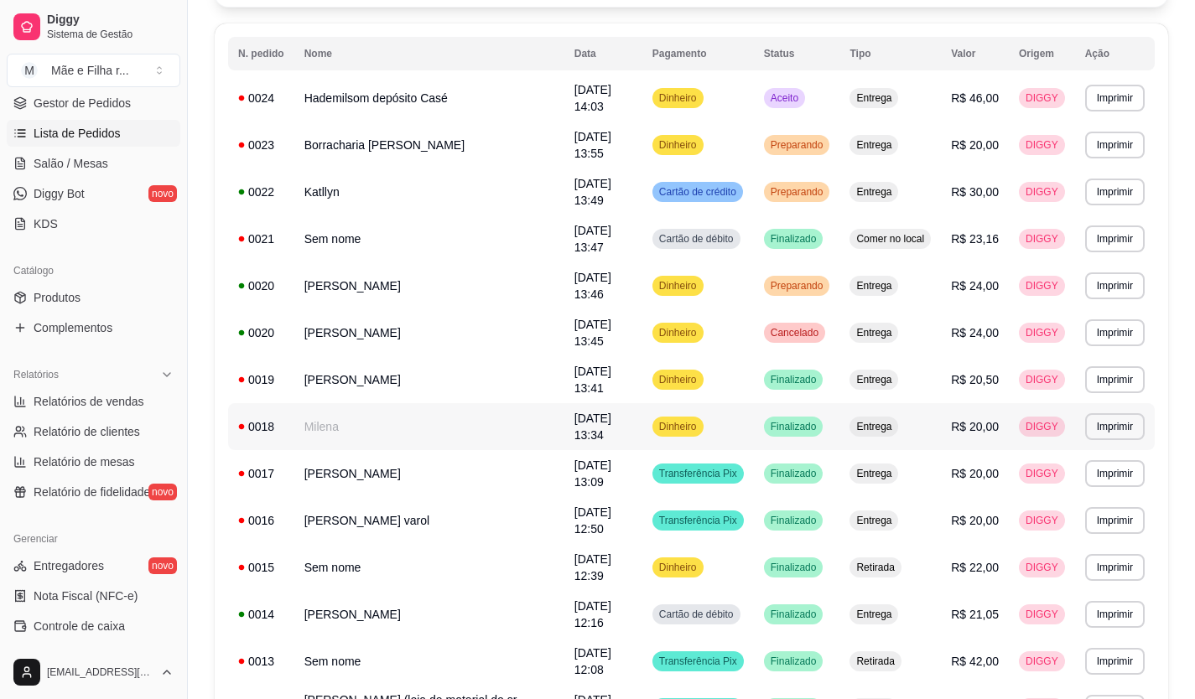
click at [462, 403] on td "Milena" at bounding box center [429, 426] width 270 height 47
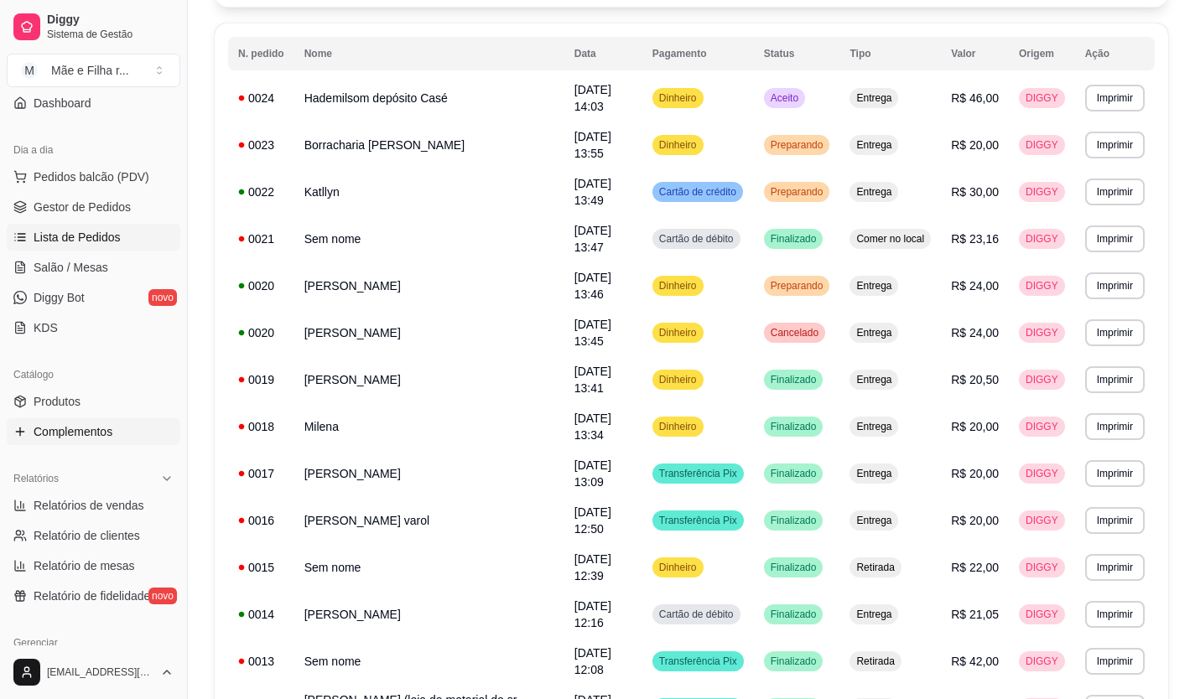
scroll to position [0, 0]
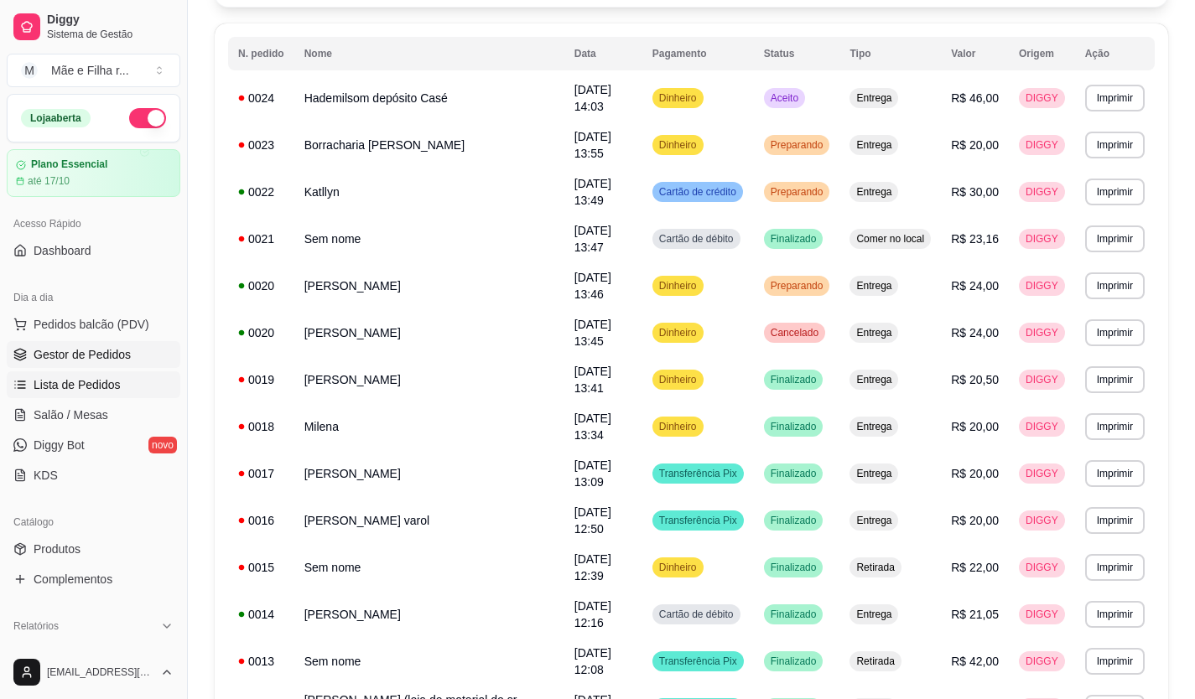
click at [106, 347] on span "Gestor de Pedidos" at bounding box center [82, 354] width 97 height 17
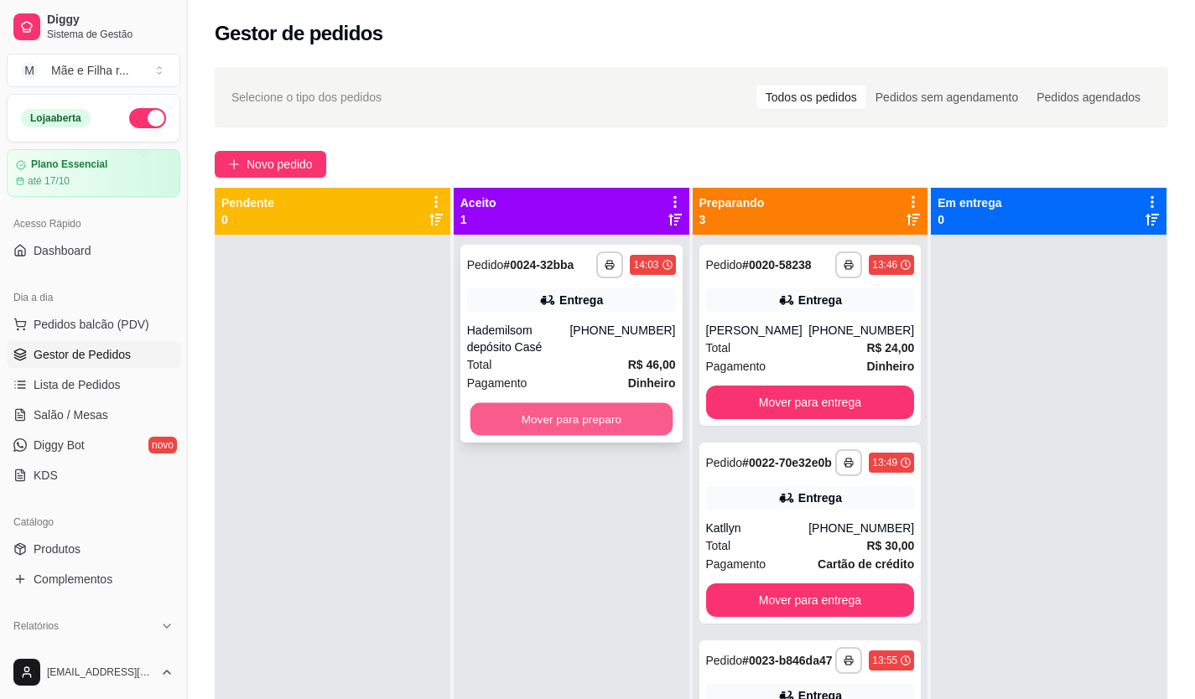
click at [533, 433] on button "Mover para preparo" at bounding box center [571, 419] width 202 height 33
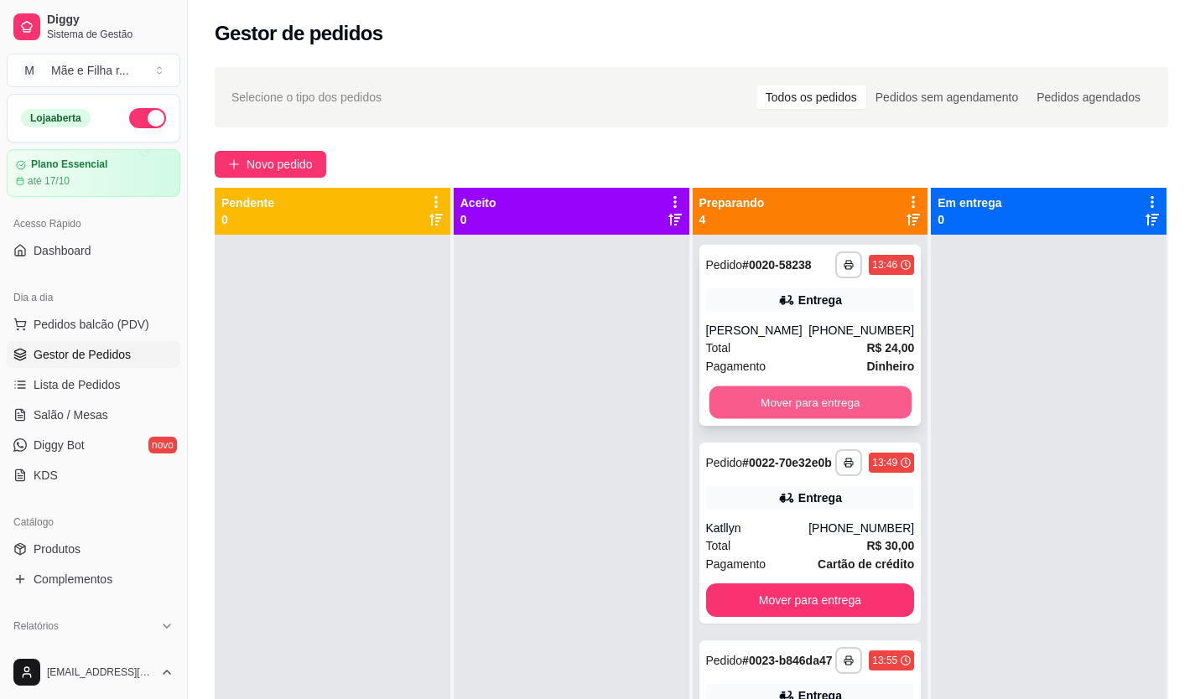
click at [838, 393] on button "Mover para entrega" at bounding box center [809, 403] width 202 height 33
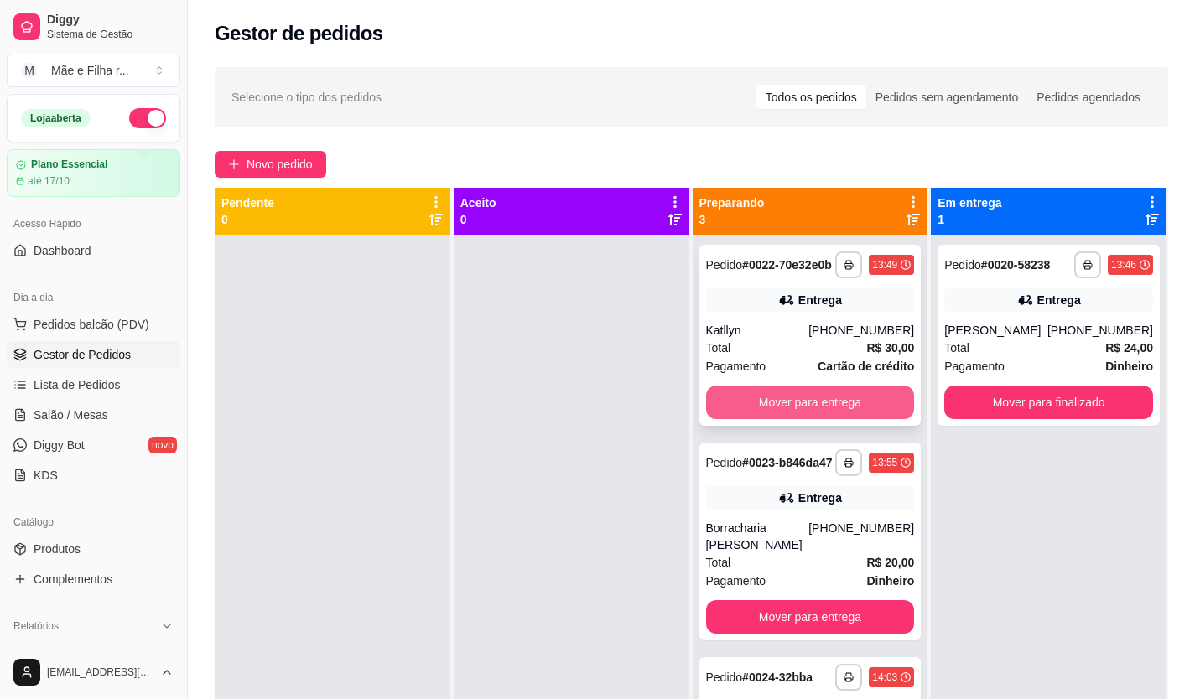
click at [838, 402] on button "Mover para entrega" at bounding box center [810, 403] width 209 height 34
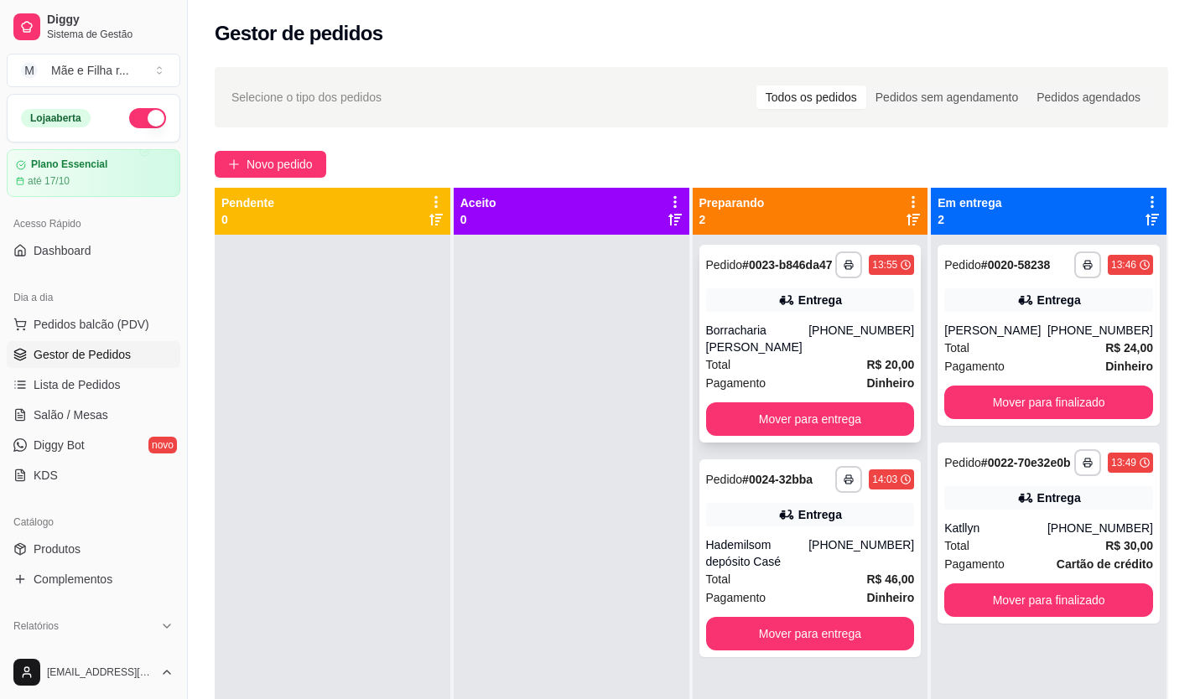
click at [842, 411] on div "**********" at bounding box center [810, 344] width 222 height 198
click at [887, 428] on button "Mover para entrega" at bounding box center [810, 419] width 209 height 34
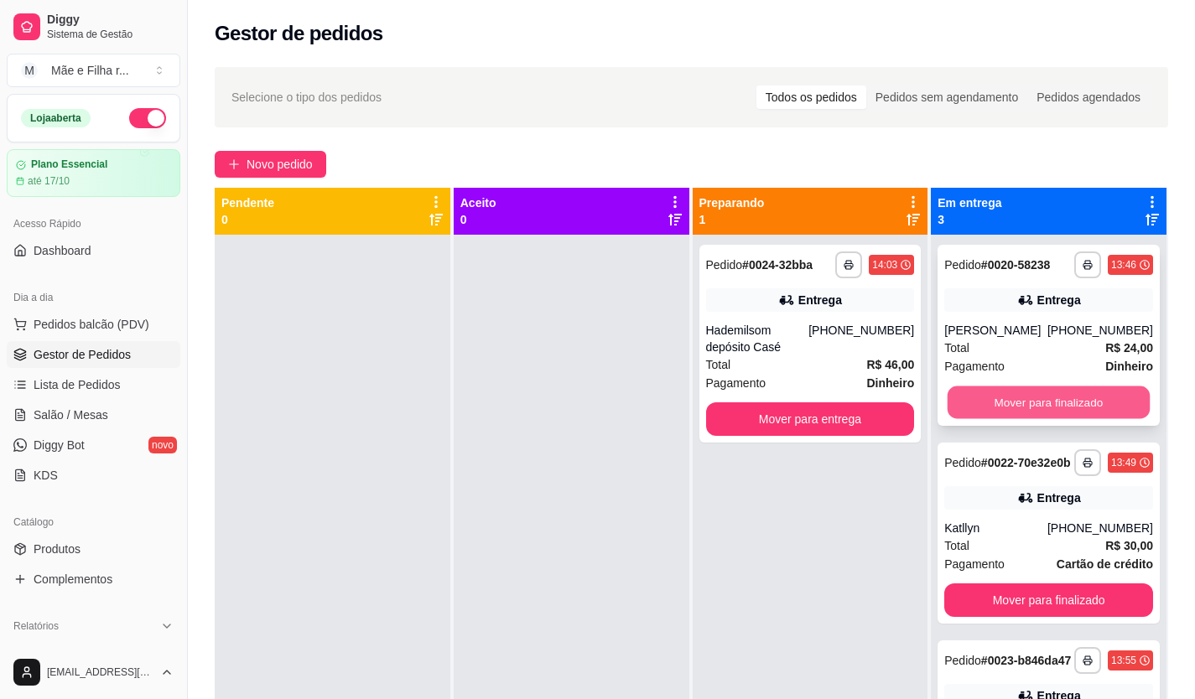
click at [1060, 398] on button "Mover para finalizado" at bounding box center [1048, 403] width 202 height 33
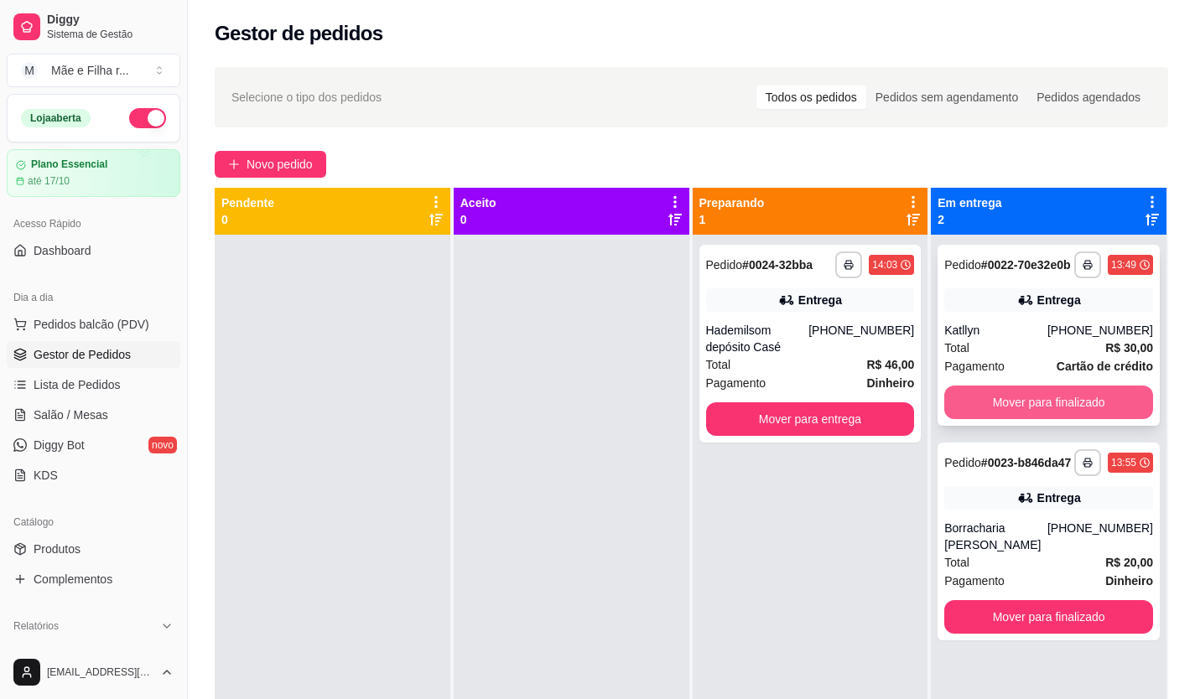
click at [1060, 412] on button "Mover para finalizado" at bounding box center [1048, 403] width 209 height 34
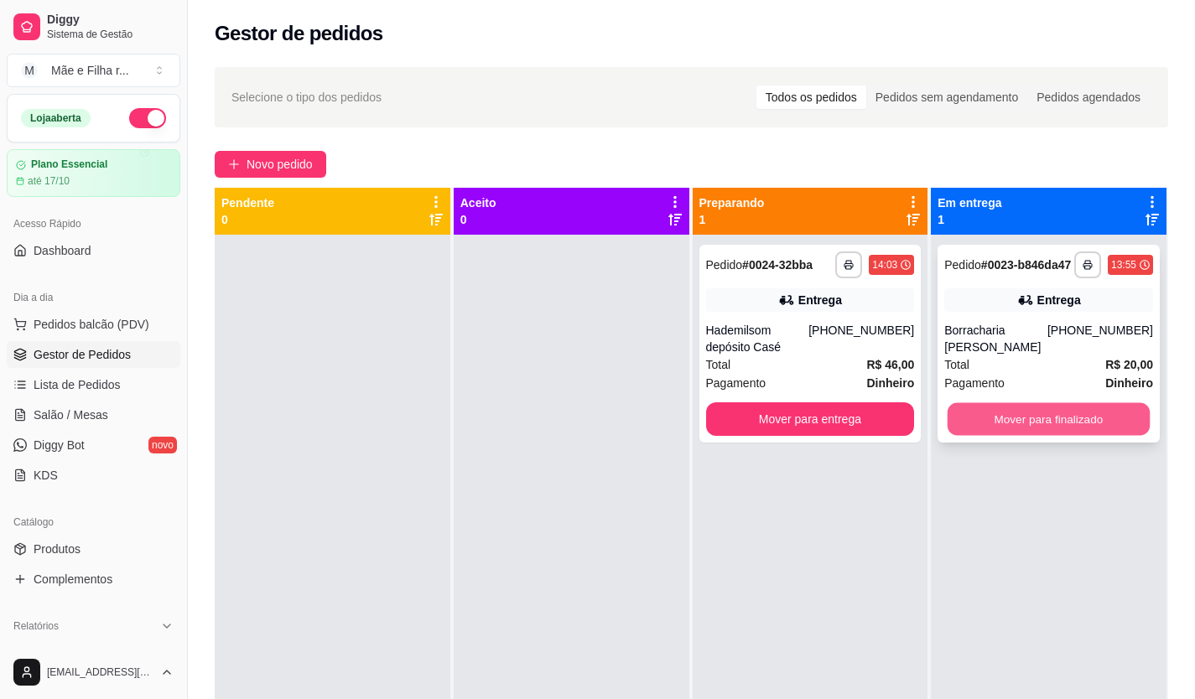
click at [1065, 428] on button "Mover para finalizado" at bounding box center [1048, 419] width 202 height 33
click at [1072, 436] on button "Mover para finalizado" at bounding box center [1048, 419] width 202 height 33
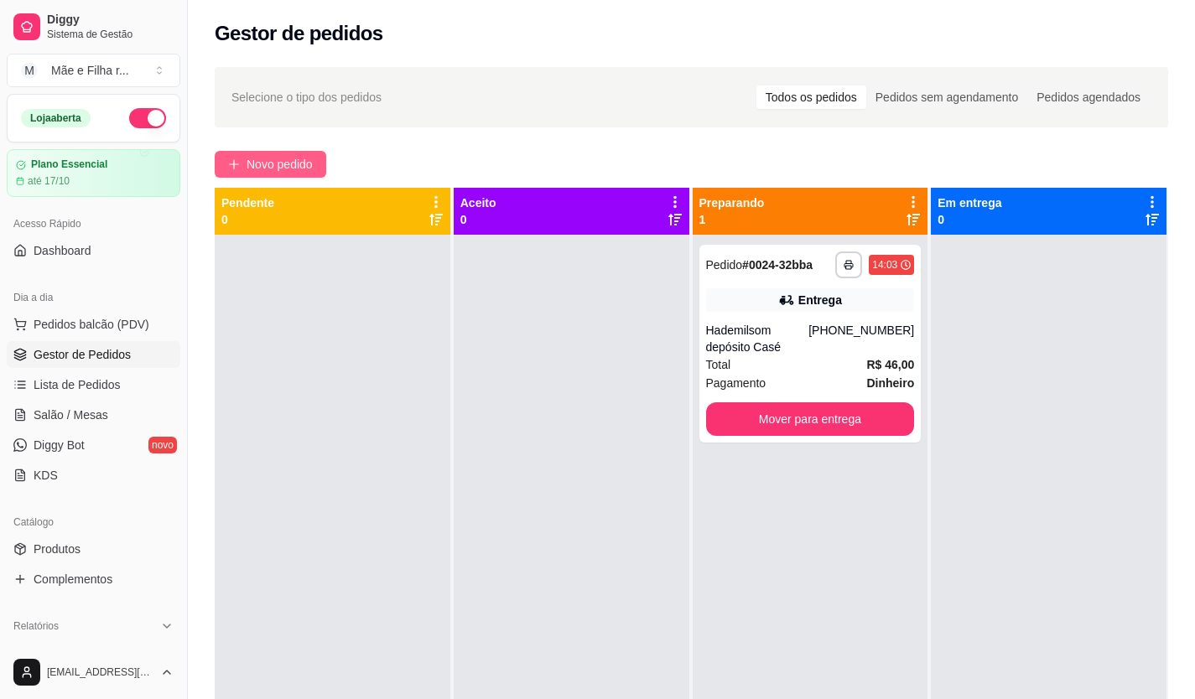
click at [272, 172] on span "Novo pedido" at bounding box center [279, 164] width 66 height 18
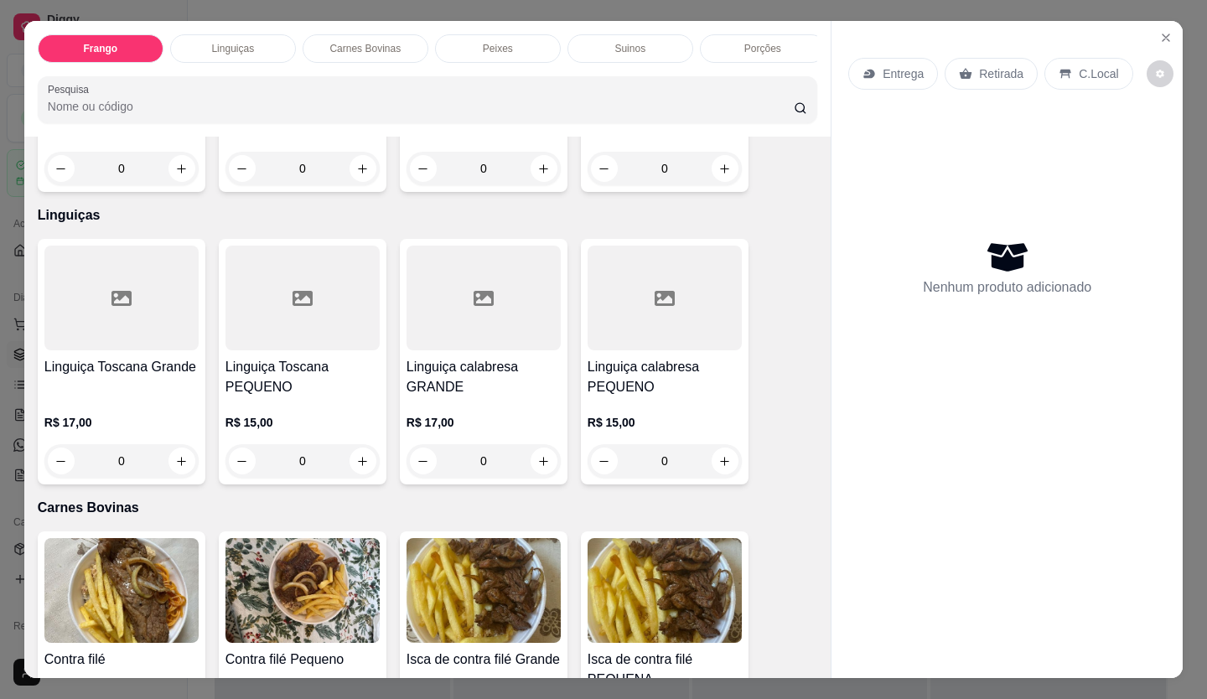
scroll to position [587, 0]
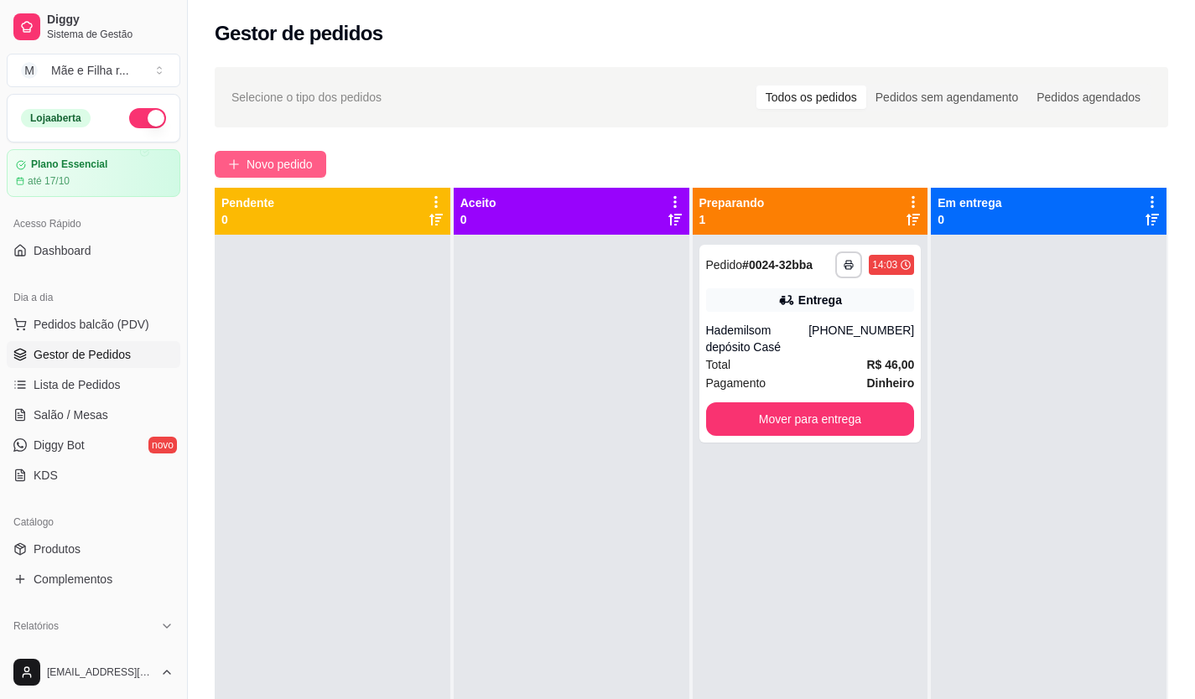
click at [296, 163] on span "Novo pedido" at bounding box center [279, 164] width 66 height 18
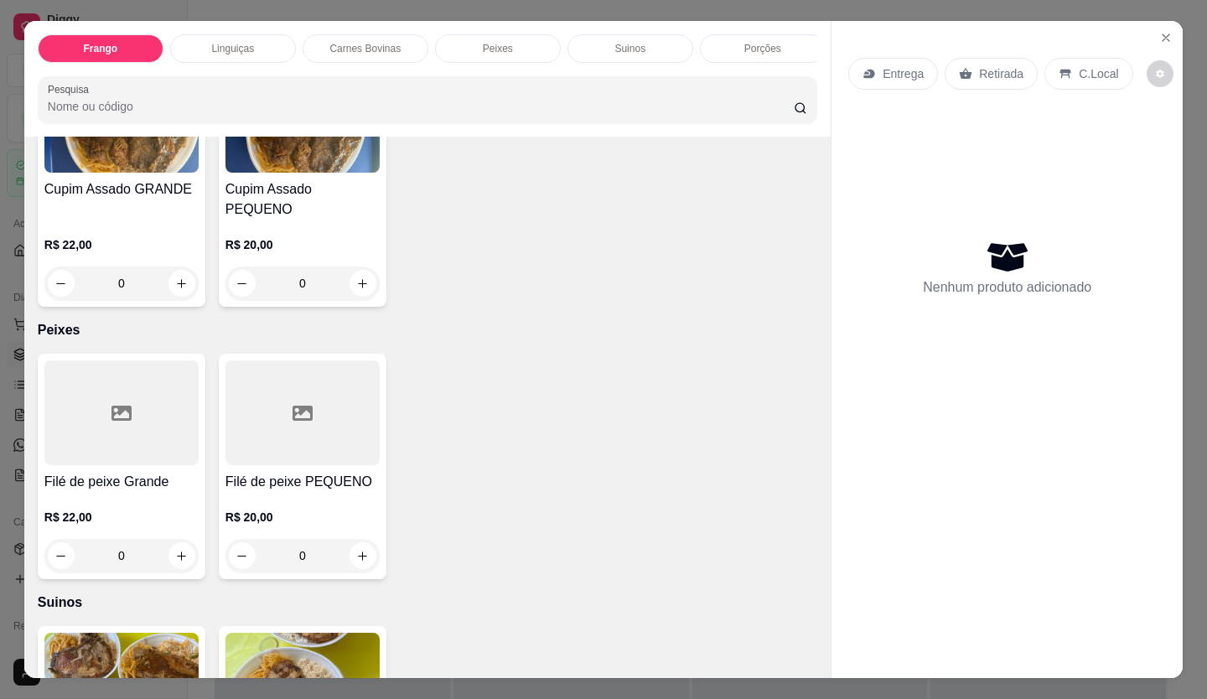
scroll to position [1425, 0]
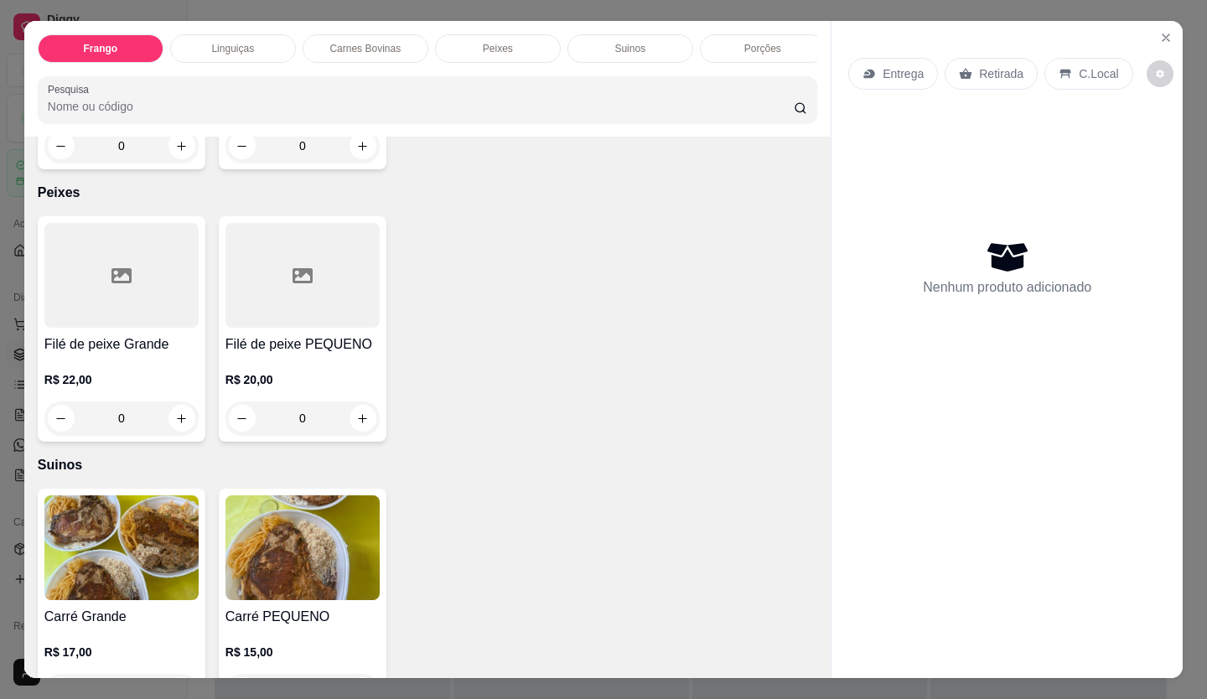
click at [323, 355] on div "R$ 20,00 0" at bounding box center [303, 395] width 154 height 80
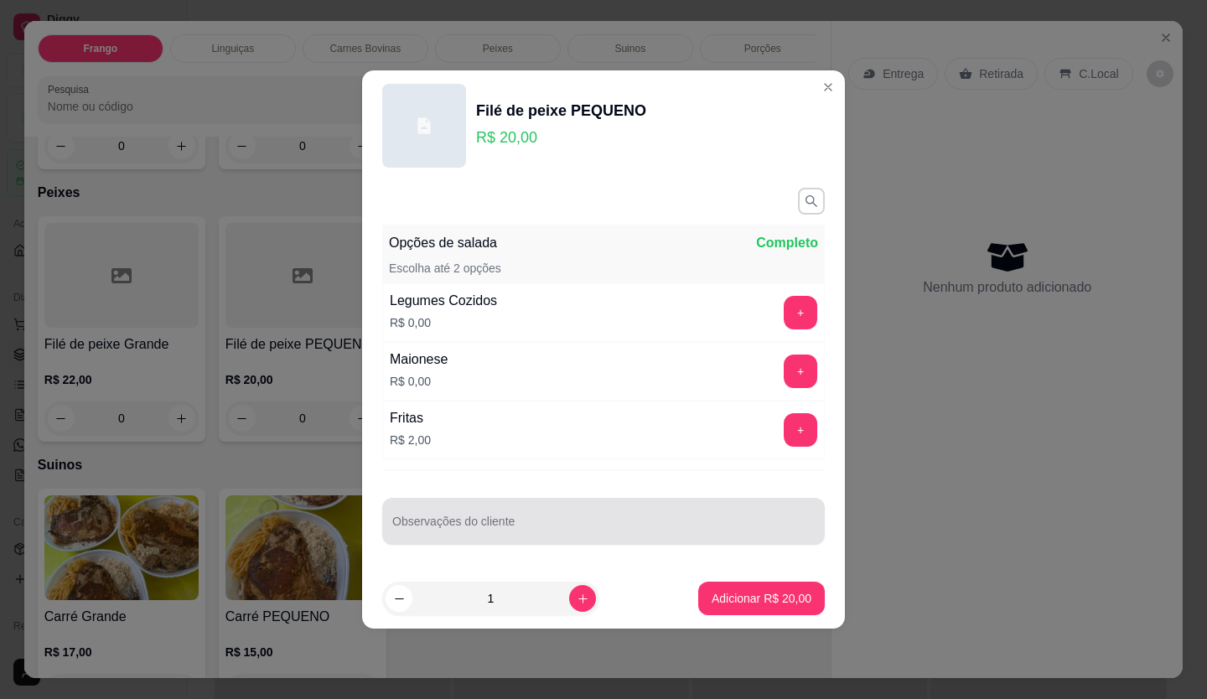
click at [538, 538] on div "Observações do cliente" at bounding box center [603, 521] width 443 height 47
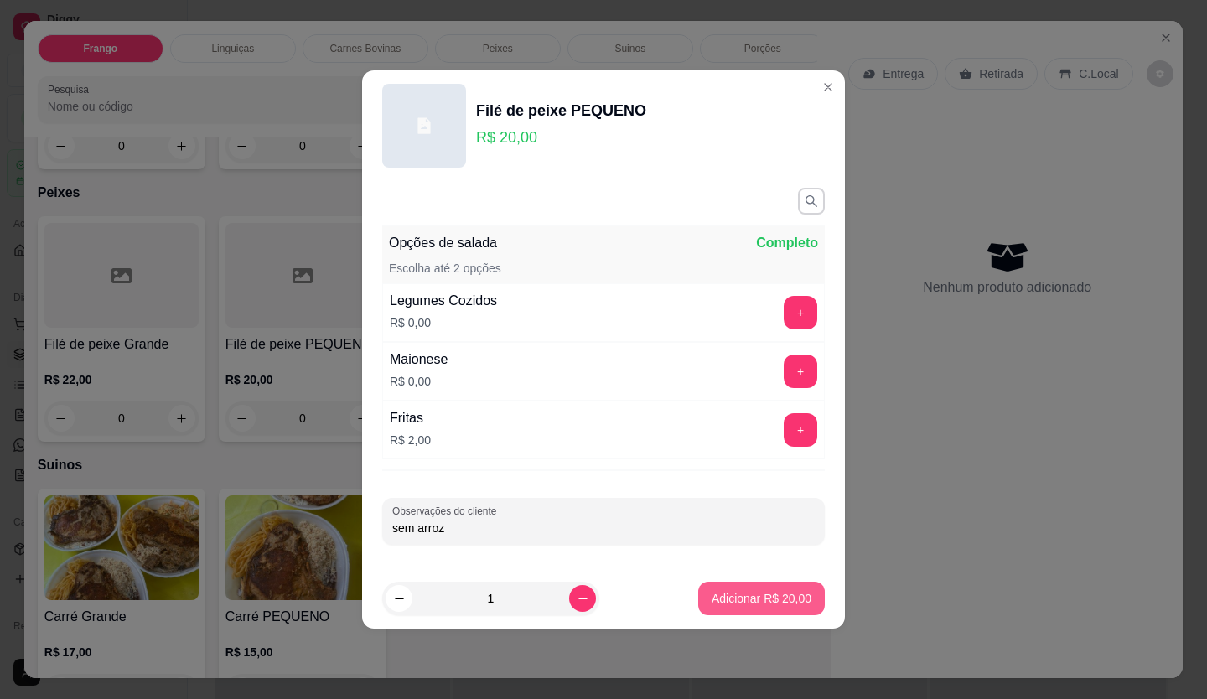
type input "sem arroz"
click at [779, 611] on button "Adicionar R$ 20,00" at bounding box center [761, 599] width 123 height 33
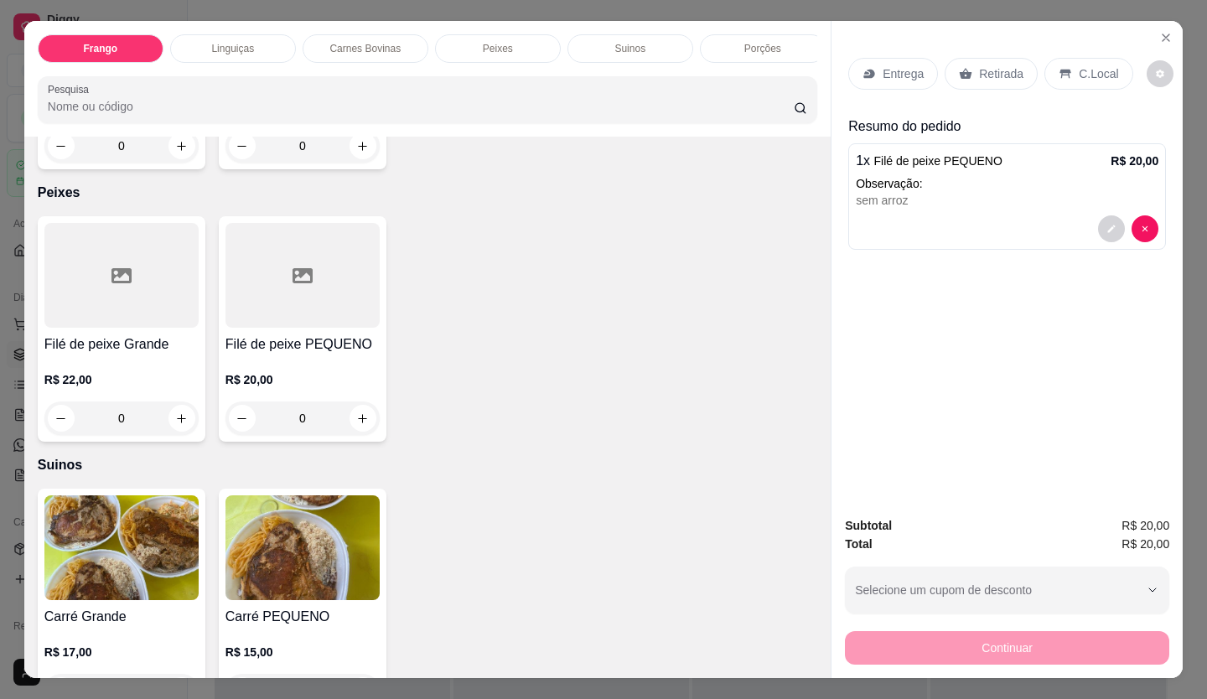
click at [859, 95] on div "Entrega Retirada C.Local" at bounding box center [1007, 73] width 318 height 59
click at [867, 86] on div "Entrega Retirada C.Local" at bounding box center [1007, 73] width 318 height 59
click at [867, 80] on div "Entrega" at bounding box center [893, 74] width 90 height 32
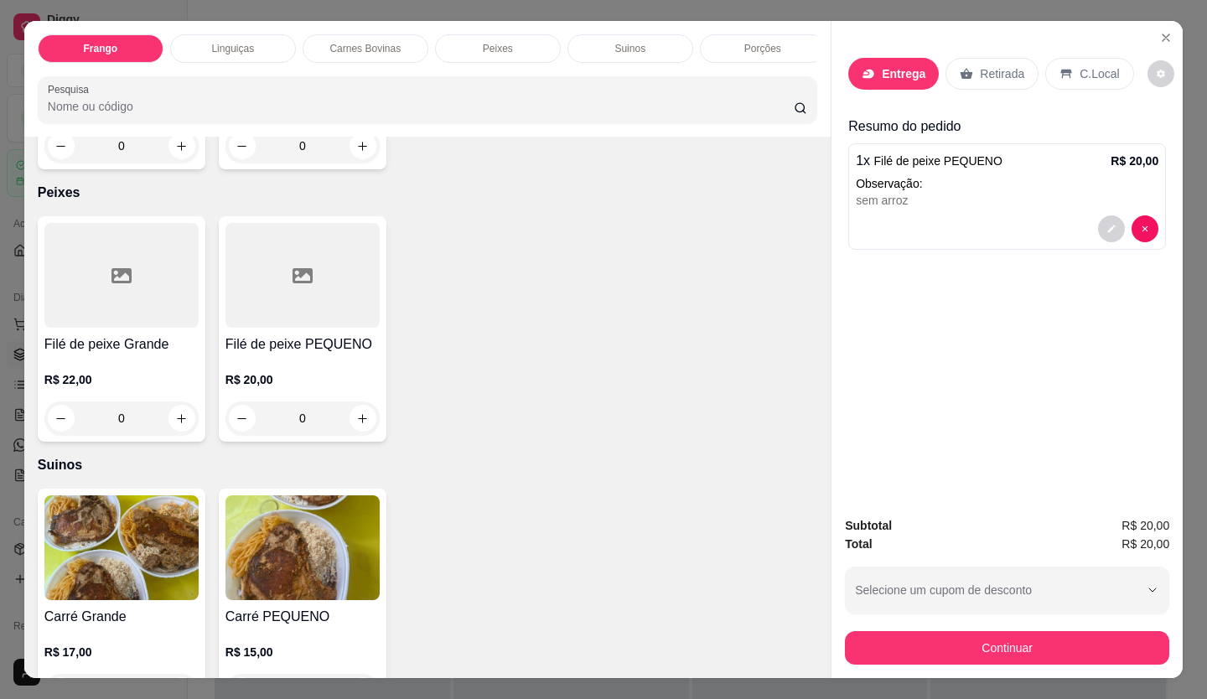
click at [625, 101] on div at bounding box center [604, 115] width 316 height 34
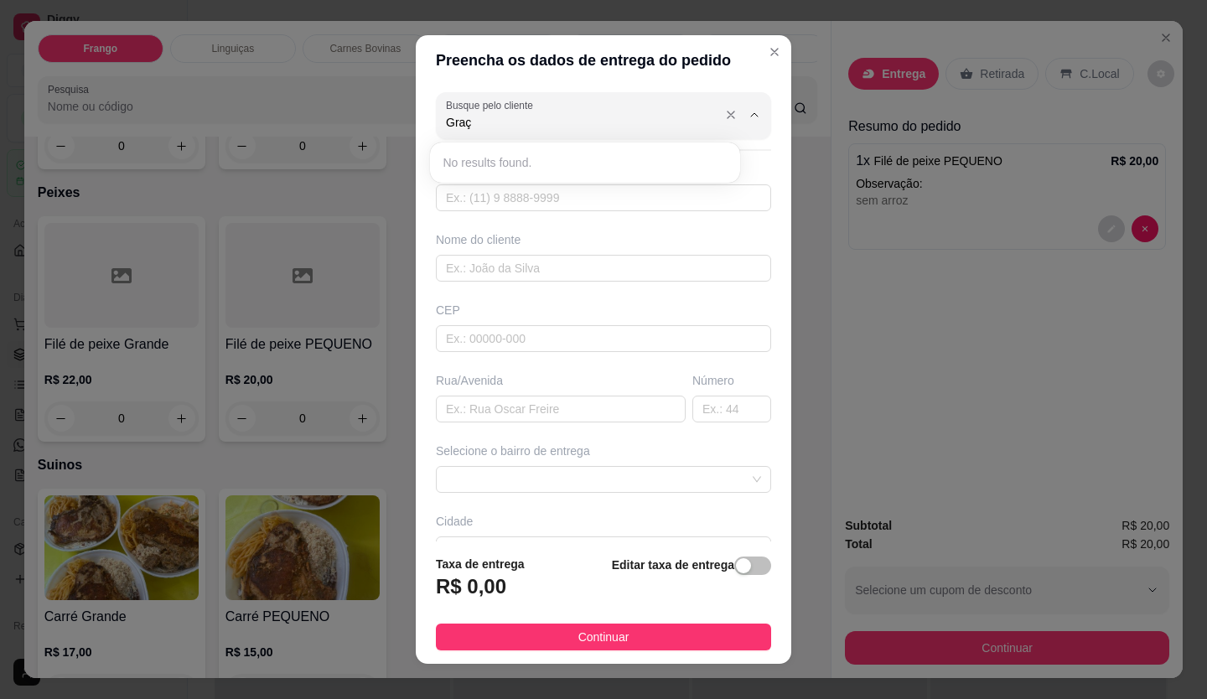
type input "Gra"
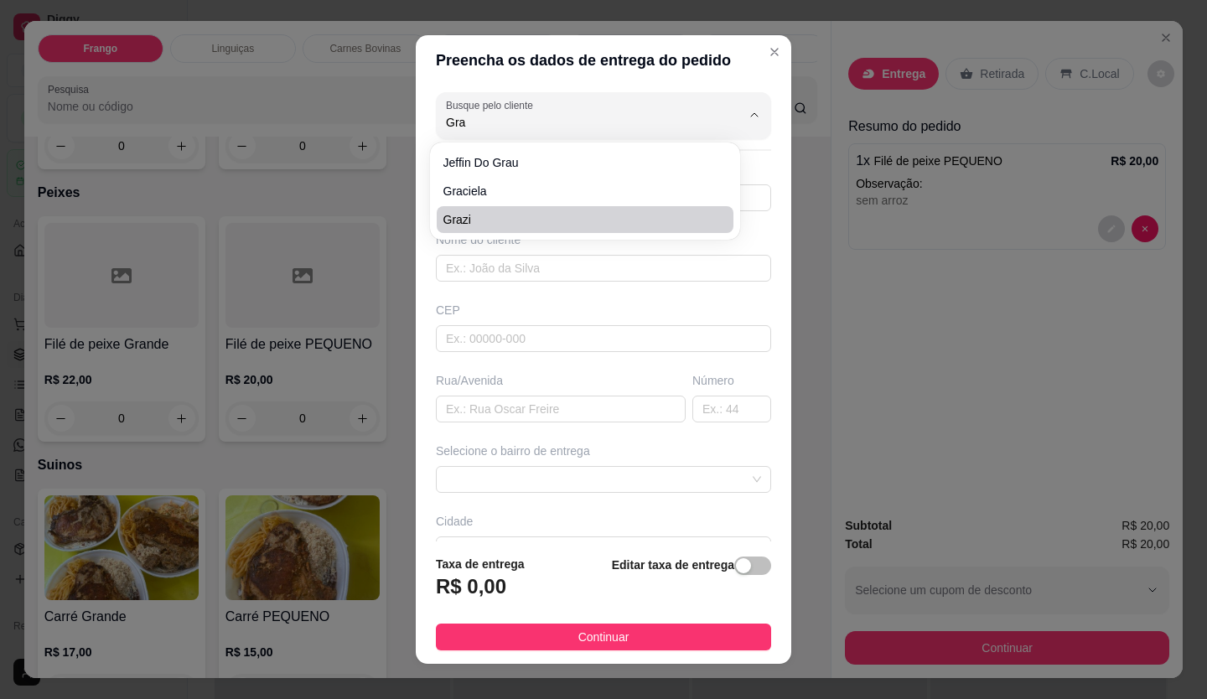
click at [936, 301] on div "Preencha os dados de entrega do pedido Busque pelo cliente Gra Número de contat…" at bounding box center [603, 349] width 1207 height 699
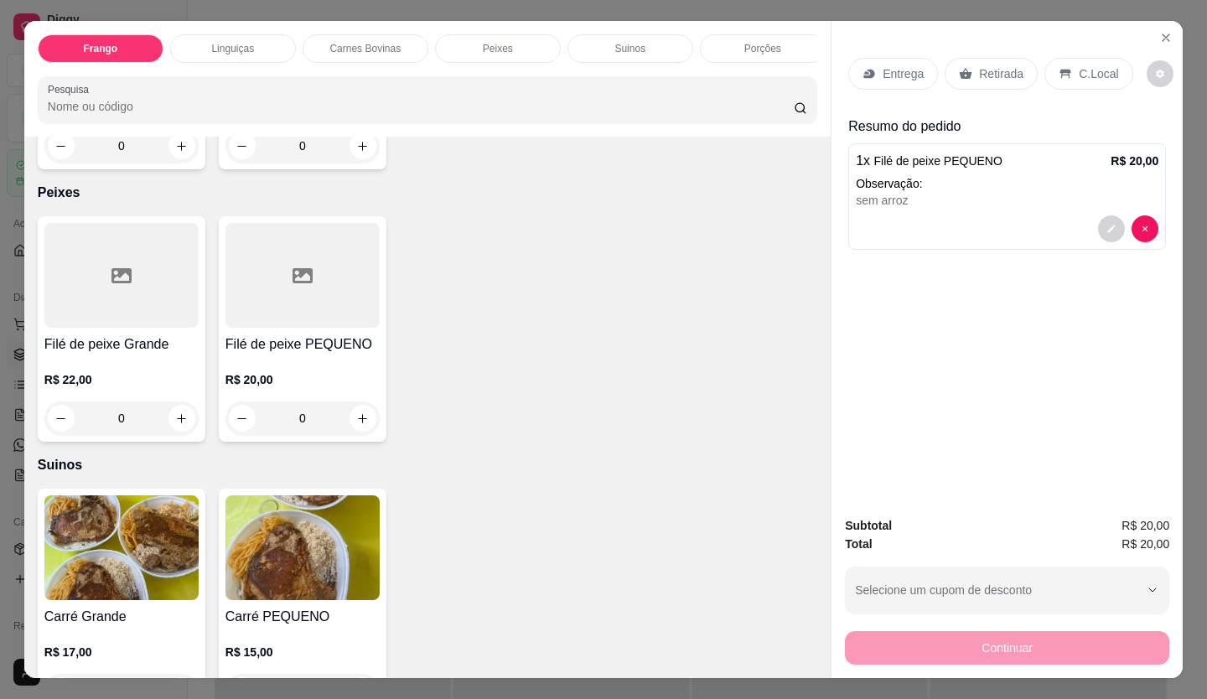
click at [311, 316] on div "Filé de peixe PEQUENO R$ 20,00 0" at bounding box center [303, 329] width 168 height 226
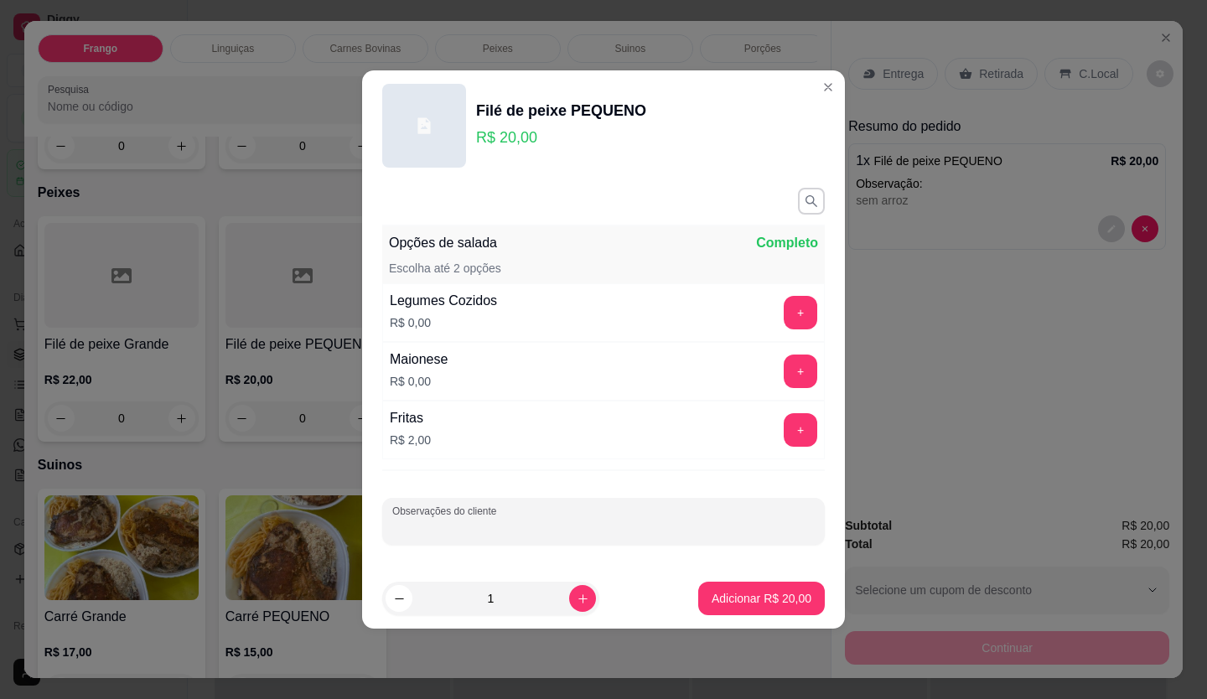
click at [691, 522] on input "Observações do cliente" at bounding box center [603, 528] width 423 height 17
type input "sem arroz"
click at [724, 603] on p "Adicionar R$ 20,00" at bounding box center [762, 598] width 100 height 17
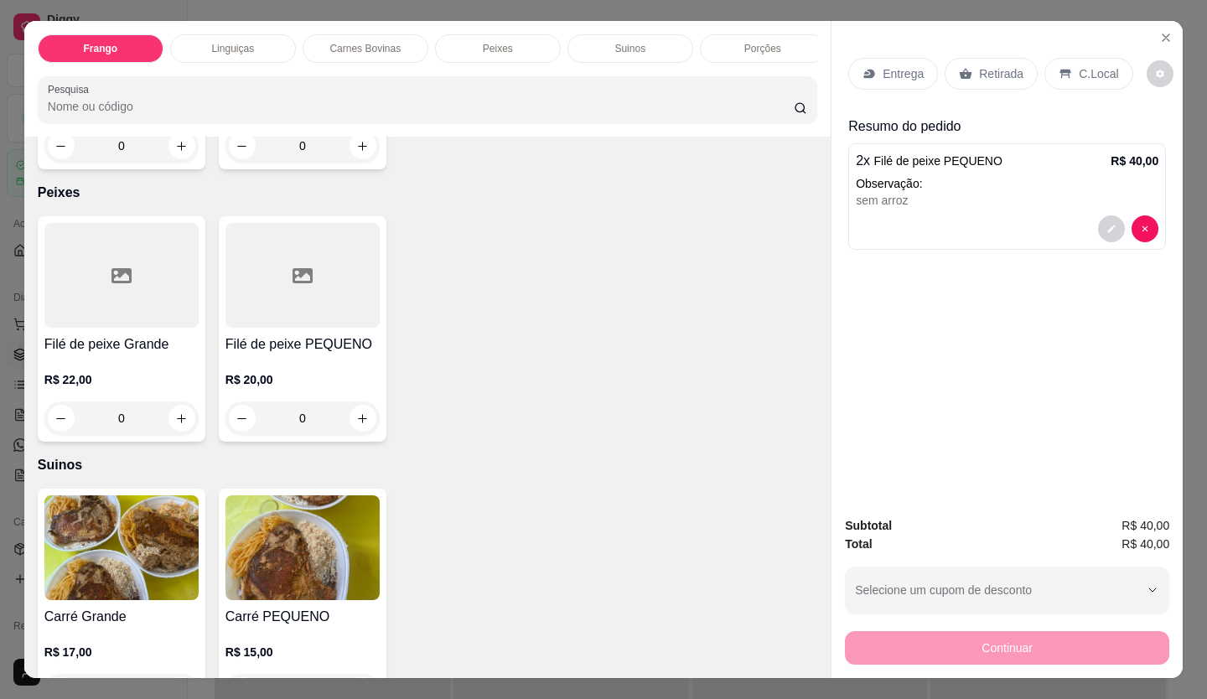
click at [896, 58] on div "Entrega" at bounding box center [893, 74] width 90 height 32
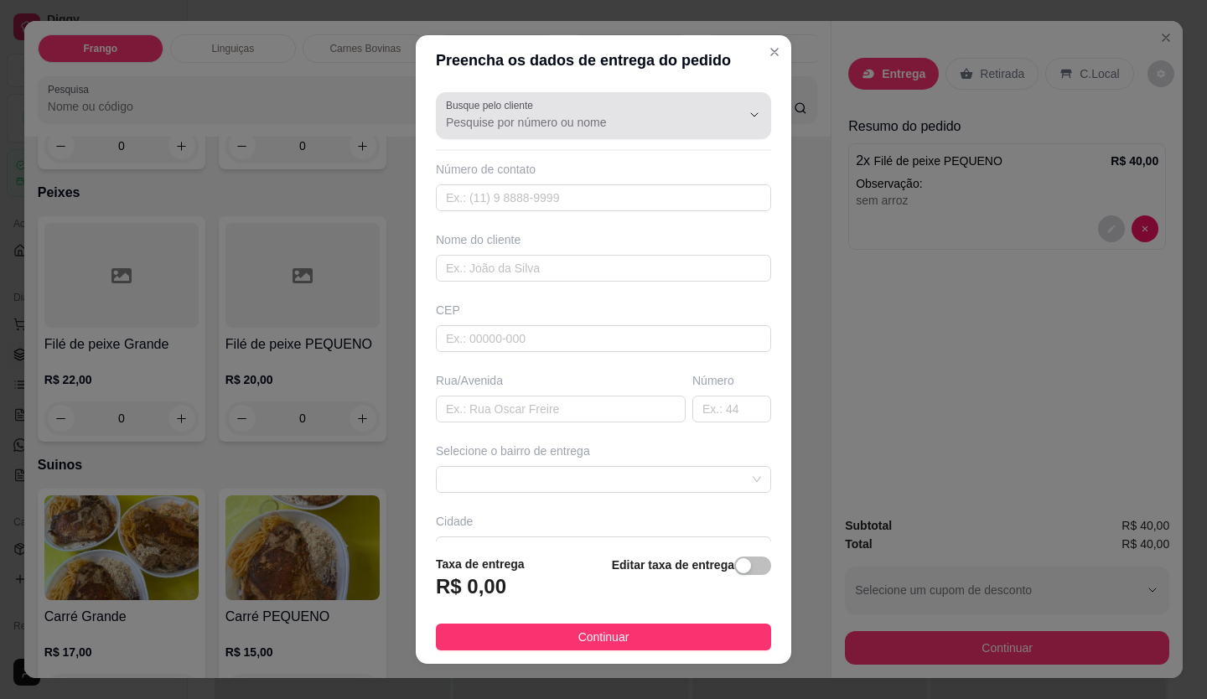
click at [617, 103] on div at bounding box center [603, 116] width 315 height 34
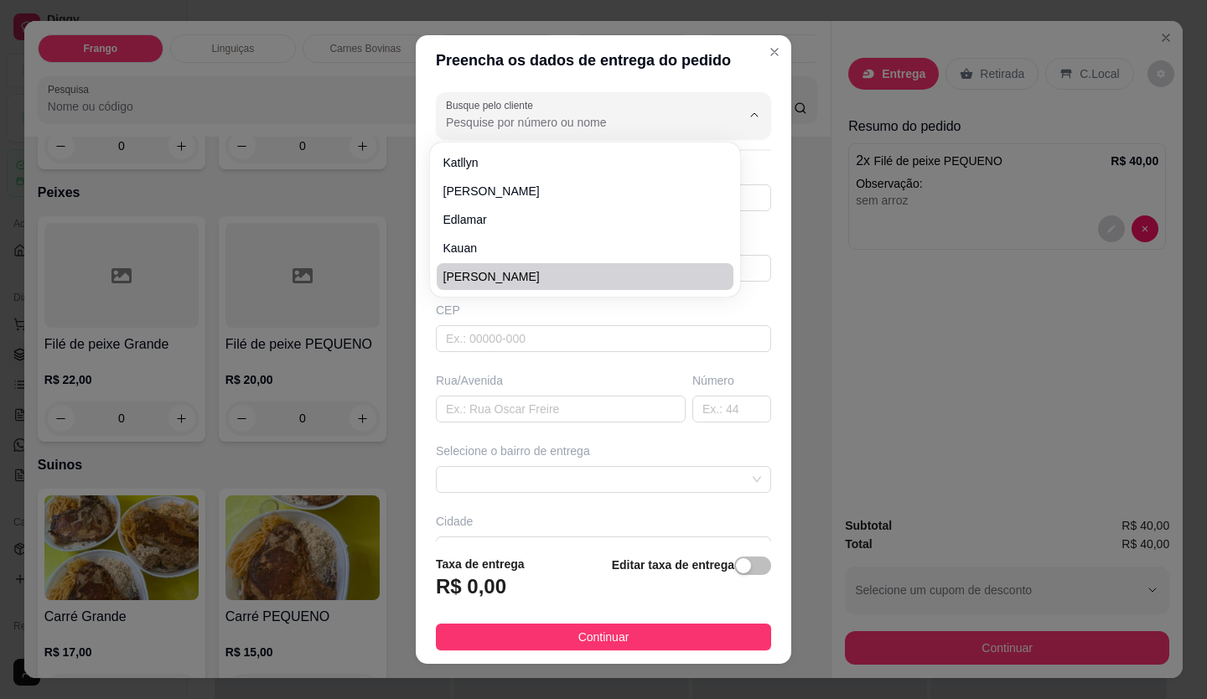
click at [511, 459] on div "Selecione o bairro de entrega" at bounding box center [604, 468] width 342 height 50
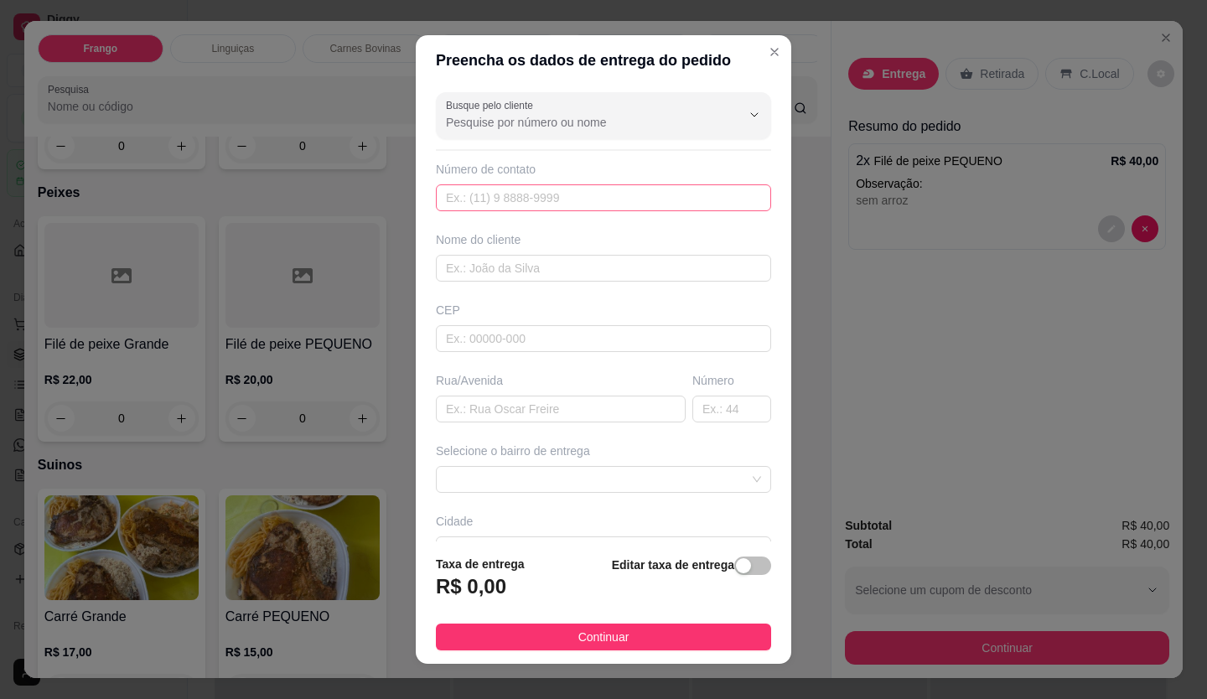
drag, startPoint x: 565, startPoint y: 183, endPoint x: 565, endPoint y: 207, distance: 24.3
click at [565, 192] on div "Número de contato" at bounding box center [603, 186] width 335 height 50
click at [565, 207] on input "text" at bounding box center [603, 197] width 335 height 27
type input "[PHONE_NUMBER]"
click at [507, 251] on div "Nome do cliente" at bounding box center [604, 256] width 342 height 50
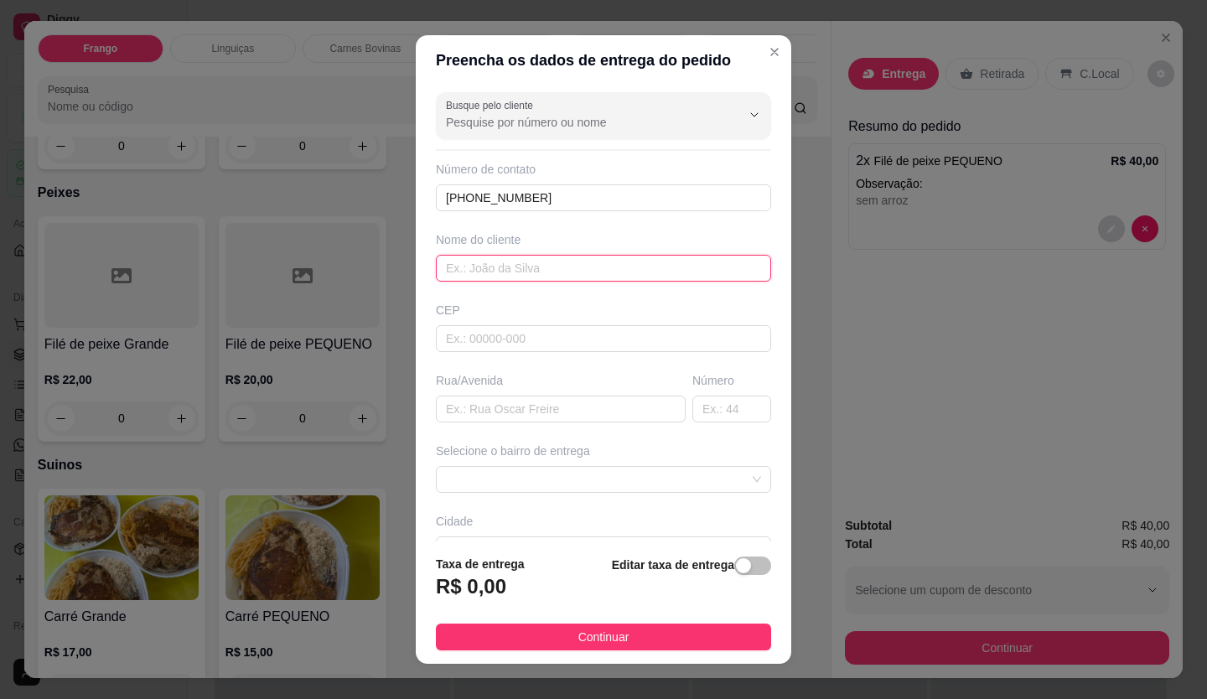
click at [507, 258] on input "text" at bounding box center [603, 268] width 335 height 27
type input "Graça"
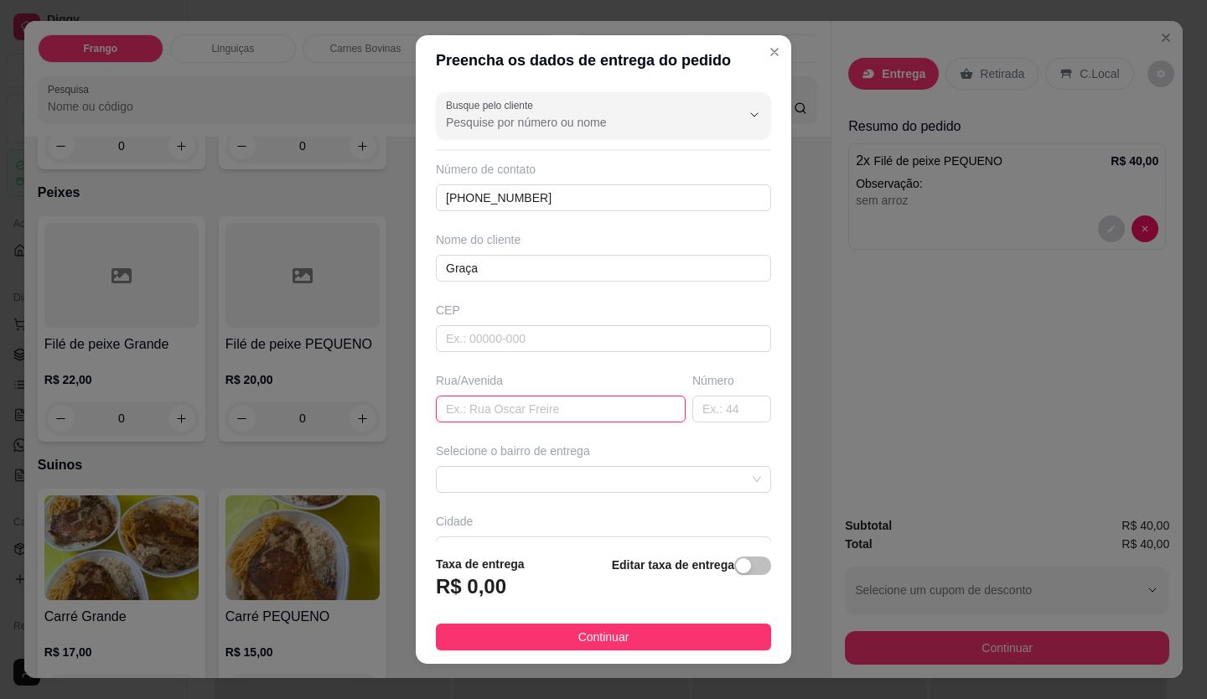
click at [436, 407] on input "text" at bounding box center [561, 409] width 250 height 27
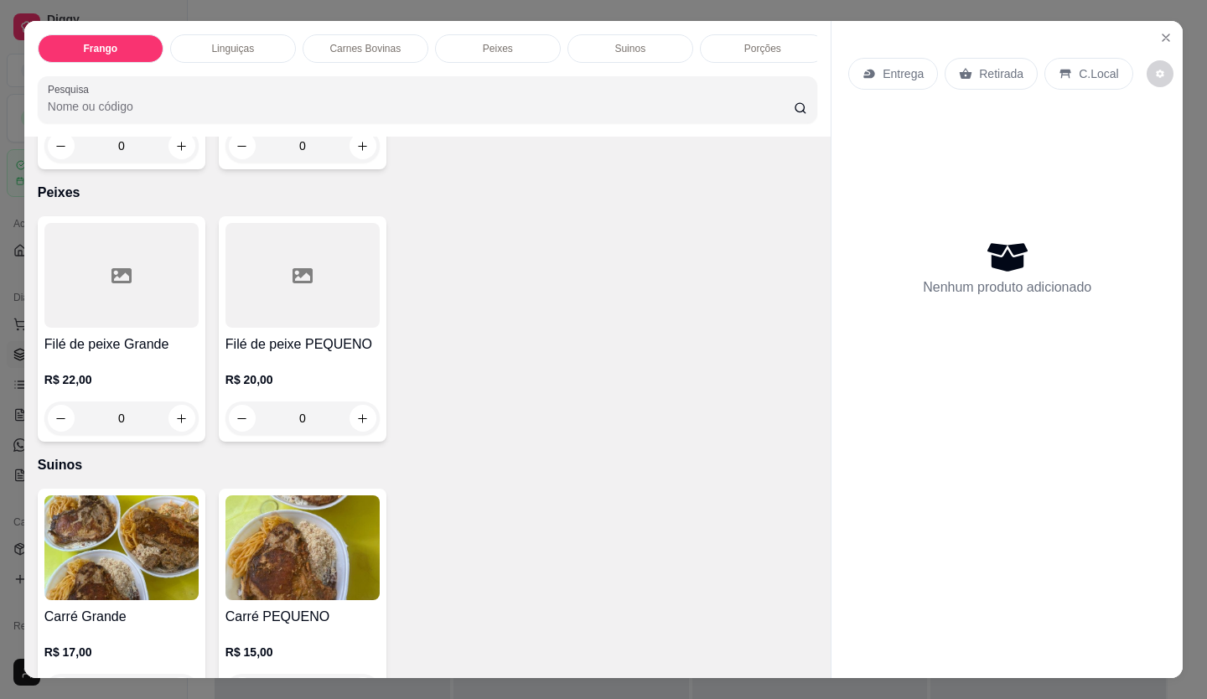
click at [78, 355] on div "R$ 22,00 0" at bounding box center [121, 395] width 154 height 80
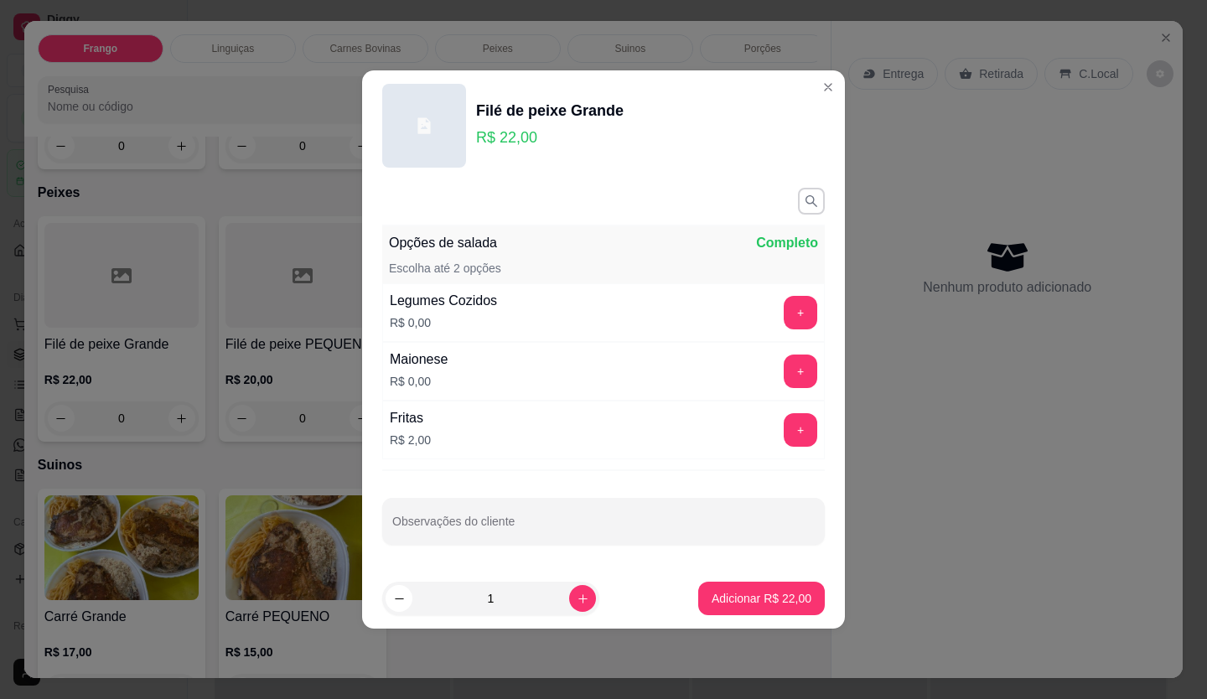
drag, startPoint x: 749, startPoint y: 578, endPoint x: 757, endPoint y: 589, distance: 14.4
click at [750, 579] on footer "1 Adicionar R$ 22,00" at bounding box center [603, 598] width 483 height 60
click at [760, 592] on p "Adicionar R$ 22,00" at bounding box center [762, 598] width 100 height 17
type input "1"
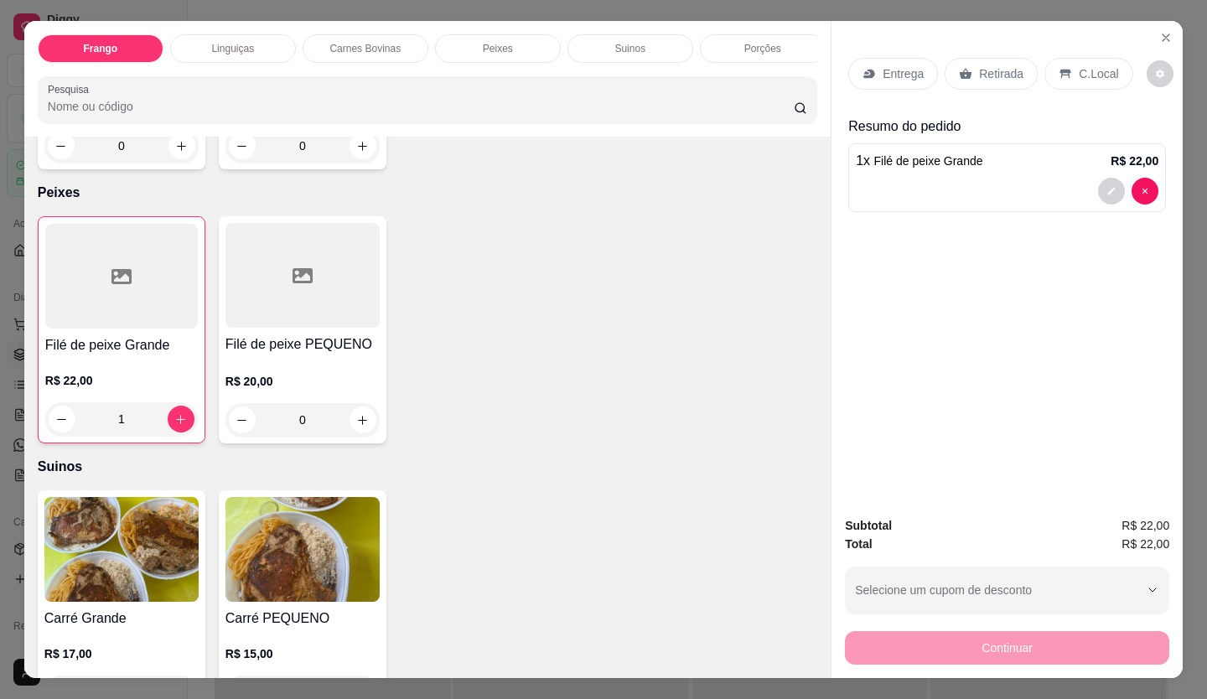
click at [901, 65] on p "Entrega" at bounding box center [903, 73] width 41 height 17
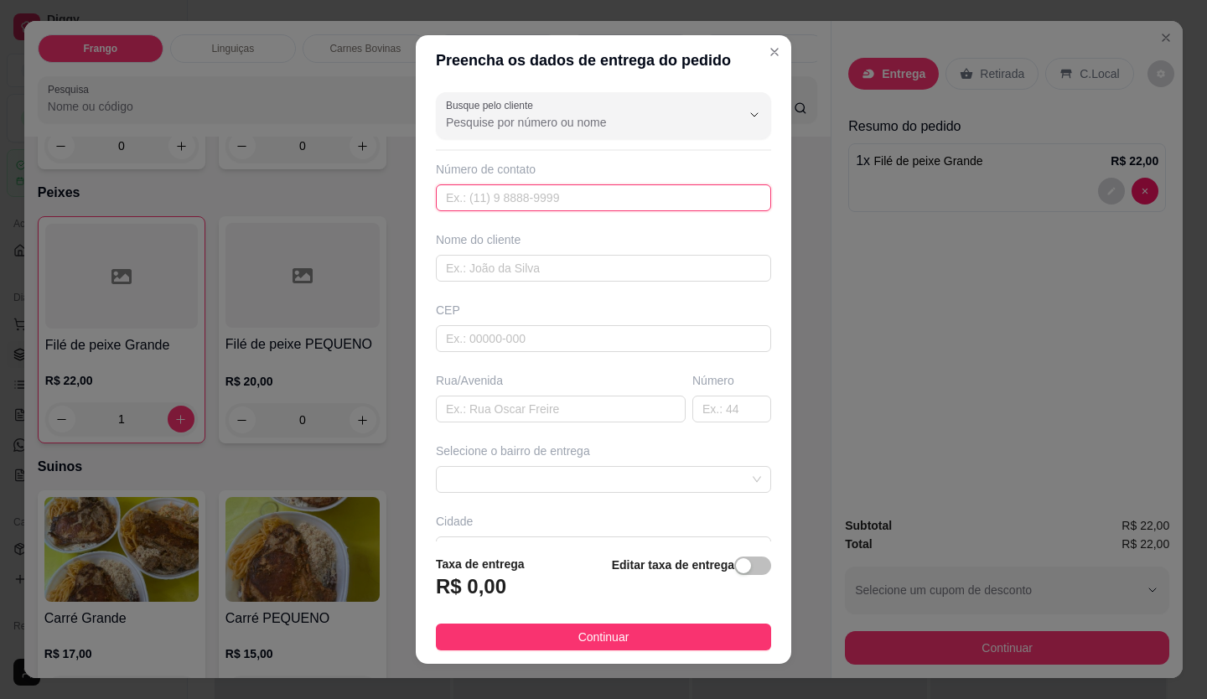
click at [479, 197] on input "text" at bounding box center [603, 197] width 335 height 27
type input "[PHONE_NUMBER]"
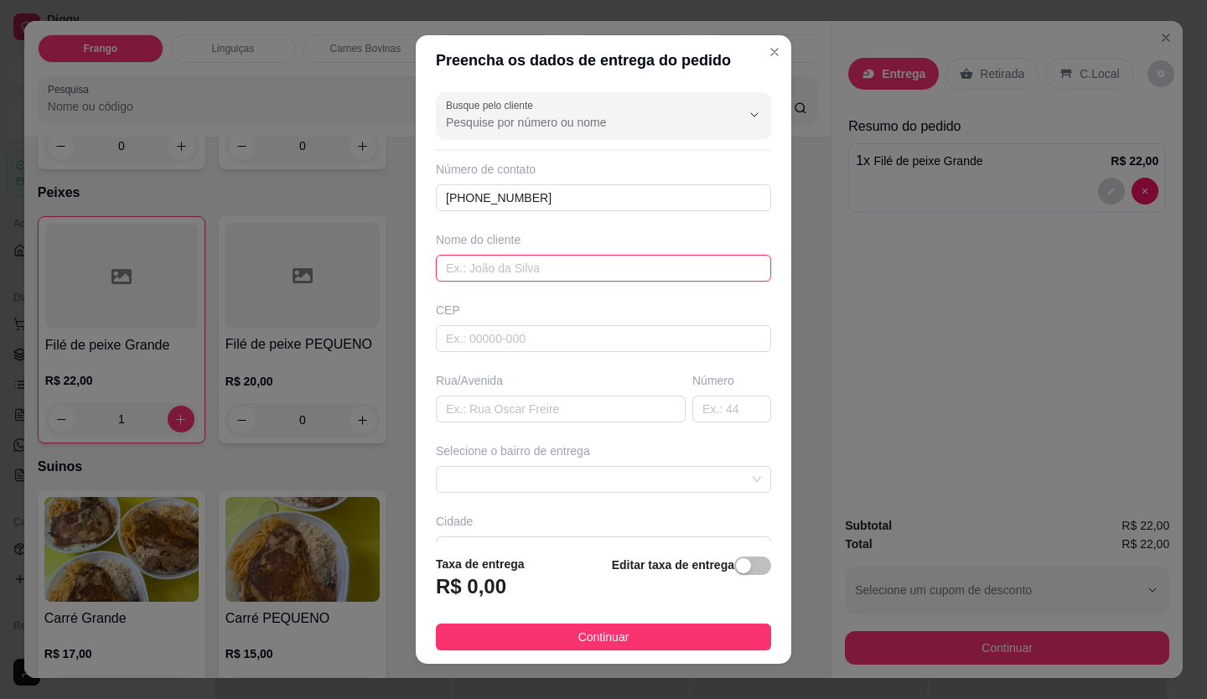
click at [491, 255] on input "text" at bounding box center [603, 268] width 335 height 27
type input "Graça"
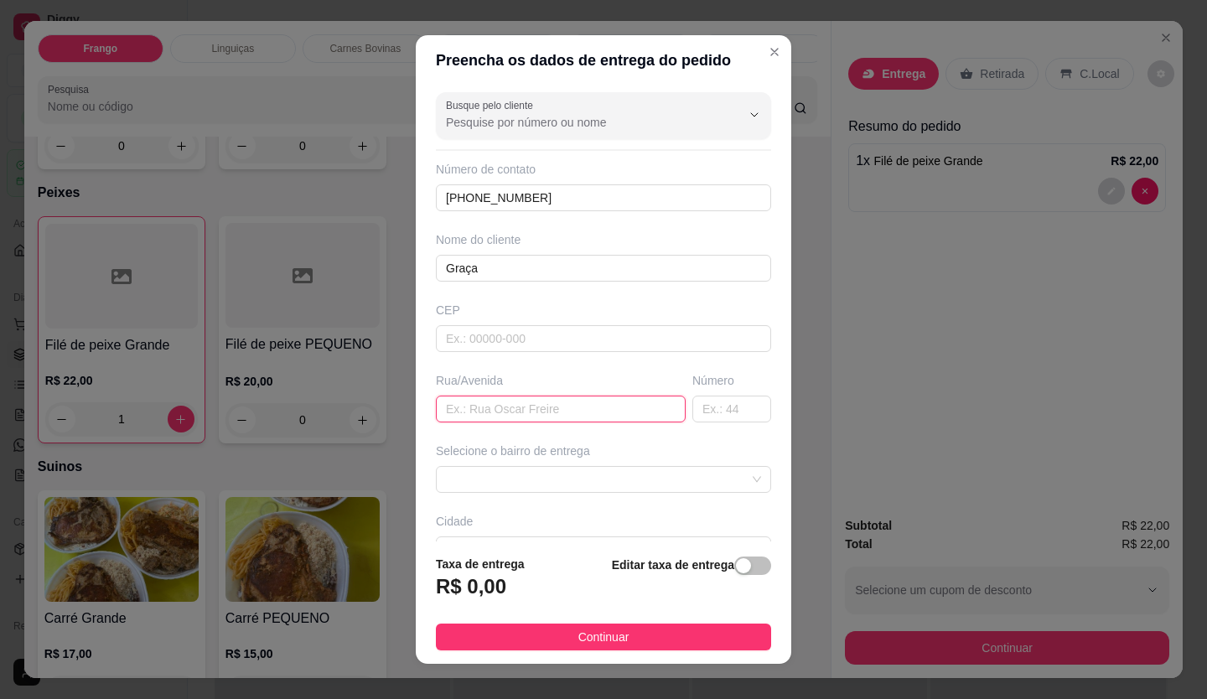
click at [507, 396] on input "text" at bounding box center [561, 409] width 250 height 27
click at [693, 407] on input "text" at bounding box center [732, 409] width 79 height 27
type input "03"
click at [513, 402] on input "text" at bounding box center [561, 409] width 250 height 27
click at [500, 490] on span at bounding box center [603, 479] width 315 height 25
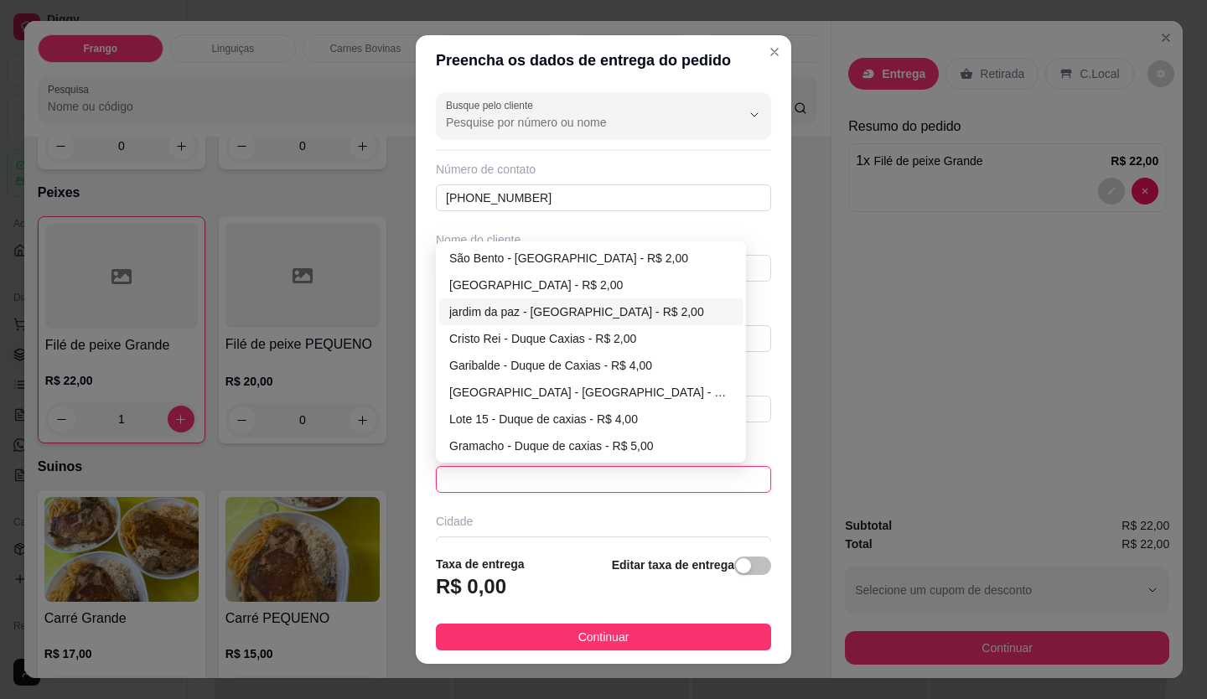
click at [515, 309] on div "jardim da paz - [GEOGRAPHIC_DATA] - R$ 2,00" at bounding box center [590, 312] width 283 height 18
type input "Duque de Caxias"
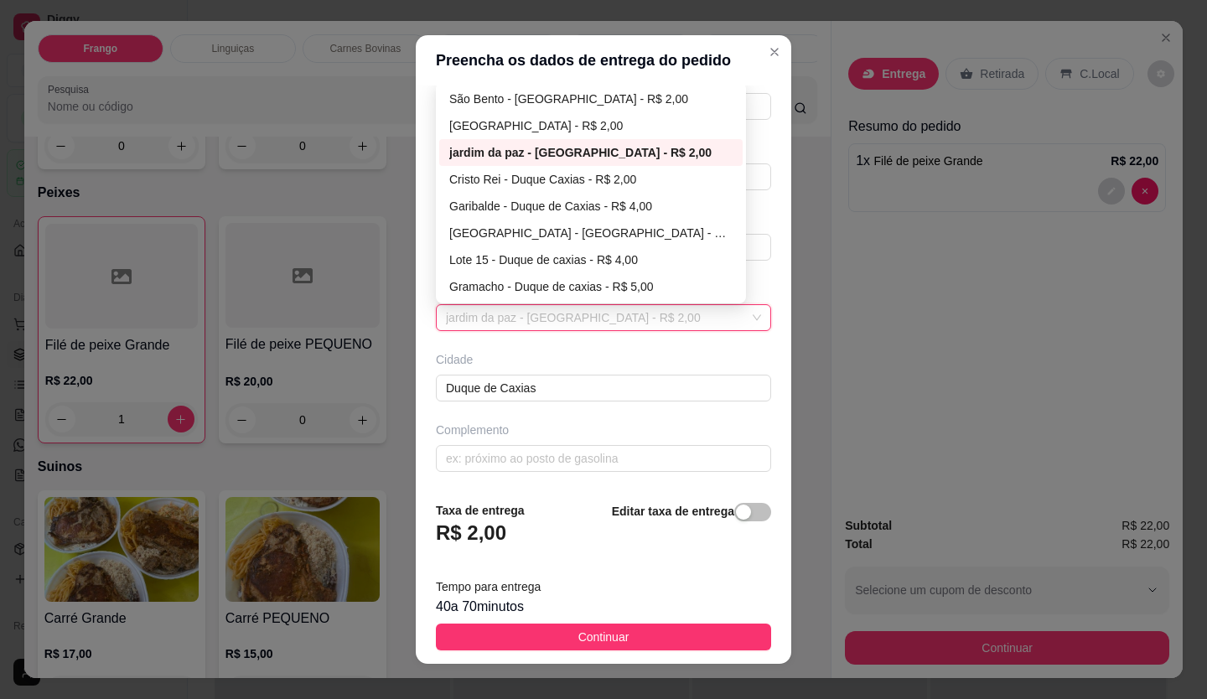
scroll to position [18, 0]
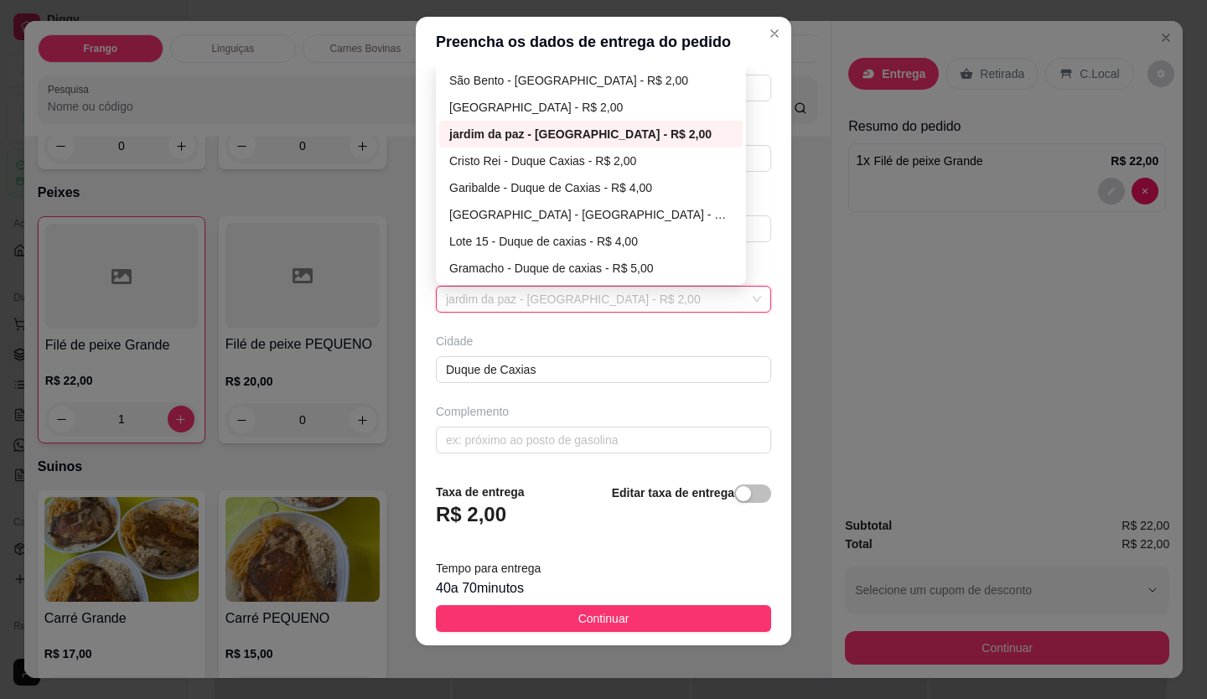
click at [560, 335] on div "Cidade" at bounding box center [603, 341] width 335 height 17
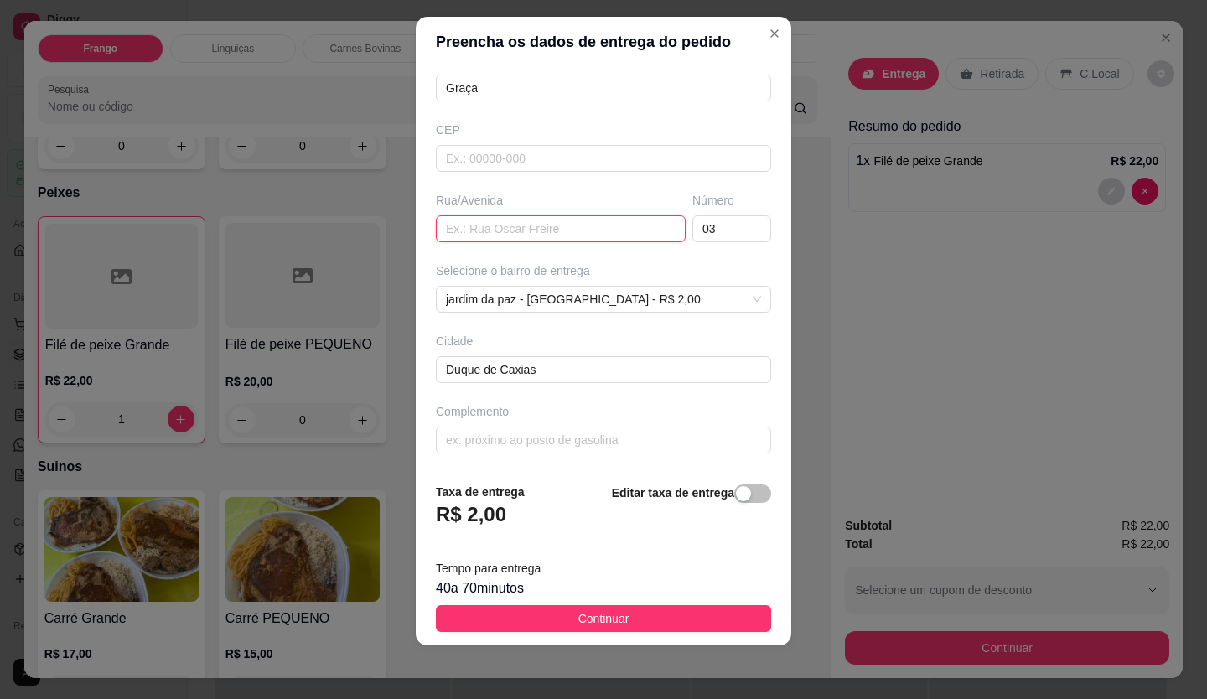
click at [532, 215] on input "text" at bounding box center [561, 228] width 250 height 27
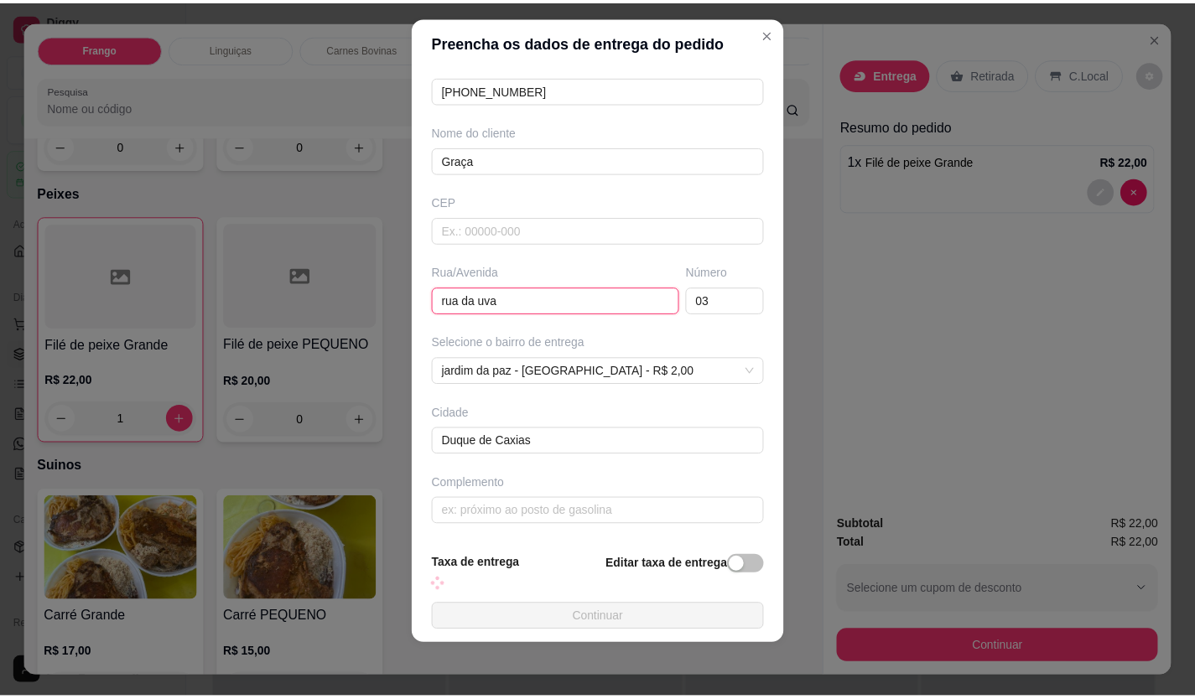
scroll to position [162, 0]
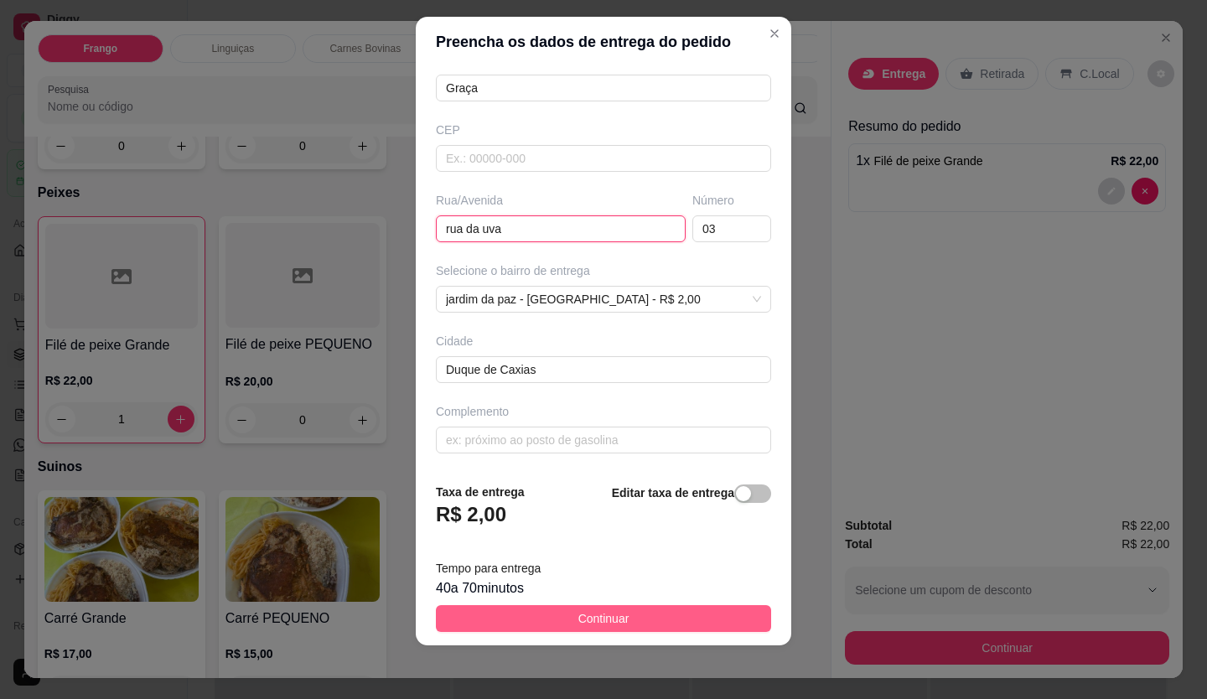
type input "rua da uva"
click at [687, 625] on button "Continuar" at bounding box center [603, 618] width 335 height 27
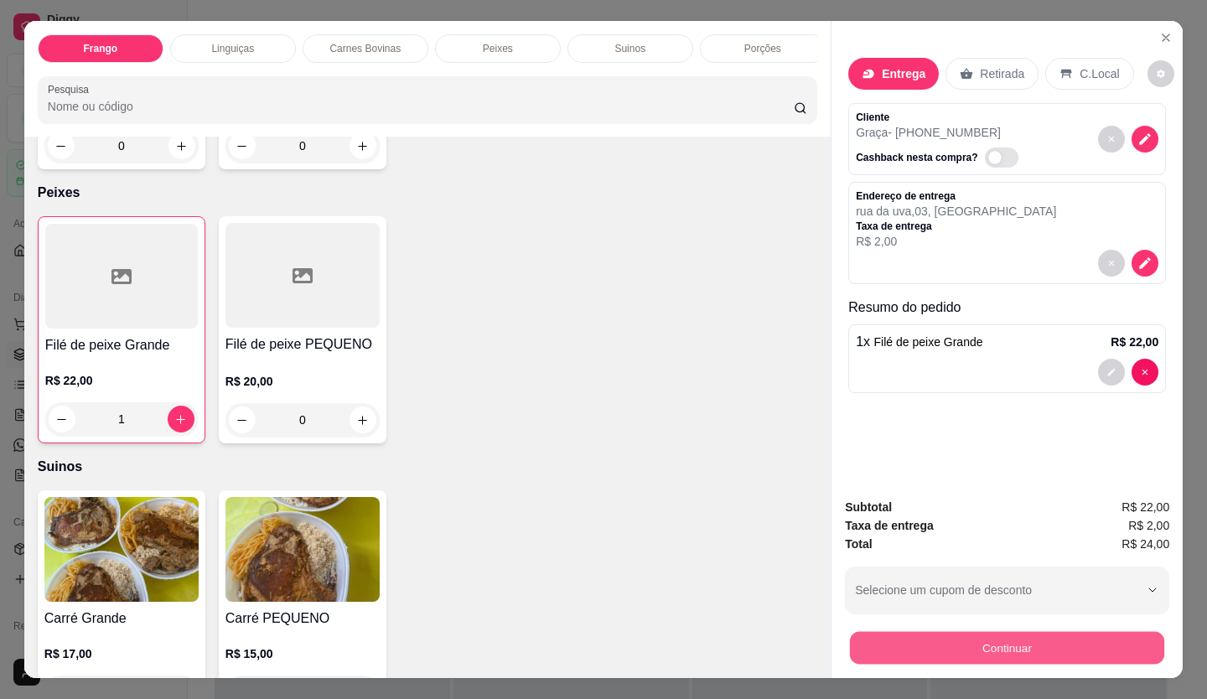
click at [899, 632] on button "Continuar" at bounding box center [1007, 648] width 314 height 33
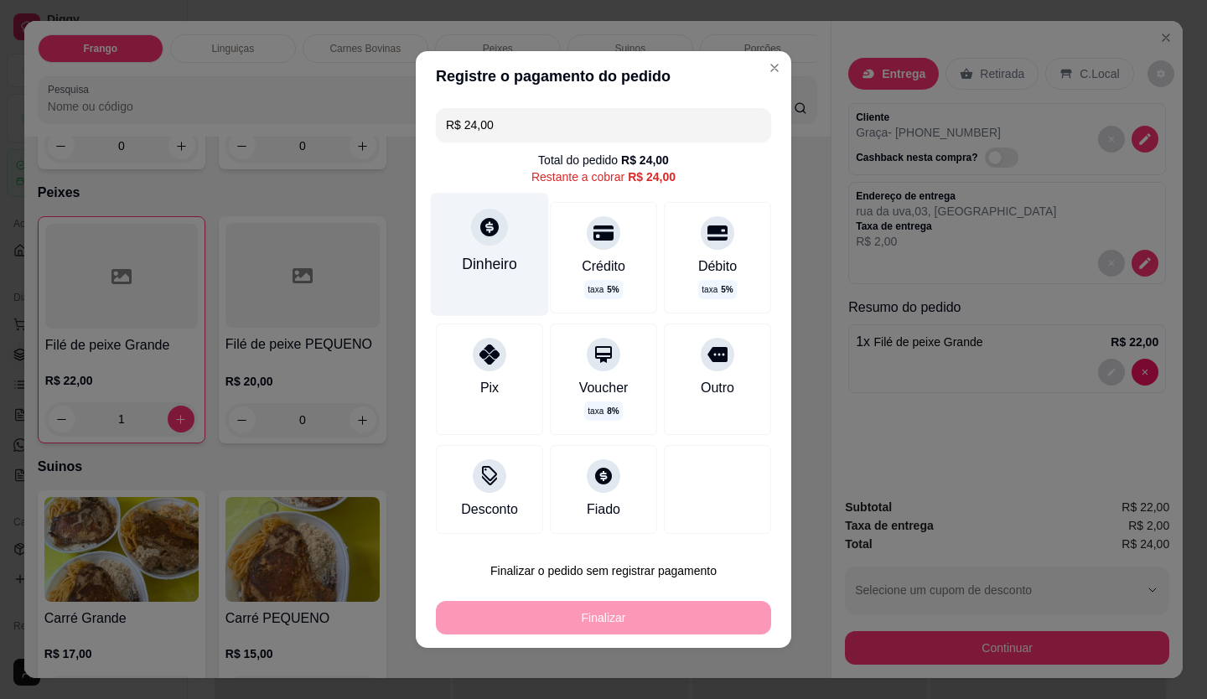
click at [491, 268] on div "Dinheiro" at bounding box center [489, 264] width 55 height 22
click at [520, 335] on input "0,00" at bounding box center [603, 334] width 335 height 34
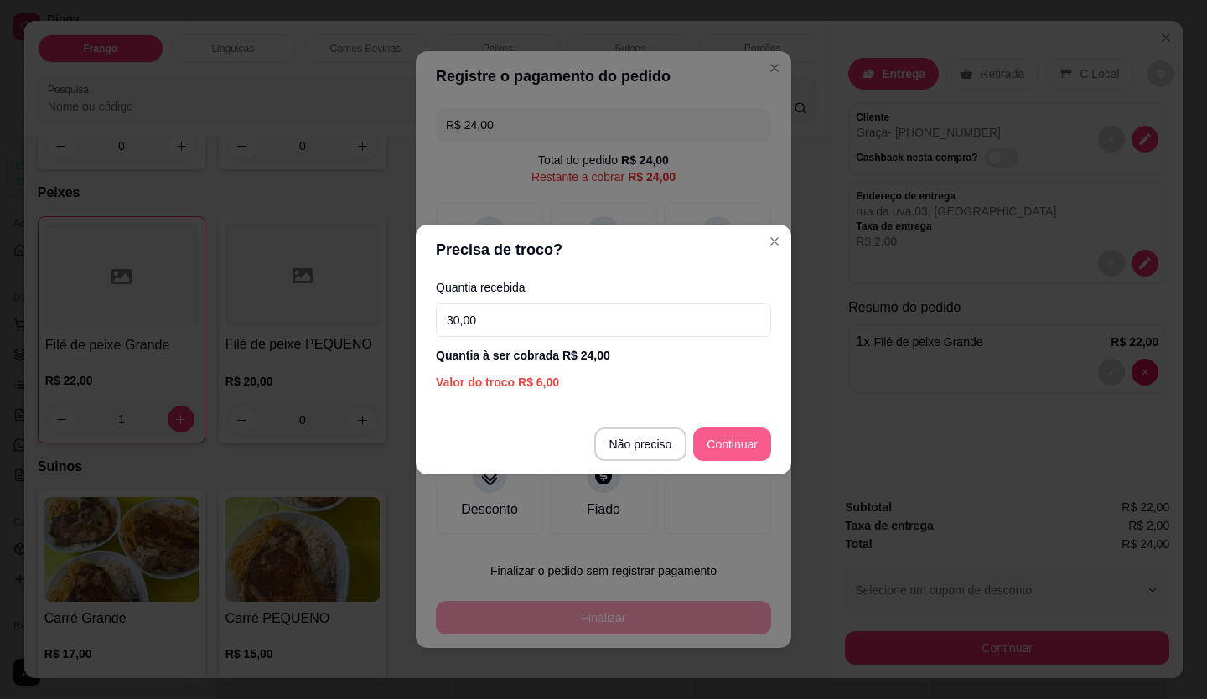
type input "30,00"
type input "R$ 0,00"
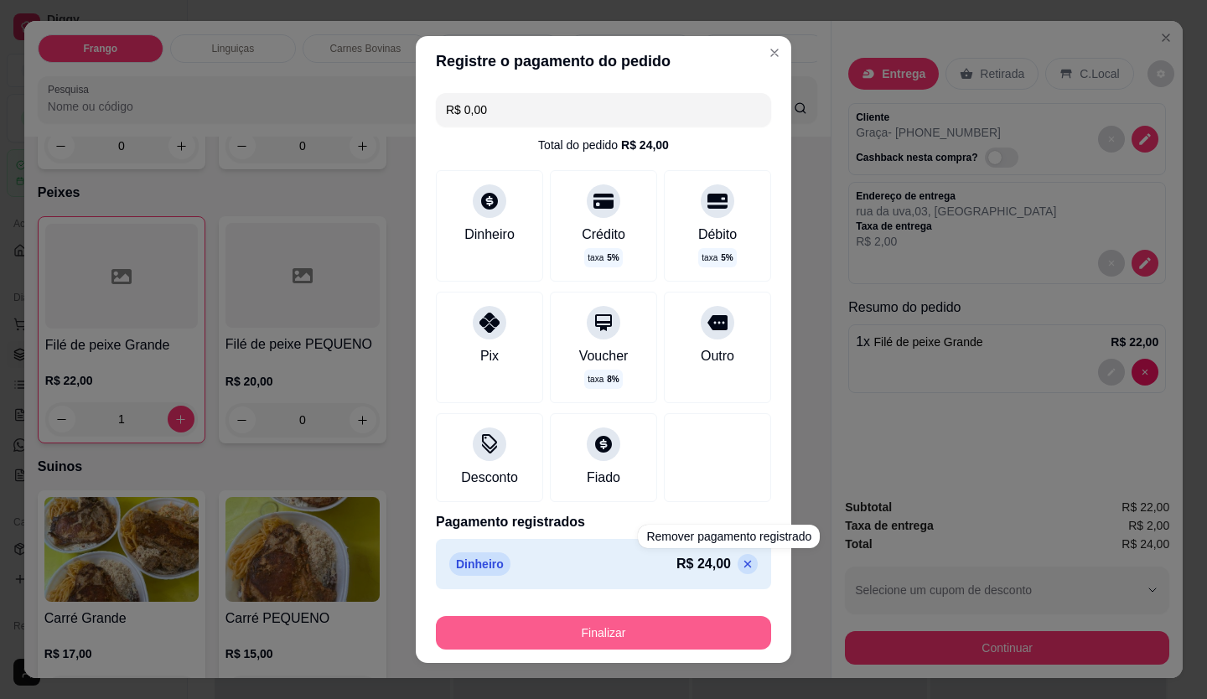
click at [702, 641] on button "Finalizar" at bounding box center [603, 633] width 335 height 34
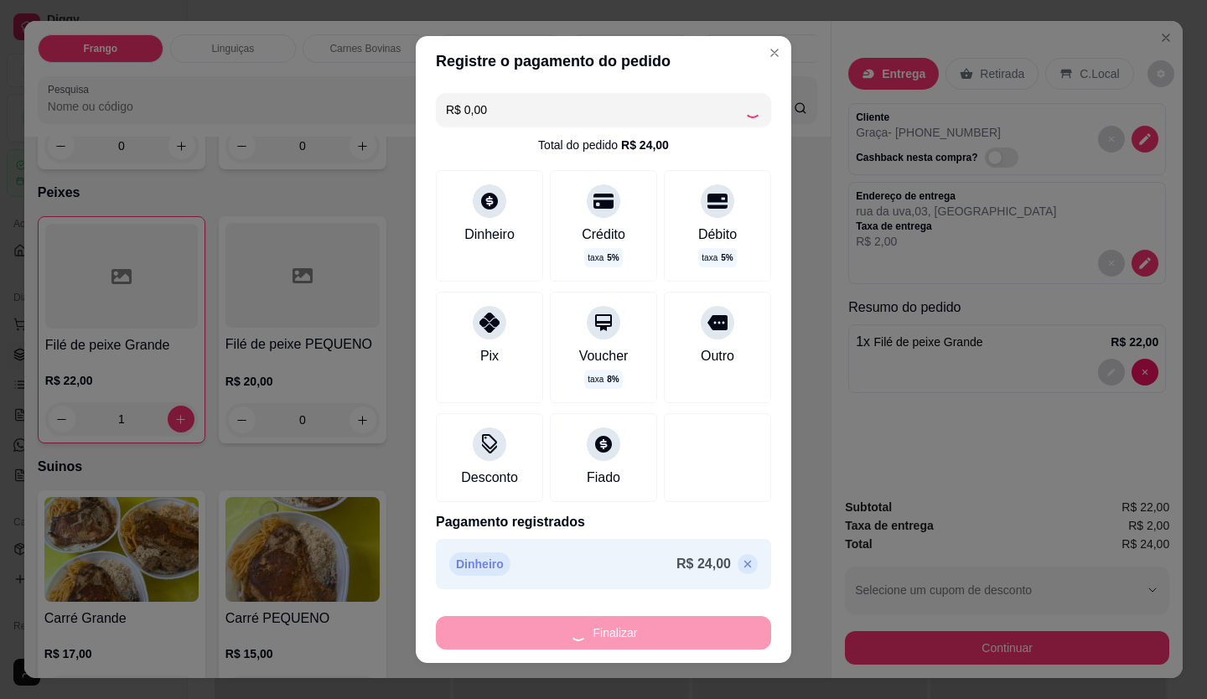
type input "0"
type input "-R$ 24,00"
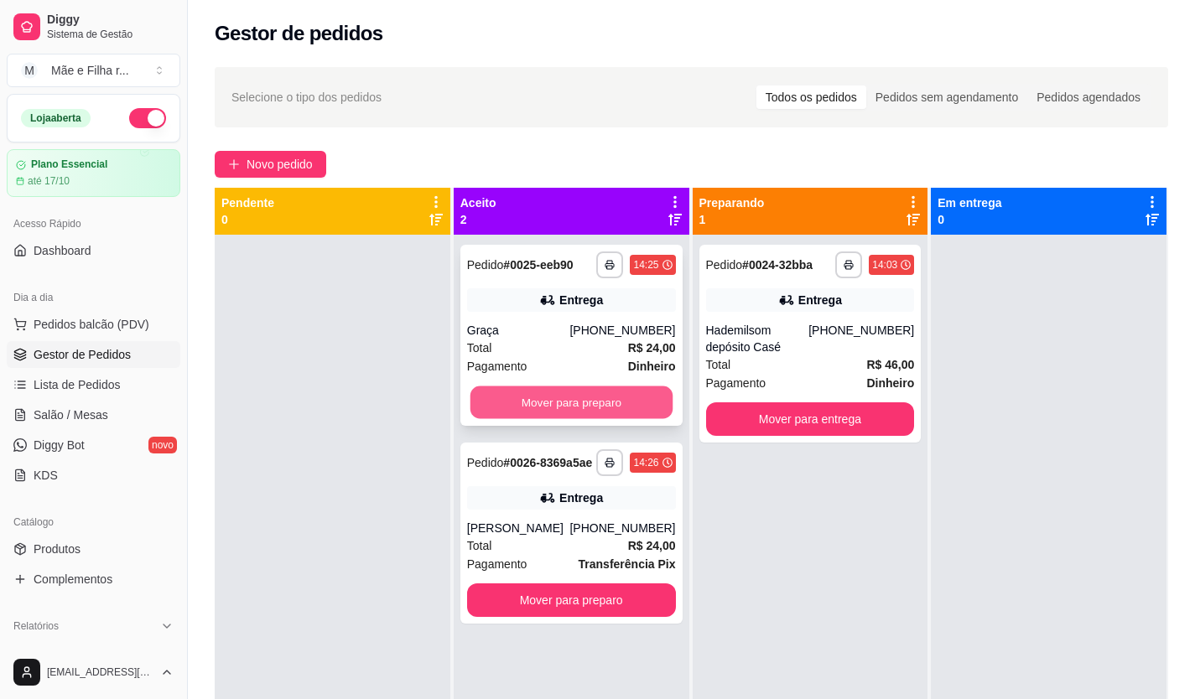
click at [578, 402] on button "Mover para preparo" at bounding box center [571, 403] width 202 height 33
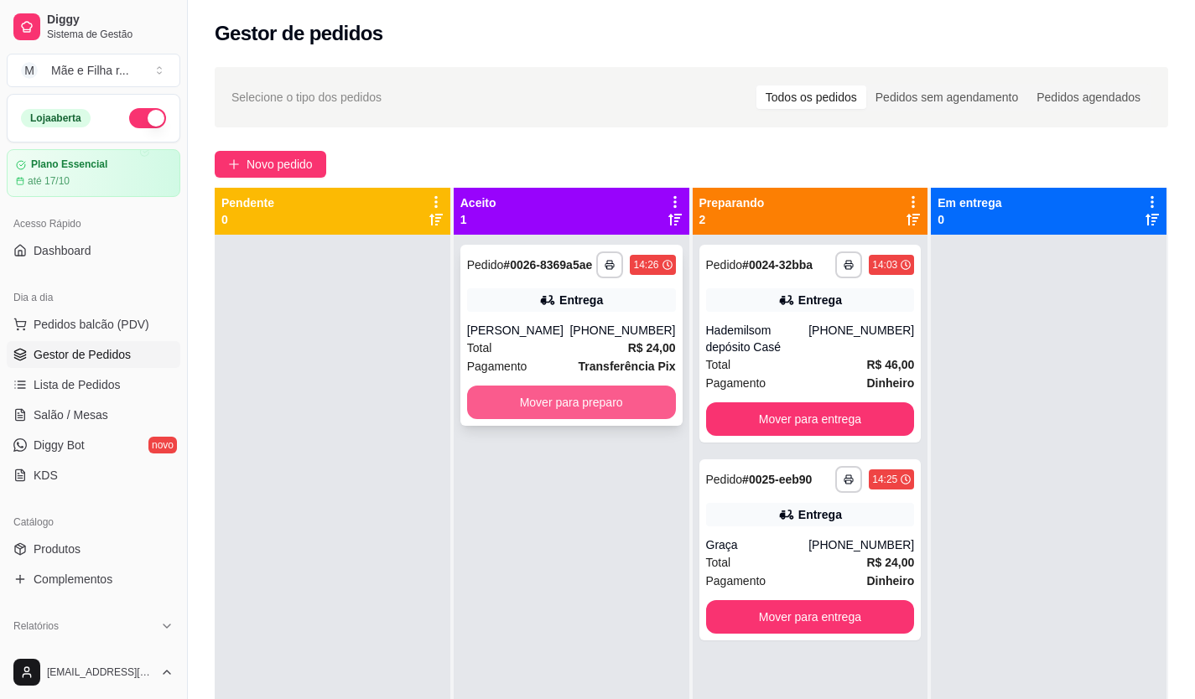
click at [596, 407] on button "Mover para preparo" at bounding box center [571, 403] width 209 height 34
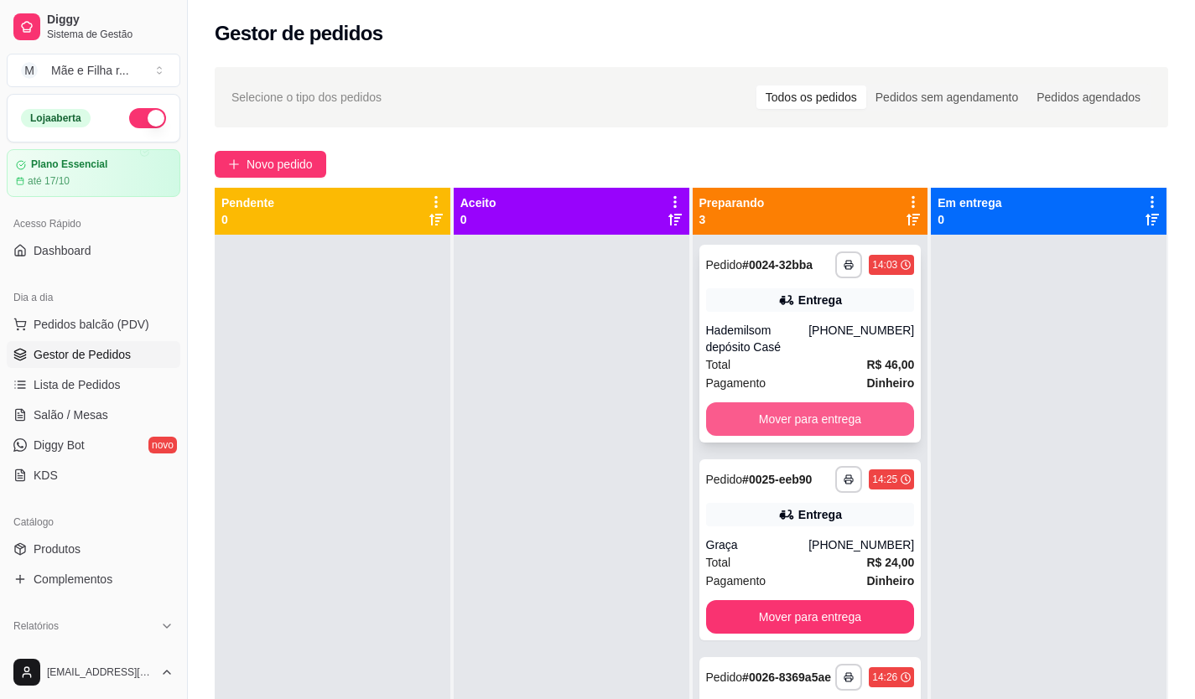
click at [877, 418] on button "Mover para entrega" at bounding box center [810, 419] width 209 height 34
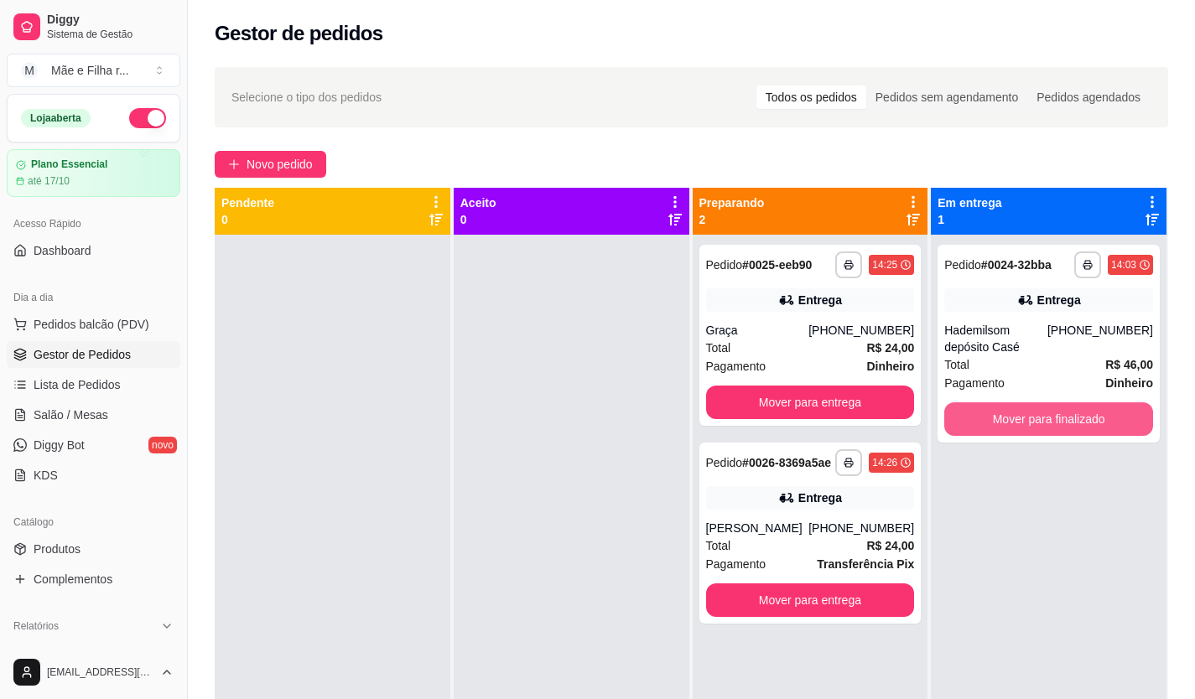
click at [961, 402] on button "Mover para finalizado" at bounding box center [1048, 419] width 209 height 34
click at [1033, 423] on button "Mover para finalizado" at bounding box center [1048, 419] width 209 height 34
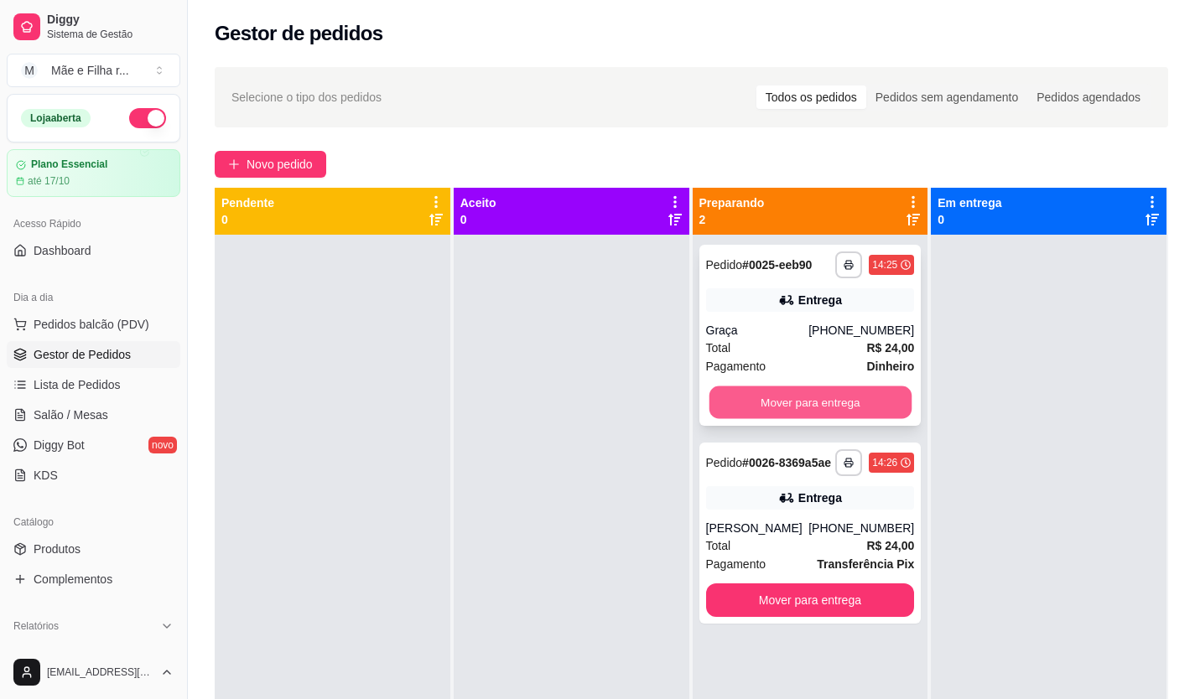
click at [874, 406] on button "Mover para entrega" at bounding box center [809, 403] width 202 height 33
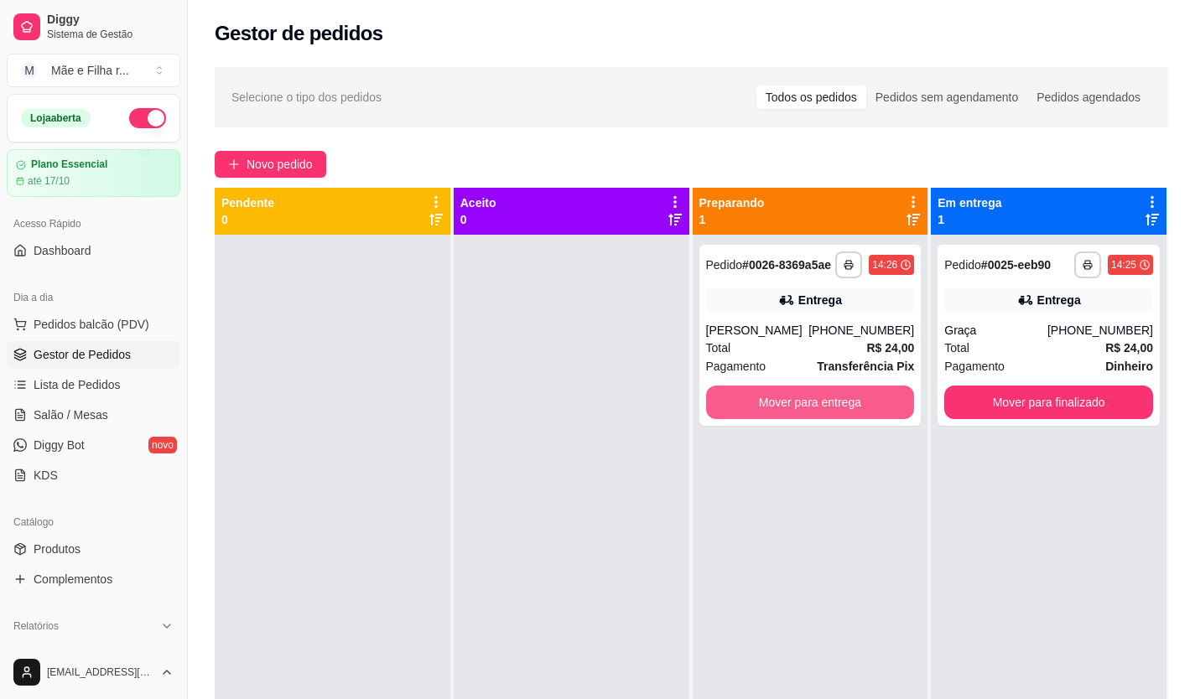
click at [874, 406] on button "Mover para entrega" at bounding box center [810, 403] width 209 height 34
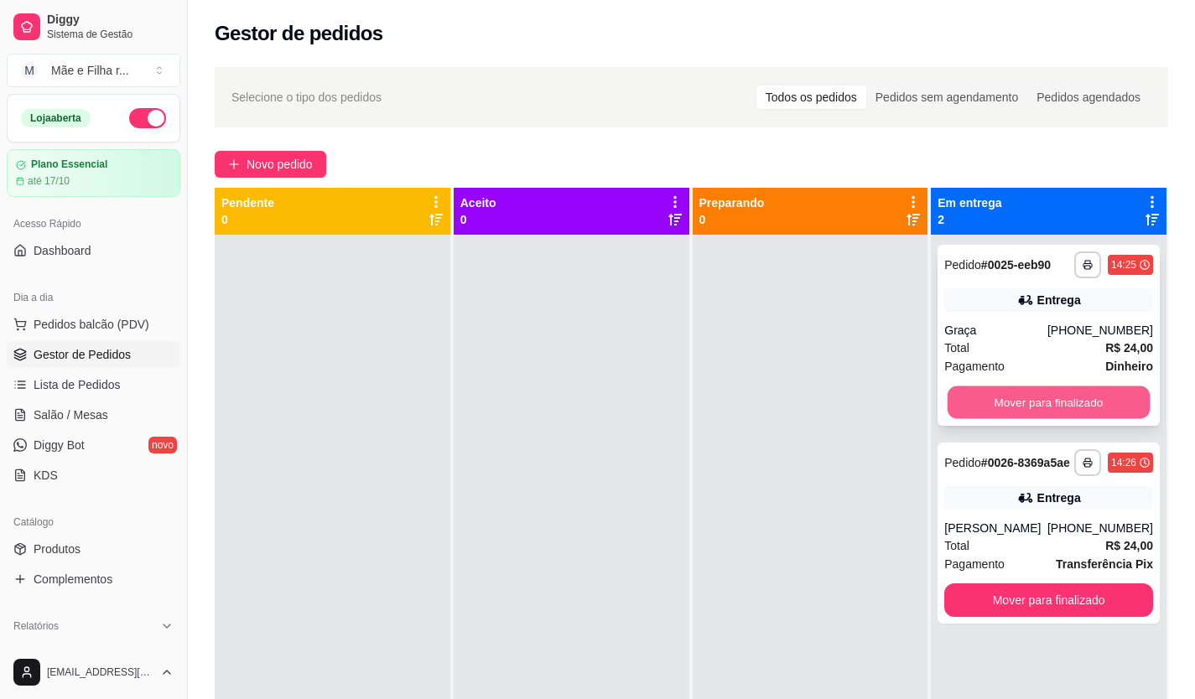
click at [967, 411] on button "Mover para finalizado" at bounding box center [1048, 403] width 202 height 33
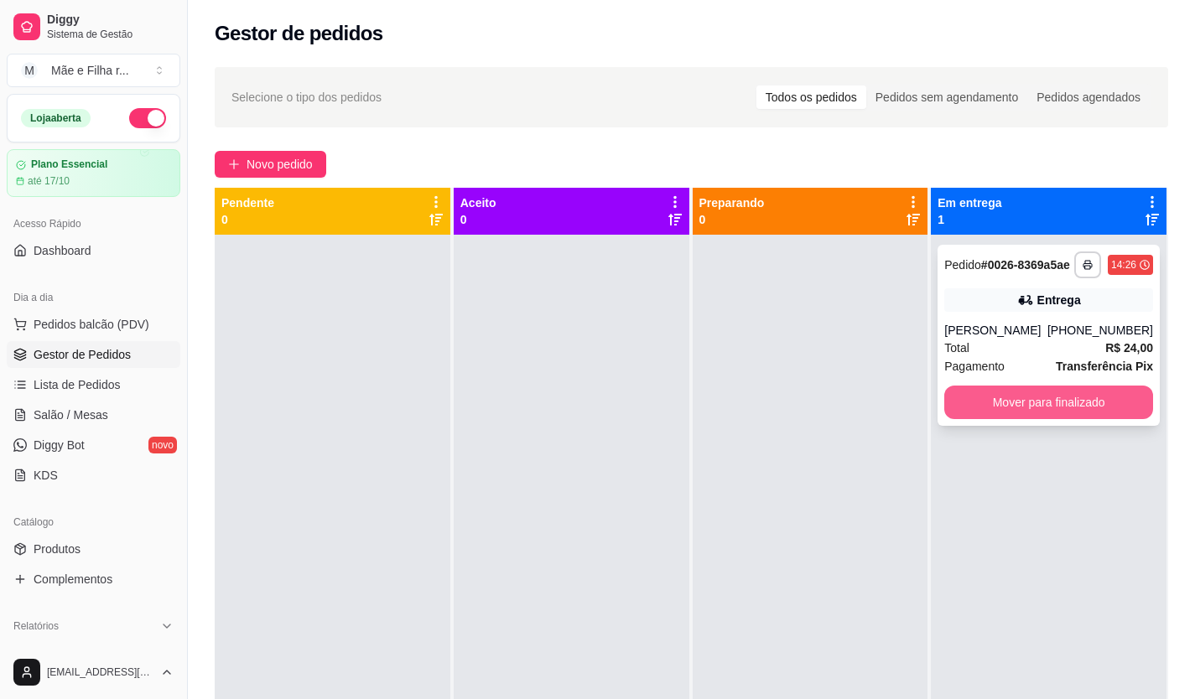
click at [1009, 411] on button "Mover para finalizado" at bounding box center [1048, 403] width 209 height 34
click at [1029, 419] on button "Mover para finalizado" at bounding box center [1048, 403] width 209 height 34
click at [1021, 419] on div "Mover para finalizado" at bounding box center [1048, 403] width 209 height 34
click at [1021, 419] on button "Mover para finalizado" at bounding box center [1048, 403] width 202 height 33
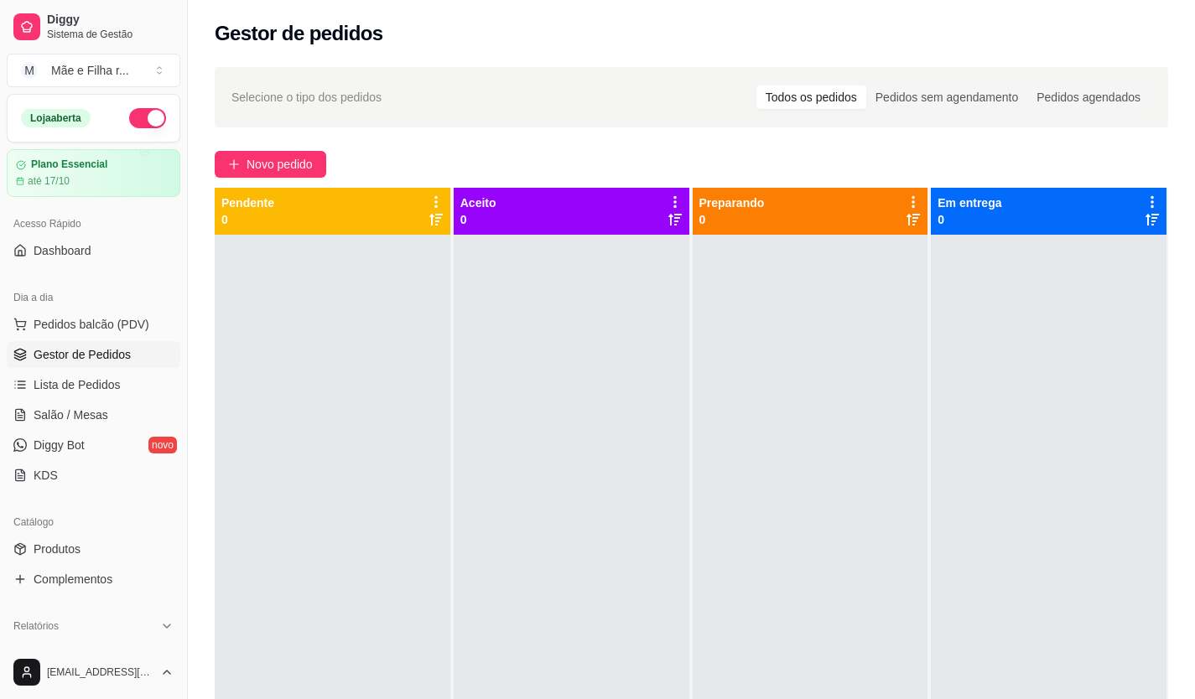
click at [250, 145] on div "Selecione o tipo dos pedidos Todos os pedidos Pedidos sem agendamento Pedidos a…" at bounding box center [691, 482] width 1007 height 850
click at [258, 159] on span "Novo pedido" at bounding box center [279, 164] width 66 height 18
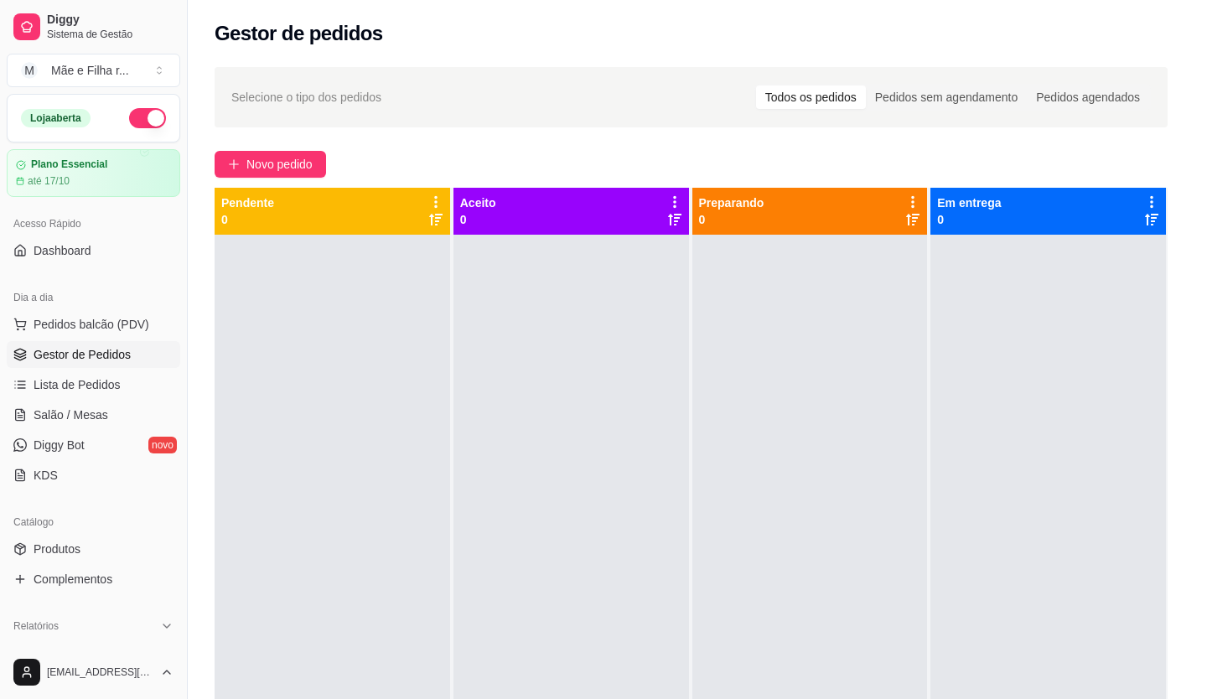
click at [254, 393] on h4 "Filé de [PERSON_NAME] Pequeno" at bounding box center [303, 384] width 154 height 40
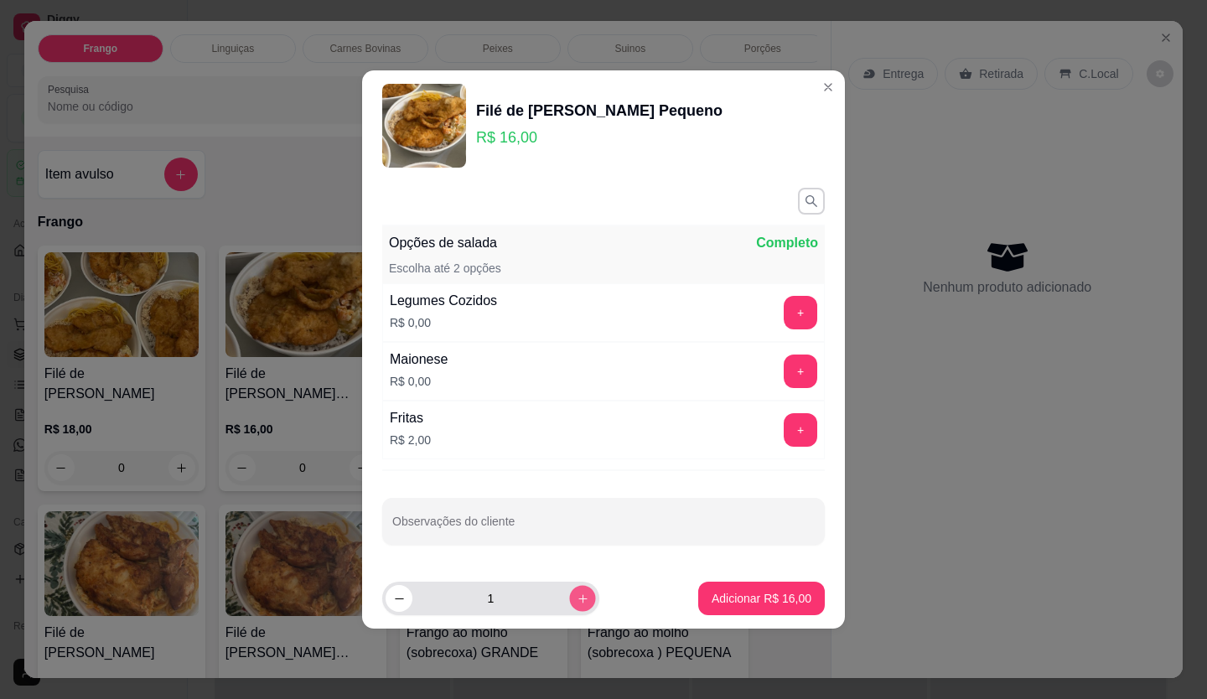
click at [578, 599] on icon "increase-product-quantity" at bounding box center [582, 598] width 8 height 8
type input "2"
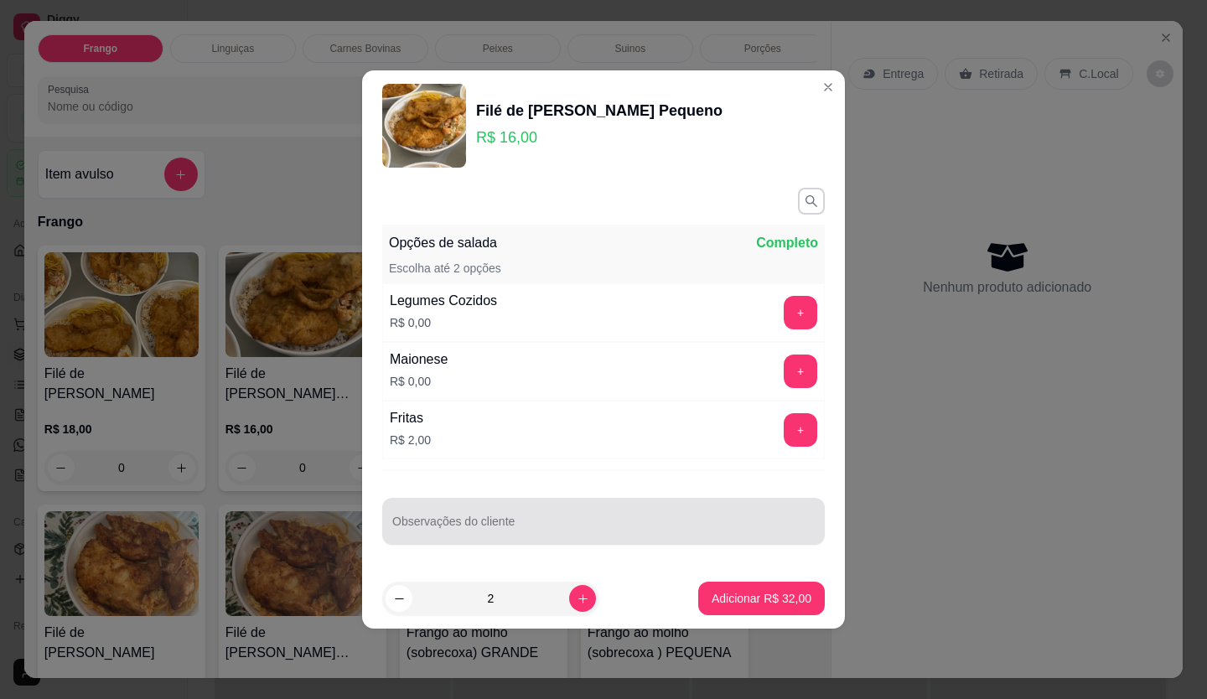
click at [516, 516] on div at bounding box center [603, 522] width 423 height 34
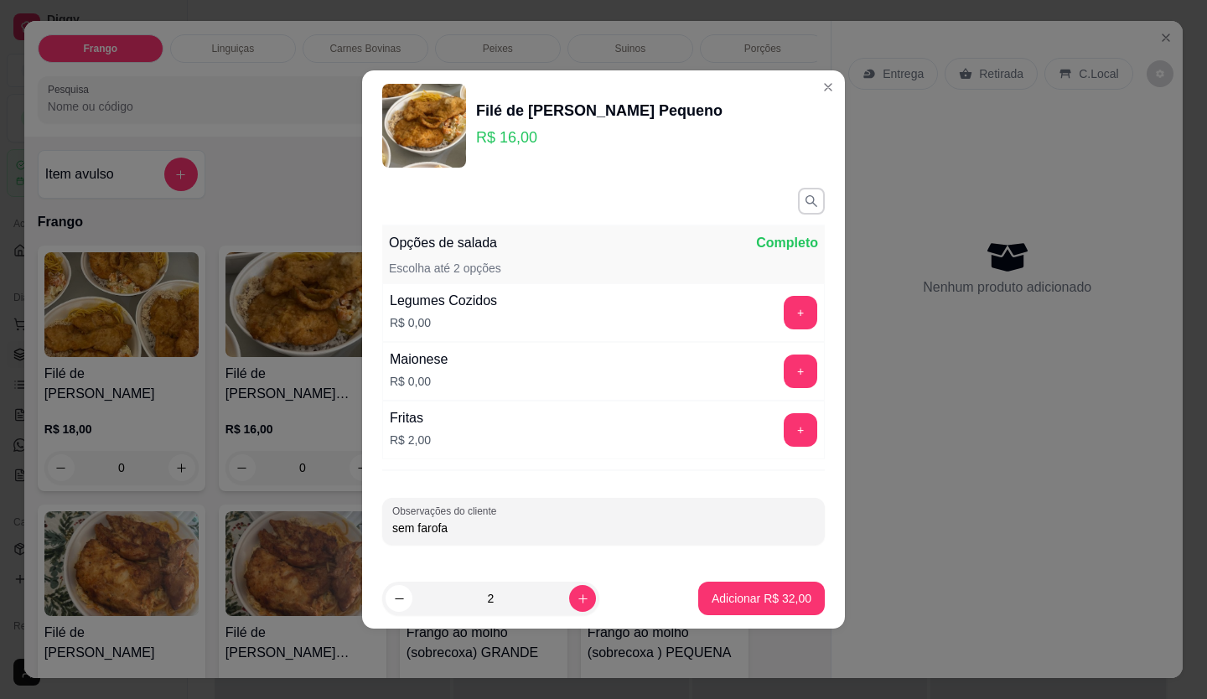
type input "sem farofa"
click at [809, 385] on div "+" at bounding box center [800, 372] width 47 height 34
click at [784, 365] on button "+" at bounding box center [801, 372] width 34 height 34
click at [769, 600] on p "Adicionar R$ 32,00" at bounding box center [762, 598] width 100 height 17
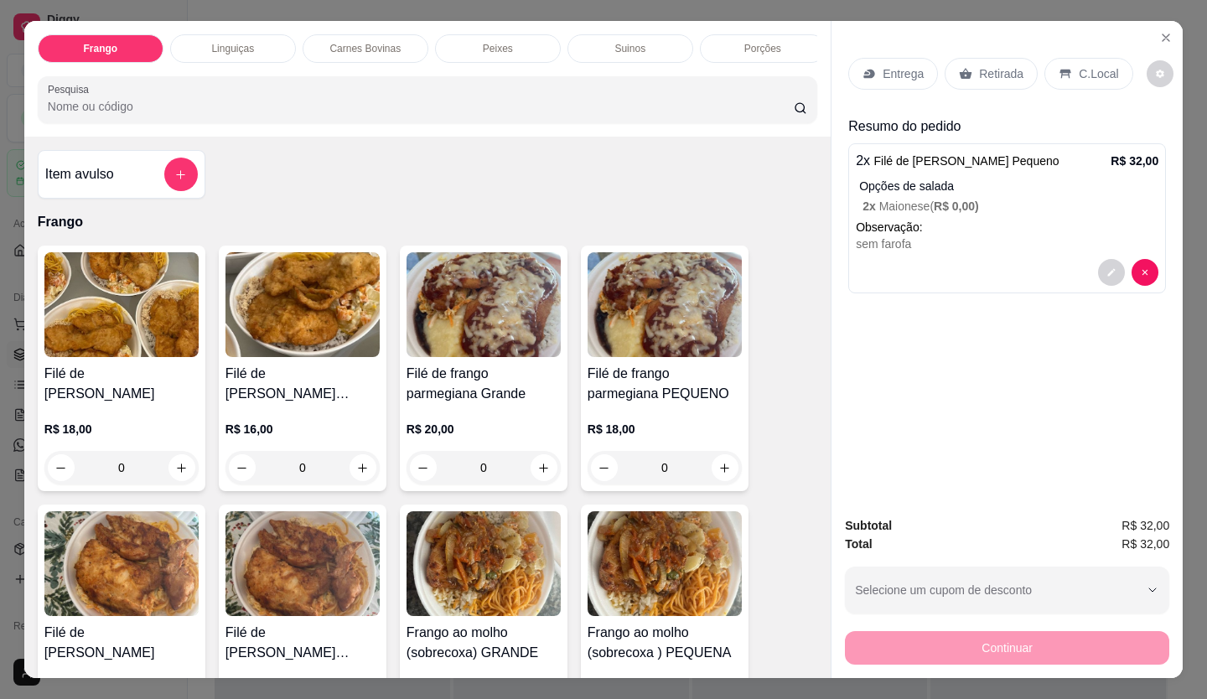
click at [883, 68] on p "Entrega" at bounding box center [903, 73] width 41 height 17
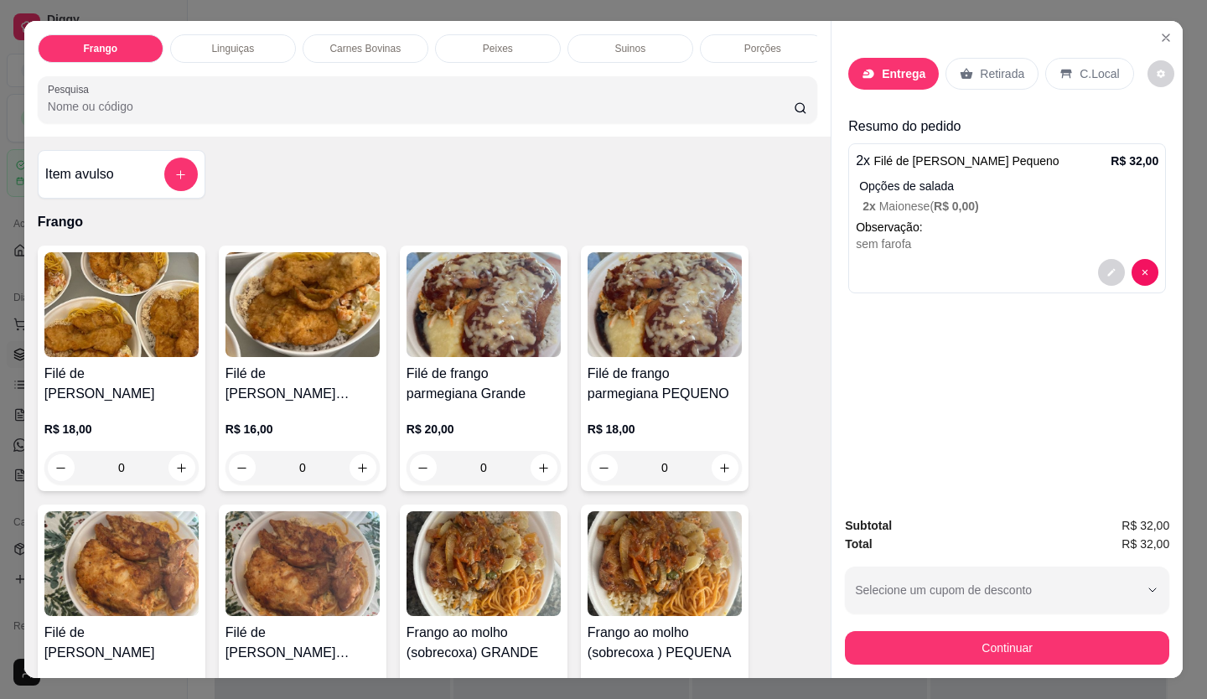
drag, startPoint x: 615, startPoint y: 93, endPoint x: 604, endPoint y: 106, distance: 17.2
click at [615, 94] on div "Busque pelo cliente" at bounding box center [603, 115] width 335 height 47
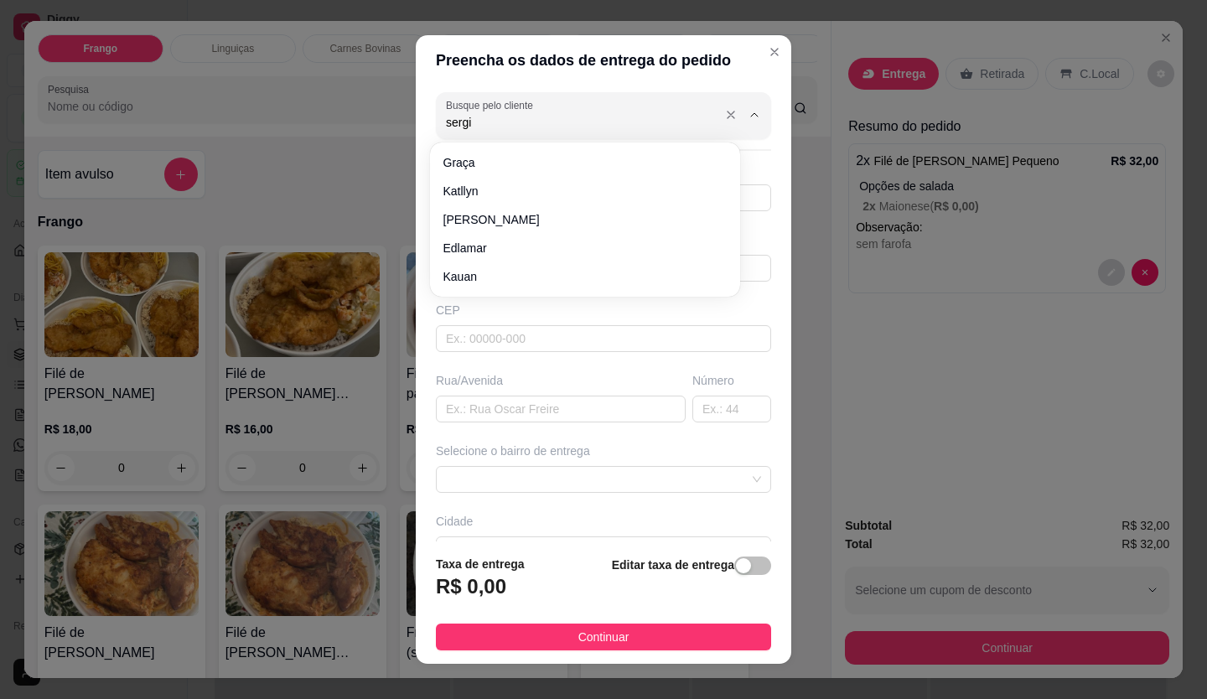
type input "[PERSON_NAME]"
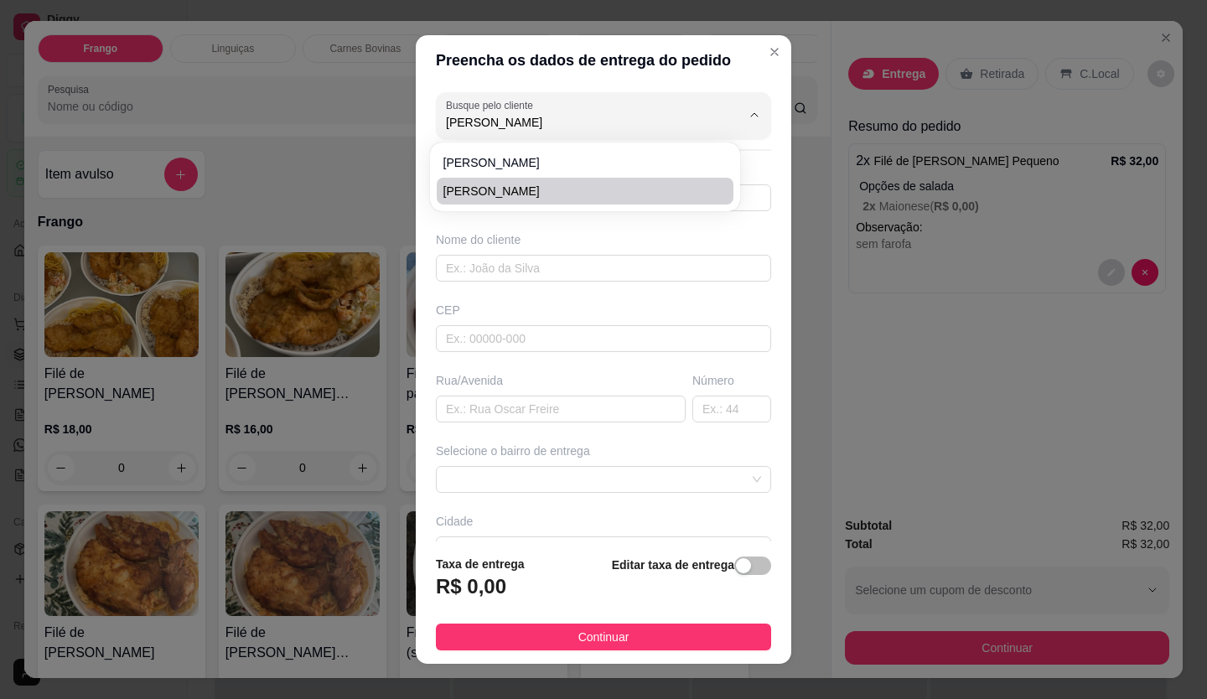
click at [531, 188] on span "[PERSON_NAME]" at bounding box center [577, 191] width 267 height 17
type input "21964304599"
type input "[PERSON_NAME]"
type input "rua [GEOGRAPHIC_DATA]"
type input "4"
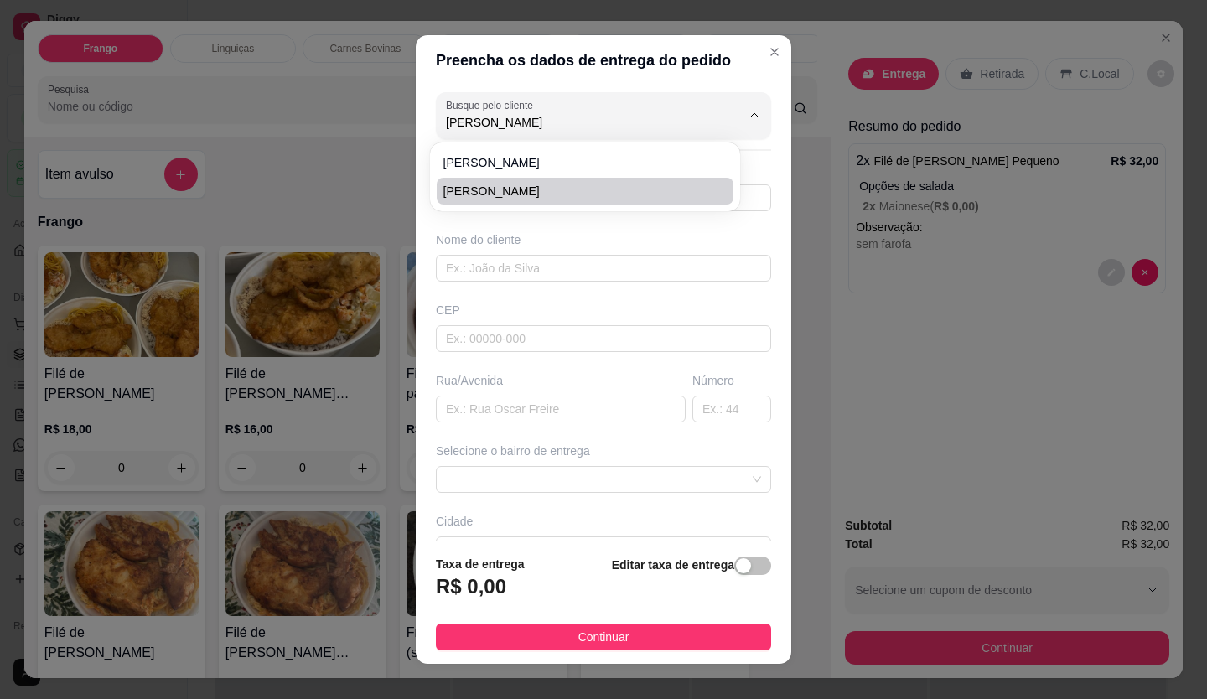
type input "Duque de Caxias"
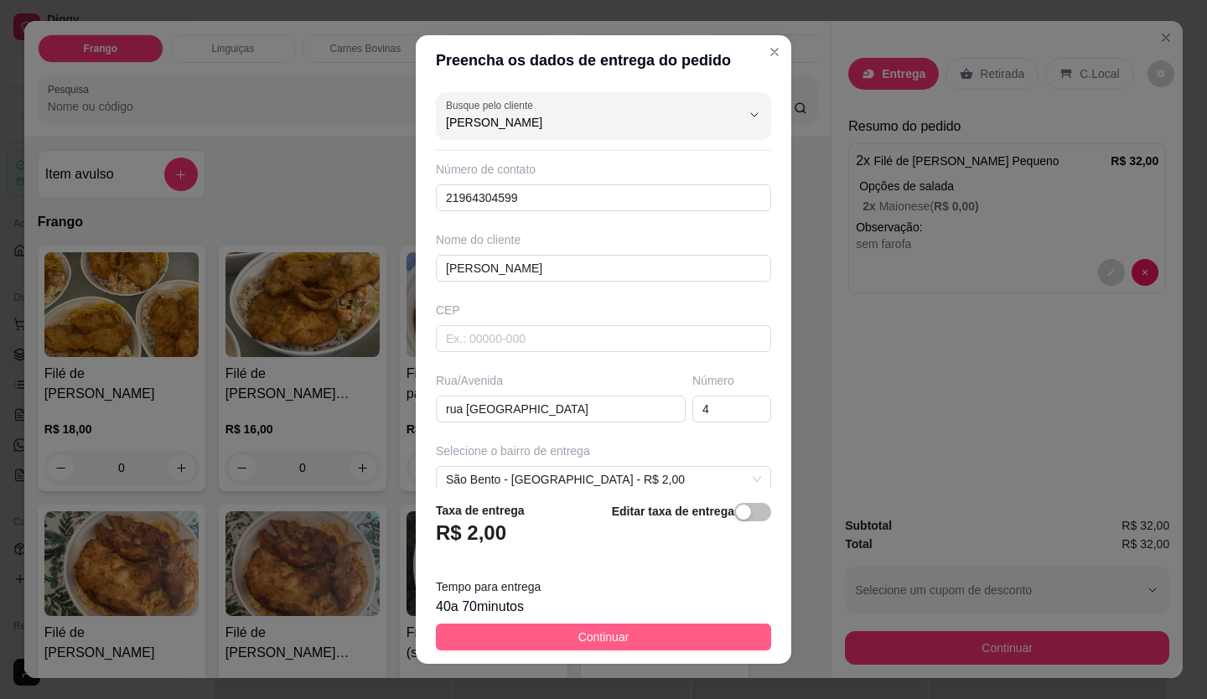
type input "[PERSON_NAME]"
click at [583, 631] on span "Continuar" at bounding box center [603, 637] width 51 height 18
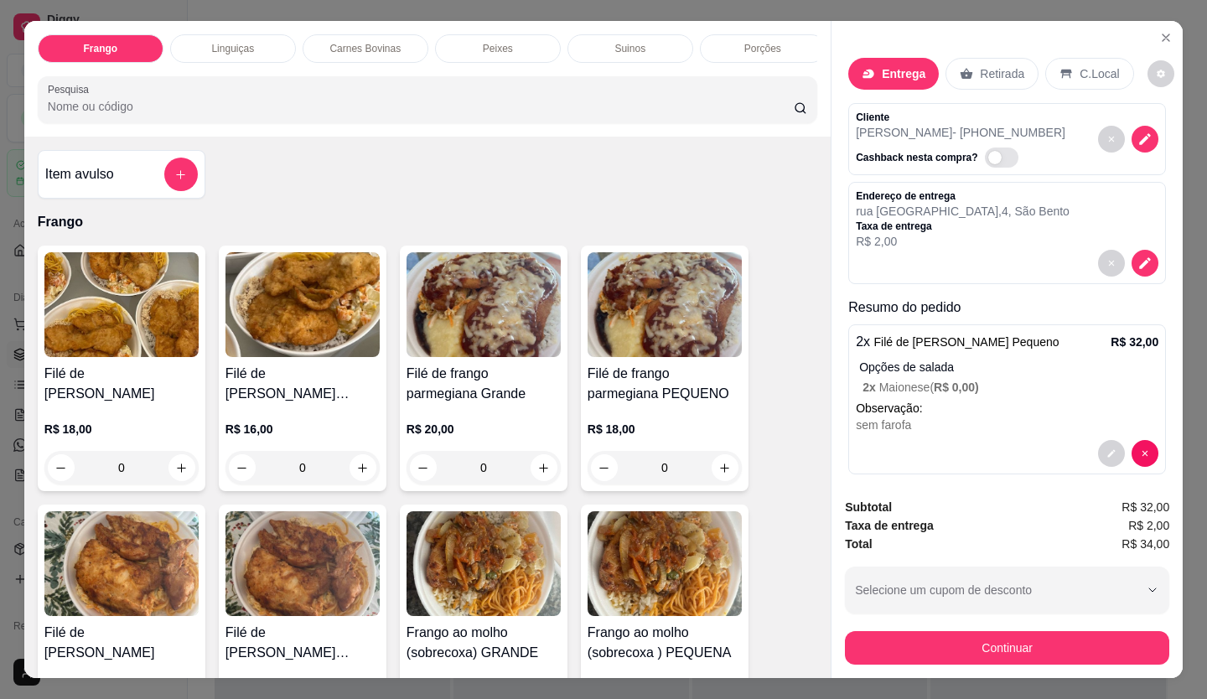
click at [821, 683] on div "[PERSON_NAME] Carnes Bovinas Peixes Suinos Porções BEBIDAS Pesquisa Item avulso…" at bounding box center [603, 349] width 1207 height 699
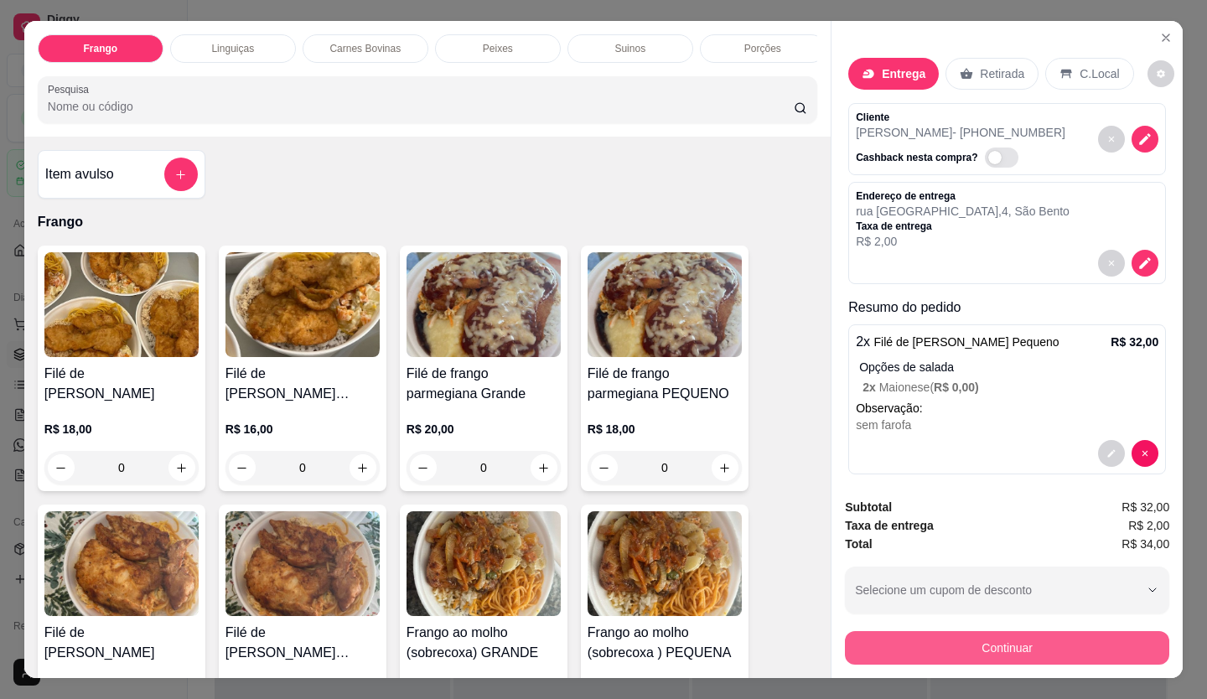
click at [862, 641] on button "Continuar" at bounding box center [1007, 648] width 324 height 34
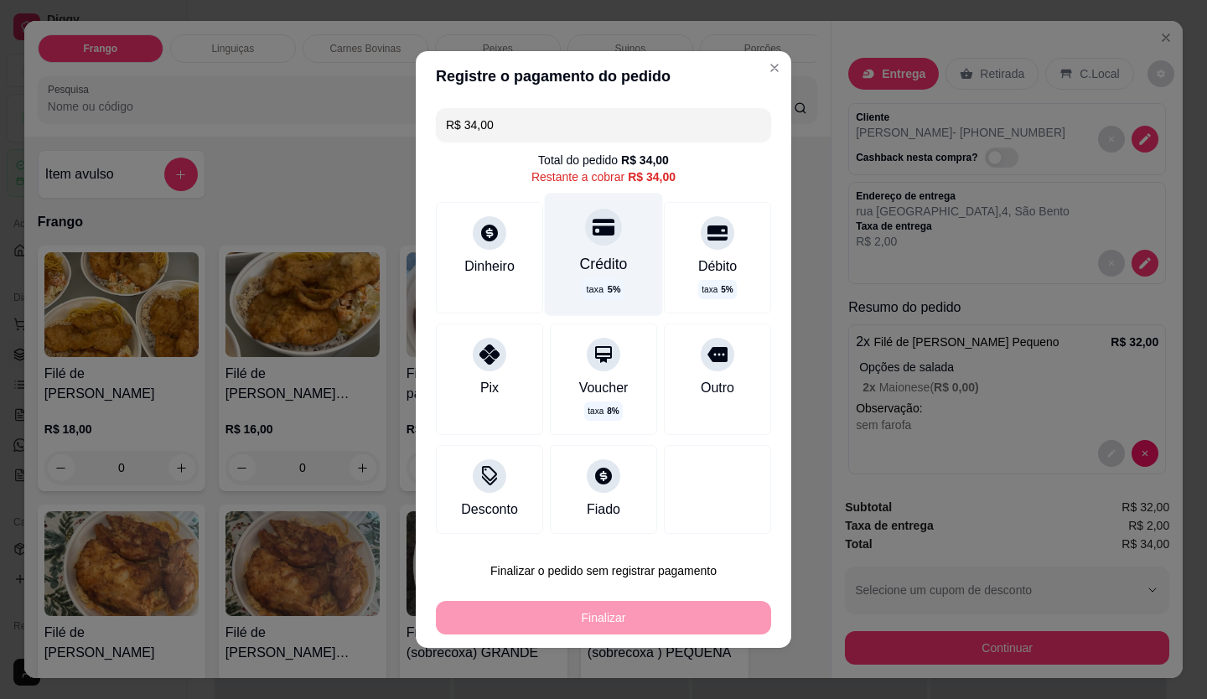
drag, startPoint x: 550, startPoint y: 263, endPoint x: 573, endPoint y: 270, distance: 24.4
click at [555, 265] on div "Crédito taxa 5 %" at bounding box center [604, 254] width 118 height 122
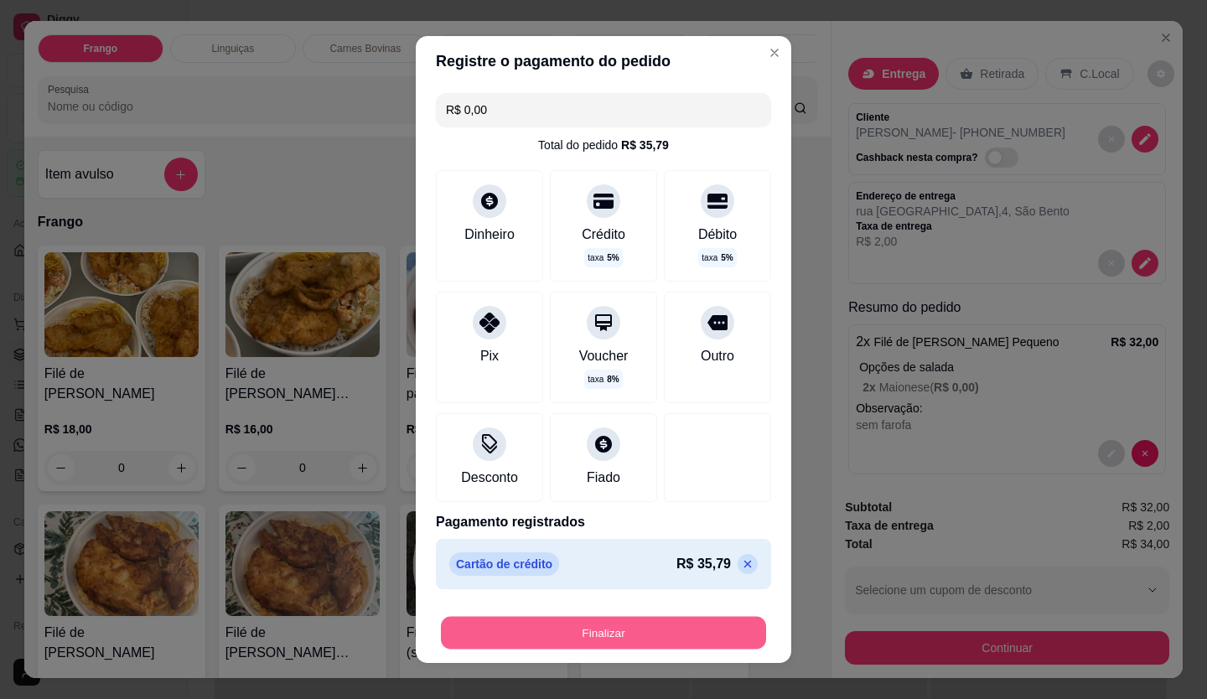
click at [660, 641] on button "Finalizar" at bounding box center [603, 633] width 325 height 33
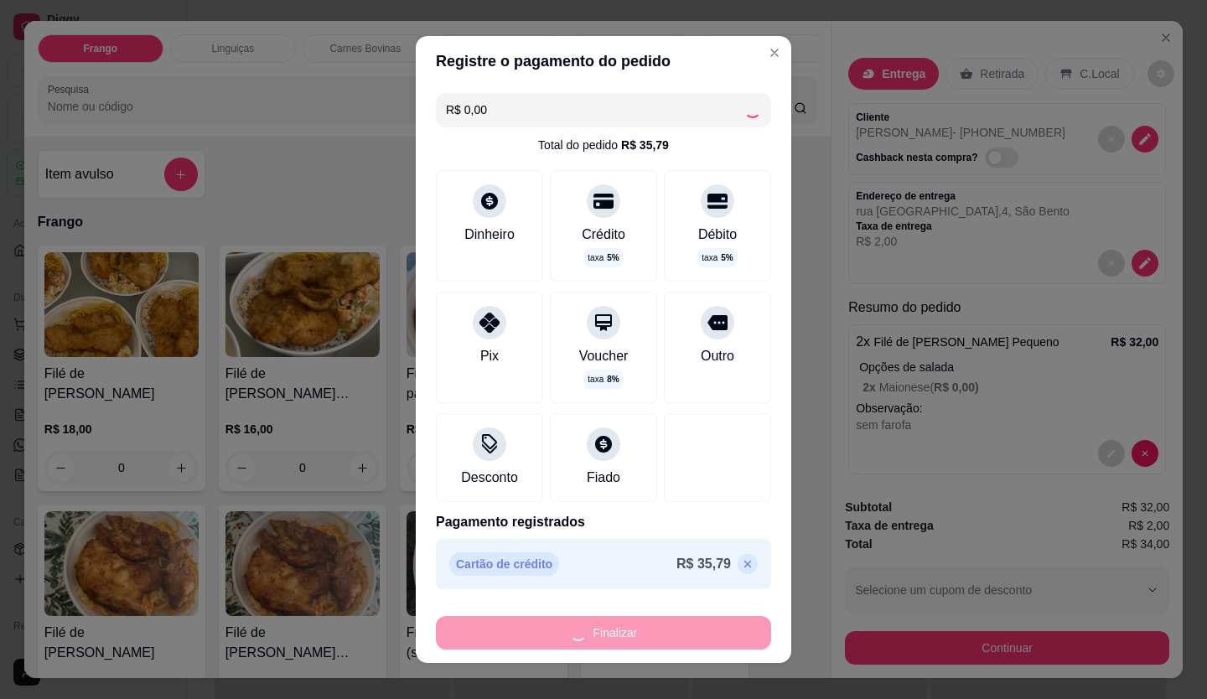
type input "-R$ 34,00"
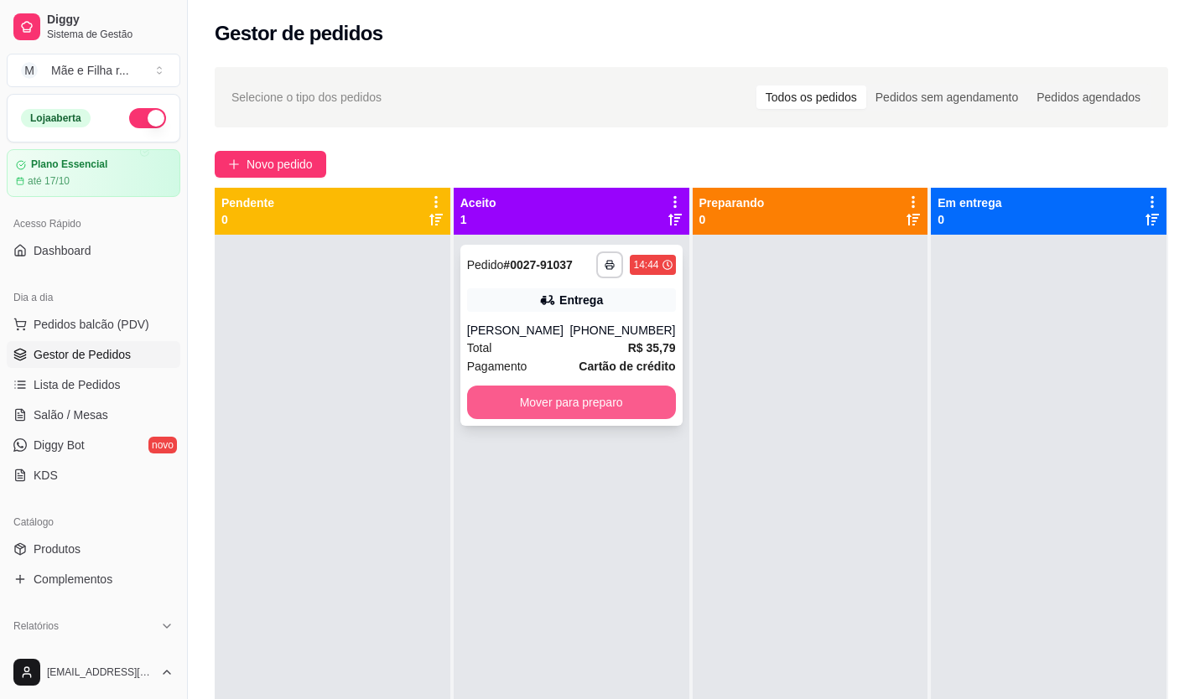
click at [612, 398] on button "Mover para preparo" at bounding box center [571, 403] width 209 height 34
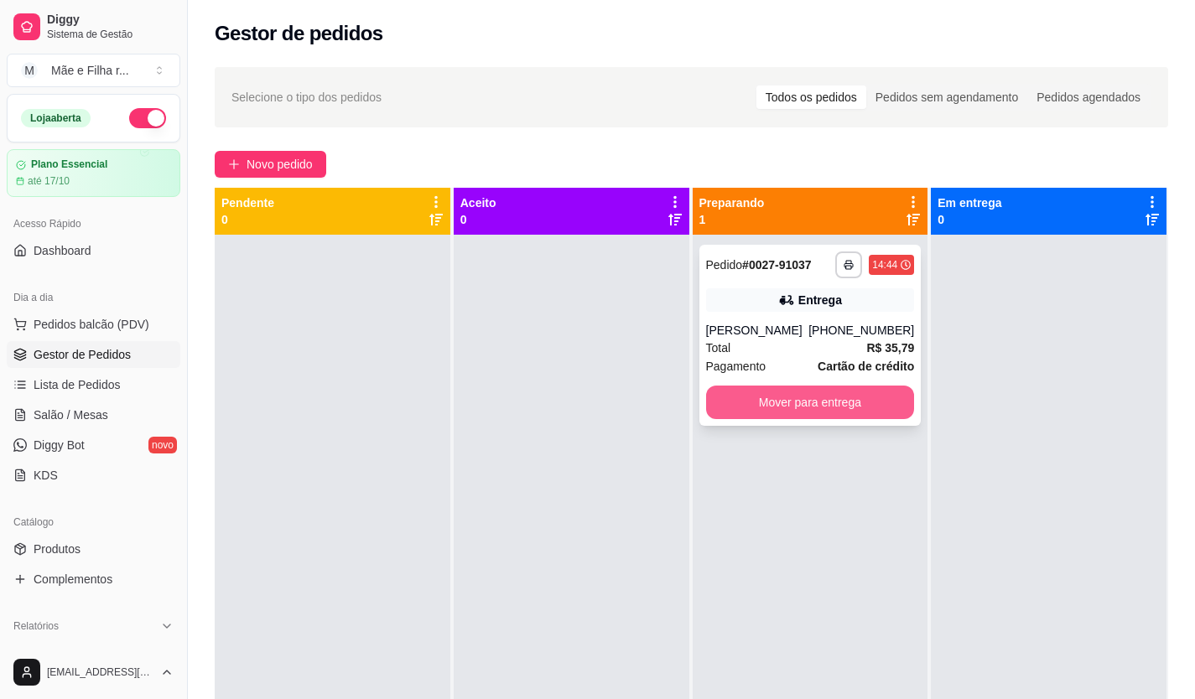
click at [781, 415] on button "Mover para entrega" at bounding box center [810, 403] width 209 height 34
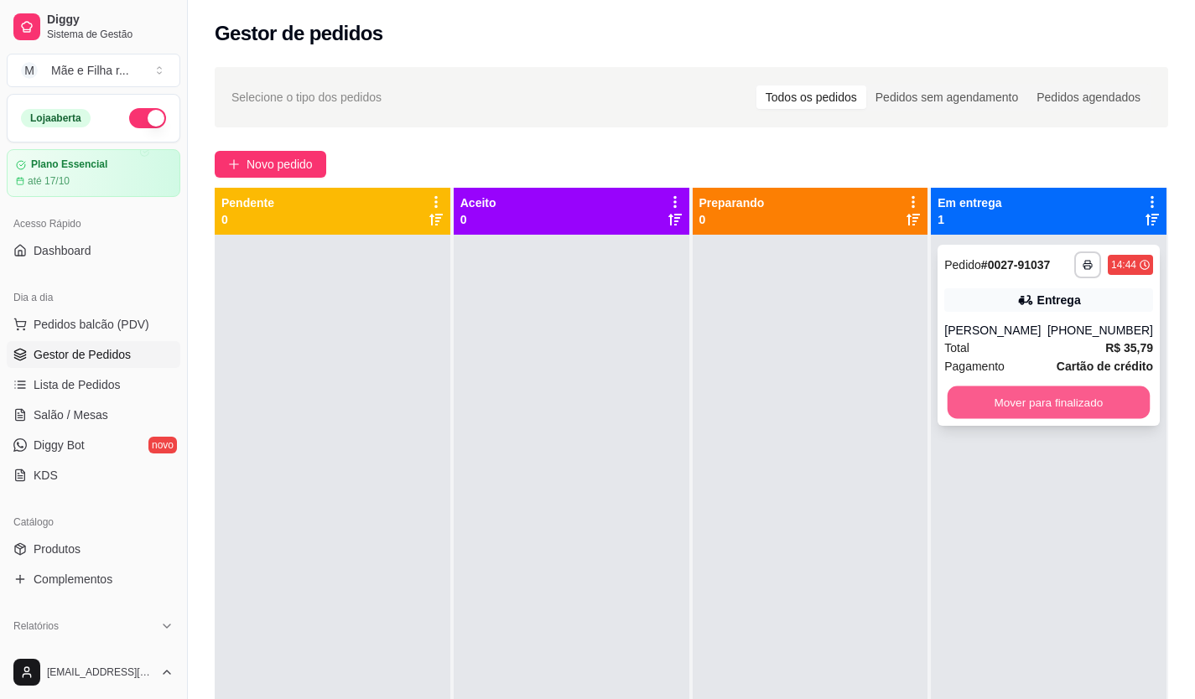
click at [1078, 412] on button "Mover para finalizado" at bounding box center [1048, 403] width 202 height 33
